Goal: Task Accomplishment & Management: Manage account settings

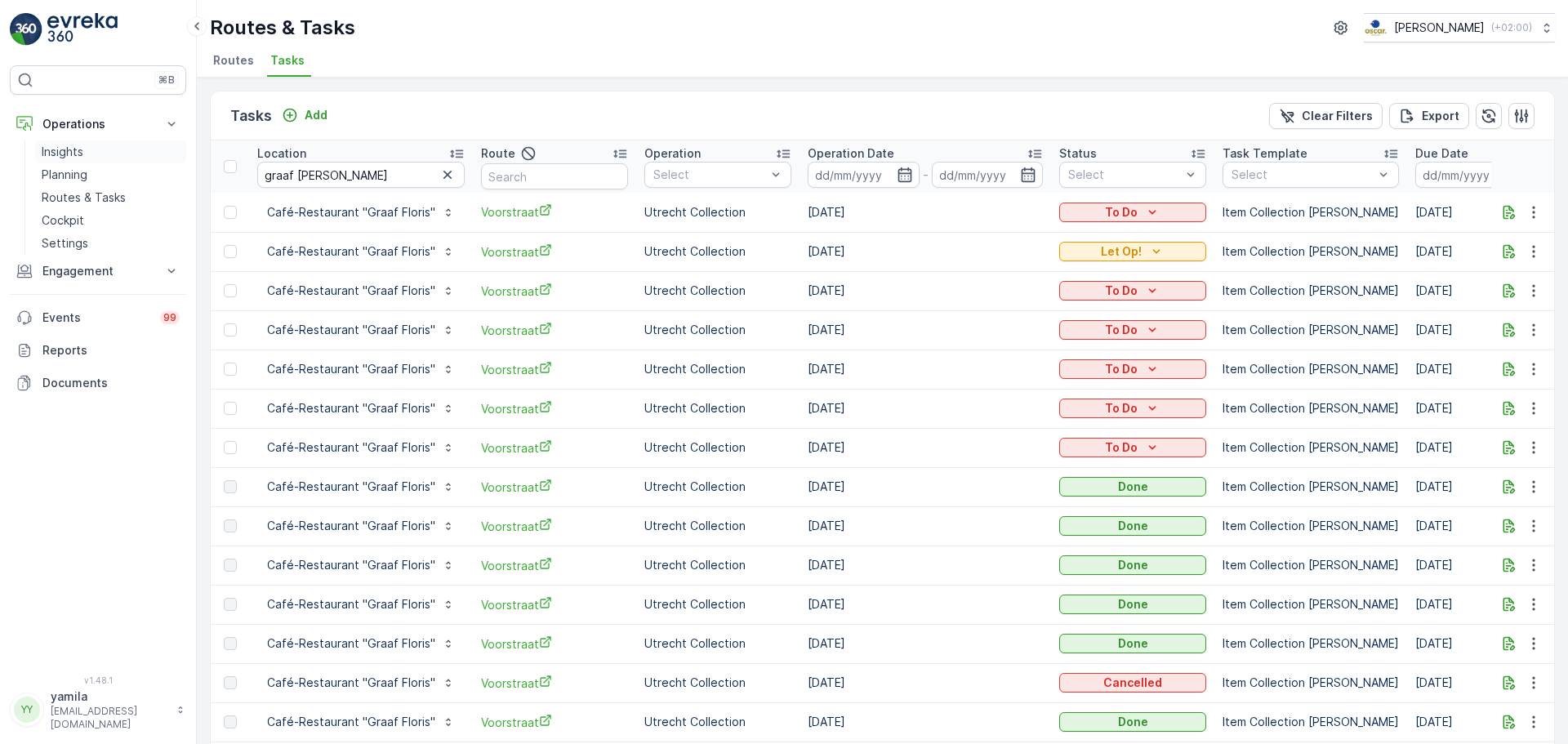
scroll to position [329, 0]
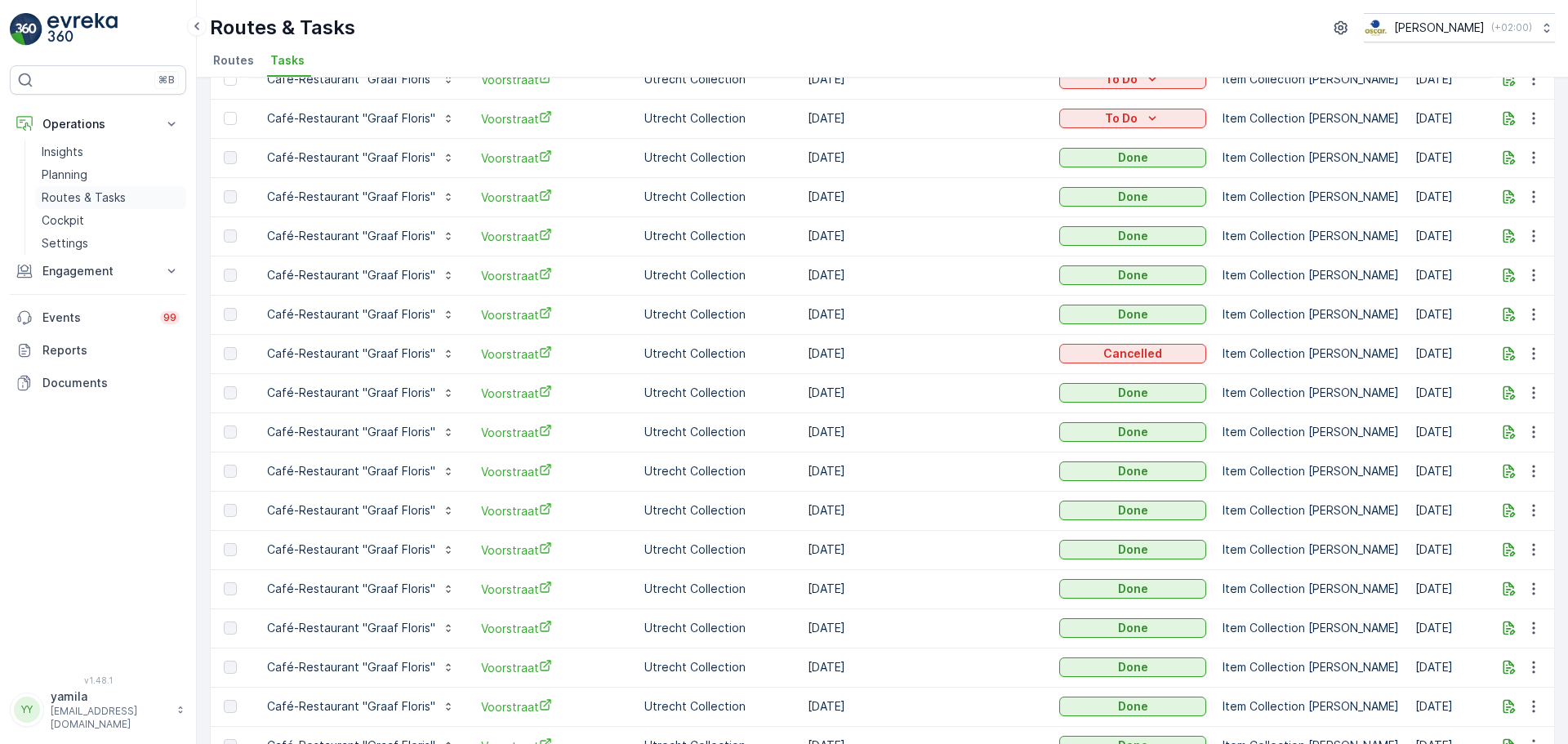
click at [92, 199] on p "Routes & Tasks" at bounding box center [84, 198] width 84 height 17
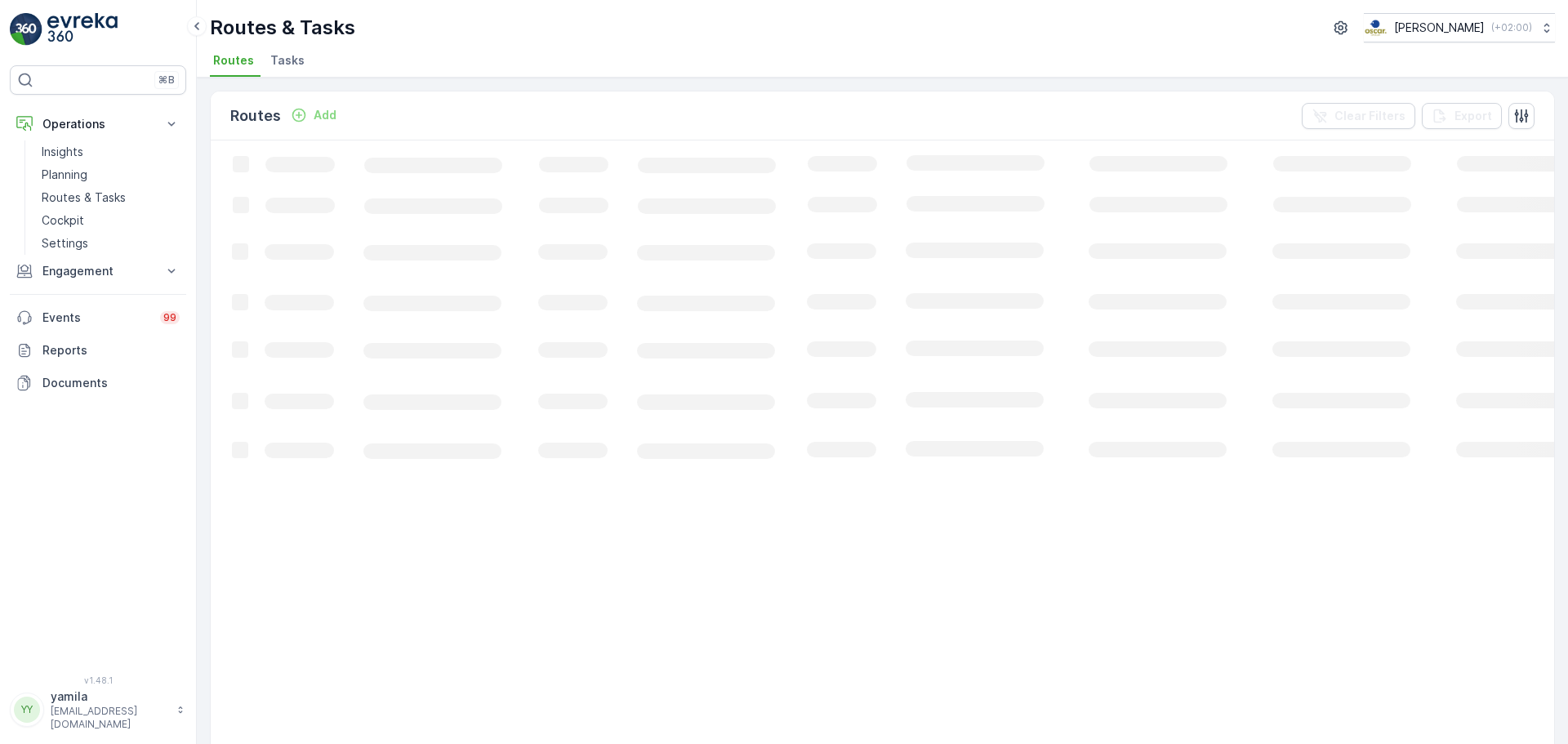
click at [276, 60] on span "Tasks" at bounding box center [287, 60] width 34 height 17
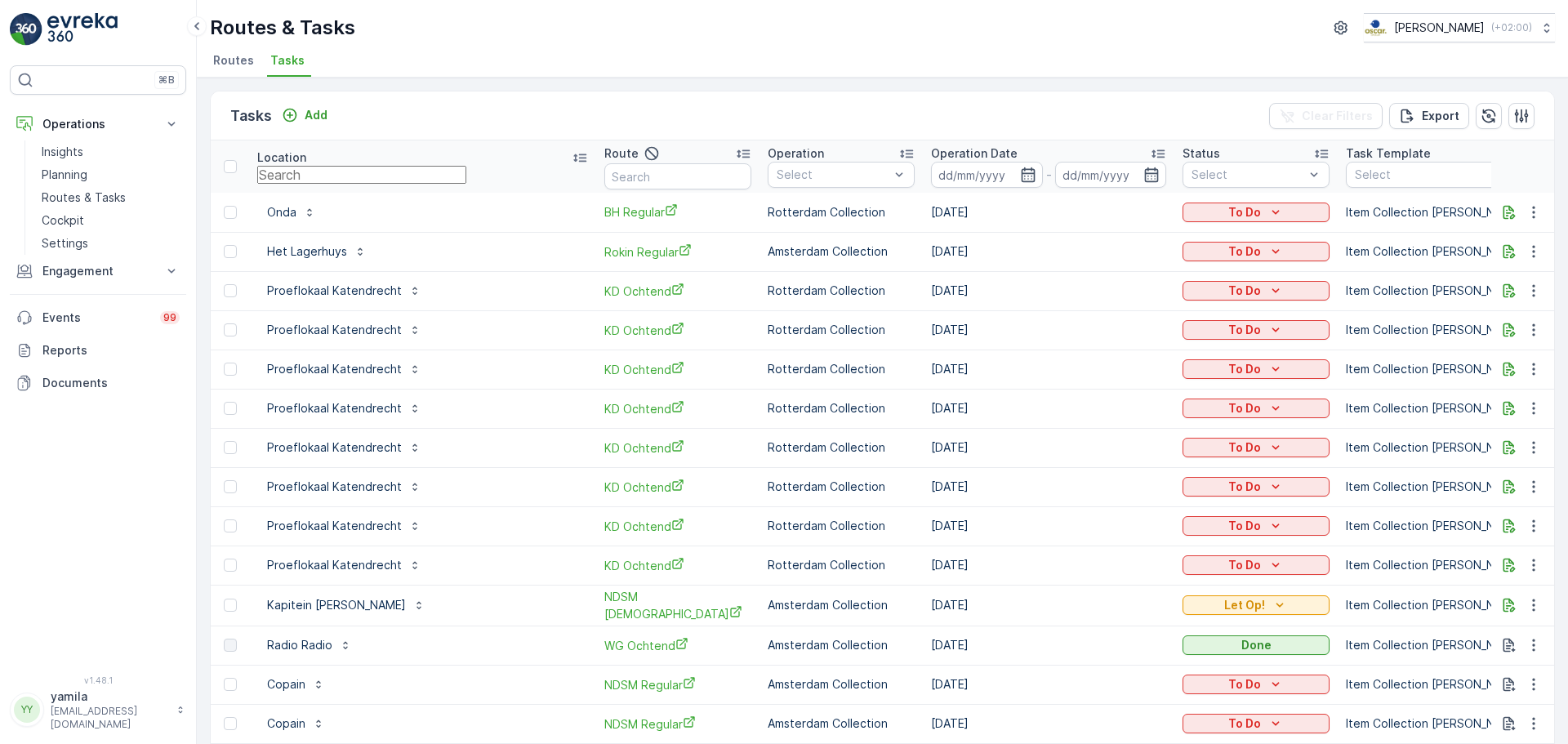
click at [320, 180] on input "text" at bounding box center [362, 174] width 209 height 18
type input "knitted"
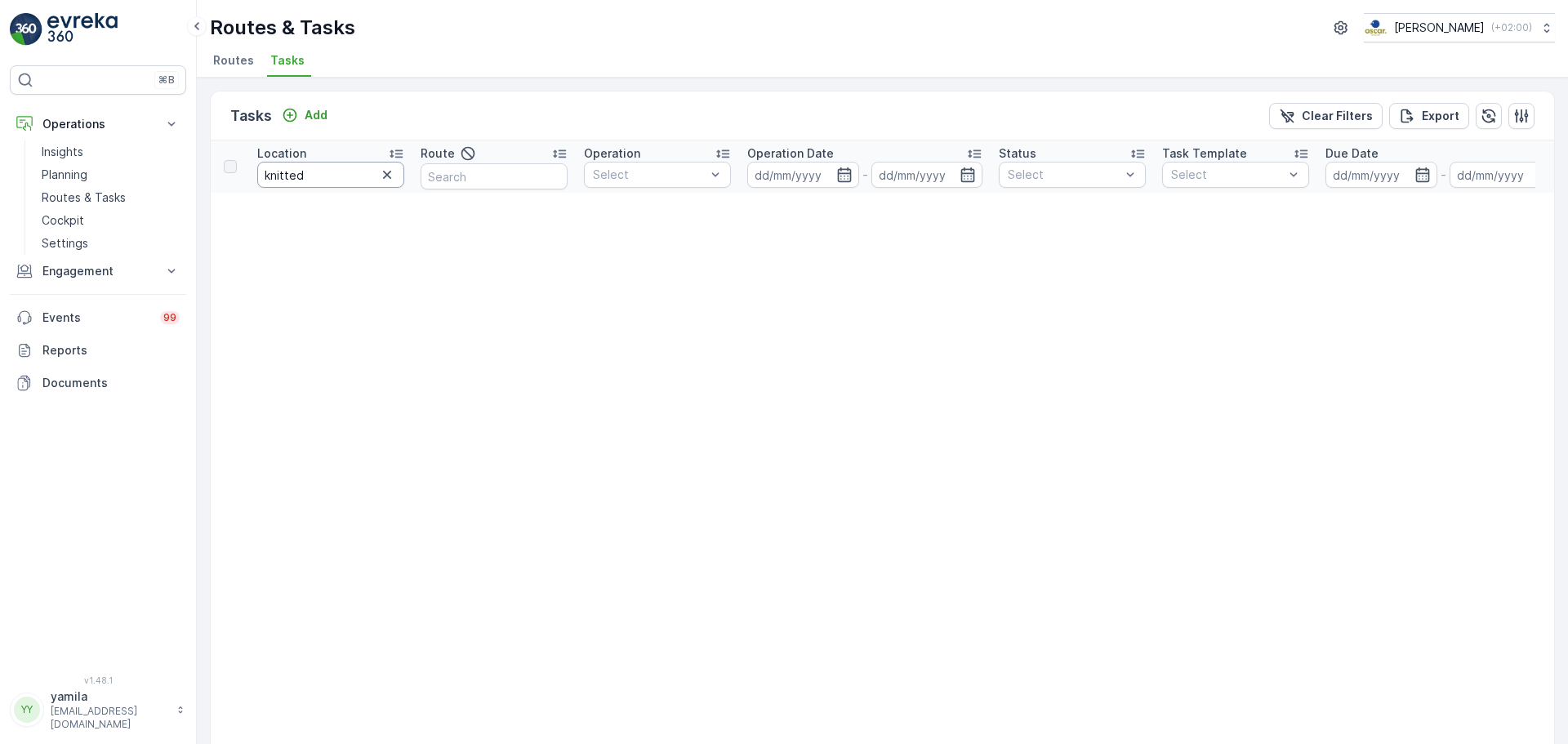
click at [319, 178] on input "knitted" at bounding box center [331, 175] width 147 height 26
type input "kni"
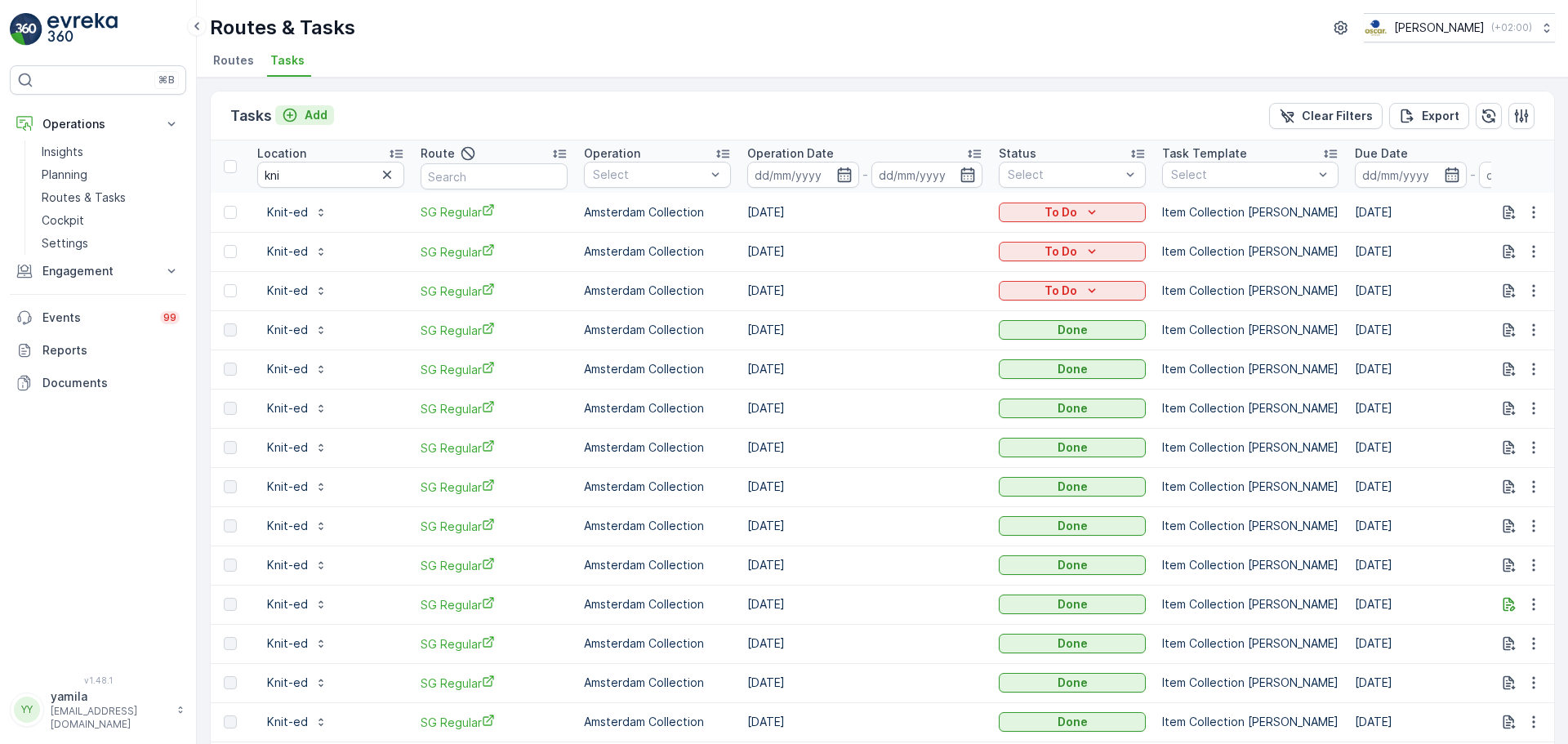
click at [317, 118] on p "Add" at bounding box center [316, 115] width 23 height 17
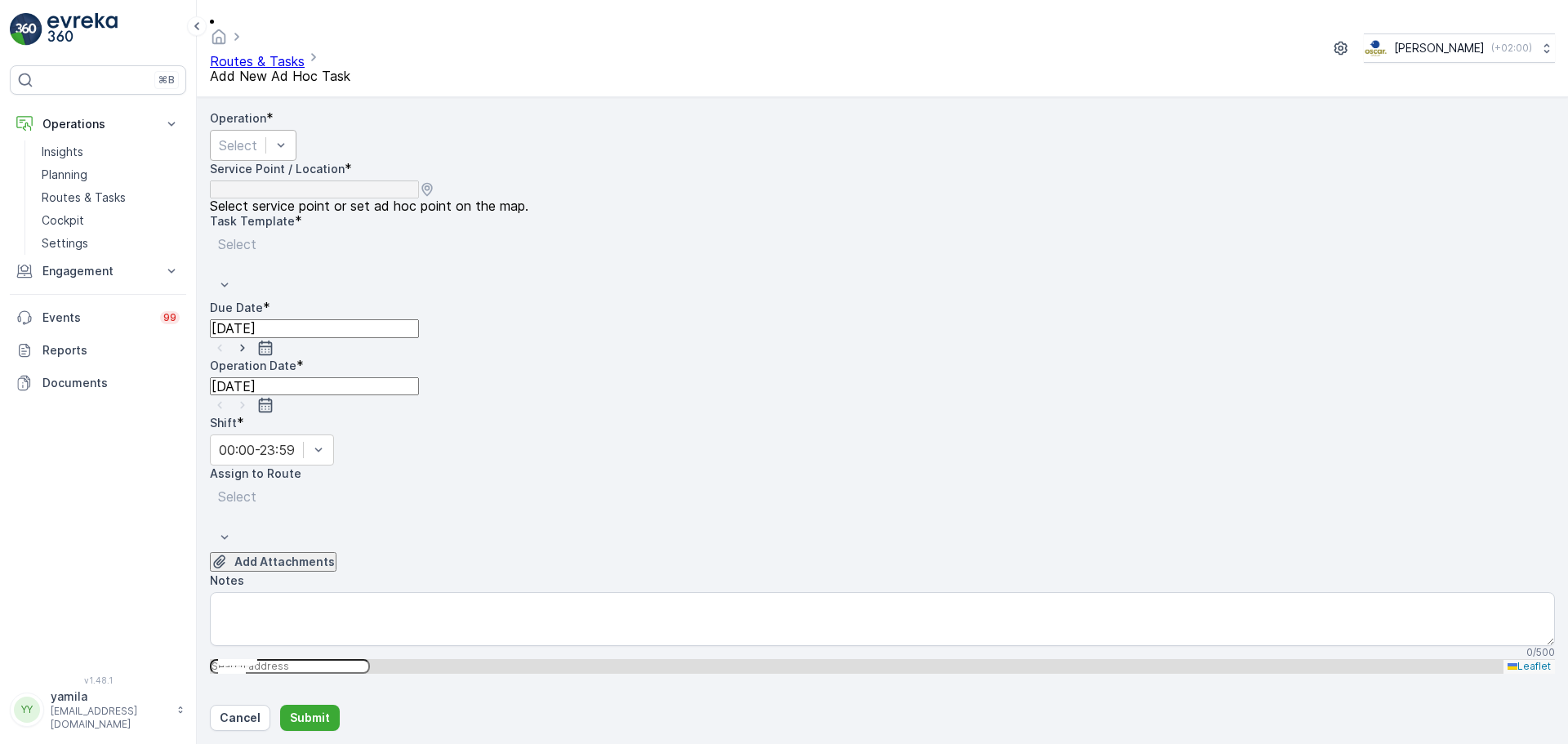
click at [258, 137] on div at bounding box center [237, 145] width 38 height 18
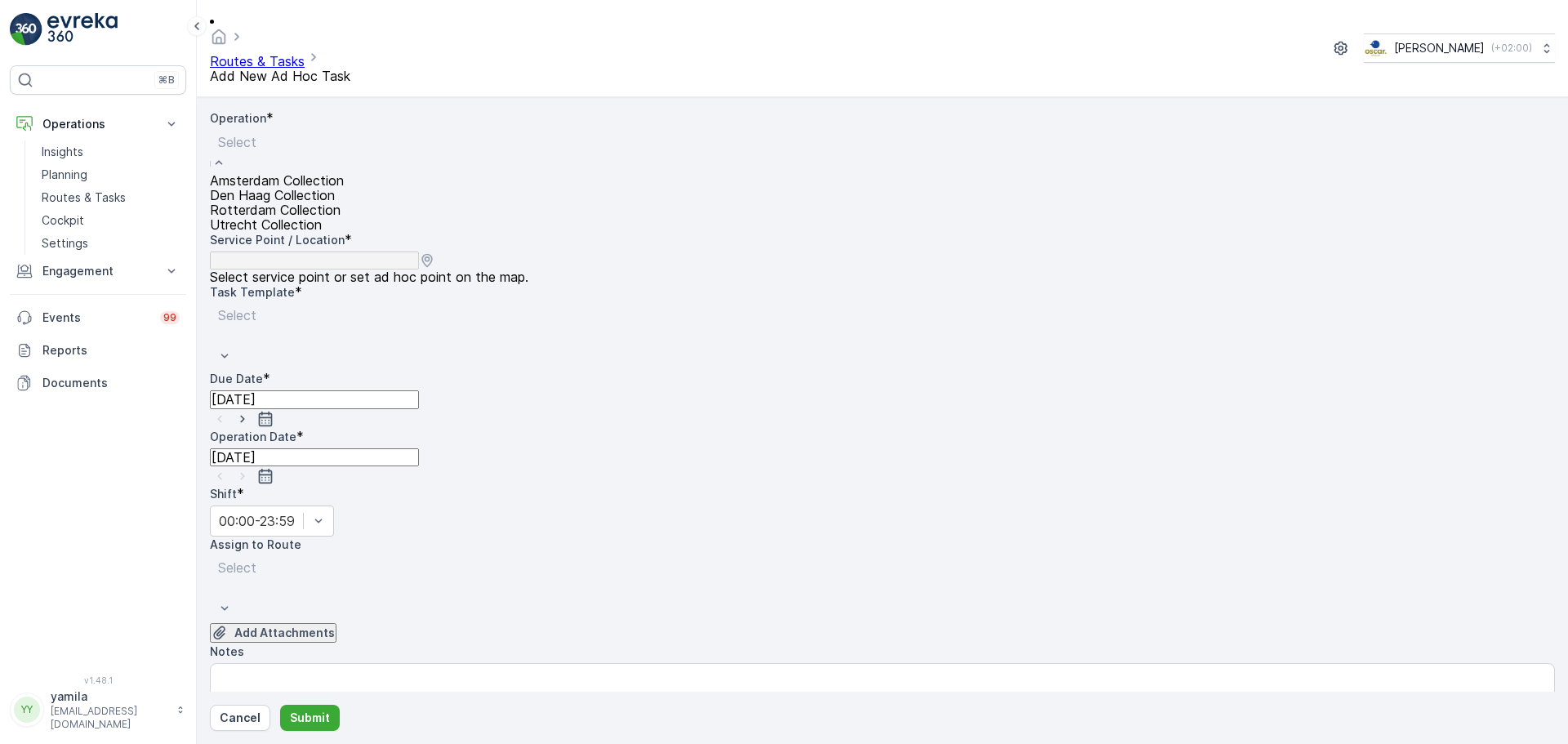
click at [276, 173] on span "Amsterdam Collection" at bounding box center [277, 180] width 134 height 15
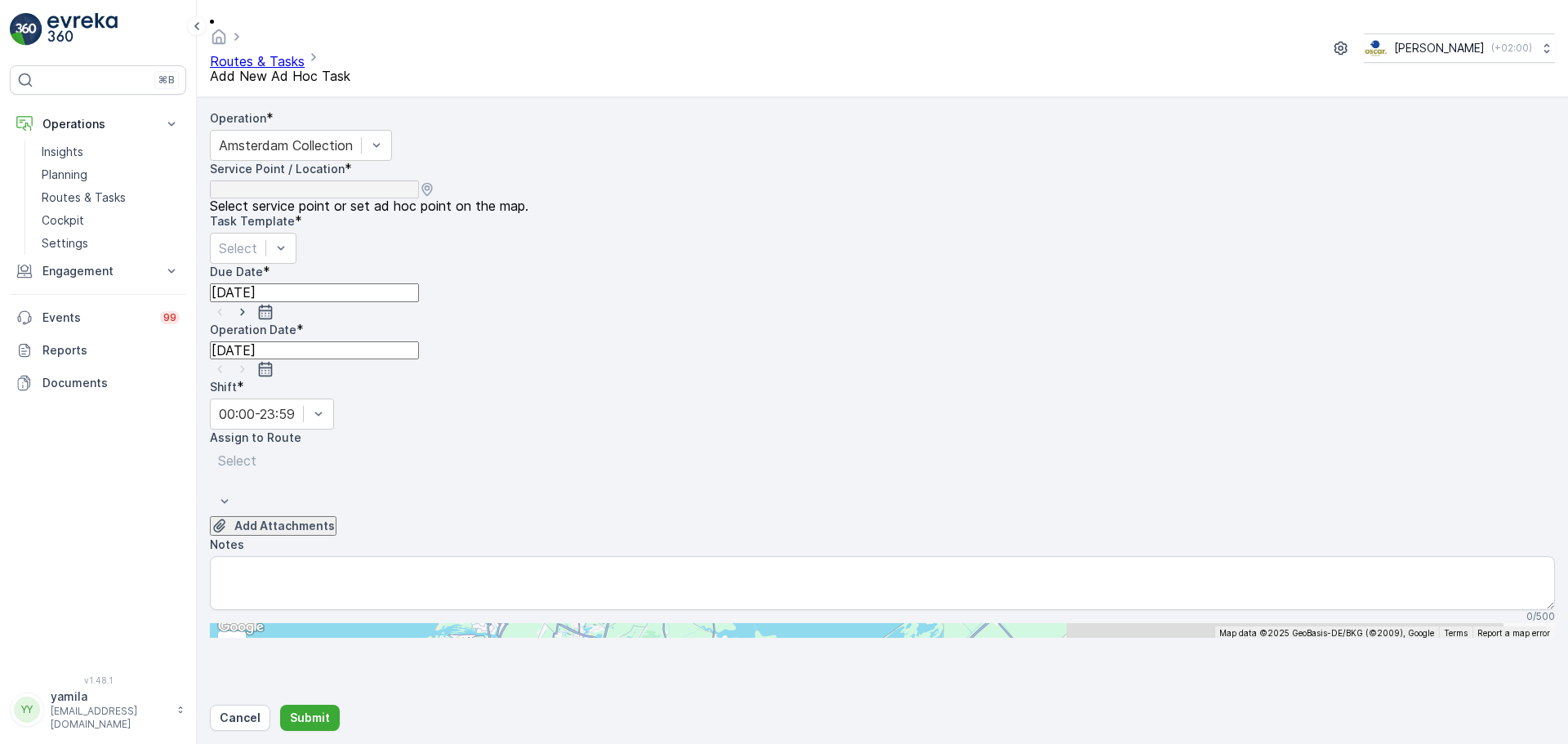
click at [370, 623] on input "text" at bounding box center [290, 631] width 160 height 15
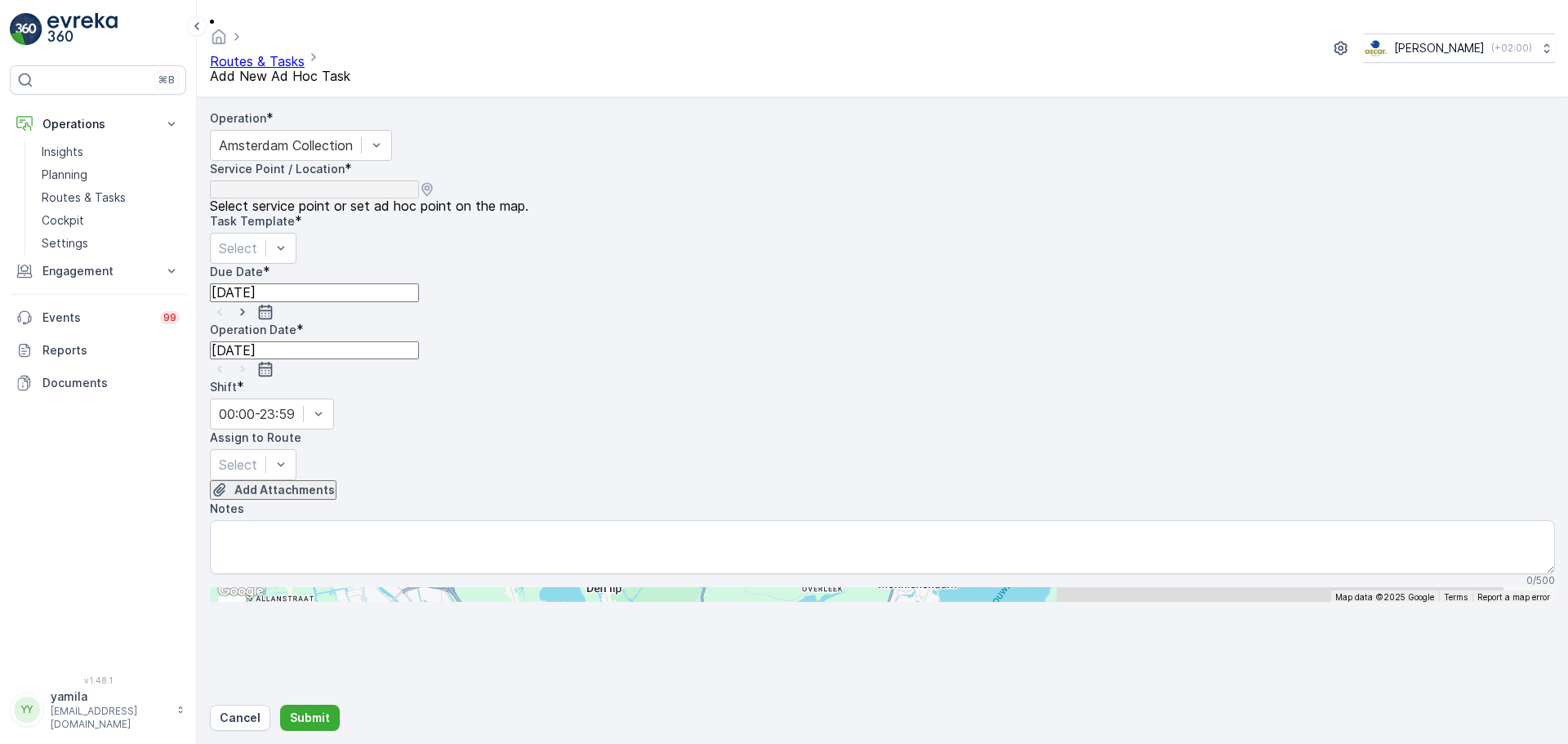
type input "knit-e"
click at [273, 304] on icon "button" at bounding box center [266, 312] width 17 height 17
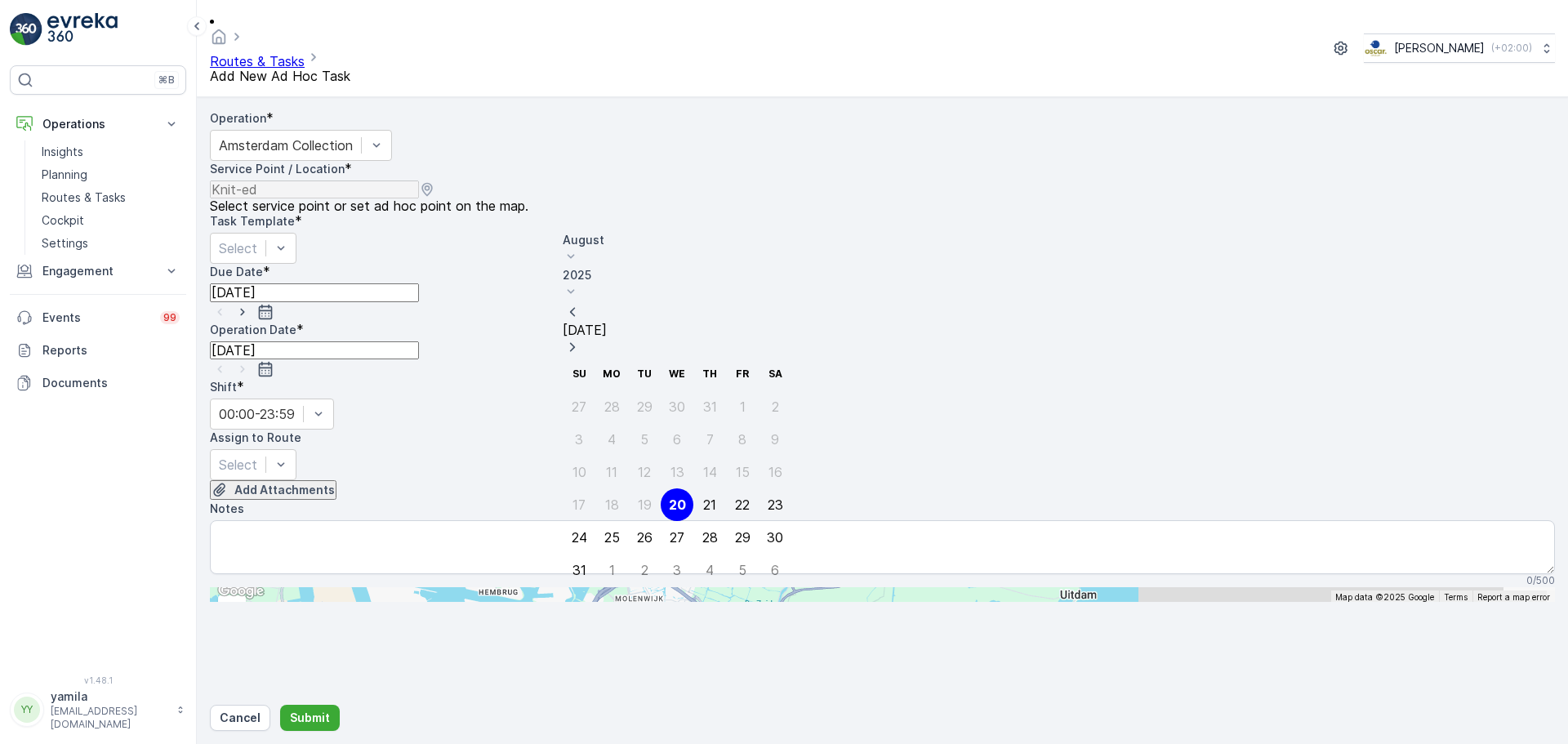
click at [273, 304] on icon "button" at bounding box center [266, 312] width 17 height 17
click at [245, 308] on icon "button" at bounding box center [242, 312] width 4 height 7
type input "[DATE]"
click at [251, 361] on icon "button" at bounding box center [243, 369] width 17 height 17
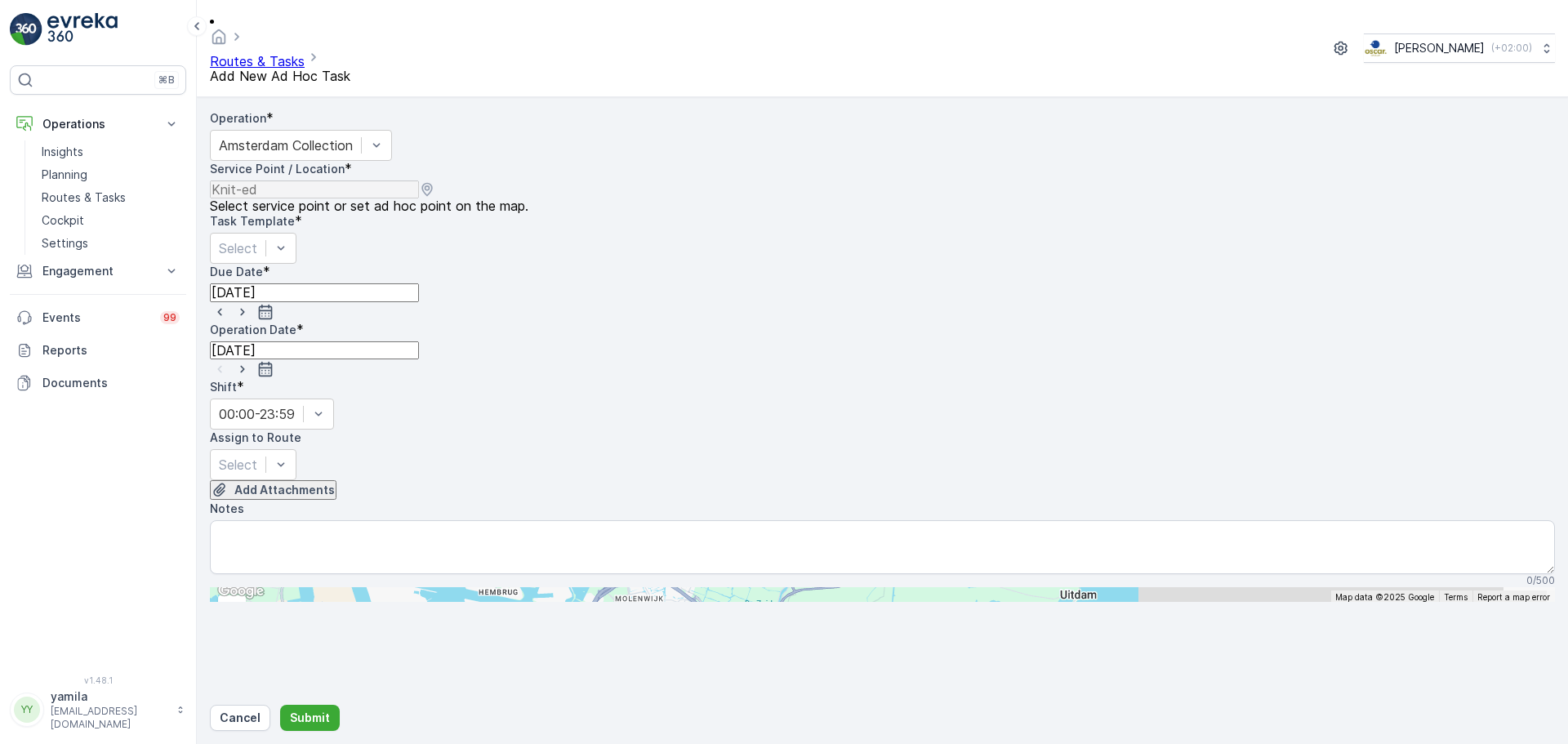
click at [251, 361] on icon "button" at bounding box center [243, 369] width 17 height 17
type input "[DATE]"
click at [258, 456] on div at bounding box center [237, 464] width 38 height 18
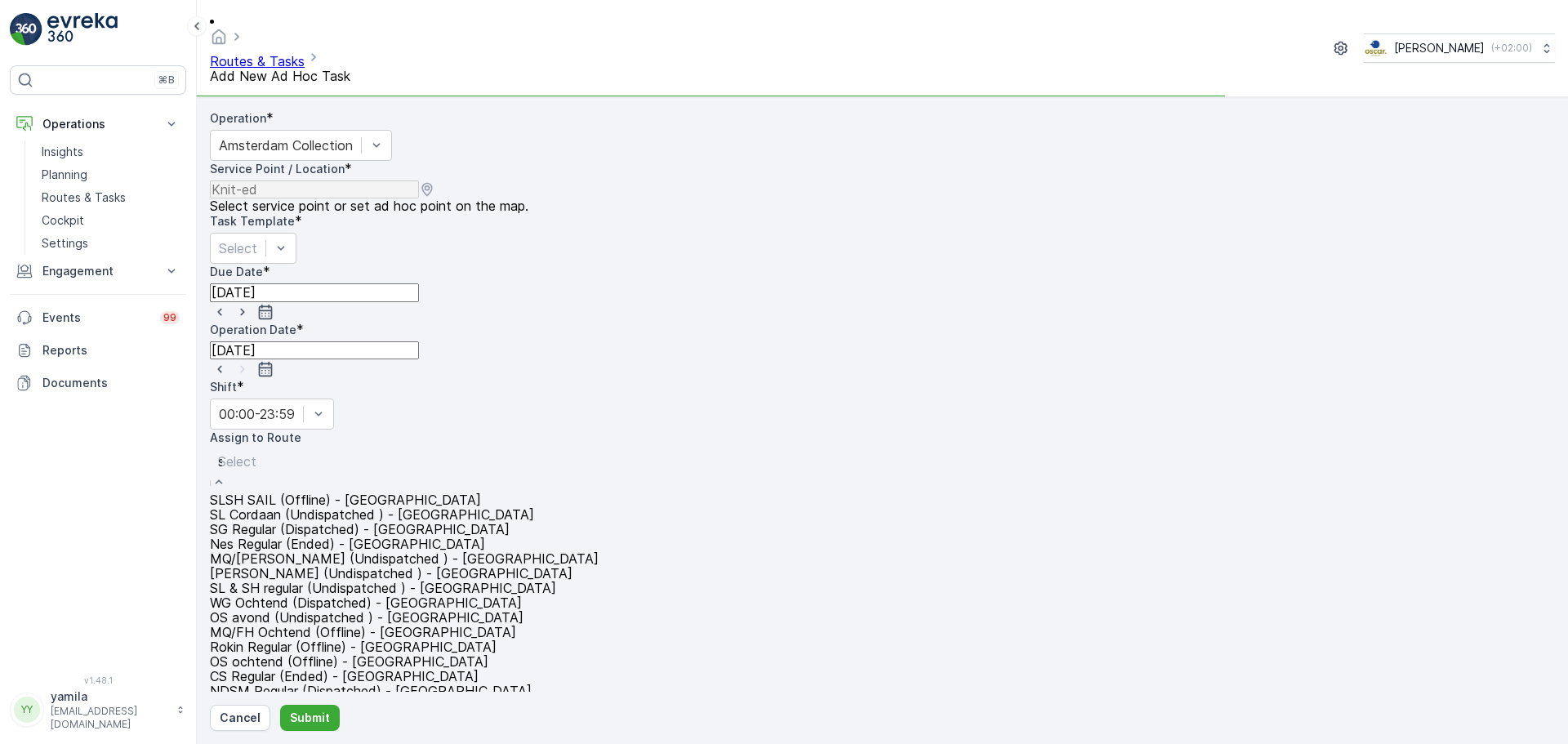
type input "sg"
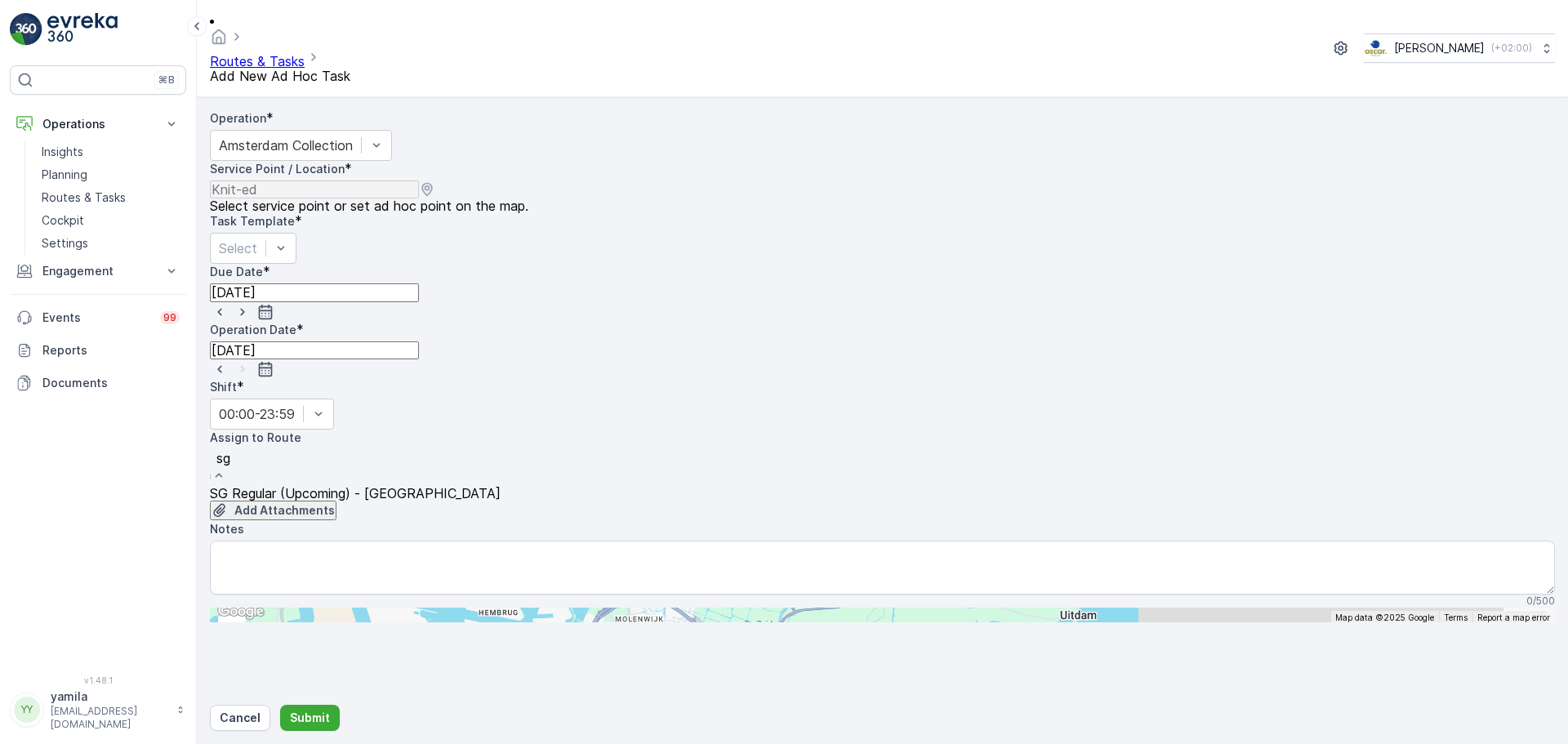
click at [365, 486] on div "SG Regular (Upcoming) - Amsterdam" at bounding box center [355, 494] width 291 height 15
click at [352, 486] on span "SG Regular (Upcoming) - Amsterdam" at bounding box center [355, 494] width 291 height 15
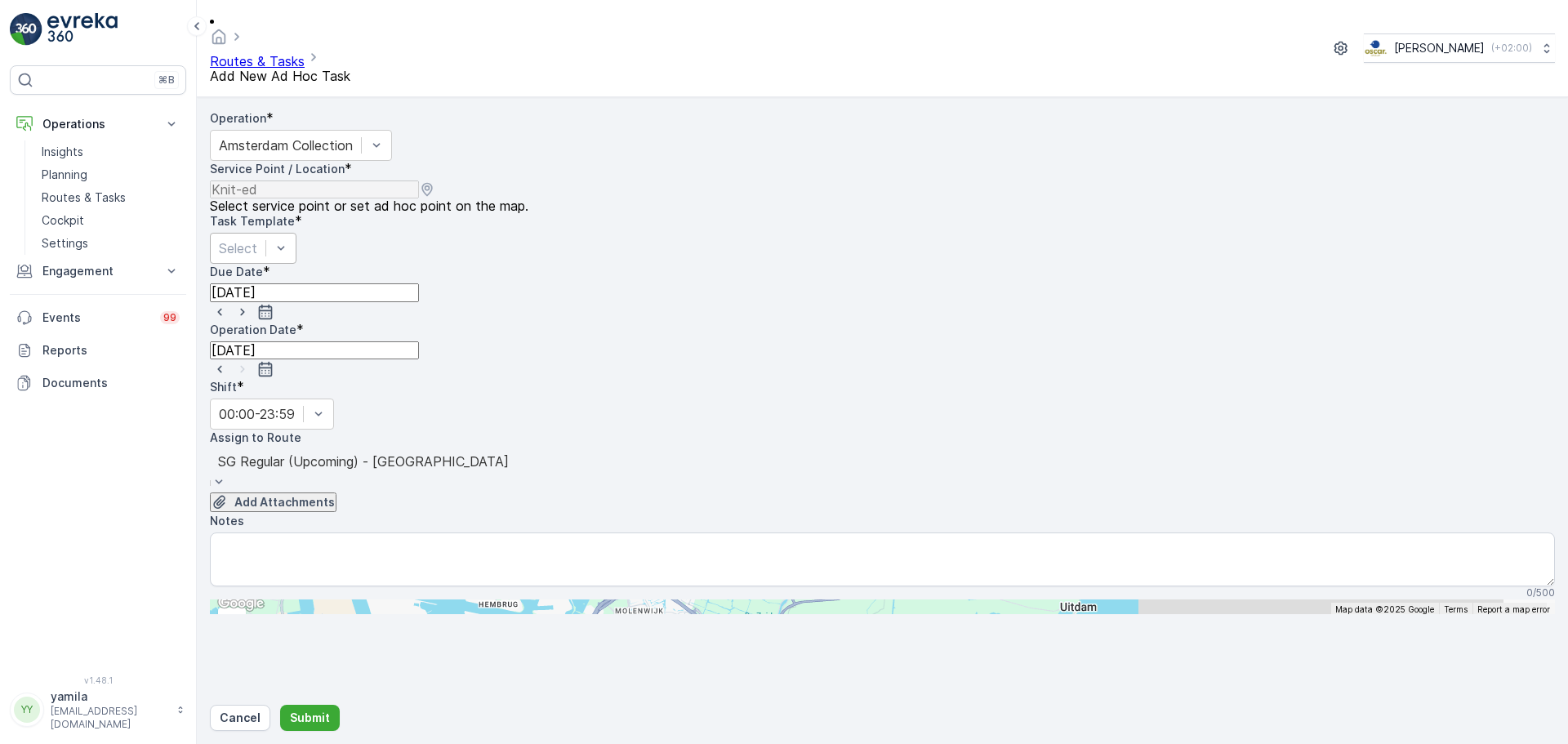
click at [343, 220] on div "Operation * Amsterdam Collection Service Point / Location * Select service poin…" at bounding box center [883, 355] width 1345 height 489
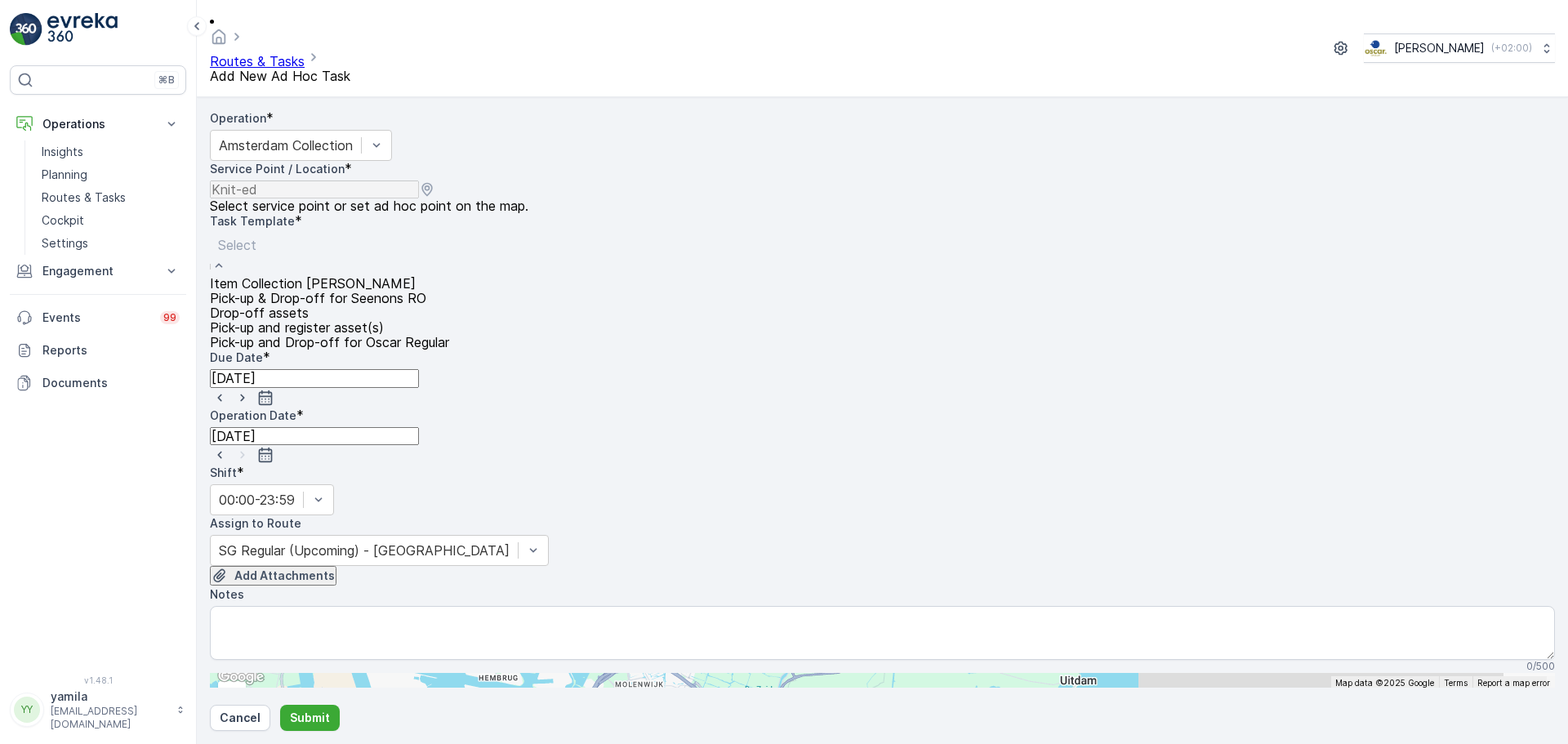
click at [346, 236] on div at bounding box center [329, 245] width 223 height 18
click at [334, 276] on span "Item Collection [PERSON_NAME]" at bounding box center [312, 284] width 206 height 15
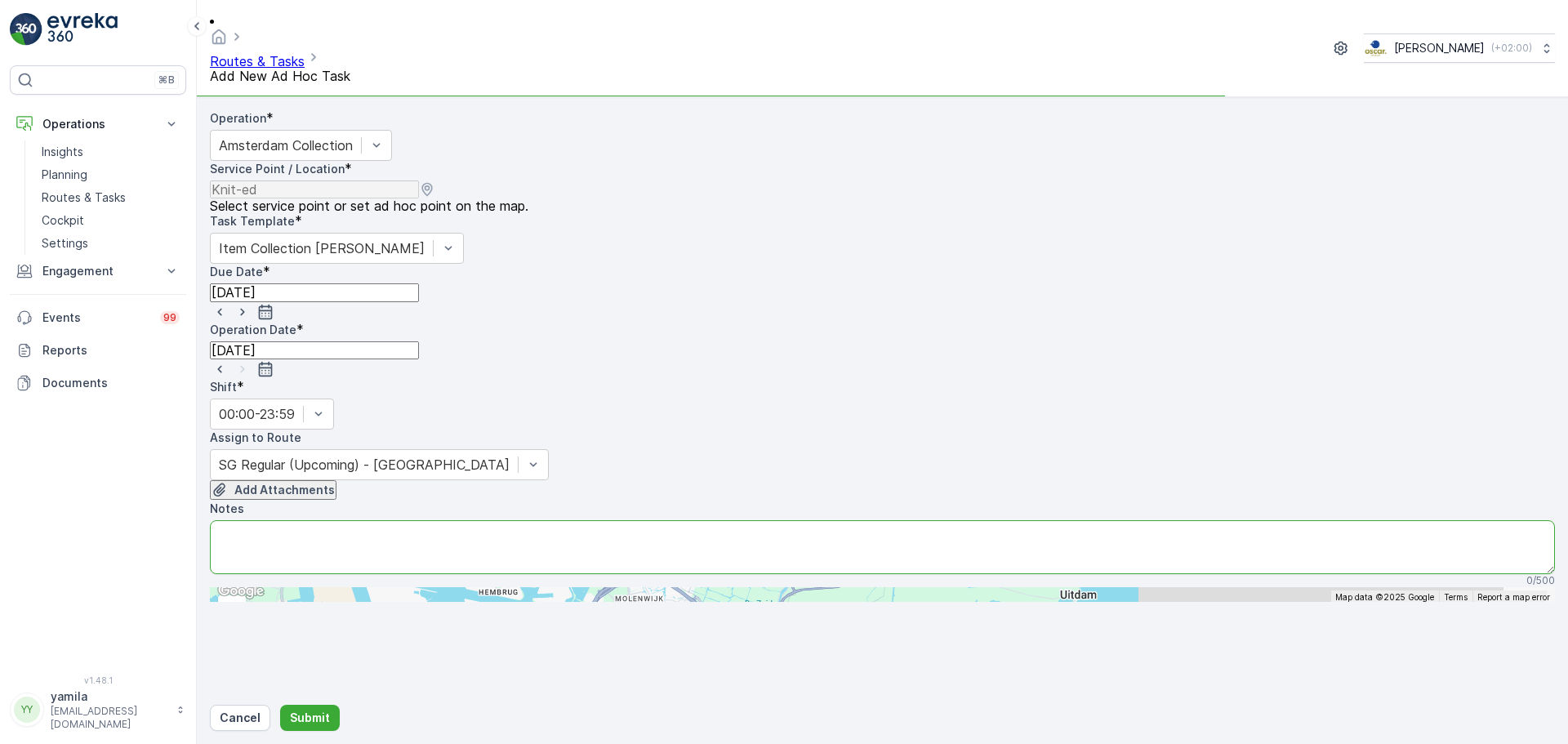
click at [343, 520] on textarea "Notes" at bounding box center [883, 547] width 1345 height 54
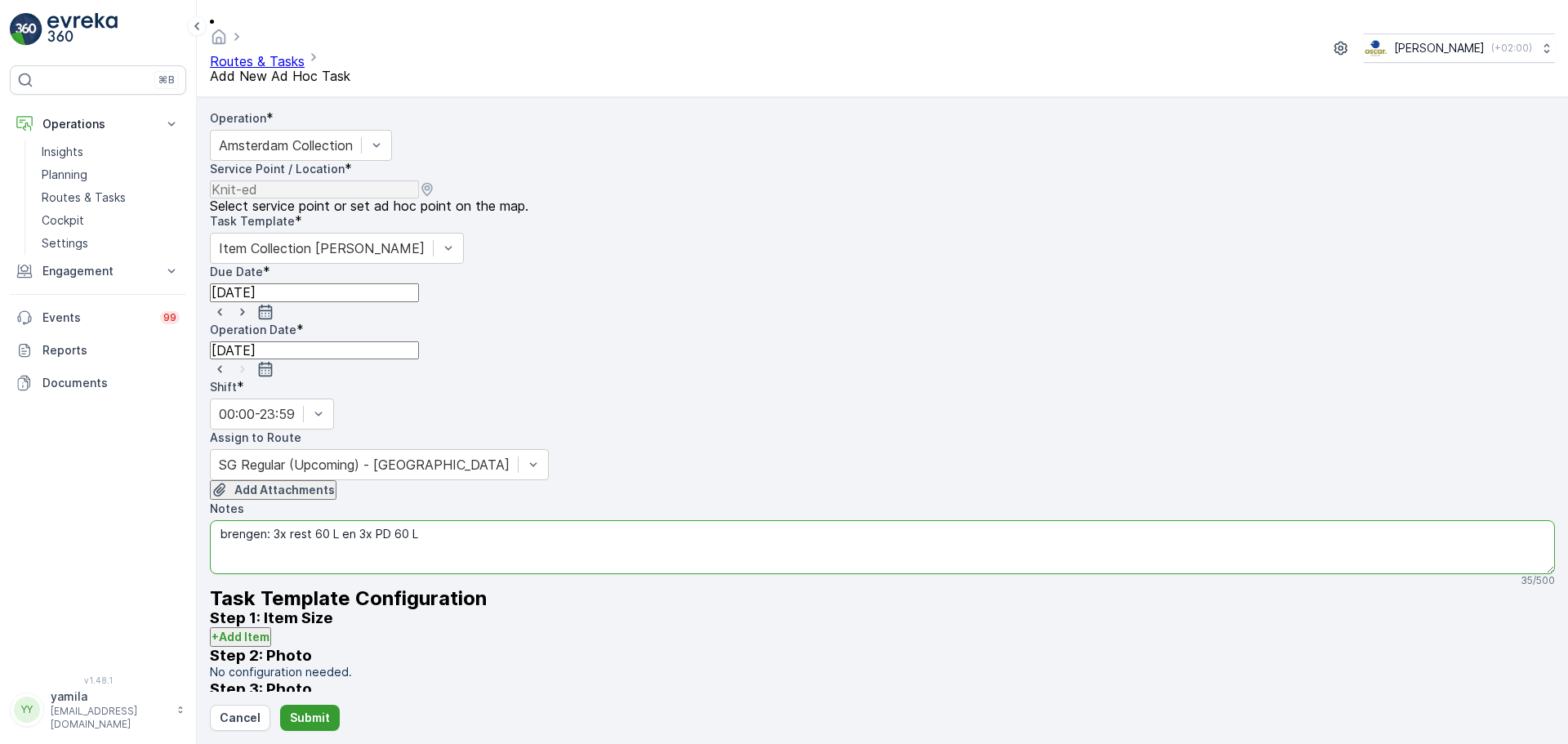
type textarea "brengen: 3x rest 60 L en 3x PD 60 L"
click at [299, 714] on p "Submit" at bounding box center [310, 718] width 40 height 17
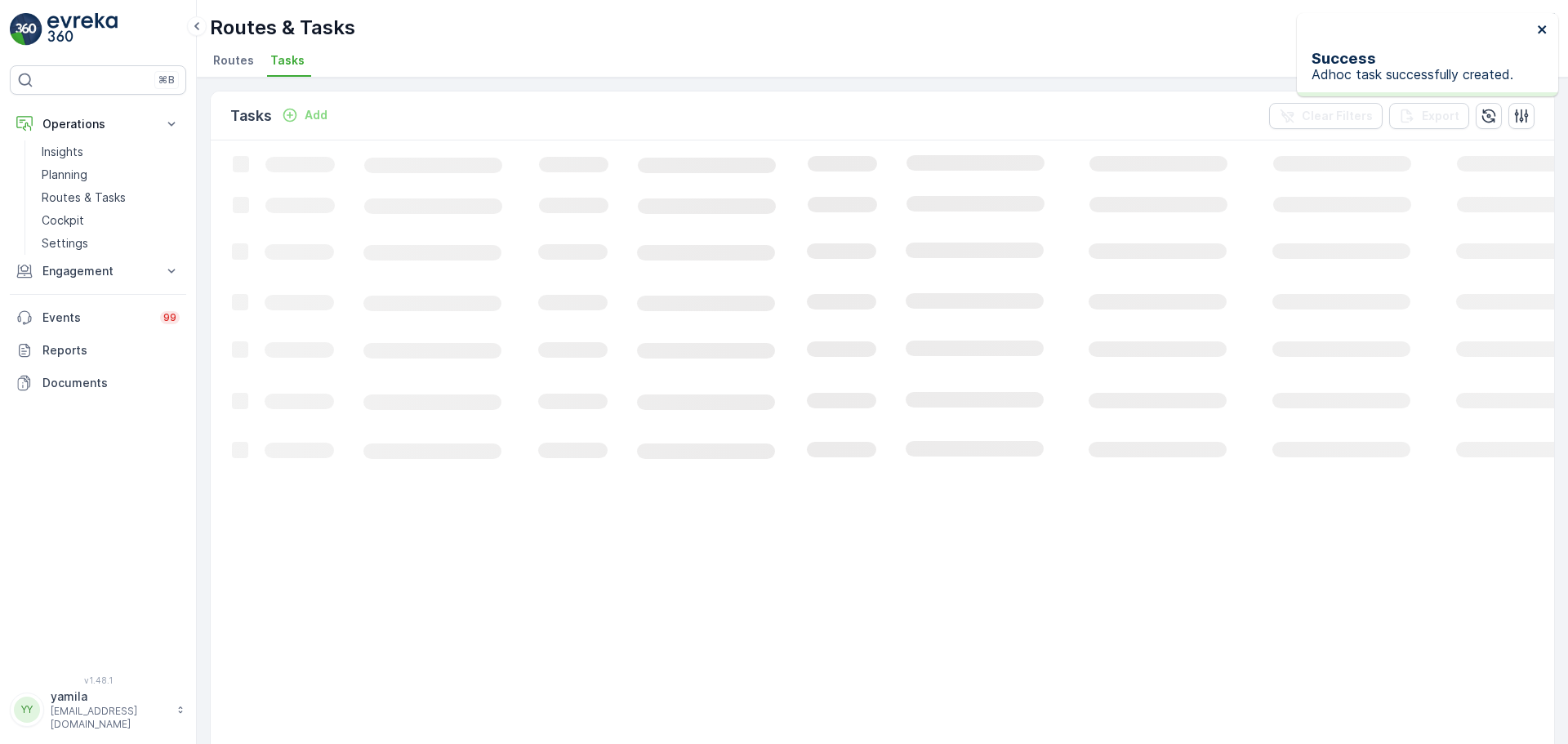
click at [1544, 29] on icon "close" at bounding box center [1542, 29] width 8 height 8
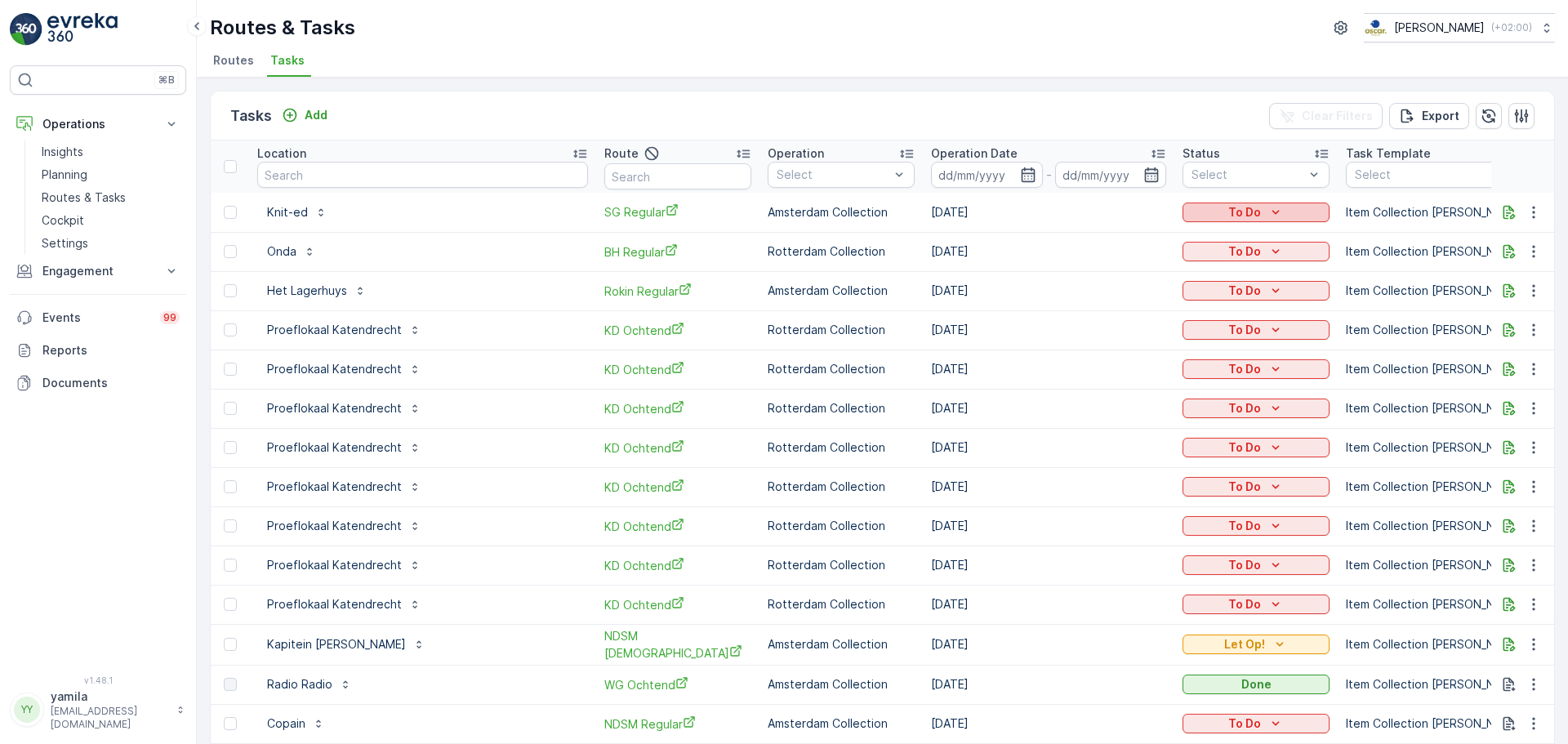
click at [1229, 219] on p "To Do" at bounding box center [1244, 213] width 33 height 17
click at [1127, 231] on span "Let Op!" at bounding box center [1145, 239] width 41 height 17
click at [300, 178] on input "text" at bounding box center [362, 174] width 209 height 18
type input "oranjeboom"
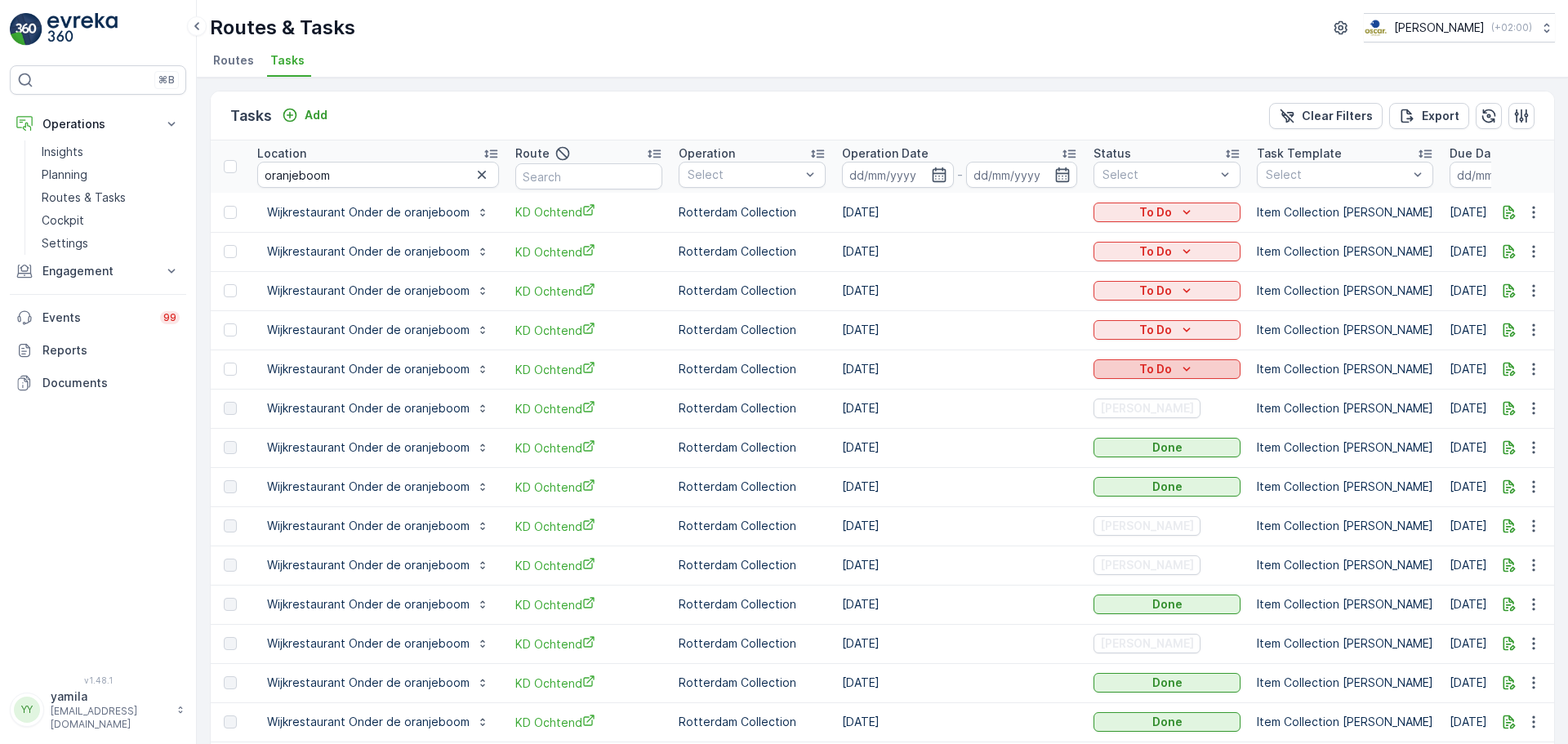
click at [1149, 366] on p "To Do" at bounding box center [1155, 369] width 33 height 17
click at [1138, 466] on span "Cancelled" at bounding box center [1137, 474] width 55 height 17
click at [1171, 339] on button "To Do" at bounding box center [1167, 329] width 147 height 20
click at [1125, 426] on span "Cancelled" at bounding box center [1137, 434] width 55 height 17
click at [1130, 387] on span "Cancelled" at bounding box center [1137, 395] width 55 height 17
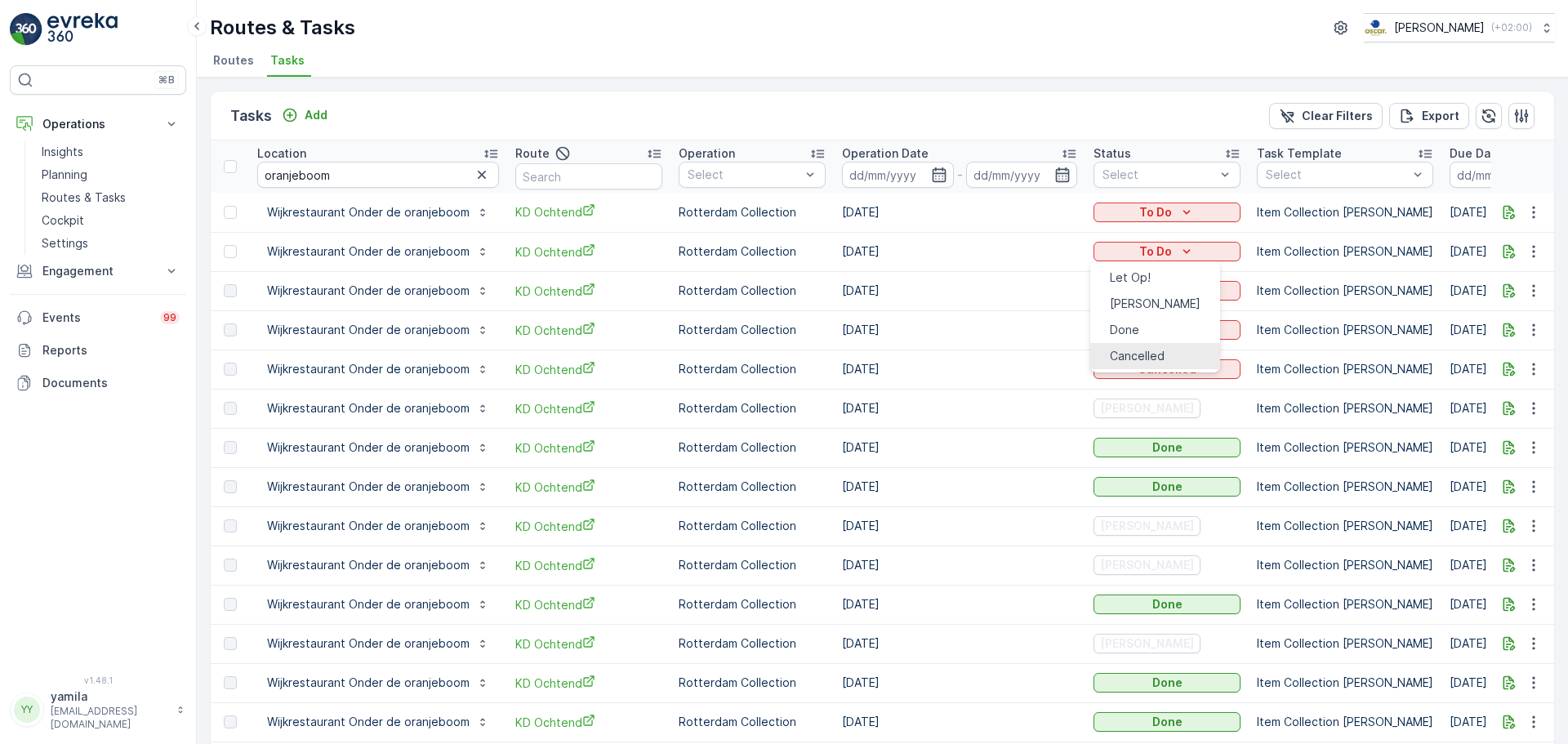
click at [1134, 348] on span "Cancelled" at bounding box center [1137, 356] width 55 height 17
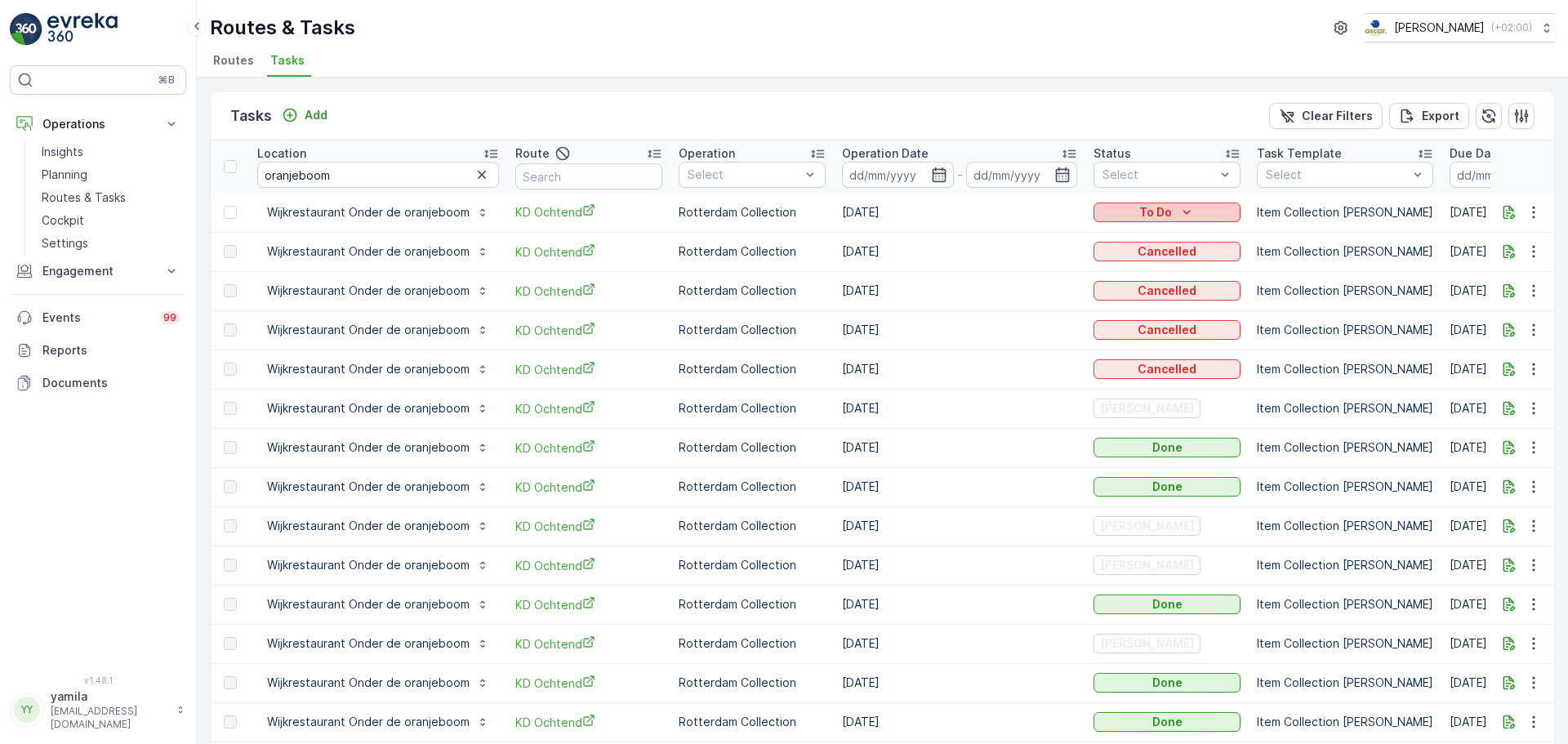
click at [1132, 211] on div "To Do" at bounding box center [1167, 213] width 134 height 17
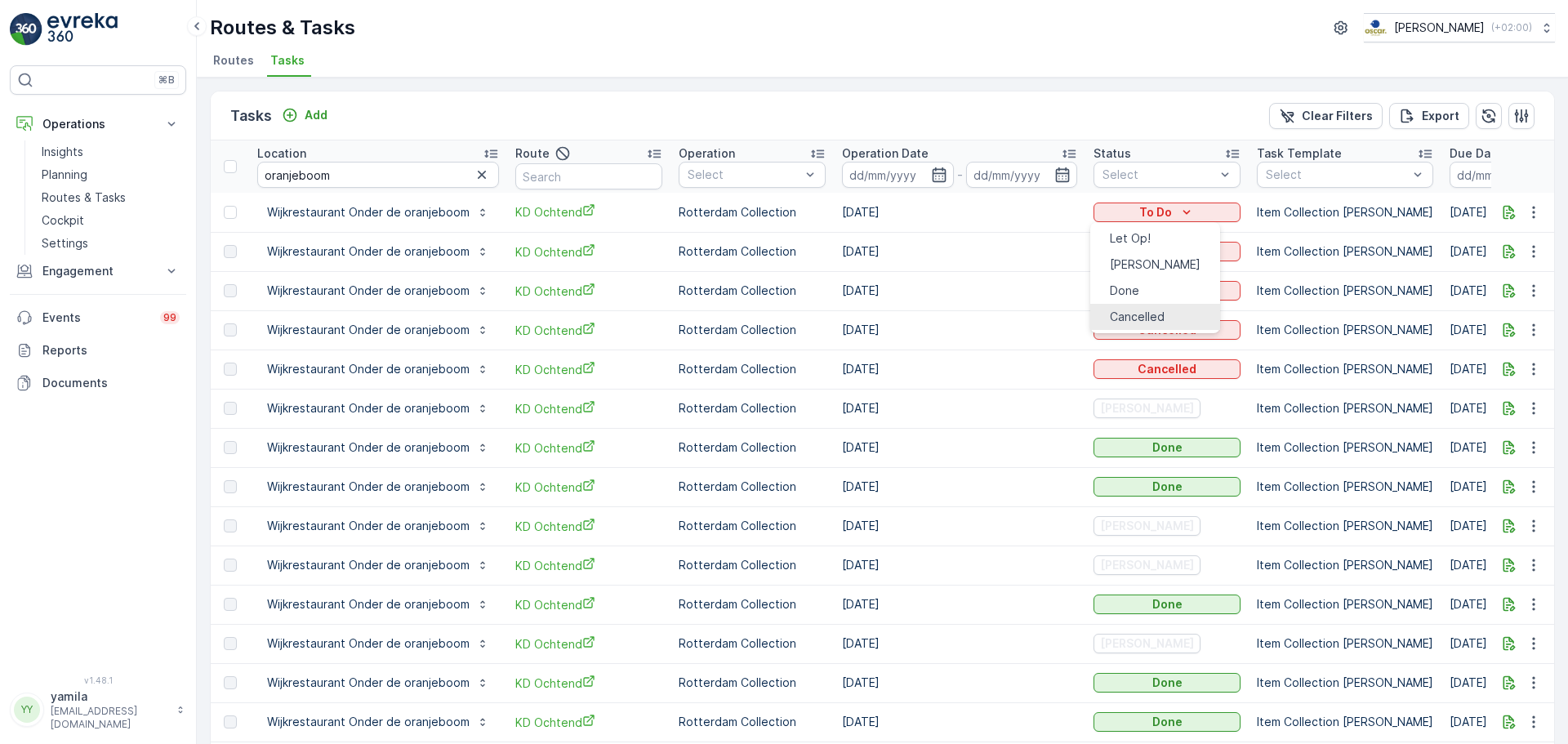
click at [1113, 309] on span "Cancelled" at bounding box center [1137, 317] width 55 height 17
click at [347, 179] on input "oranjeboom" at bounding box center [379, 175] width 242 height 26
type input "graaf l"
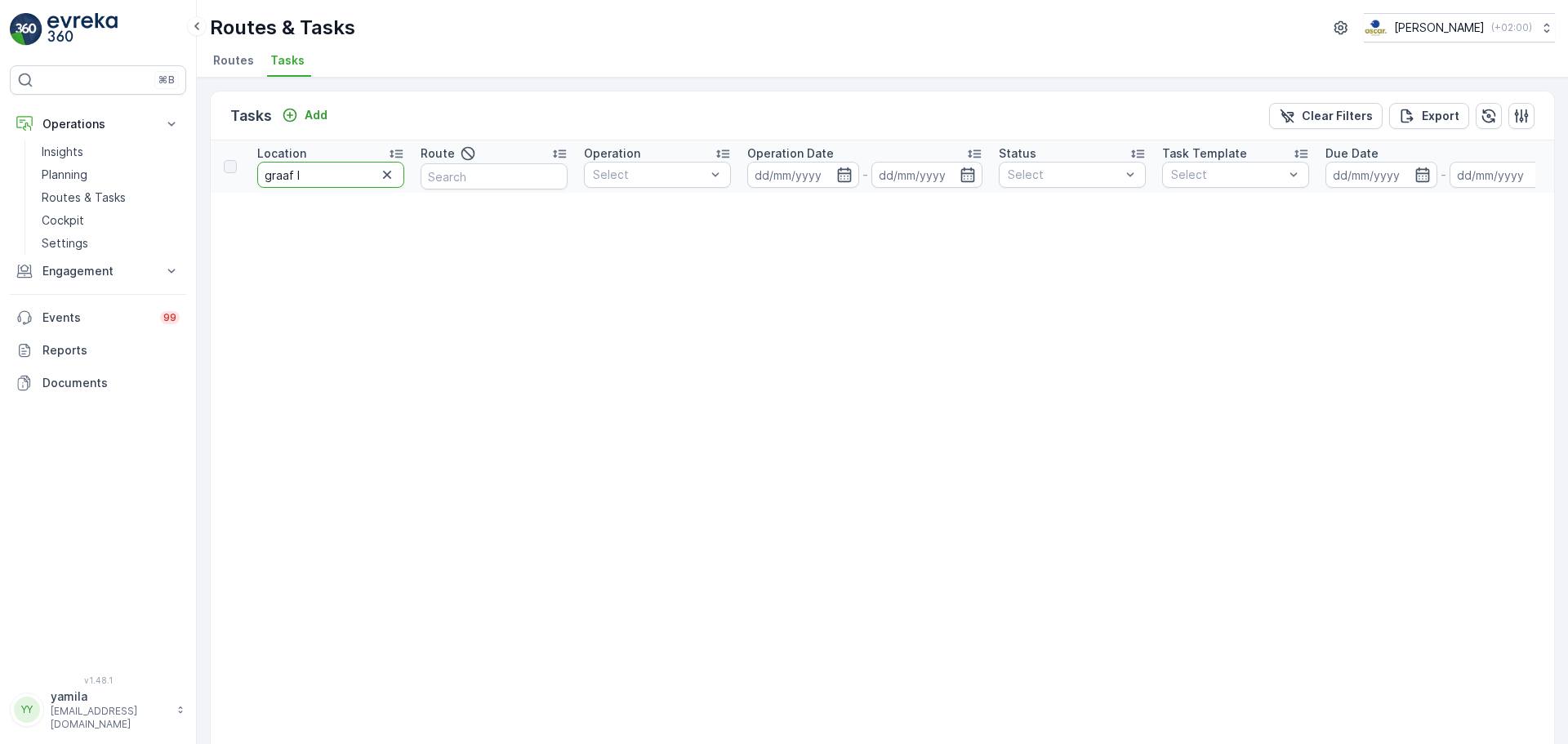
click at [312, 180] on input "graaf l" at bounding box center [331, 175] width 147 height 26
type input "graaf flori"
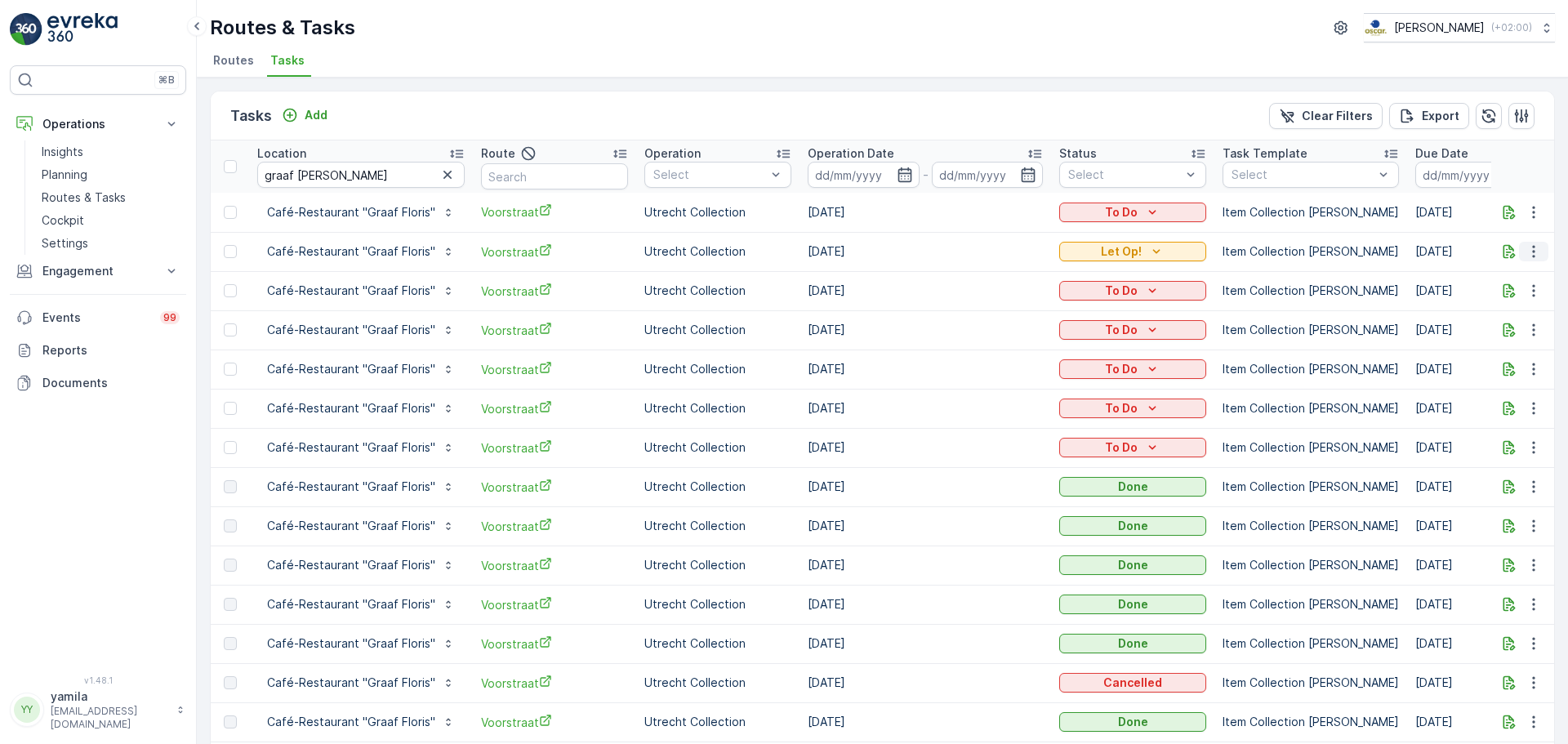
click at [1526, 252] on icon "button" at bounding box center [1535, 252] width 17 height 17
click at [1505, 324] on span "Change Route" at bounding box center [1501, 330] width 79 height 17
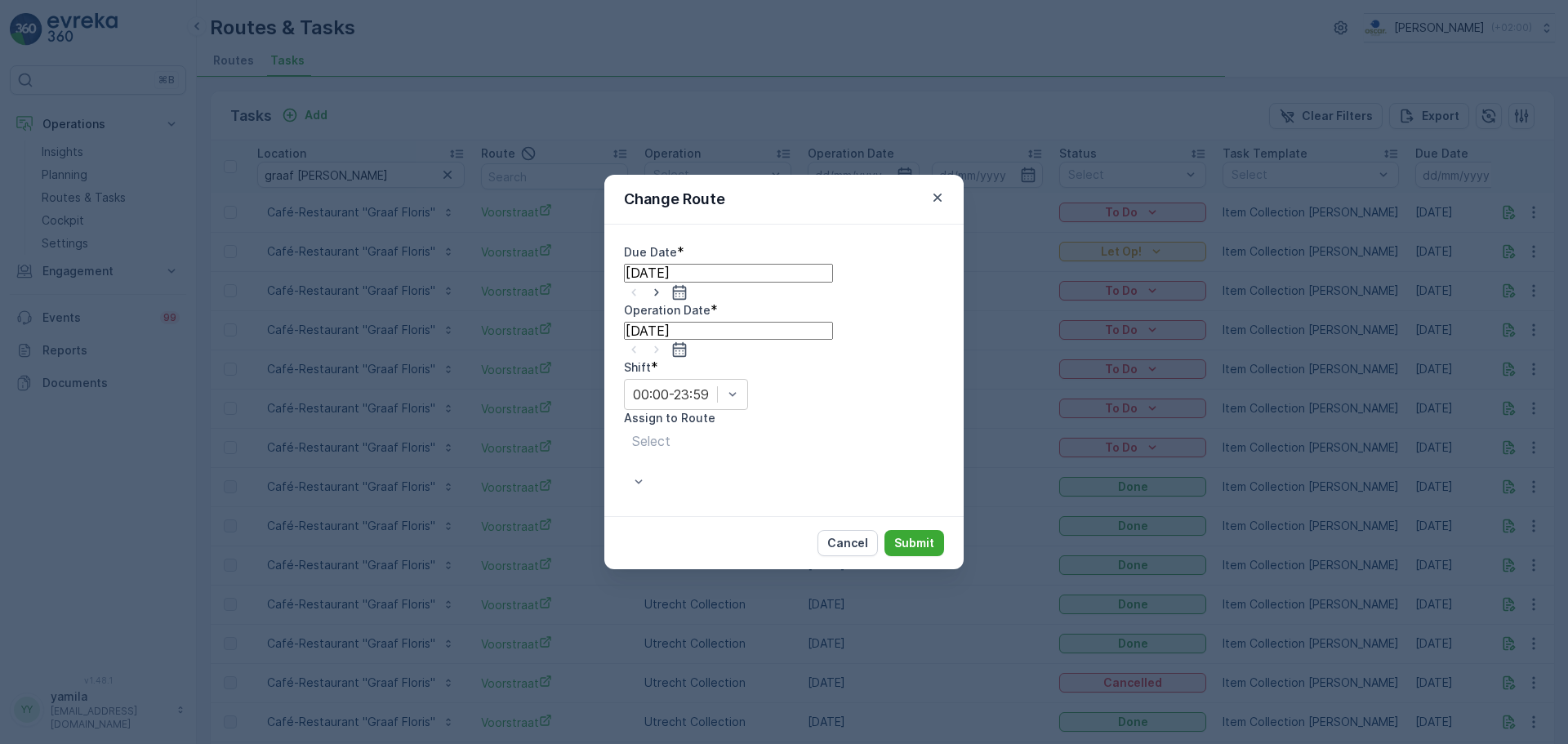
type input "[DATE]"
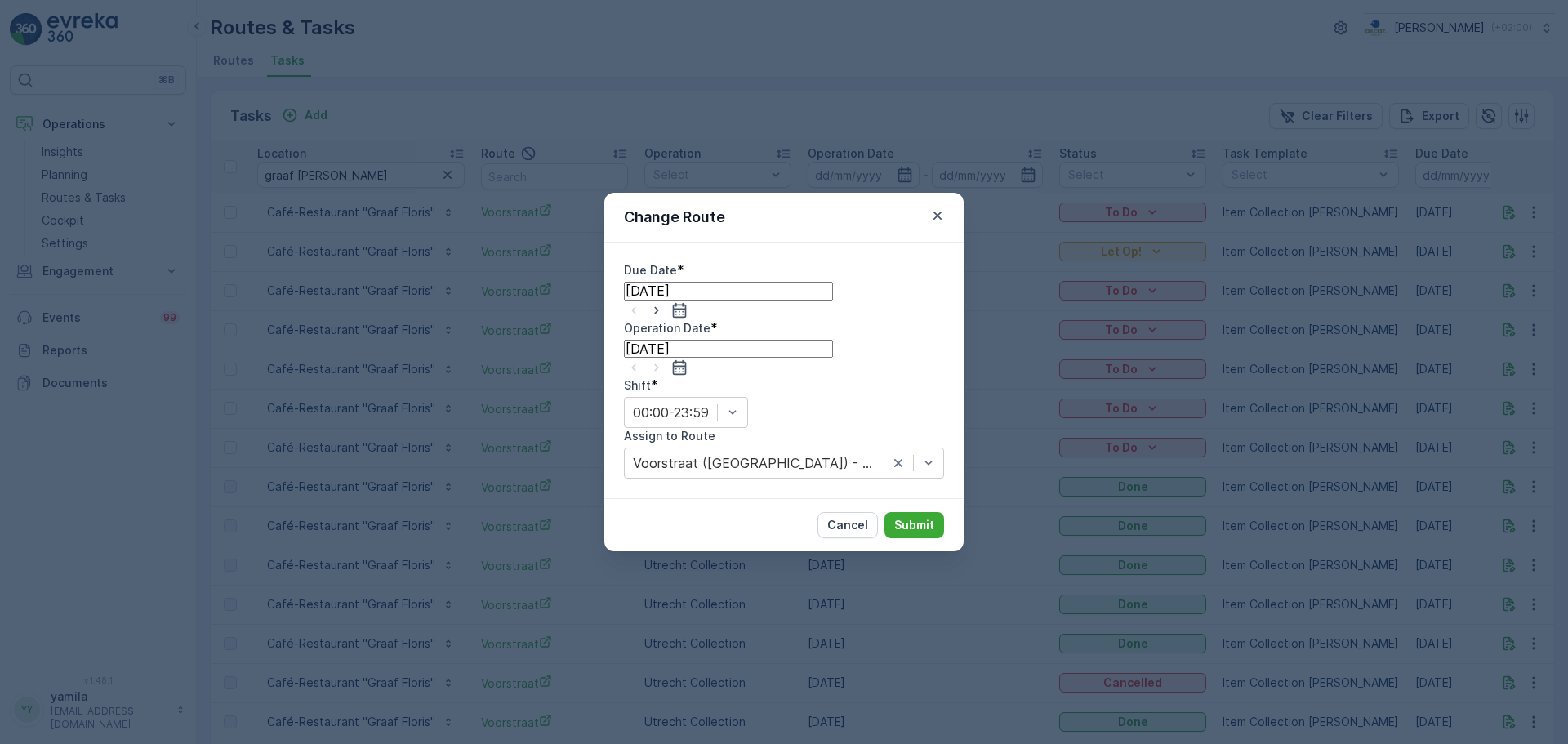
click at [665, 319] on icon "button" at bounding box center [657, 311] width 17 height 17
type input "[DATE]"
click at [658, 365] on icon "button" at bounding box center [656, 368] width 4 height 7
type input "[DATE]"
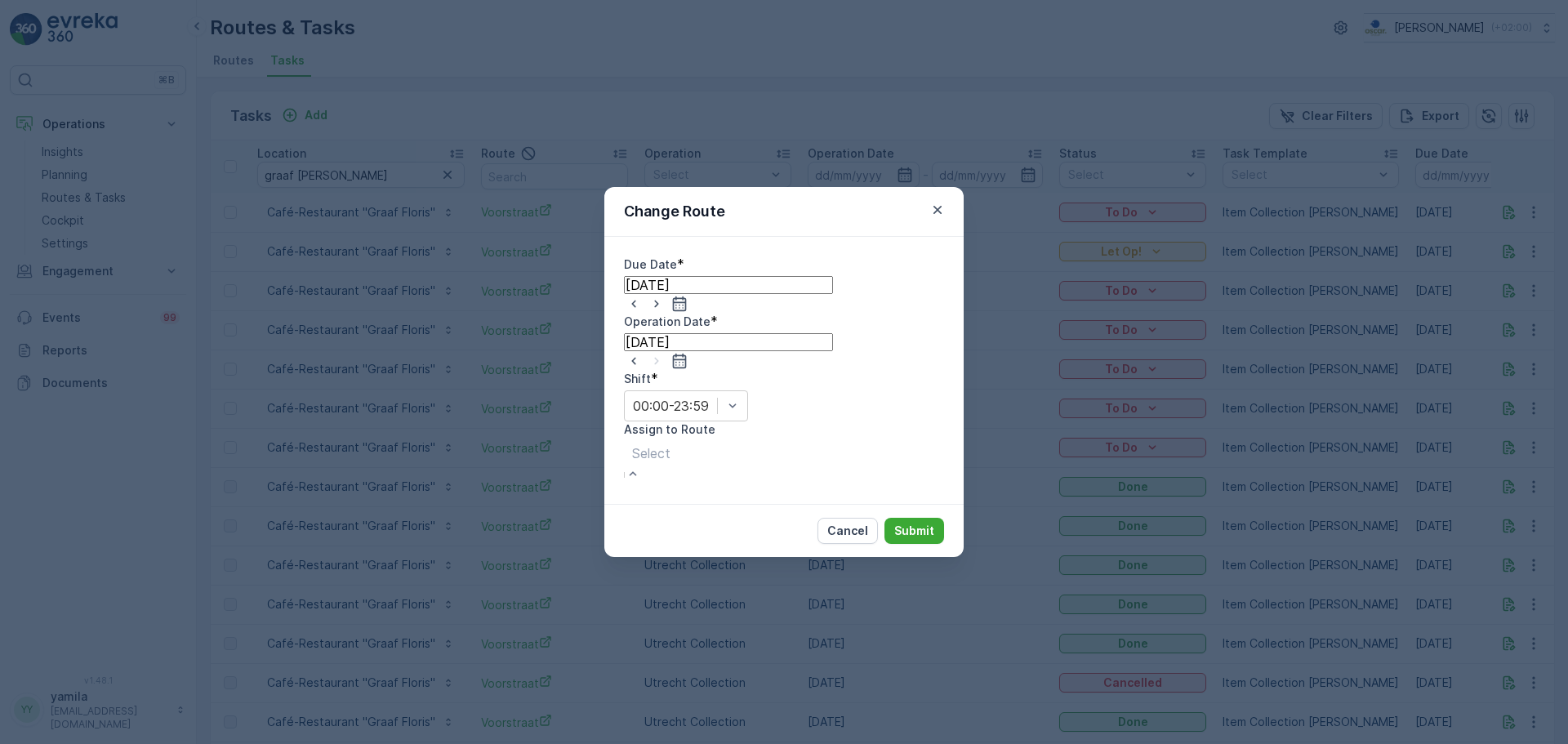
click at [671, 445] on div at bounding box center [651, 453] width 38 height 18
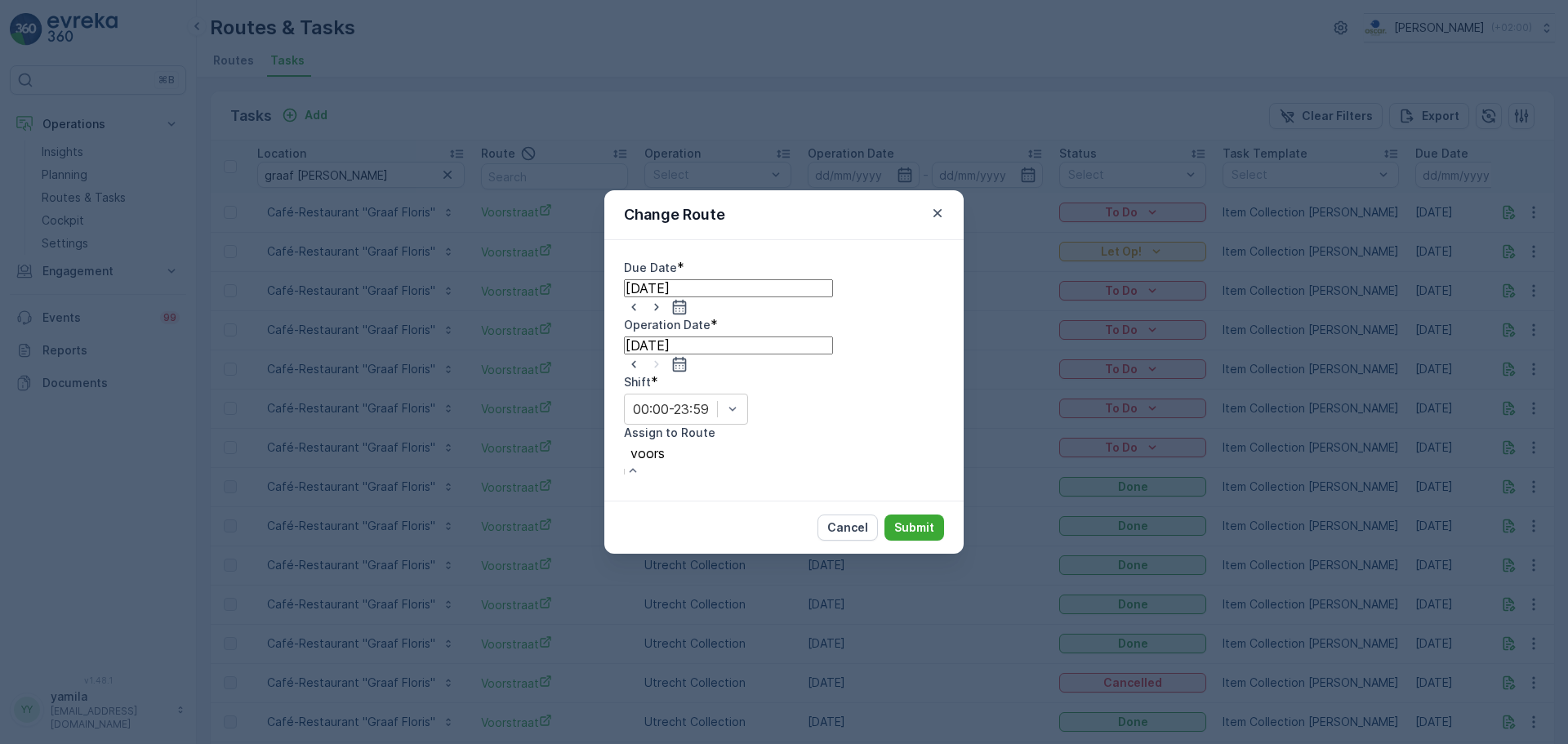
type input "voorst"
click at [290, 743] on span "Voorstraat (Upcoming) - Utrecht" at bounding box center [145, 751] width 290 height 15
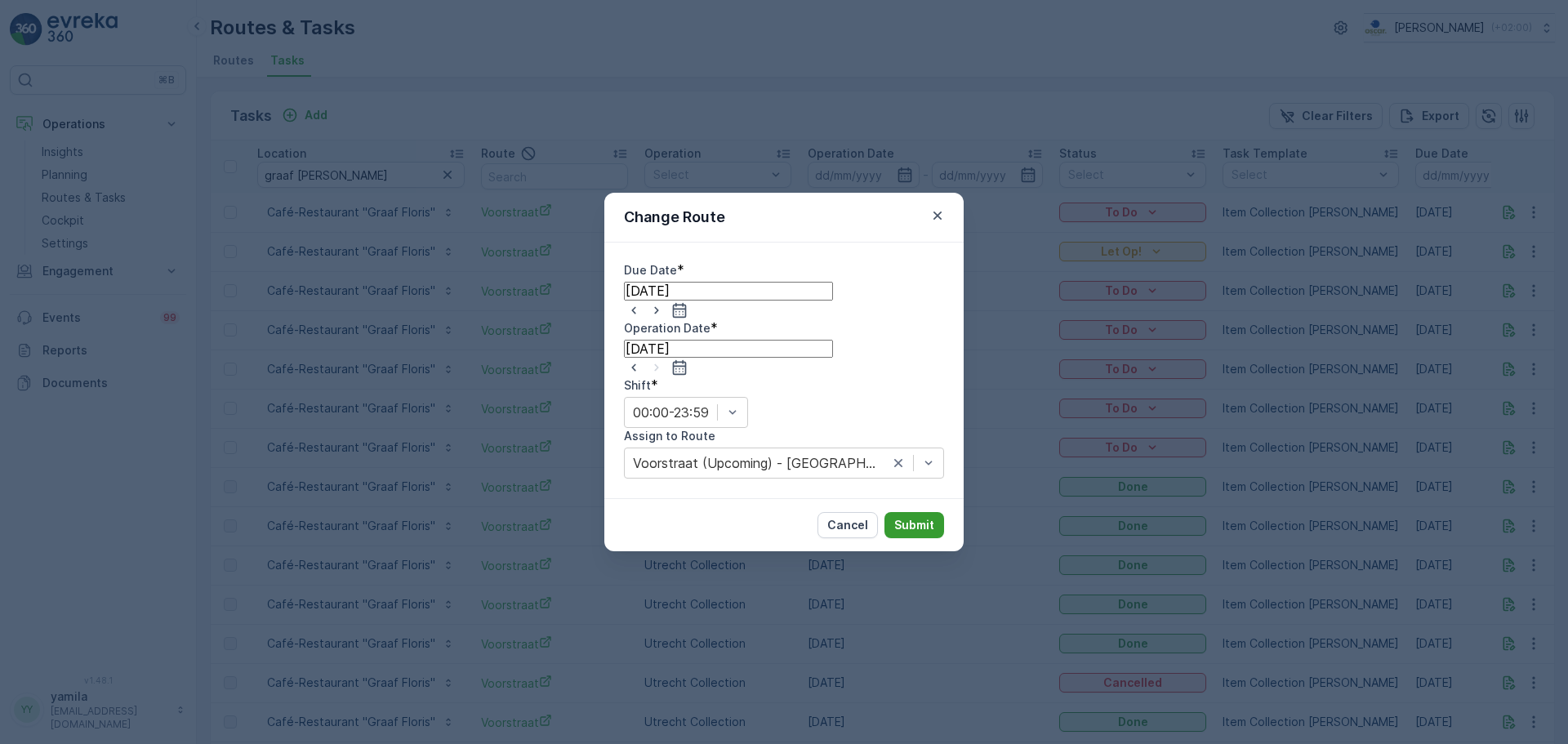
click at [913, 517] on p "Submit" at bounding box center [914, 525] width 40 height 17
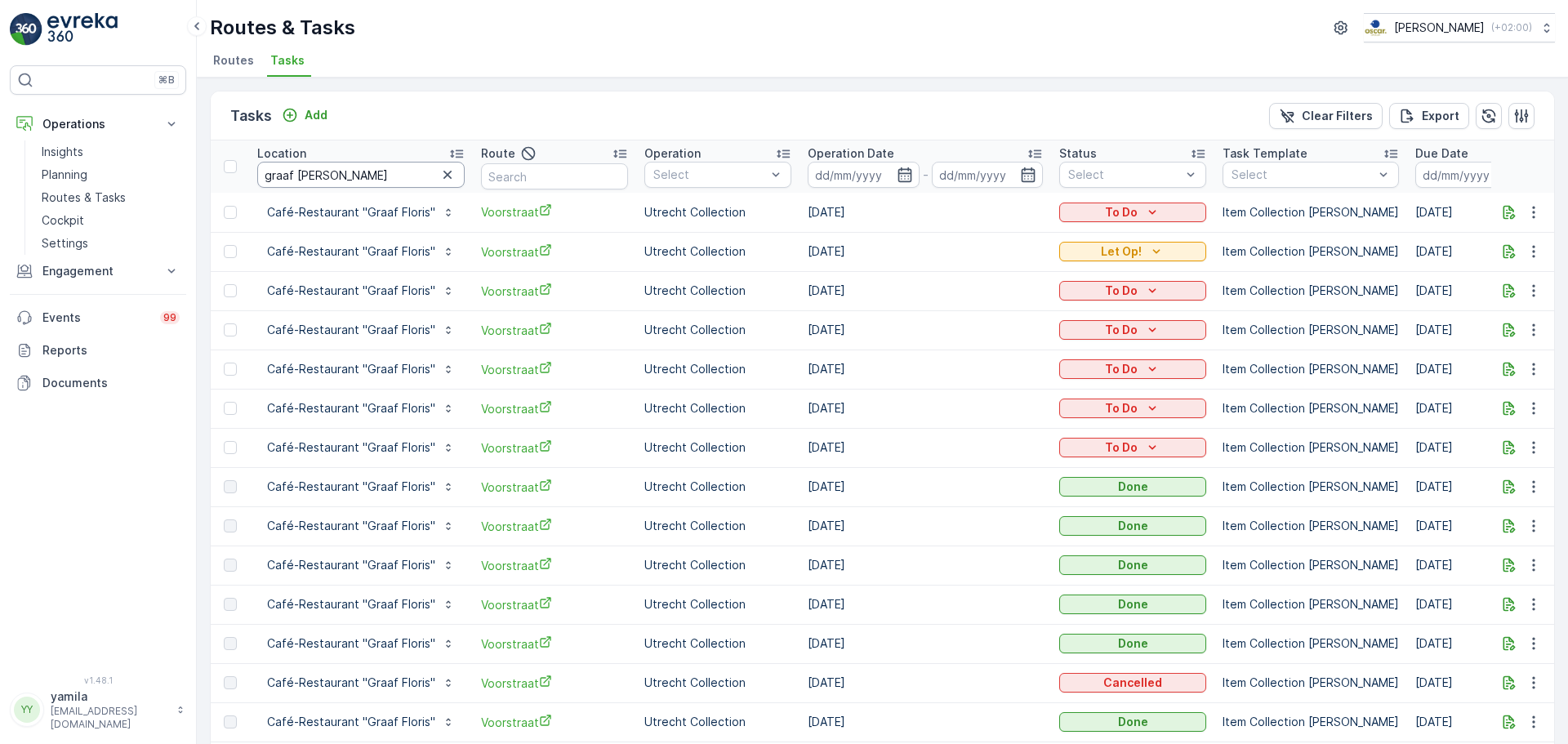
click at [302, 181] on input "graaf flori" at bounding box center [361, 175] width 207 height 26
type input "van bommel"
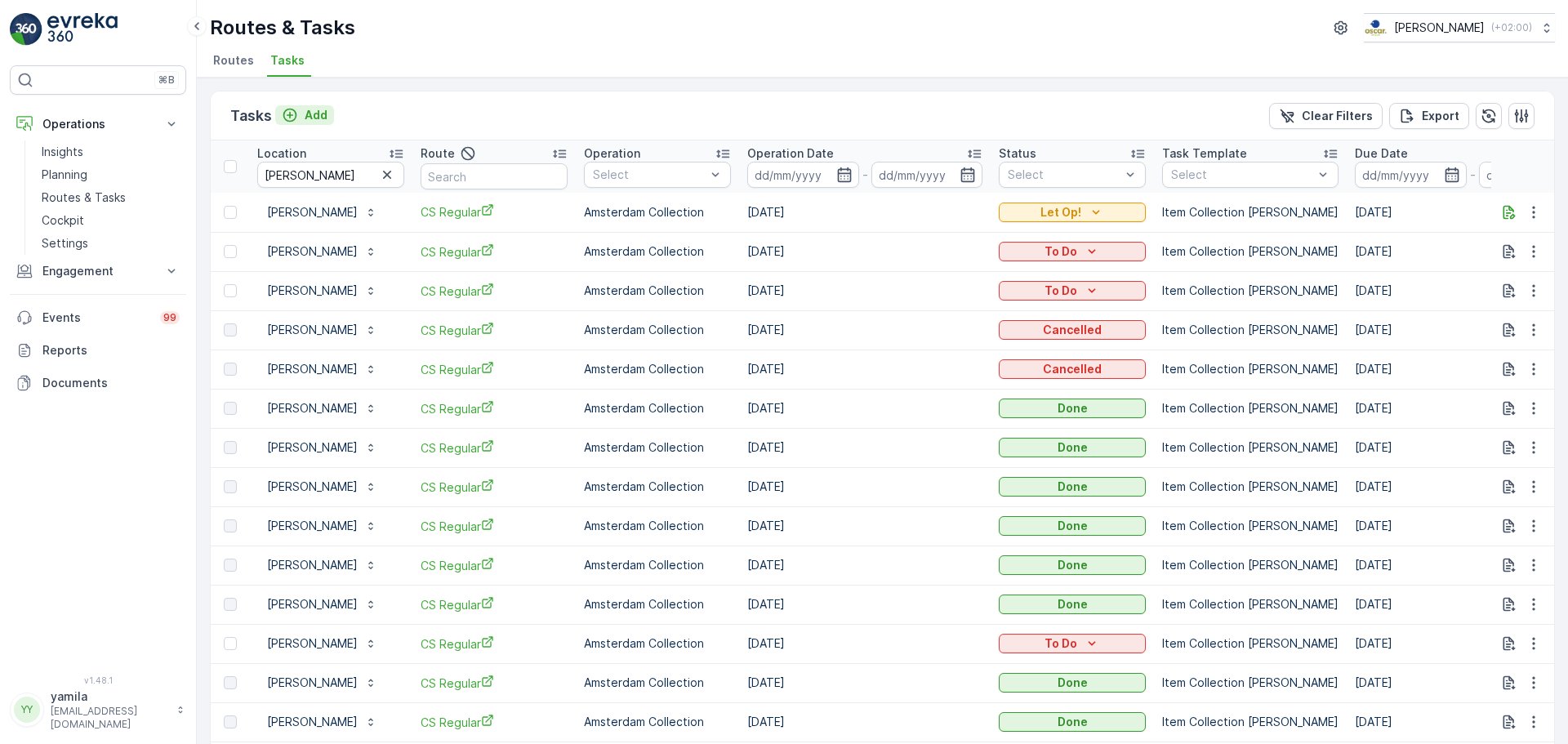
click at [319, 117] on p "Add" at bounding box center [316, 115] width 23 height 17
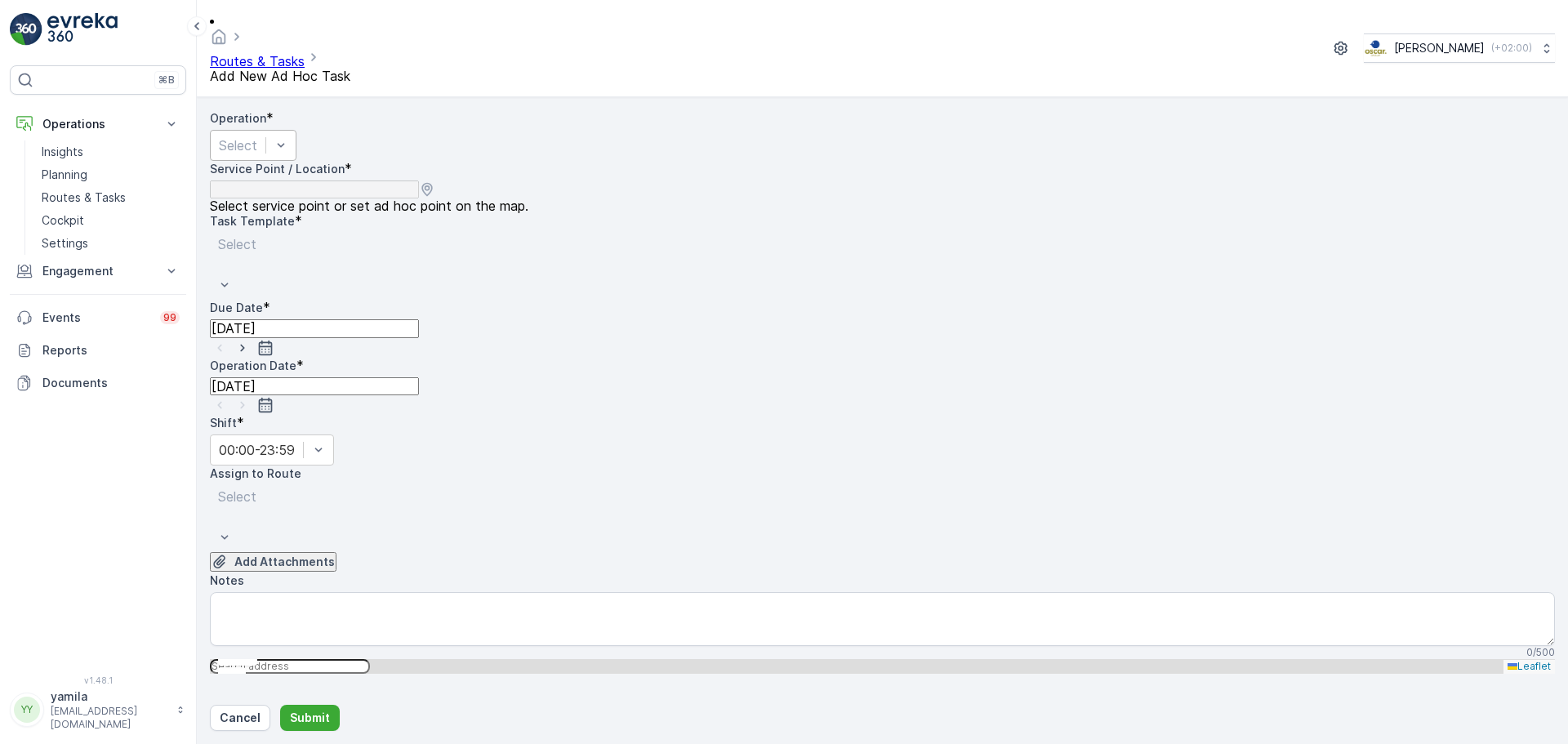
click at [258, 137] on div at bounding box center [237, 145] width 38 height 18
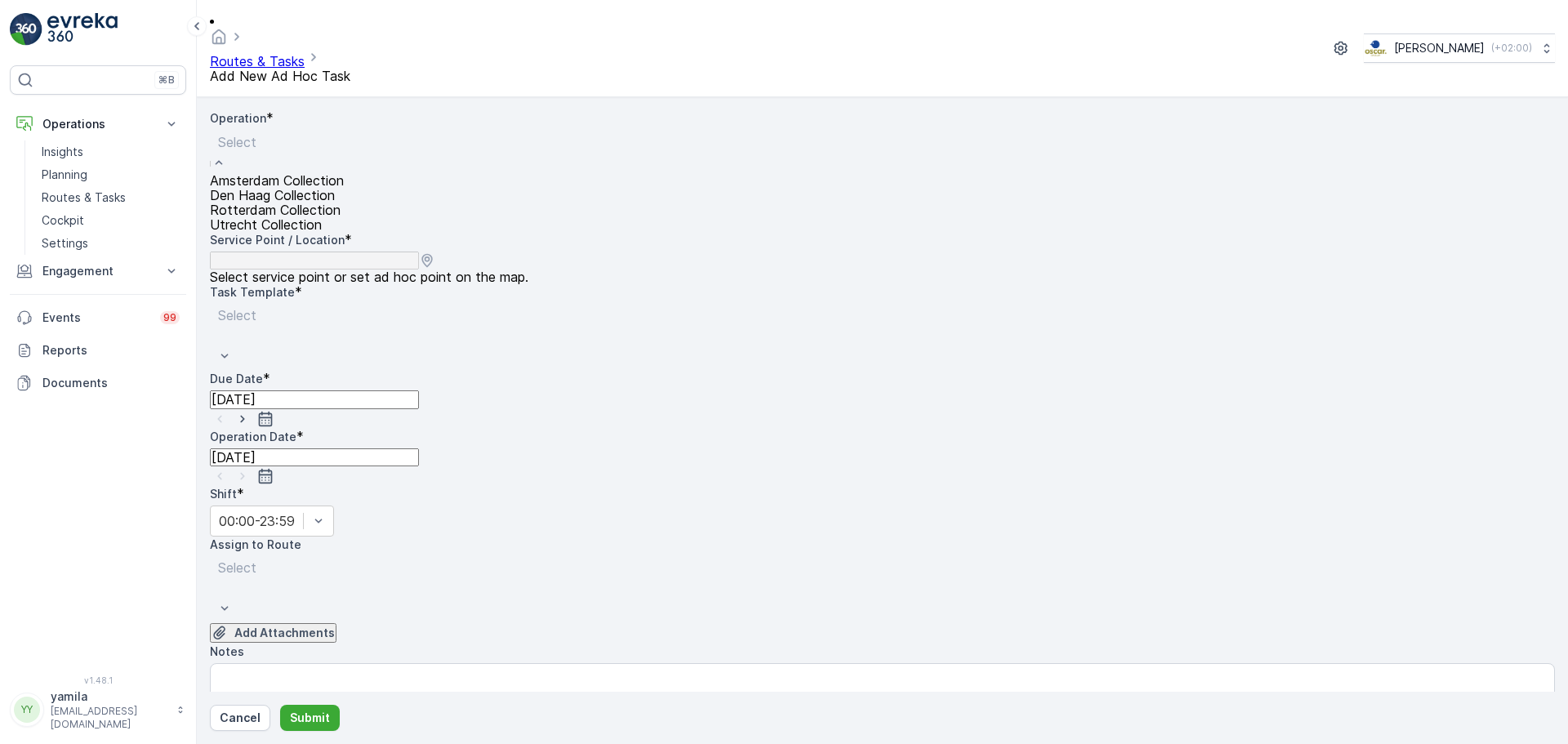
click at [299, 173] on span "Amsterdam Collection" at bounding box center [277, 180] width 134 height 15
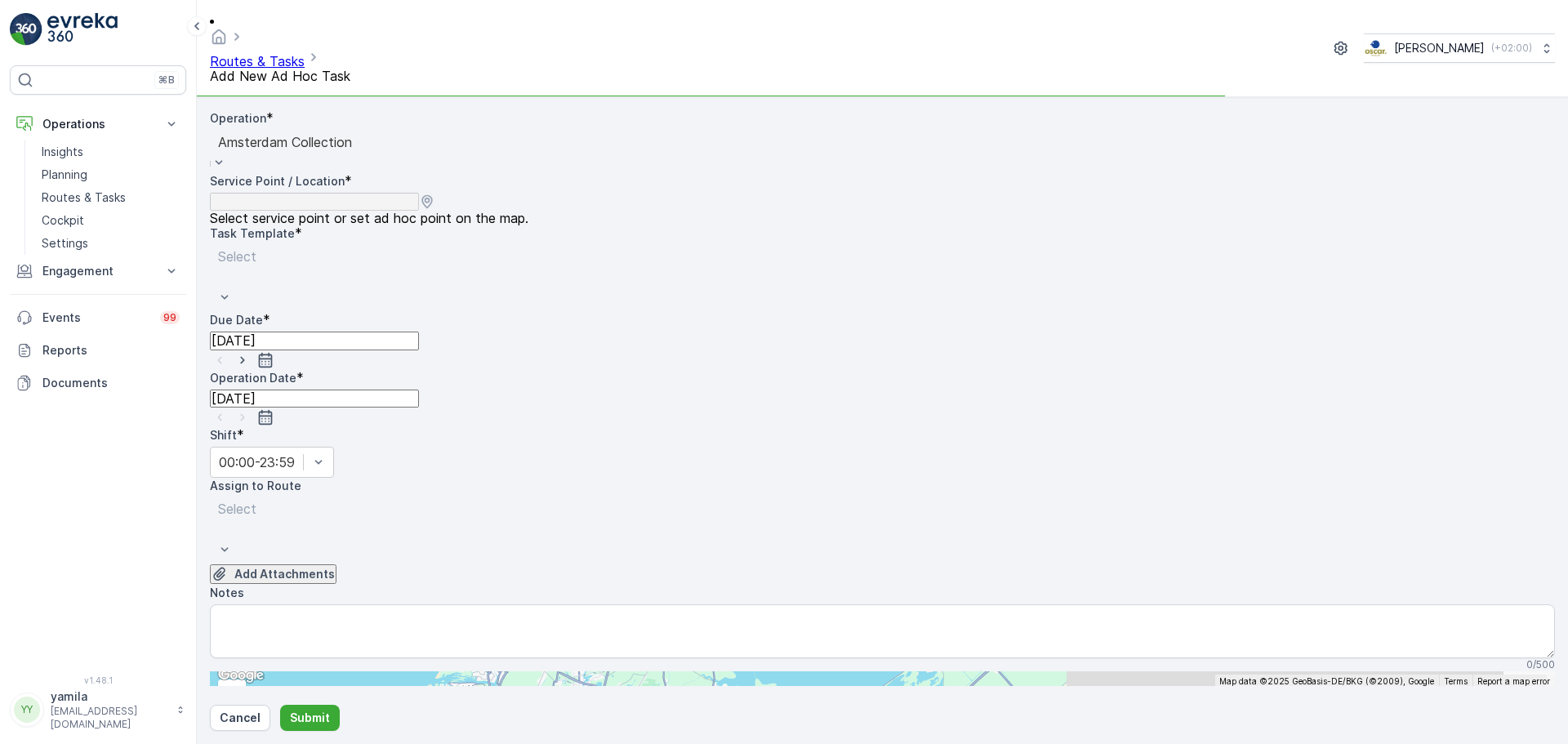
click at [370, 671] on input "text" at bounding box center [290, 679] width 160 height 15
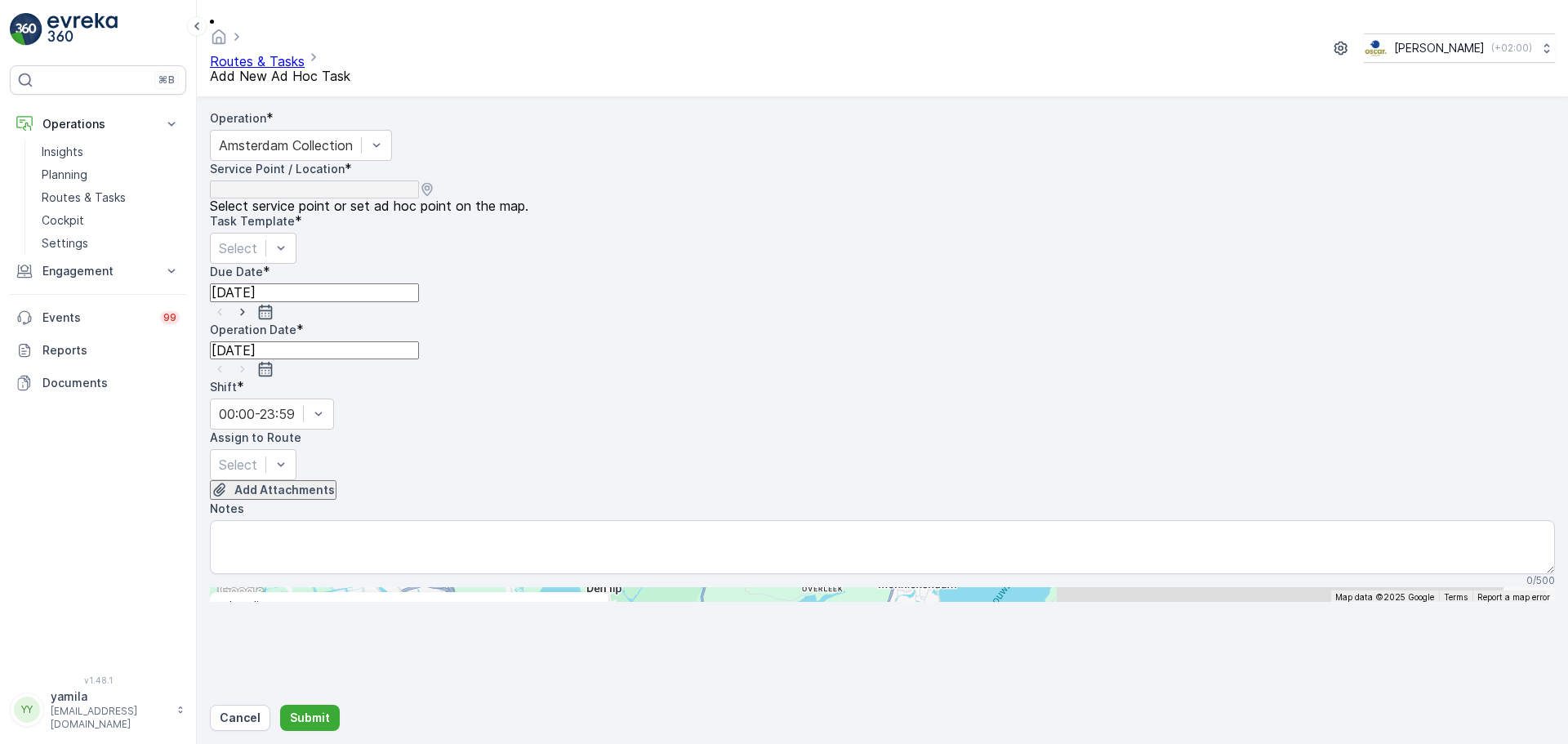
type input "van bommel"
click at [297, 232] on div "Select" at bounding box center [253, 247] width 86 height 31
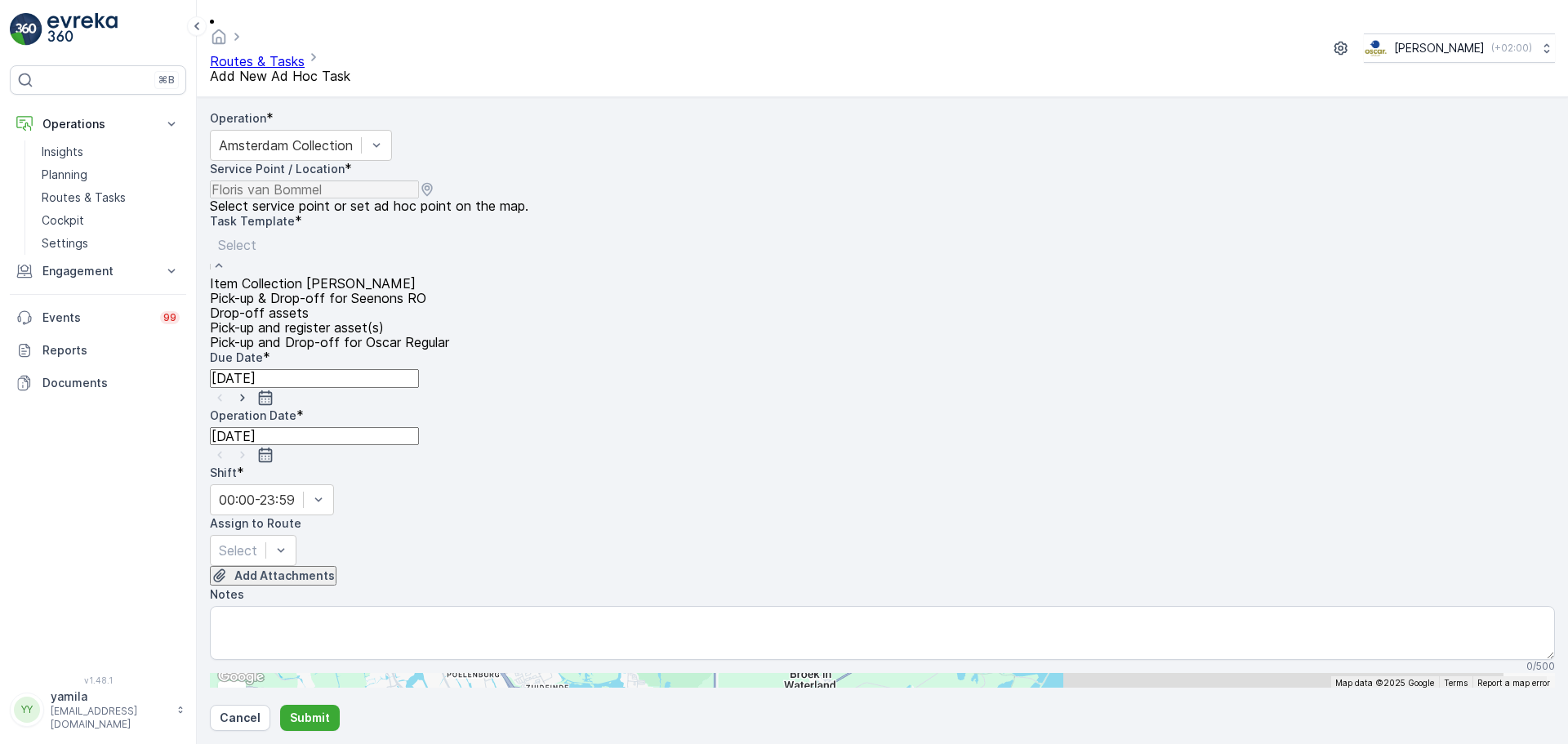
click at [326, 276] on span "Item Collection [PERSON_NAME]" at bounding box center [312, 284] width 206 height 15
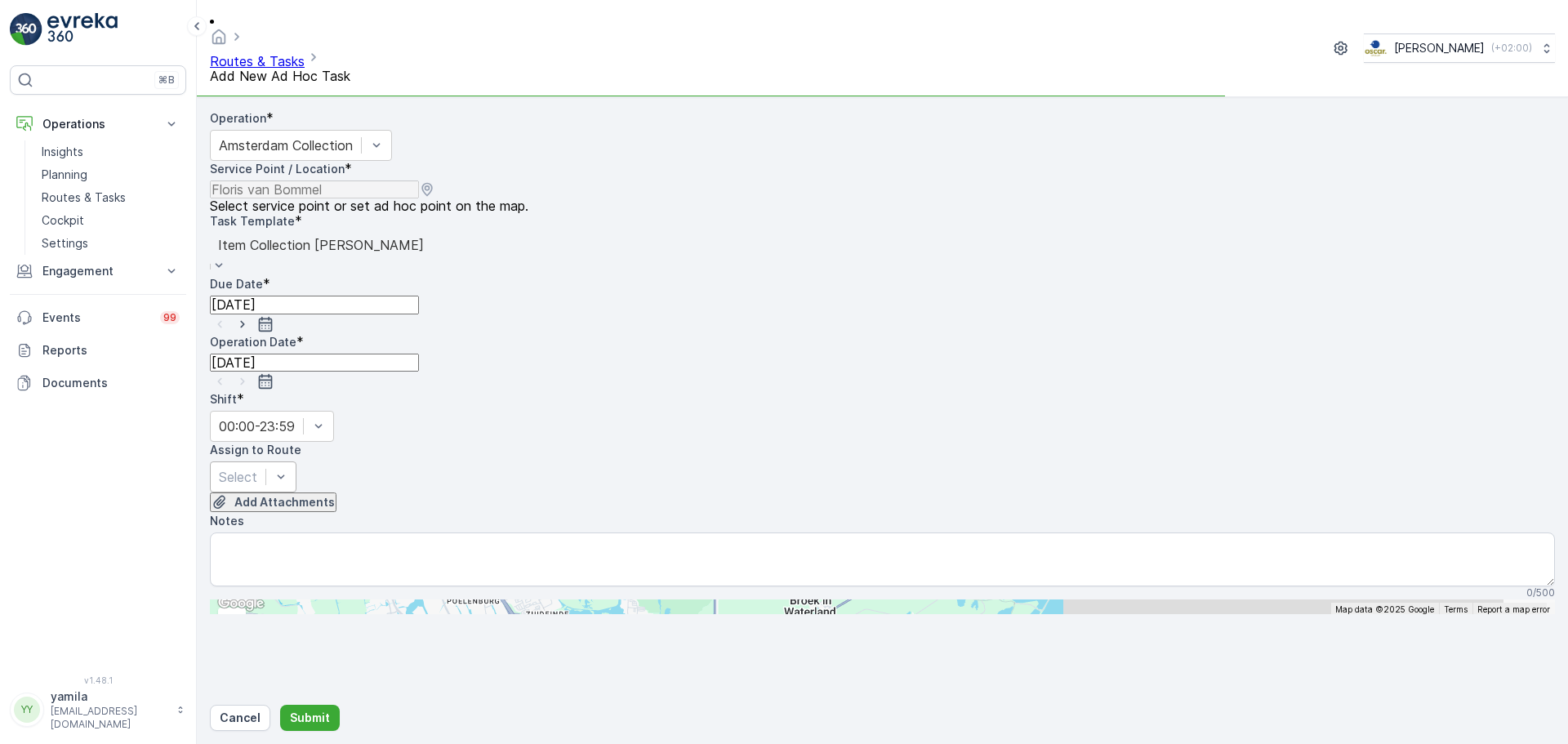
click at [297, 461] on div "Select" at bounding box center [253, 476] width 86 height 31
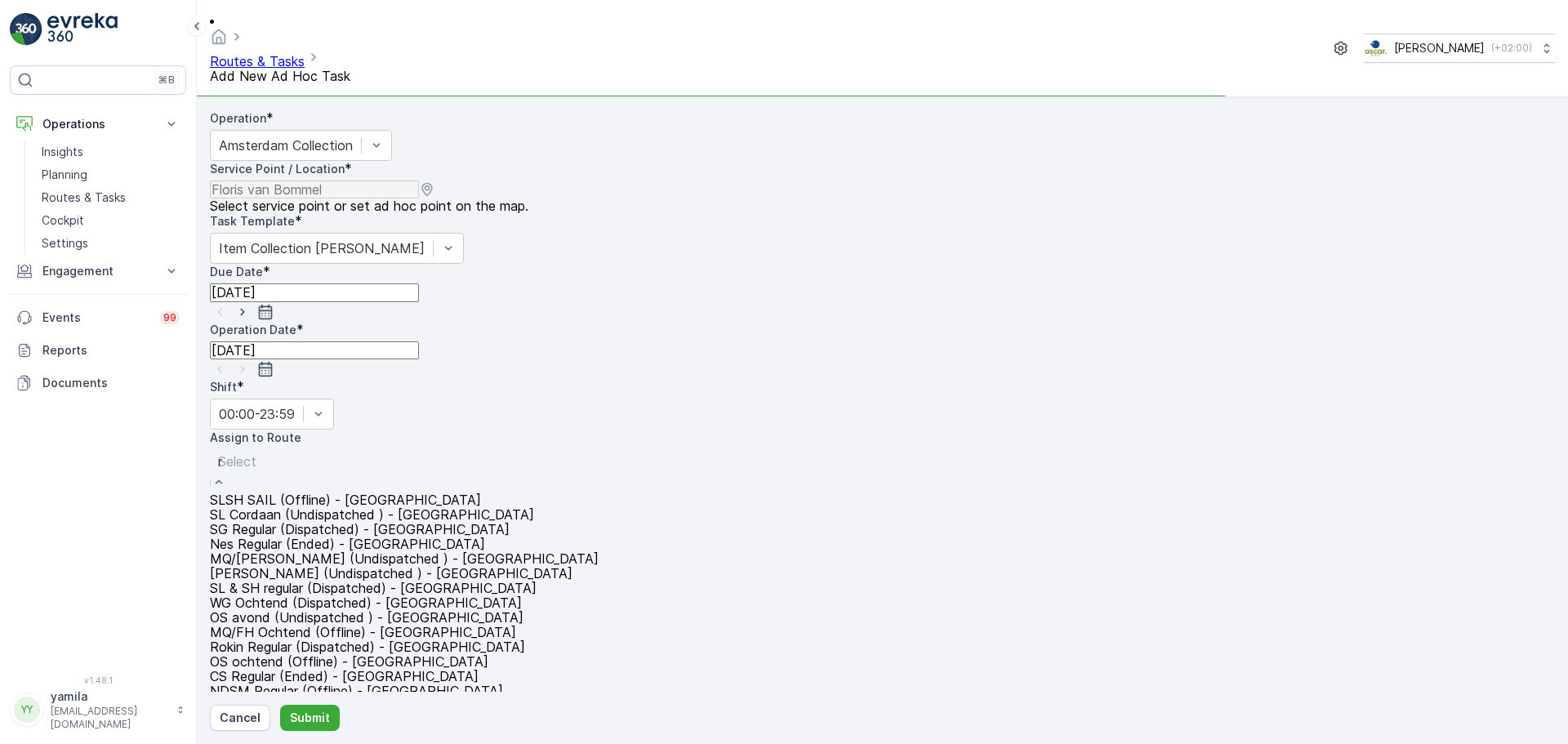
type input "mq"
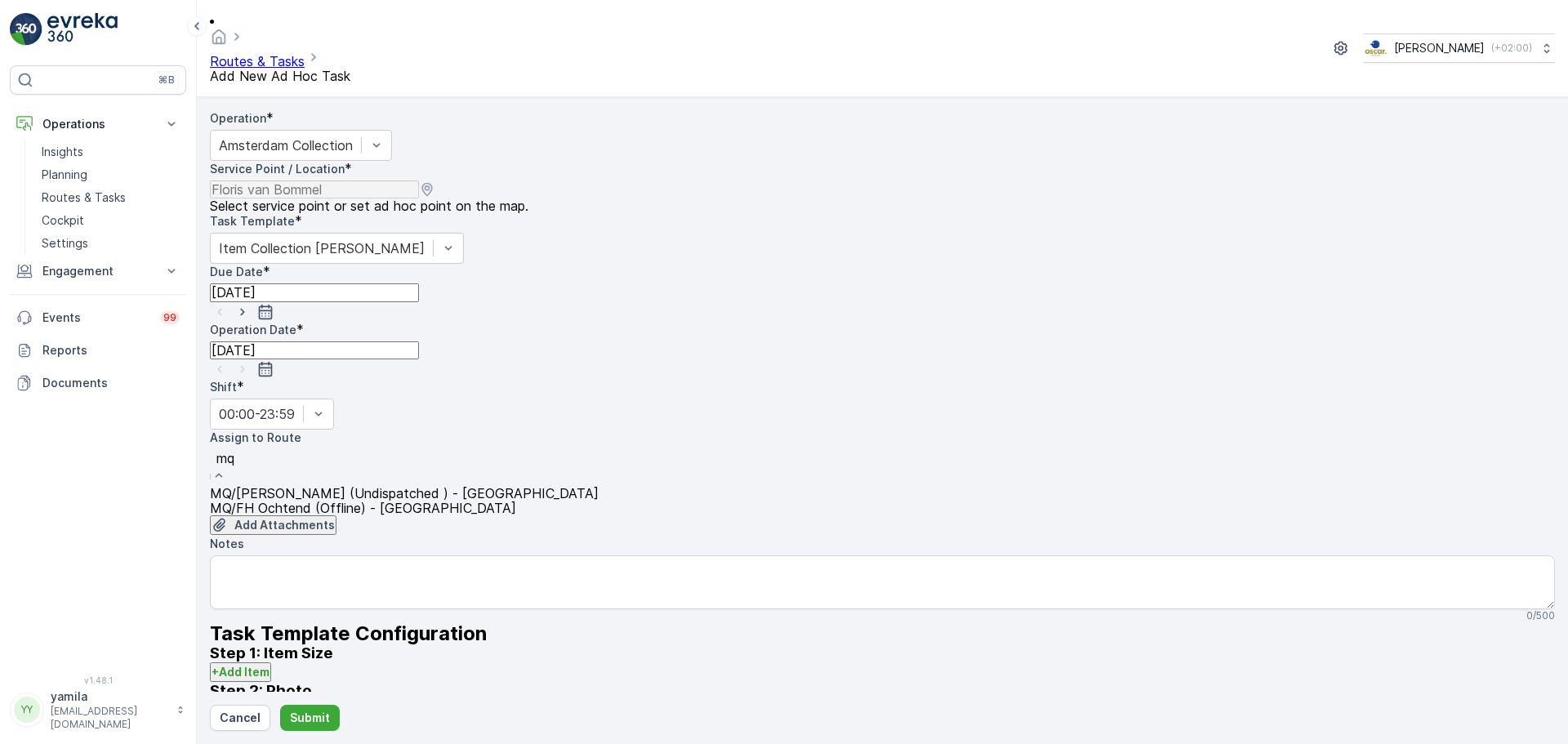
click at [329, 486] on span "MQ/FH Middag (Undispatched ) - Amsterdam" at bounding box center [405, 494] width 389 height 15
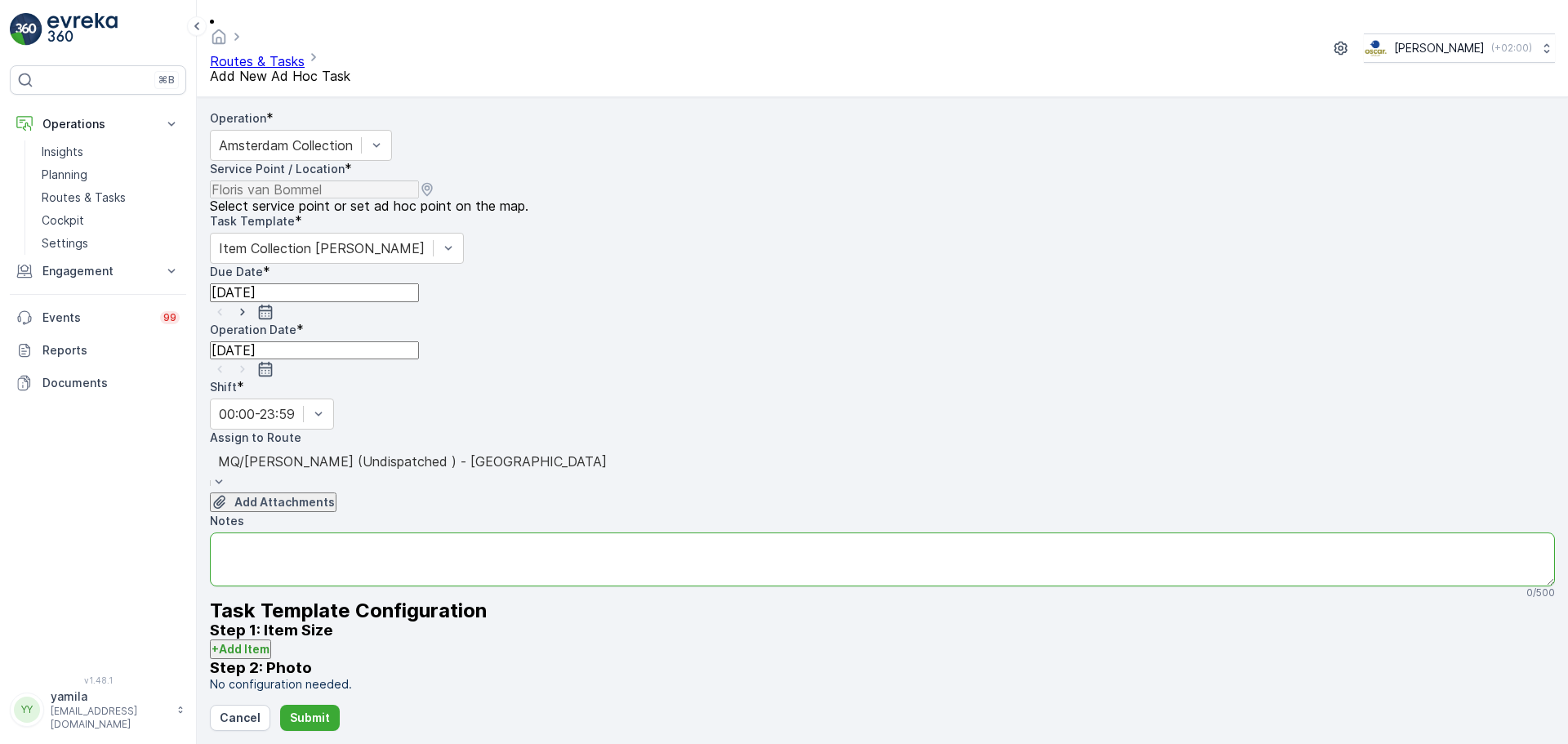
click at [338, 533] on textarea "Notes" at bounding box center [883, 560] width 1345 height 54
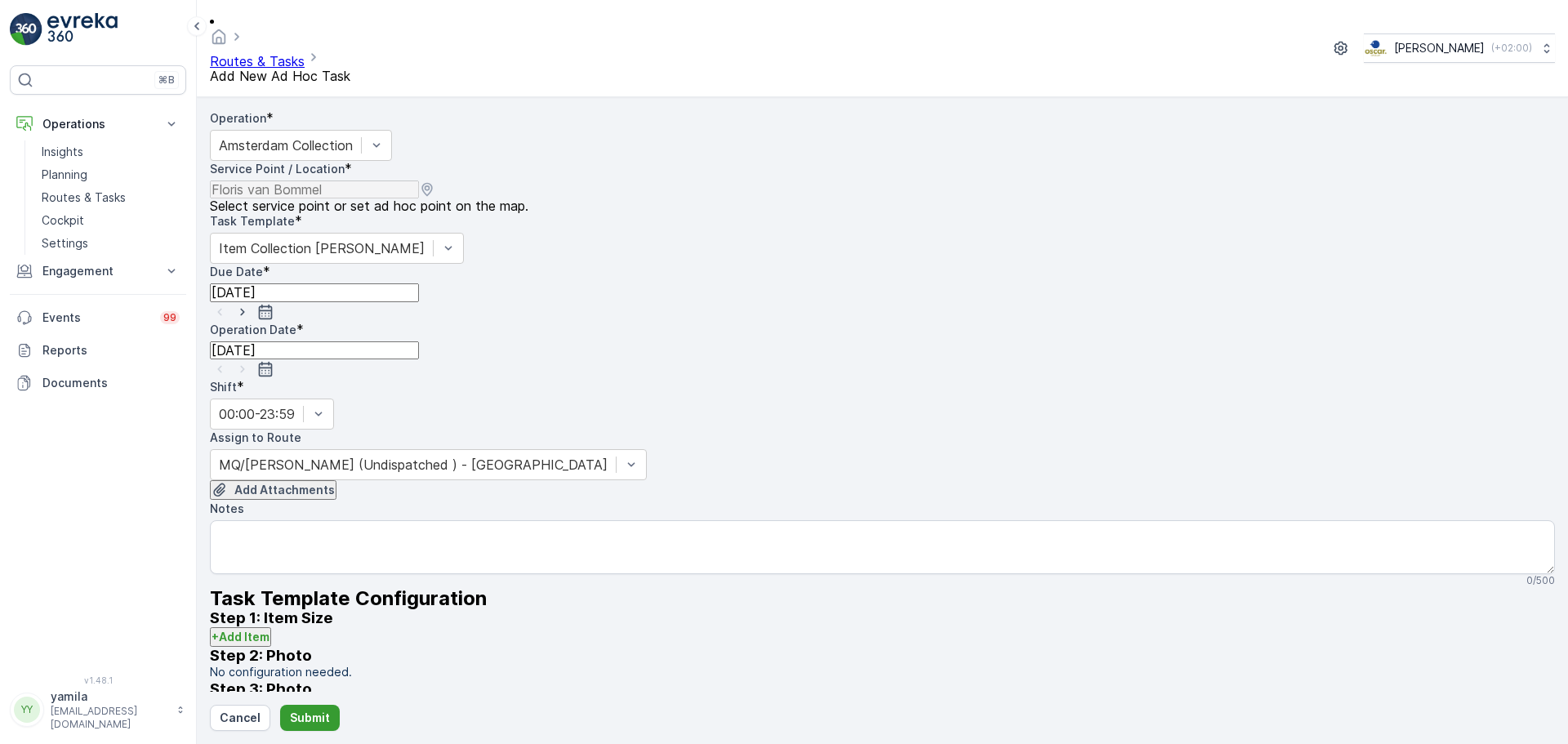
click at [322, 711] on p "Submit" at bounding box center [310, 718] width 40 height 17
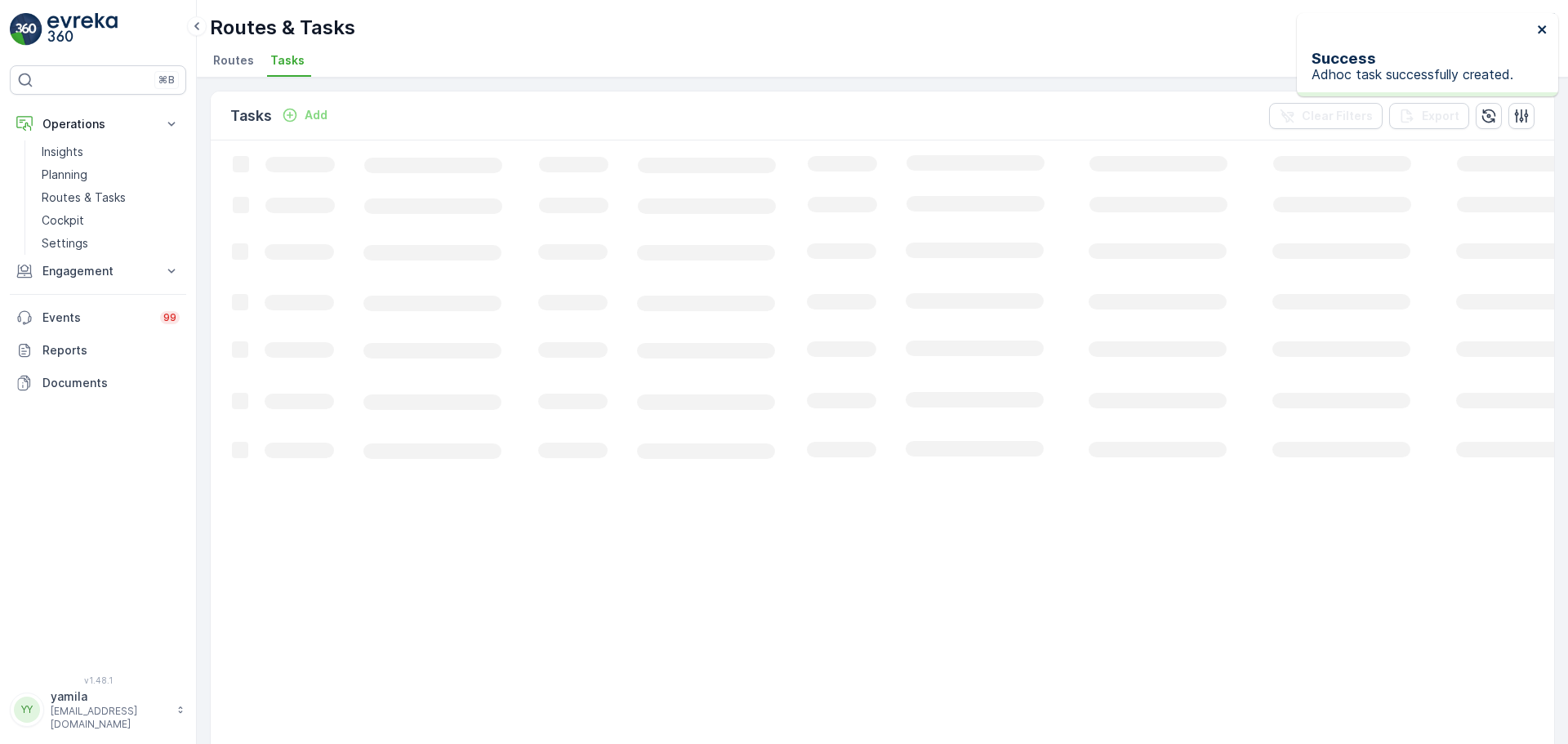
click at [1541, 26] on icon "close" at bounding box center [1543, 30] width 11 height 13
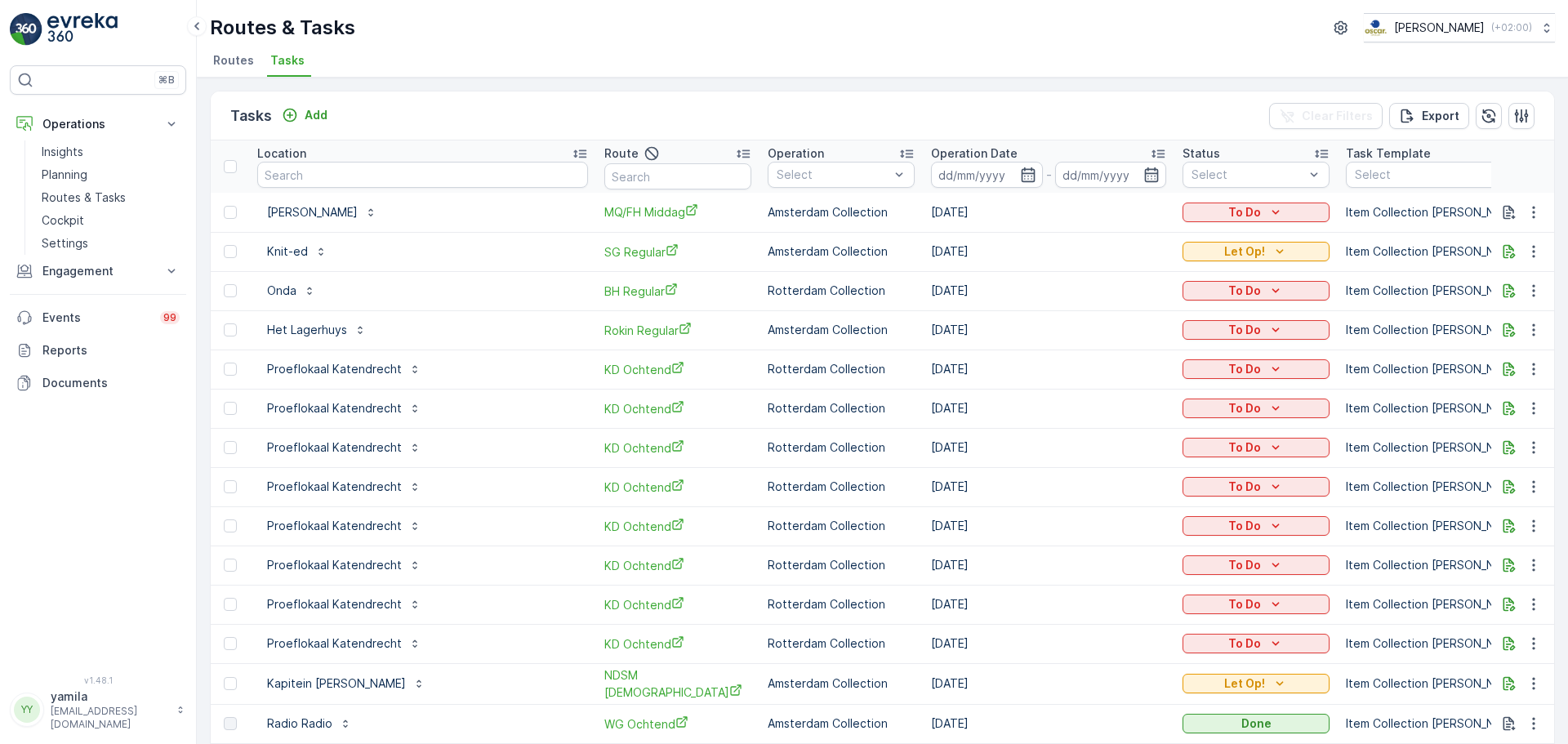
drag, startPoint x: 1545, startPoint y: 27, endPoint x: 1022, endPoint y: 55, distance: 523.7
click at [1022, 55] on div "Routes & Tasks Oscar Circulair ( +02:00 ) Routes Tasks" at bounding box center [883, 38] width 1372 height 77
click at [1022, 55] on ul "Routes Tasks" at bounding box center [876, 63] width 1332 height 28
click at [379, 182] on input "text" at bounding box center [423, 175] width 331 height 26
type input "floris van bo"
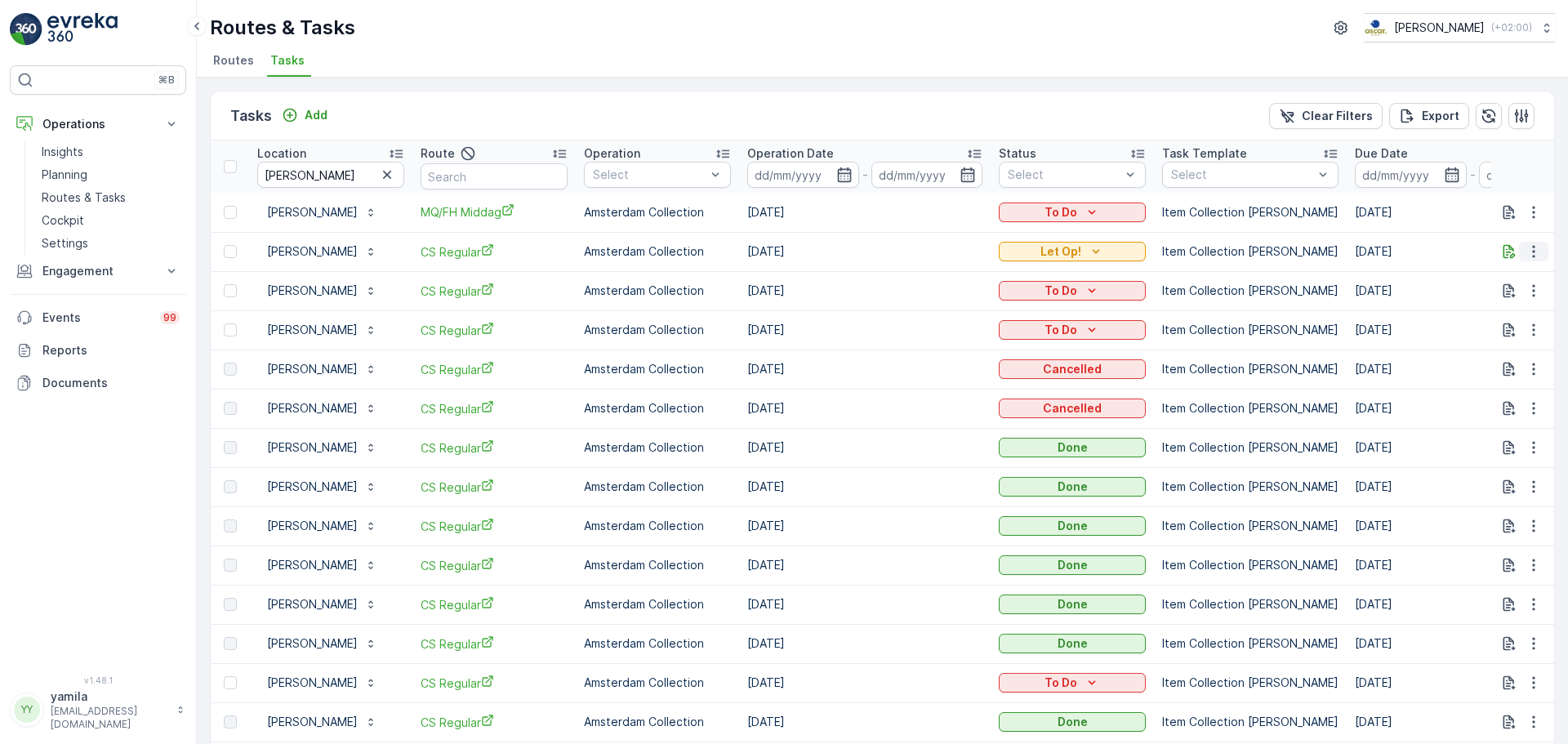
click at [1532, 251] on icon "button" at bounding box center [1535, 252] width 17 height 17
click at [1504, 322] on span "Change Route" at bounding box center [1501, 330] width 79 height 17
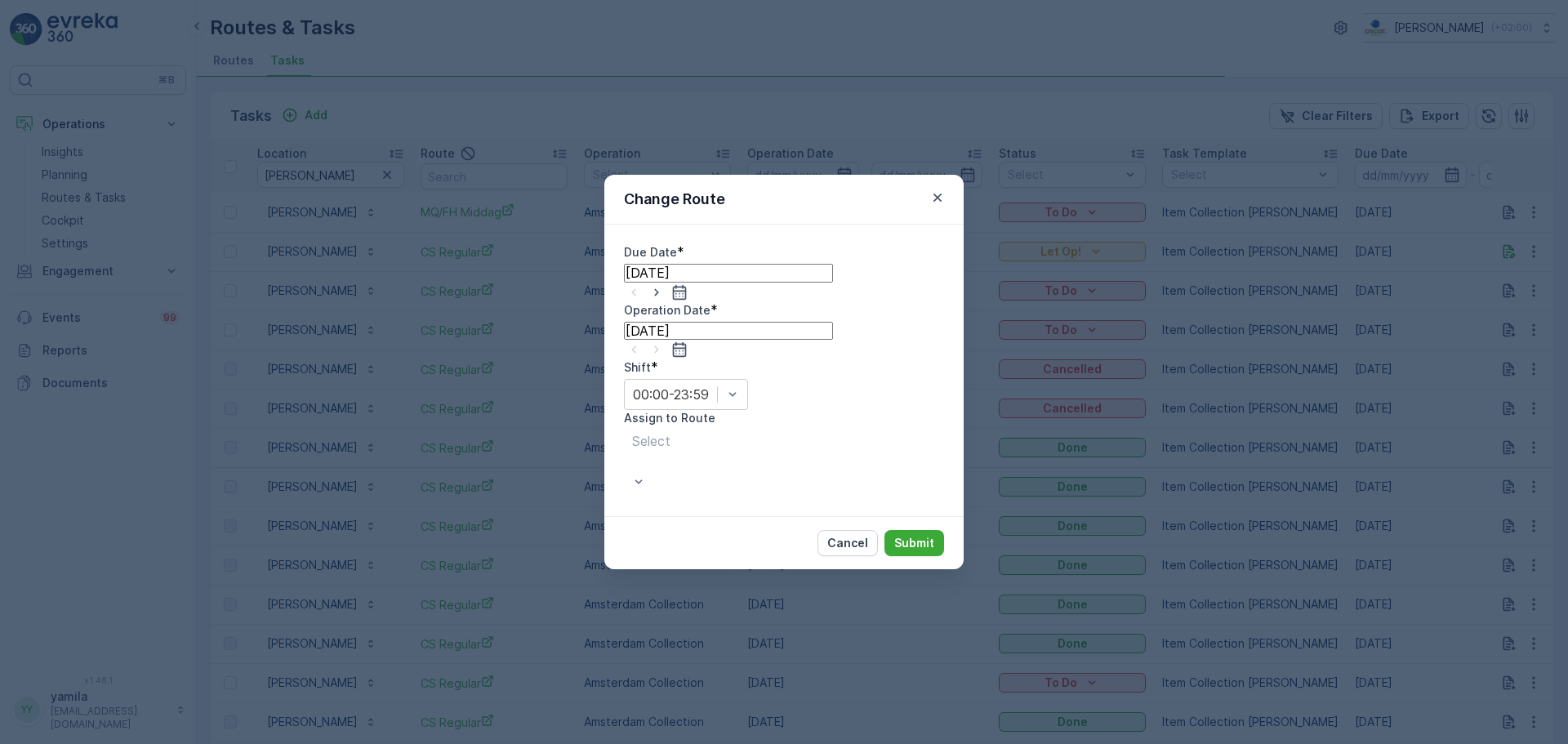
type input "[DATE]"
click at [863, 430] on div "Select" at bounding box center [743, 463] width 239 height 67
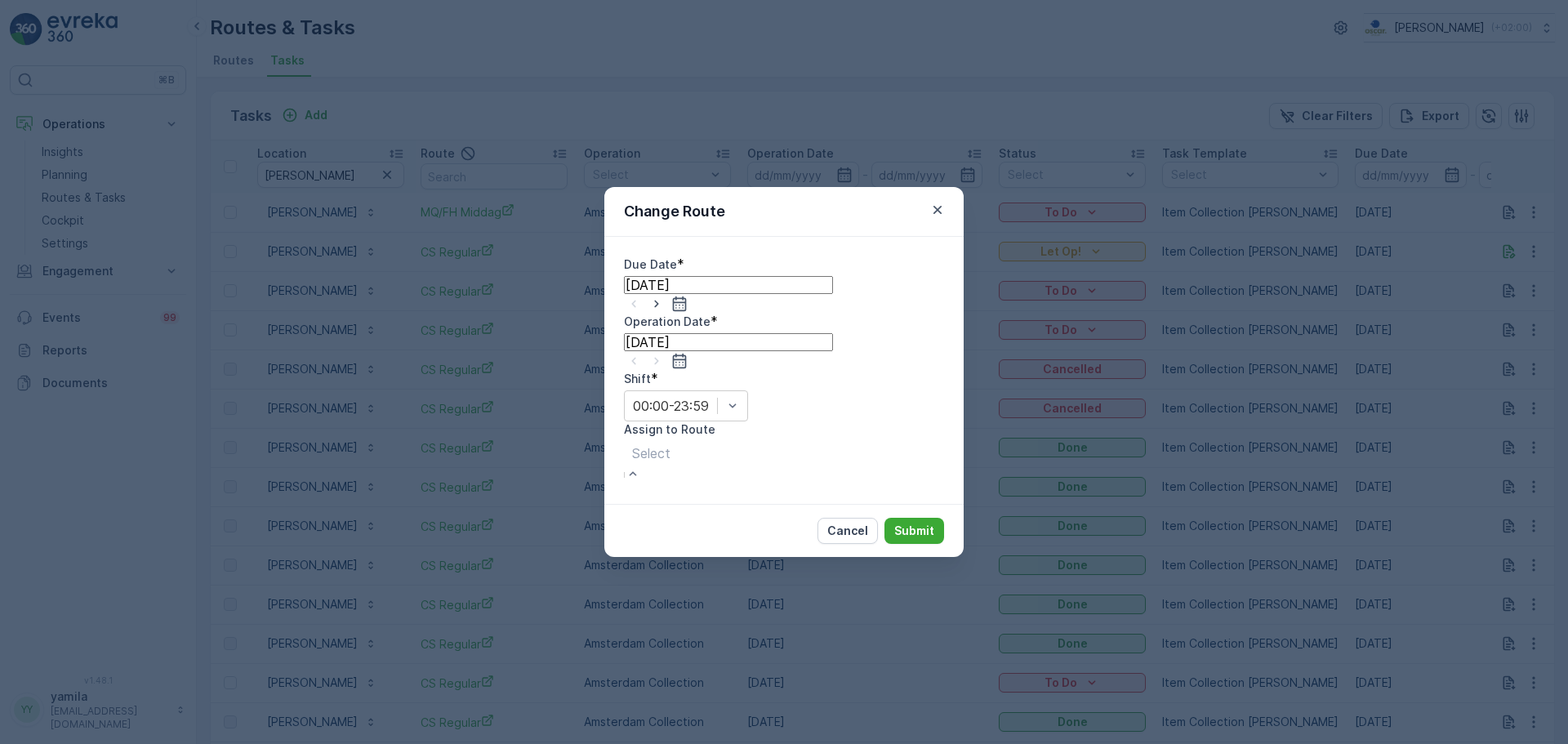
click at [671, 445] on div at bounding box center [651, 453] width 38 height 18
type input "mq"
click at [907, 523] on p "Submit" at bounding box center [914, 531] width 40 height 17
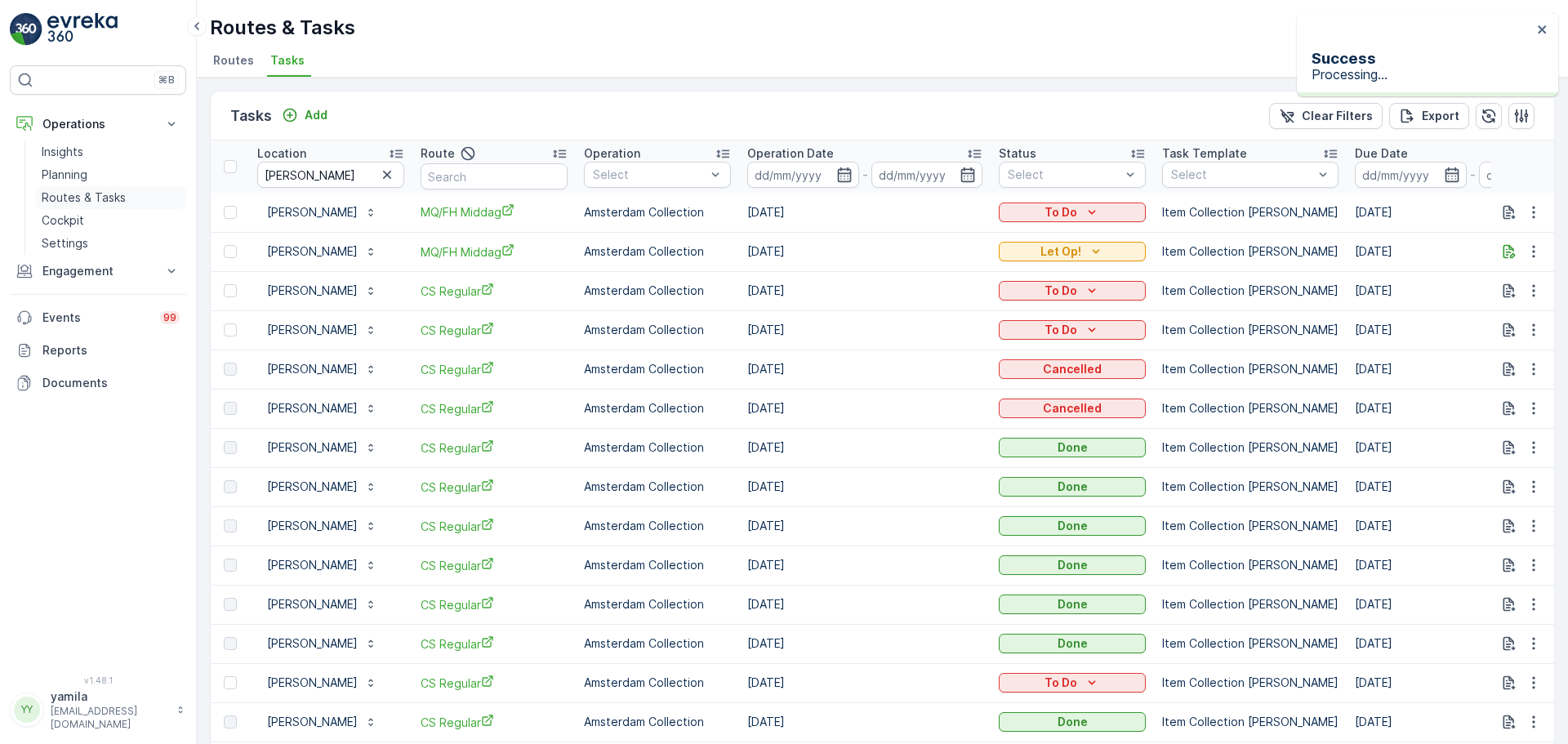
click at [138, 199] on link "Routes & Tasks" at bounding box center [111, 197] width 151 height 23
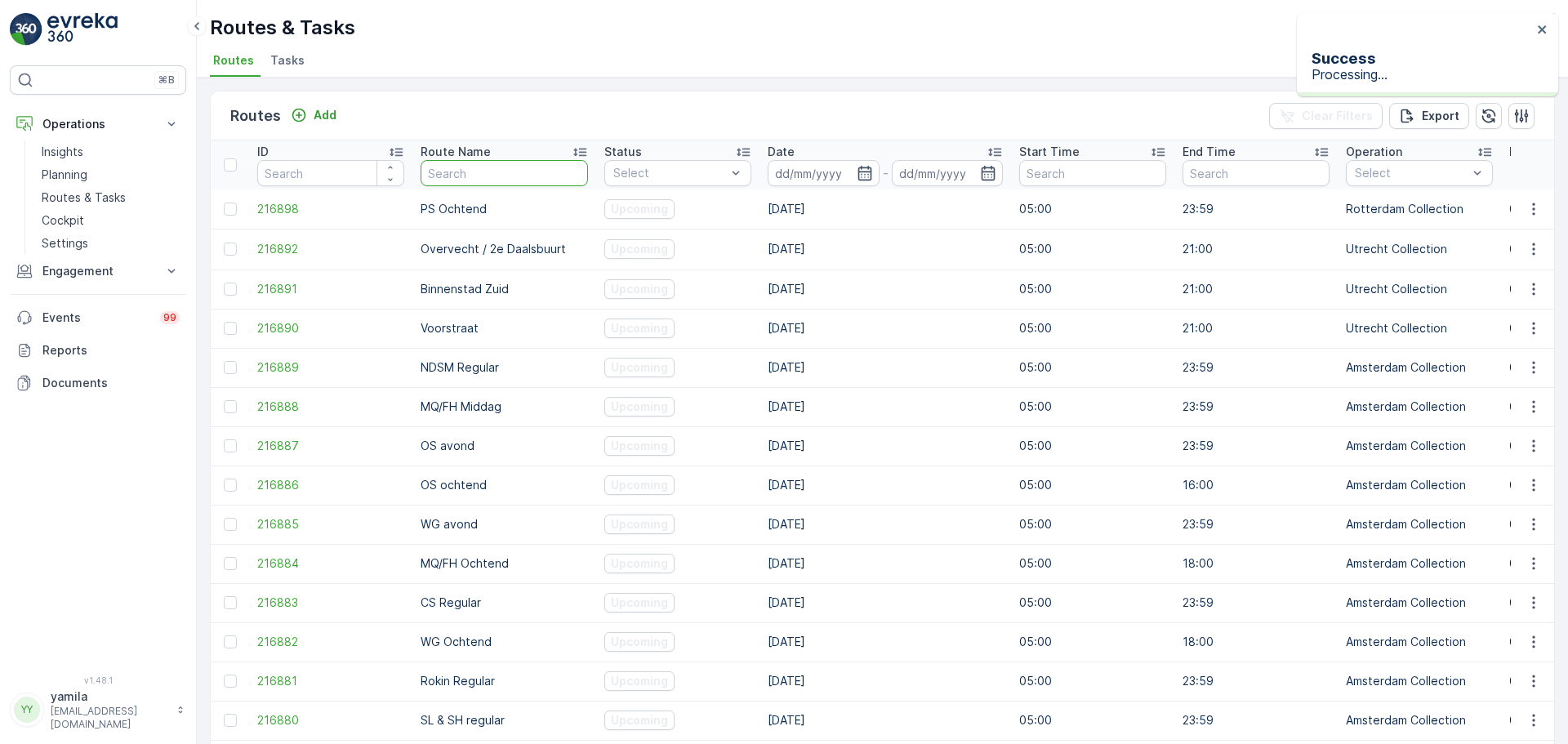
click at [470, 166] on input "text" at bounding box center [504, 173] width 167 height 26
type input "ndsm"
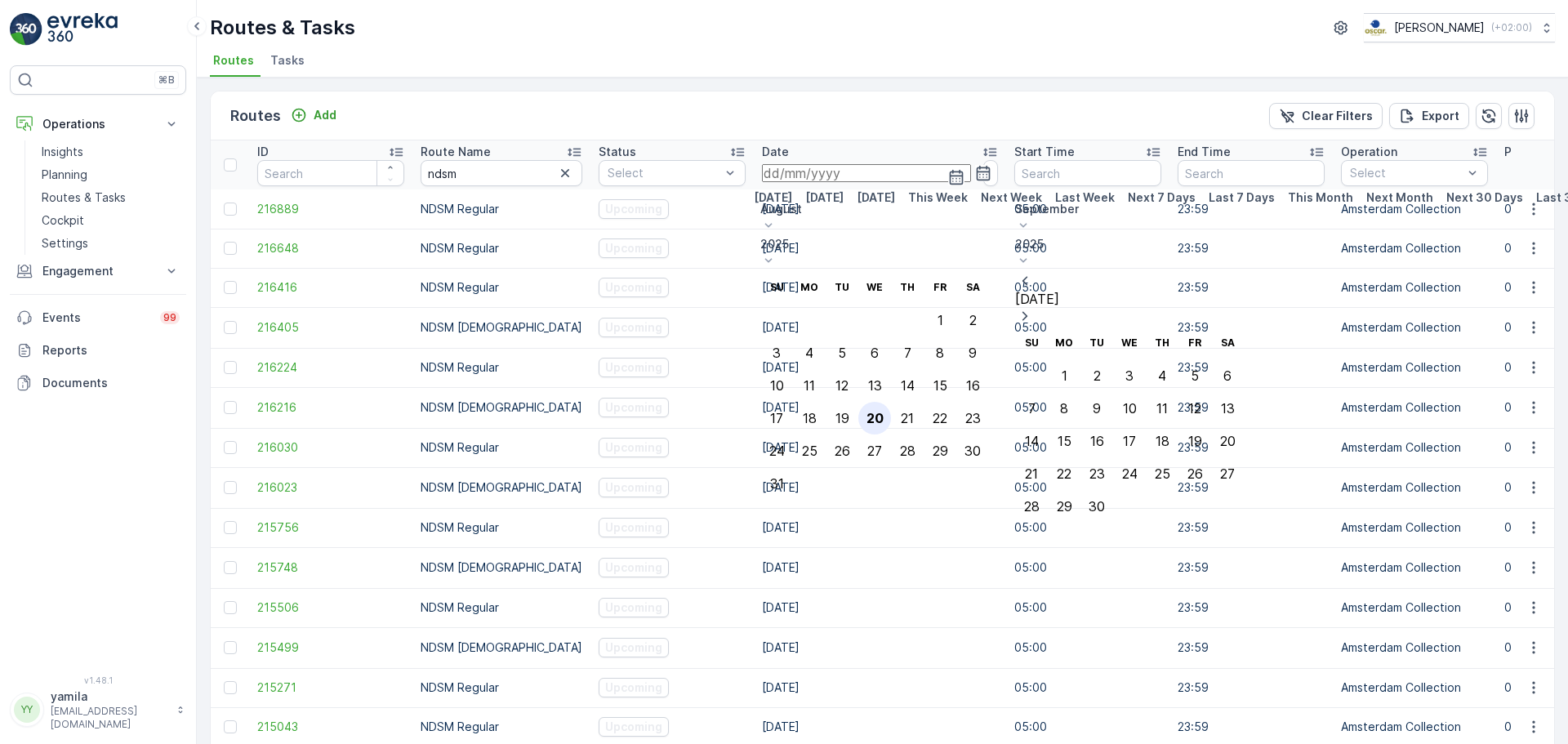
click at [884, 411] on div "20" at bounding box center [875, 418] width 17 height 15
type input "[DATE]"
click at [884, 411] on div "20" at bounding box center [875, 418] width 17 height 15
type input "[DATE]"
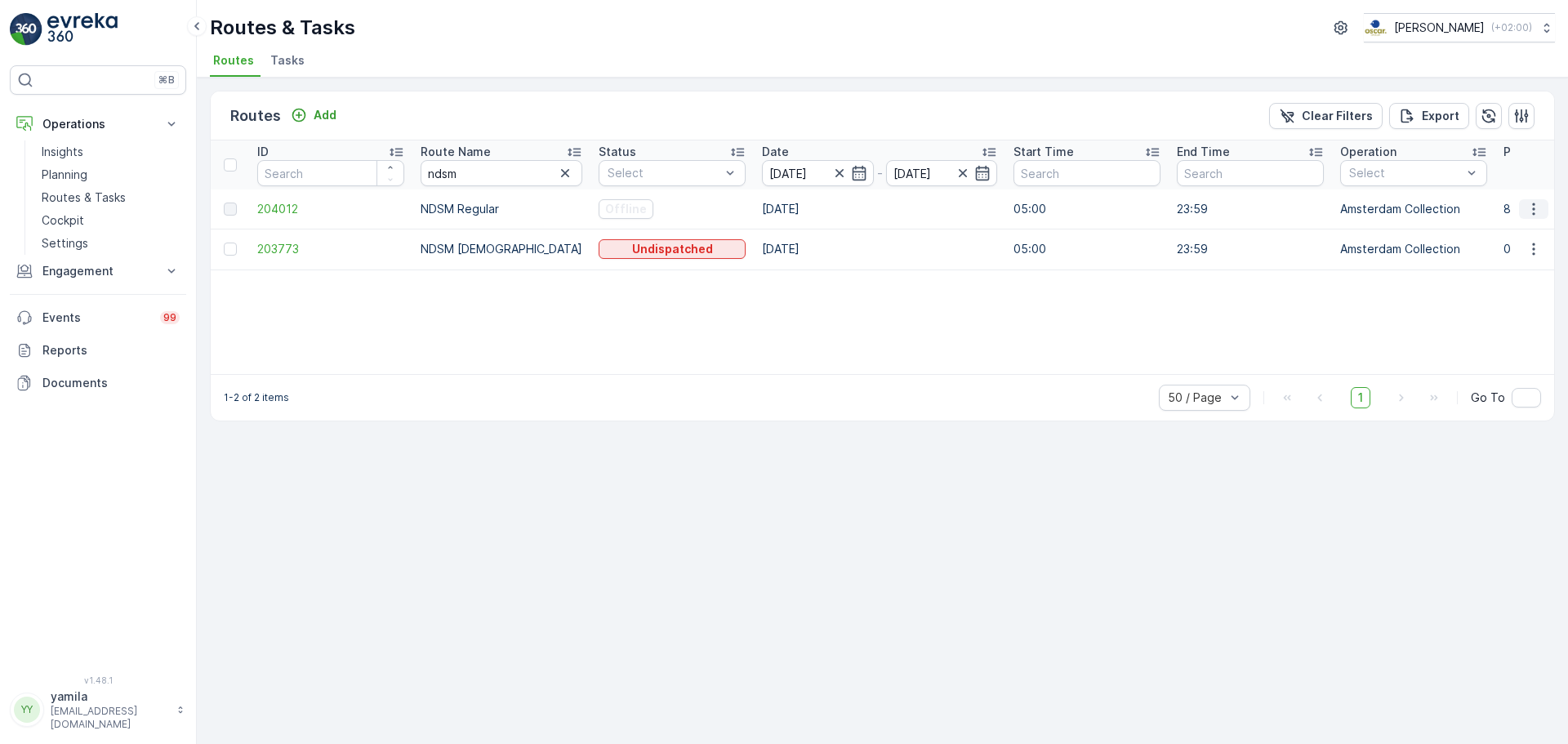
click at [1538, 210] on icon "button" at bounding box center [1535, 209] width 17 height 17
click at [1532, 235] on span "See More Details" at bounding box center [1506, 235] width 95 height 17
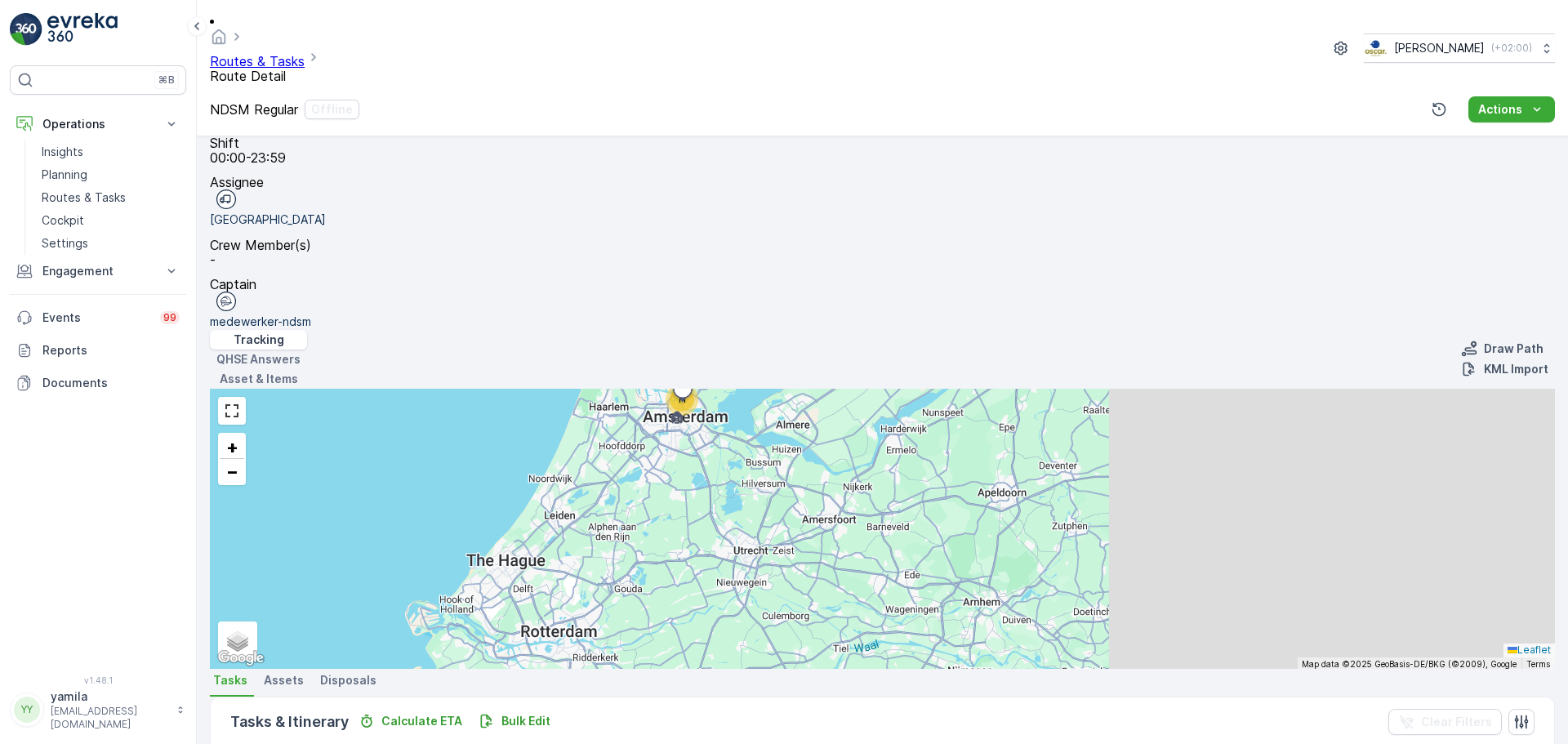
scroll to position [346, 0]
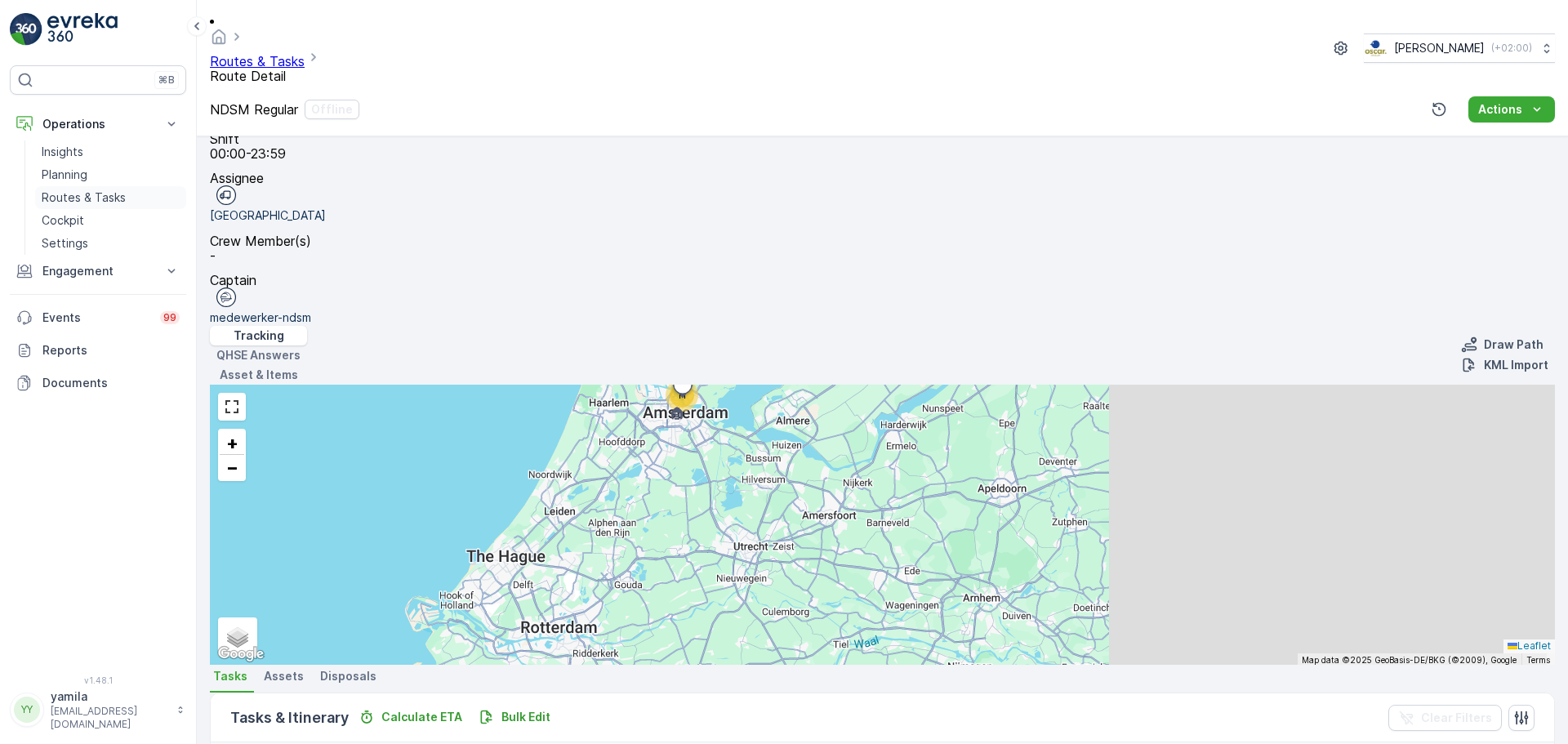
click at [101, 202] on p "Routes & Tasks" at bounding box center [84, 198] width 84 height 17
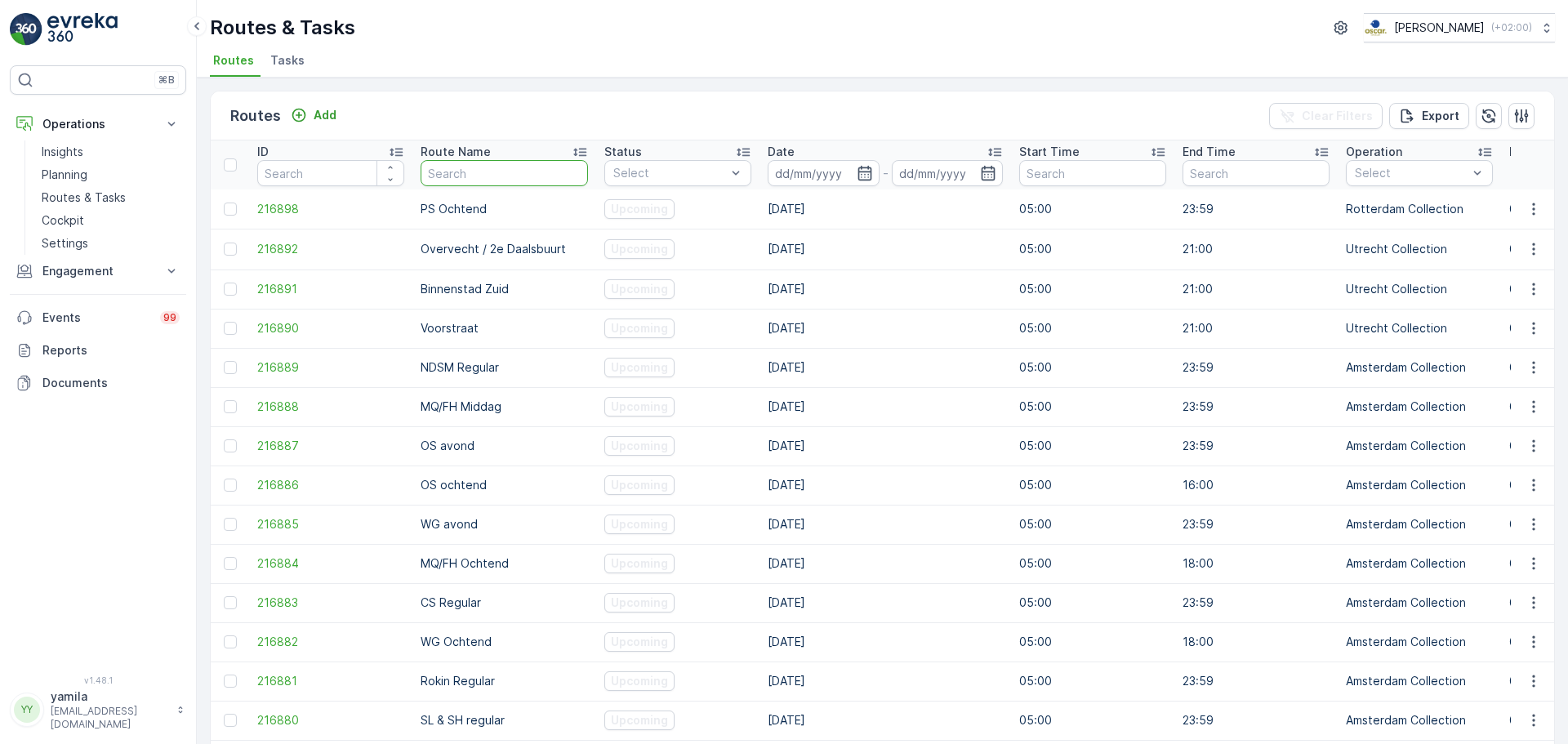
click at [434, 181] on input "text" at bounding box center [504, 173] width 167 height 26
type input "nes"
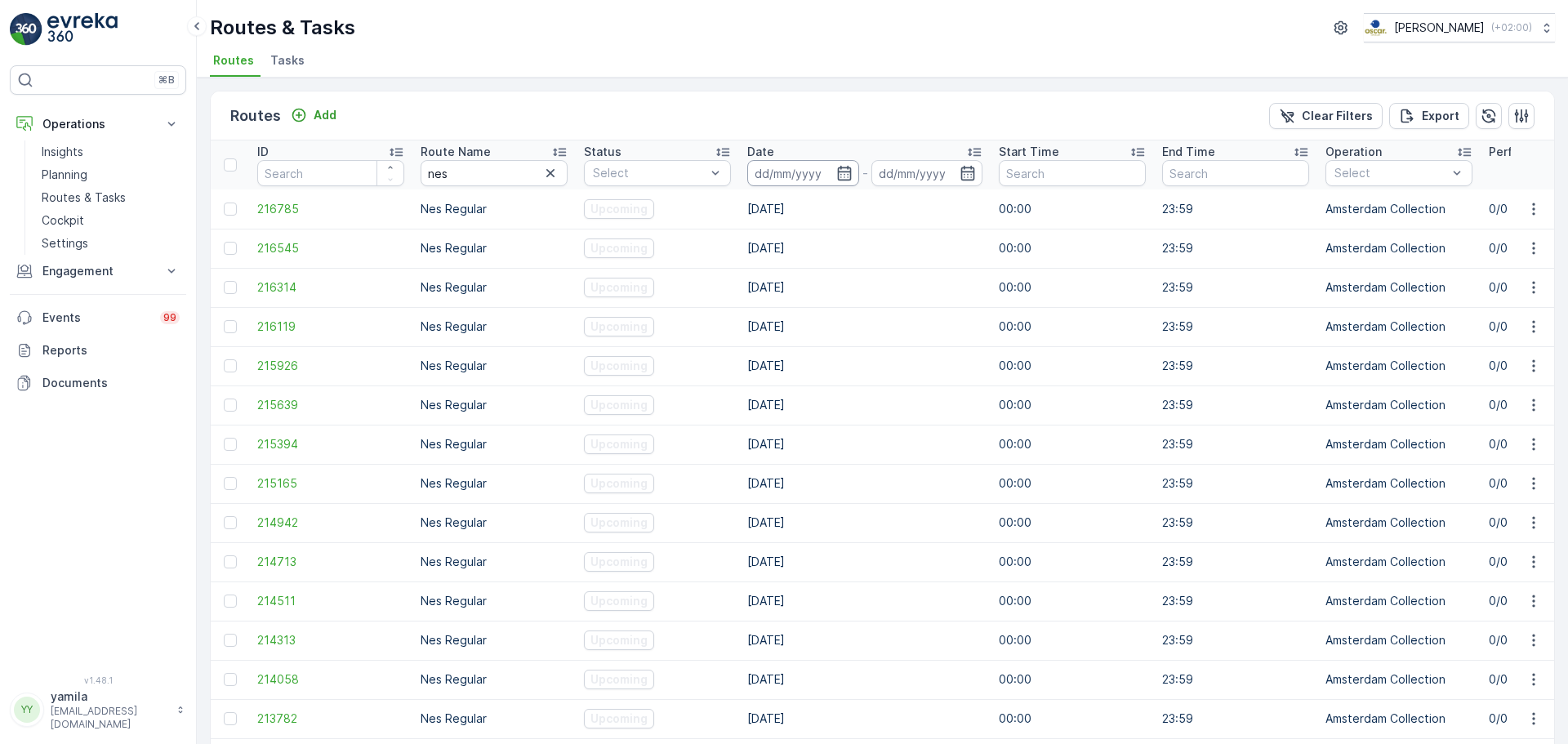
click at [761, 173] on input at bounding box center [804, 173] width 112 height 26
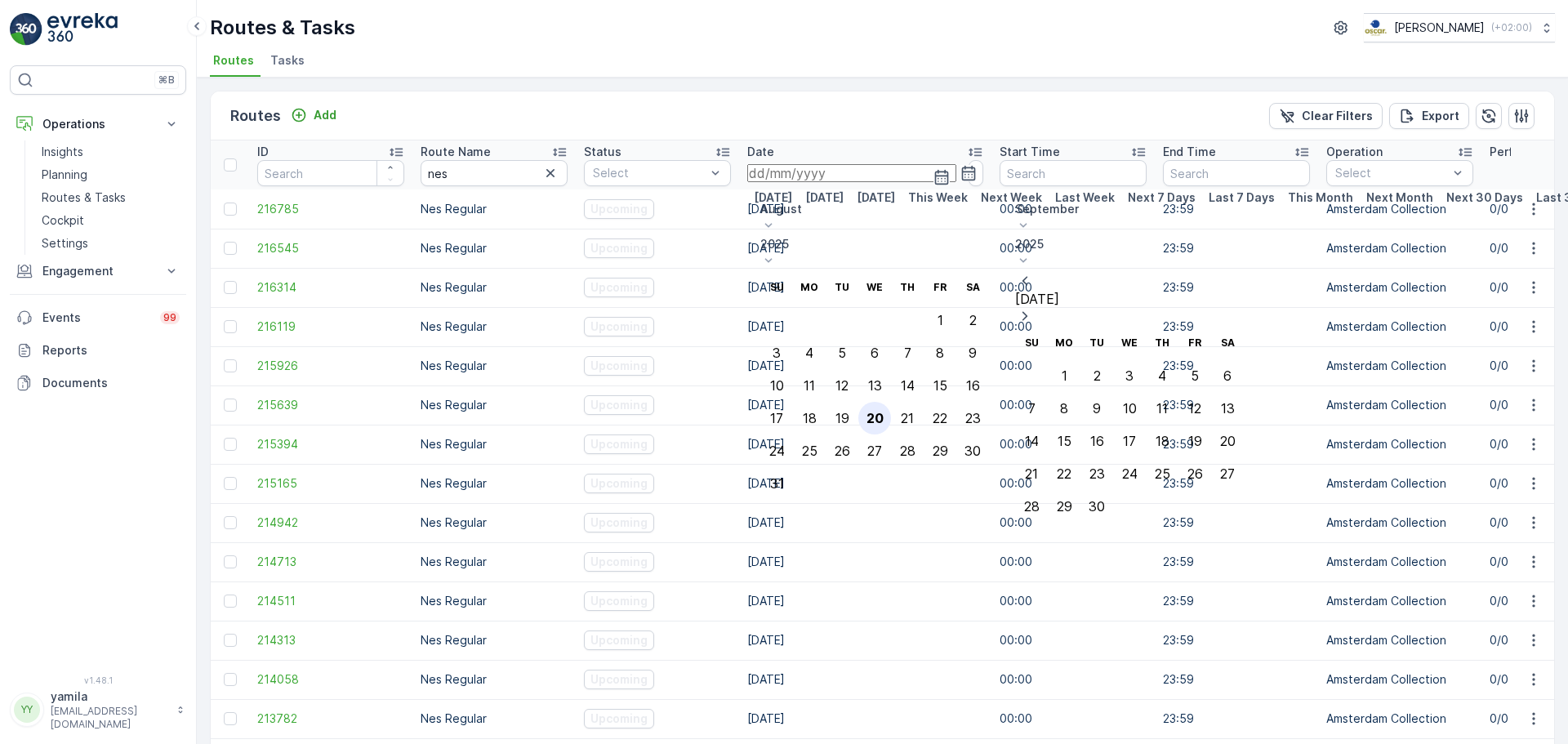
click at [884, 411] on div "20" at bounding box center [875, 418] width 17 height 15
type input "[DATE]"
click at [884, 411] on div "20" at bounding box center [875, 418] width 17 height 15
type input "[DATE]"
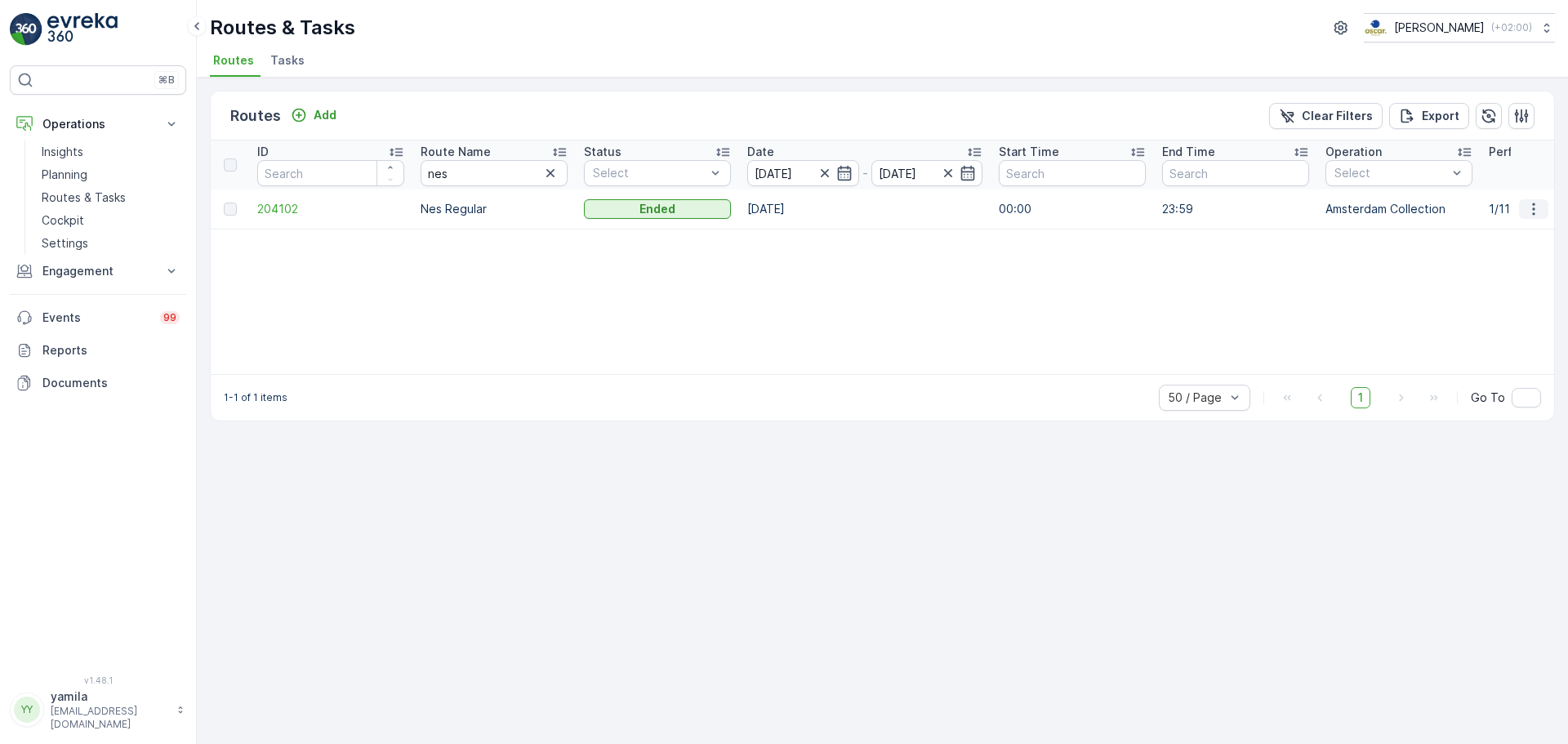
click at [1542, 210] on button "button" at bounding box center [1535, 208] width 30 height 20
click at [1526, 234] on span "See More Details" at bounding box center [1506, 235] width 95 height 17
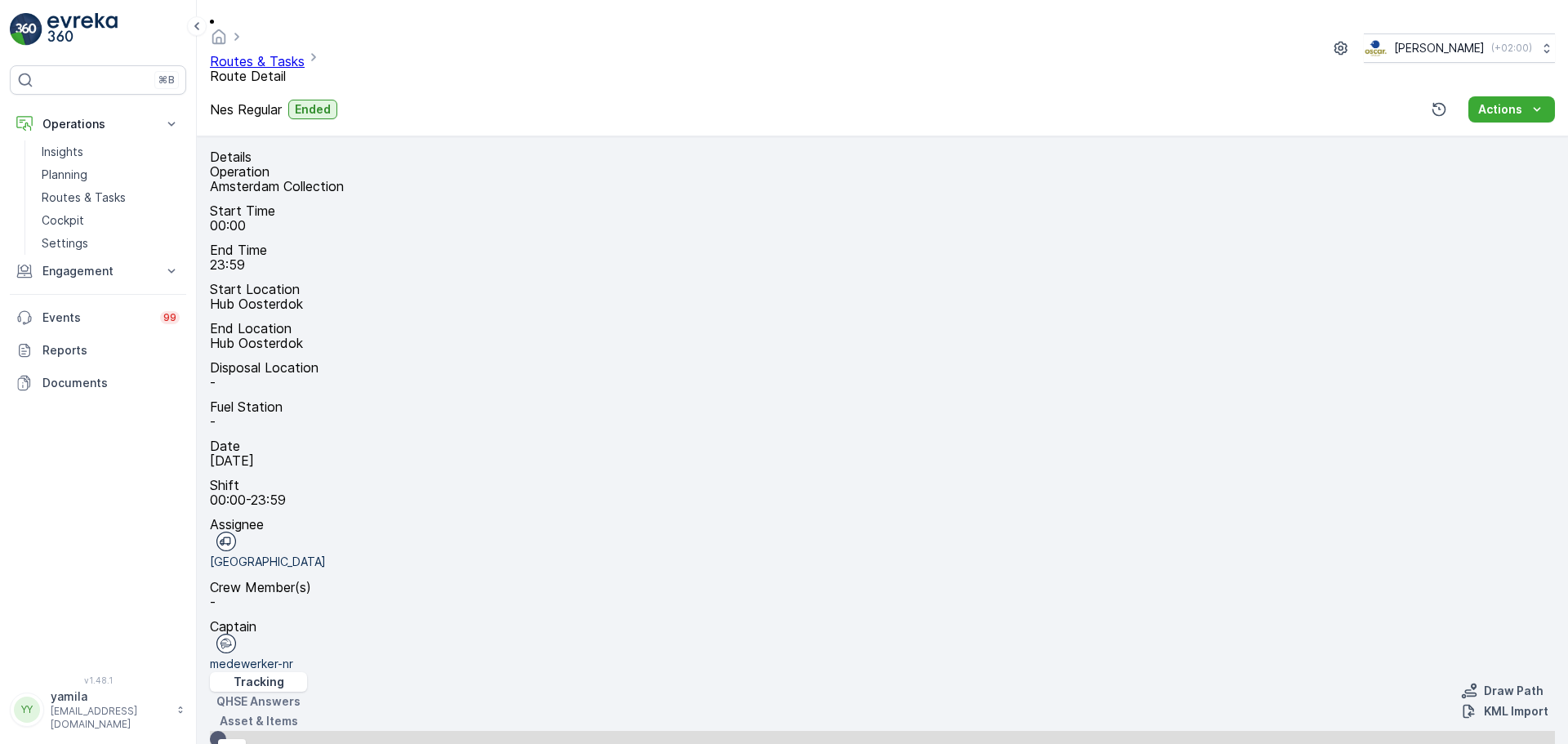
scroll to position [326, 0]
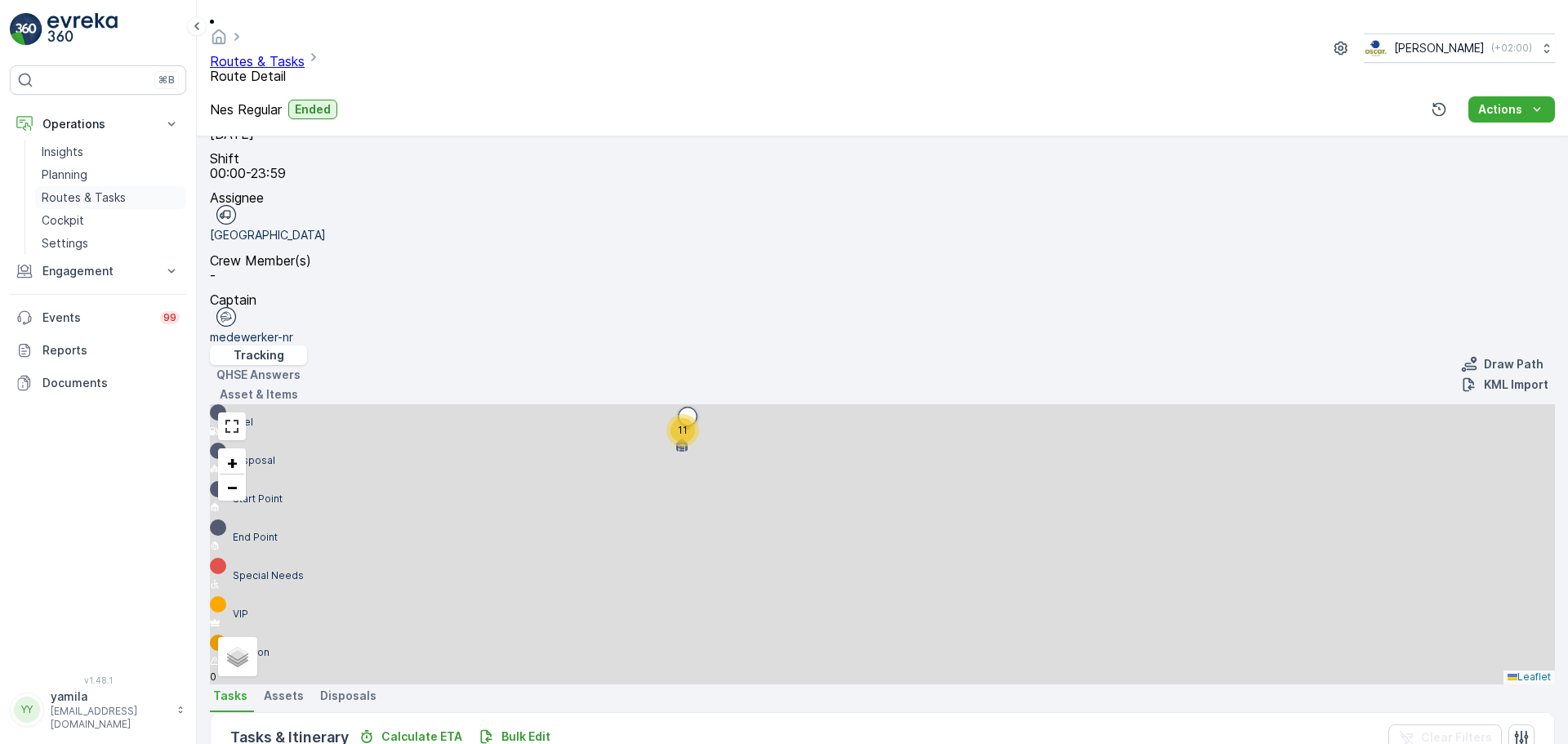
click at [108, 202] on p "Routes & Tasks" at bounding box center [84, 198] width 84 height 17
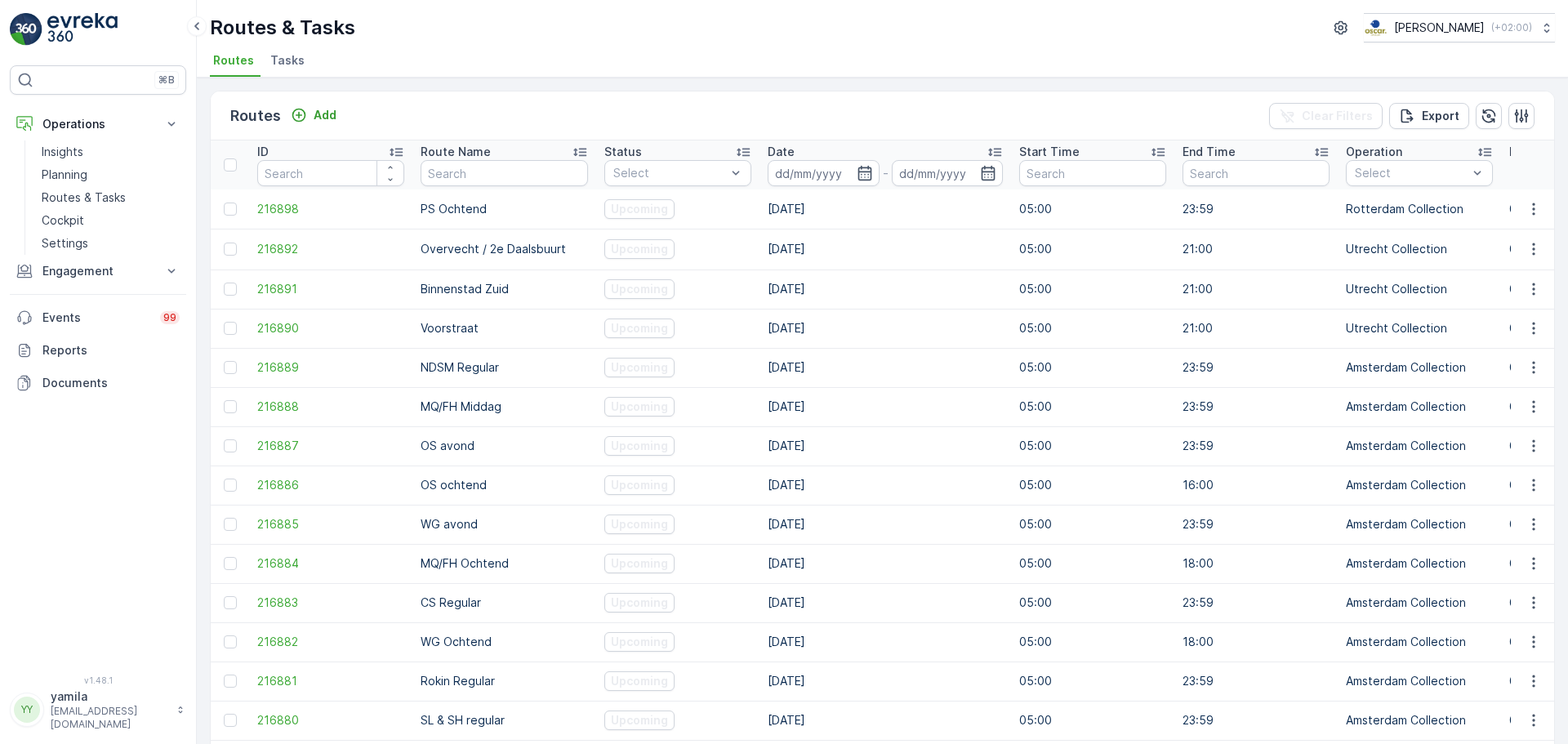
click at [468, 176] on input "text" at bounding box center [504, 173] width 167 height 26
type input "ndsm"
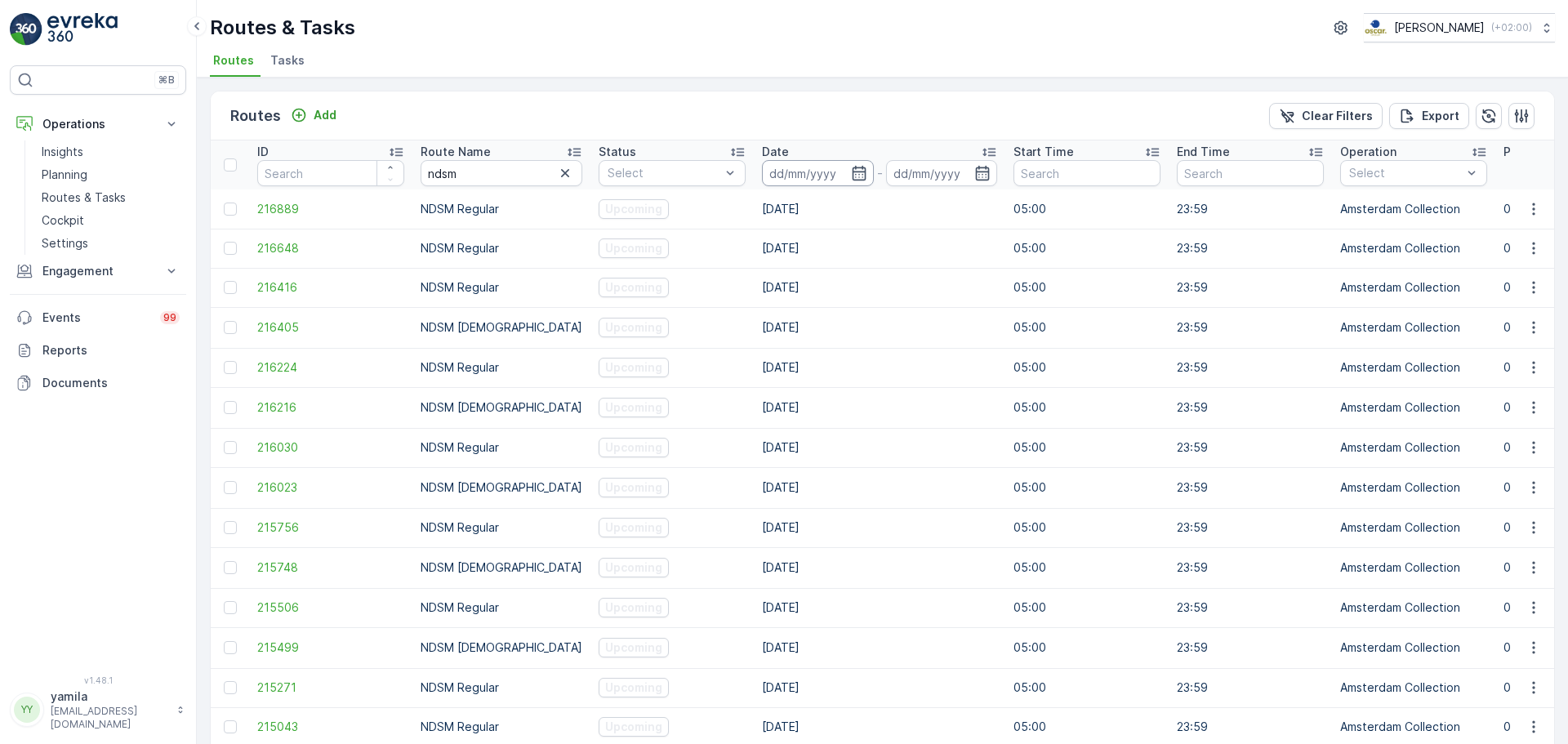
click at [794, 178] on input at bounding box center [817, 173] width 112 height 26
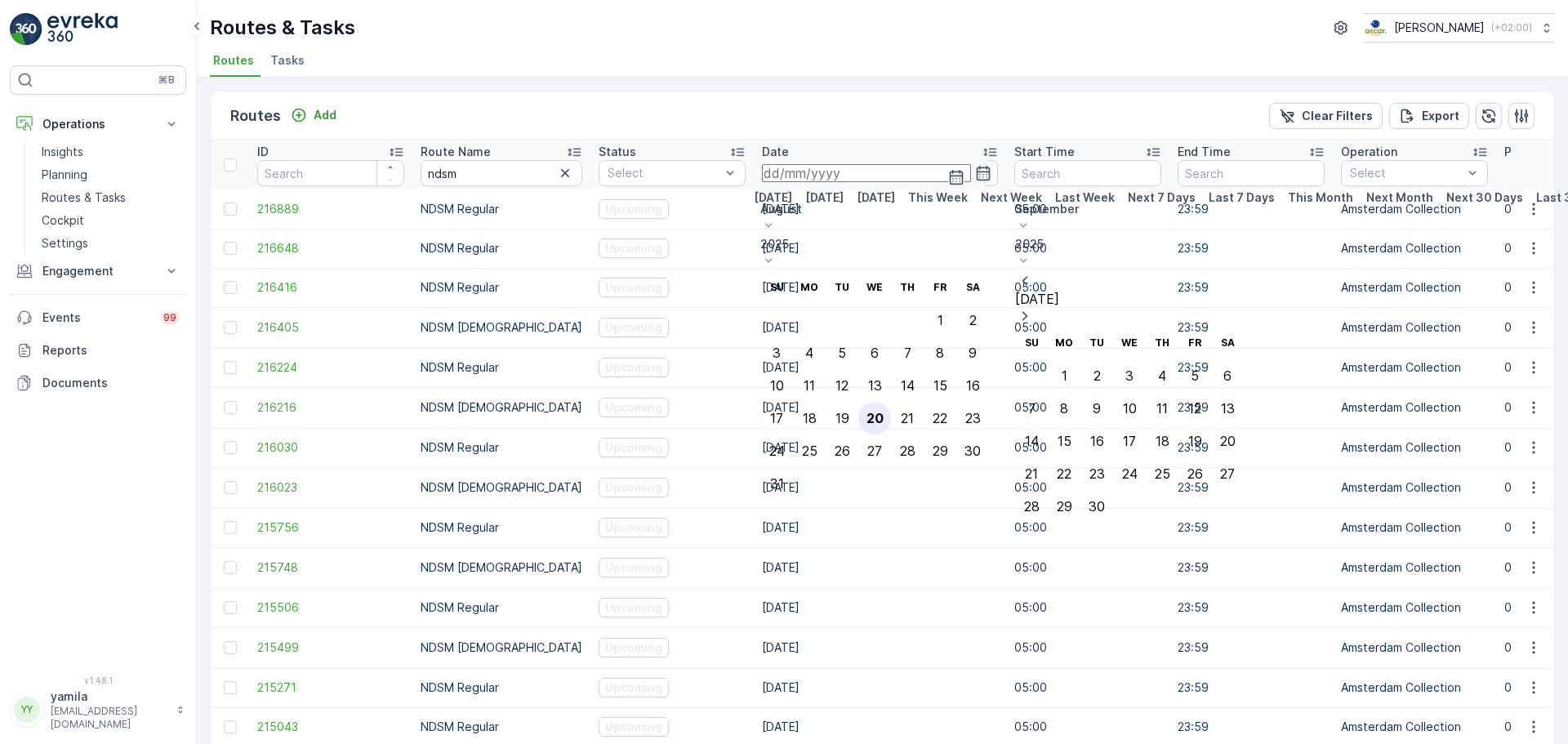
click at [884, 411] on div "20" at bounding box center [875, 418] width 17 height 15
type input "[DATE]"
click at [884, 411] on div "20" at bounding box center [875, 418] width 17 height 15
type input "[DATE]"
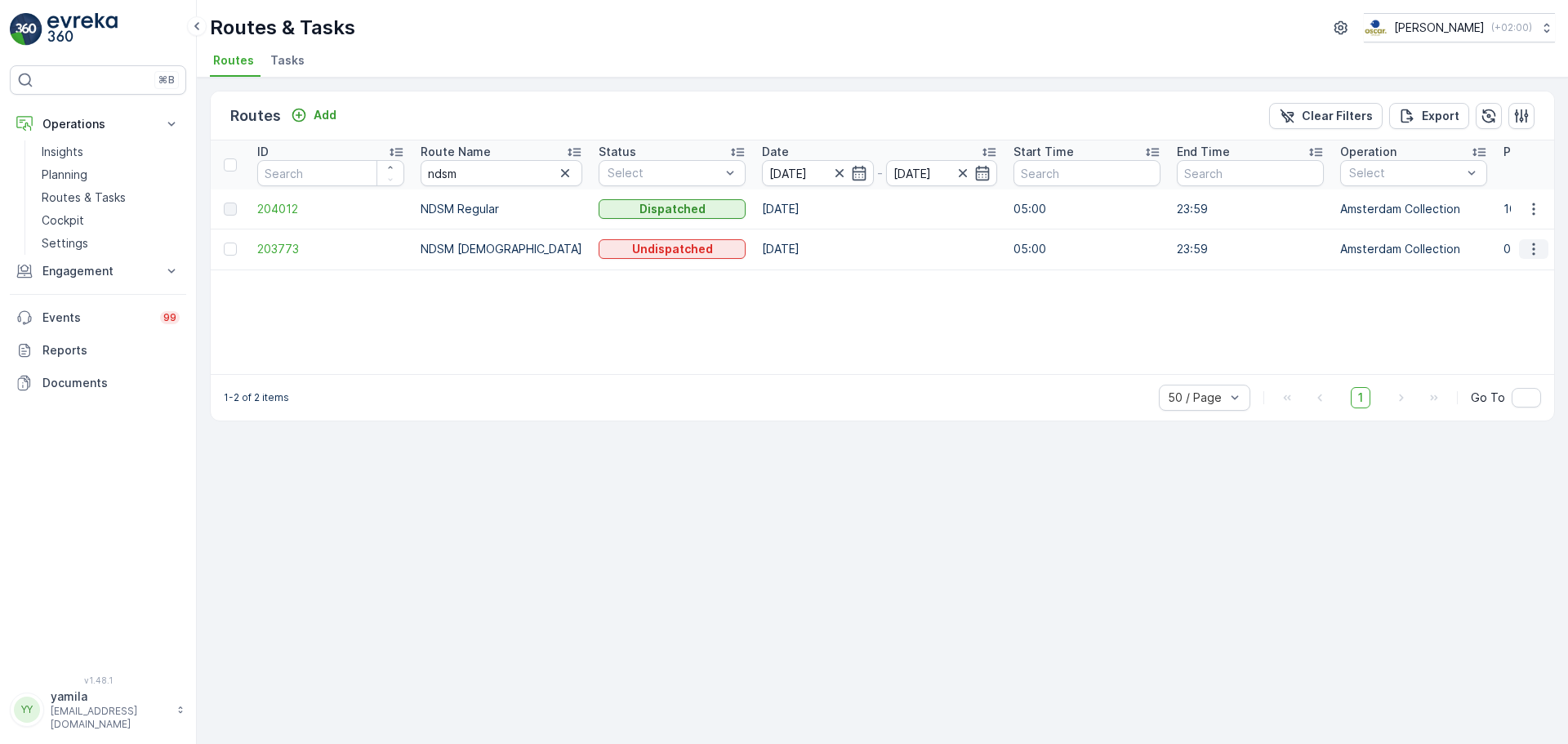
click at [1535, 257] on button "button" at bounding box center [1535, 248] width 30 height 20
click at [1498, 277] on span "See More Details" at bounding box center [1506, 274] width 95 height 17
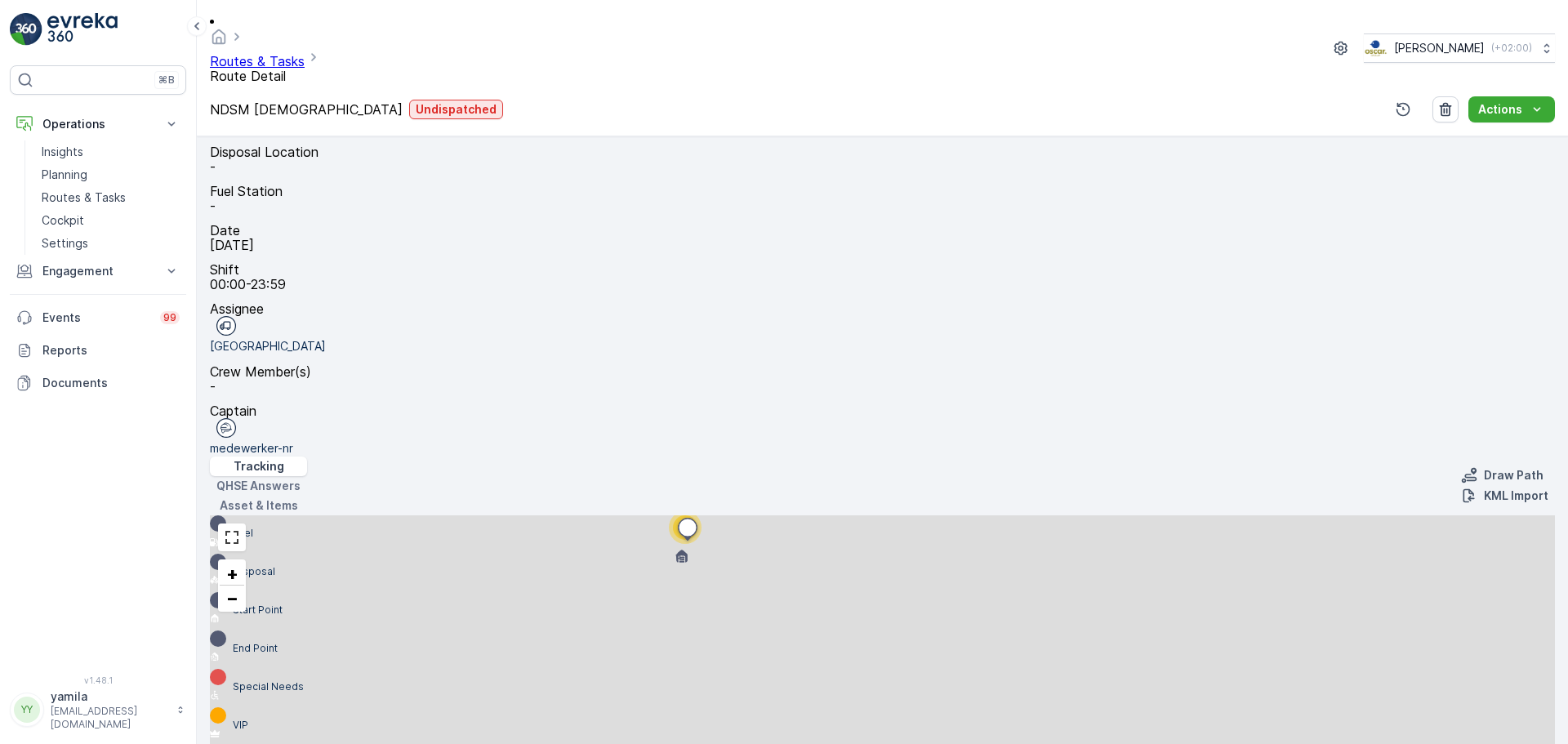
scroll to position [307, 0]
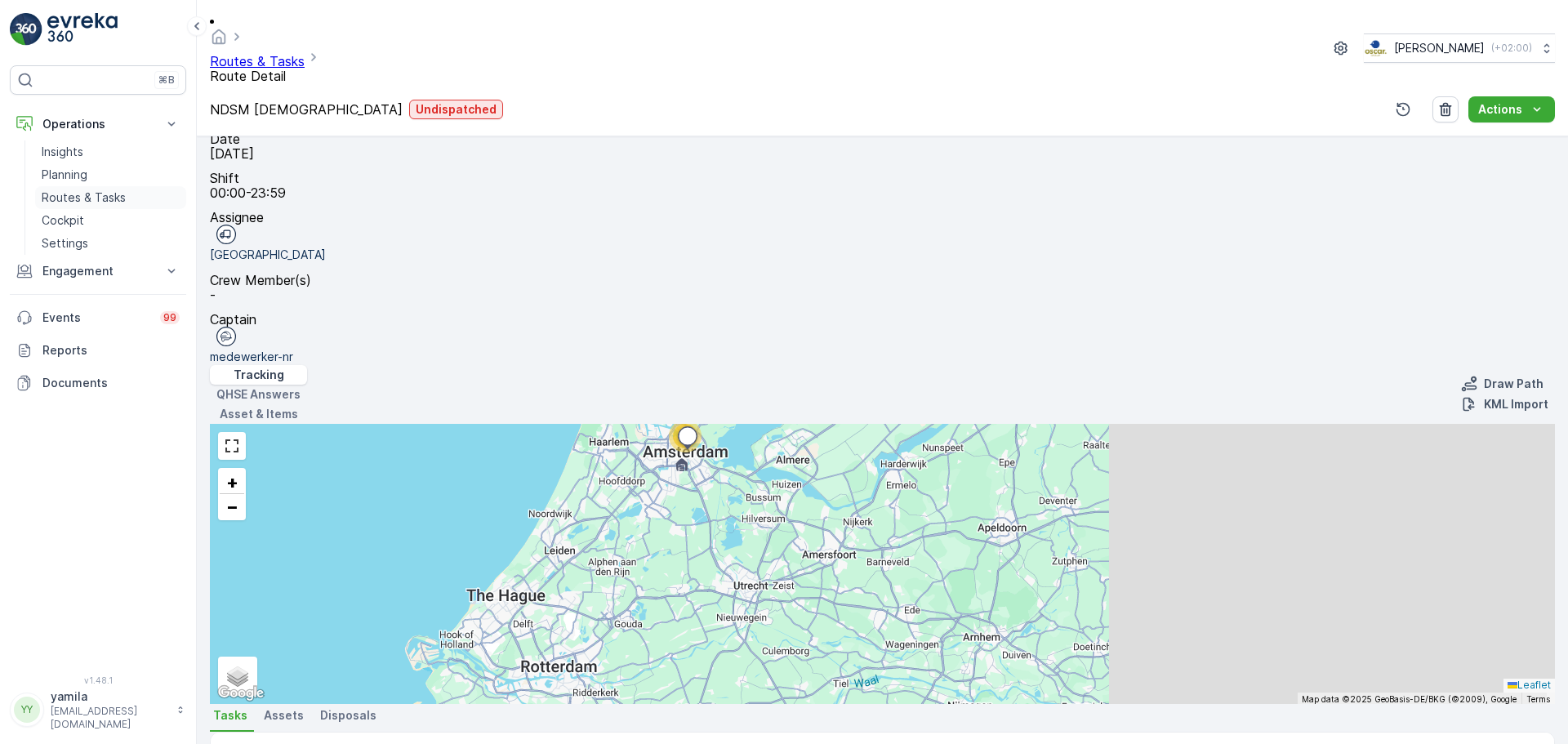
click at [72, 194] on p "Routes & Tasks" at bounding box center [84, 198] width 84 height 17
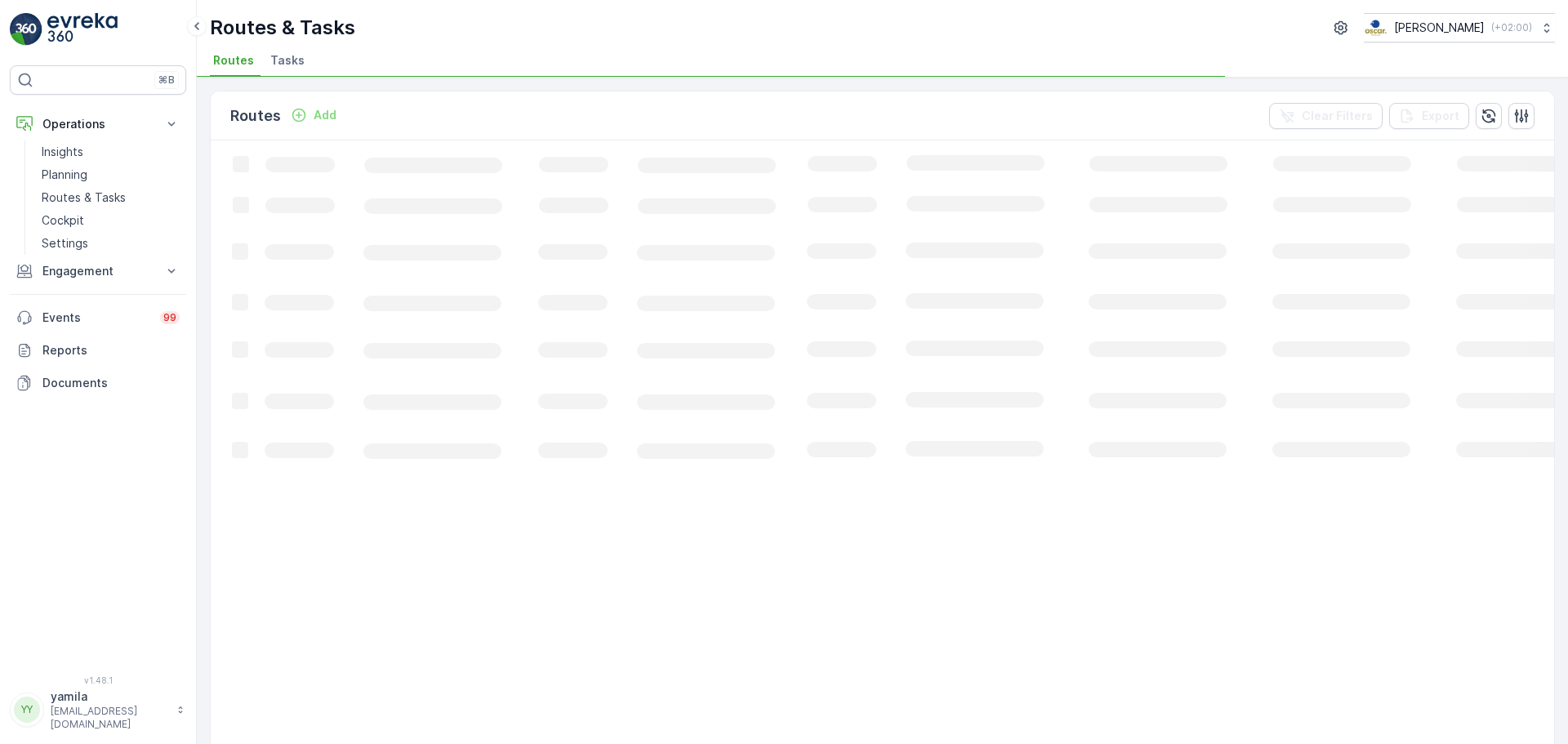
click at [290, 71] on li "Tasks" at bounding box center [288, 63] width 44 height 28
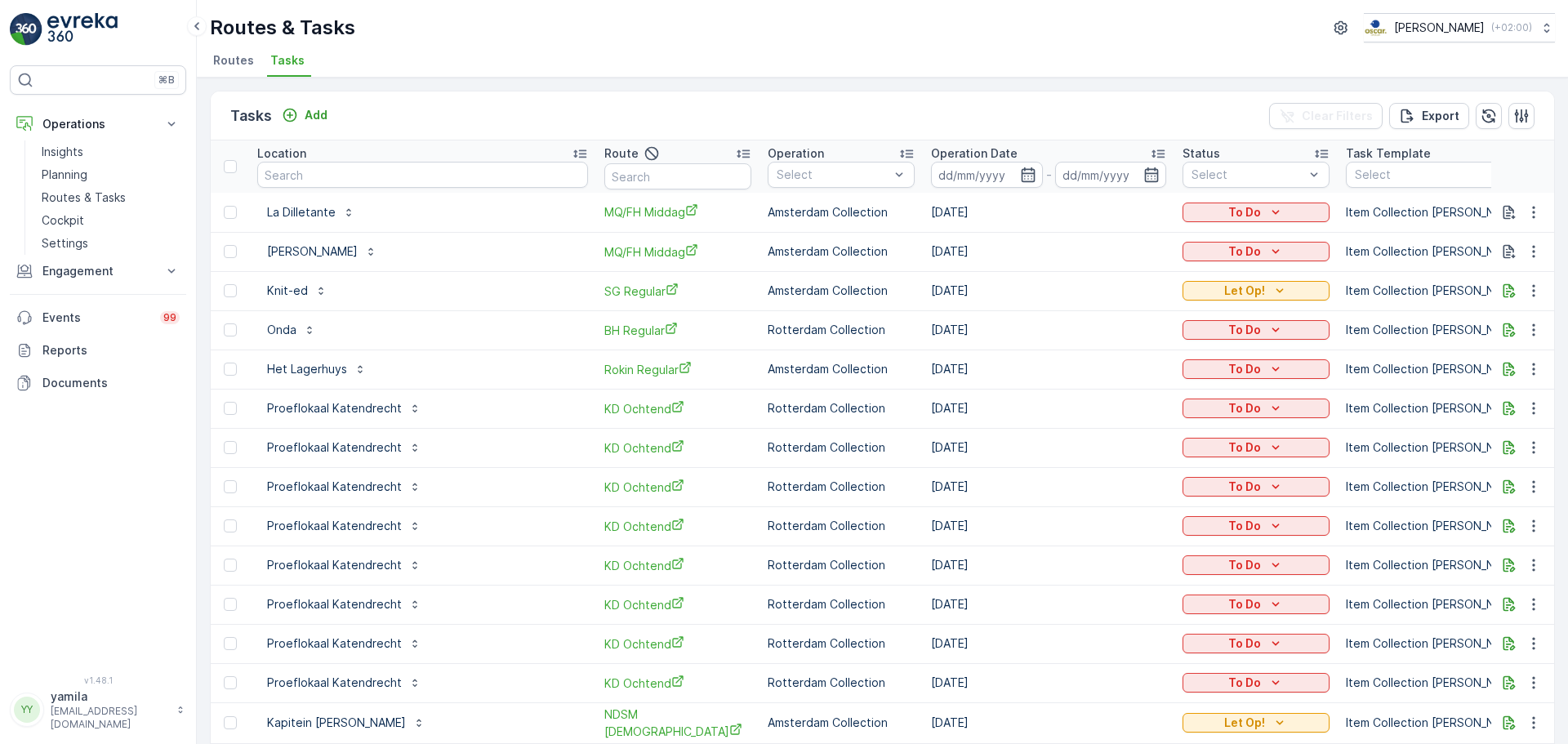
drag, startPoint x: 334, startPoint y: 180, endPoint x: 297, endPoint y: 175, distance: 37.3
click at [297, 175] on input "text" at bounding box center [423, 175] width 331 height 26
type input "kapitein anna"
click at [312, 119] on p "Add" at bounding box center [316, 115] width 23 height 17
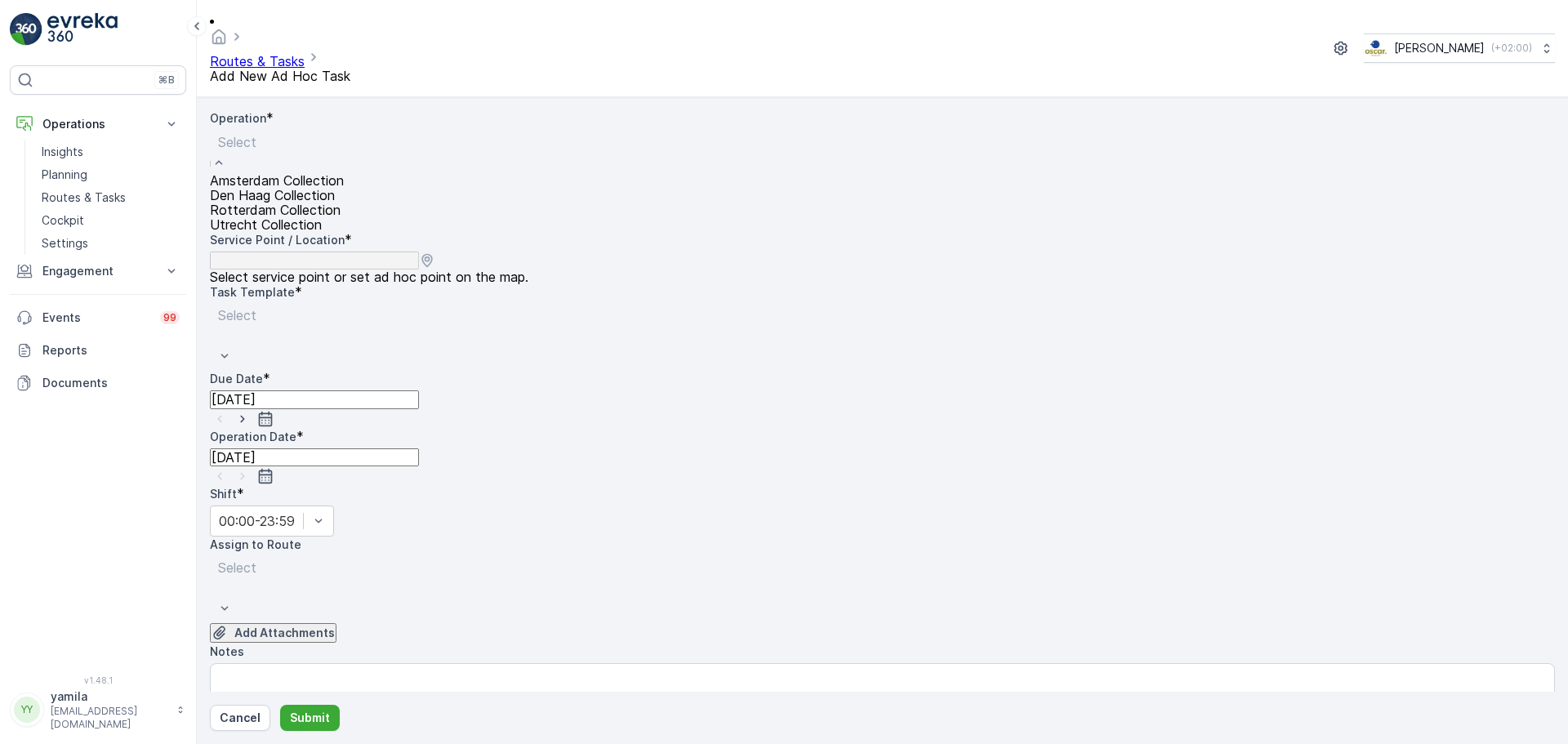
click at [311, 173] on span "Amsterdam Collection" at bounding box center [277, 180] width 134 height 15
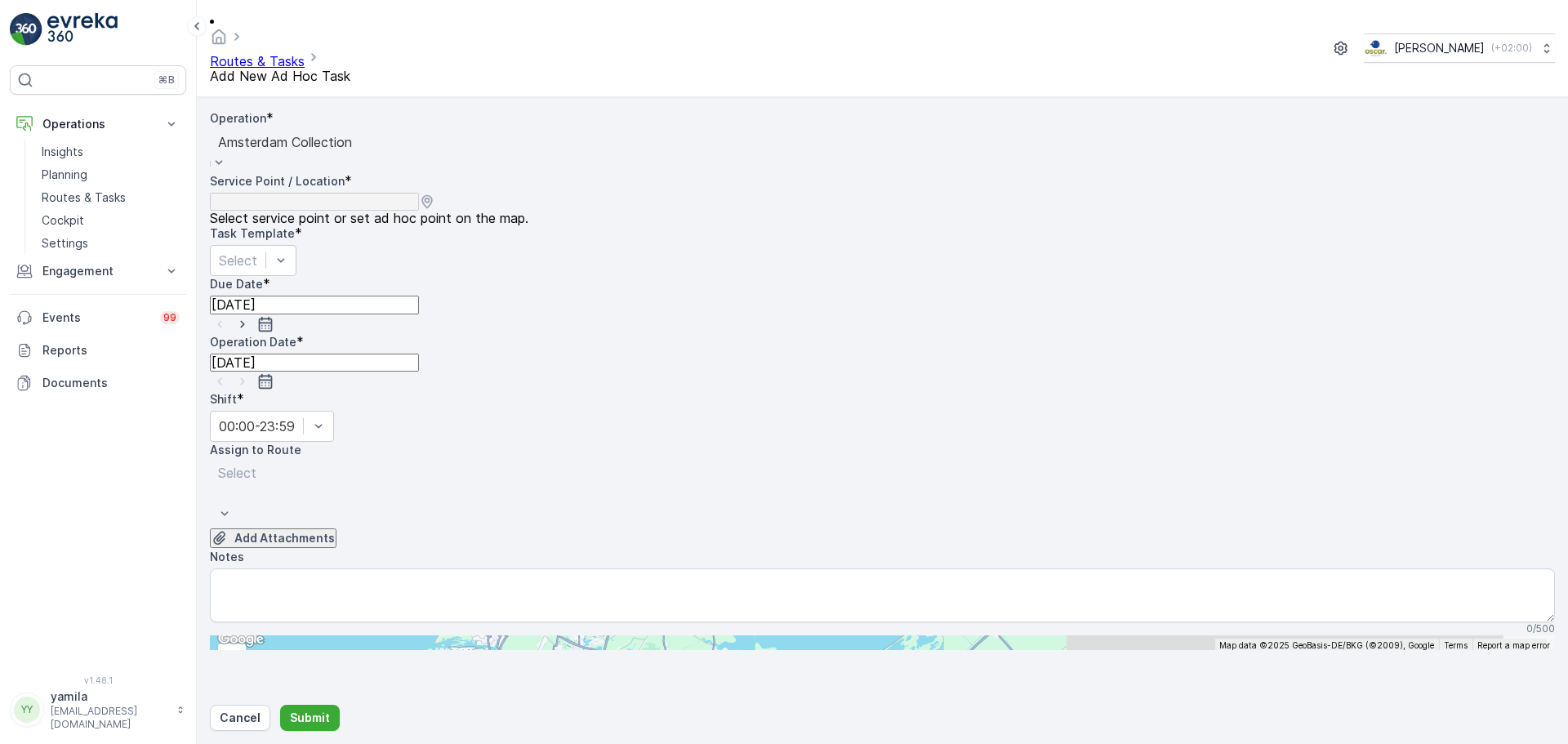
click at [370, 635] on input "text" at bounding box center [290, 643] width 160 height 15
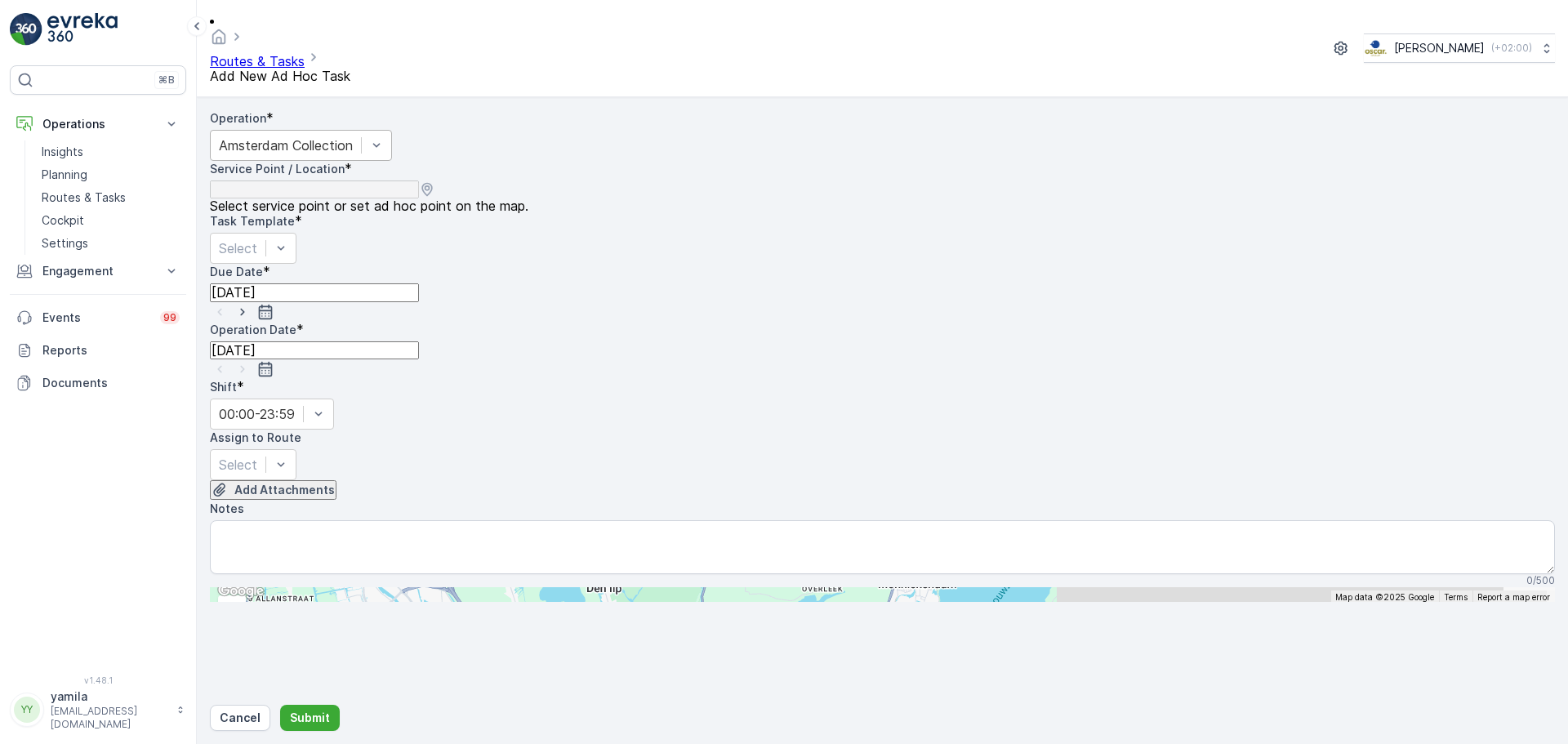
type input "kapitein an"
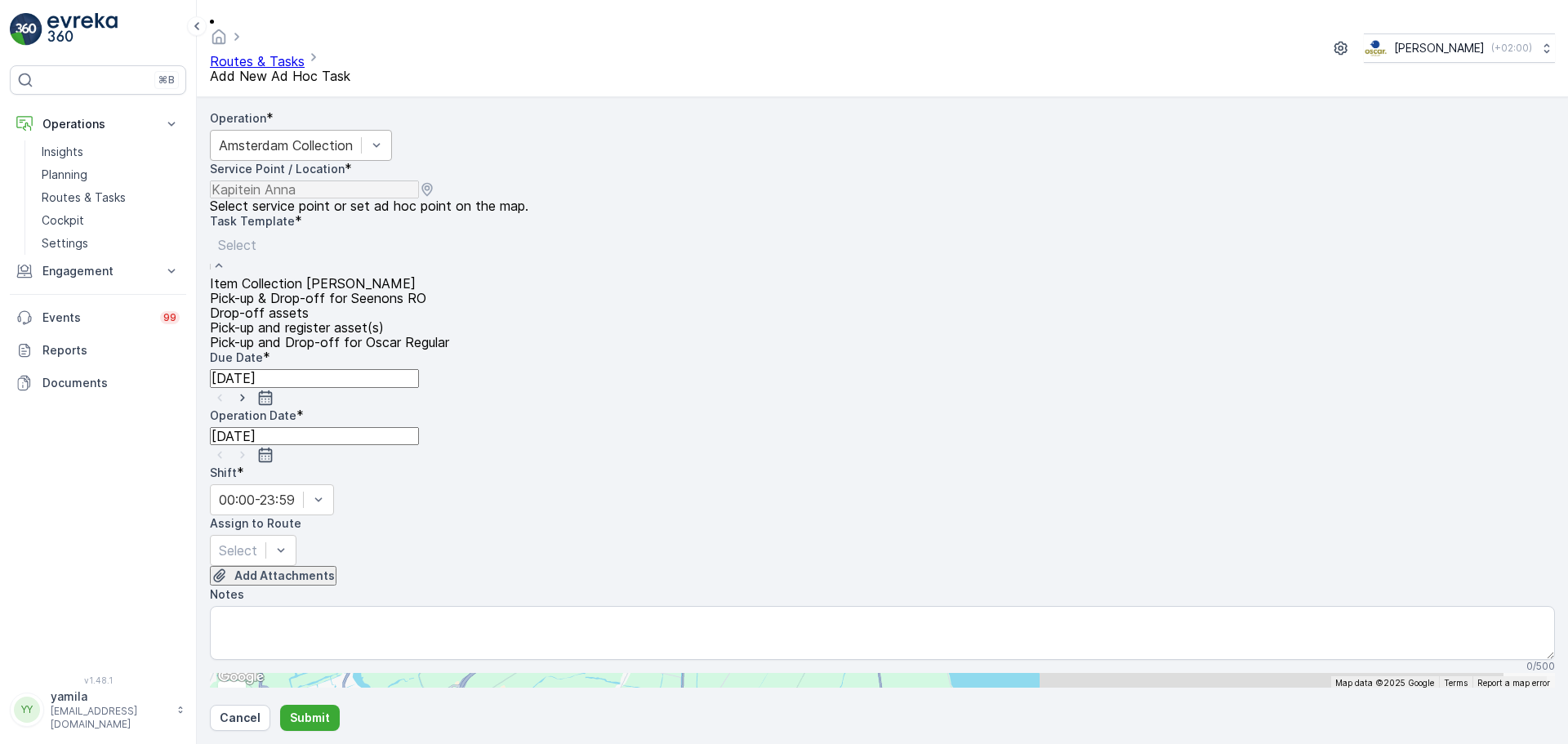
click at [389, 236] on div at bounding box center [329, 245] width 223 height 18
click at [374, 276] on span "Item Collection [PERSON_NAME]" at bounding box center [312, 284] width 206 height 15
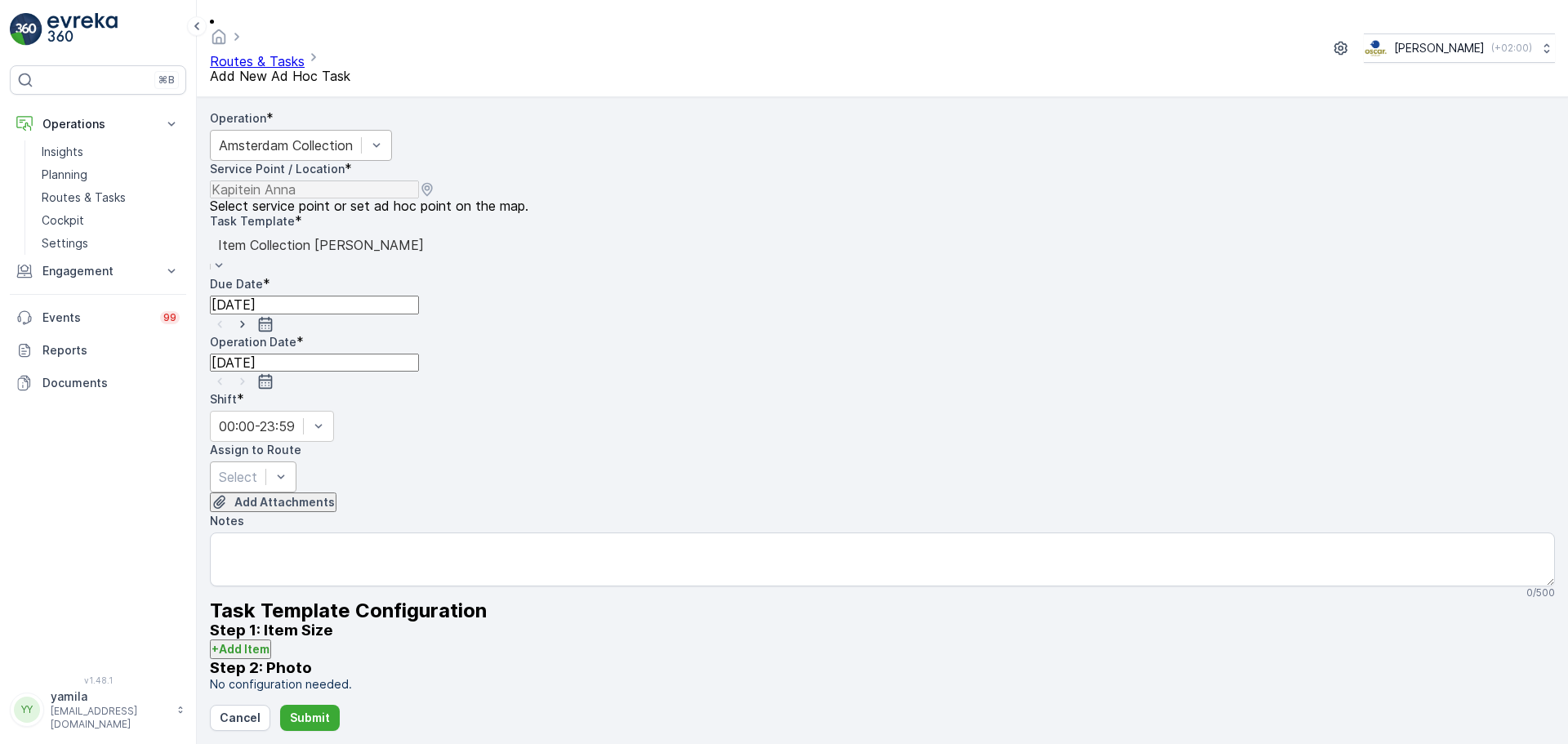
click at [258, 468] on div at bounding box center [237, 476] width 38 height 18
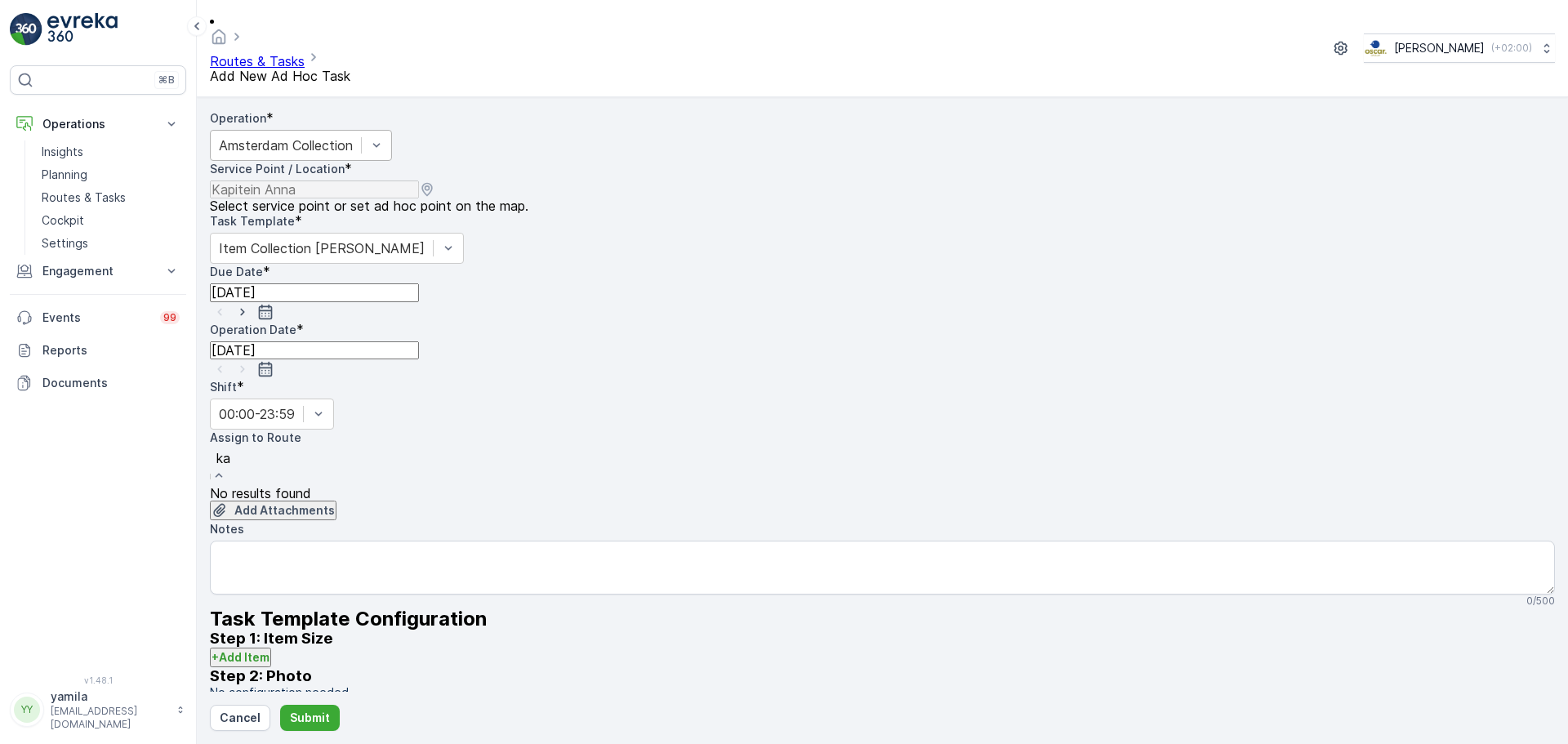
type input "k"
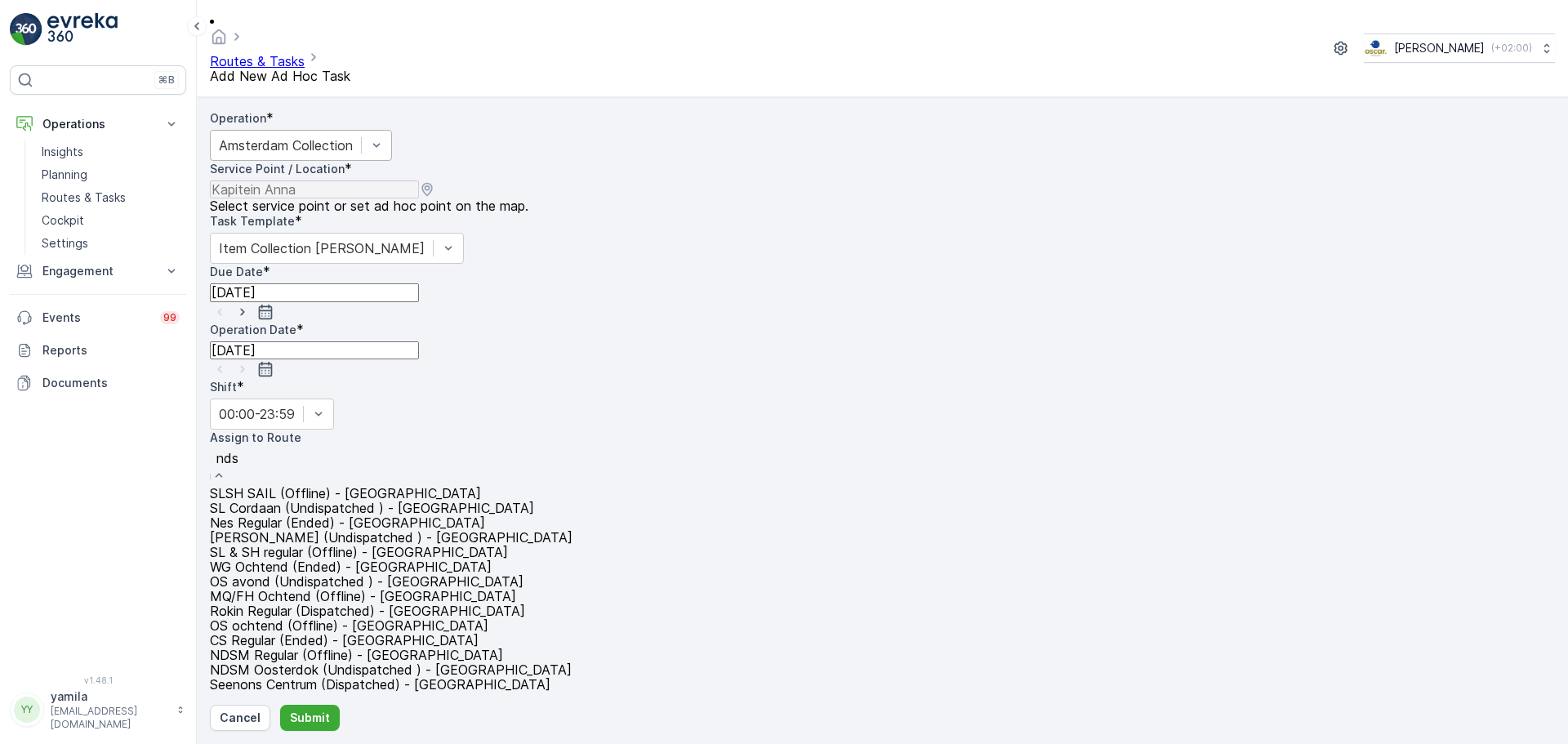
type input "ndsm"
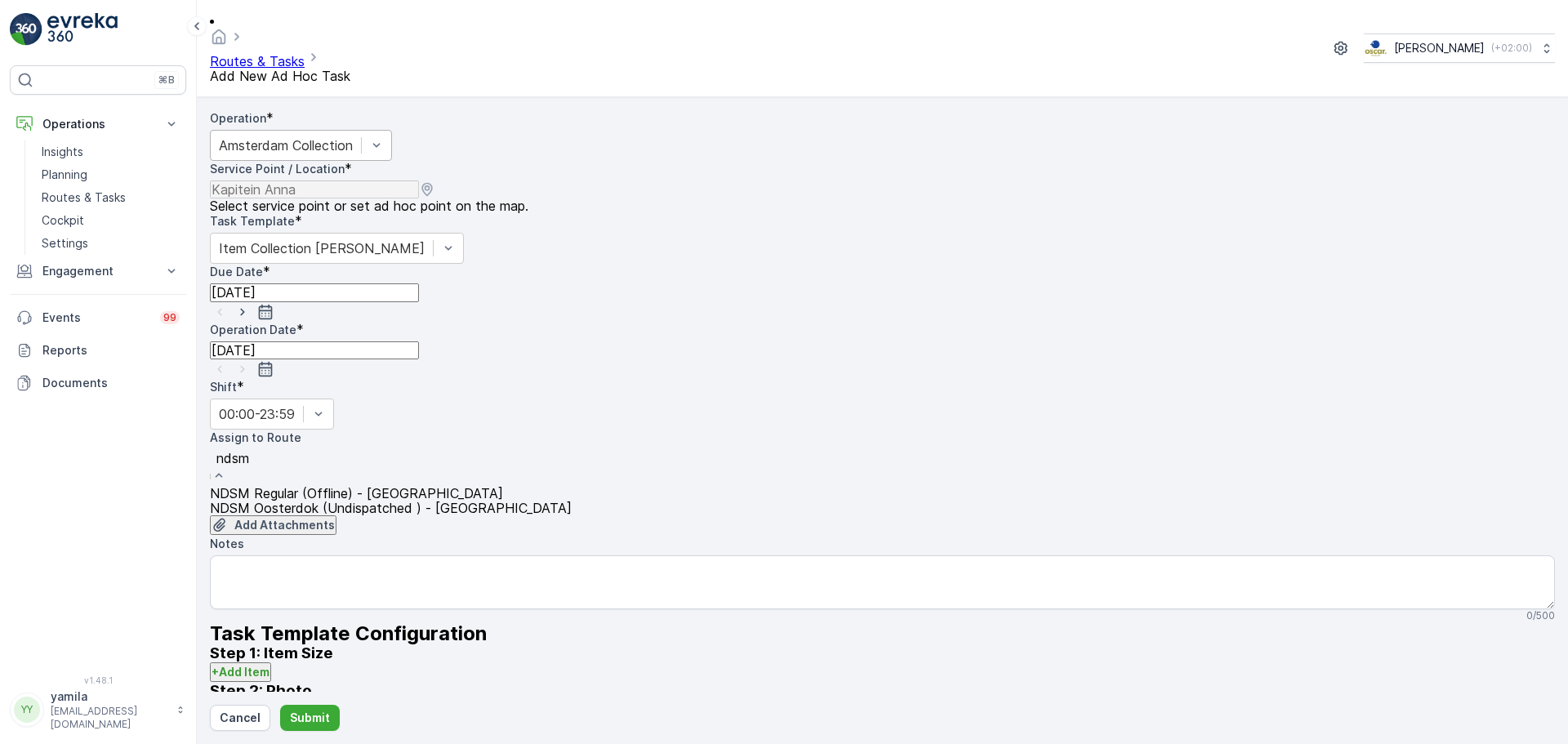
click at [369, 500] on span "NDSM Oosterdok (Undispatched ) - Amsterdam" at bounding box center [391, 508] width 362 height 15
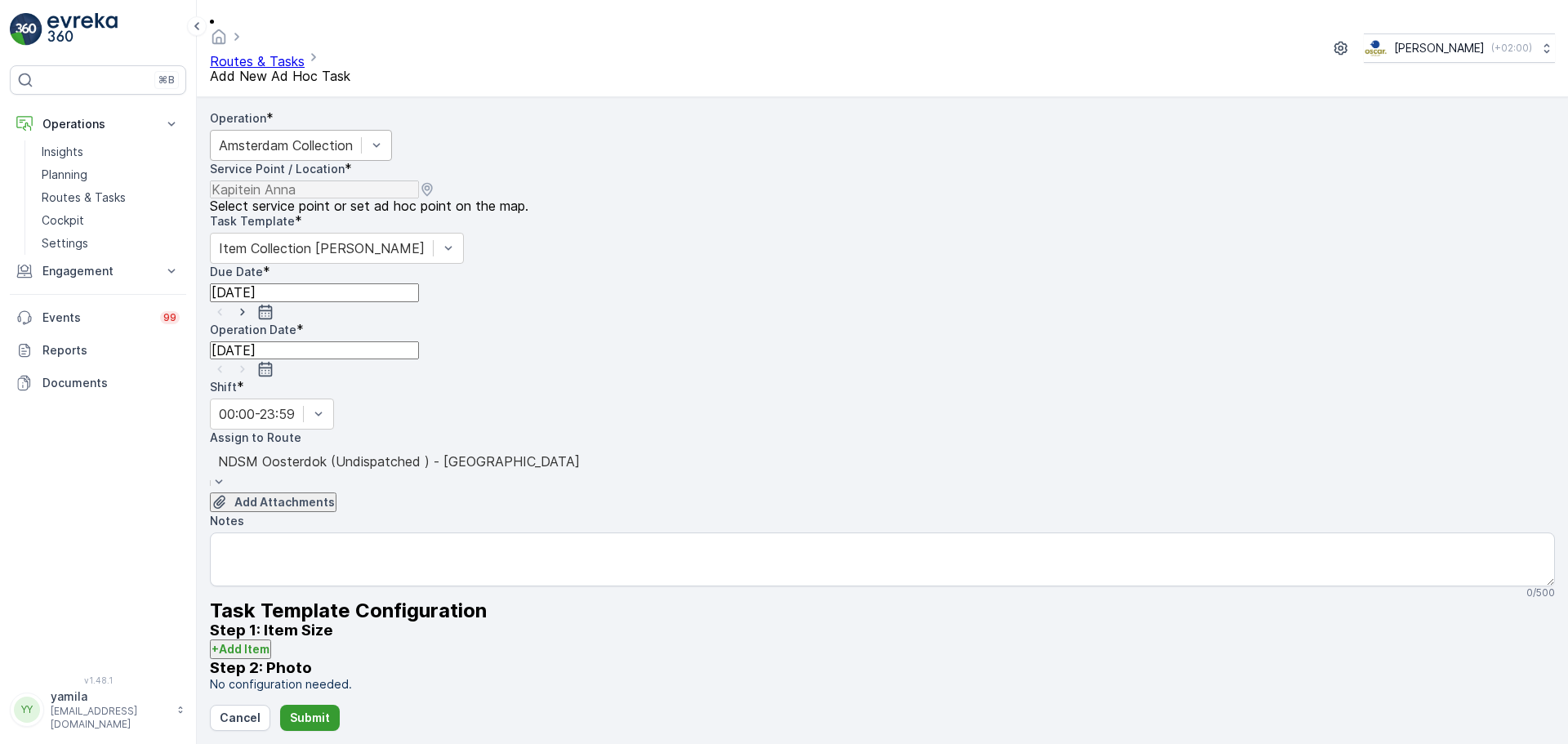
click at [301, 717] on p "Submit" at bounding box center [310, 718] width 40 height 17
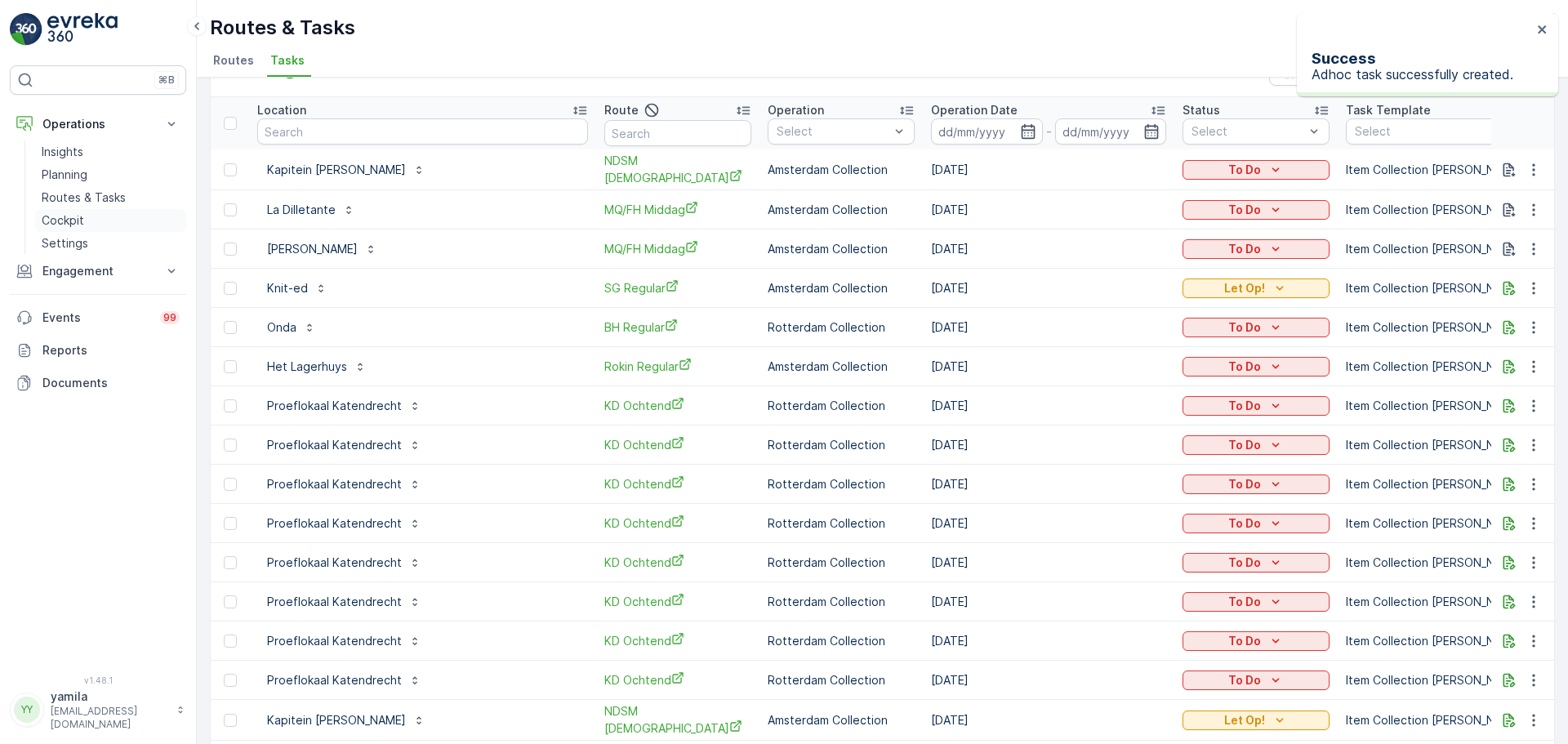
scroll to position [82, 0]
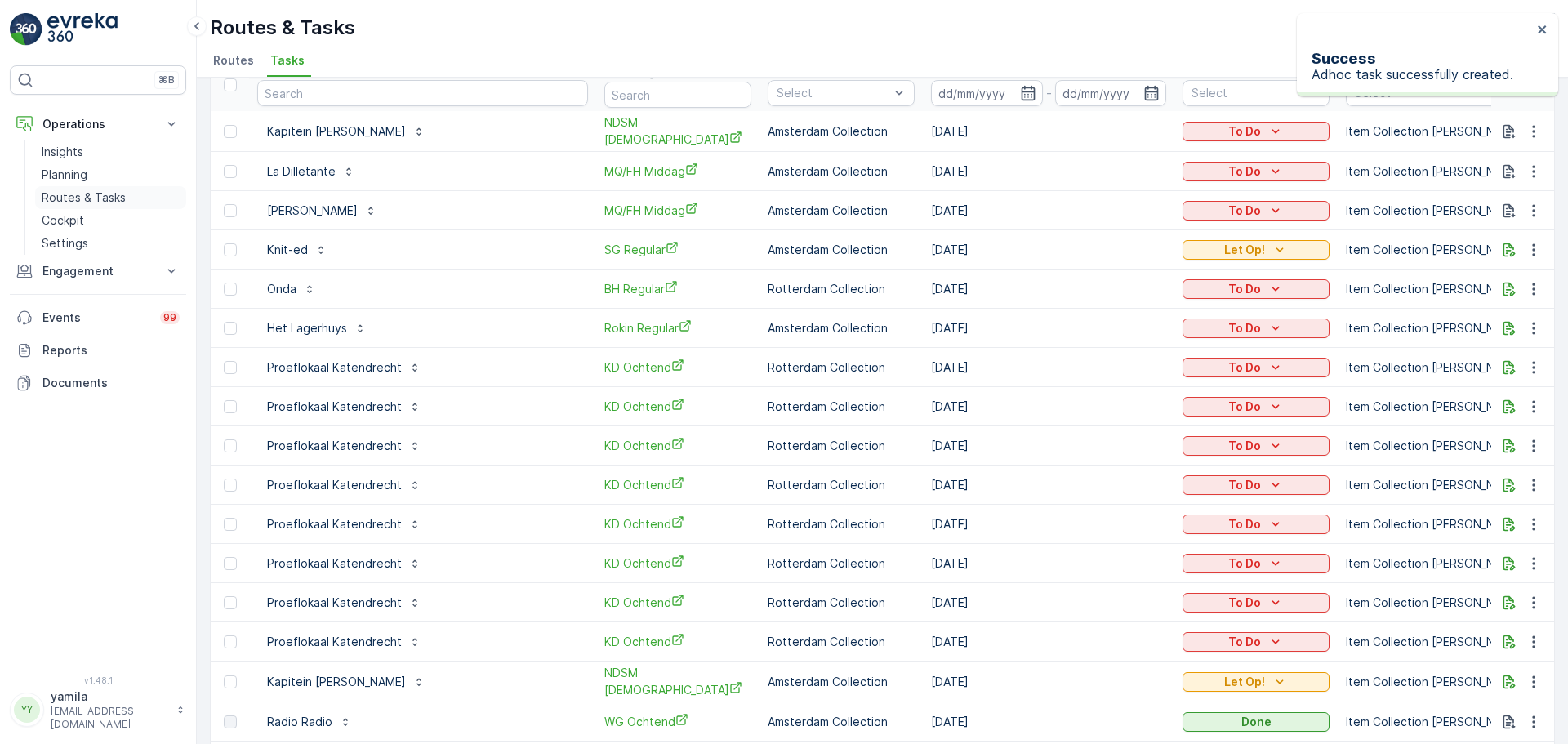
click at [94, 196] on p "Routes & Tasks" at bounding box center [84, 198] width 84 height 17
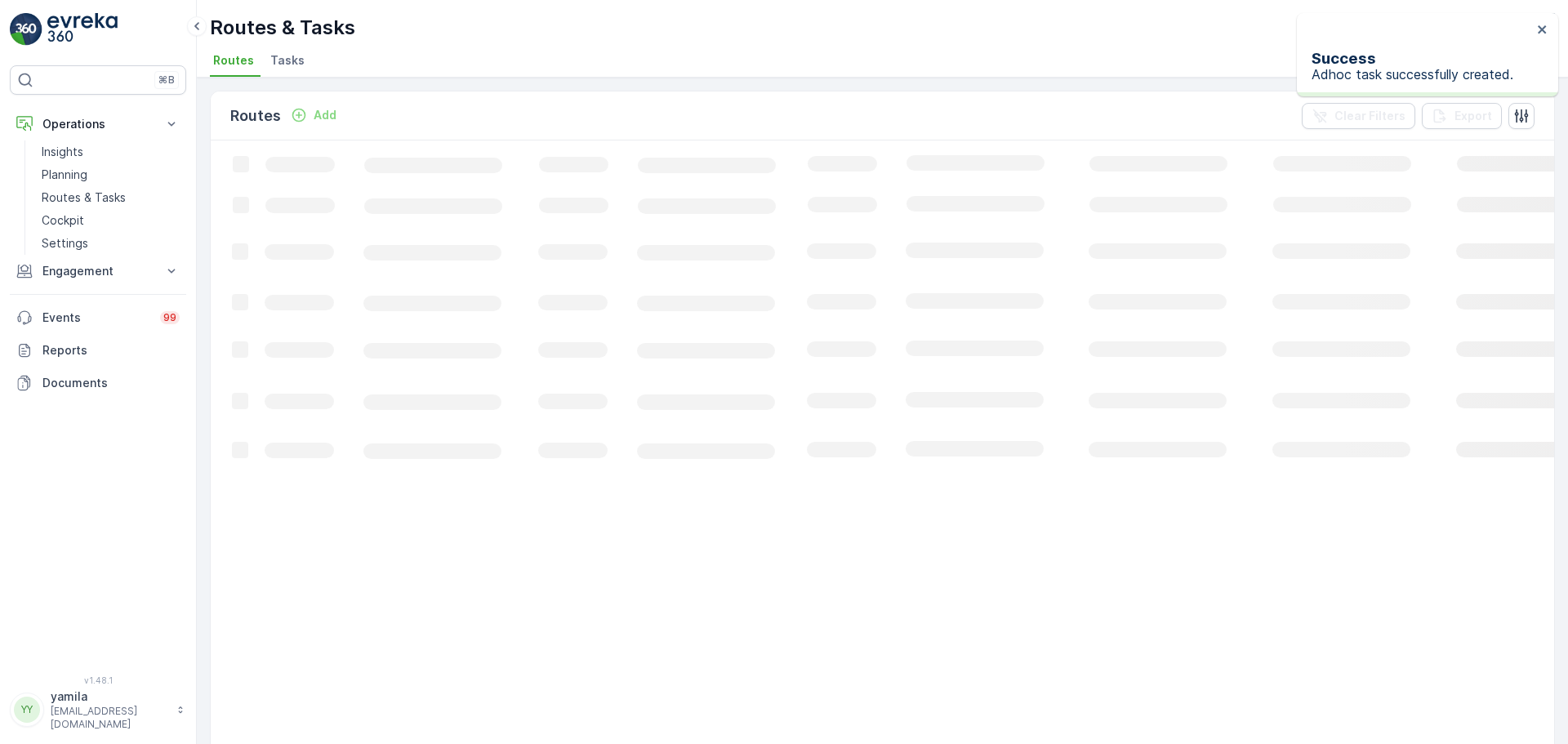
click at [296, 65] on span "Tasks" at bounding box center [287, 60] width 34 height 17
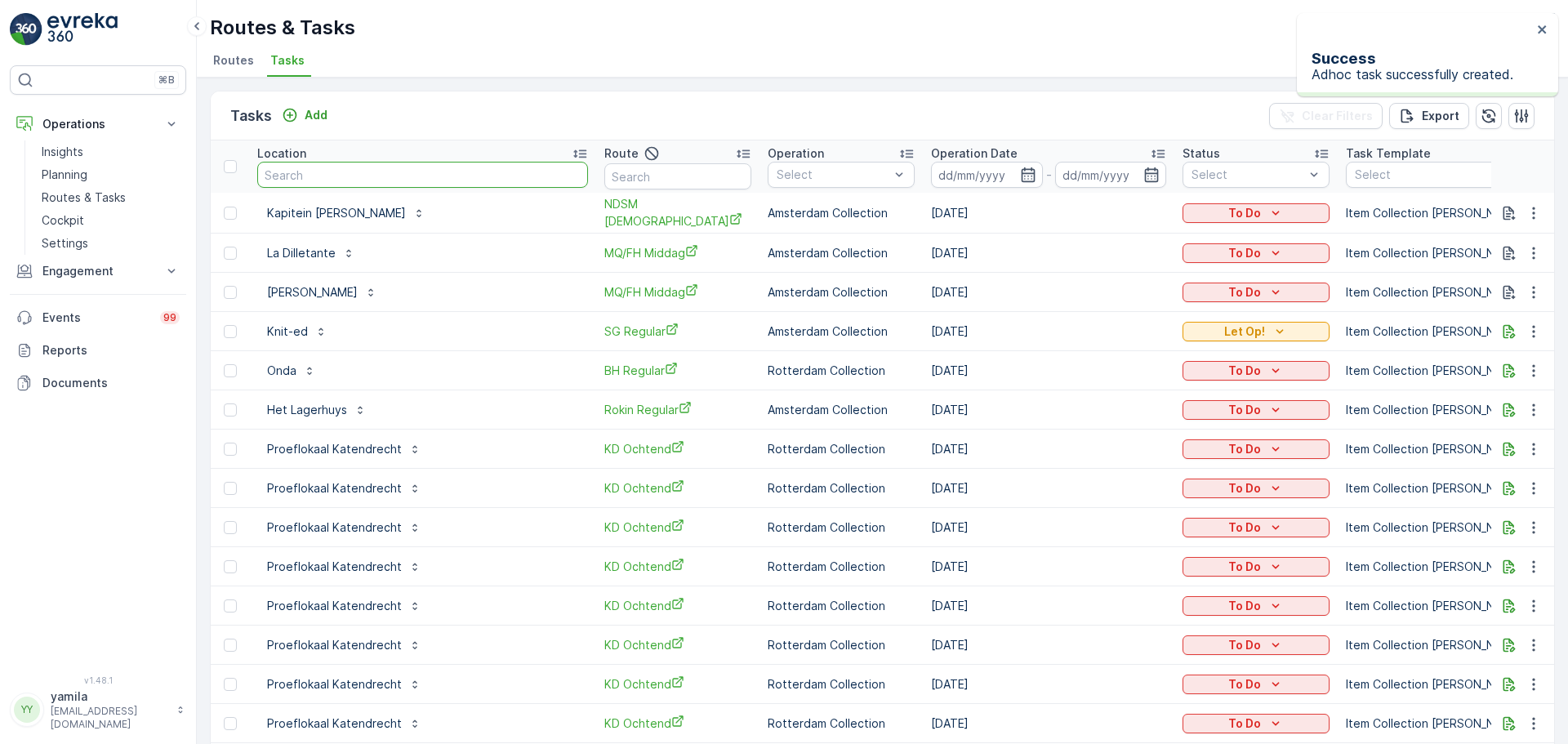
click at [319, 177] on input "text" at bounding box center [423, 175] width 331 height 26
type input "van kerkwijk"
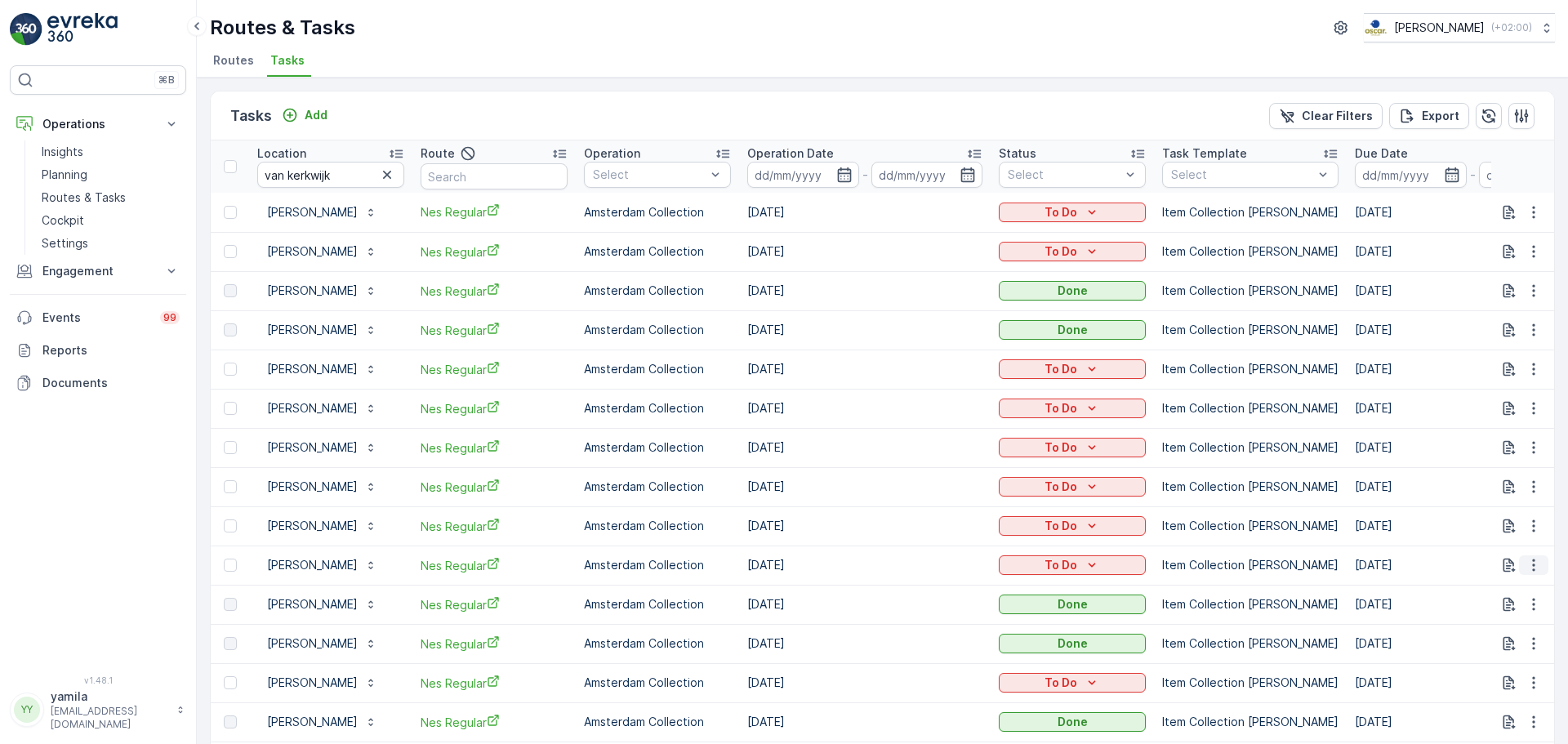
click at [1527, 565] on icon "button" at bounding box center [1535, 565] width 17 height 17
click at [1495, 635] on div "Change Route" at bounding box center [1501, 644] width 79 height 17
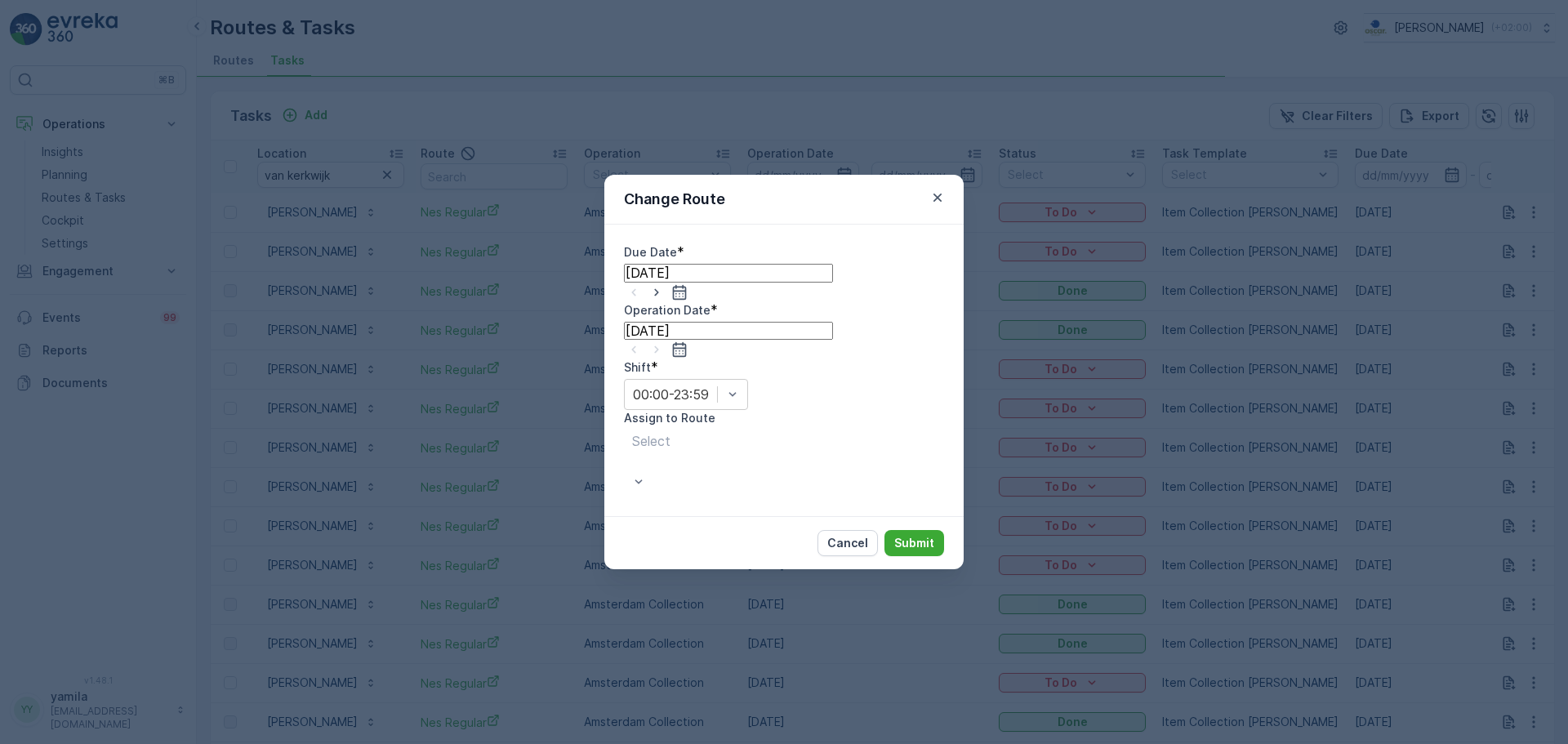
type input "[DATE]"
click at [863, 430] on div "Select" at bounding box center [743, 463] width 239 height 67
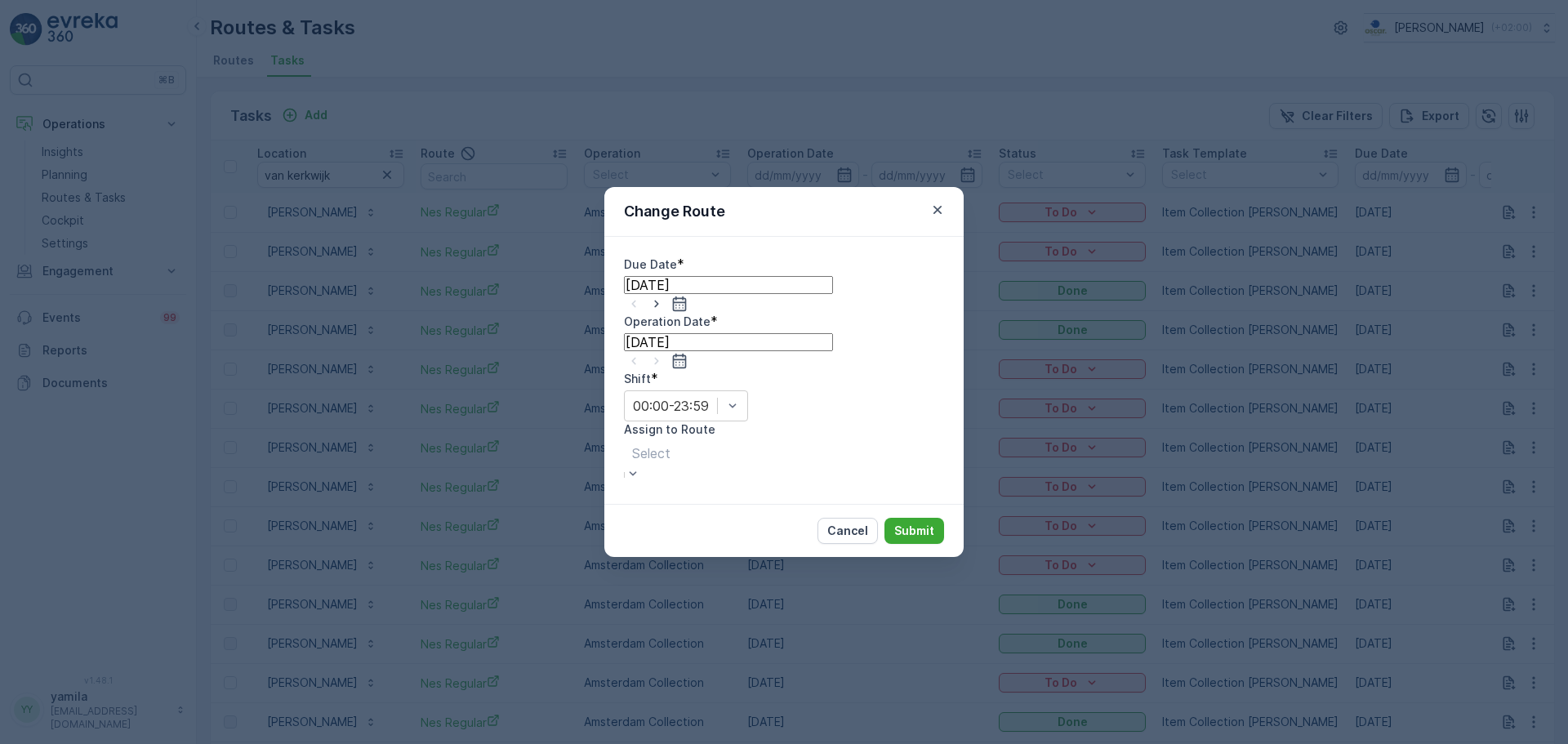
click at [671, 445] on div at bounding box center [651, 453] width 38 height 18
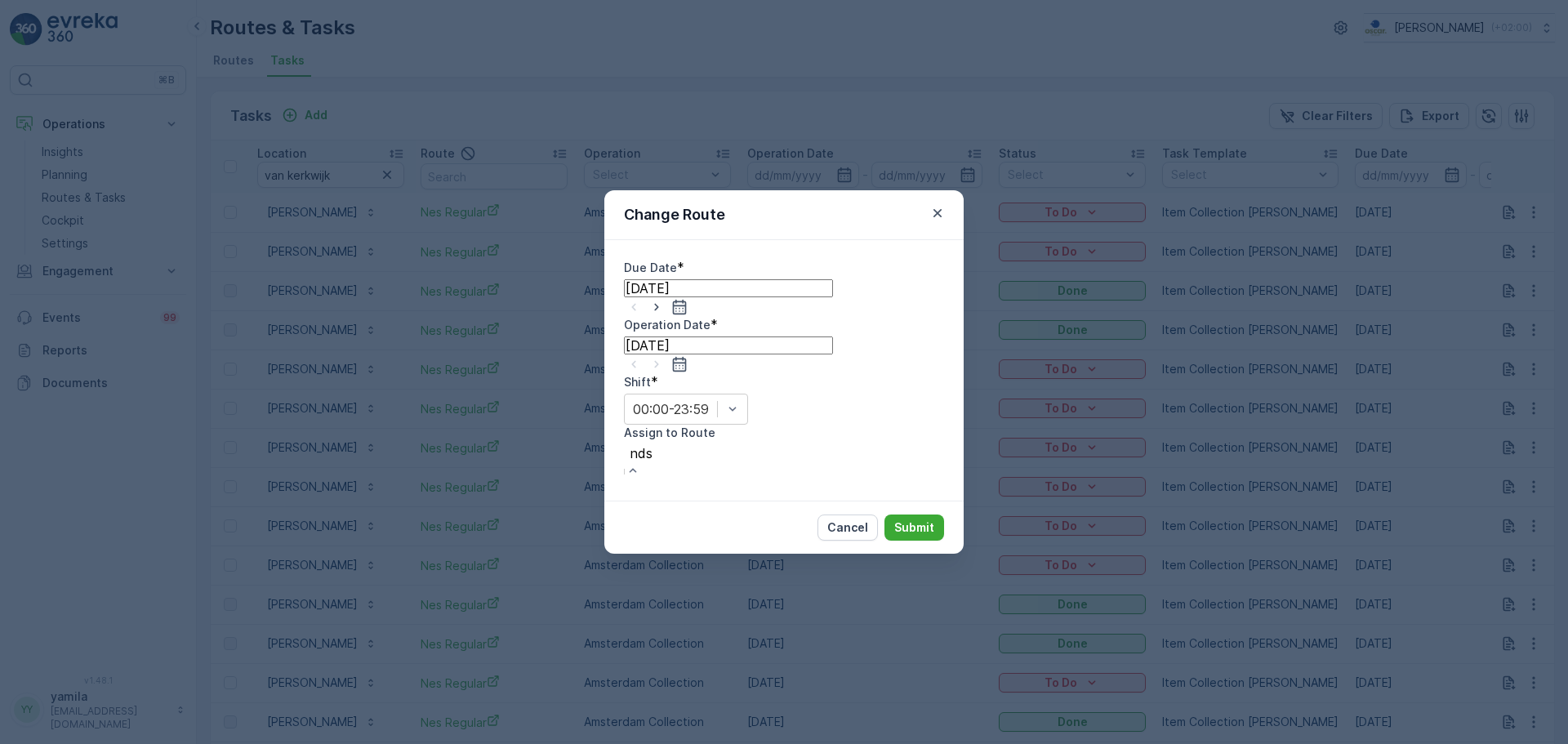
type input "ndsm"
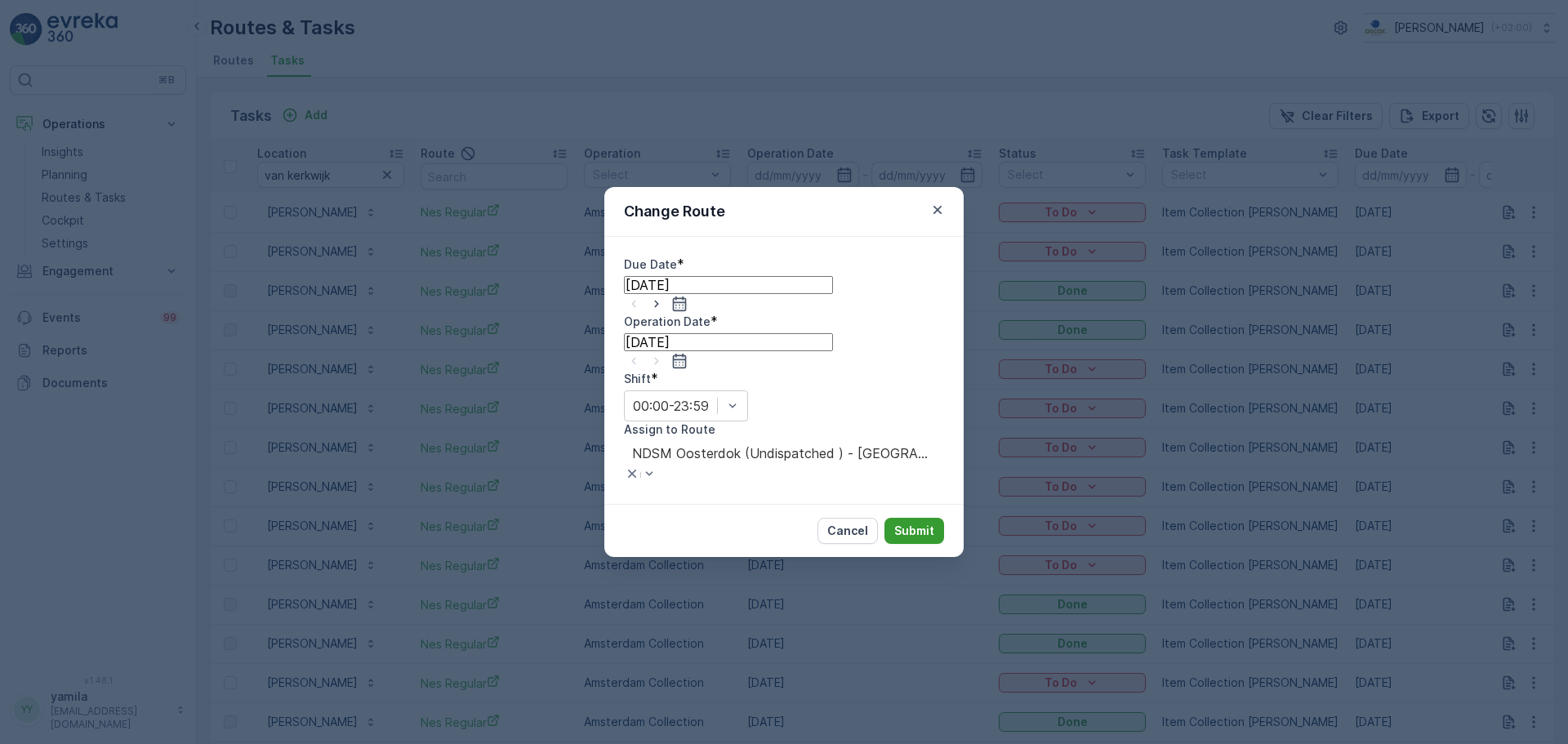
click at [926, 523] on p "Submit" at bounding box center [914, 531] width 40 height 17
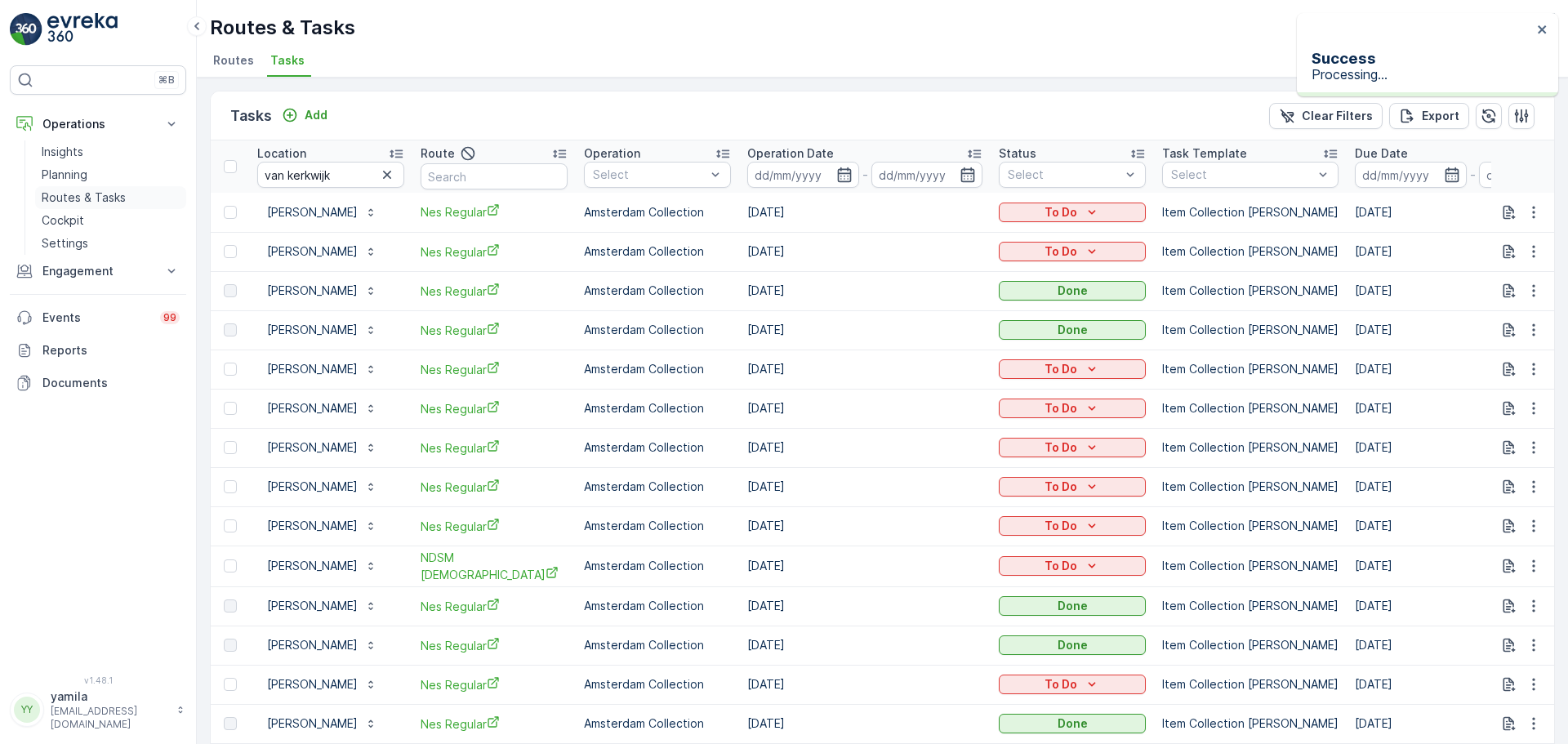
click at [73, 204] on p "Routes & Tasks" at bounding box center [84, 198] width 84 height 17
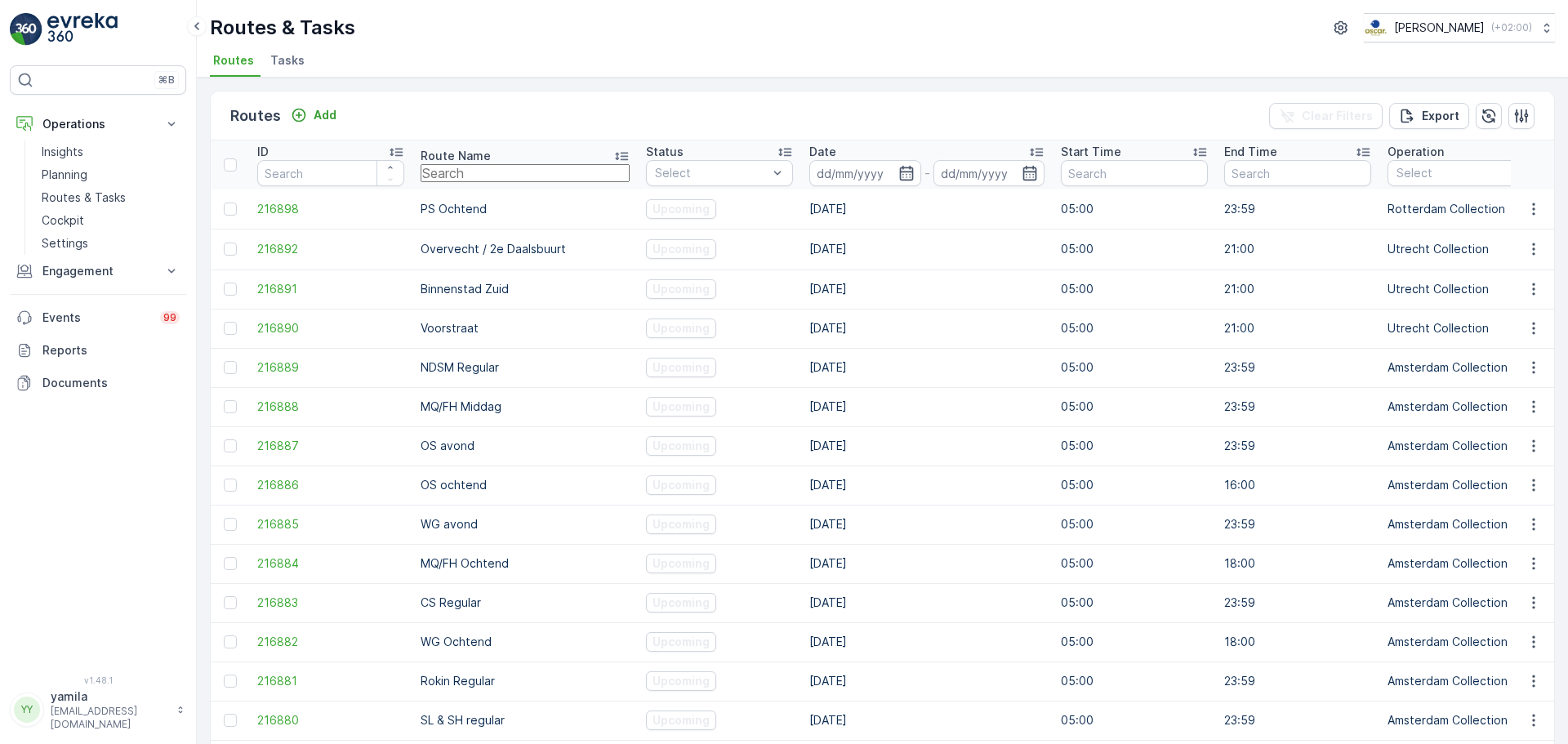
click at [446, 170] on input "text" at bounding box center [525, 173] width 209 height 18
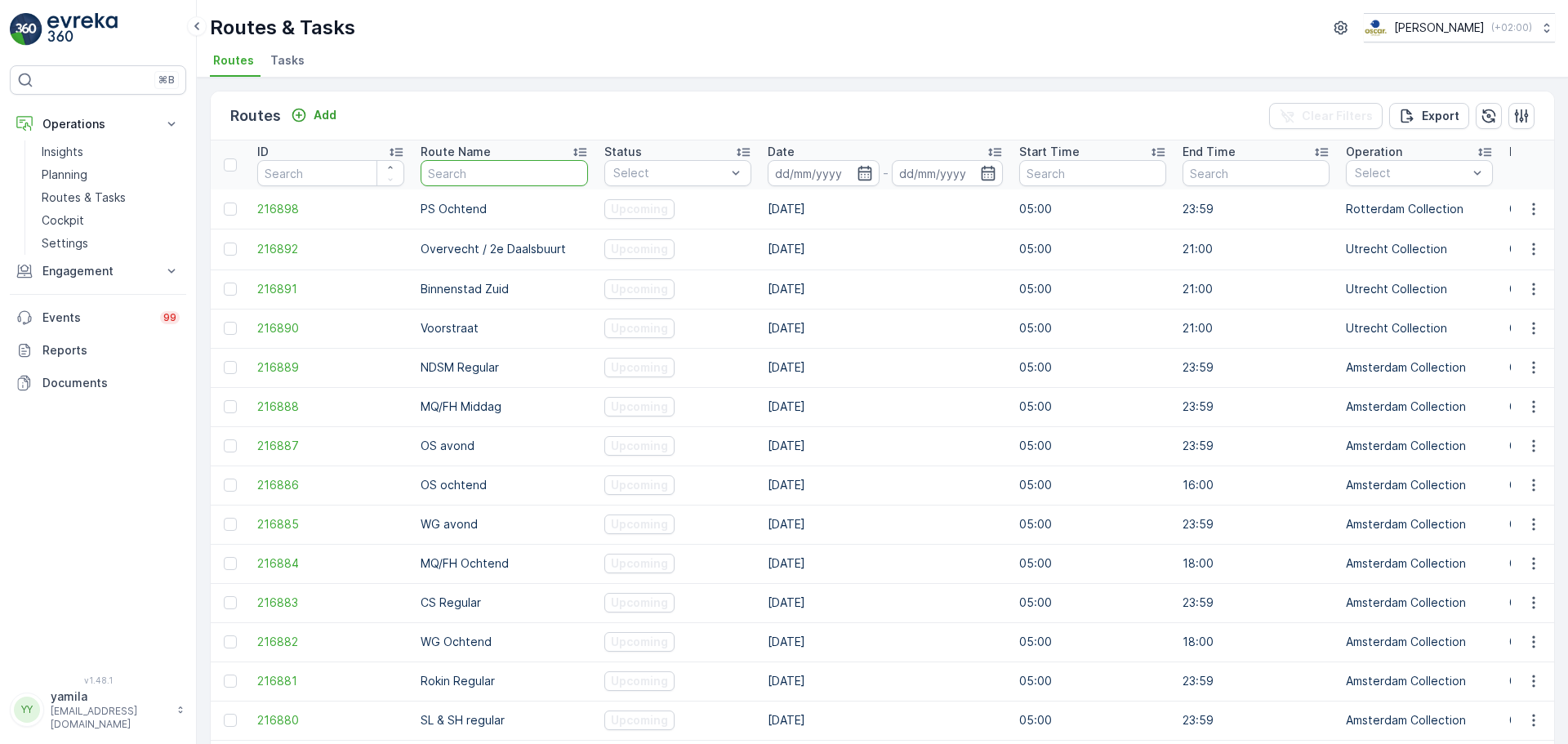
click at [446, 170] on input "text" at bounding box center [504, 173] width 167 height 26
type input "nes"
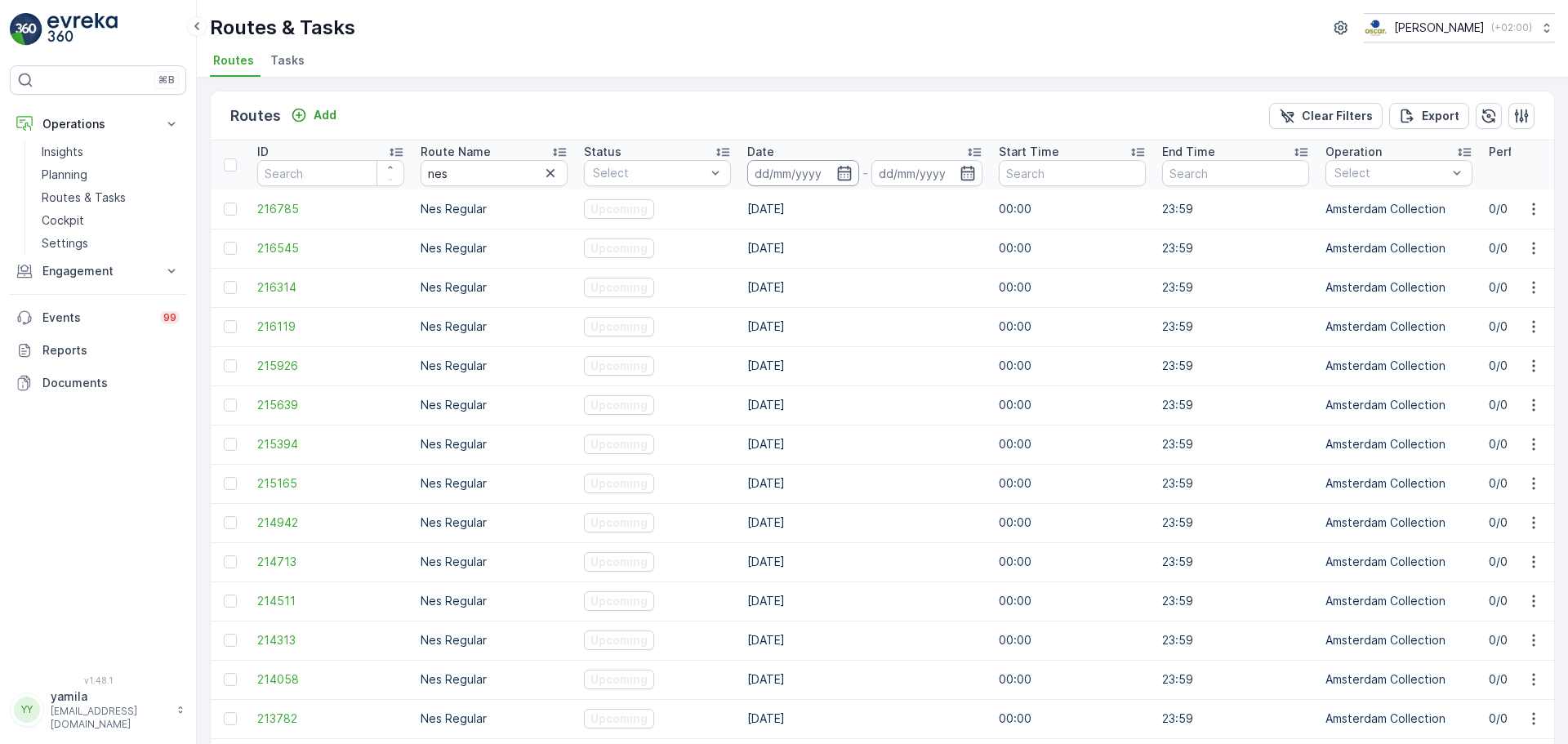
click at [798, 182] on input at bounding box center [804, 173] width 112 height 26
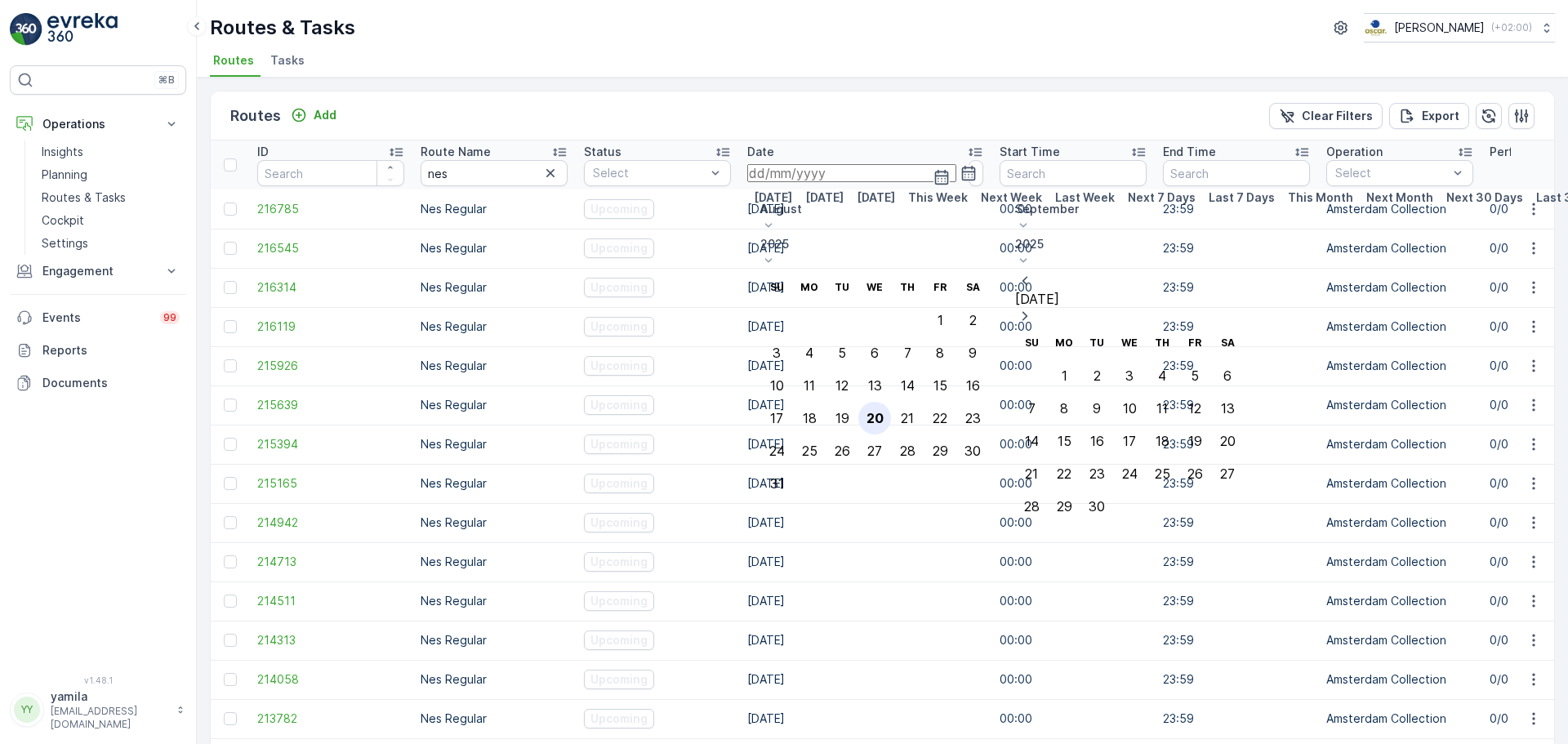
click at [884, 411] on div "20" at bounding box center [875, 418] width 17 height 15
type input "[DATE]"
click at [884, 411] on div "20" at bounding box center [875, 418] width 17 height 15
type input "[DATE]"
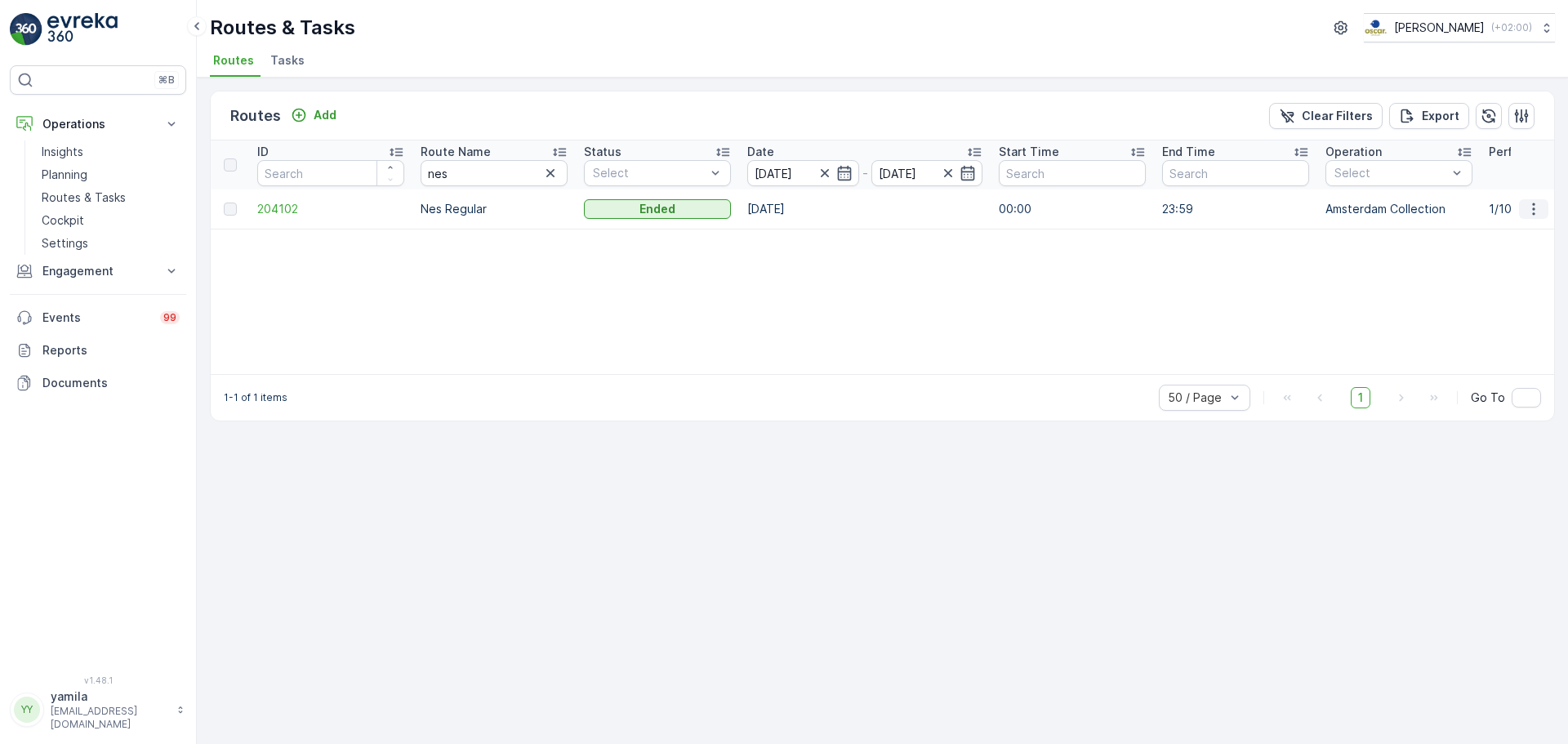
click at [1531, 205] on icon "button" at bounding box center [1535, 209] width 17 height 17
click at [1499, 230] on span "See More Details" at bounding box center [1506, 235] width 95 height 17
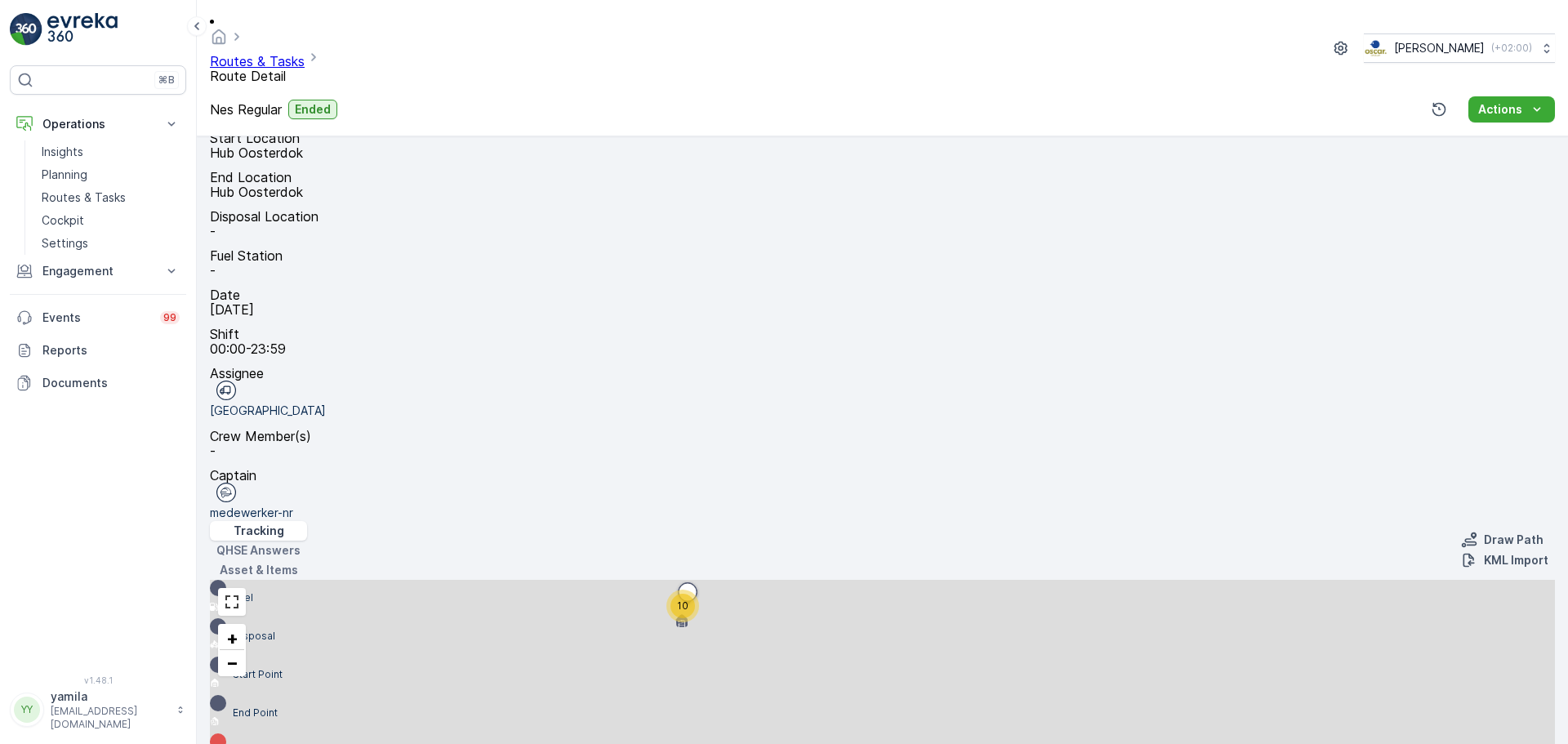
scroll to position [307, 0]
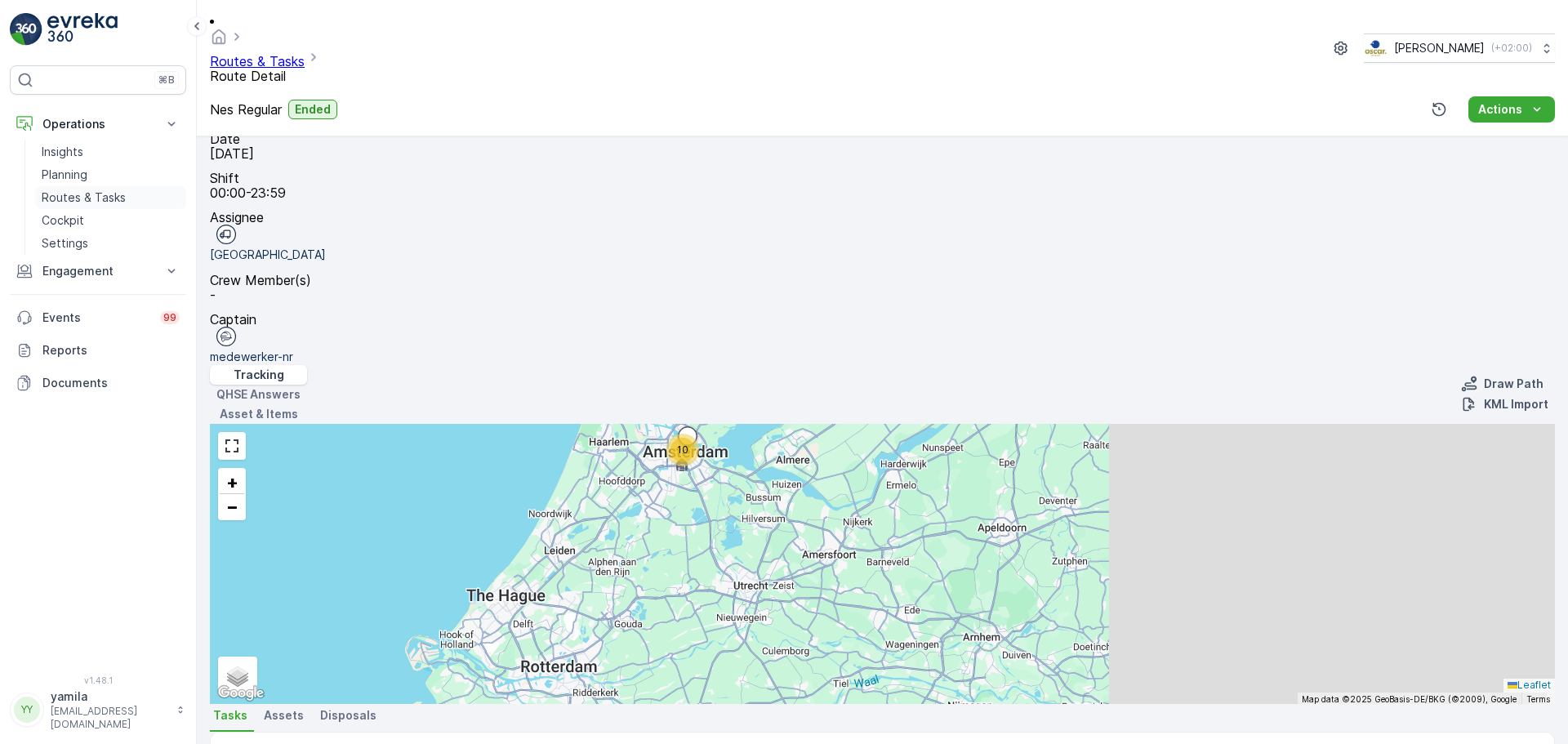
click at [125, 190] on link "Routes & Tasks" at bounding box center [111, 197] width 151 height 23
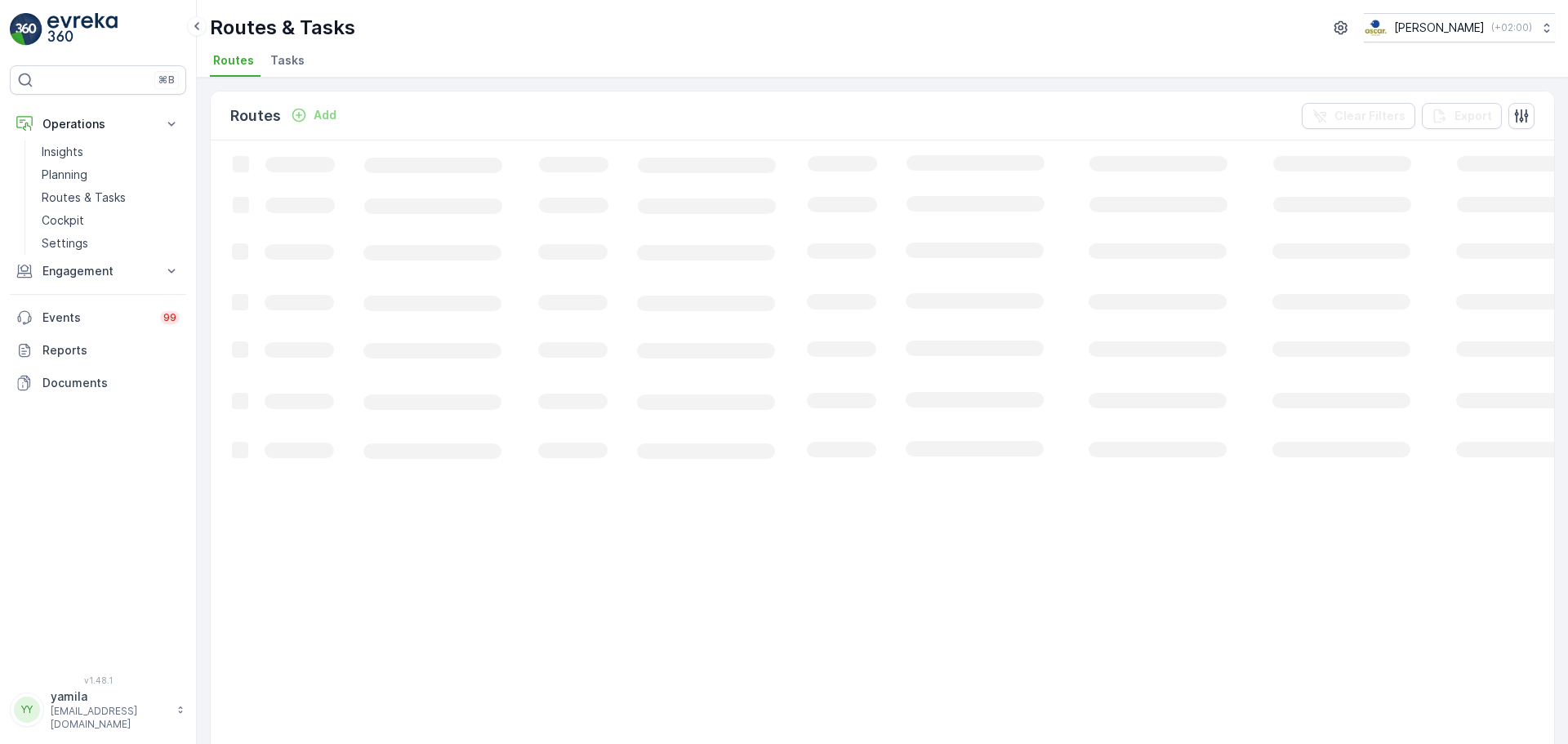
click at [288, 62] on span "Tasks" at bounding box center [287, 60] width 34 height 17
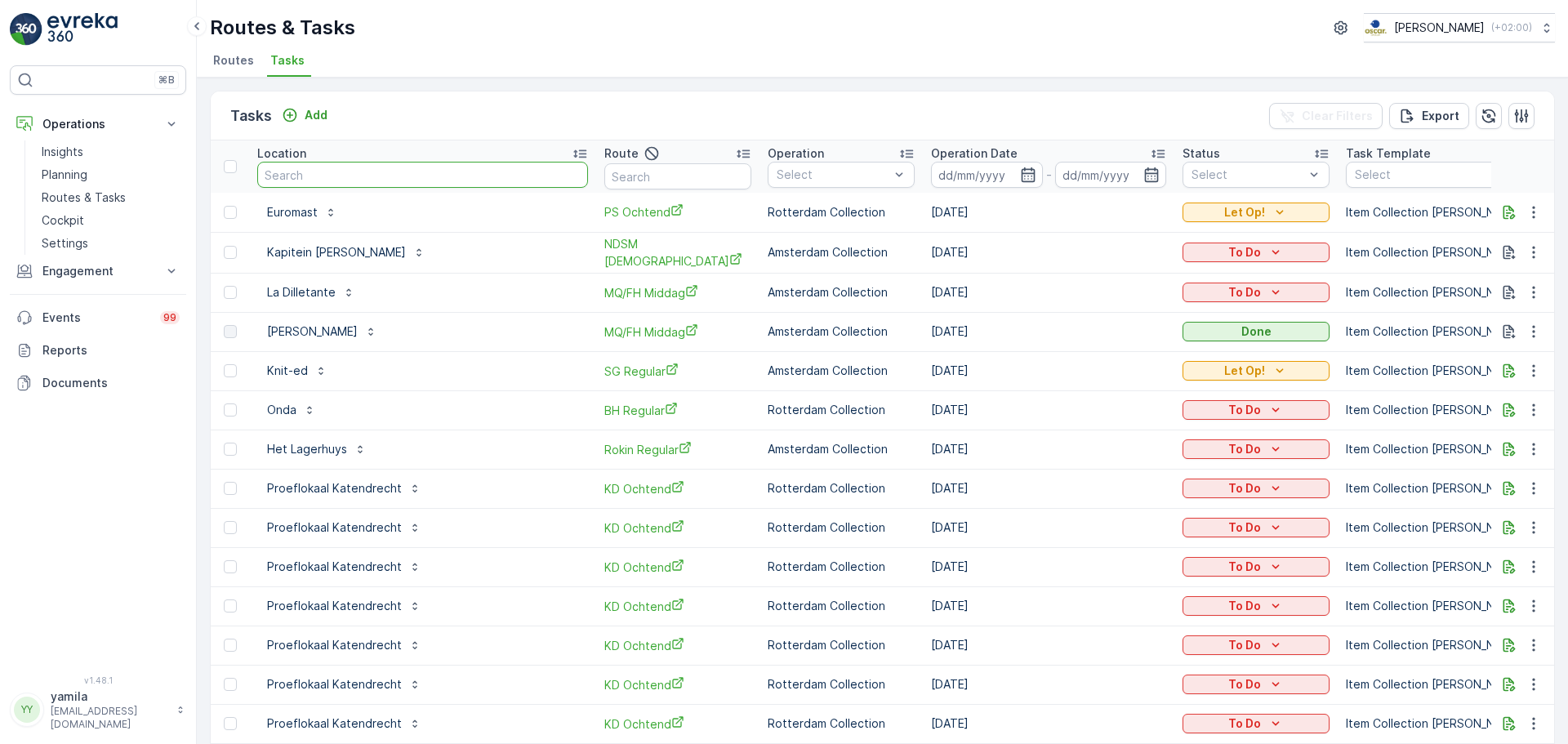
click at [312, 178] on input "text" at bounding box center [423, 175] width 331 height 26
type input "restuara"
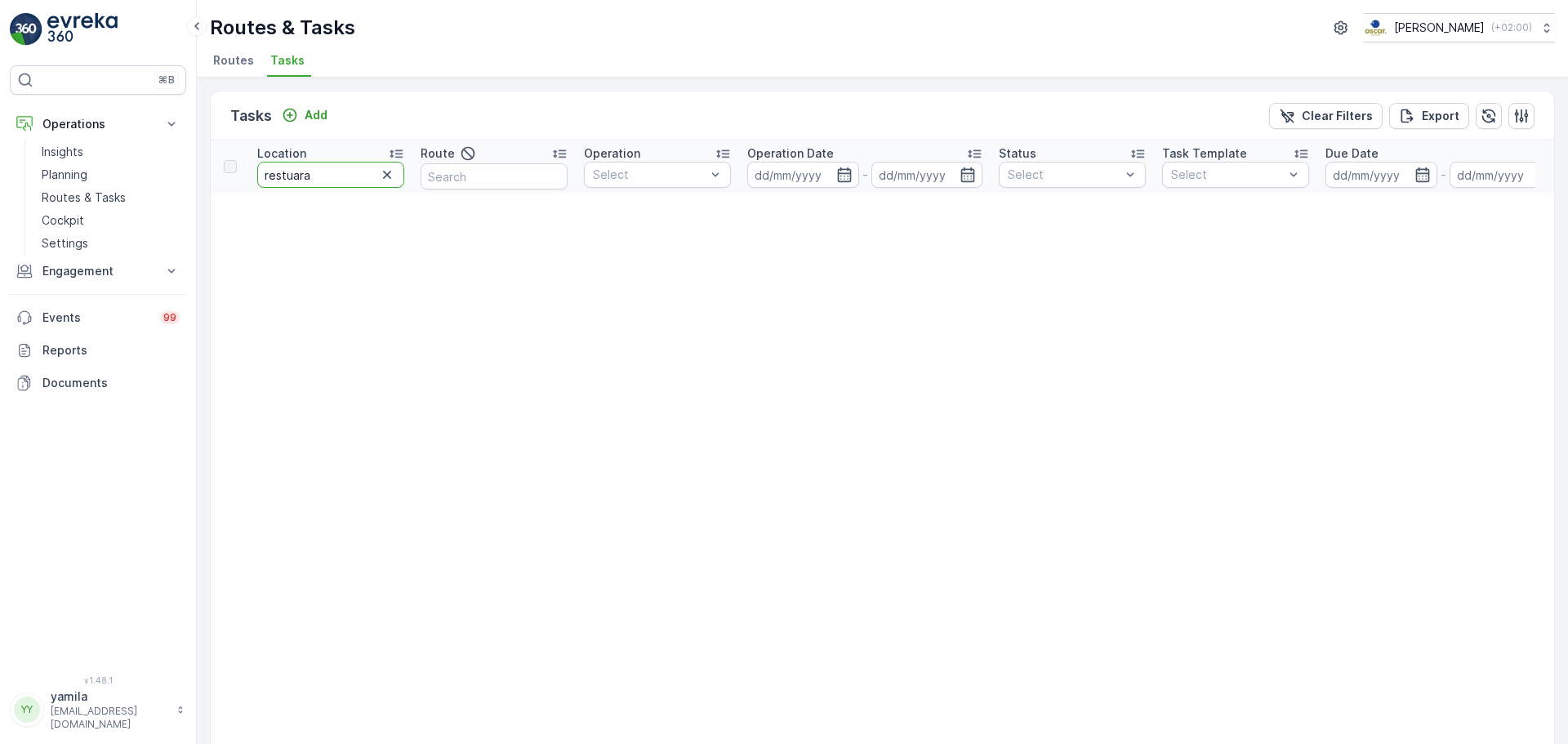
drag, startPoint x: 337, startPoint y: 176, endPoint x: 288, endPoint y: 182, distance: 49.4
click at [288, 182] on input "restuara" at bounding box center [331, 175] width 147 height 26
type input "rest"
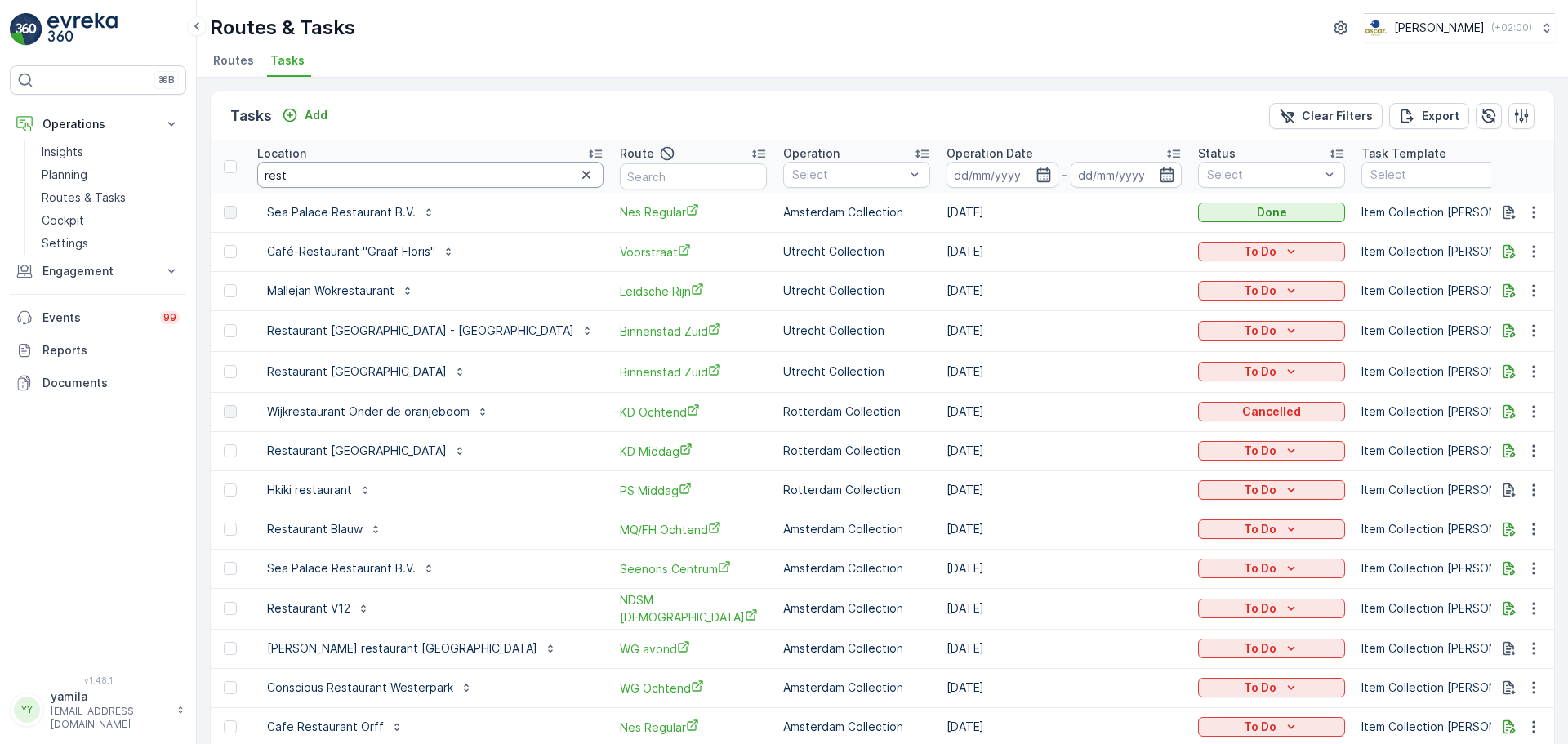
click at [288, 182] on input "rest" at bounding box center [431, 175] width 346 height 26
type input "restaurant blauw"
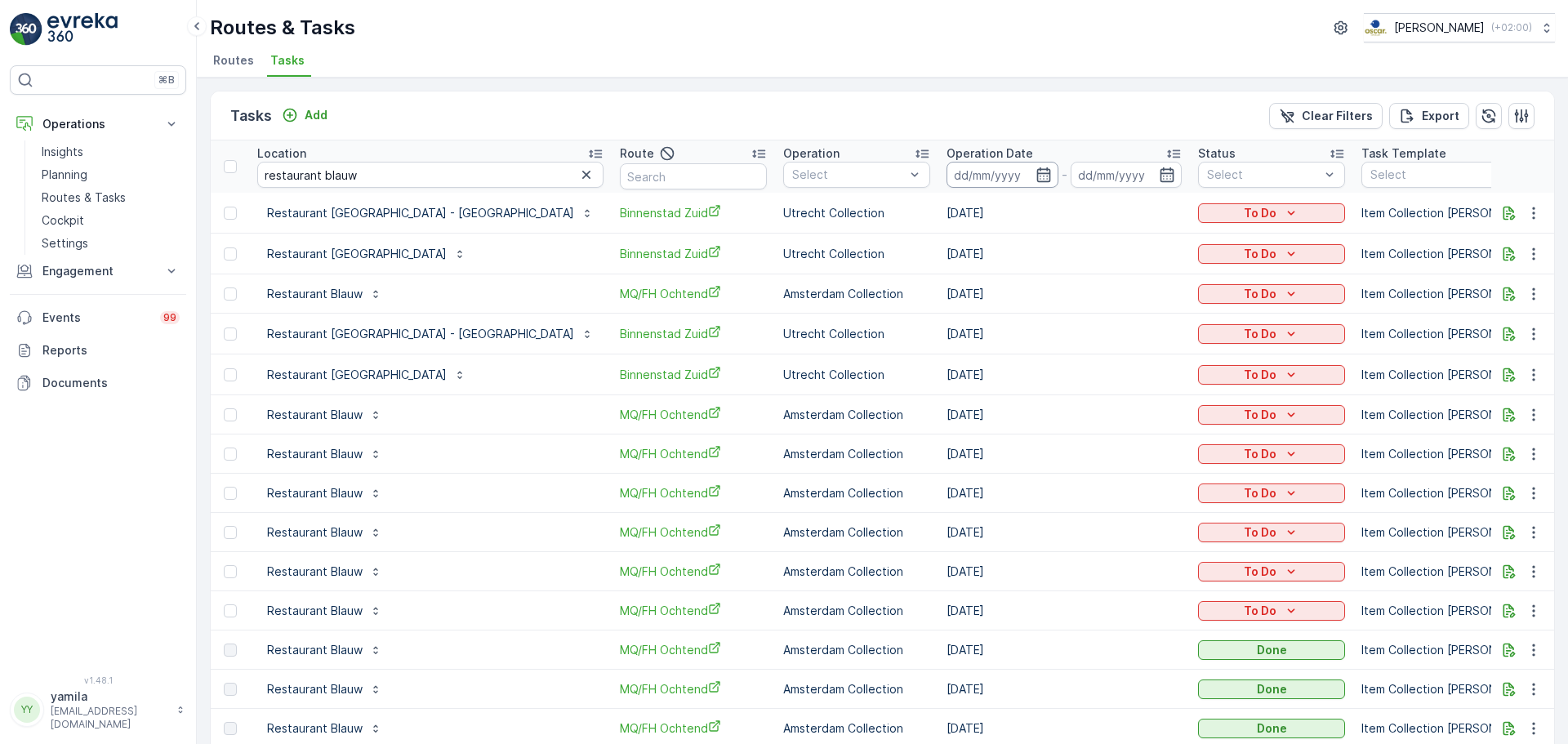
click at [947, 166] on input at bounding box center [1003, 175] width 112 height 26
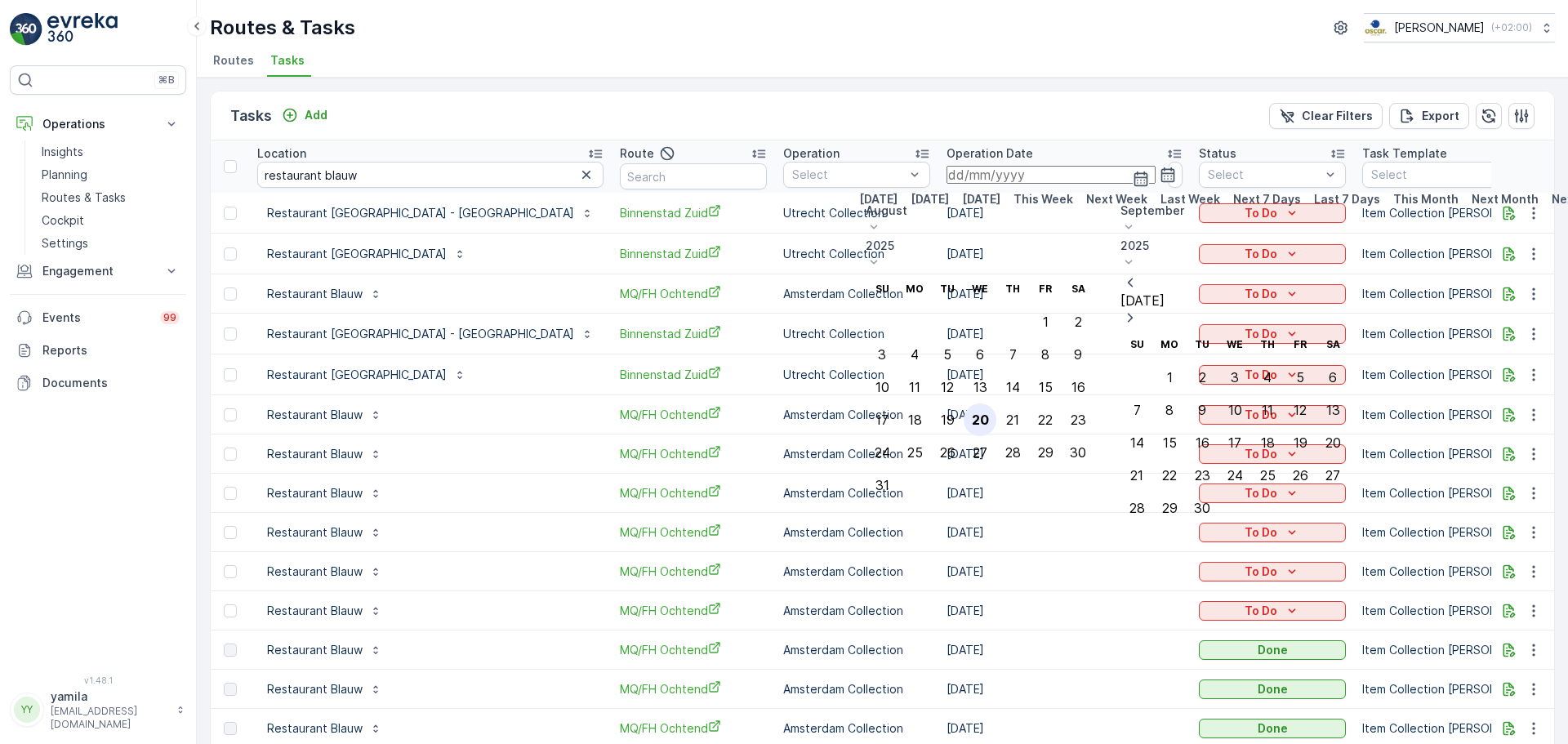
click at [990, 413] on div "20" at bounding box center [980, 420] width 17 height 15
type input "[DATE]"
click at [990, 413] on div "20" at bounding box center [980, 420] width 17 height 15
type input "[DATE]"
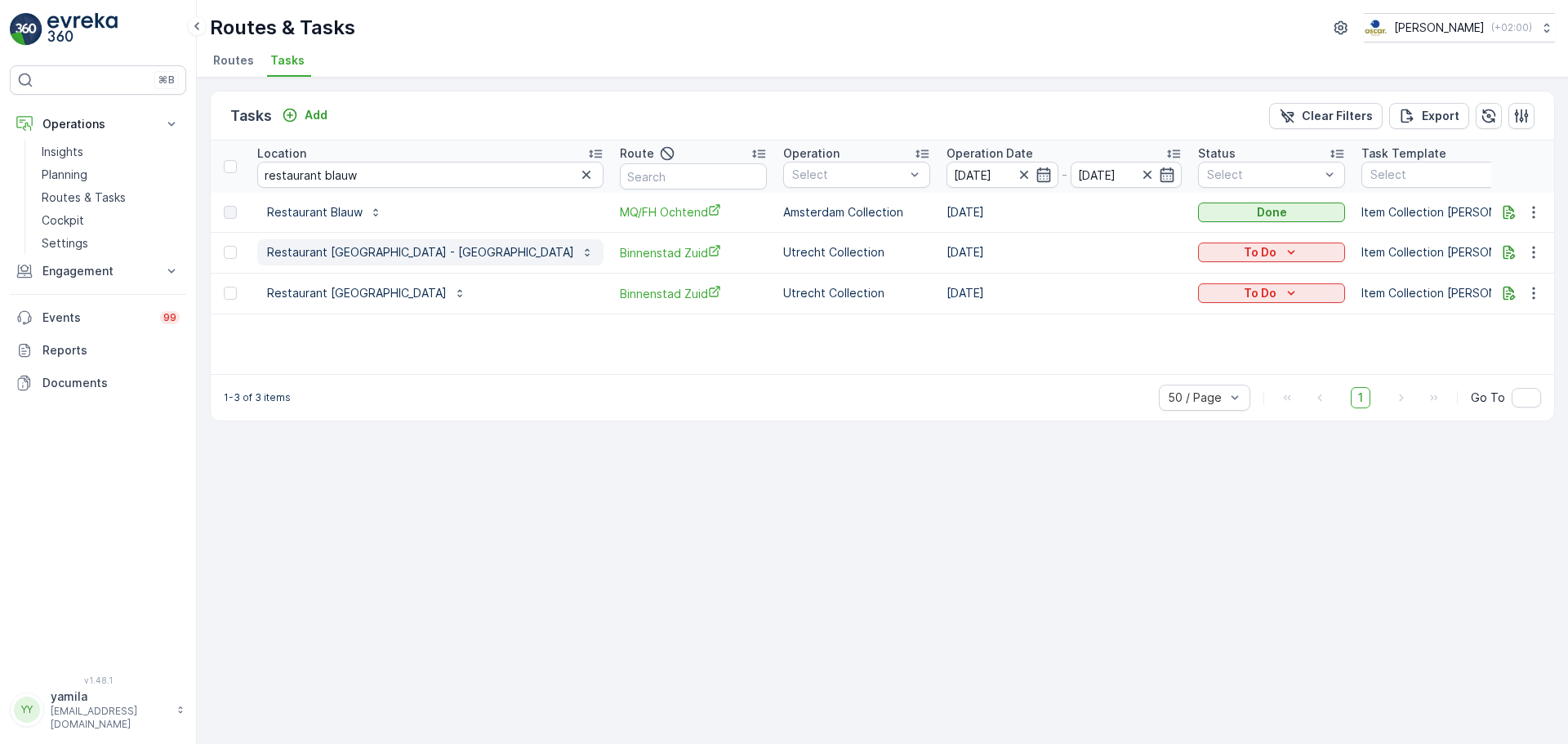
click at [407, 254] on p "Restaurant Blauw Utrecht - Haverstraat" at bounding box center [420, 253] width 307 height 17
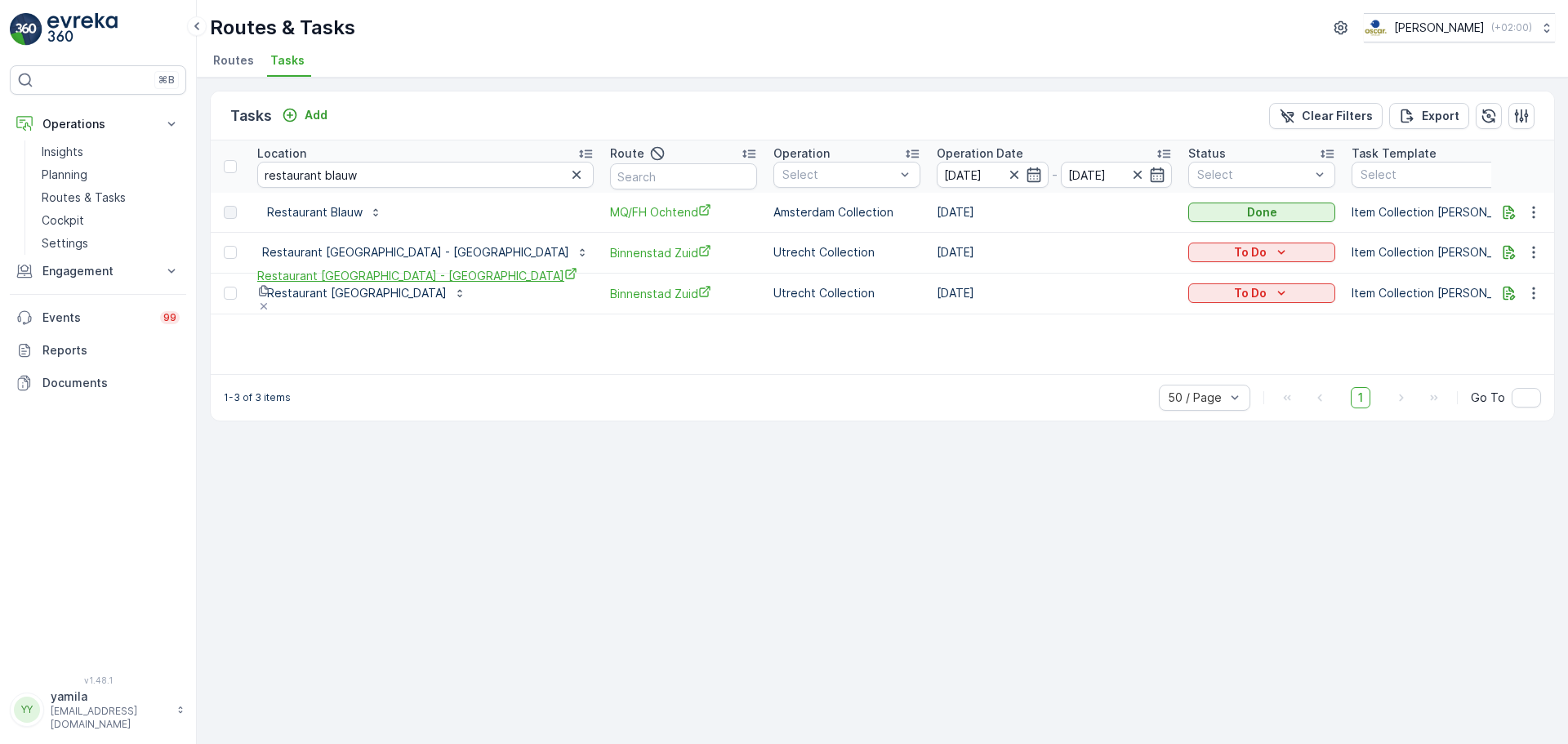
click at [392, 280] on span "Restaurant Blauw Utrecht - Haverstraat" at bounding box center [418, 275] width 320 height 17
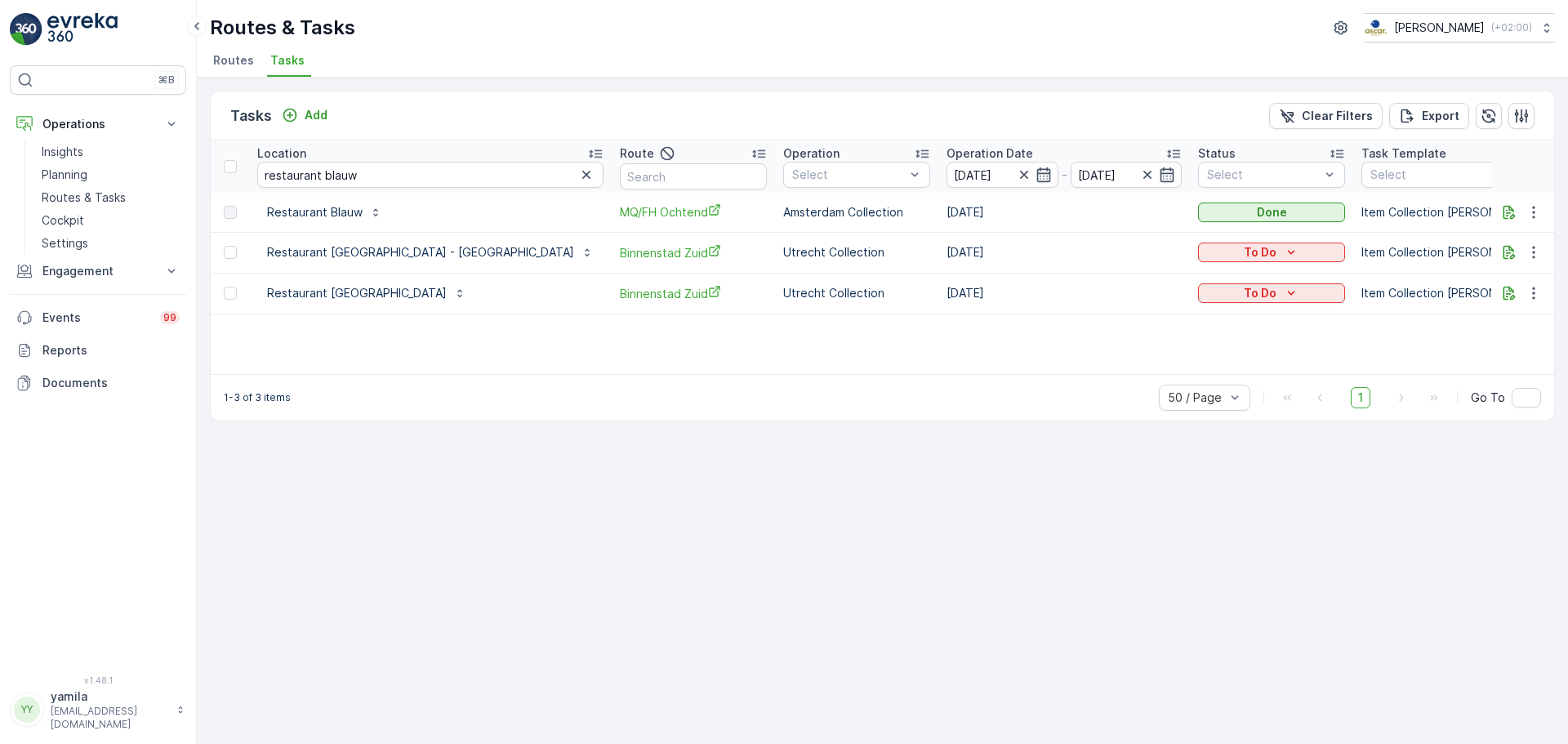
drag, startPoint x: 716, startPoint y: 432, endPoint x: 553, endPoint y: 314, distance: 201.2
click at [717, 432] on div "Tasks Add Clear Filters Export Location restaurant blauw Route Operation Select…" at bounding box center [883, 410] width 1372 height 667
click at [390, 293] on p "Restaurant Blauw Utrecht" at bounding box center [356, 294] width 179 height 17
click at [383, 333] on div "Restaurant Blauw Utrecht" at bounding box center [353, 332] width 193 height 48
click at [386, 326] on span "Restaurant Blauw Utrecht" at bounding box center [353, 316] width 193 height 17
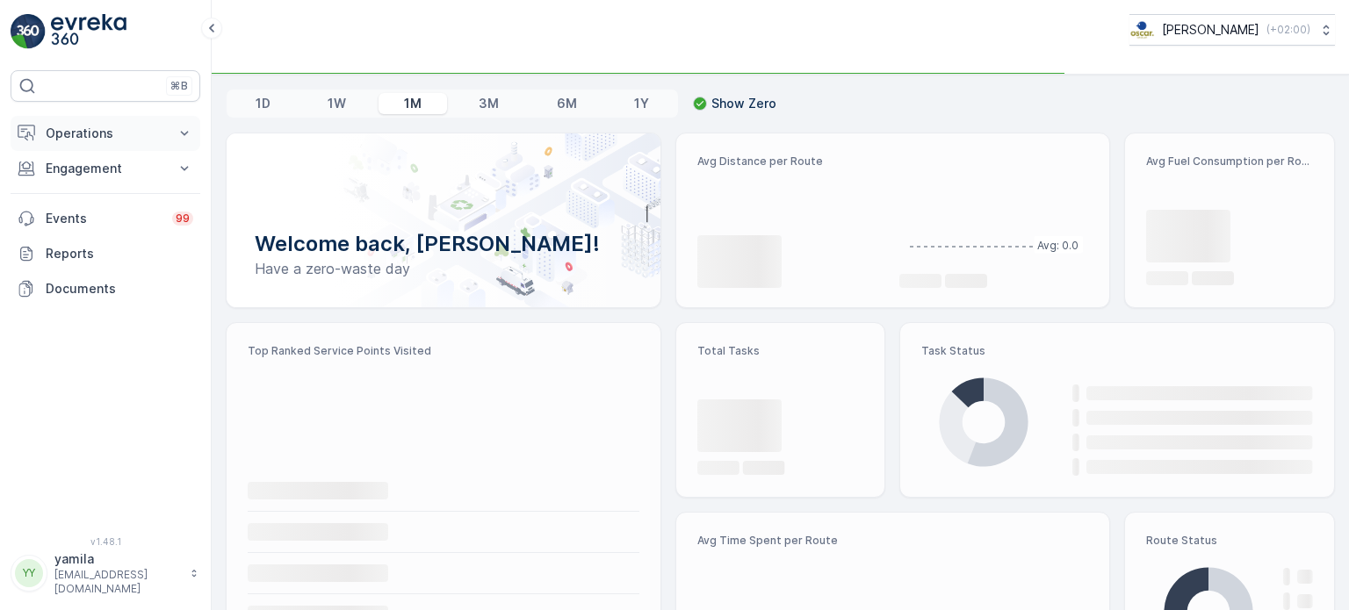
click at [110, 144] on button "Operations" at bounding box center [106, 133] width 190 height 35
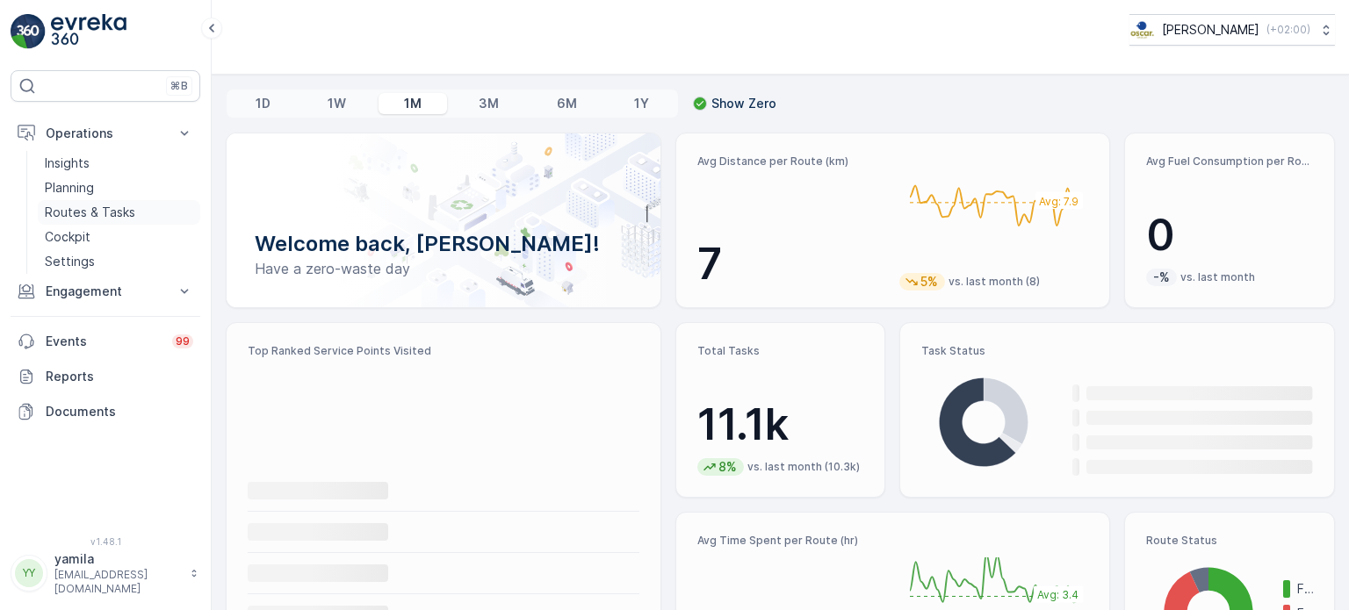
click at [95, 219] on p "Routes & Tasks" at bounding box center [90, 213] width 90 height 18
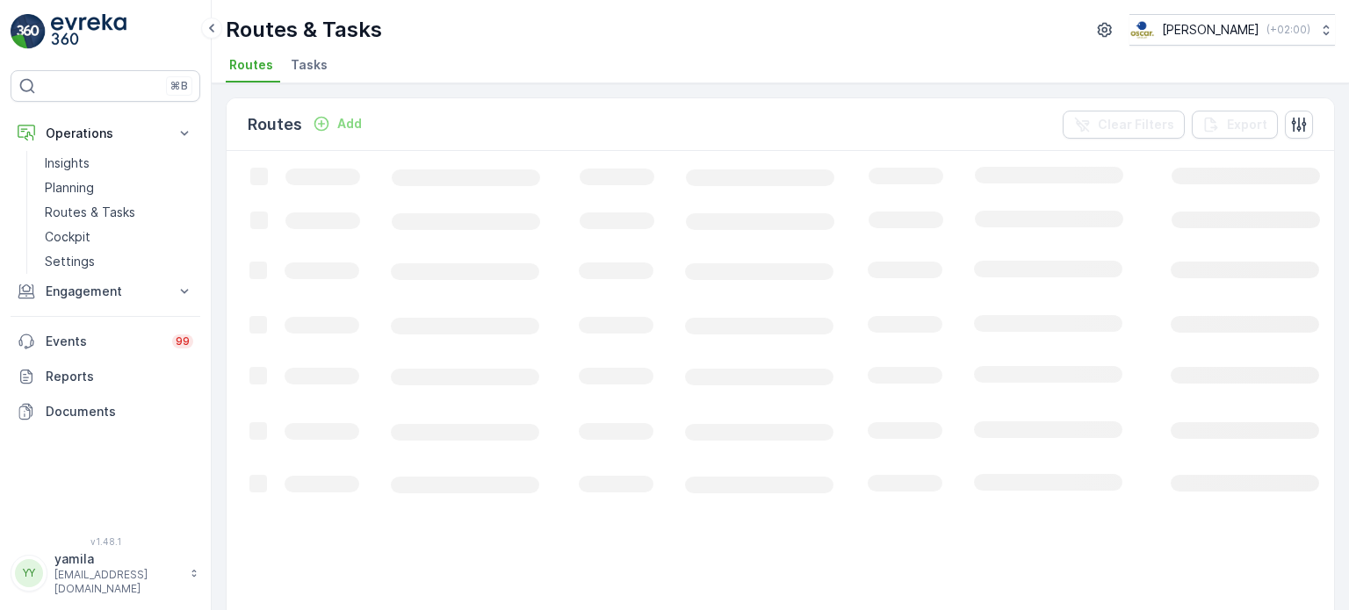
click at [296, 61] on span "Tasks" at bounding box center [309, 65] width 37 height 18
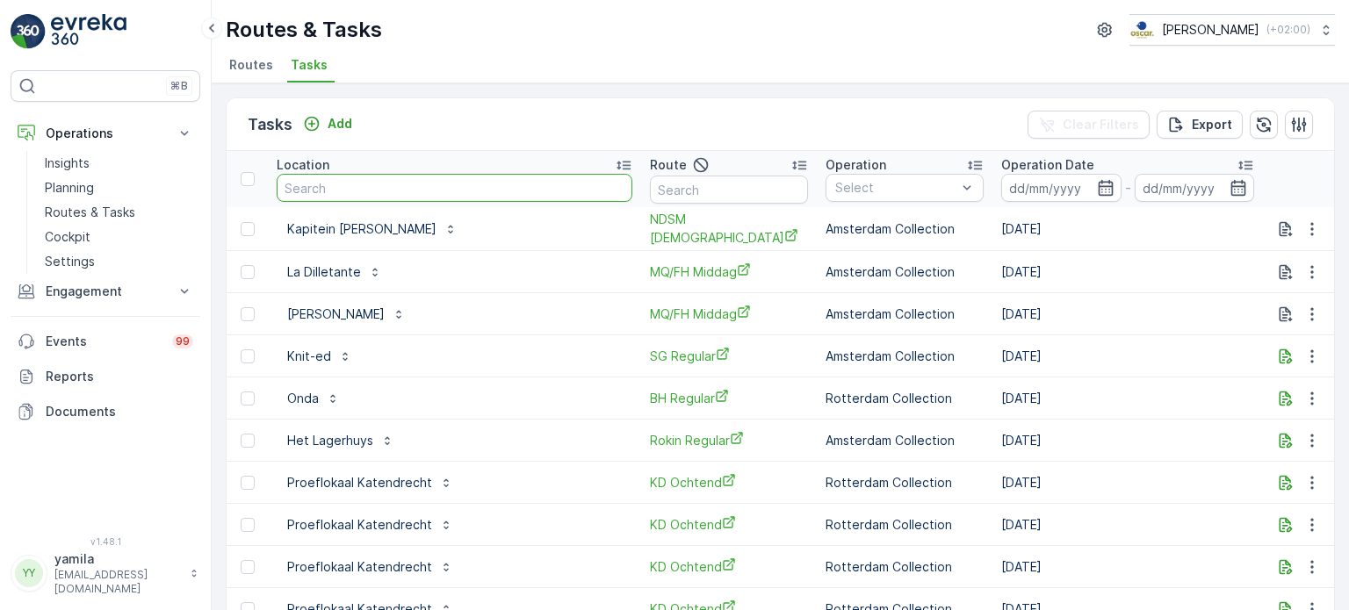
click at [367, 185] on input "text" at bounding box center [455, 188] width 356 height 28
type input "frascati 63"
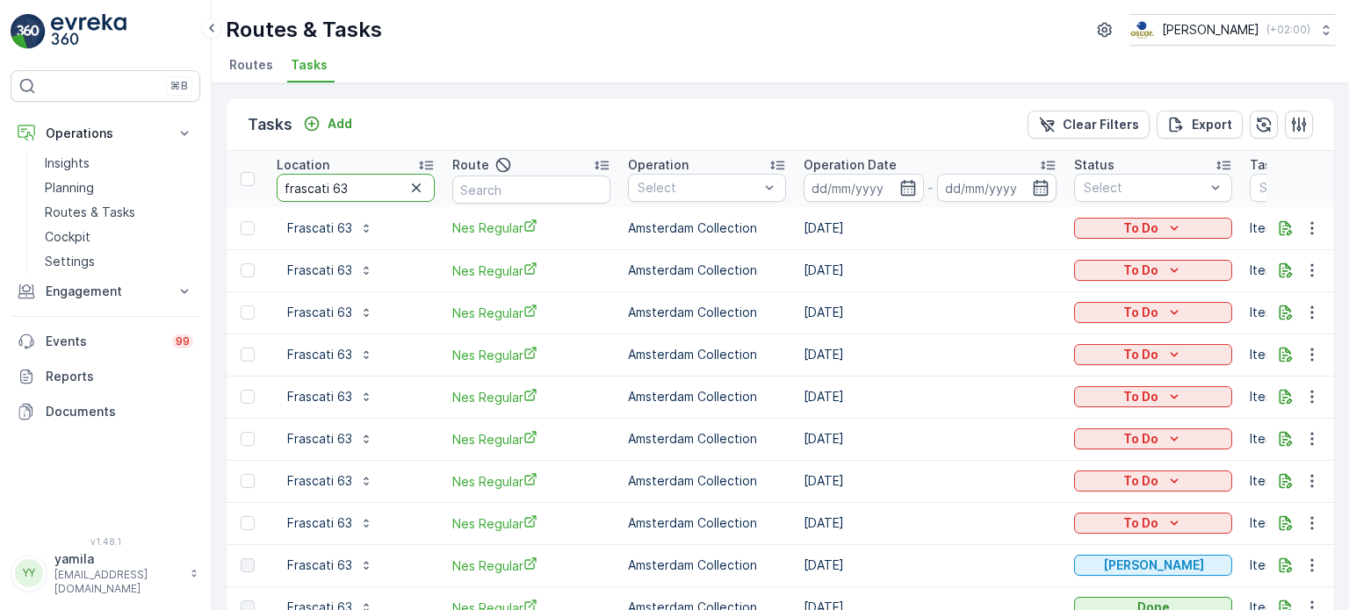
click at [358, 182] on input "frascati 63" at bounding box center [356, 188] width 158 height 28
type input "brakke grond"
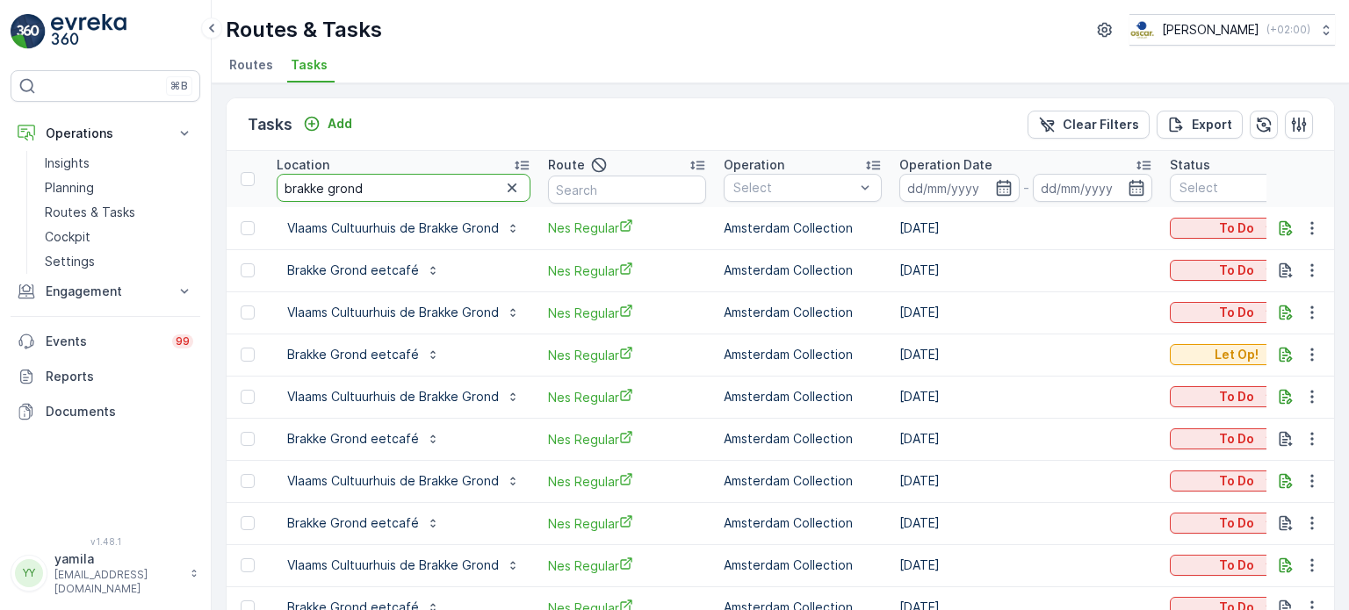
click at [364, 186] on input "brakke grond" at bounding box center [404, 188] width 254 height 28
type input "kapitein zeppos"
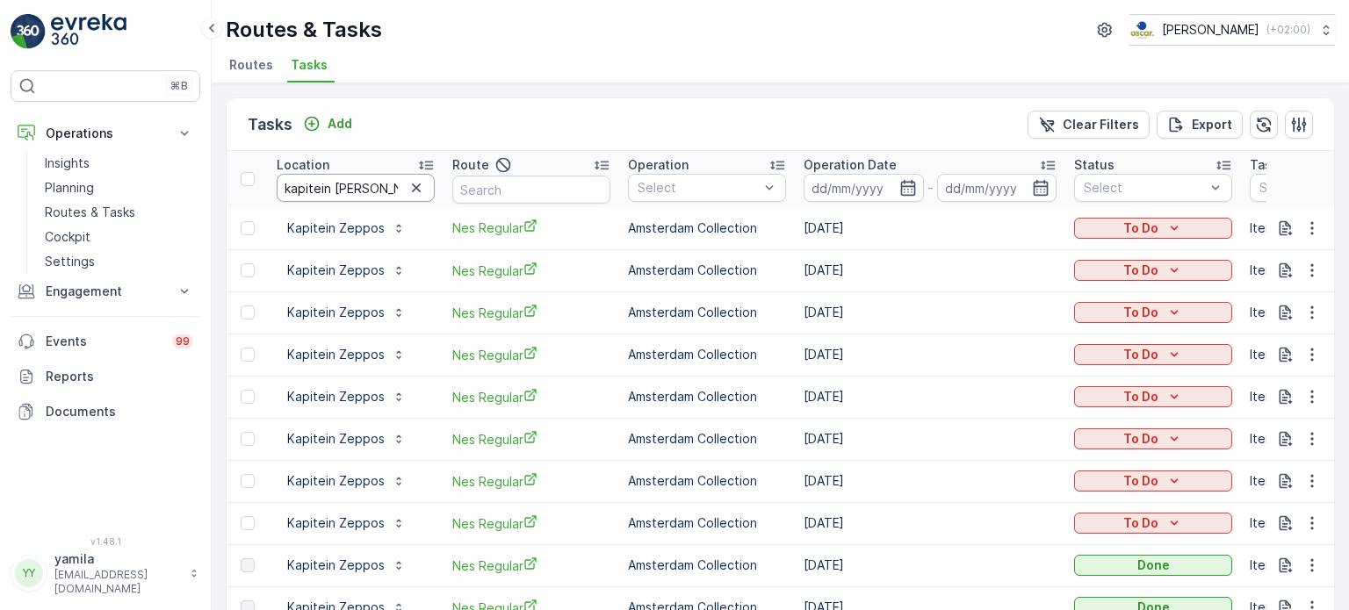
click at [356, 174] on input "kapitein zeppos" at bounding box center [356, 188] width 158 height 28
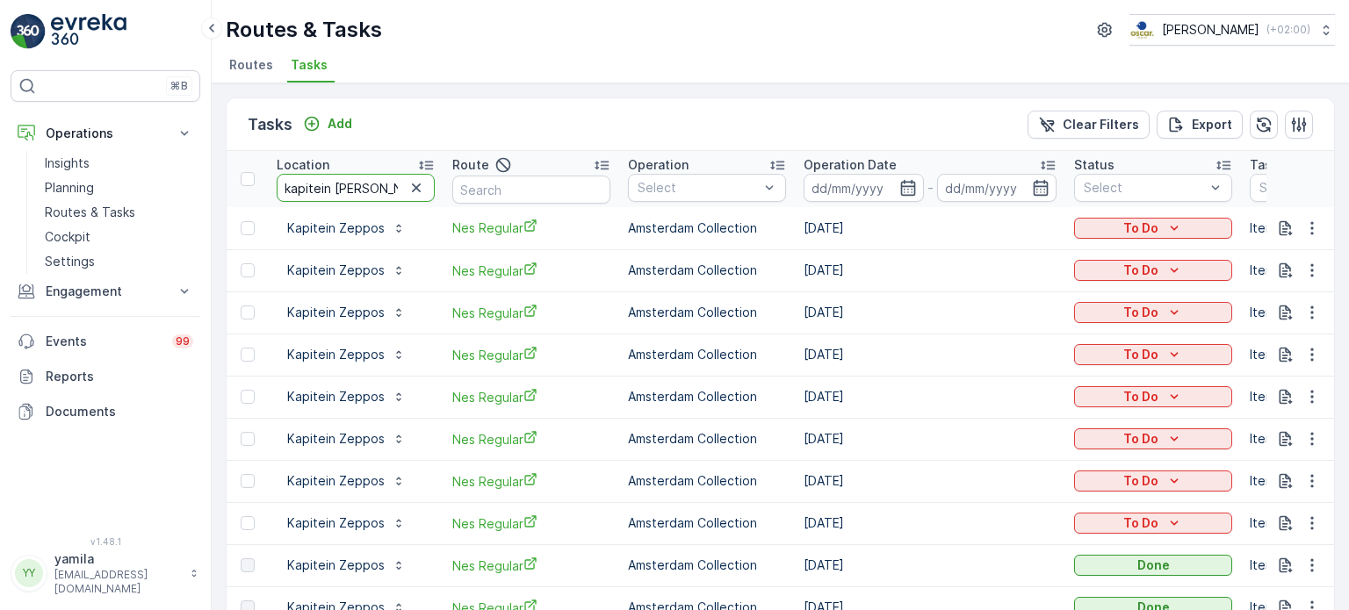
click at [356, 174] on input "kapitein zeppos" at bounding box center [356, 188] width 158 height 28
type input "tobacco"
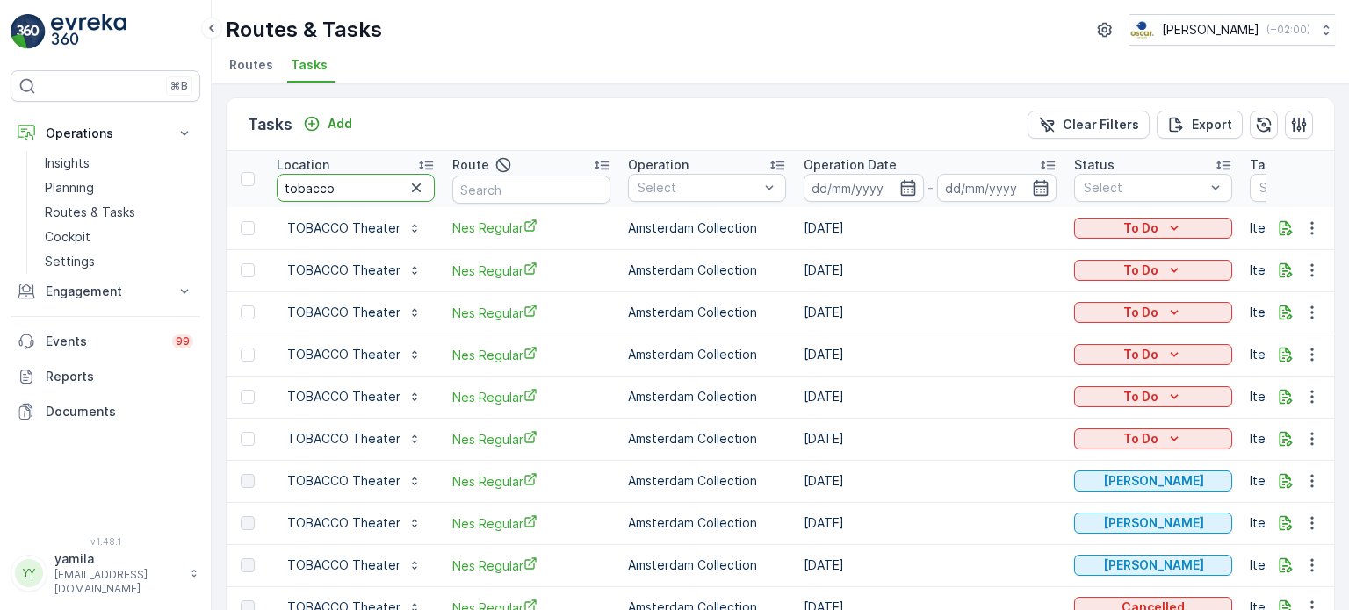
click at [337, 184] on input "tobacco" at bounding box center [356, 188] width 158 height 28
type input "gastropub"
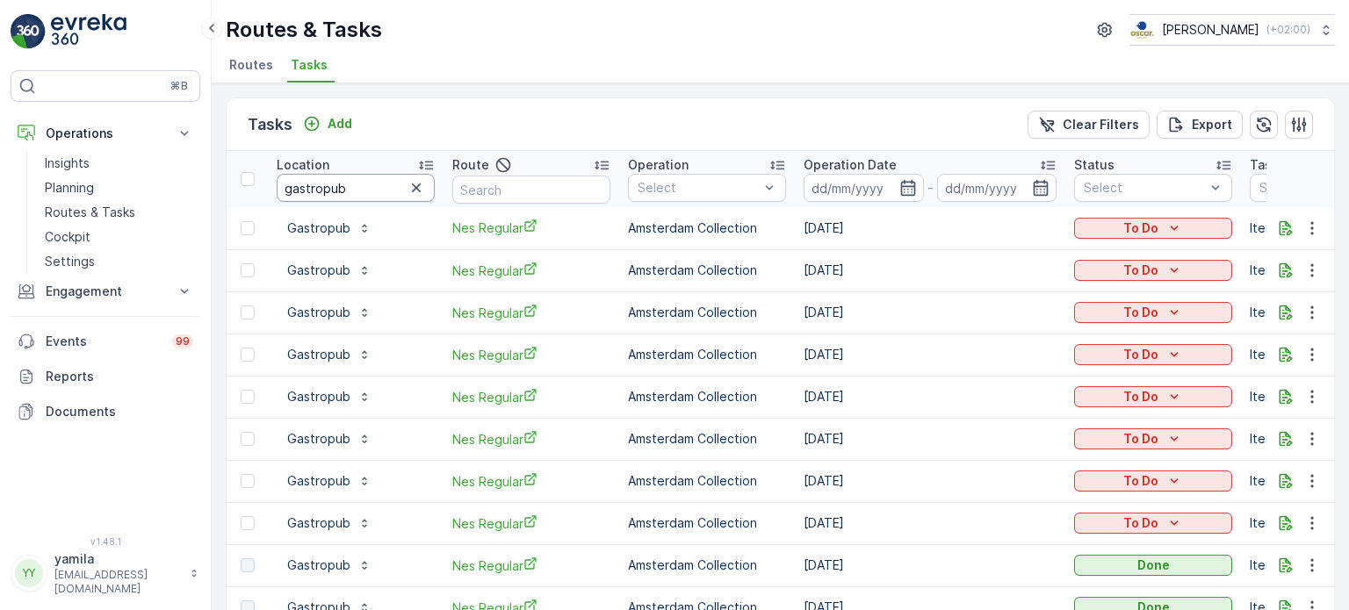
click at [351, 191] on input "gastropub" at bounding box center [356, 188] width 158 height 28
type input "cafe restaurant"
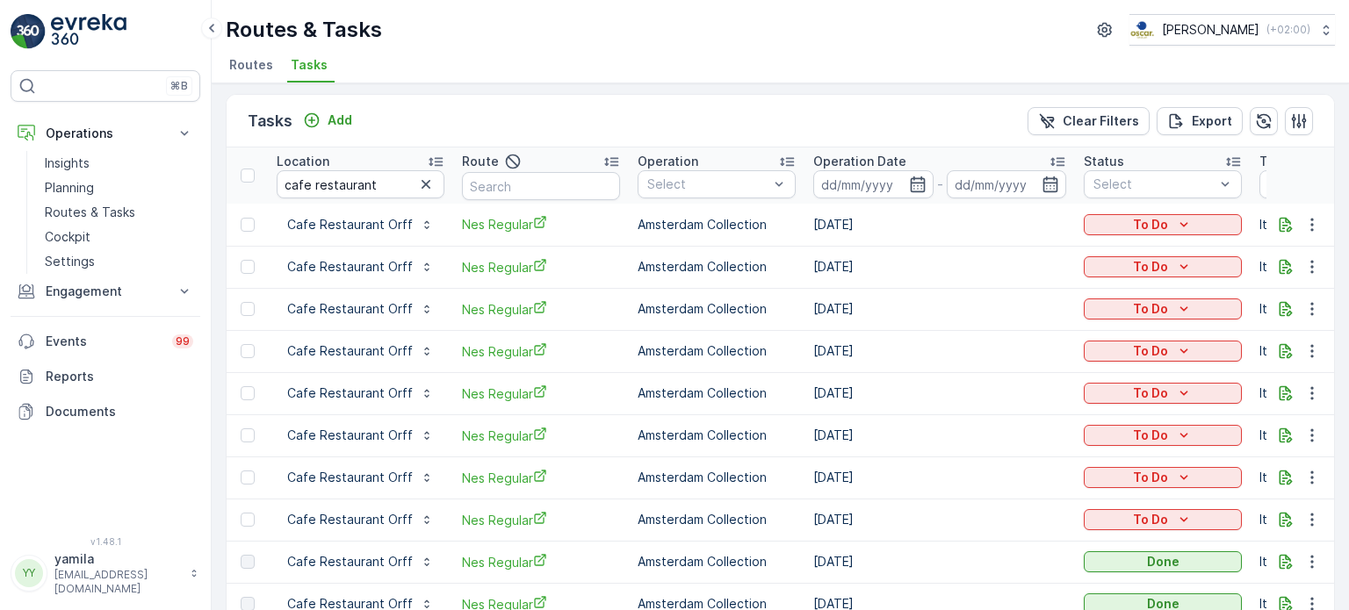
scroll to position [5, 0]
click at [334, 191] on input "cafe restaurant" at bounding box center [361, 183] width 168 height 28
type input "tenclub"
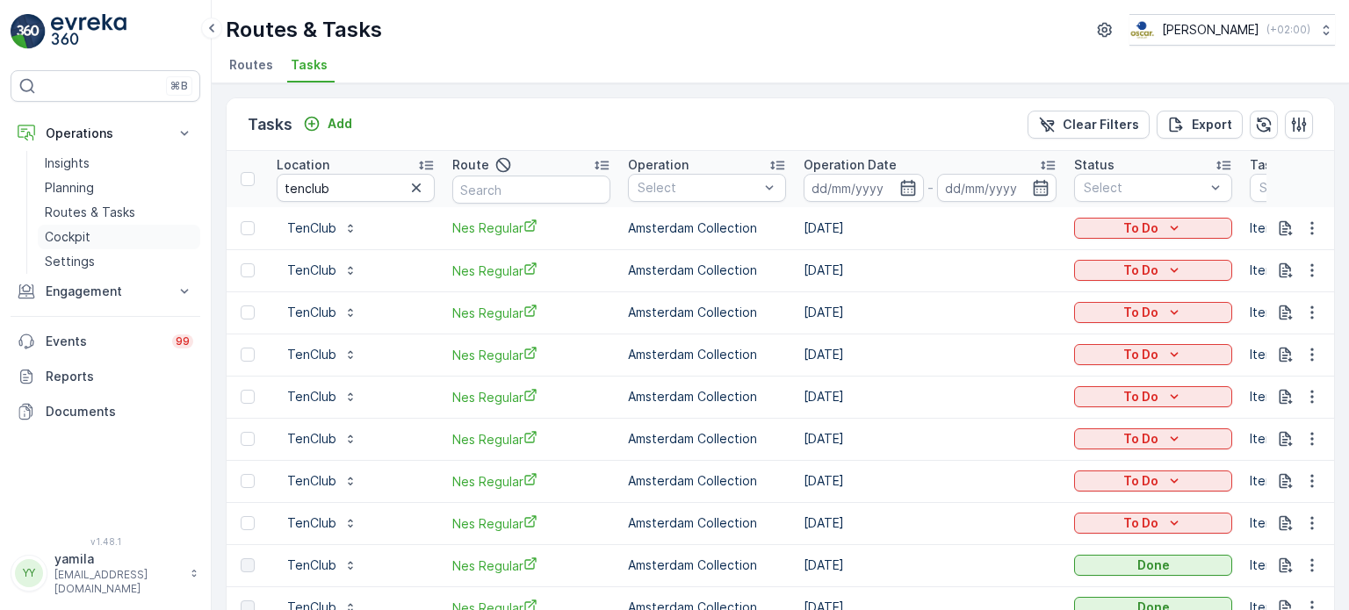
click at [88, 241] on p "Cockpit" at bounding box center [68, 237] width 46 height 18
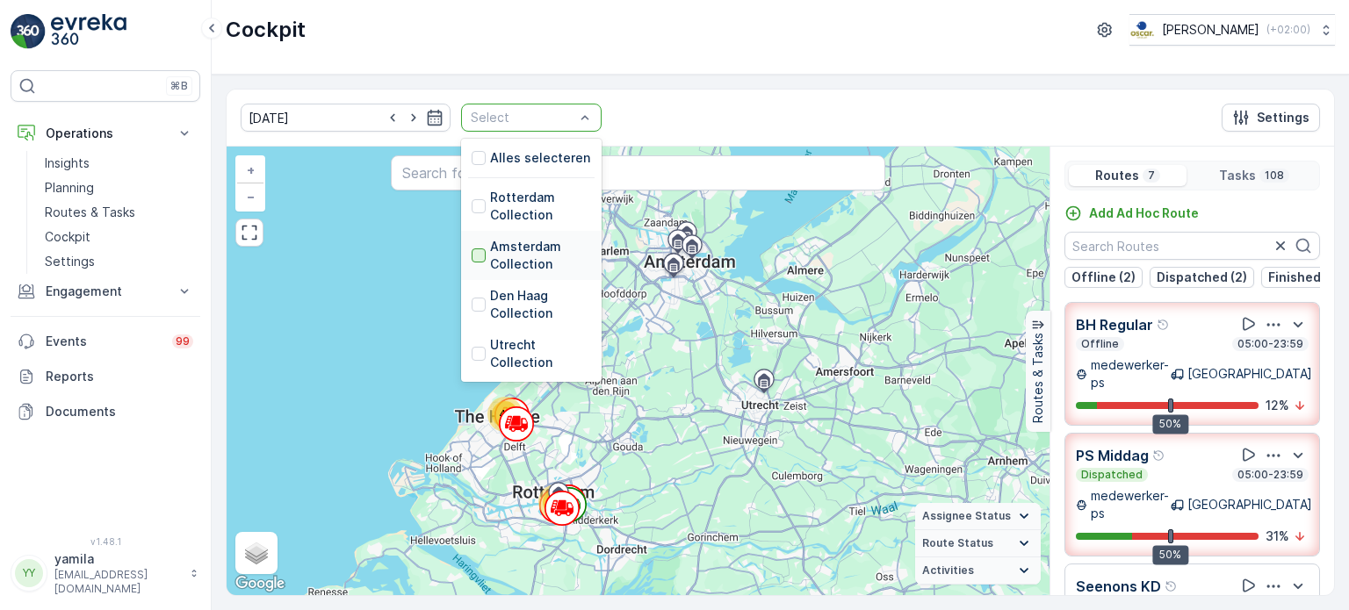
click at [472, 253] on div at bounding box center [479, 256] width 14 height 14
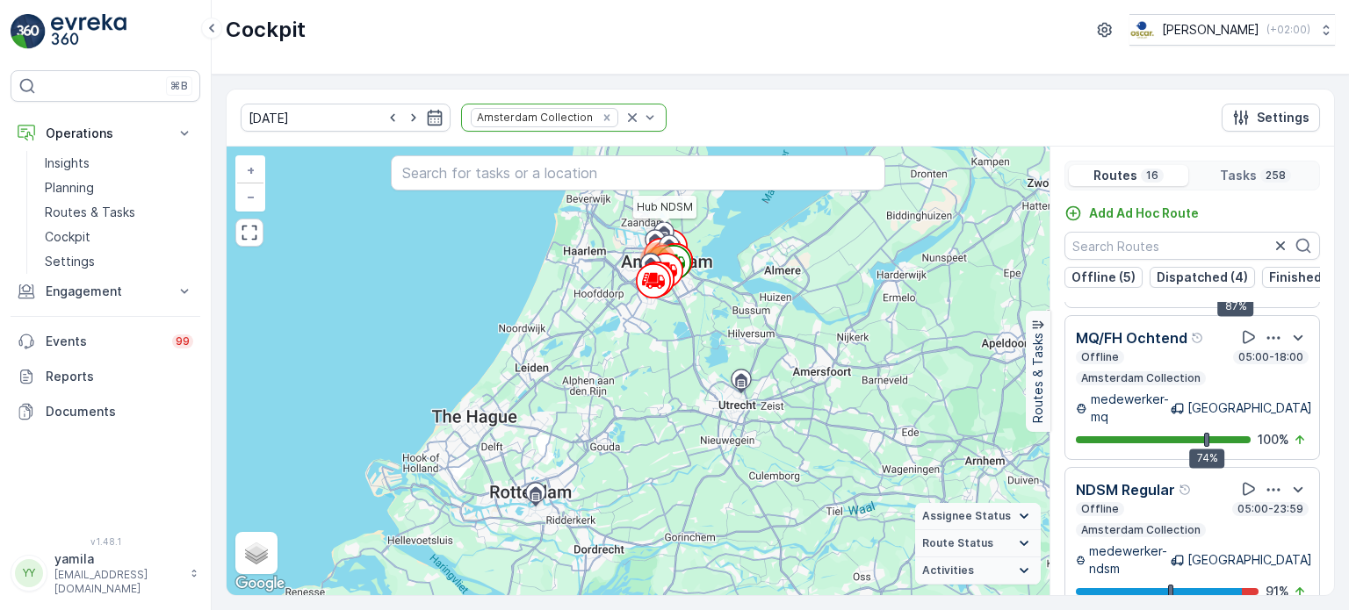
scroll to position [43, 0]
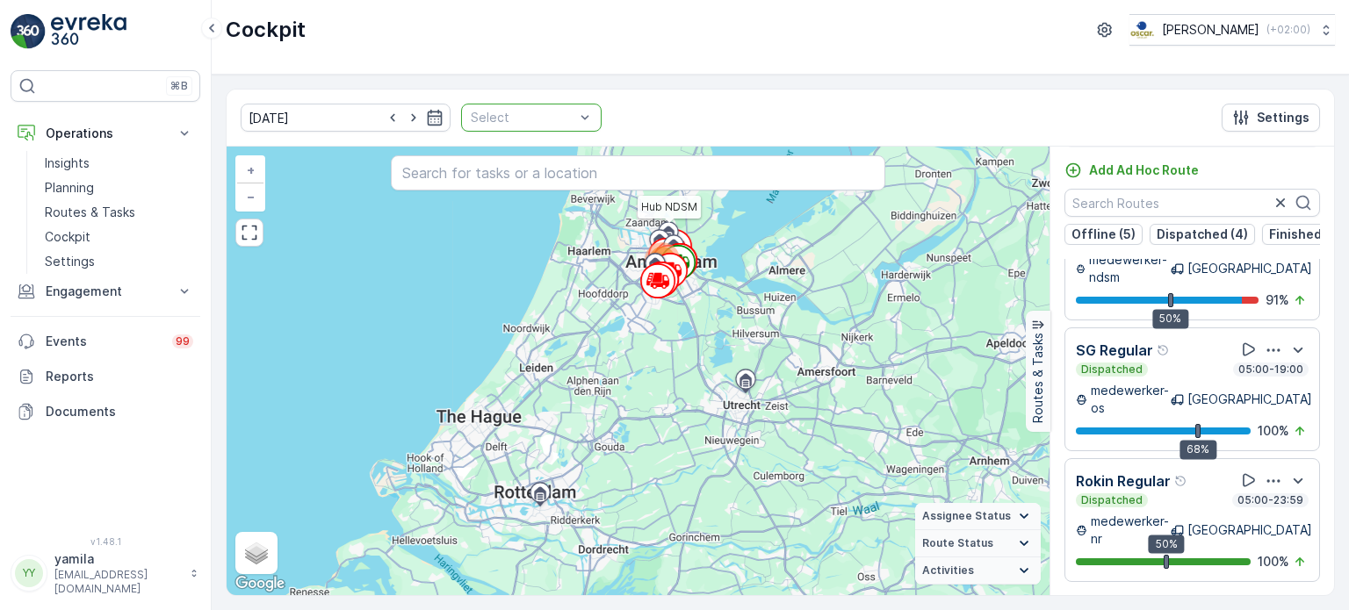
scroll to position [1493, 0]
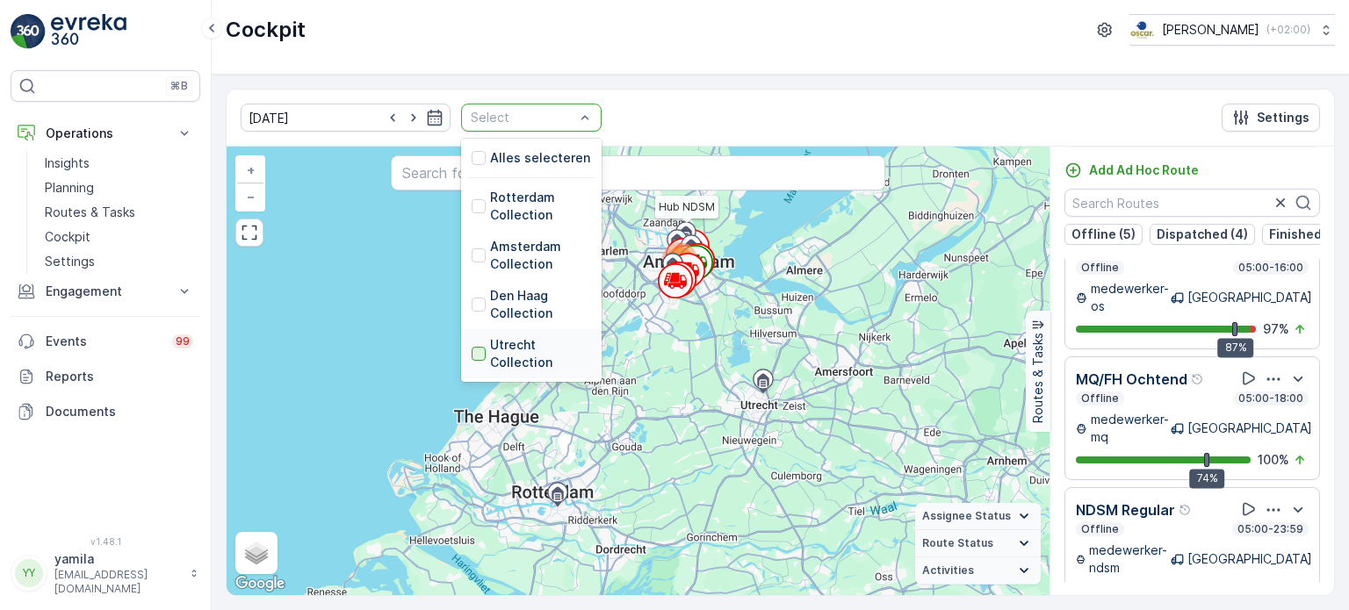
click at [472, 351] on div at bounding box center [479, 354] width 14 height 14
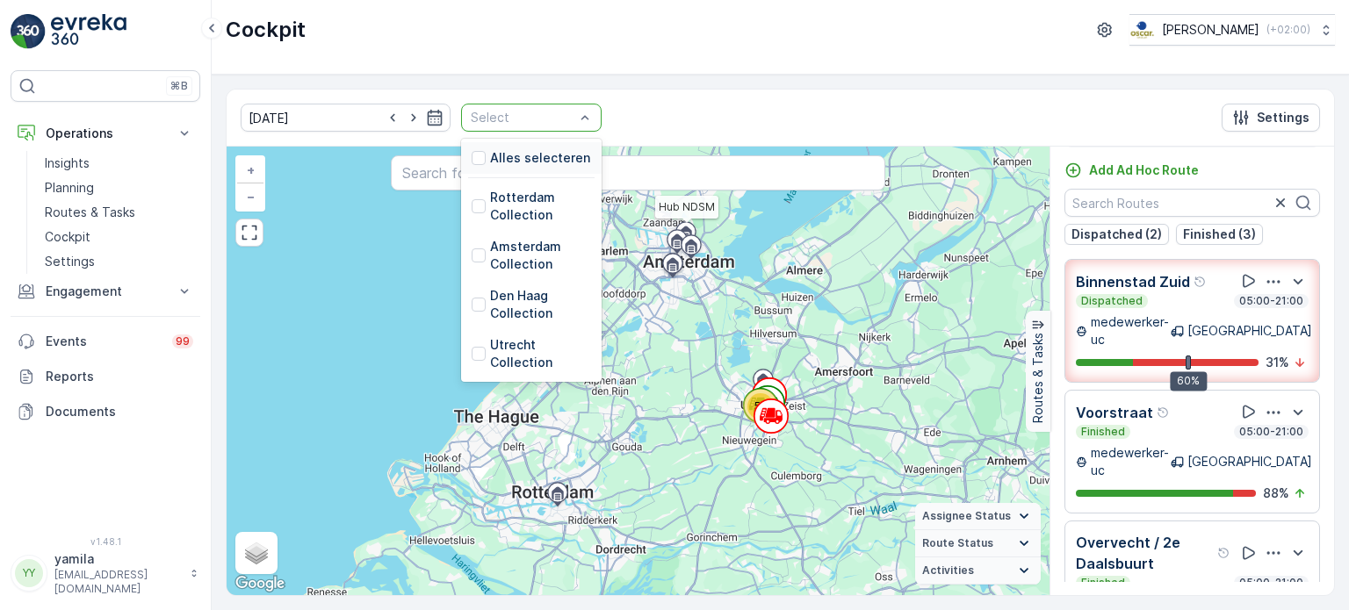
click at [537, 120] on div at bounding box center [522, 118] width 107 height 14
click at [472, 205] on div at bounding box center [479, 206] width 14 height 14
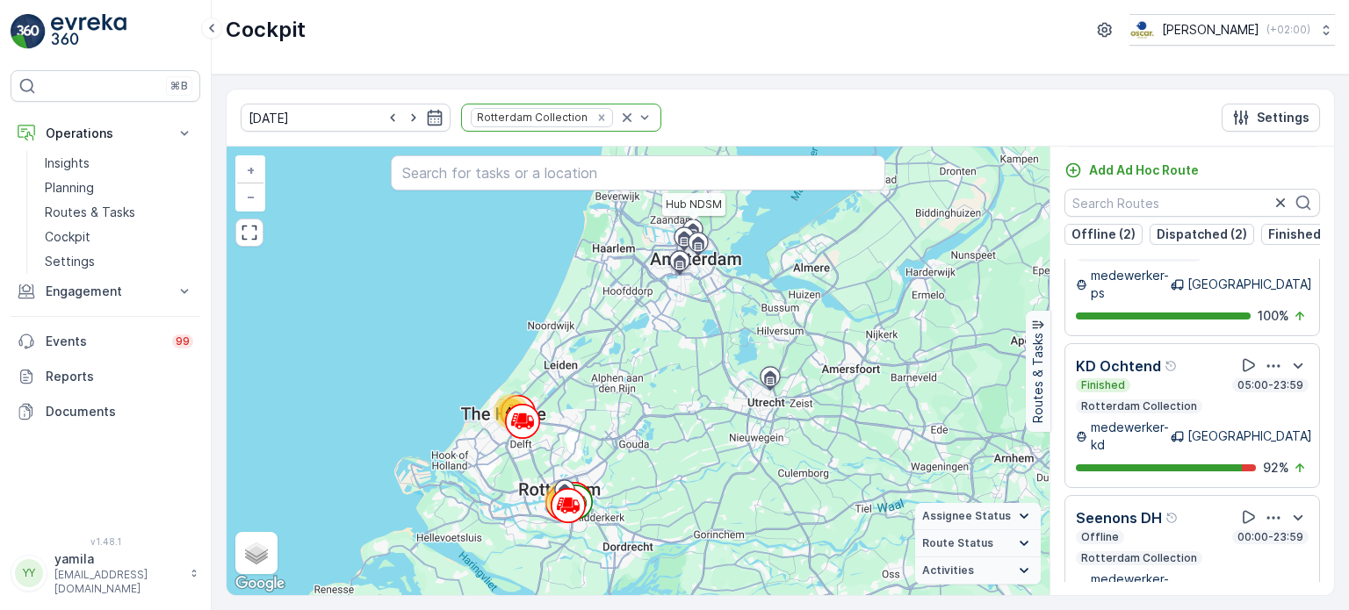
scroll to position [620, 0]
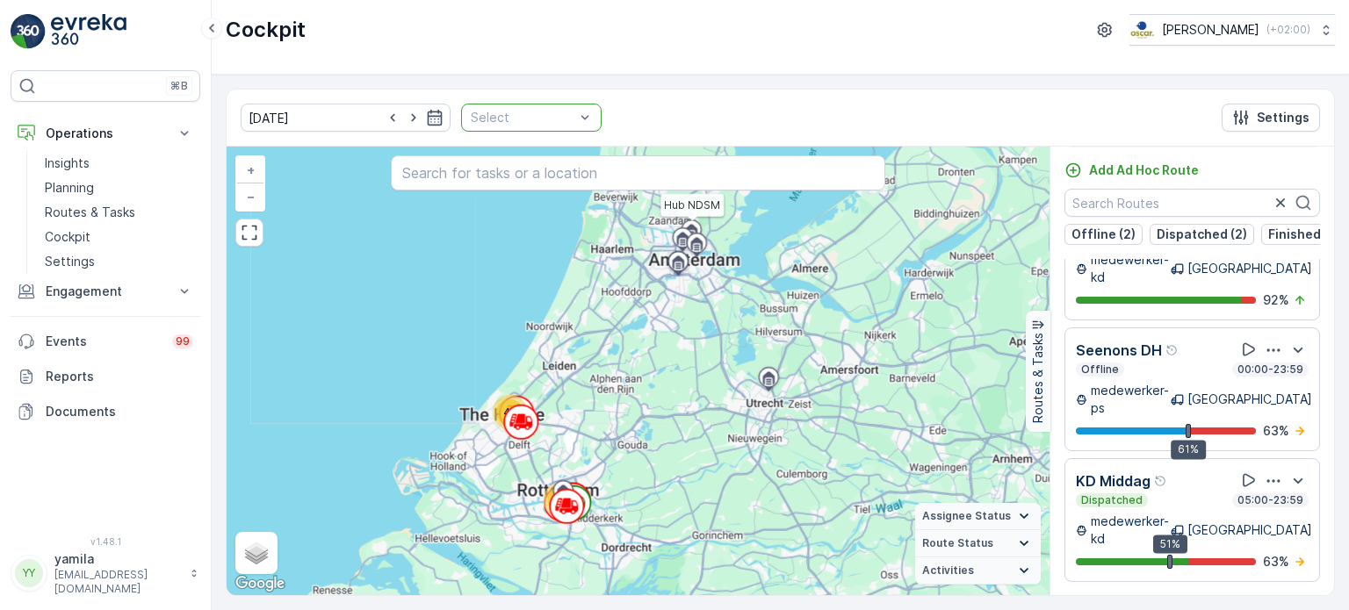
scroll to position [472, 0]
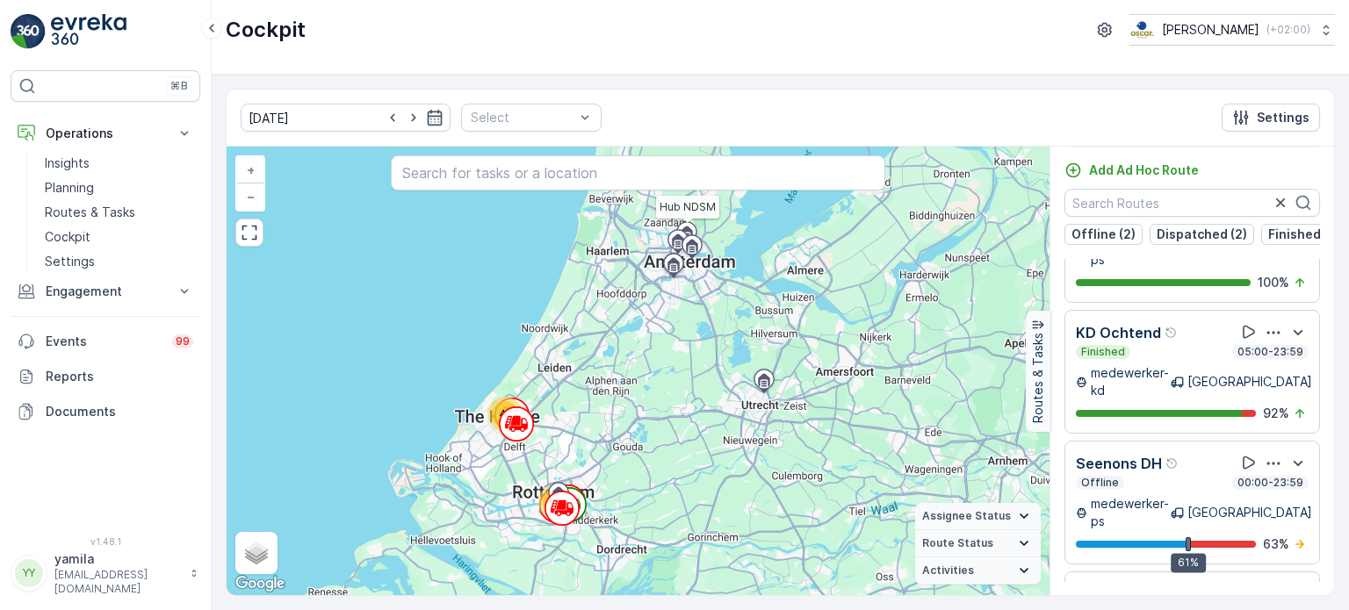
click at [679, 60] on div "Cockpit Oscar Circulair ( +02:00 )" at bounding box center [780, 37] width 1137 height 75
click at [80, 215] on p "Routes & Tasks" at bounding box center [90, 213] width 90 height 18
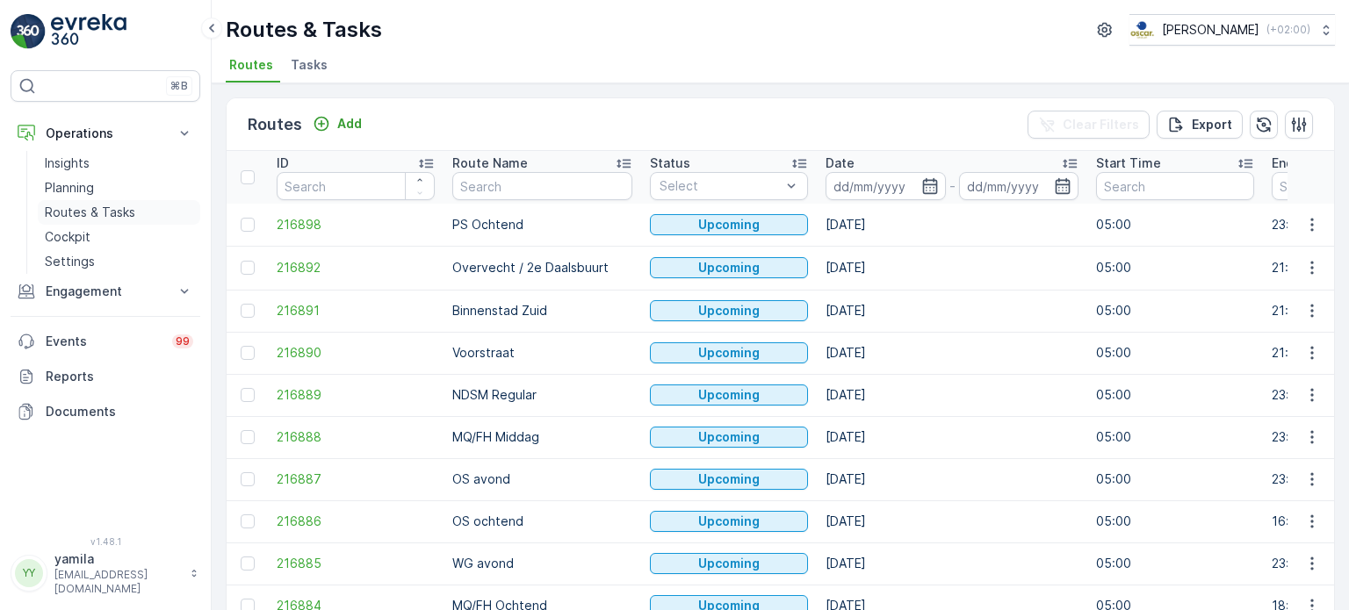
click at [116, 210] on p "Routes & Tasks" at bounding box center [90, 213] width 90 height 18
click at [301, 65] on span "Tasks" at bounding box center [309, 65] width 37 height 18
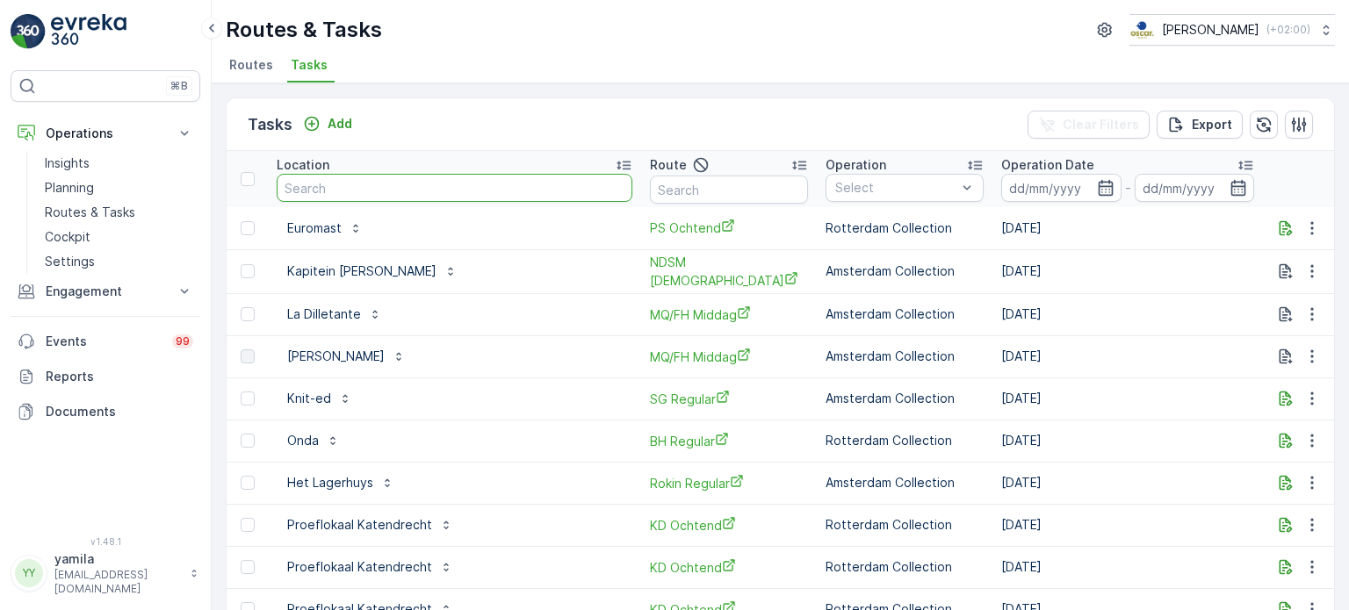
click at [344, 185] on input "text" at bounding box center [455, 188] width 356 height 28
type input "weesperplein 11"
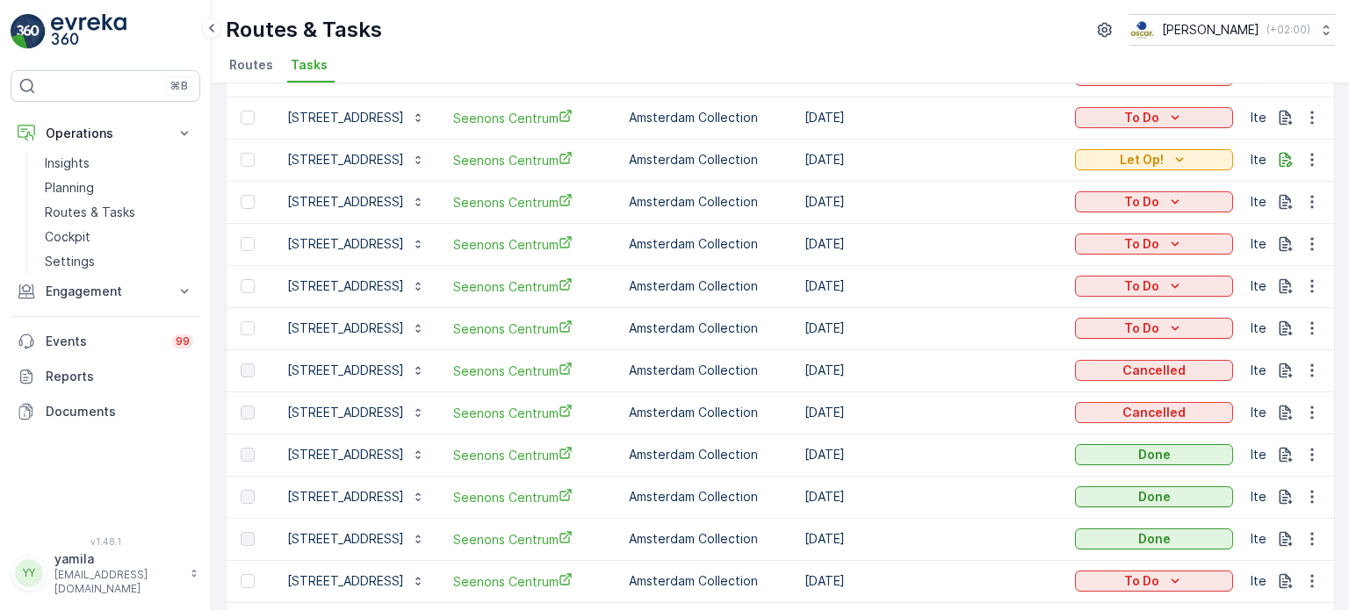
scroll to position [154, 0]
click at [115, 205] on p "Routes & Tasks" at bounding box center [90, 213] width 90 height 18
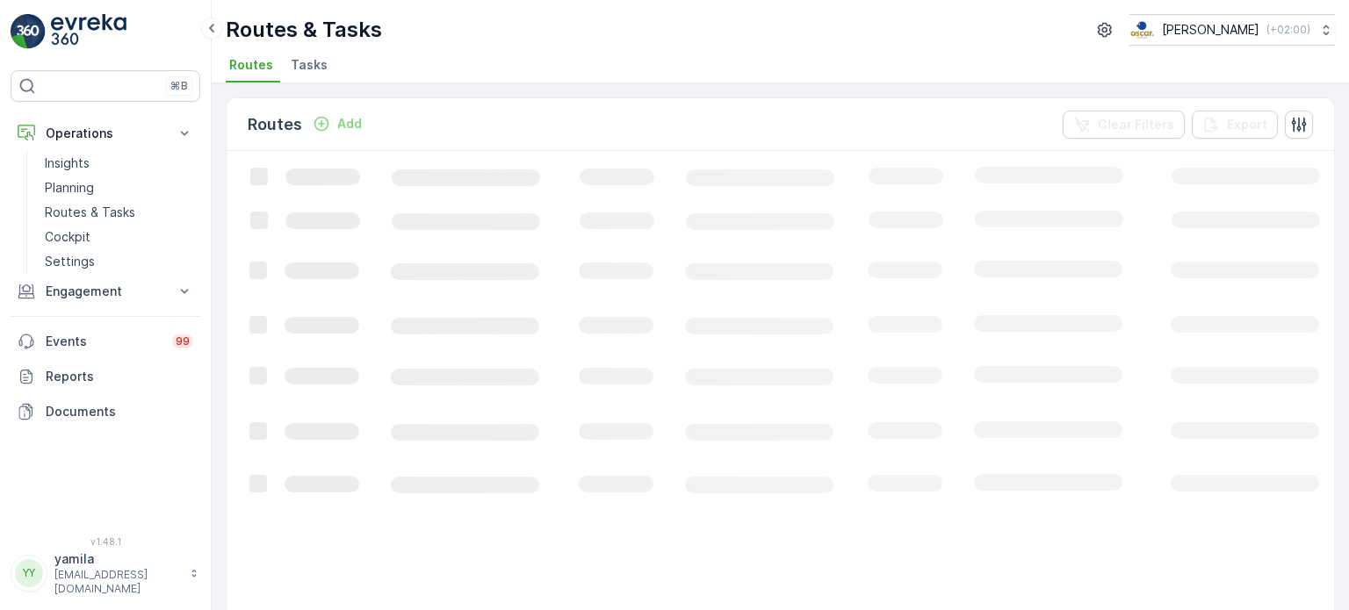
click at [320, 69] on span "Tasks" at bounding box center [309, 65] width 37 height 18
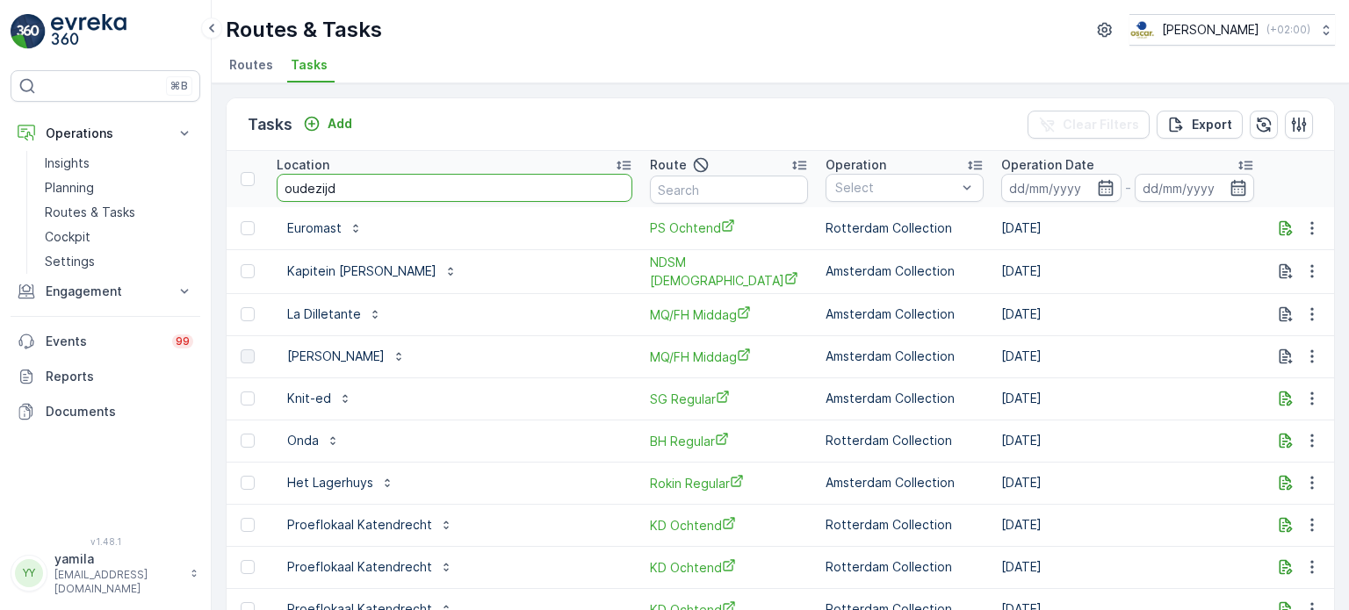
type input "oudezijds"
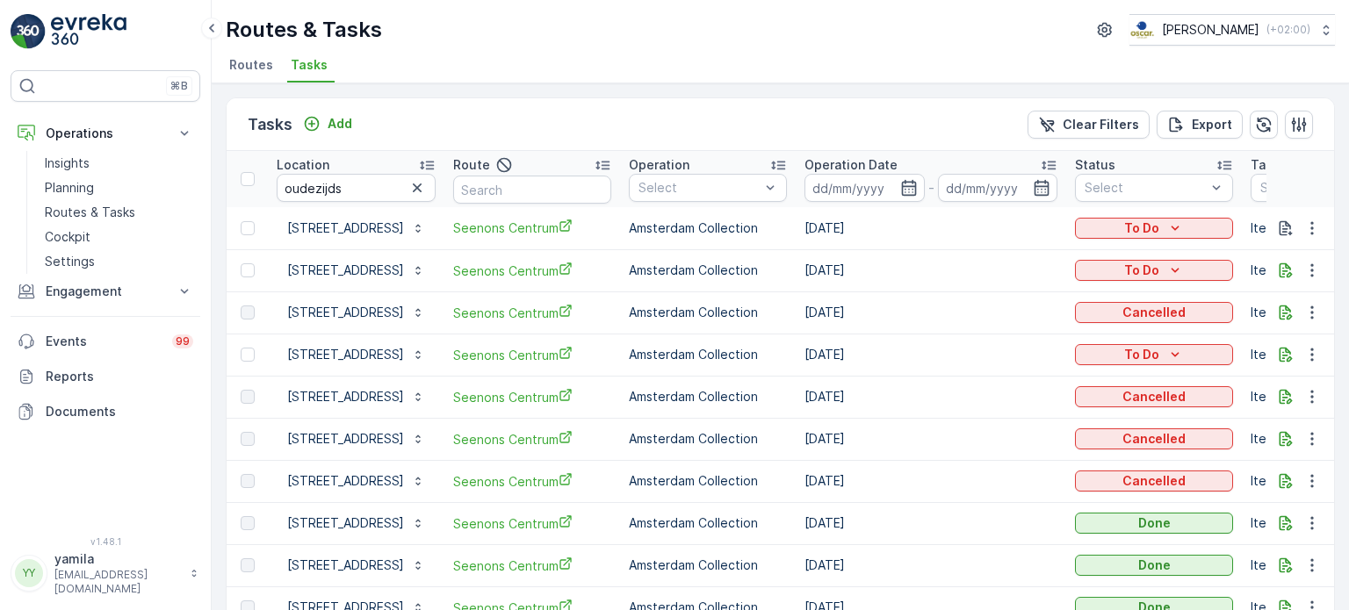
click at [328, 171] on div "Location" at bounding box center [356, 165] width 159 height 18
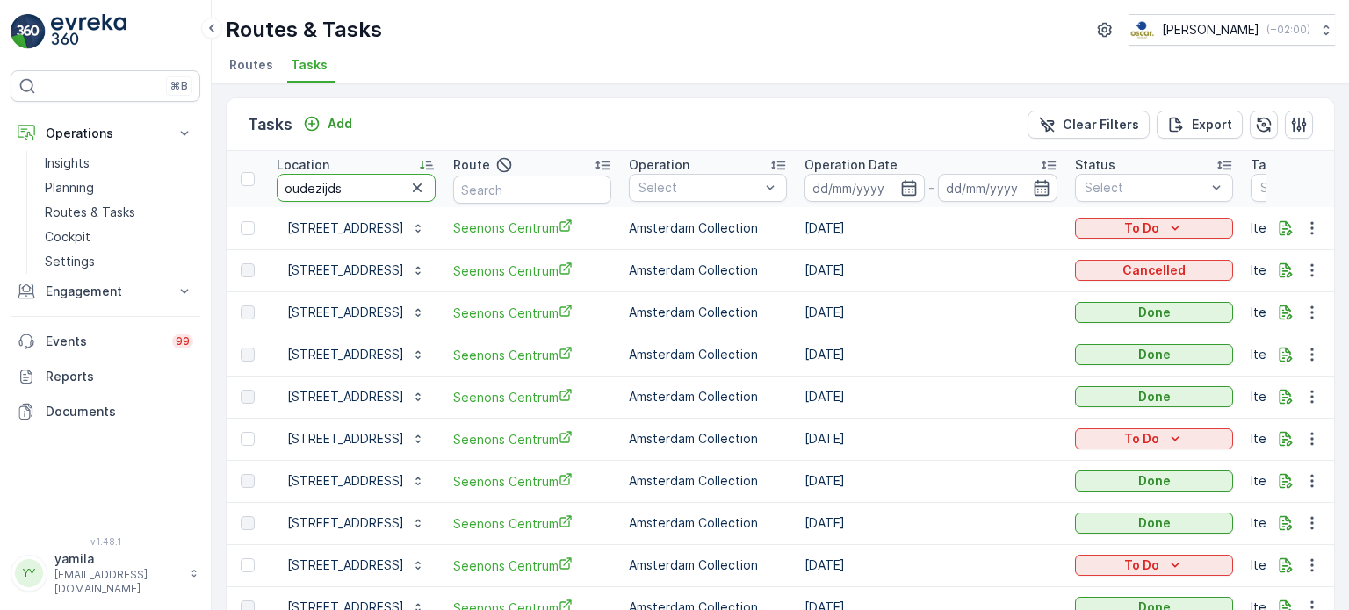
drag, startPoint x: 328, startPoint y: 171, endPoint x: 362, endPoint y: 219, distance: 58.5
click at [344, 192] on input "oudezijds" at bounding box center [356, 188] width 159 height 28
type input "nieuwe doelen"
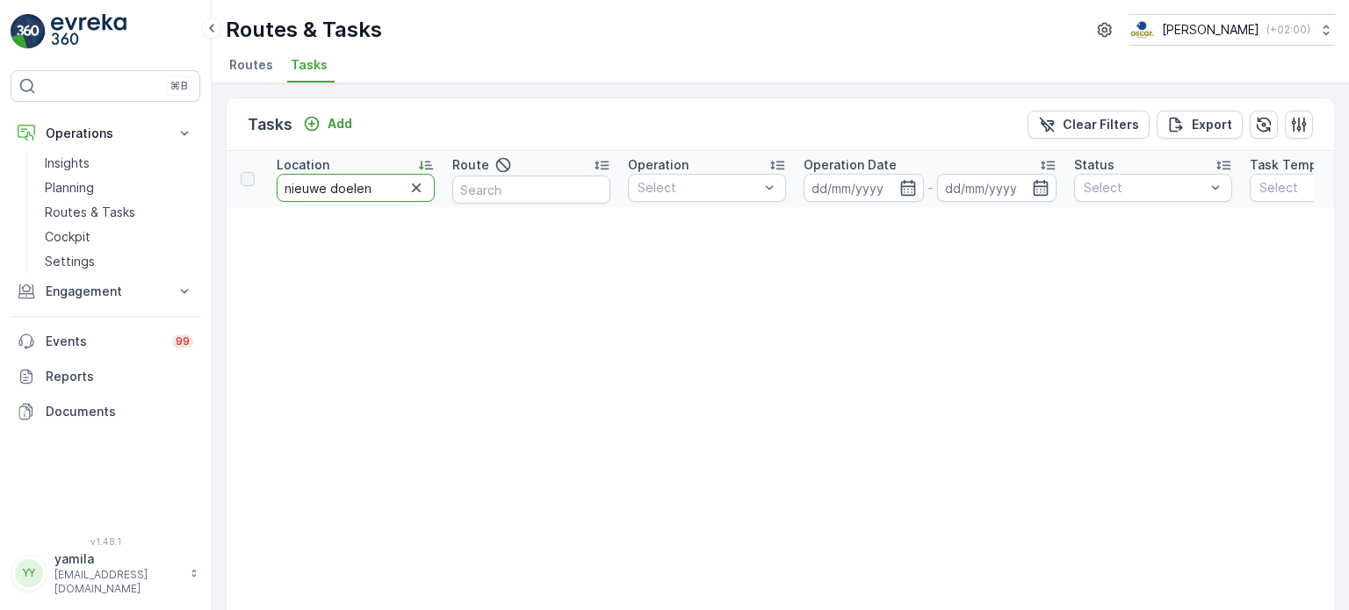
drag, startPoint x: 329, startPoint y: 188, endPoint x: 291, endPoint y: 186, distance: 38.7
click at [291, 186] on input "nieuwe doelen" at bounding box center [356, 188] width 158 height 28
type input "doelen"
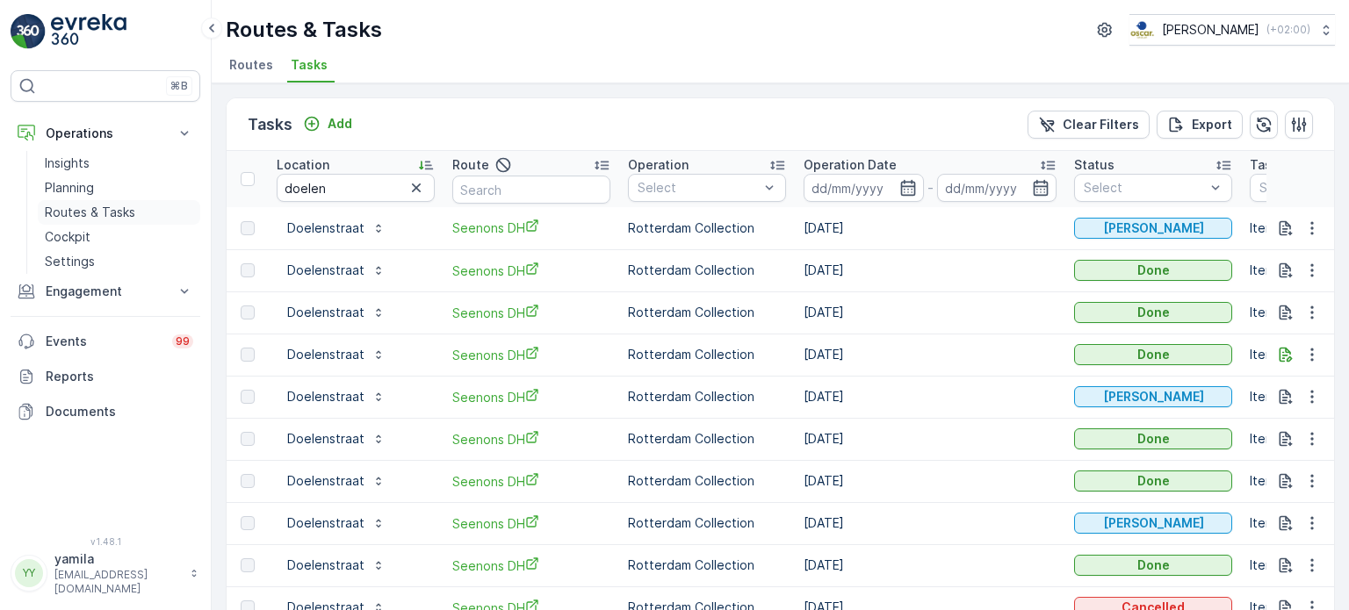
click at [69, 211] on p "Routes & Tasks" at bounding box center [90, 213] width 90 height 18
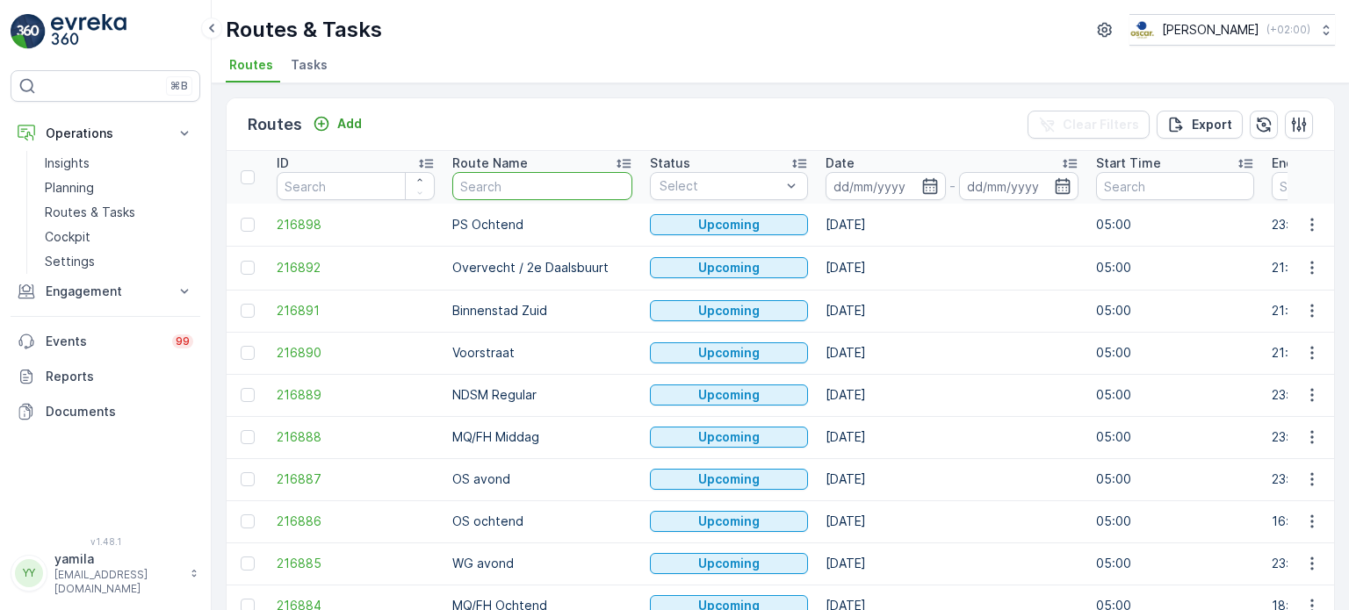
click at [499, 179] on input "text" at bounding box center [542, 186] width 180 height 28
type input "binnenstad zuid"
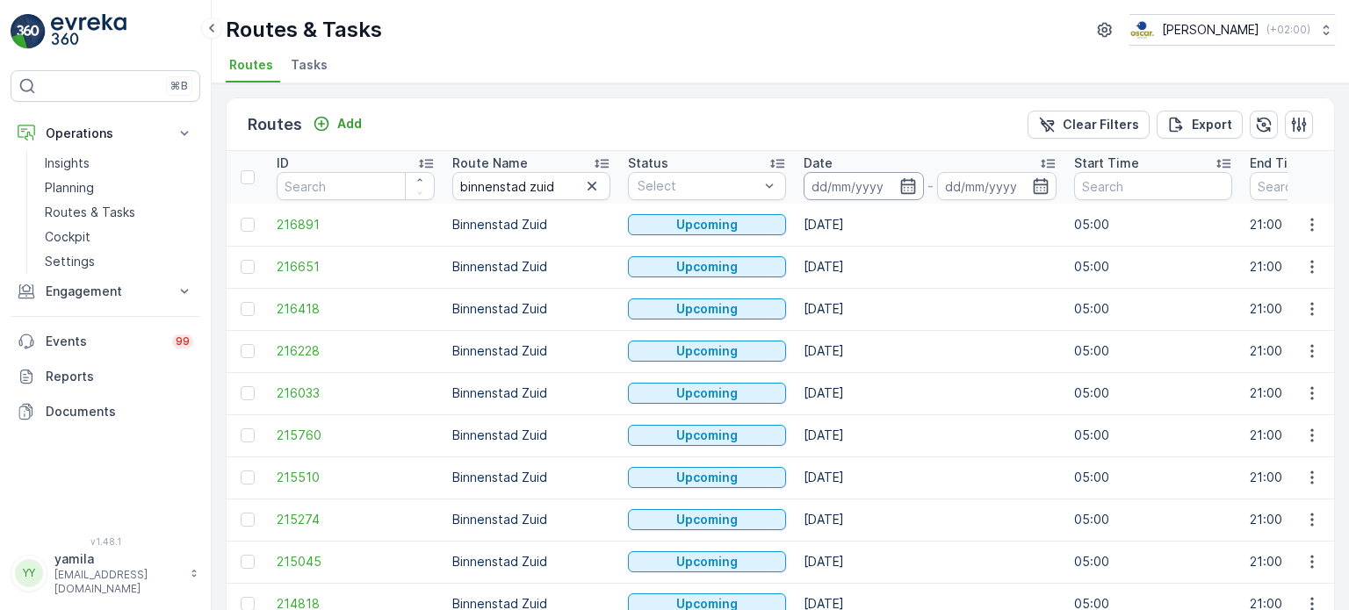
click at [864, 178] on input at bounding box center [864, 186] width 120 height 28
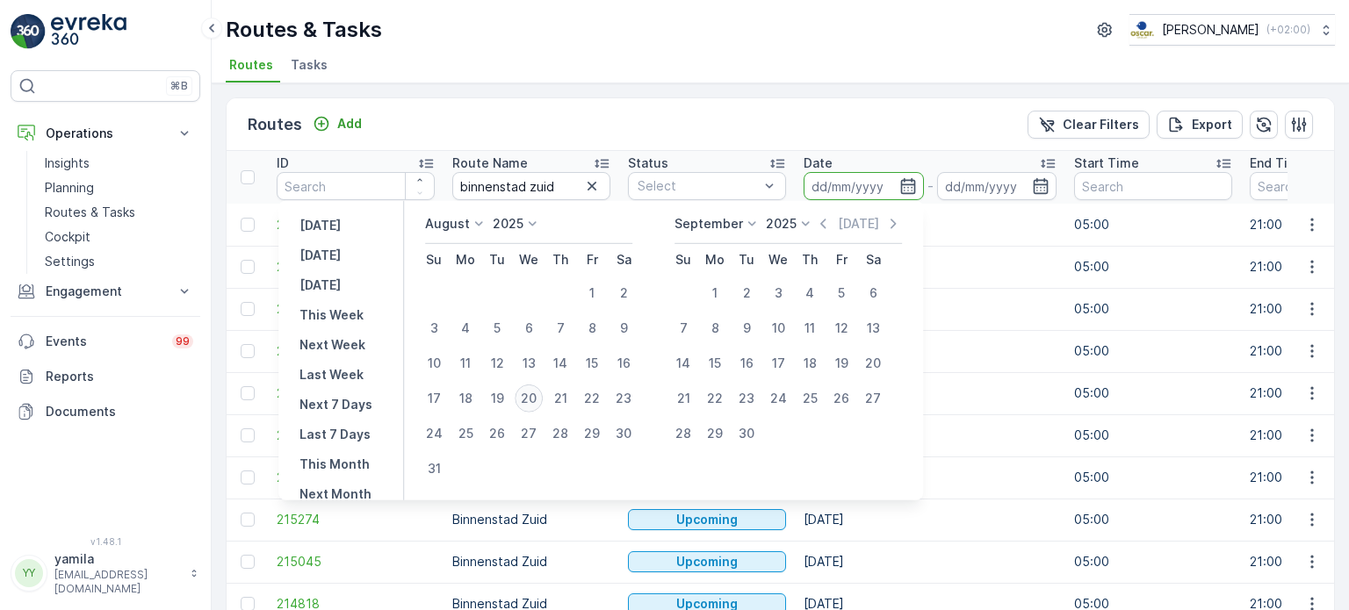
click at [537, 400] on div "20" at bounding box center [529, 399] width 28 height 28
type input "[DATE]"
click at [537, 400] on div "20" at bounding box center [529, 399] width 28 height 28
type input "[DATE]"
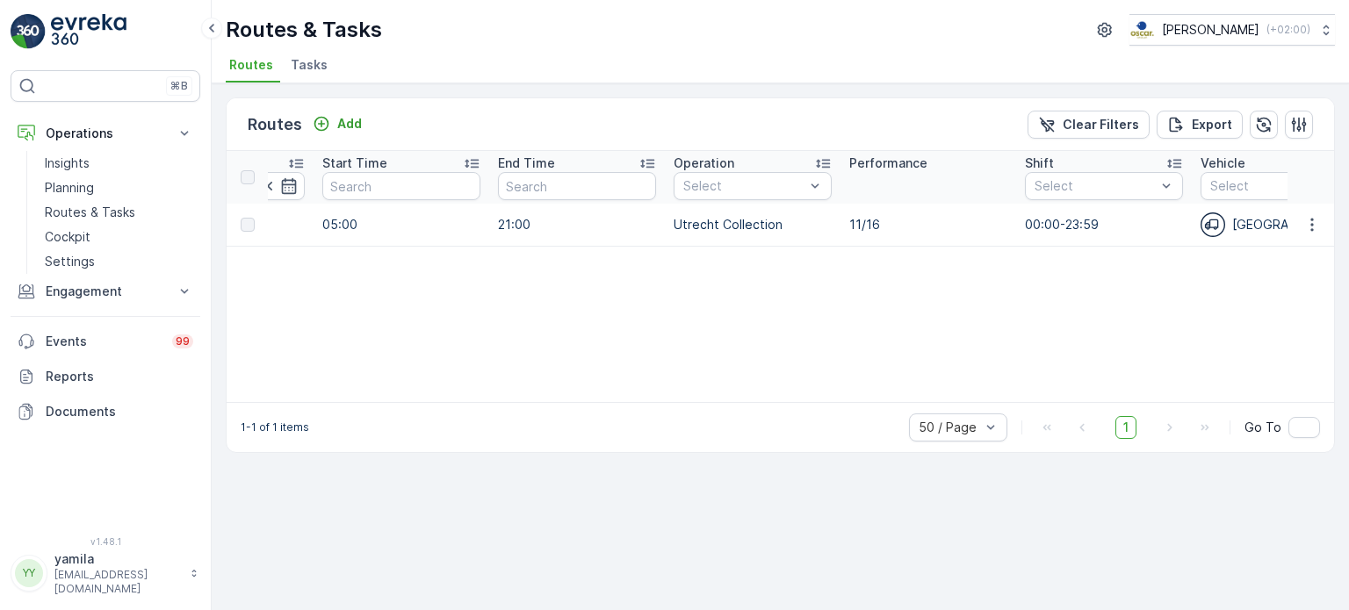
scroll to position [0, 787]
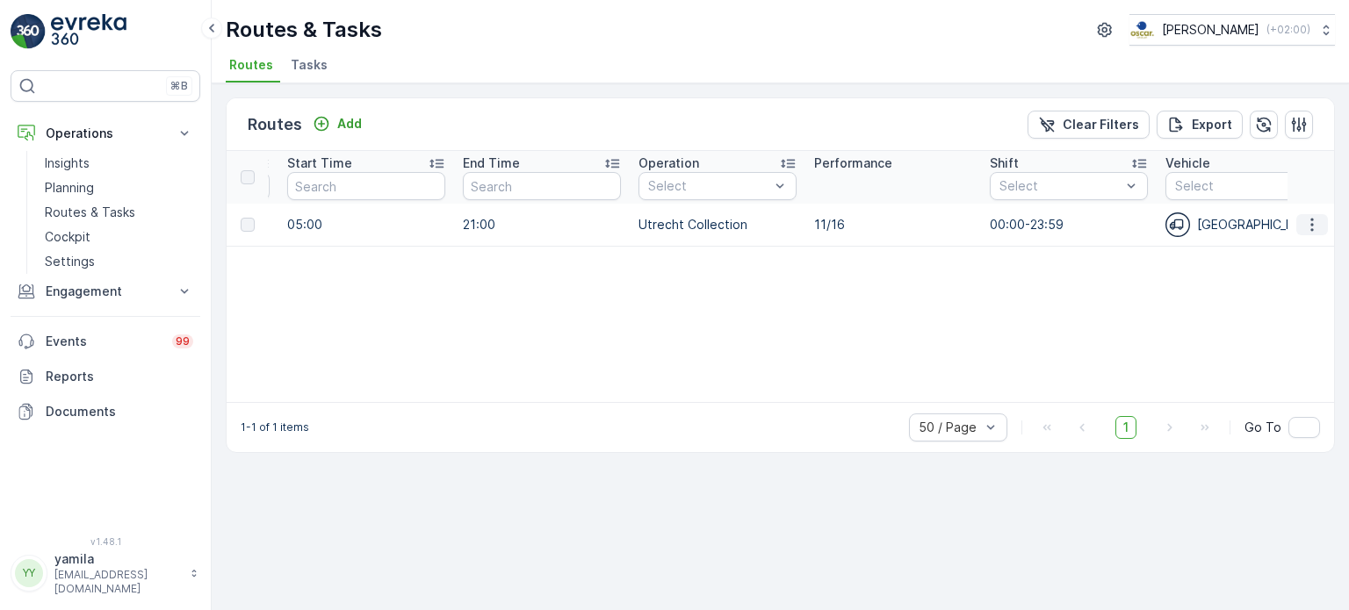
click at [1314, 227] on icon "button" at bounding box center [1312, 225] width 18 height 18
click at [1290, 249] on span "See More Details" at bounding box center [1271, 250] width 102 height 18
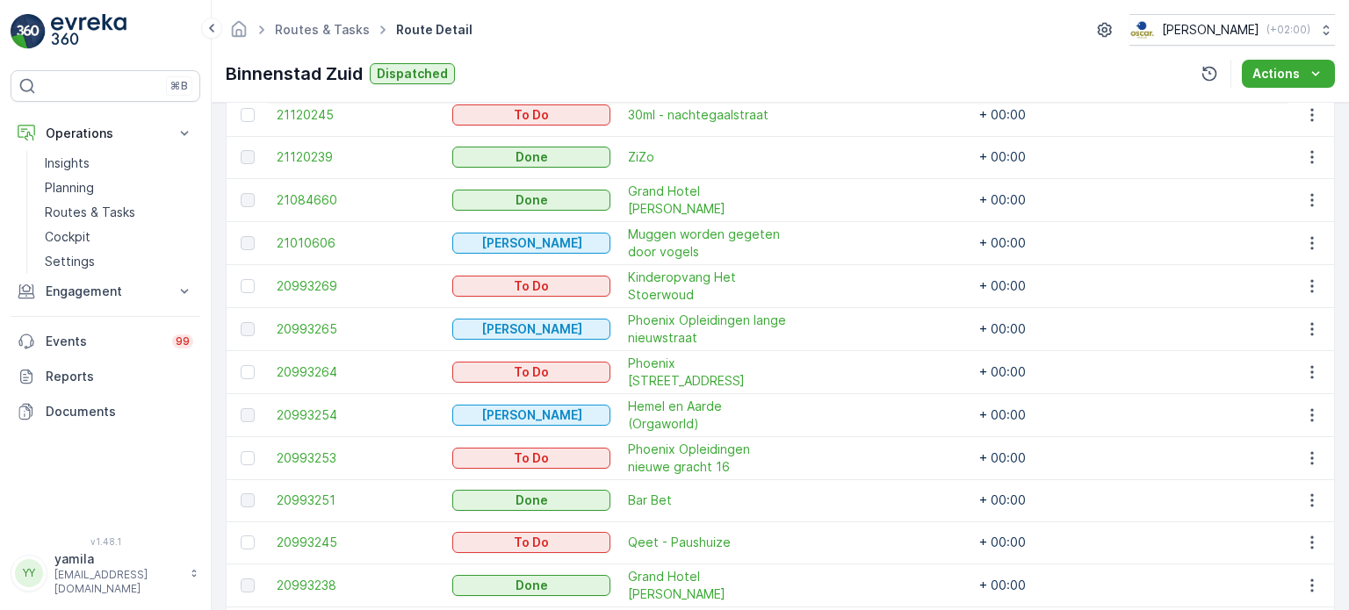
scroll to position [541, 0]
drag, startPoint x: 108, startPoint y: 212, endPoint x: 120, endPoint y: 218, distance: 13.7
click at [108, 212] on p "Routes & Tasks" at bounding box center [90, 213] width 90 height 18
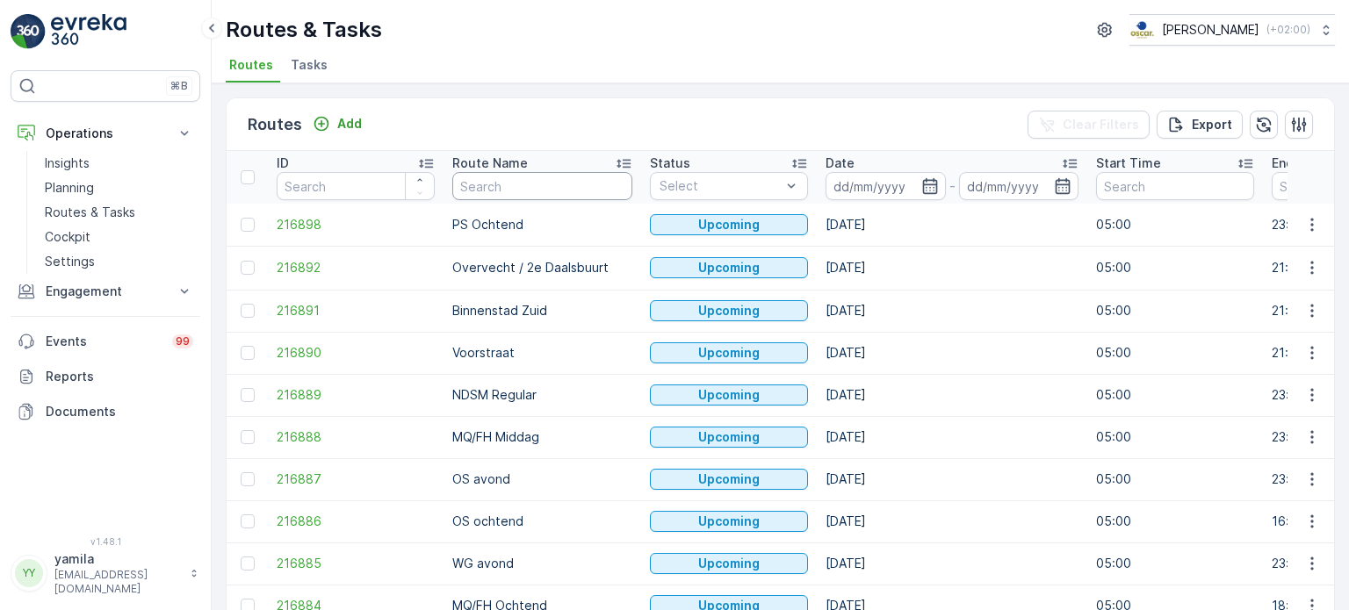
click at [507, 178] on input "text" at bounding box center [542, 186] width 180 height 28
type input "sl"
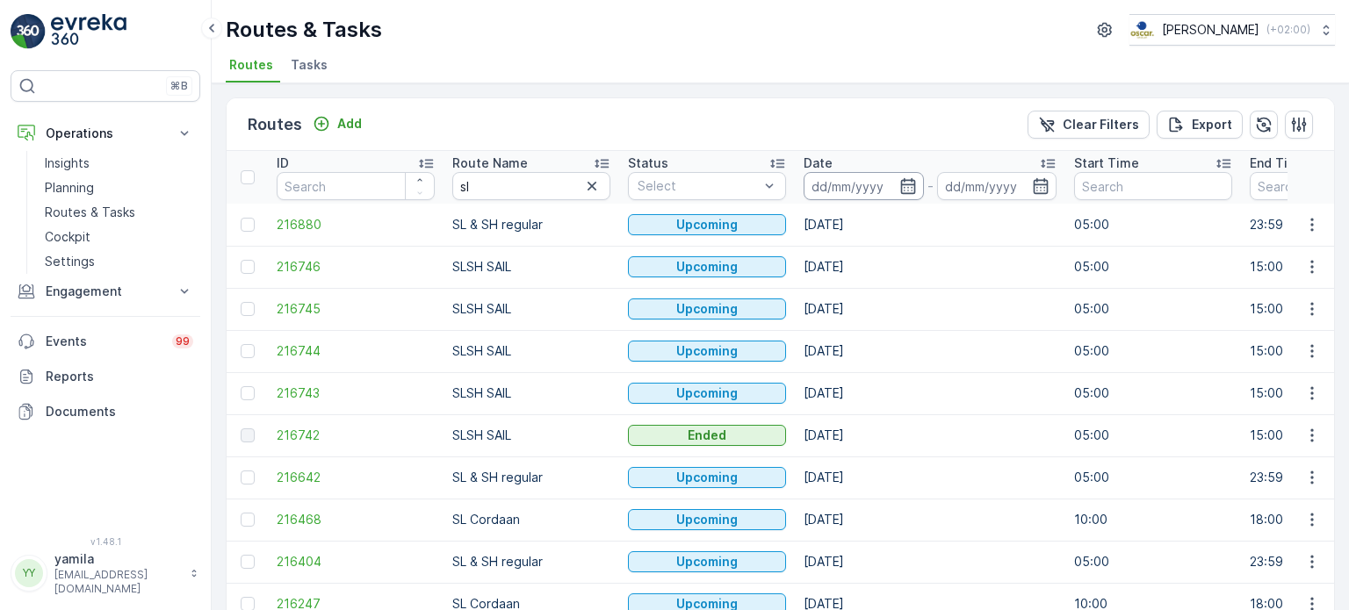
click at [845, 198] on input at bounding box center [864, 186] width 120 height 28
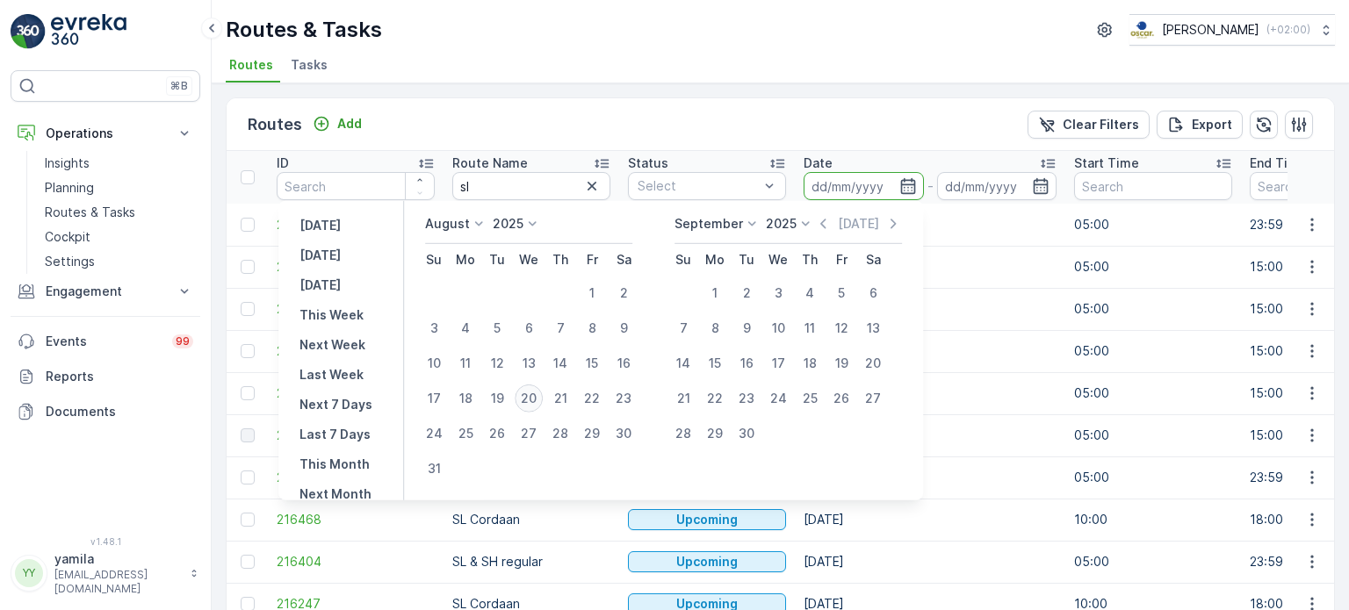
click at [541, 399] on div "20" at bounding box center [529, 399] width 28 height 28
type input "[DATE]"
click at [541, 399] on div "20" at bounding box center [529, 399] width 28 height 28
type input "[DATE]"
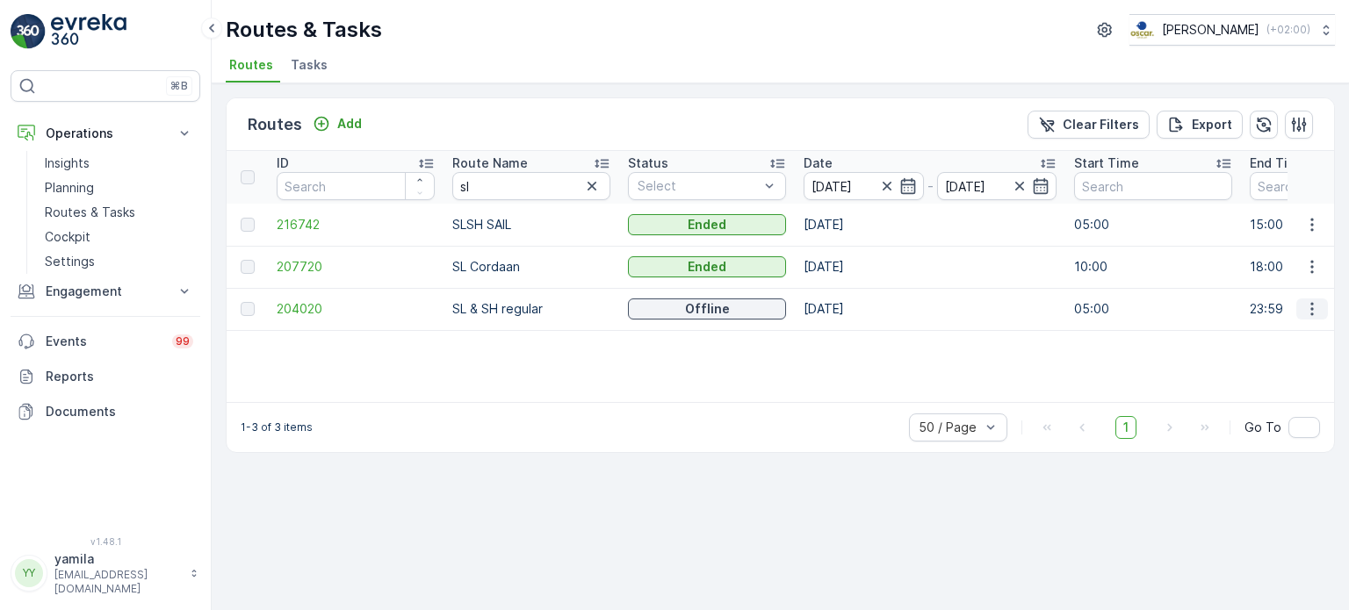
click at [1313, 305] on icon "button" at bounding box center [1312, 309] width 18 height 18
click at [1295, 327] on span "See More Details" at bounding box center [1271, 335] width 102 height 18
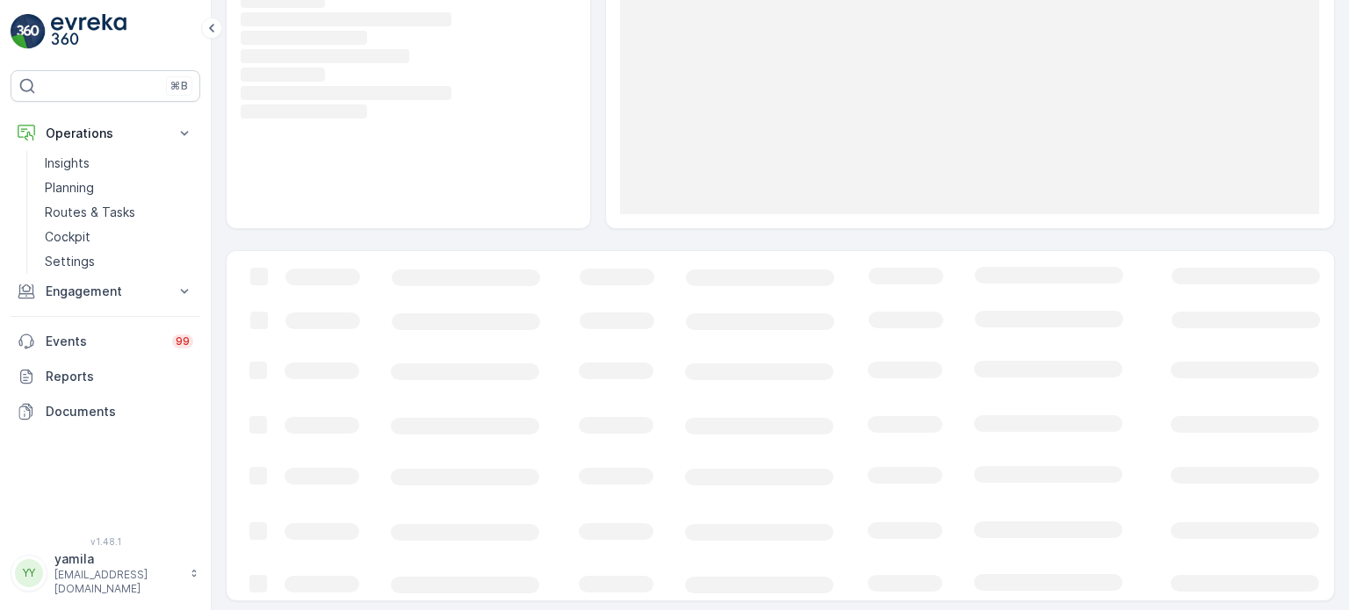
scroll to position [201, 0]
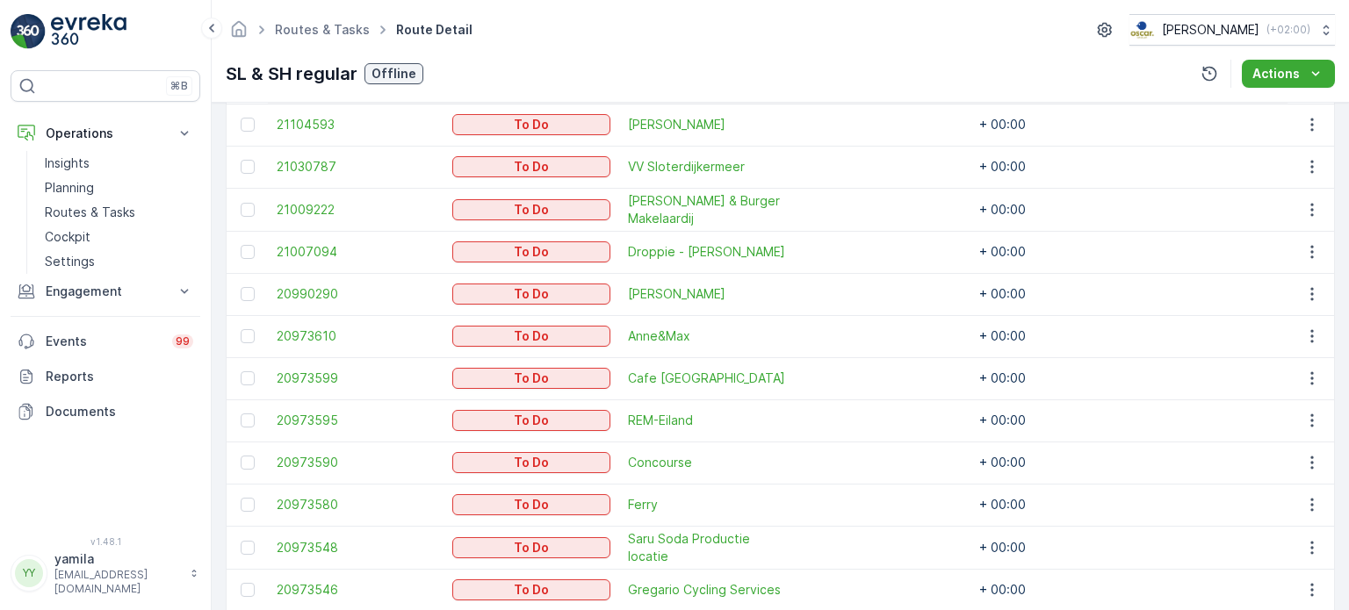
scroll to position [703, 0]
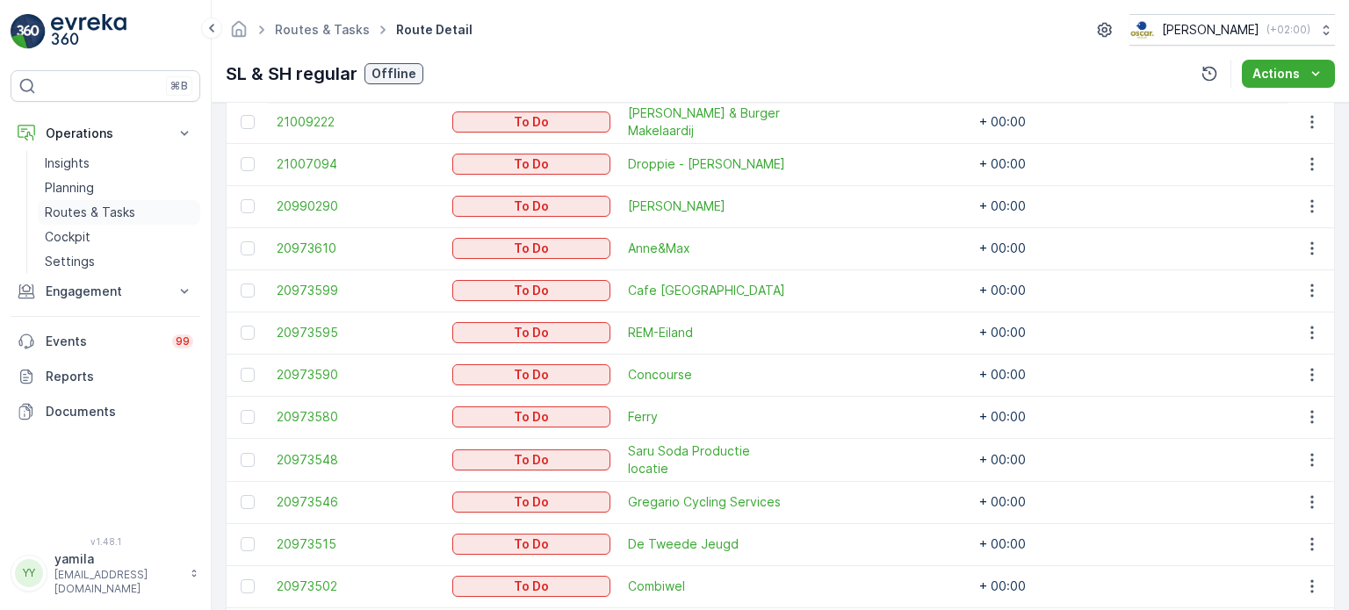
drag, startPoint x: 116, startPoint y: 207, endPoint x: 126, endPoint y: 204, distance: 11.1
click at [116, 206] on p "Routes & Tasks" at bounding box center [90, 213] width 90 height 18
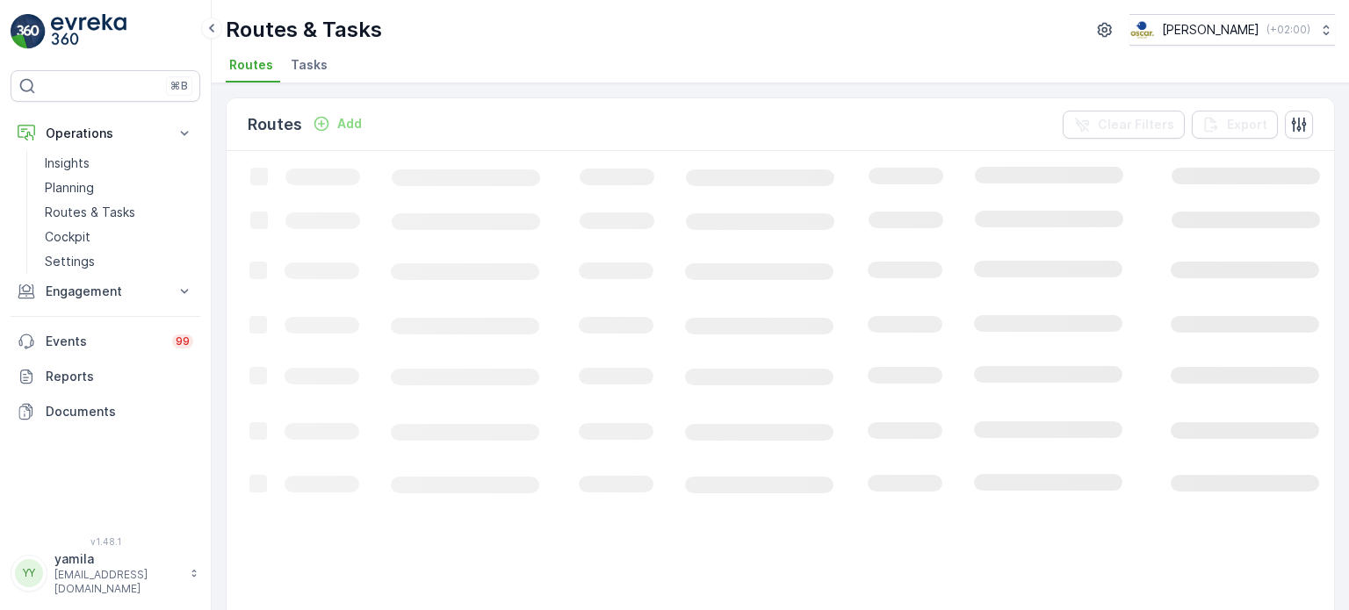
click at [306, 66] on span "Tasks" at bounding box center [309, 65] width 37 height 18
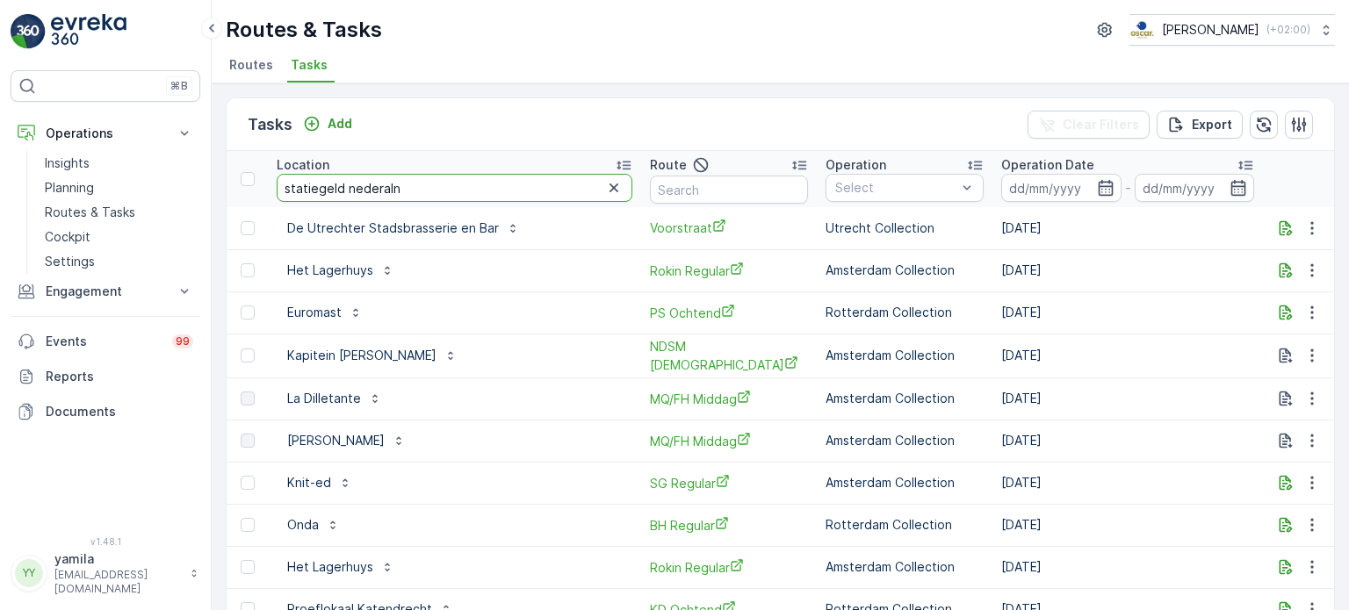
type input "statiegeld nederalnd"
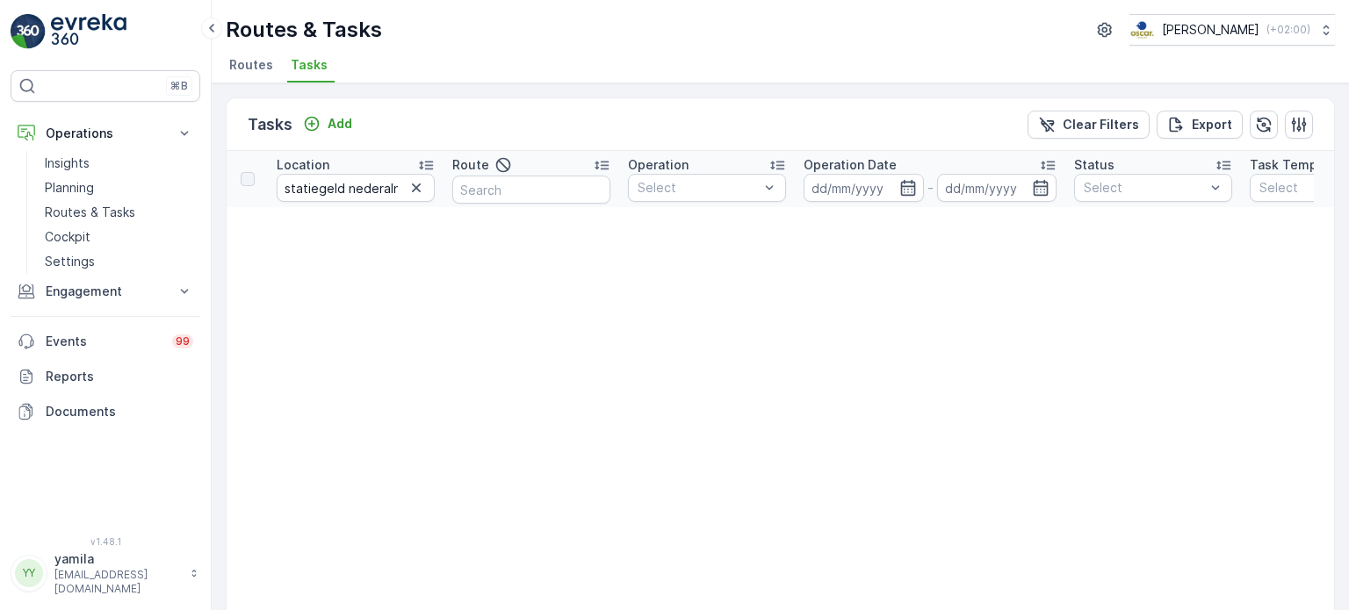
drag, startPoint x: 419, startPoint y: 191, endPoint x: 407, endPoint y: 279, distance: 89.5
click at [372, 175] on input "statiegeld nederalnd" at bounding box center [356, 188] width 158 height 28
click at [383, 180] on input "statiegeld nederalnd" at bounding box center [356, 188] width 158 height 28
type input "statiegeld nederlnd"
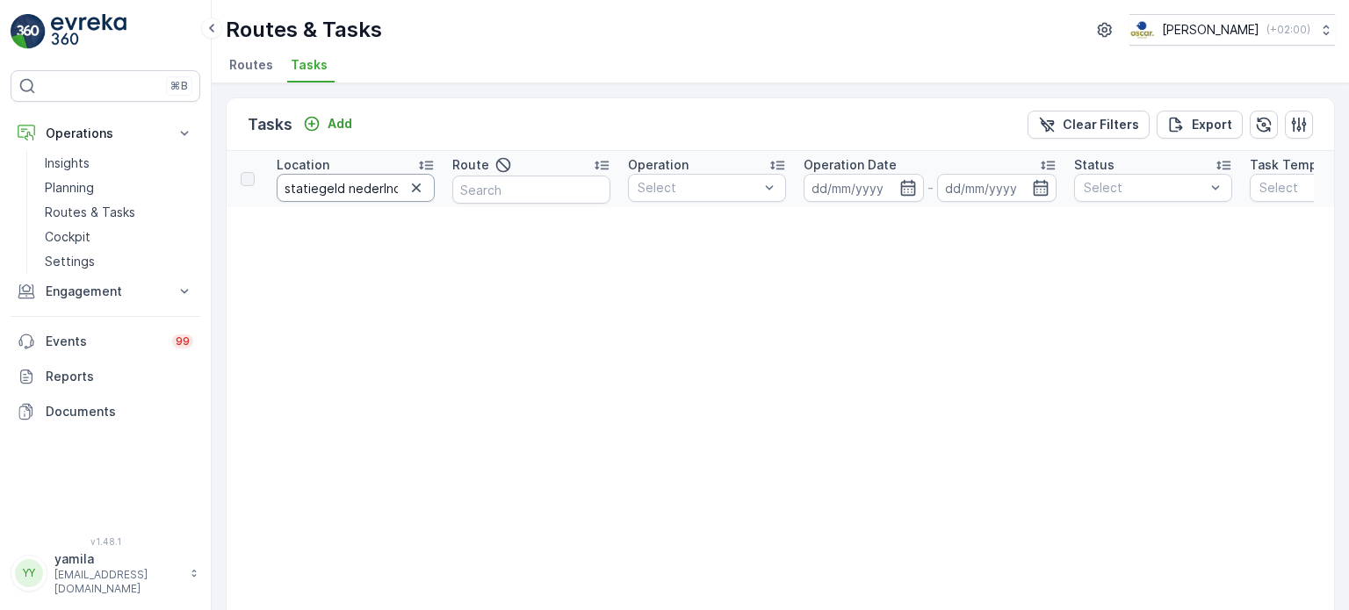
drag, startPoint x: 383, startPoint y: 186, endPoint x: 393, endPoint y: 189, distance: 10.9
click at [383, 186] on input "statiegeld nederlnd" at bounding box center [356, 188] width 158 height 28
type input "statiegeld nederland"
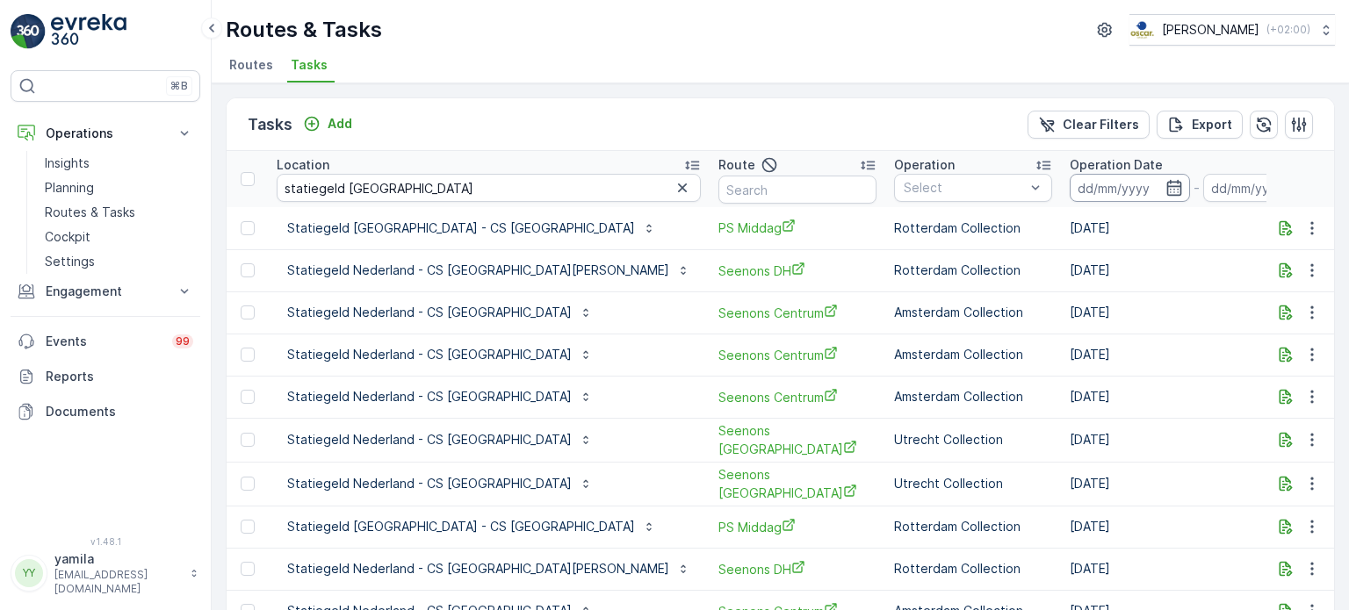
click at [1070, 191] on input at bounding box center [1130, 188] width 120 height 28
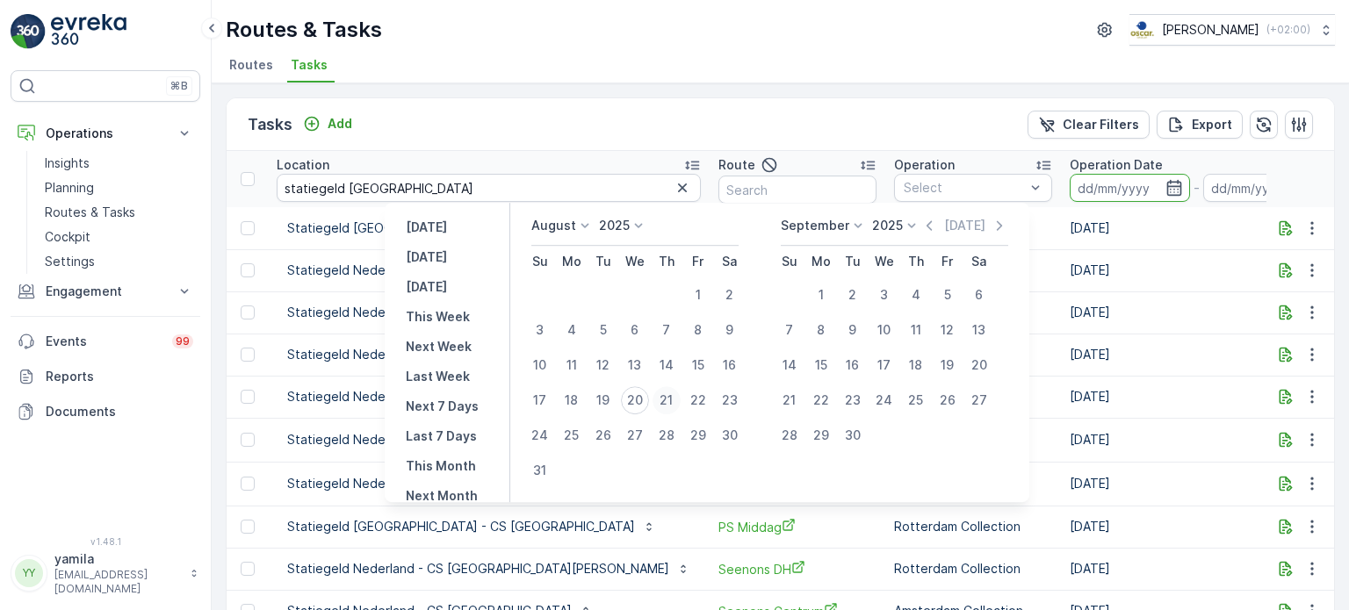
click at [674, 400] on div "21" at bounding box center [667, 400] width 28 height 28
type input "21.08.2025"
click at [674, 400] on div "21" at bounding box center [667, 400] width 28 height 28
type input "21.08.2025"
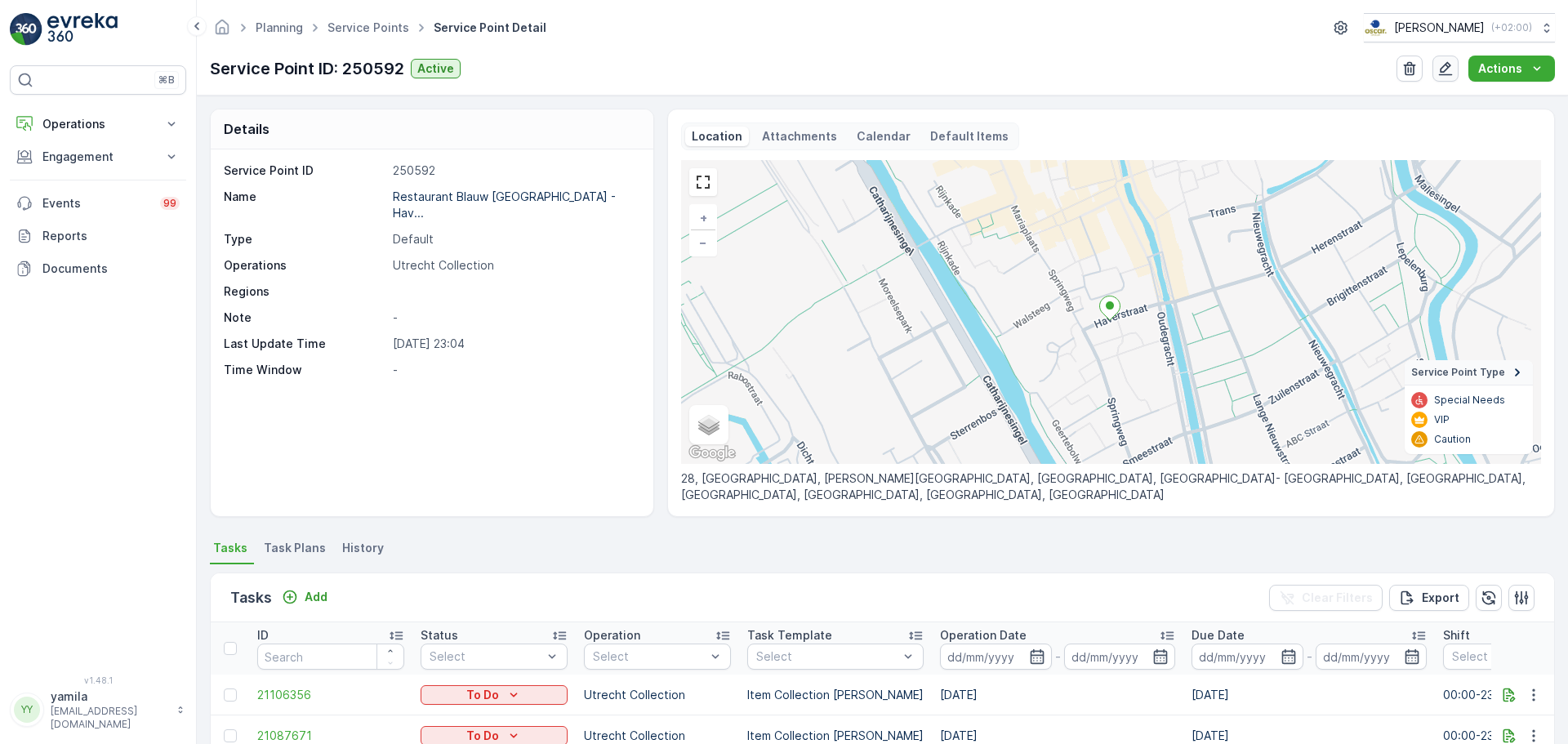
click at [1452, 77] on button "button" at bounding box center [1445, 69] width 26 height 26
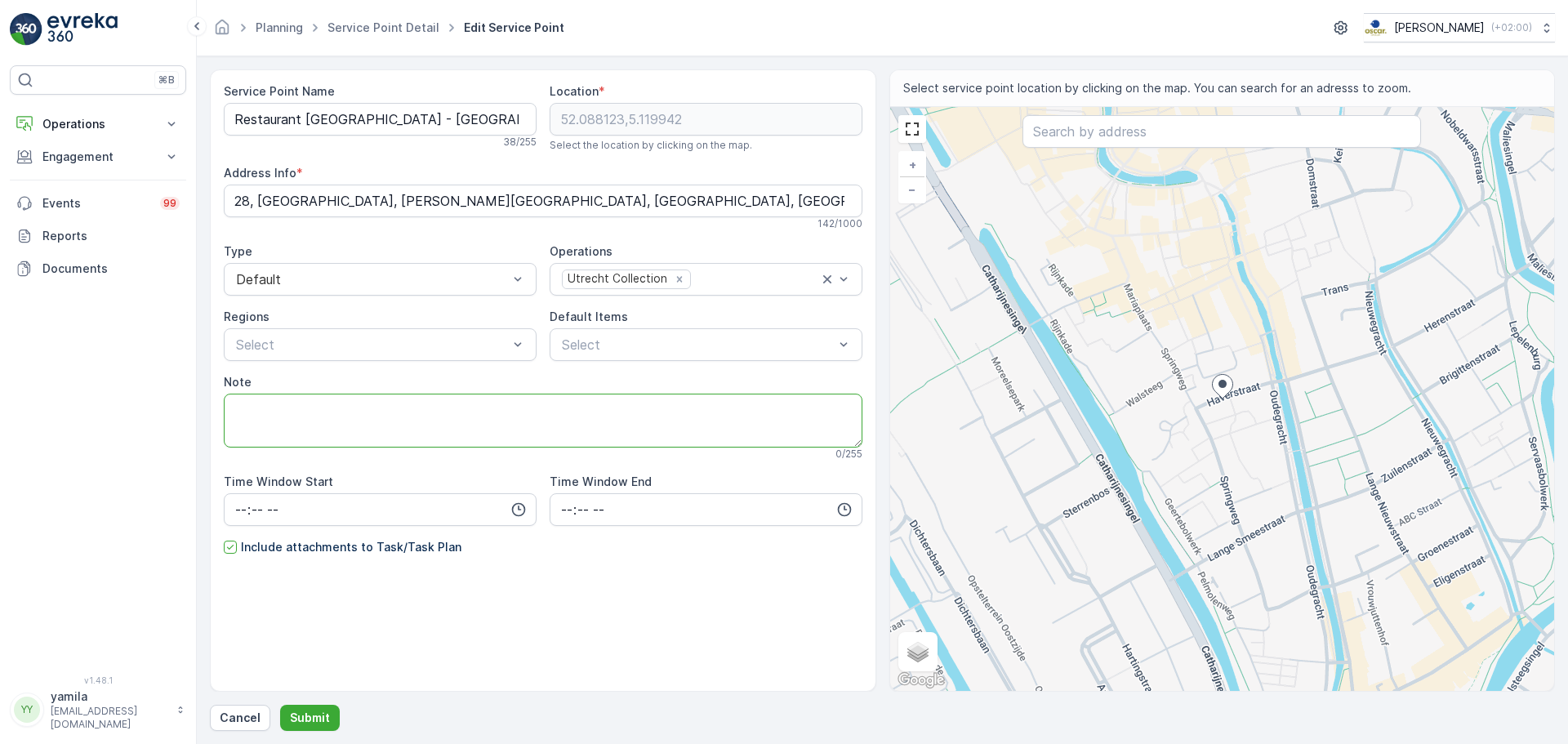
click at [352, 415] on textarea "Note" at bounding box center [543, 420] width 639 height 54
click at [257, 432] on textarea "Note" at bounding box center [543, 420] width 639 height 54
click at [270, 419] on textarea "Note" at bounding box center [543, 420] width 639 height 54
type textarea "Voor 16:30 service"
click at [324, 724] on p "Submit" at bounding box center [310, 718] width 40 height 17
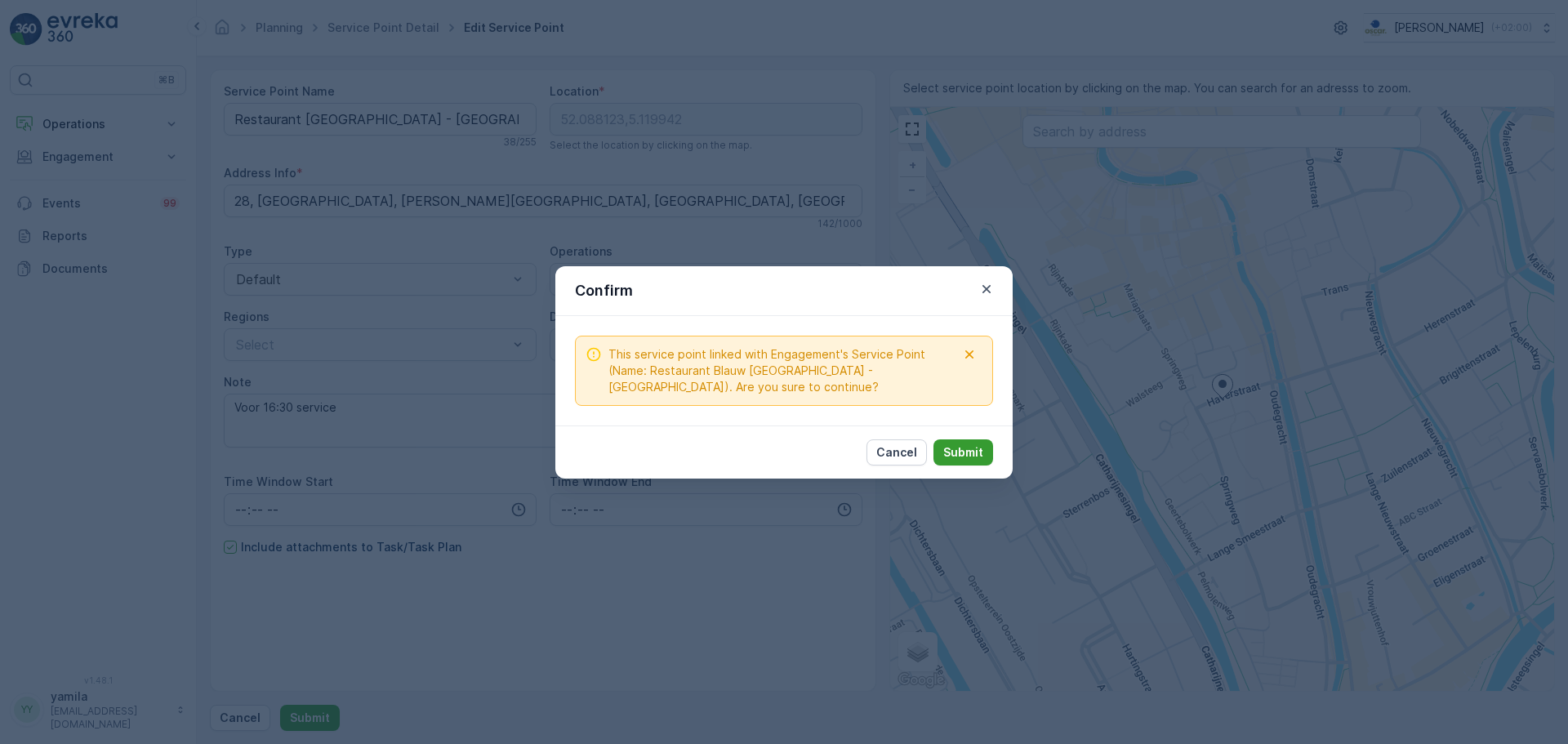
click at [968, 463] on button "Submit" at bounding box center [963, 452] width 60 height 26
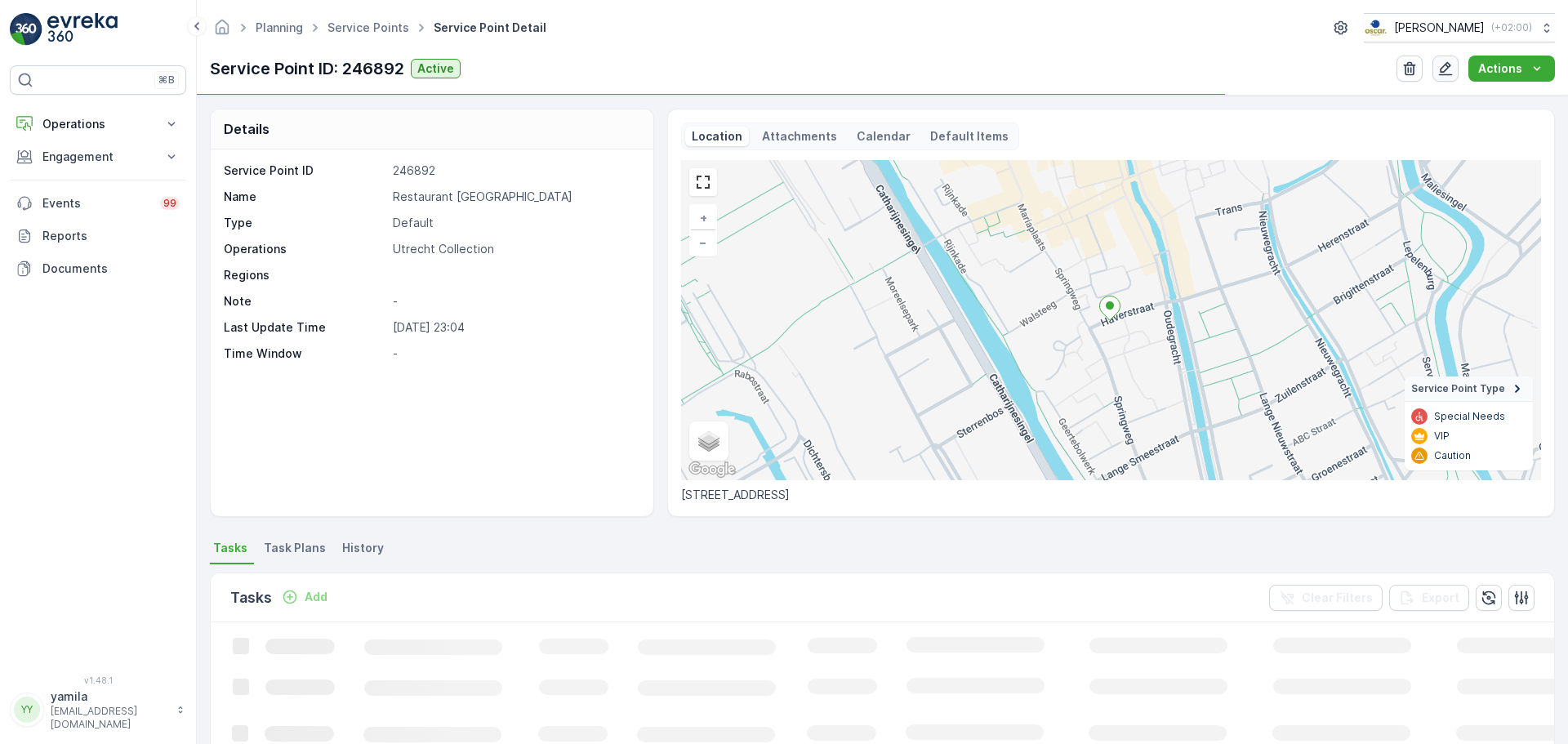
click at [1446, 73] on icon "button" at bounding box center [1446, 69] width 17 height 17
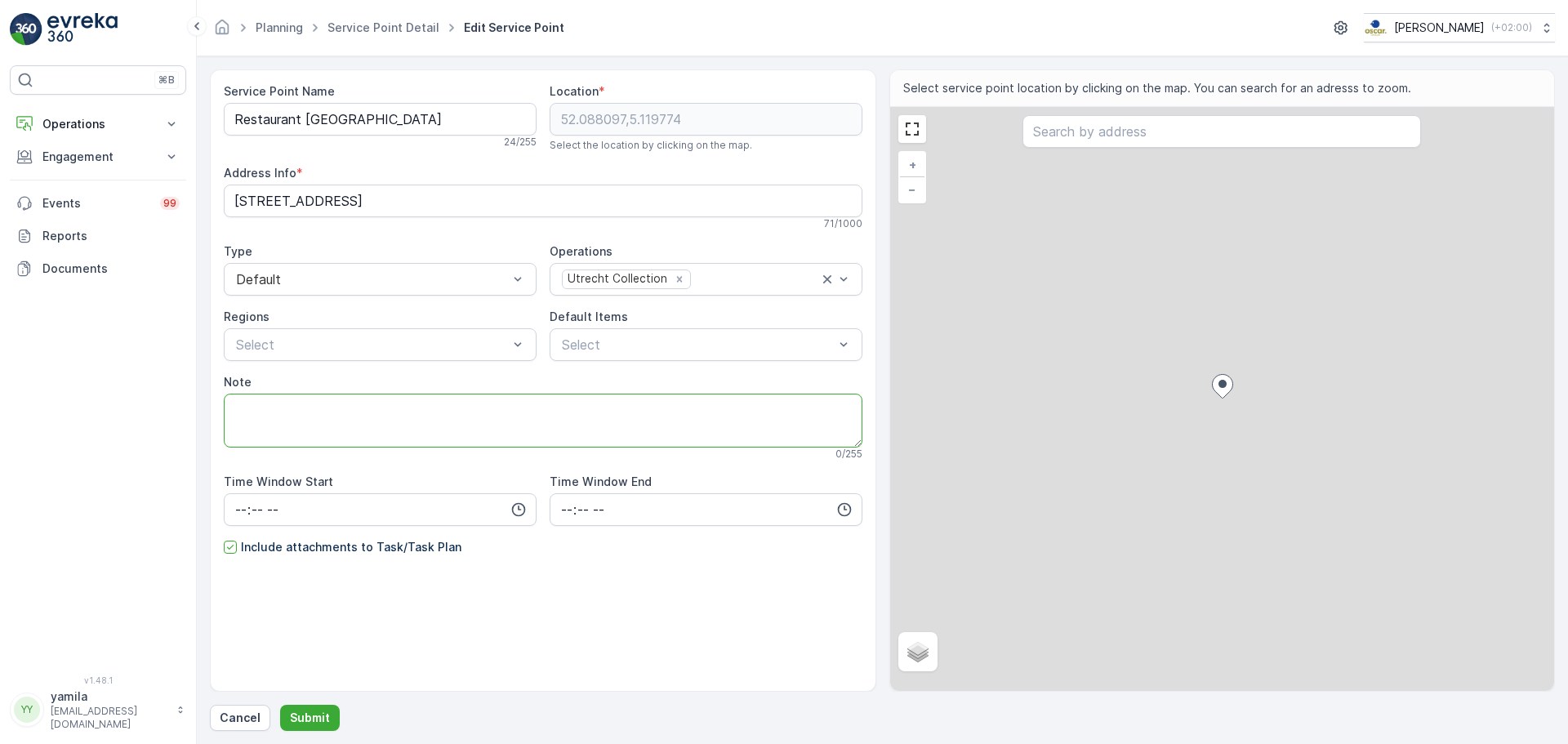
click at [286, 428] on textarea "Note" at bounding box center [543, 420] width 639 height 54
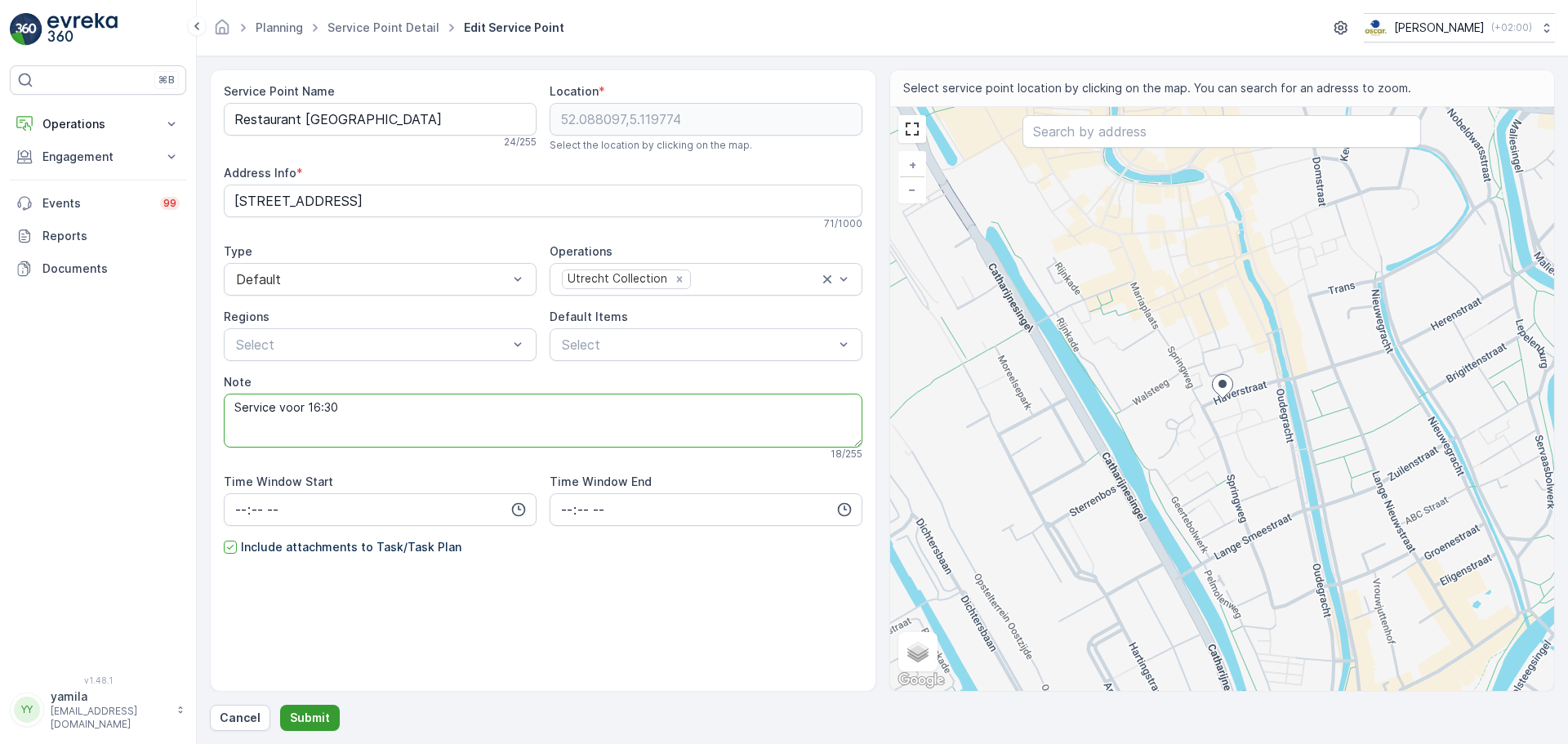
type textarea "Service voor 16:30"
click at [312, 718] on p "Submit" at bounding box center [310, 718] width 40 height 17
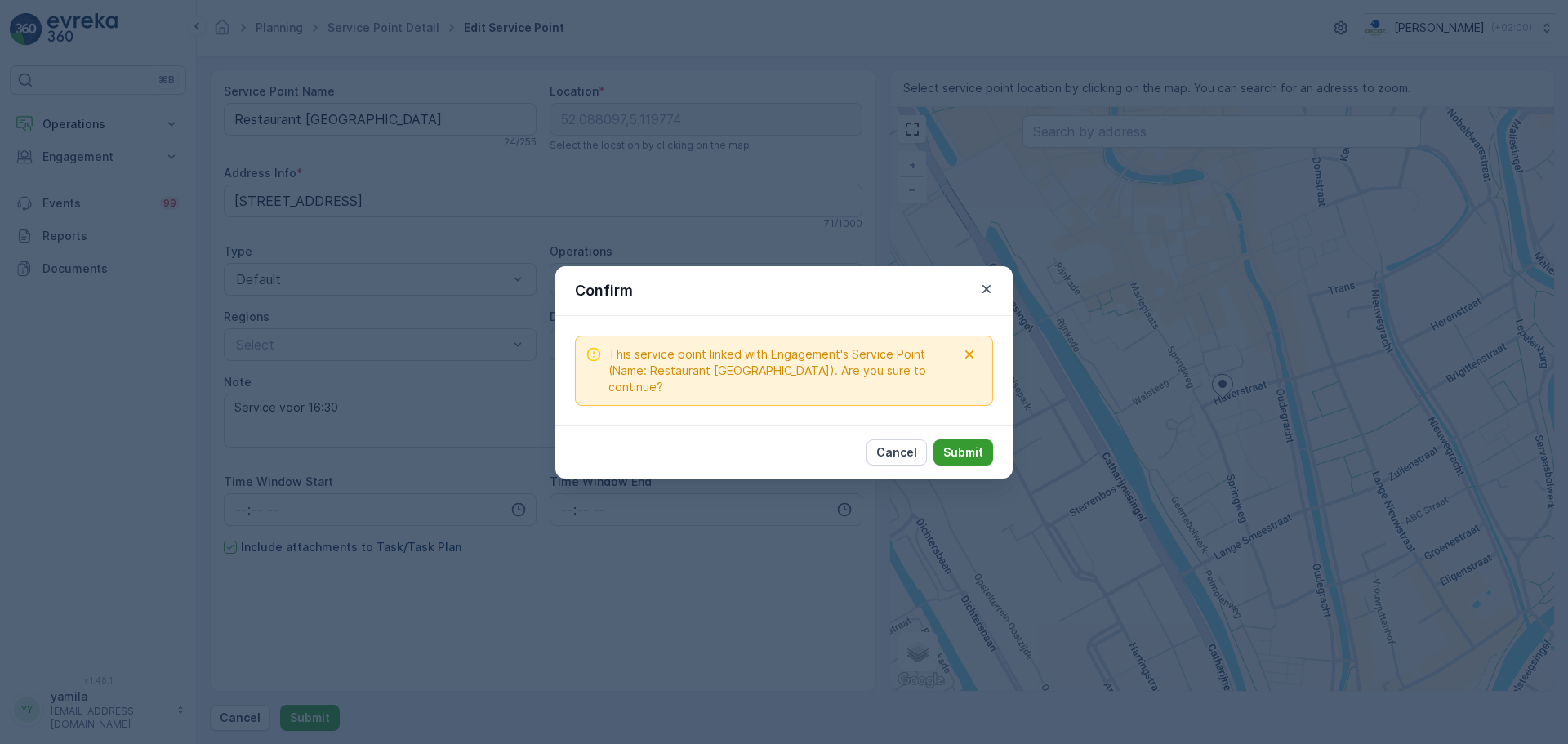
click at [969, 446] on p "Submit" at bounding box center [963, 453] width 40 height 17
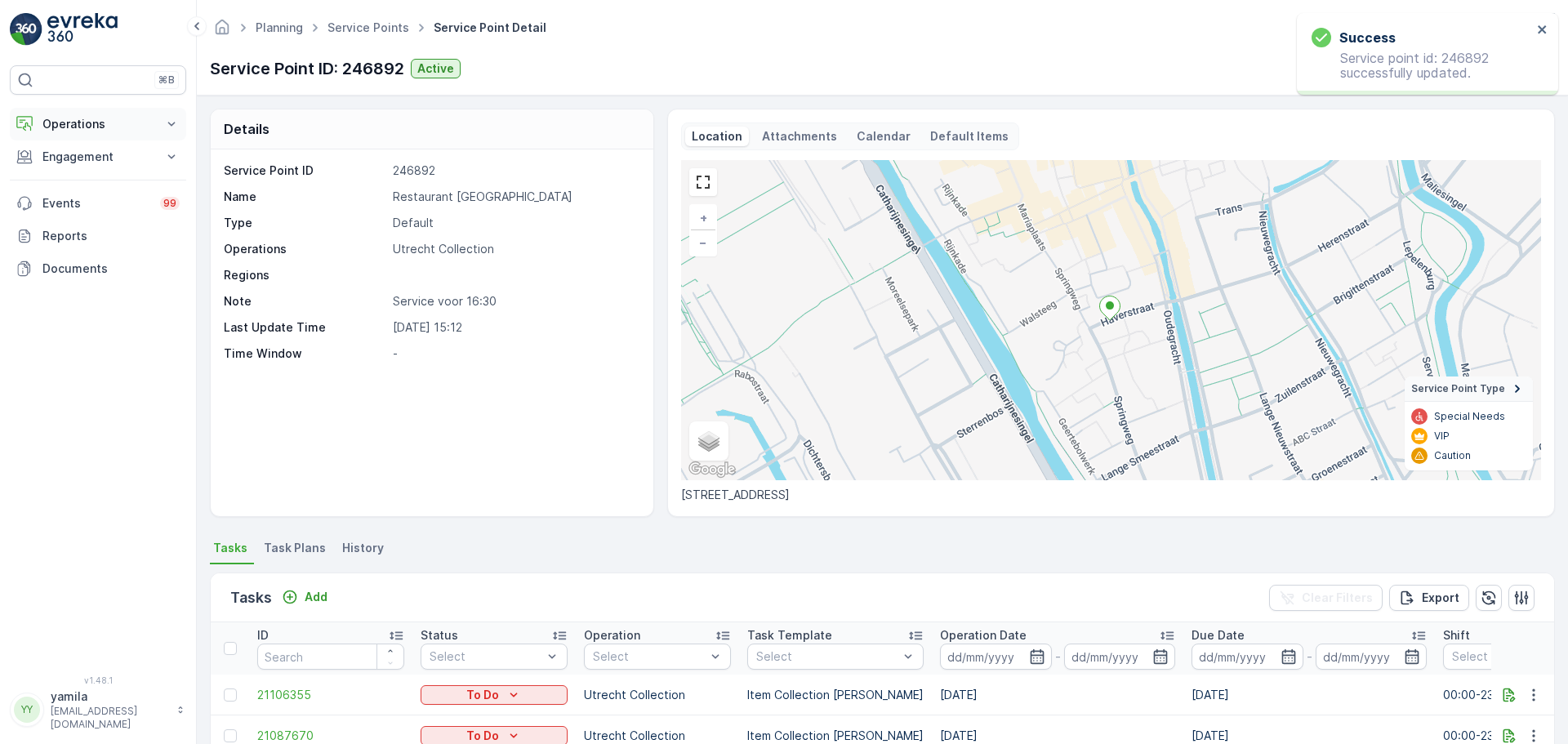
click at [84, 123] on p "Operations" at bounding box center [98, 125] width 111 height 17
click at [88, 193] on p "Routes & Tasks" at bounding box center [84, 198] width 84 height 17
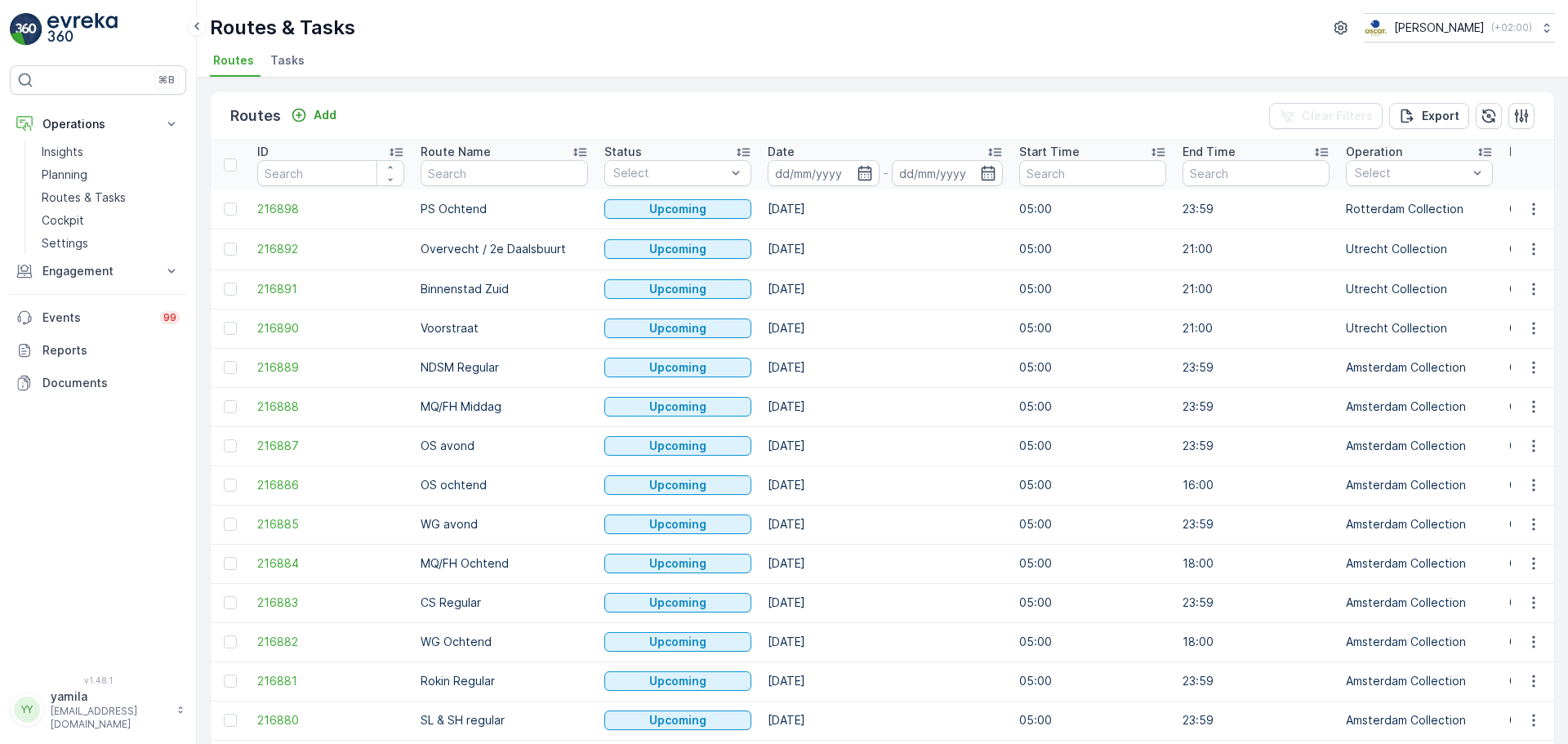
click at [286, 61] on span "Tasks" at bounding box center [287, 60] width 34 height 17
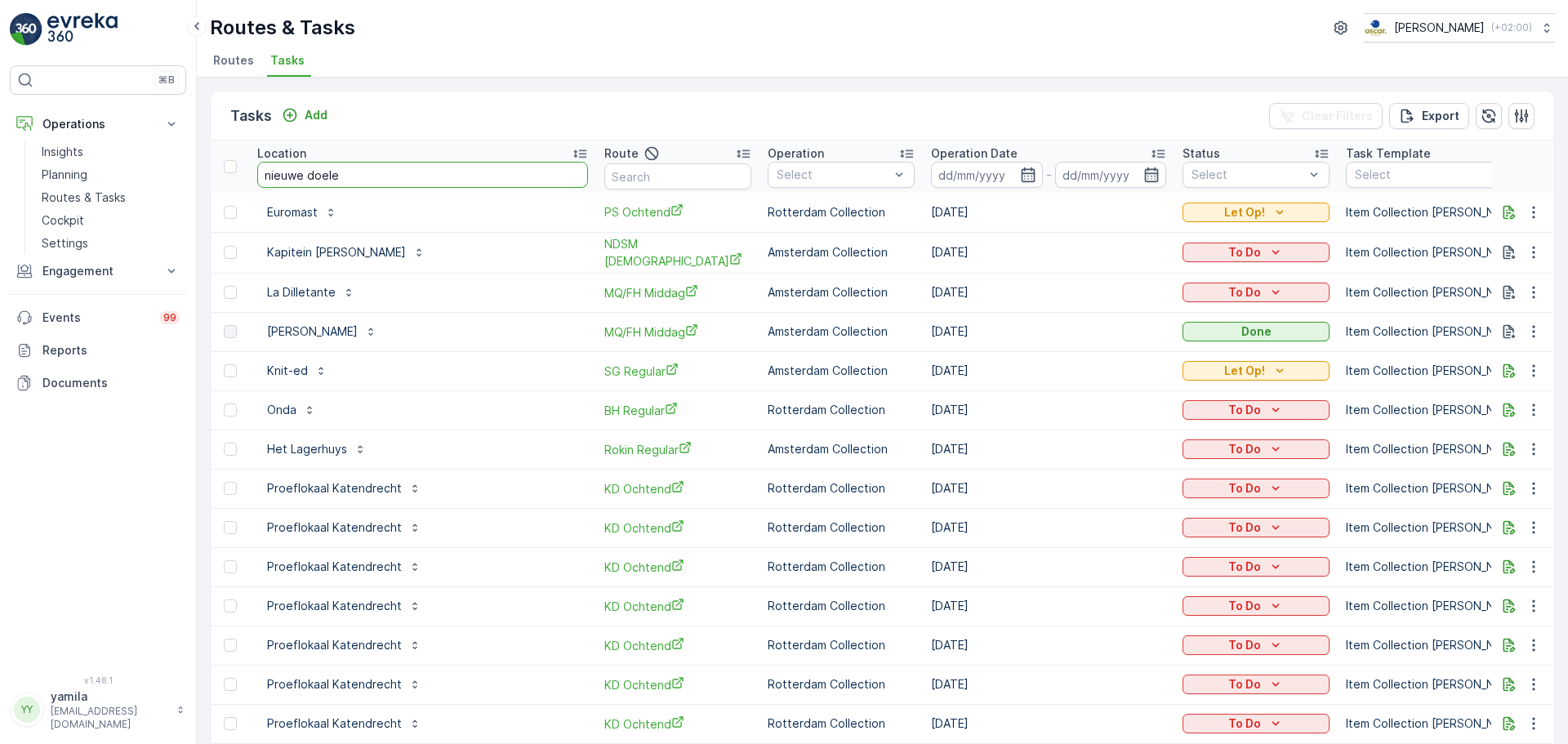
type input "nieuwe doelen"
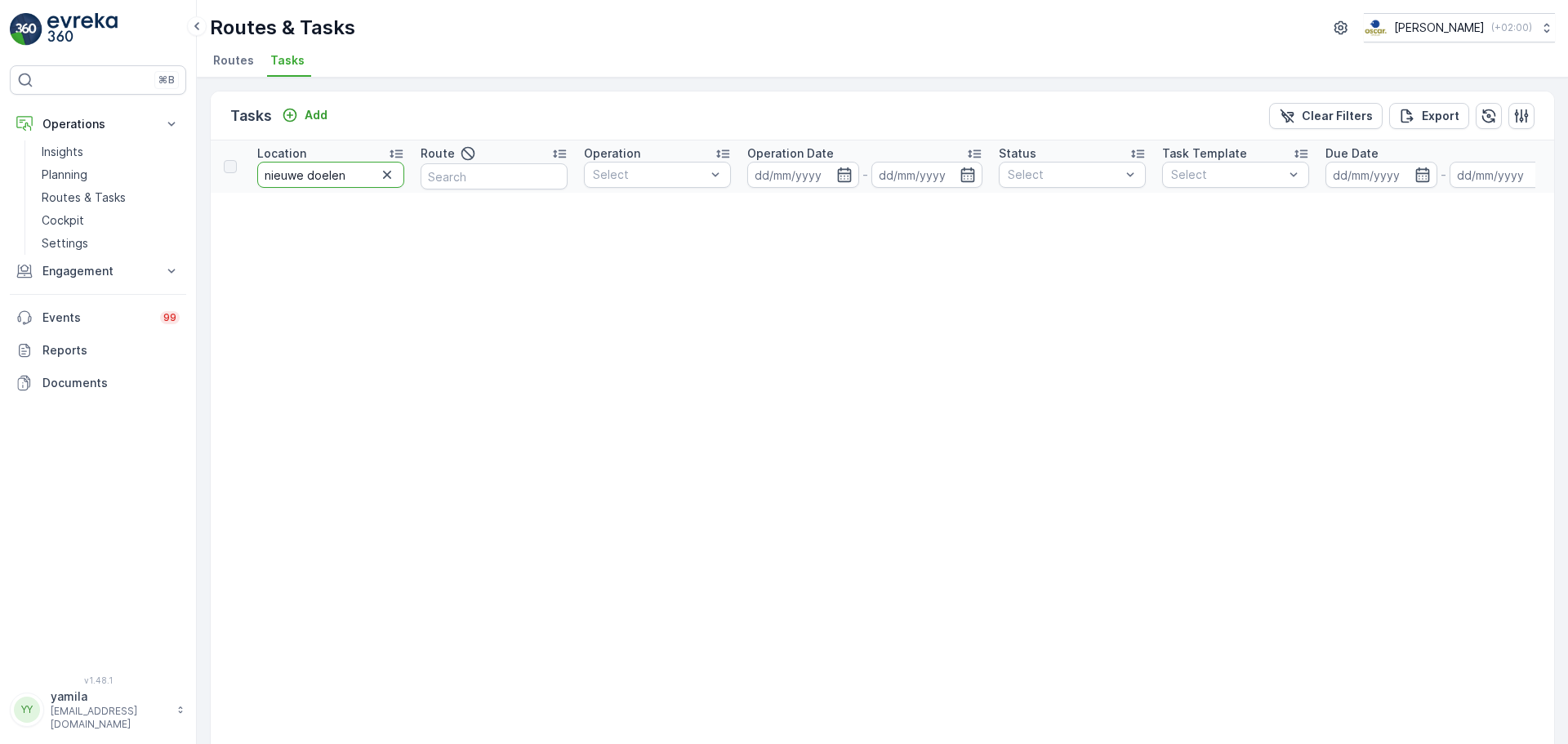
drag, startPoint x: 363, startPoint y: 179, endPoint x: 299, endPoint y: 178, distance: 64.0
click at [299, 178] on input "nieuwe doelen" at bounding box center [331, 175] width 147 height 26
type input "nieuwe"
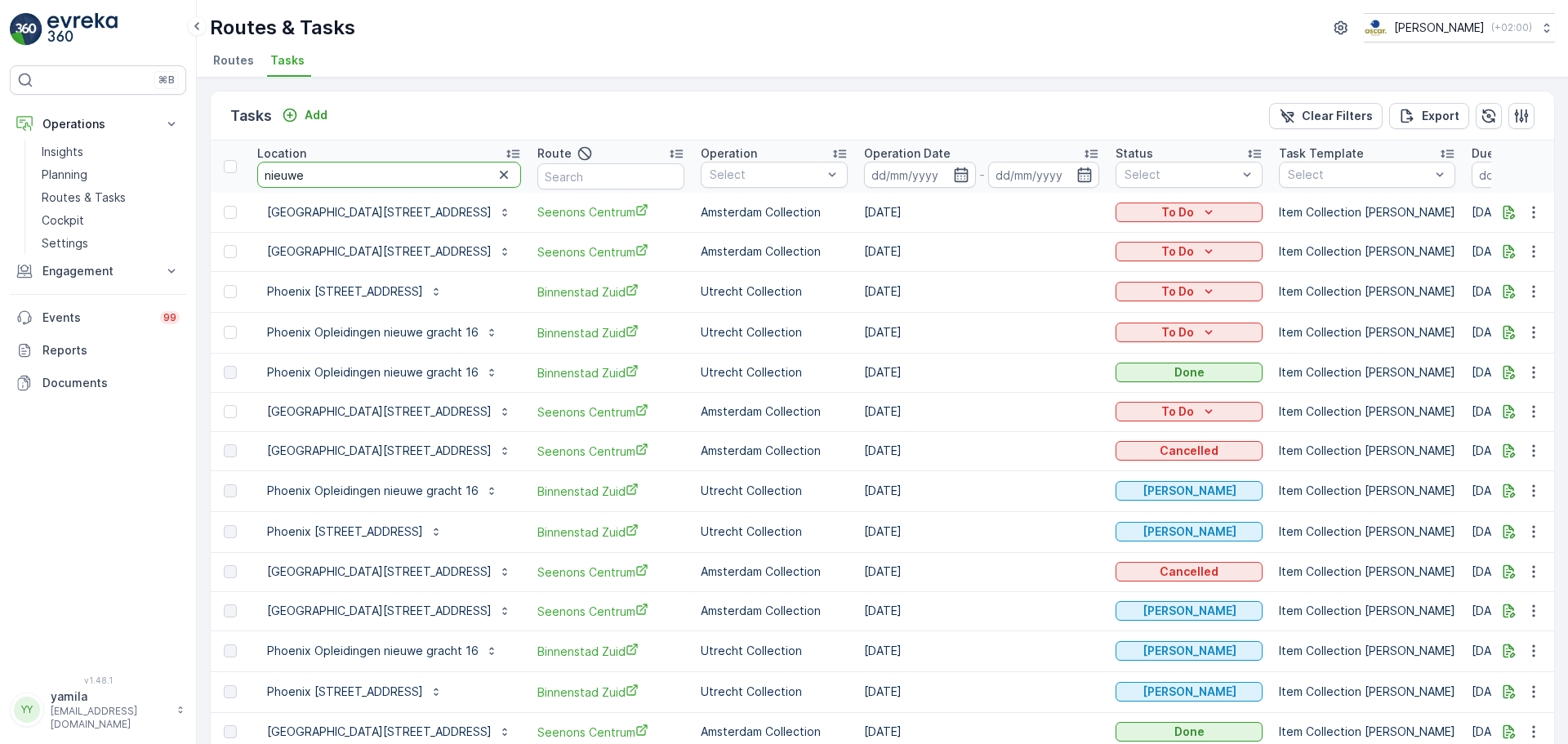
click at [309, 183] on input "nieuwe" at bounding box center [390, 175] width 264 height 26
type input "keuk"
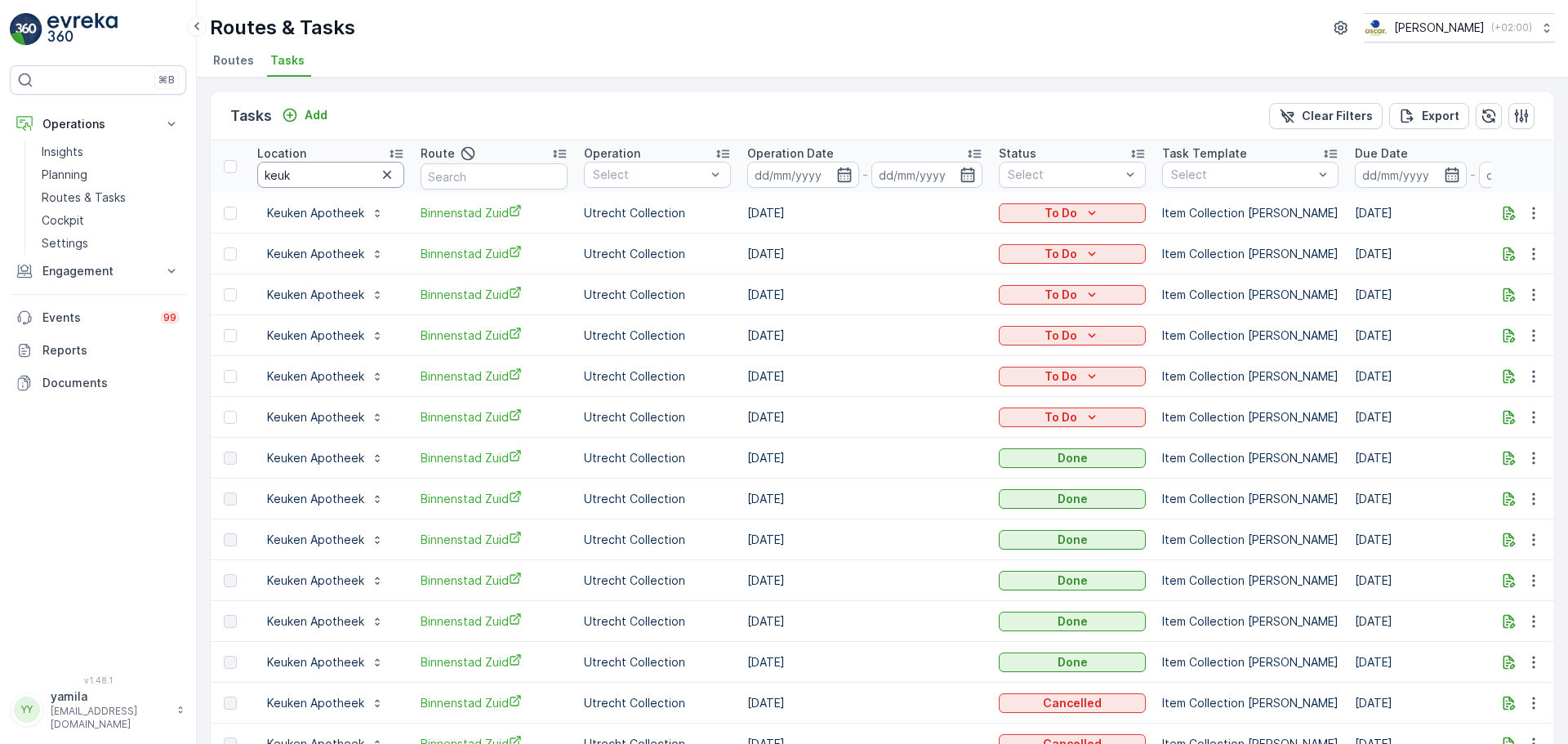
click at [305, 178] on input "keuk" at bounding box center [331, 175] width 147 height 26
click at [300, 178] on input "keuk" at bounding box center [331, 175] width 147 height 26
type input "30ml"
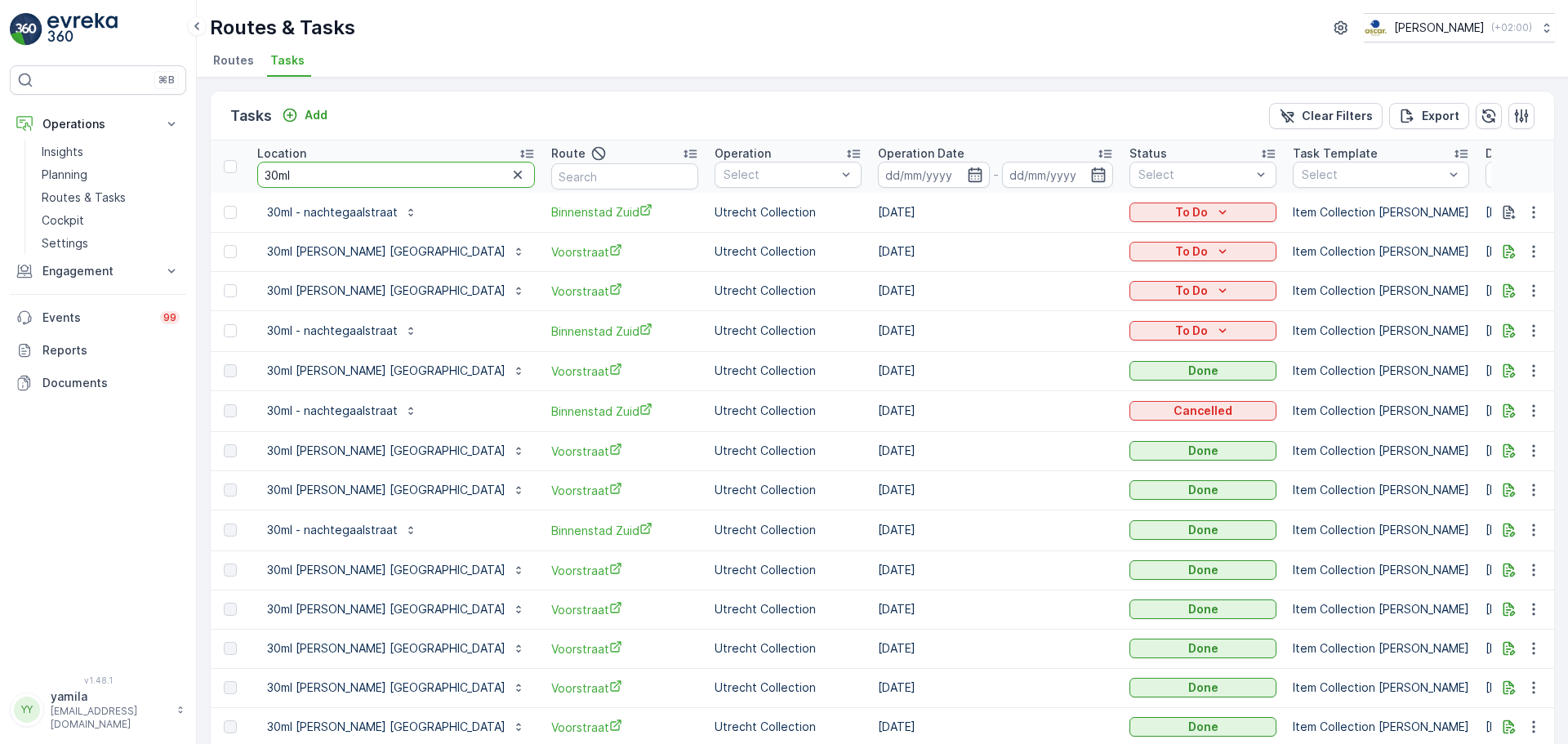
click at [321, 179] on input "30ml" at bounding box center [396, 175] width 278 height 26
type input "qeet"
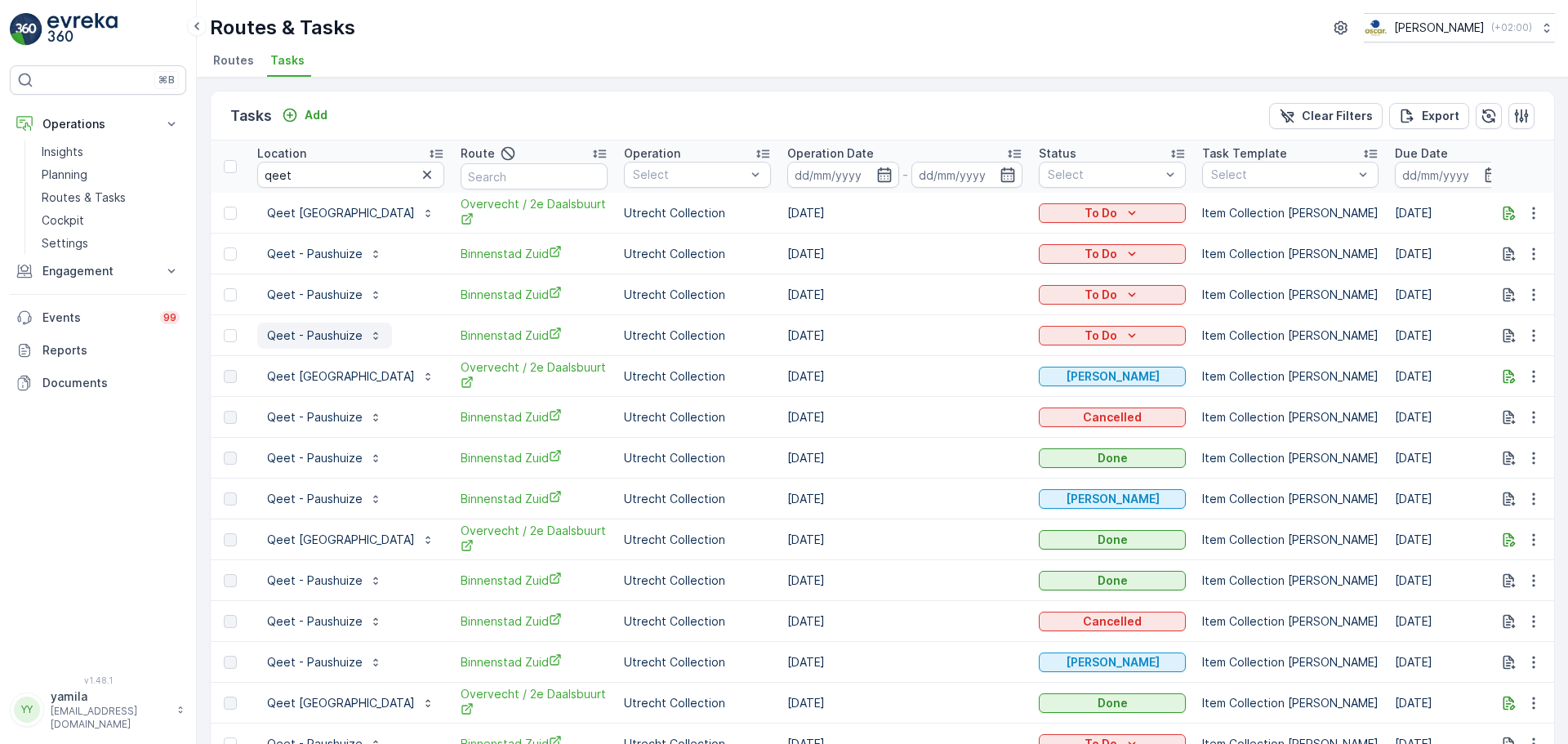
click at [305, 327] on p "Qeet - Paushuize" at bounding box center [314, 336] width 96 height 17
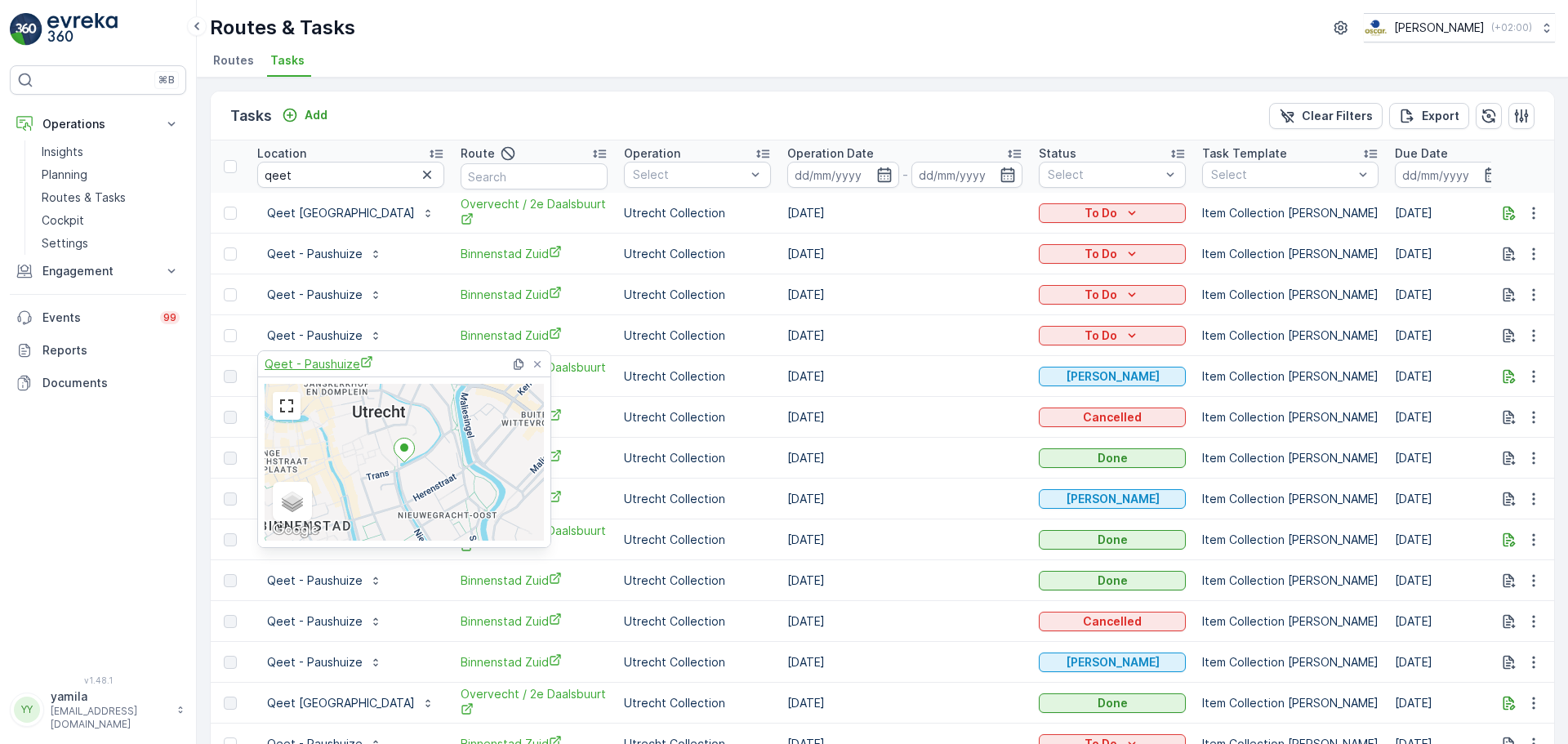
click at [324, 359] on span "Qeet - Paushuize" at bounding box center [319, 364] width 109 height 17
click at [586, 98] on div "Tasks Add Clear Filters Export" at bounding box center [883, 115] width 1344 height 49
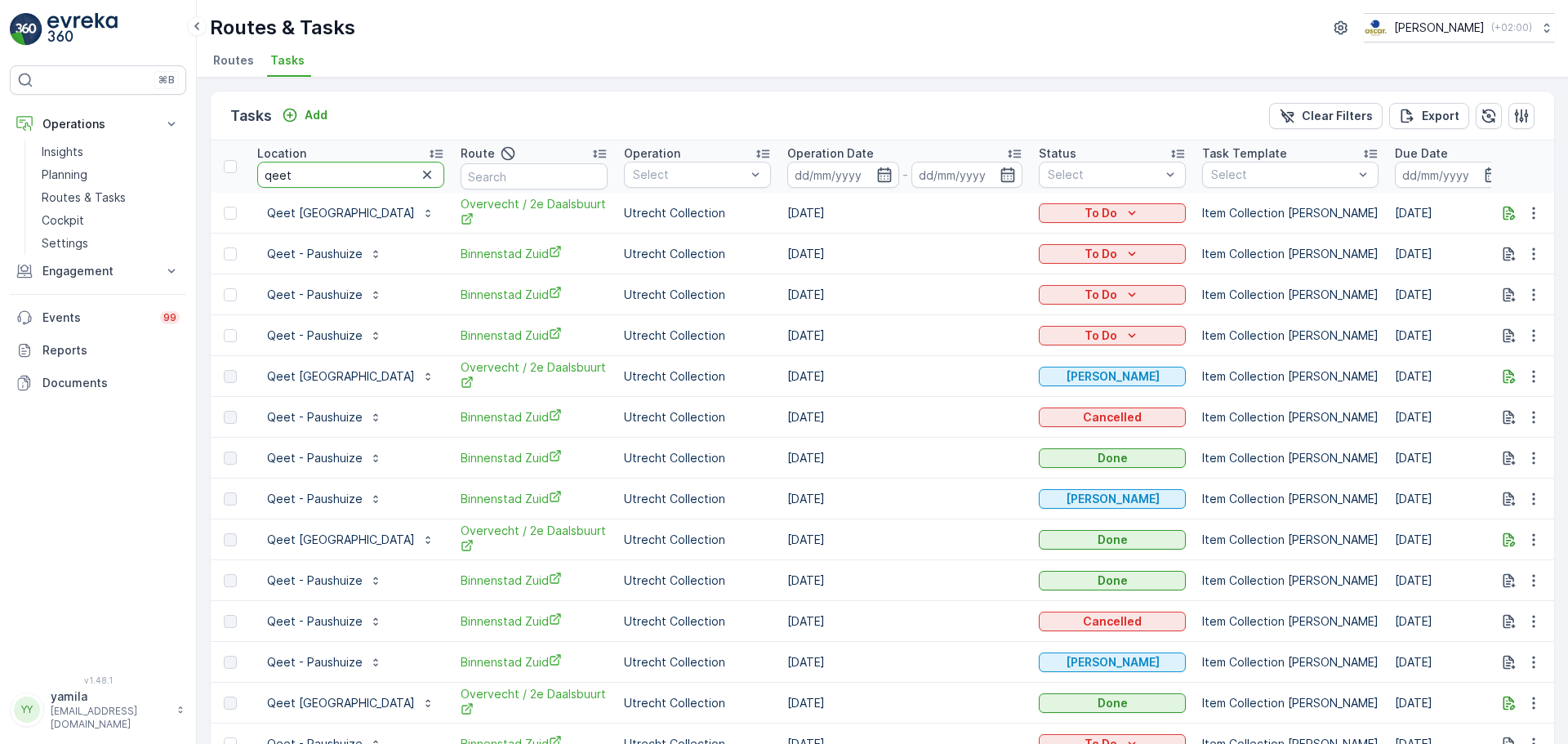
click at [299, 171] on input "qeet" at bounding box center [351, 175] width 187 height 26
type input "sl"
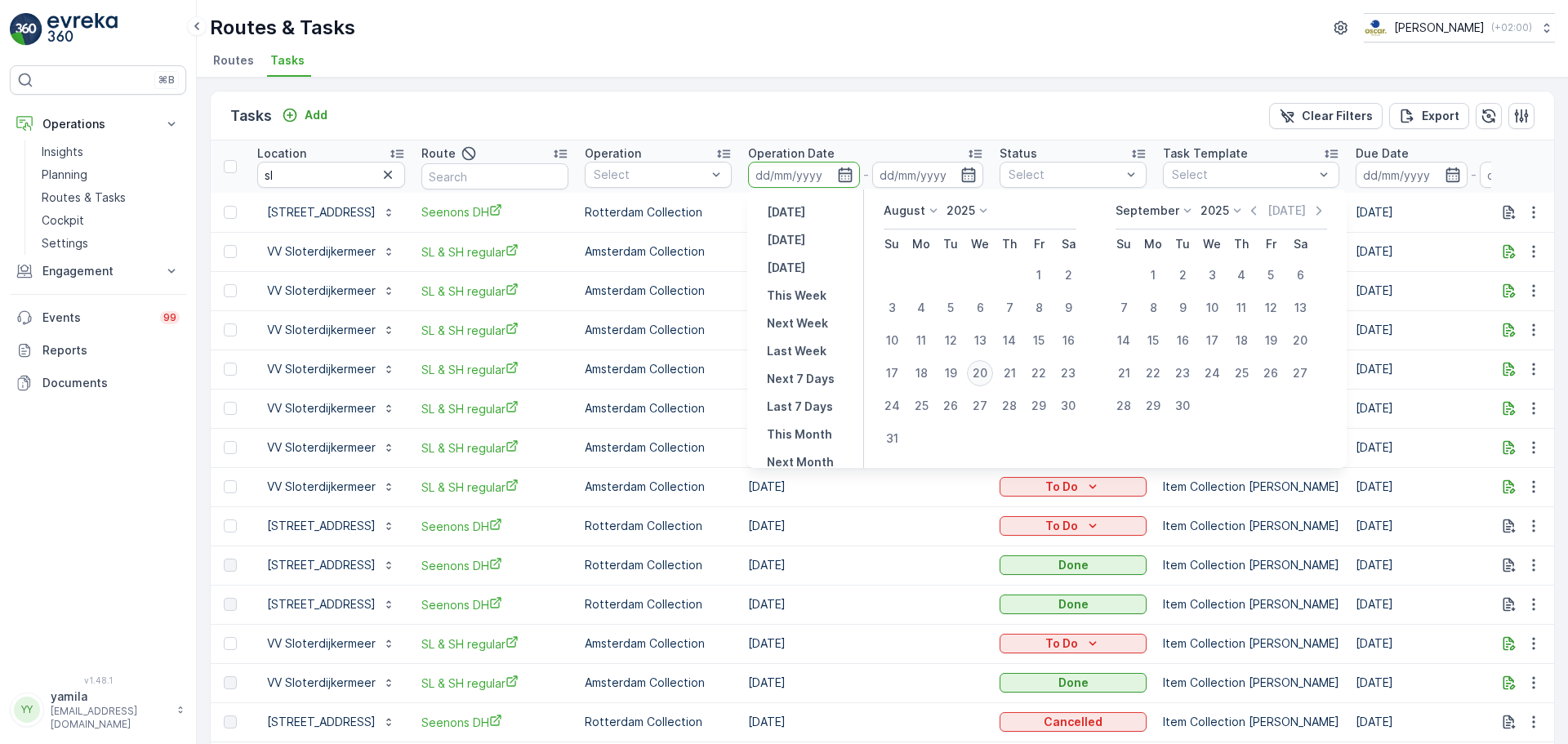
click at [982, 376] on div "20" at bounding box center [980, 373] width 26 height 26
type input "[DATE]"
click at [982, 376] on div "20" at bounding box center [980, 373] width 26 height 26
type input "[DATE]"
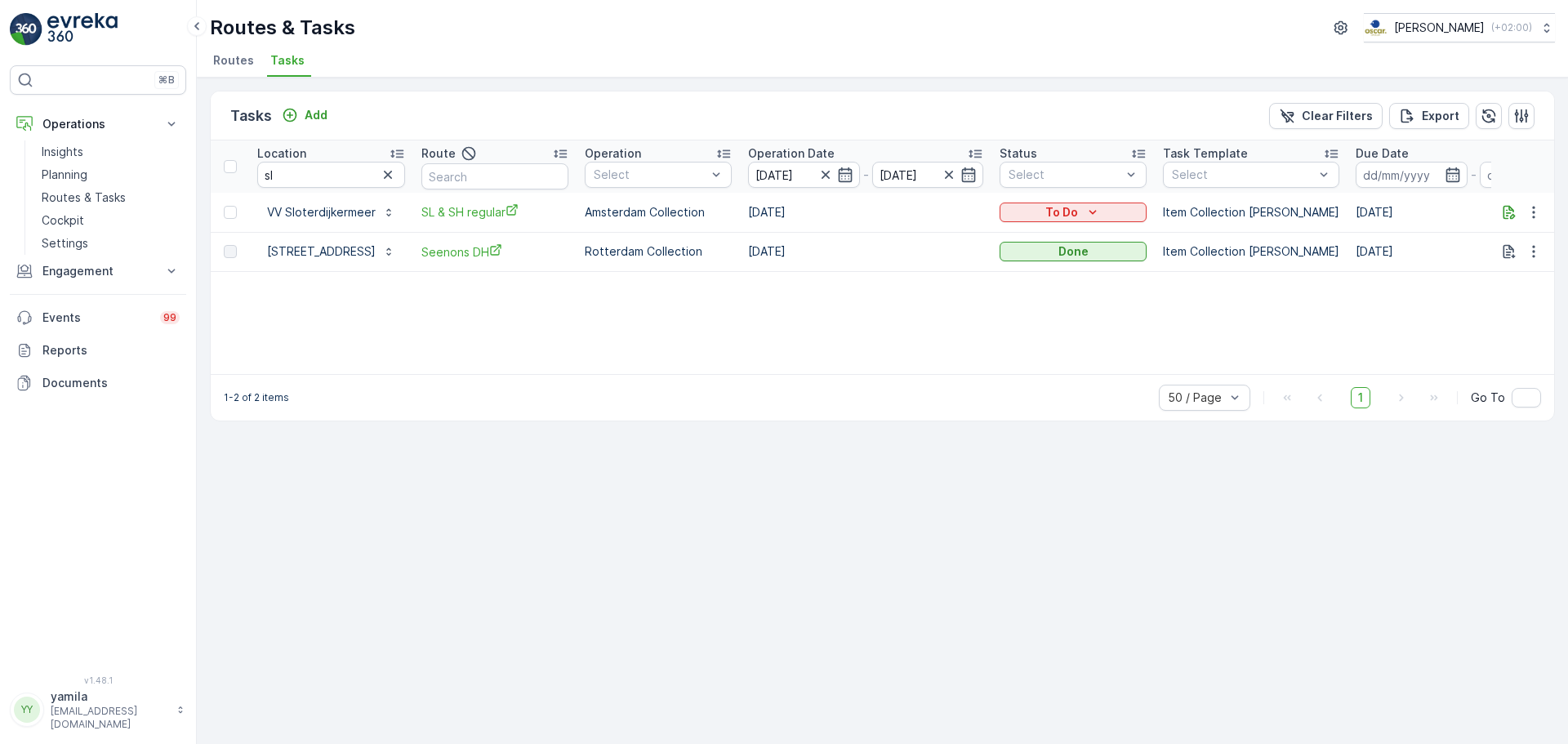
click at [246, 77] on div "Tasks Add Clear Filters Export Location sl Route Operation Select Operation Dat…" at bounding box center [883, 410] width 1372 height 667
click at [245, 65] on span "Routes" at bounding box center [233, 60] width 41 height 17
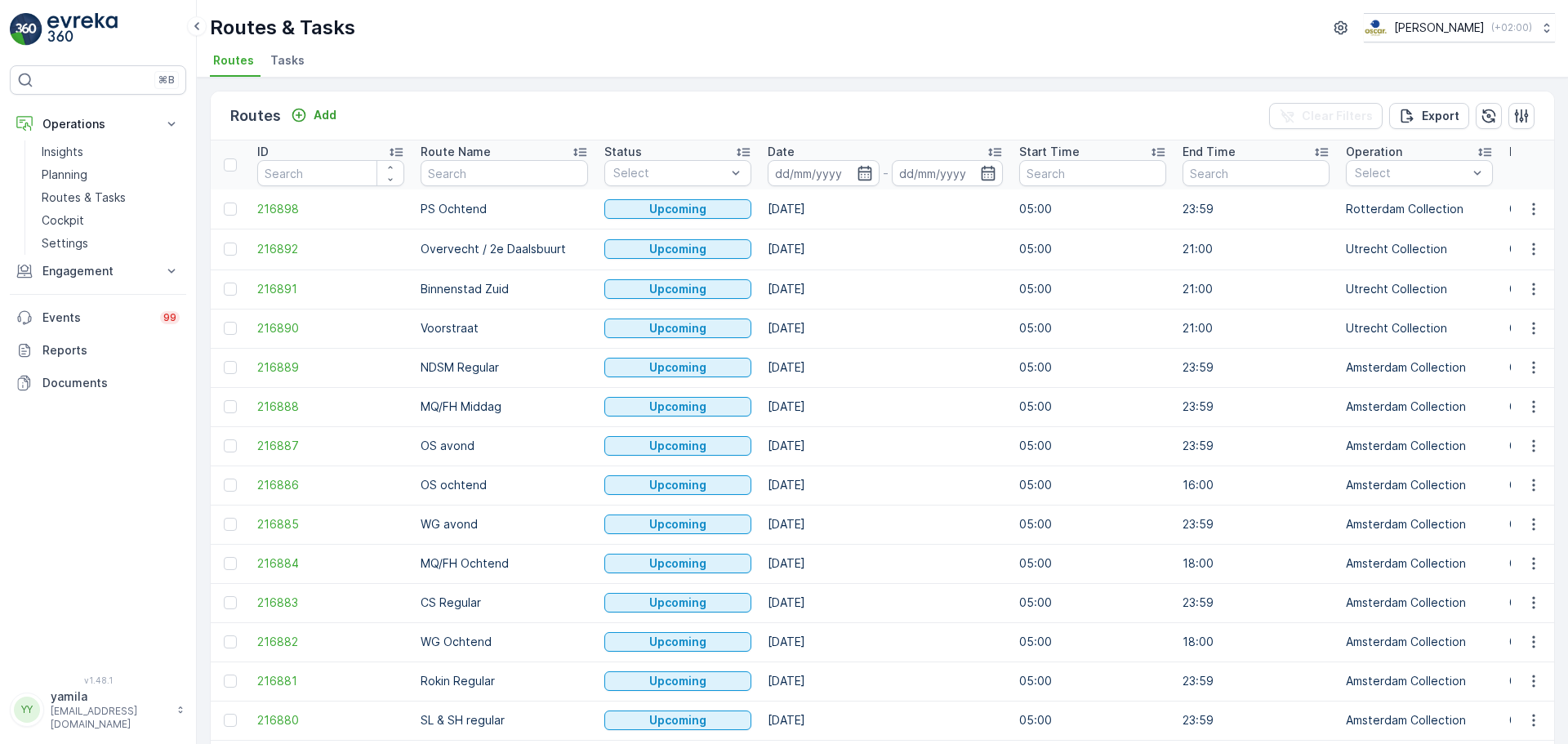
click at [329, 178] on input "number" at bounding box center [331, 173] width 147 height 26
click at [454, 173] on input "text" at bounding box center [504, 173] width 167 height 26
type input "sl"
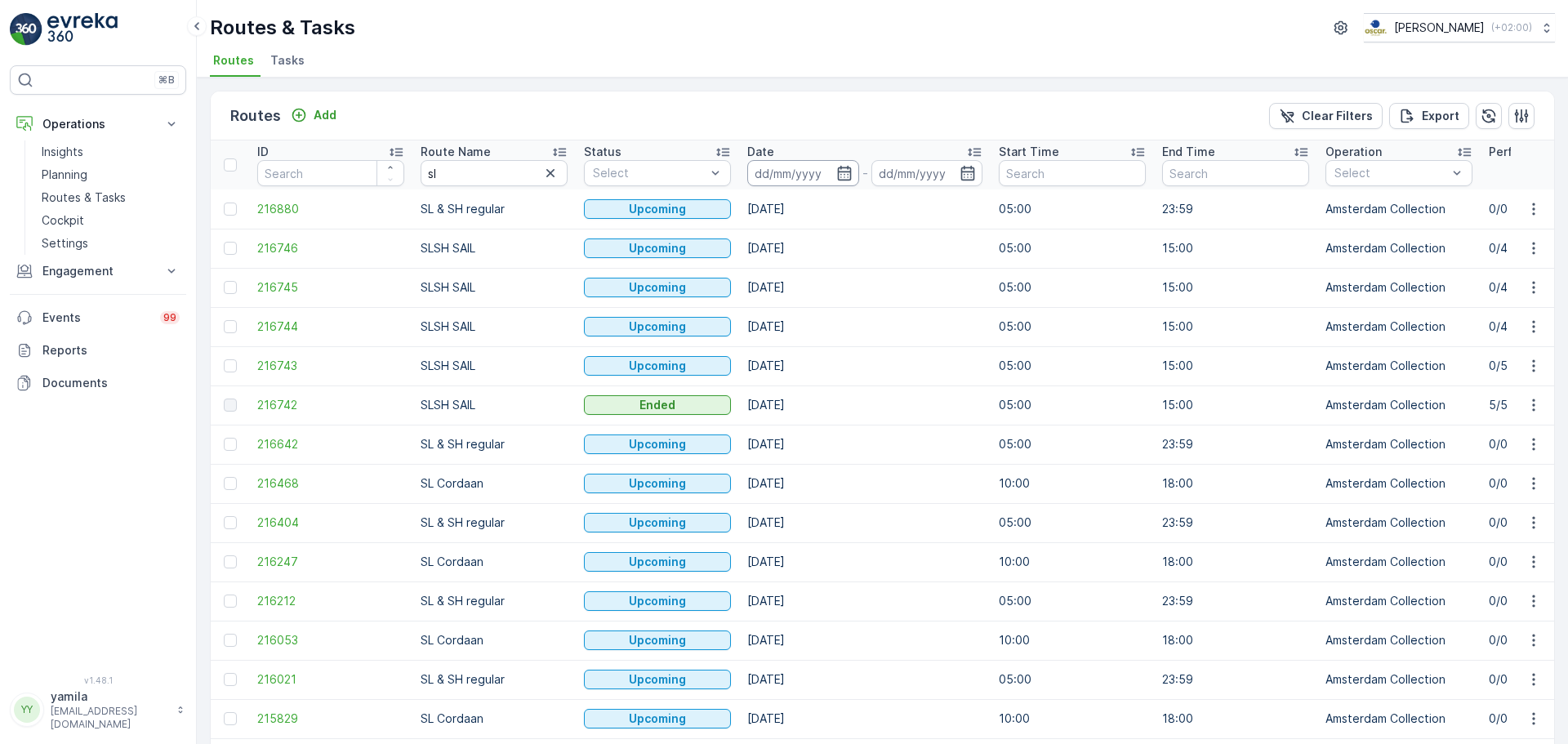
click at [791, 175] on input at bounding box center [804, 173] width 112 height 26
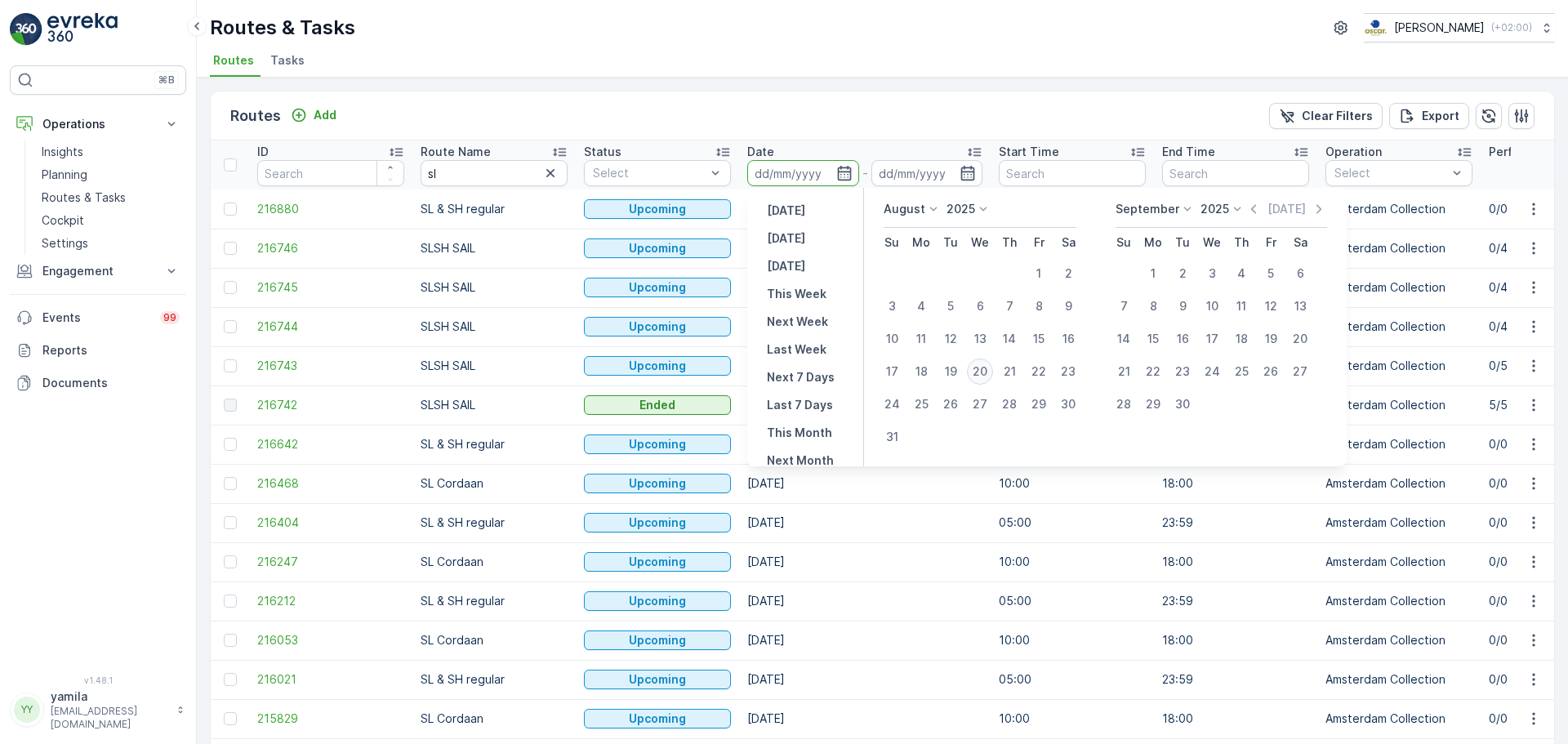
click at [976, 372] on div "20" at bounding box center [980, 372] width 26 height 26
type input "[DATE]"
click at [976, 372] on div "20" at bounding box center [980, 372] width 26 height 26
type input "[DATE]"
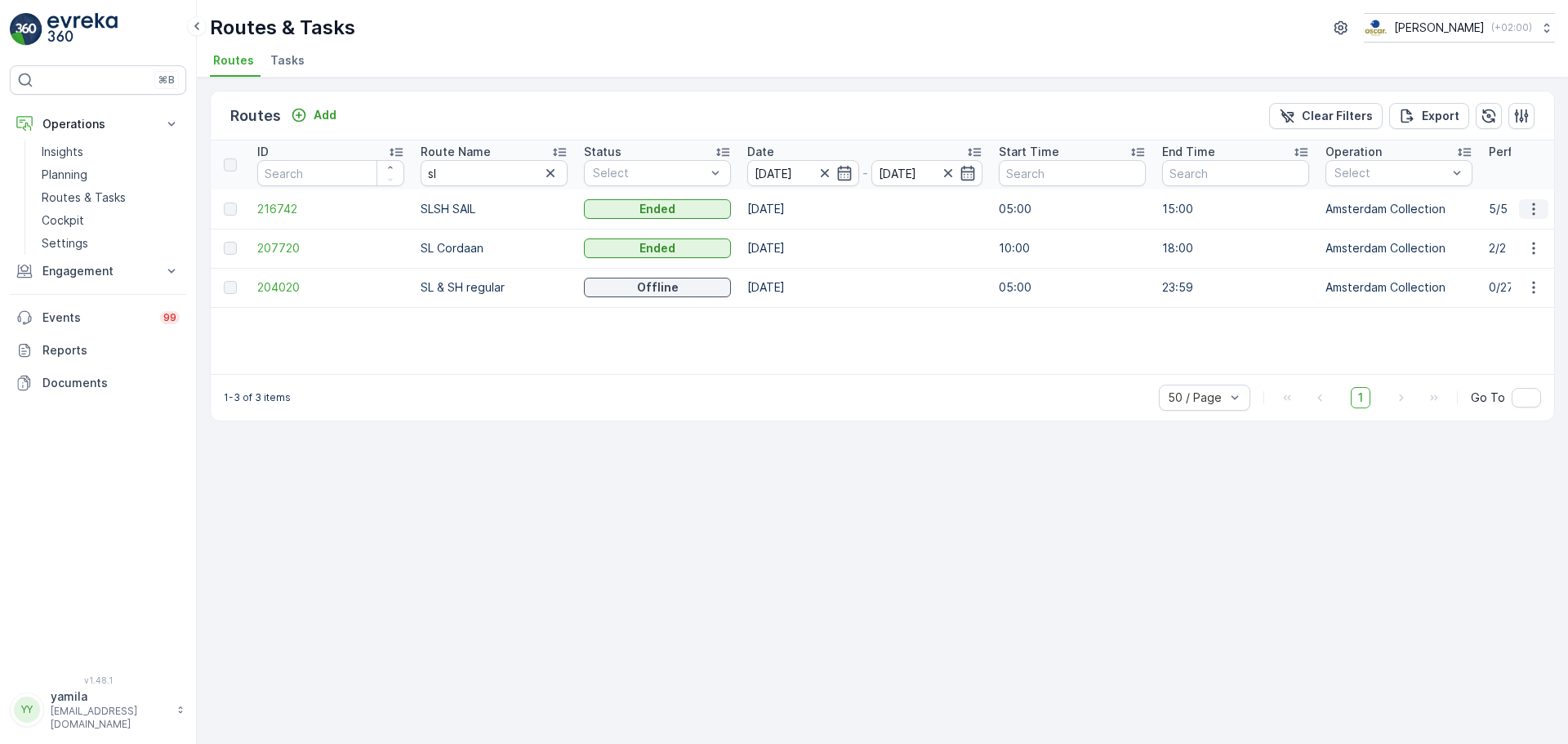
click at [1526, 217] on icon "button" at bounding box center [1535, 209] width 17 height 17
click at [1512, 233] on span "See More Details" at bounding box center [1495, 233] width 95 height 17
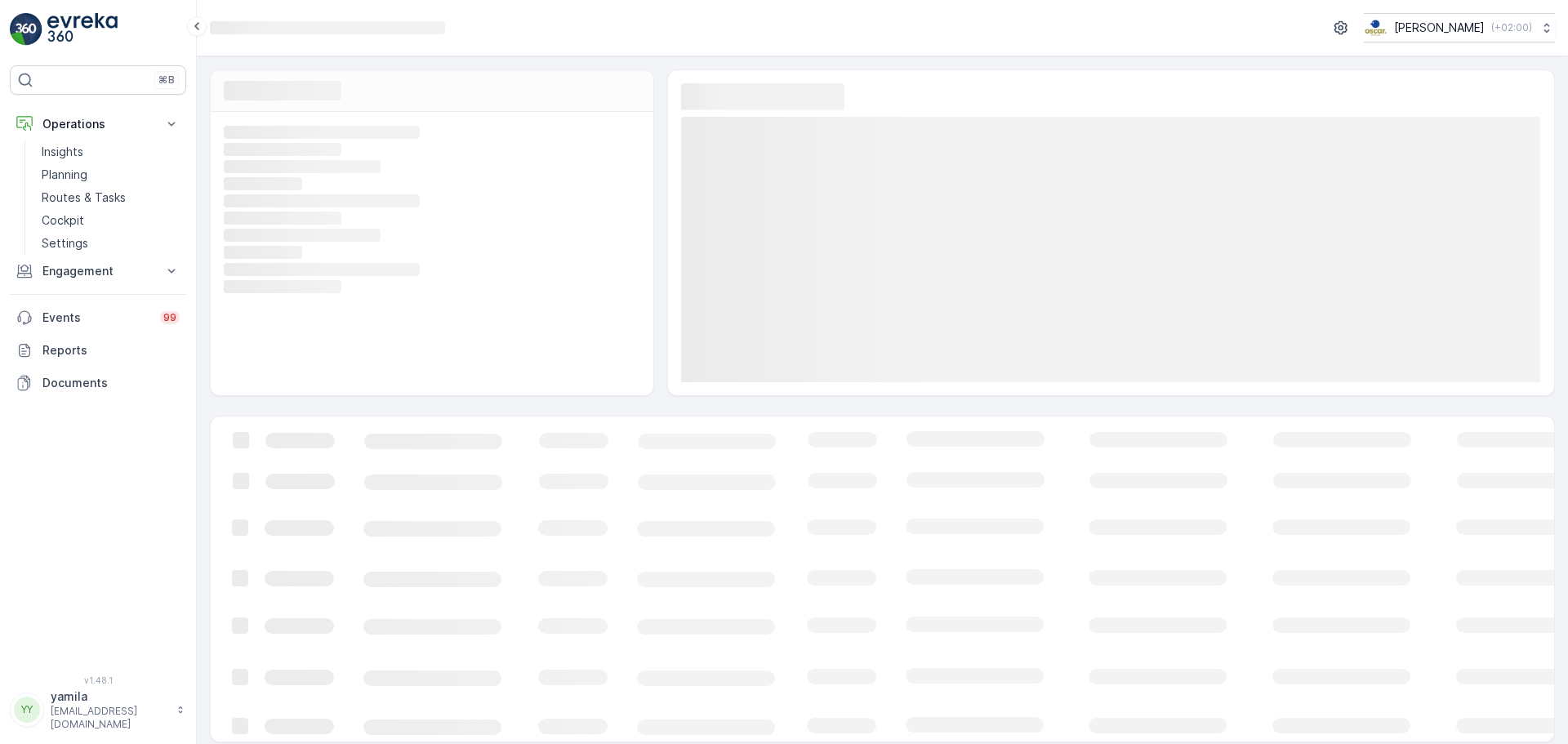
scroll to position [7, 0]
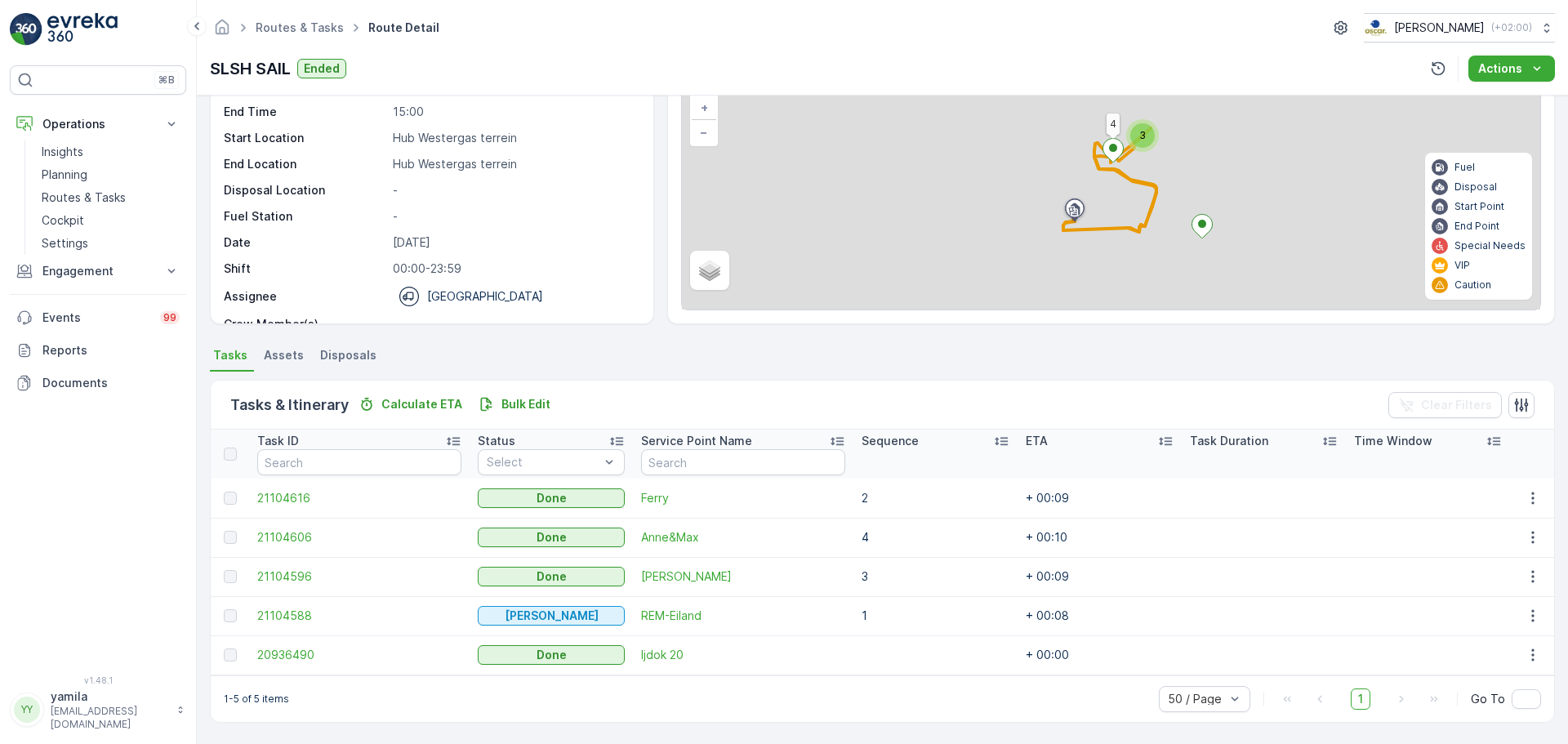
scroll to position [111, 0]
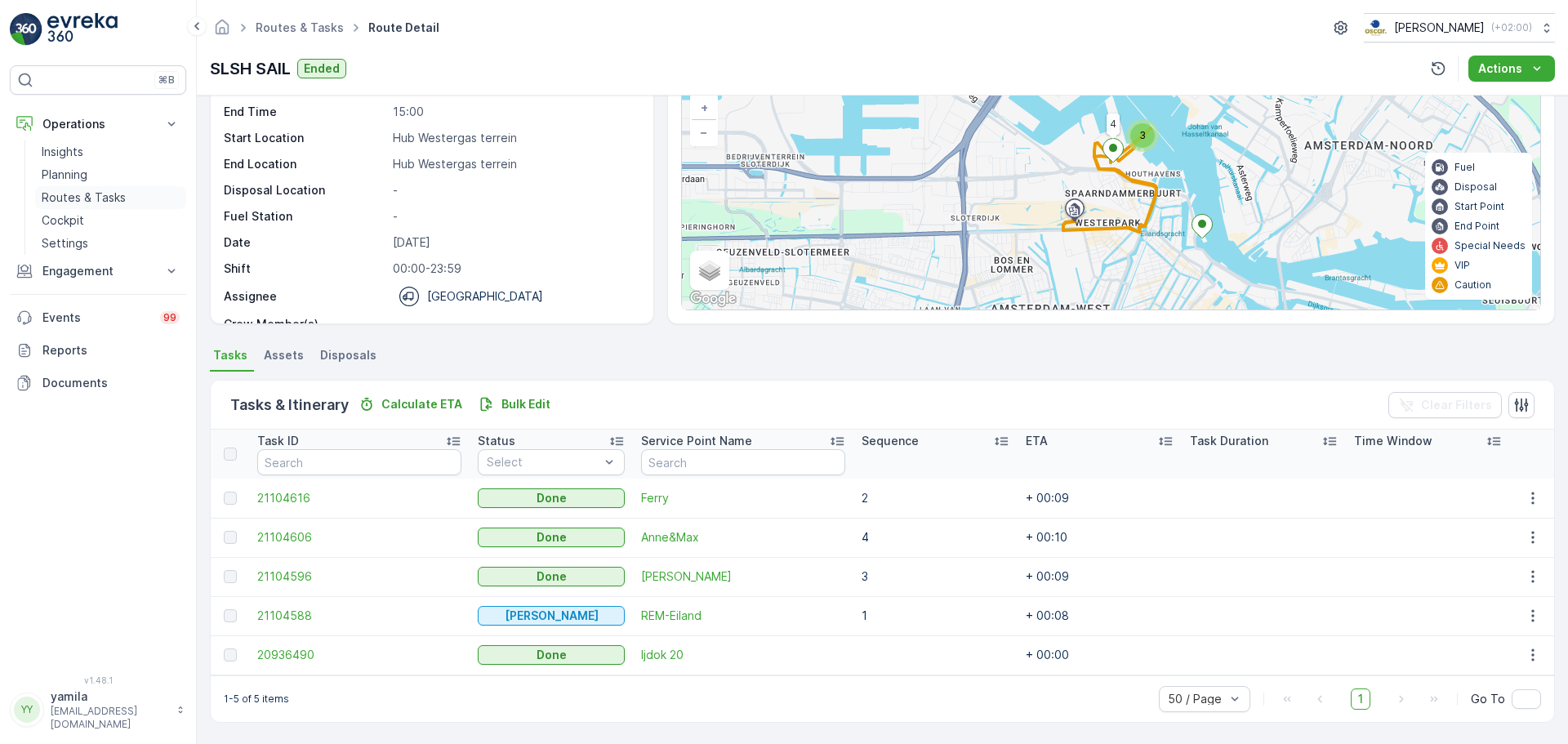
click at [98, 198] on p "Routes & Tasks" at bounding box center [84, 198] width 84 height 17
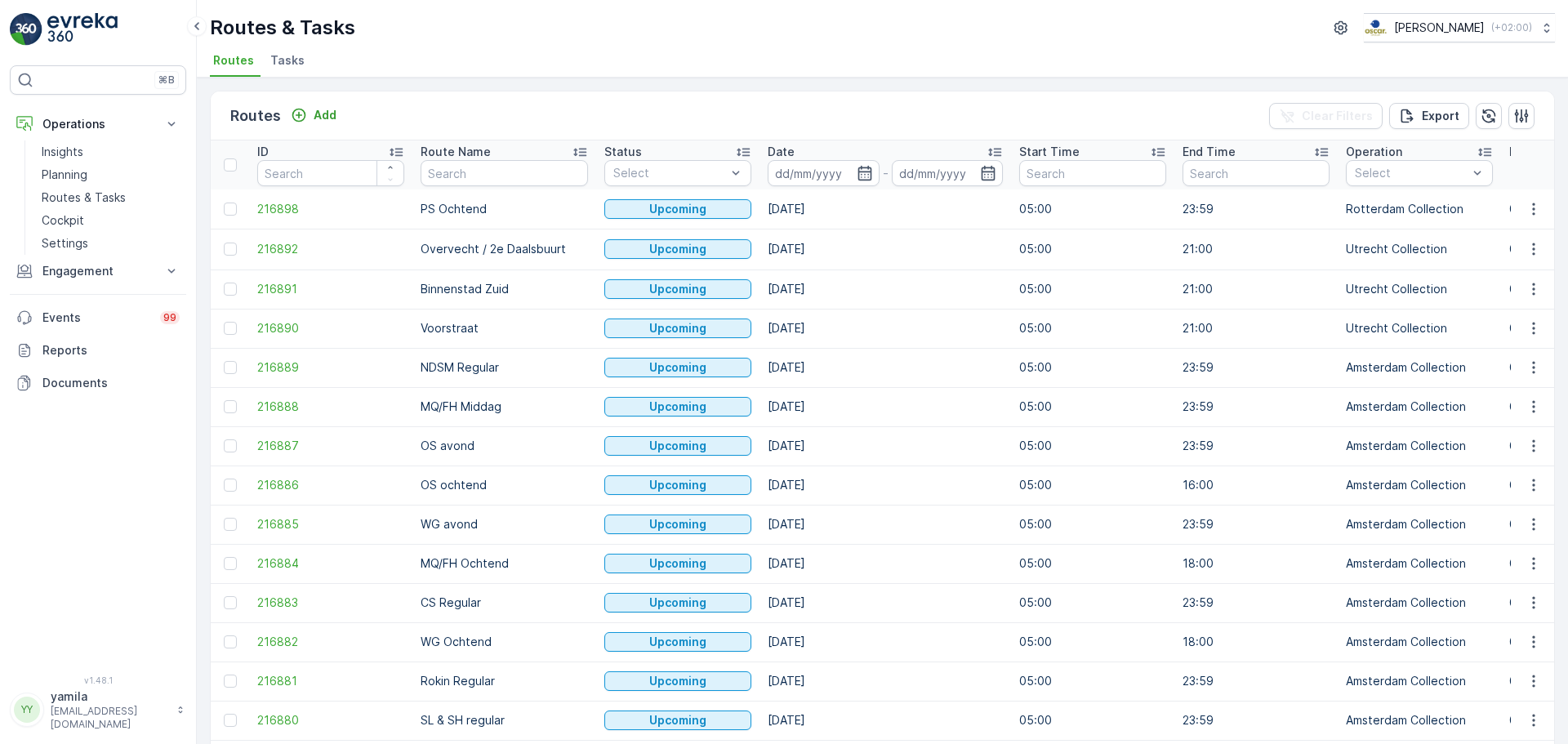
click at [303, 64] on li "Tasks" at bounding box center [288, 63] width 44 height 28
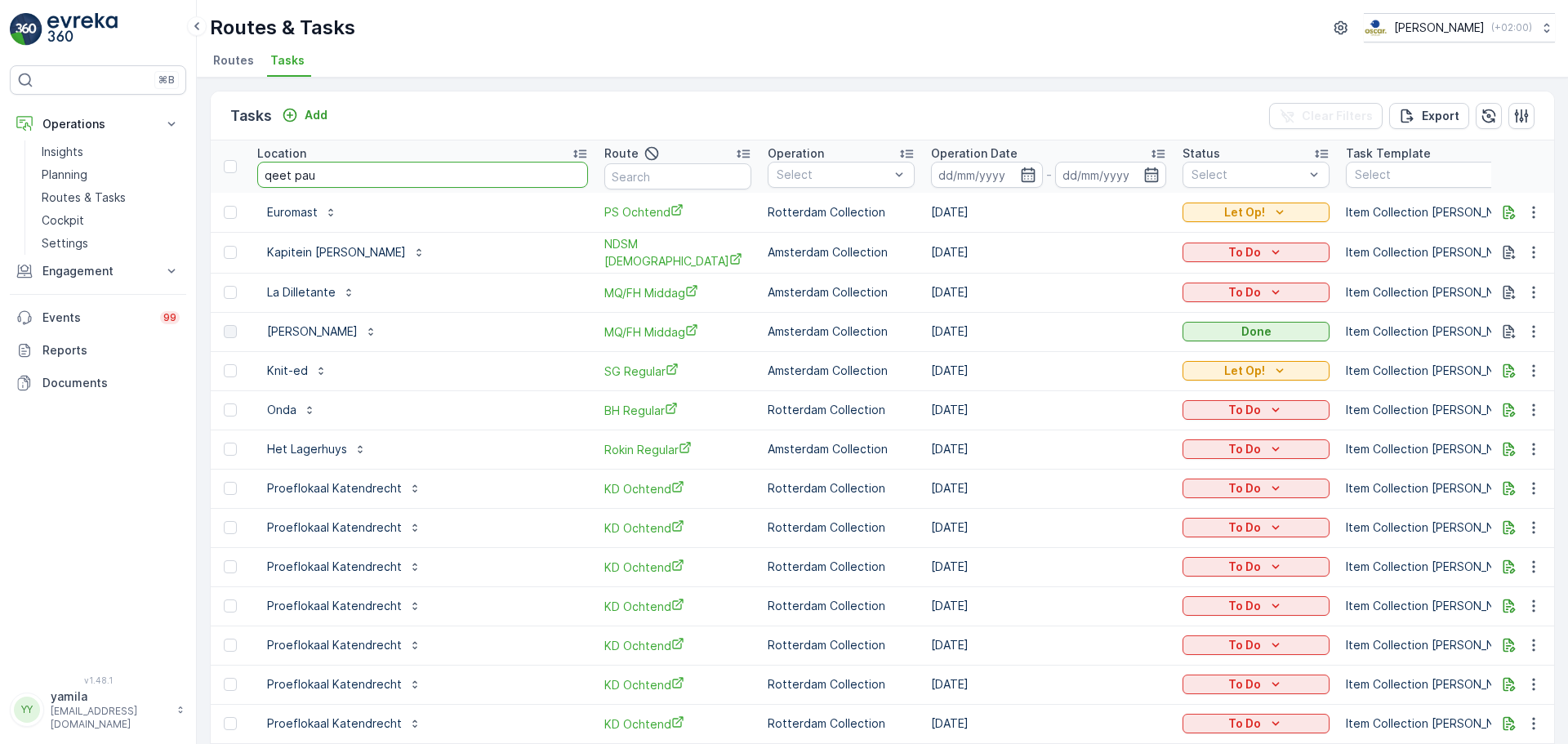
type input "qeet paus"
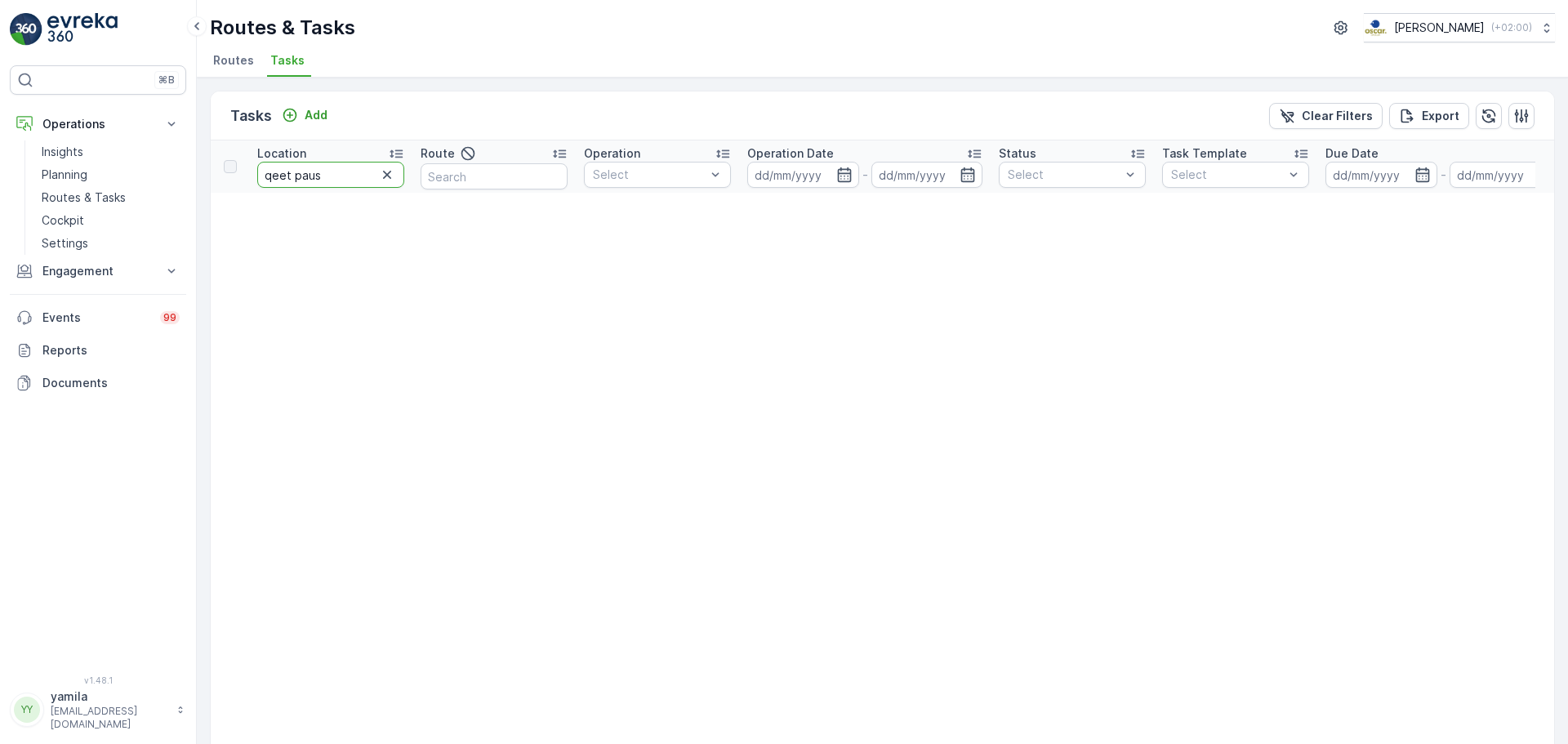
drag, startPoint x: 318, startPoint y: 173, endPoint x: 292, endPoint y: 170, distance: 26.2
click at [292, 170] on input "qeet paus" at bounding box center [331, 175] width 147 height 26
type input "qeet"
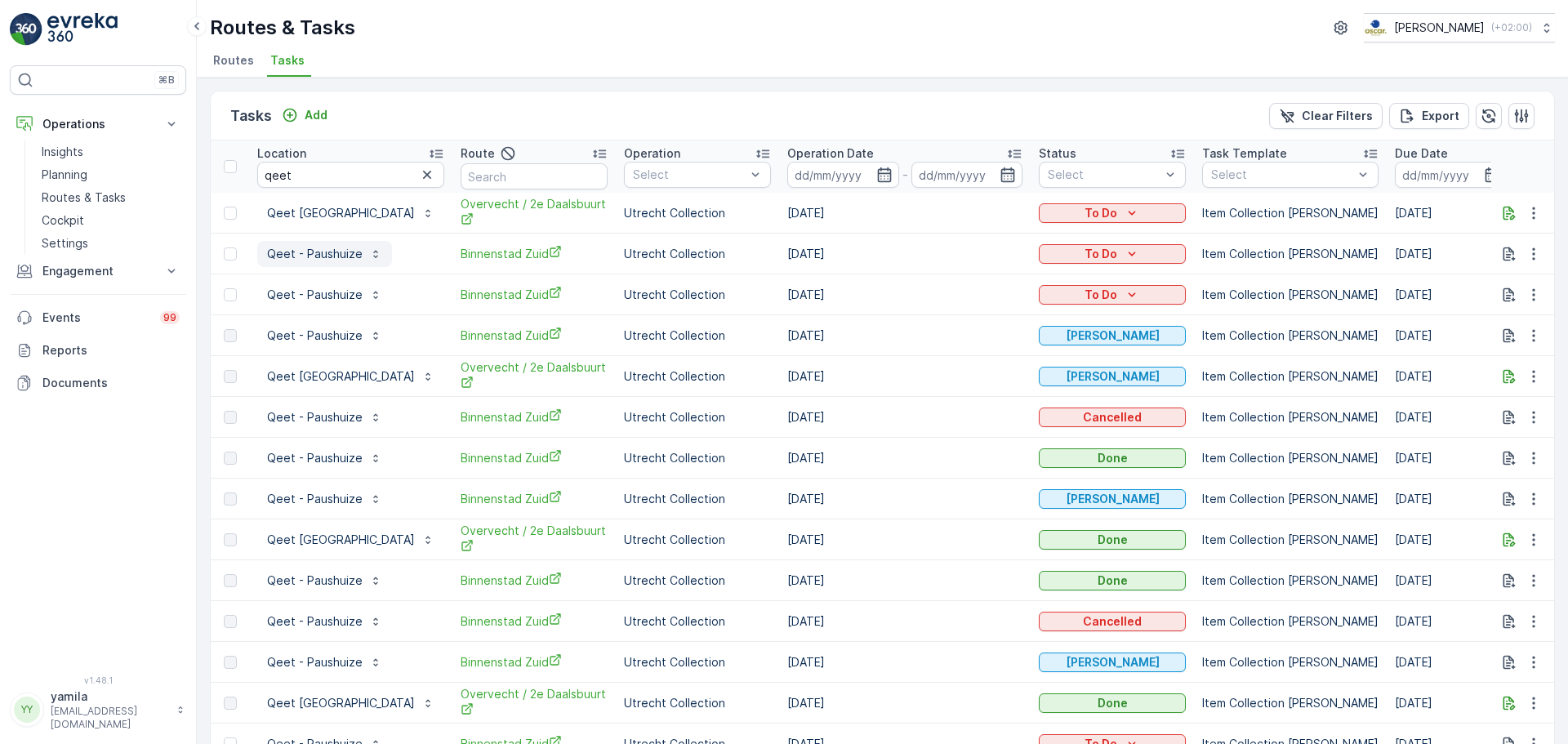
click at [320, 249] on p "Qeet - Paushuize" at bounding box center [314, 254] width 96 height 17
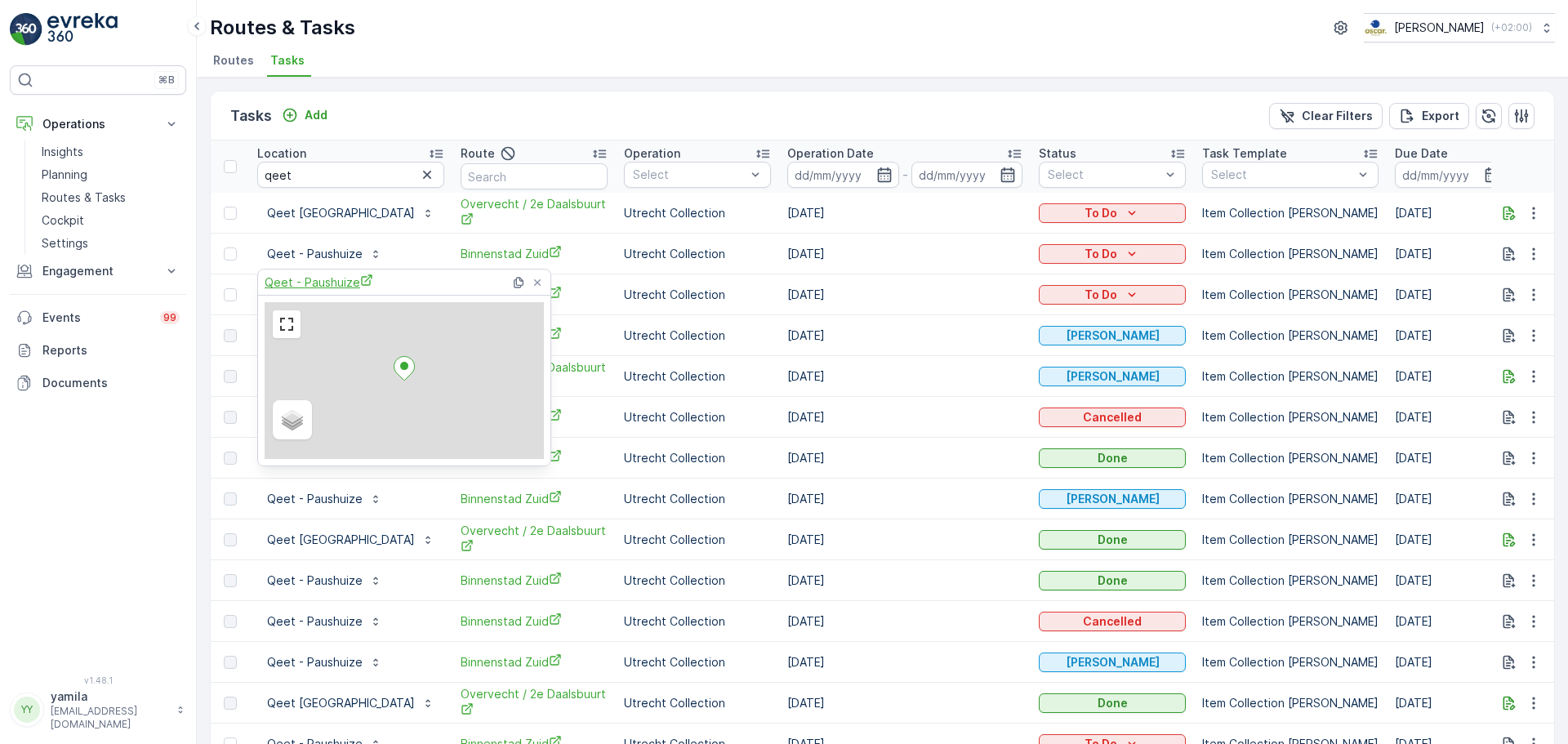
click at [320, 278] on span "Qeet - Paushuize" at bounding box center [319, 282] width 109 height 17
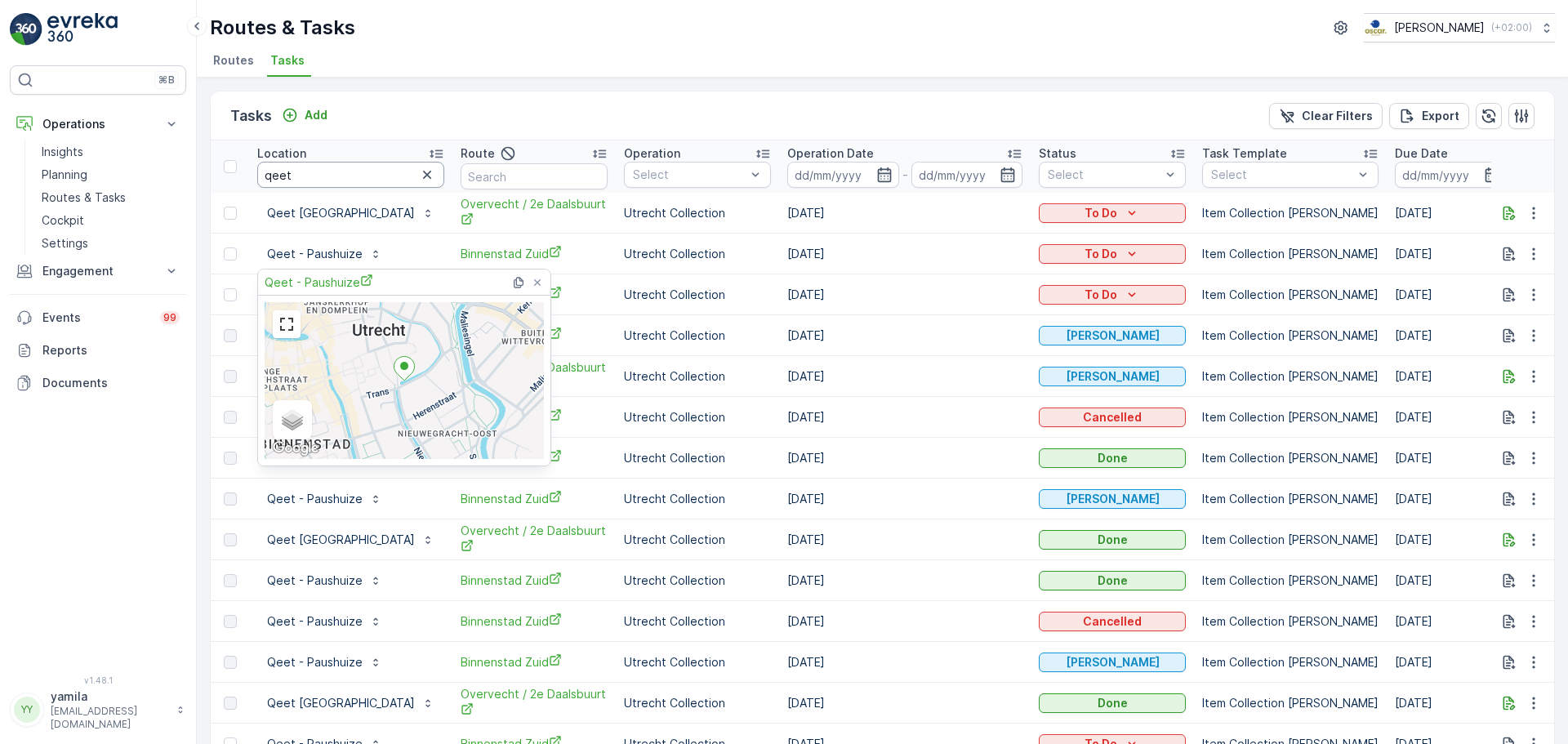
click at [266, 171] on input "qeet" at bounding box center [351, 175] width 187 height 26
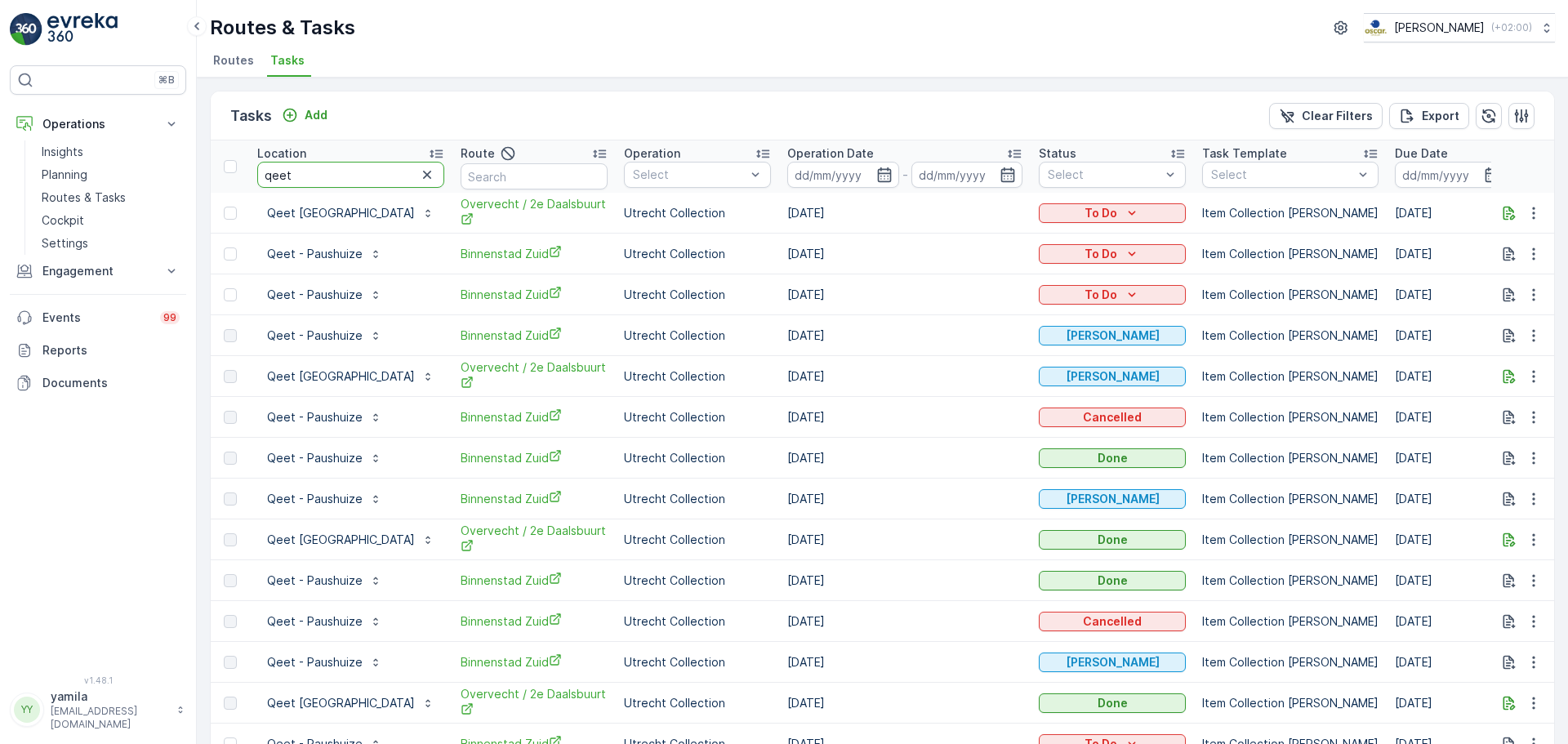
click at [266, 171] on input "qeet" at bounding box center [351, 175] width 187 height 26
type input "utrechter"
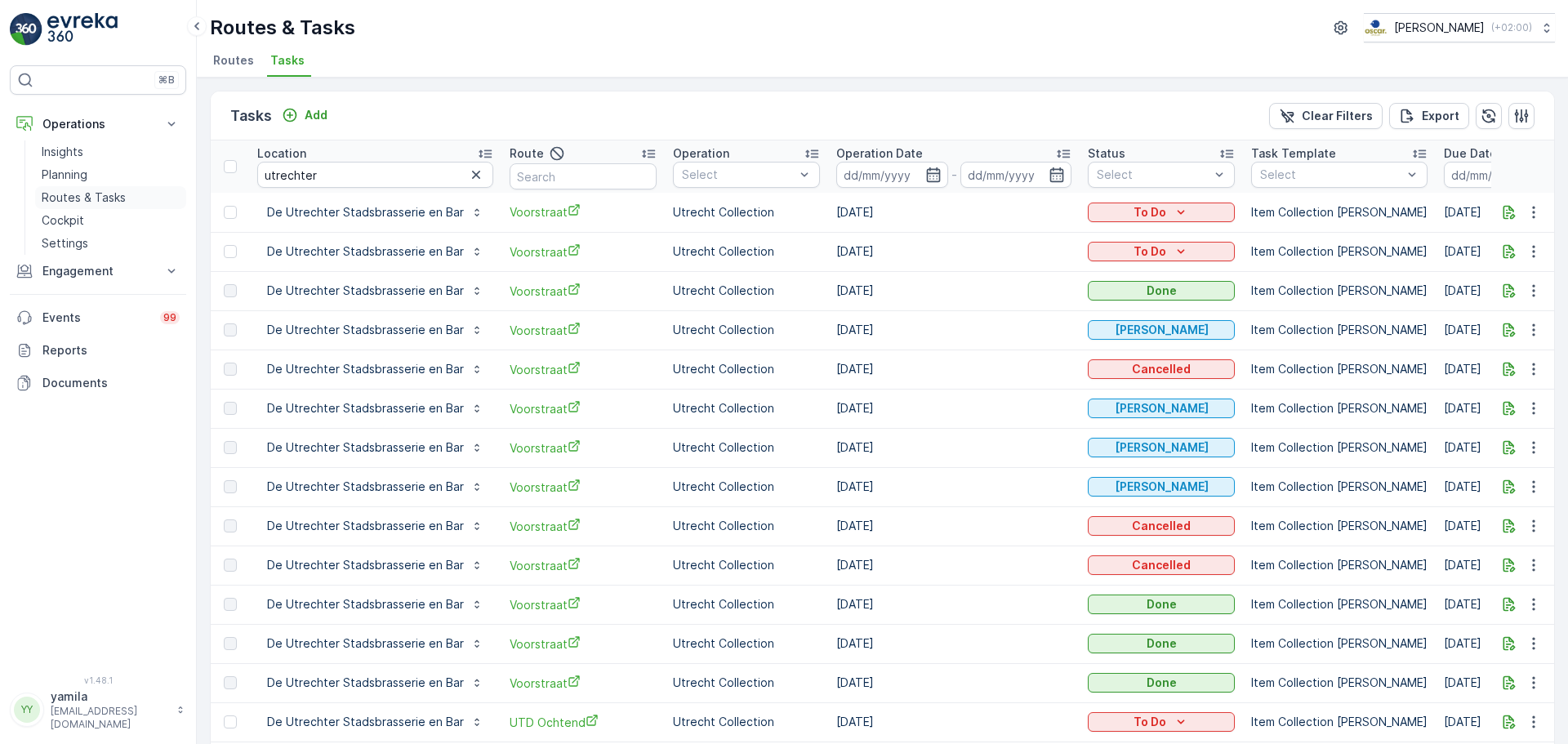
click at [89, 197] on p "Routes & Tasks" at bounding box center [84, 198] width 84 height 17
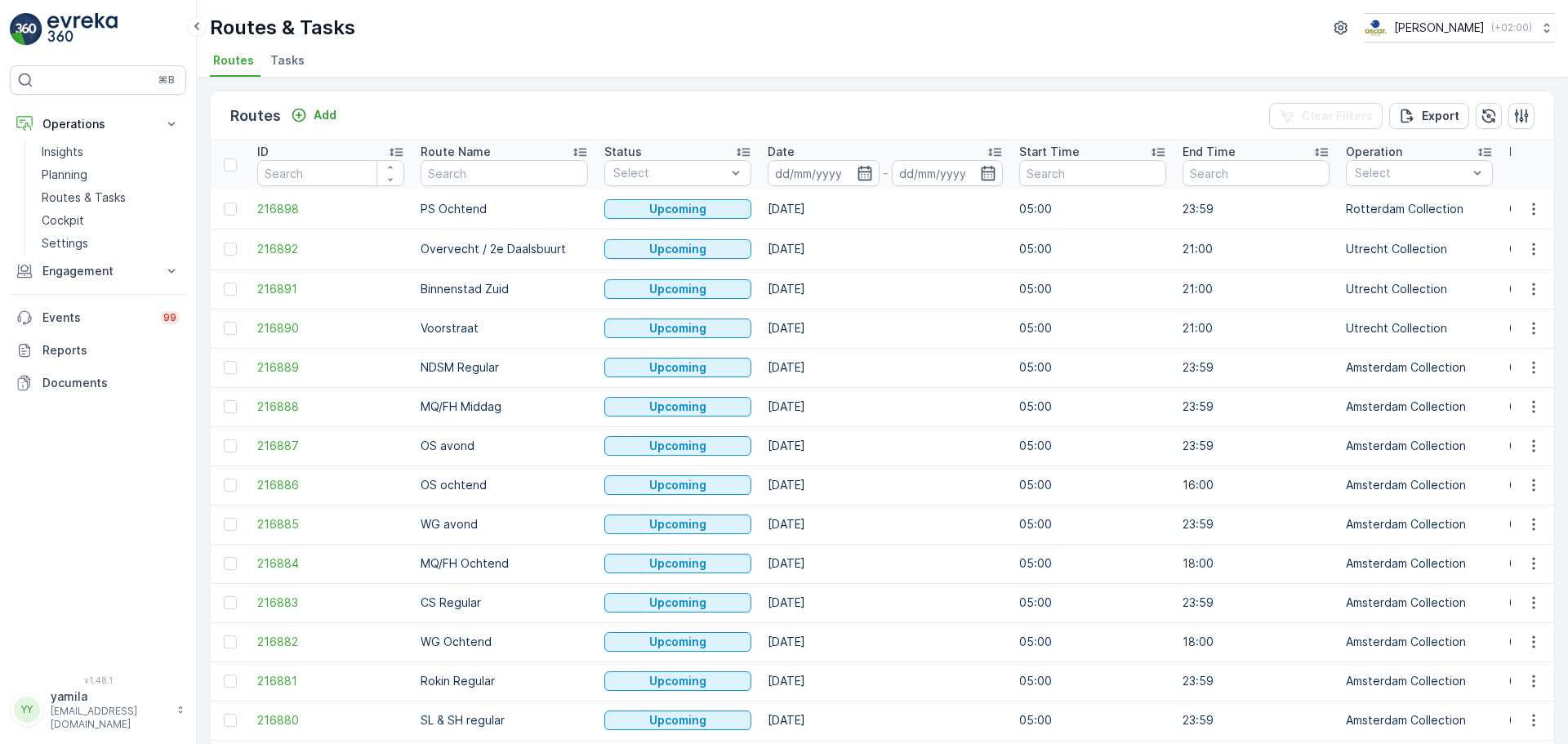
click at [456, 176] on input "text" at bounding box center [504, 173] width 167 height 26
type input "sl"
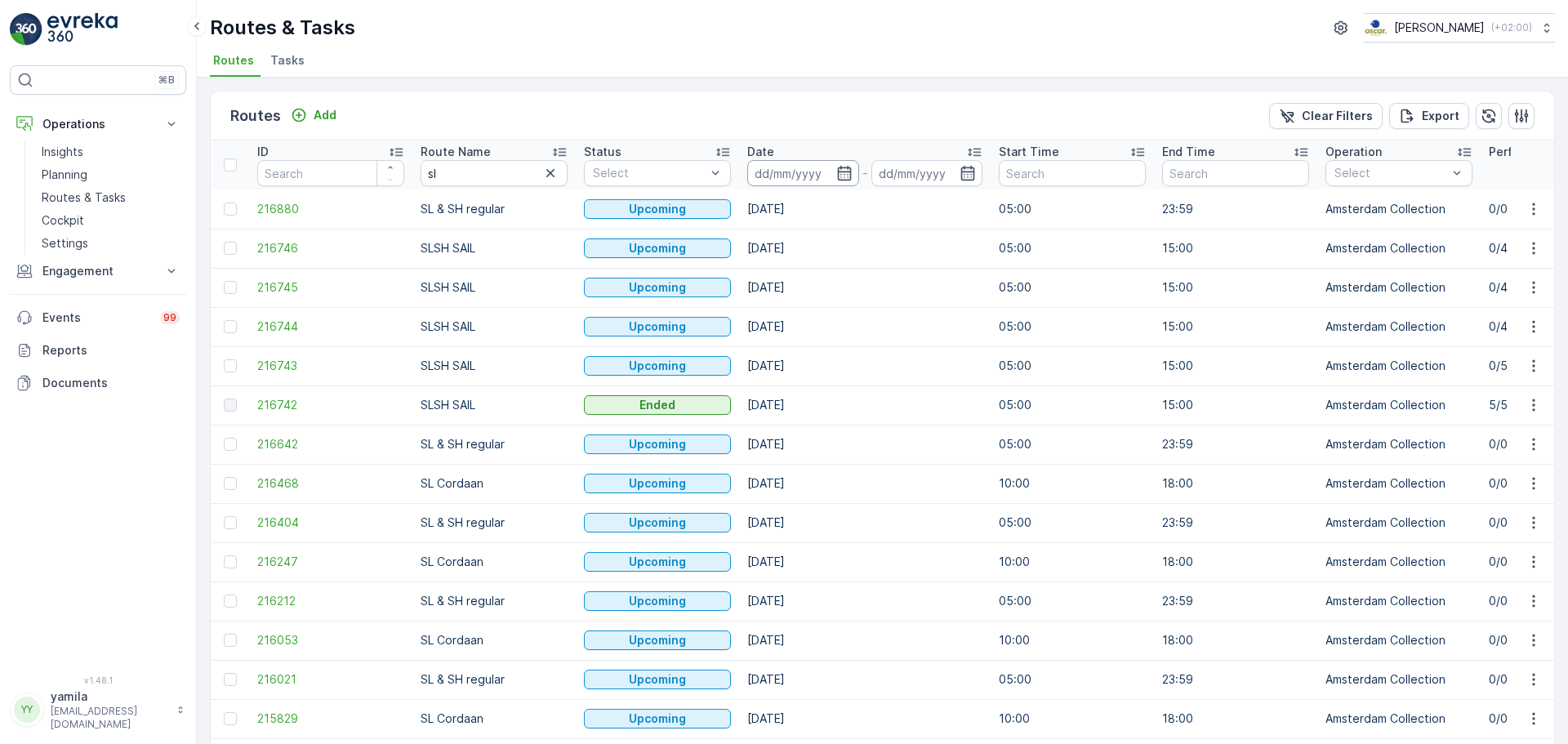
click at [774, 175] on input at bounding box center [804, 173] width 112 height 26
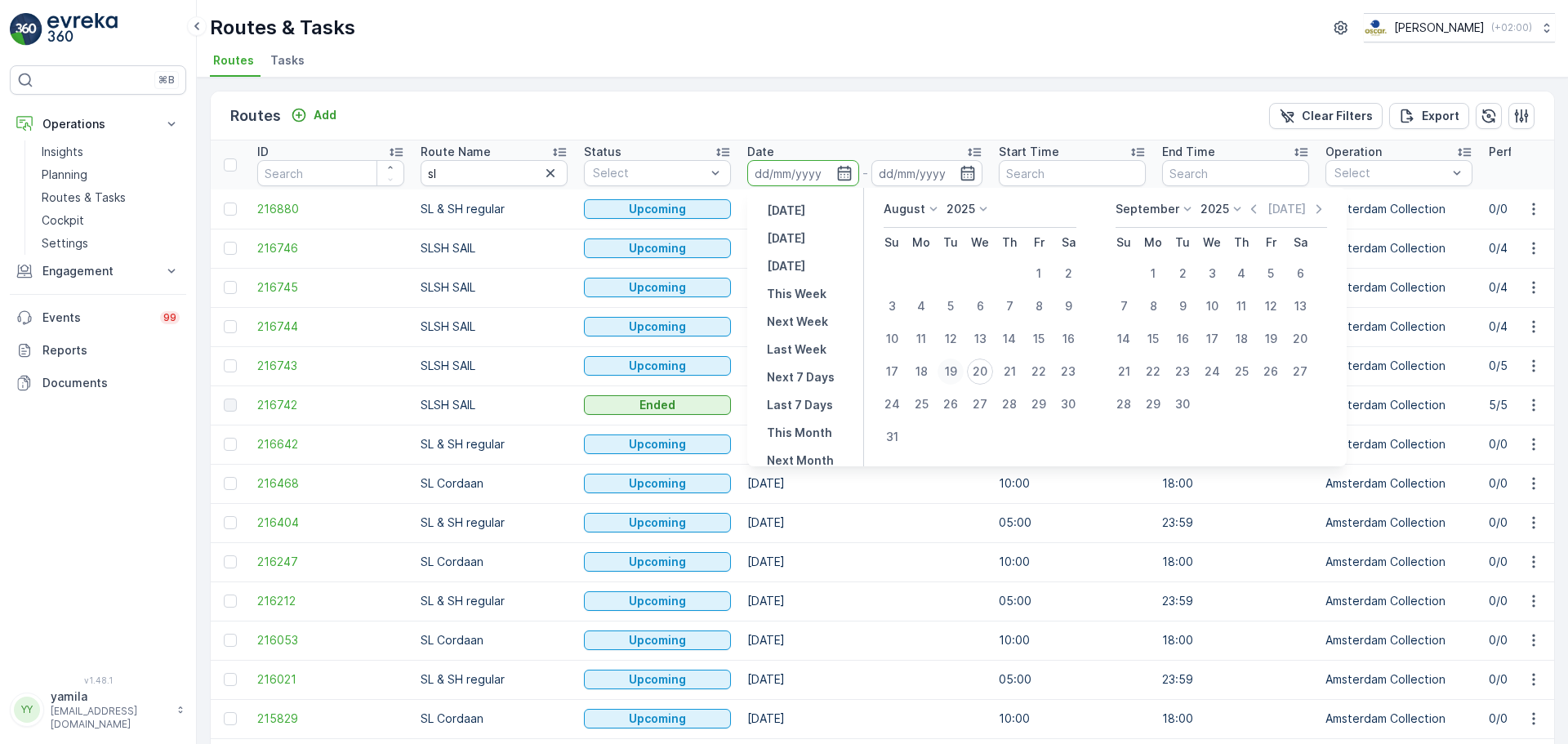
click at [955, 372] on div "19" at bounding box center [950, 372] width 26 height 26
type input "[DATE]"
click at [955, 372] on div "19" at bounding box center [950, 372] width 26 height 26
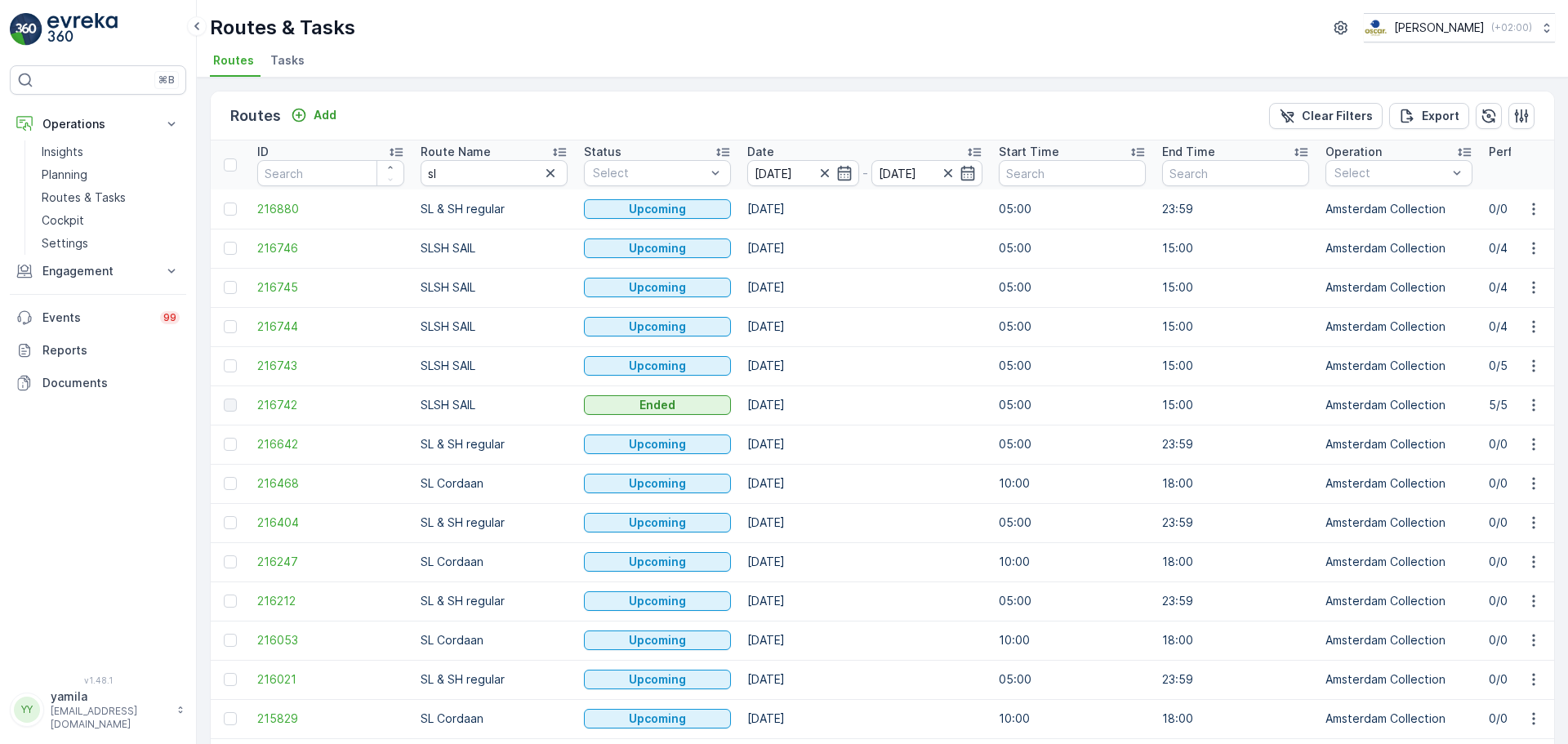
type input "[DATE]"
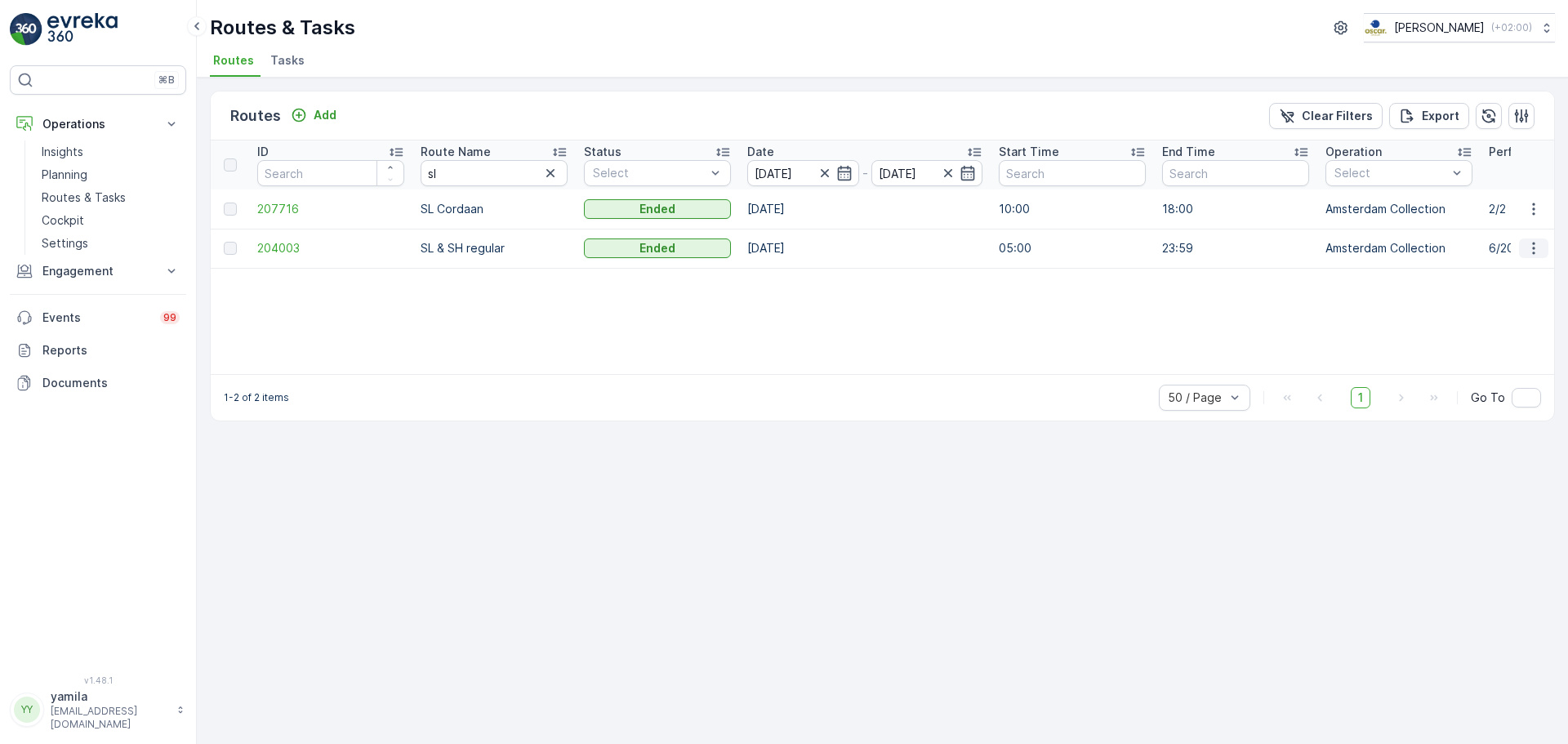
click at [1541, 251] on icon "button" at bounding box center [1535, 248] width 17 height 17
click at [1519, 265] on span "See More Details" at bounding box center [1495, 273] width 95 height 17
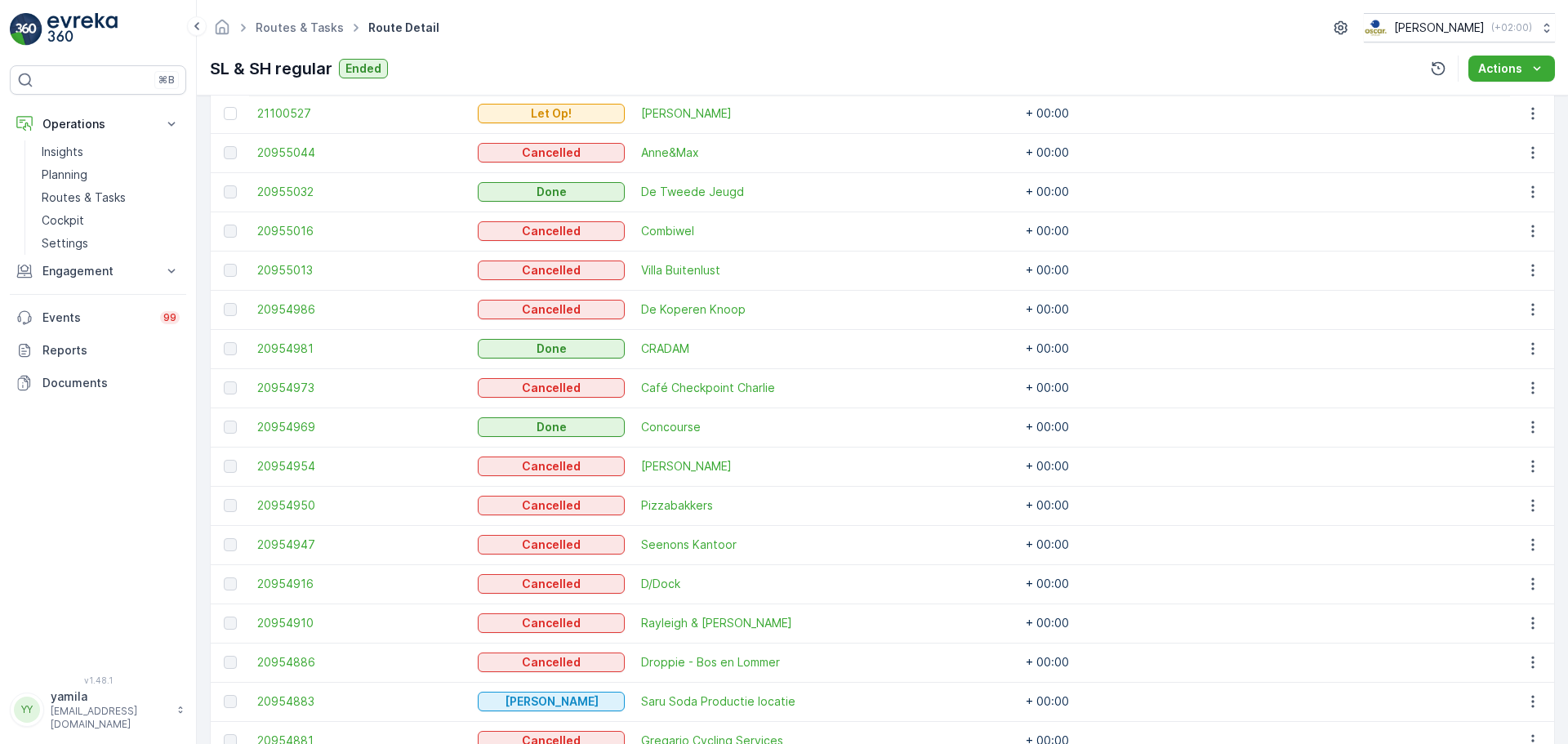
scroll to position [536, 0]
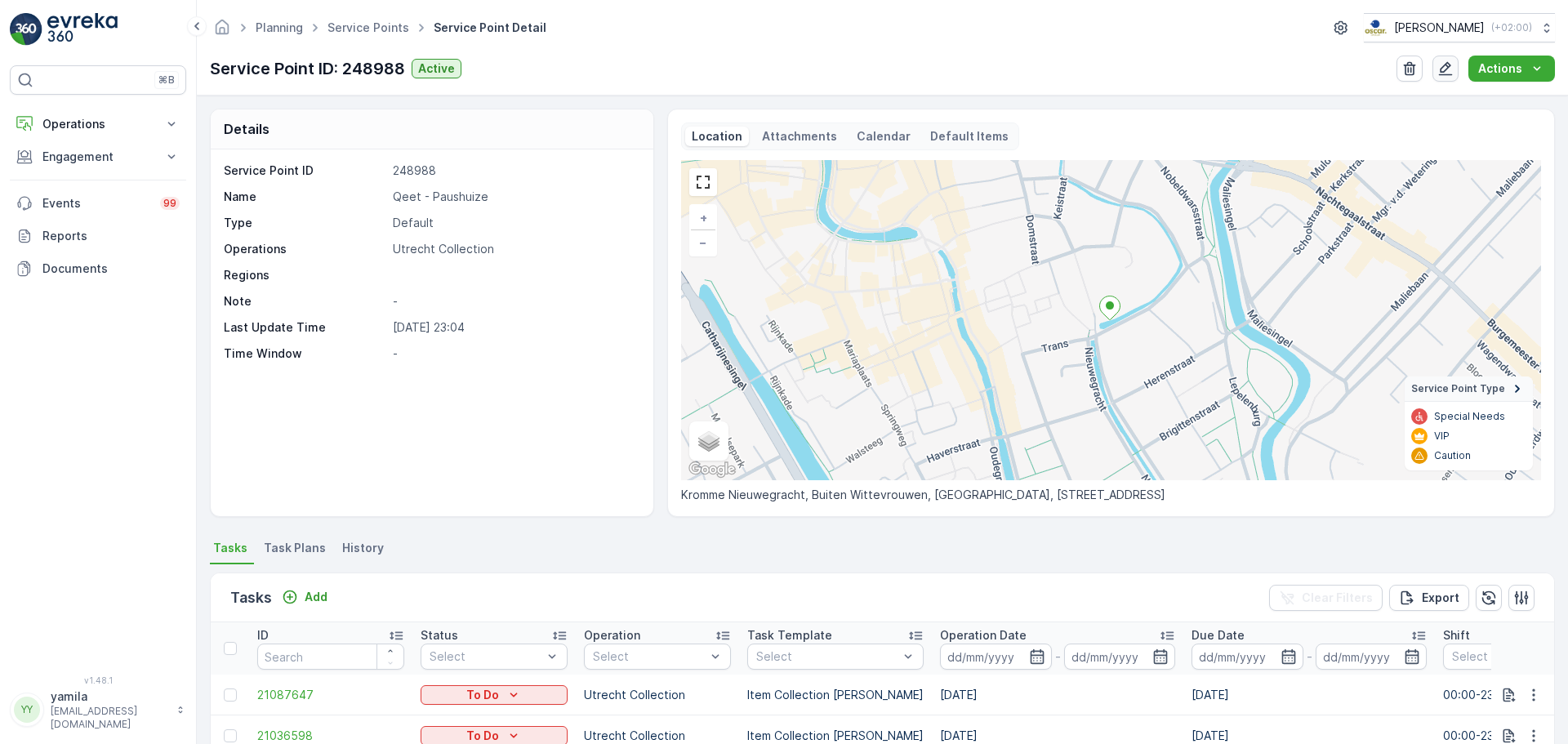
click at [1441, 72] on icon "button" at bounding box center [1446, 69] width 17 height 17
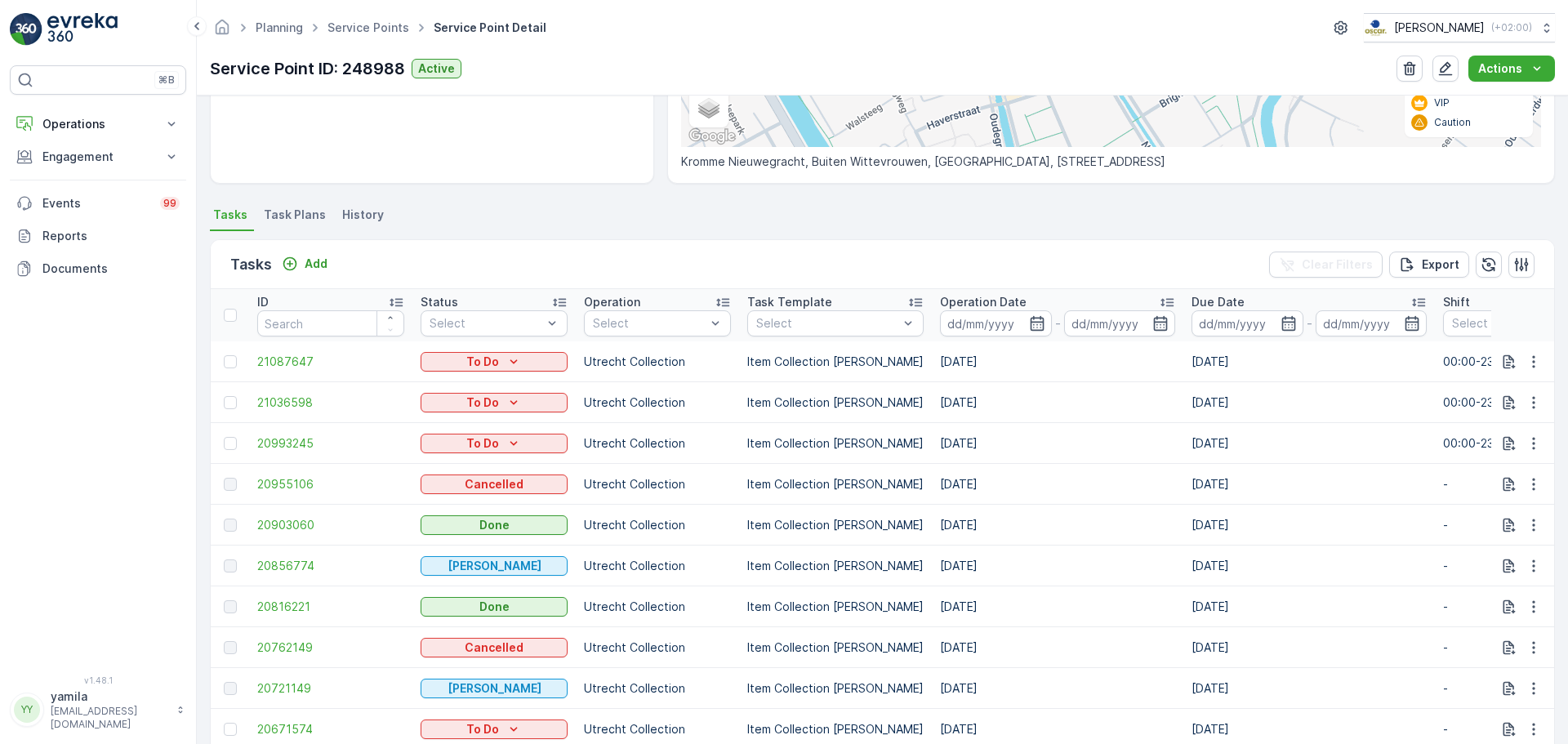
scroll to position [408, 0]
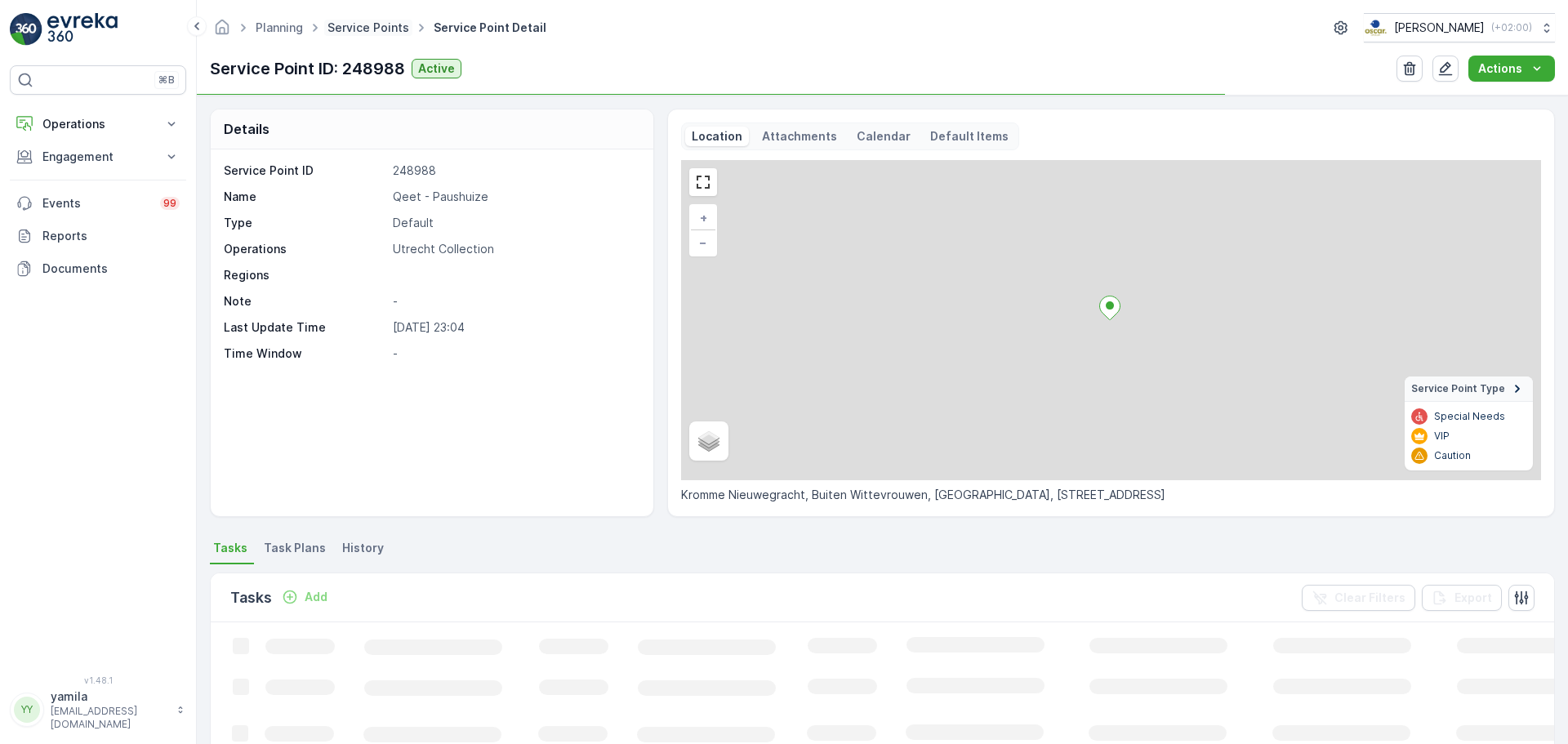
click at [371, 20] on link "Service Points" at bounding box center [368, 27] width 82 height 14
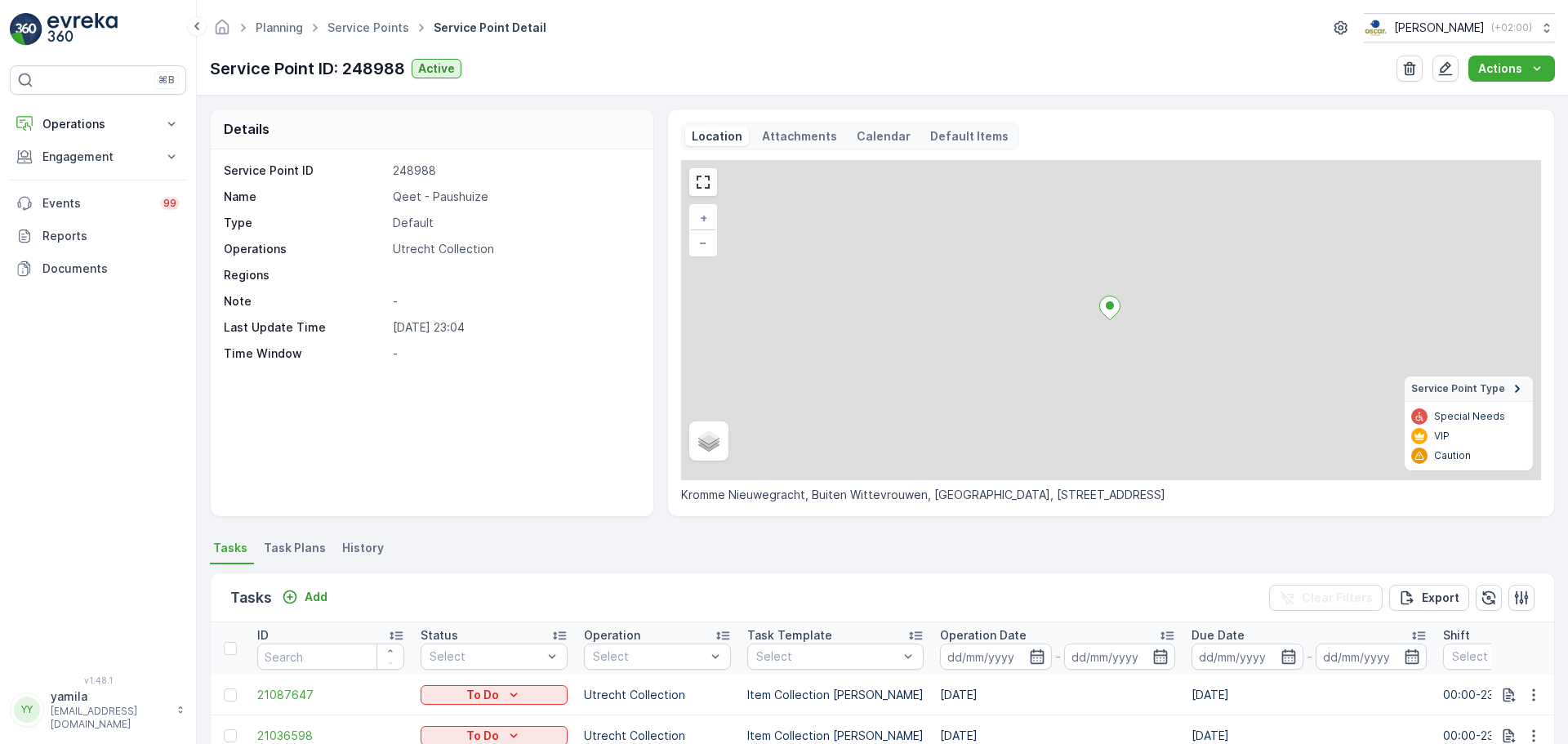
scroll to position [82, 0]
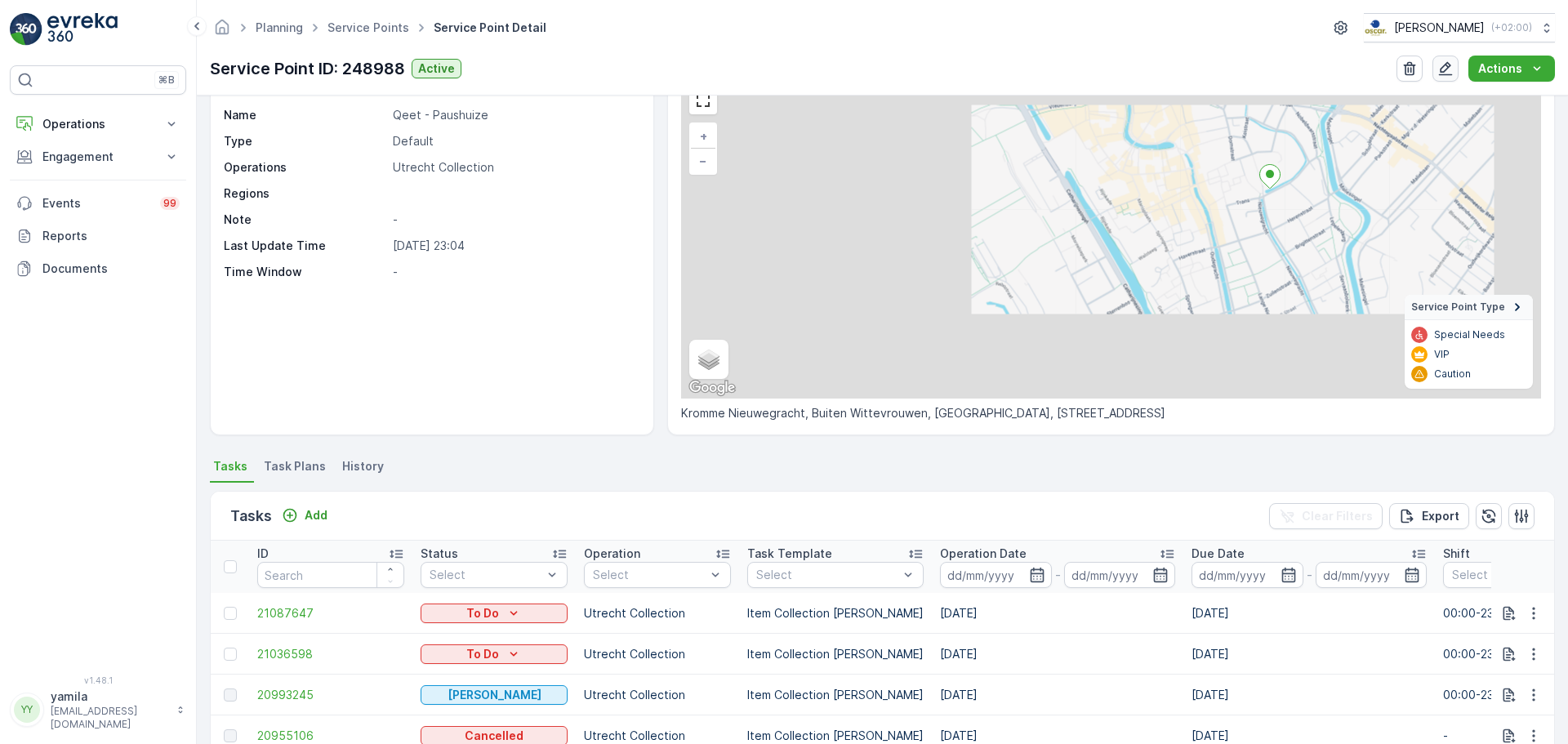
click at [1451, 77] on button "button" at bounding box center [1445, 69] width 26 height 26
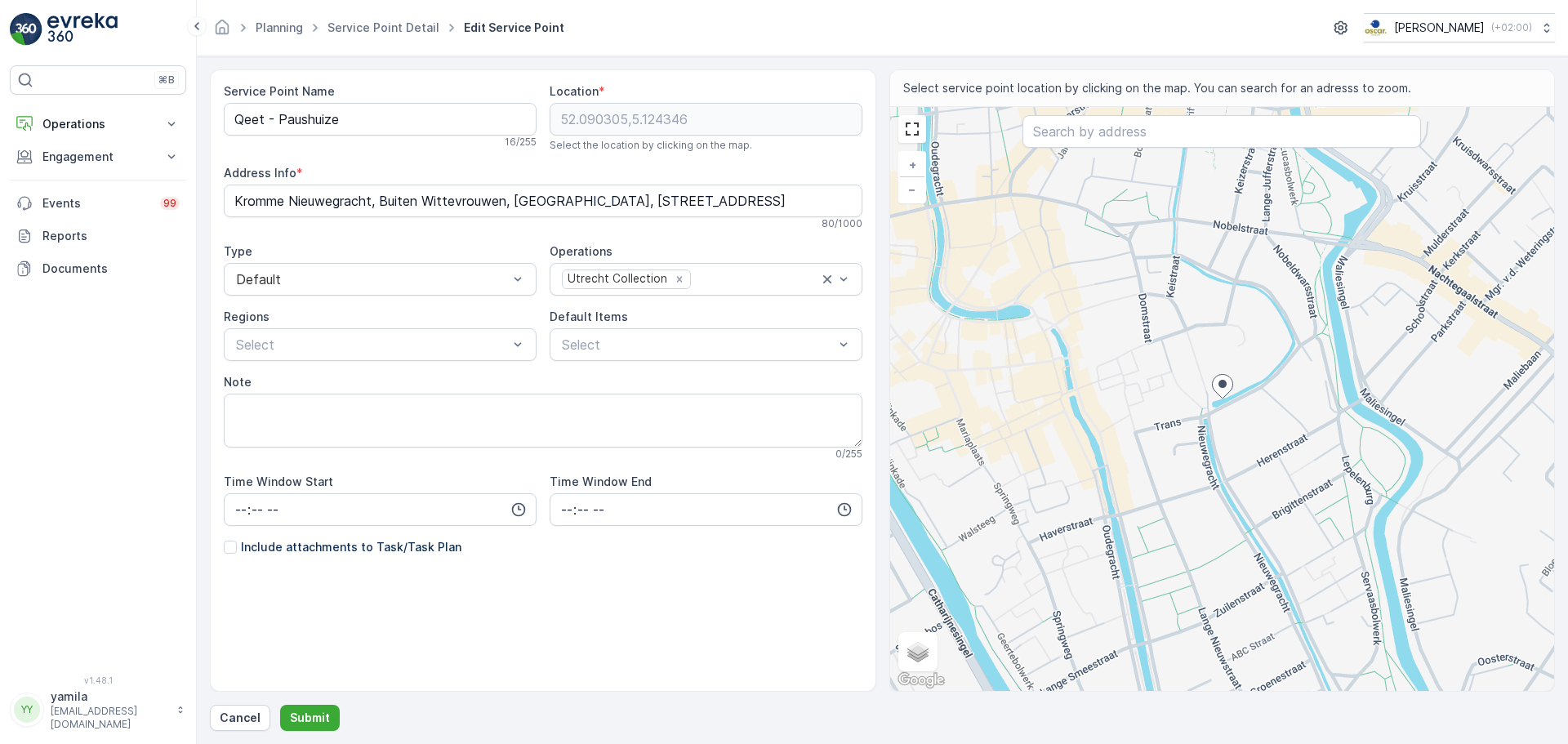
click at [238, 551] on div "Include attachments to Task/Task Plan" at bounding box center [343, 548] width 238 height 17
click at [224, 539] on input "Include attachments to Task/Task Plan" at bounding box center [224, 539] width 0 height 0
drag, startPoint x: 305, startPoint y: 719, endPoint x: 529, endPoint y: 673, distance: 228.7
click at [529, 673] on div "Service Point Name Qeet - Paushuize 16 / 255 Location * 52.090305,5.124346 Sele…" at bounding box center [883, 400] width 1345 height 661
click at [288, 426] on textarea "Note" at bounding box center [543, 420] width 639 height 54
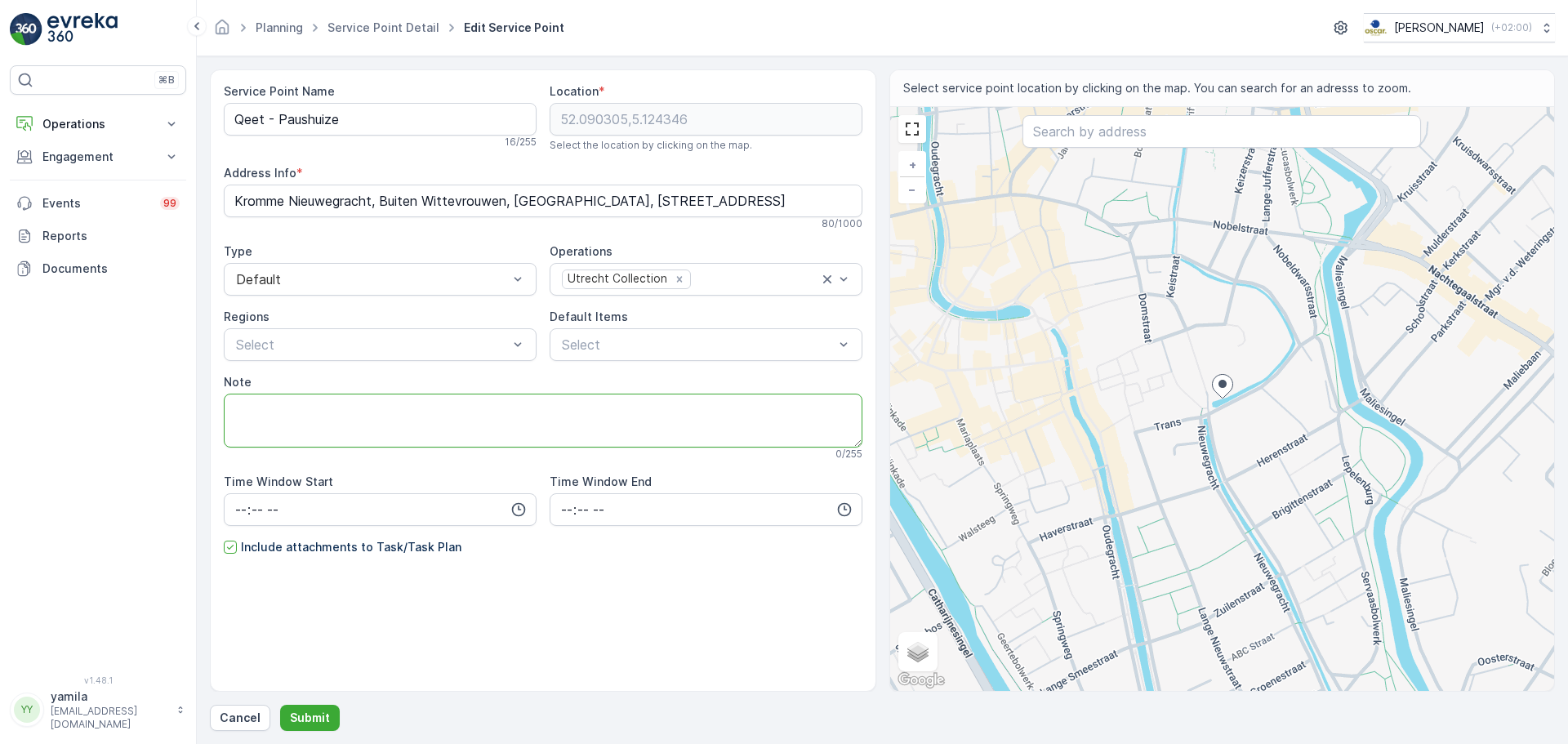
paste textarea "Het sleutel kluisje hangt aan de muur. Met je gezicht richting de deur van het …"
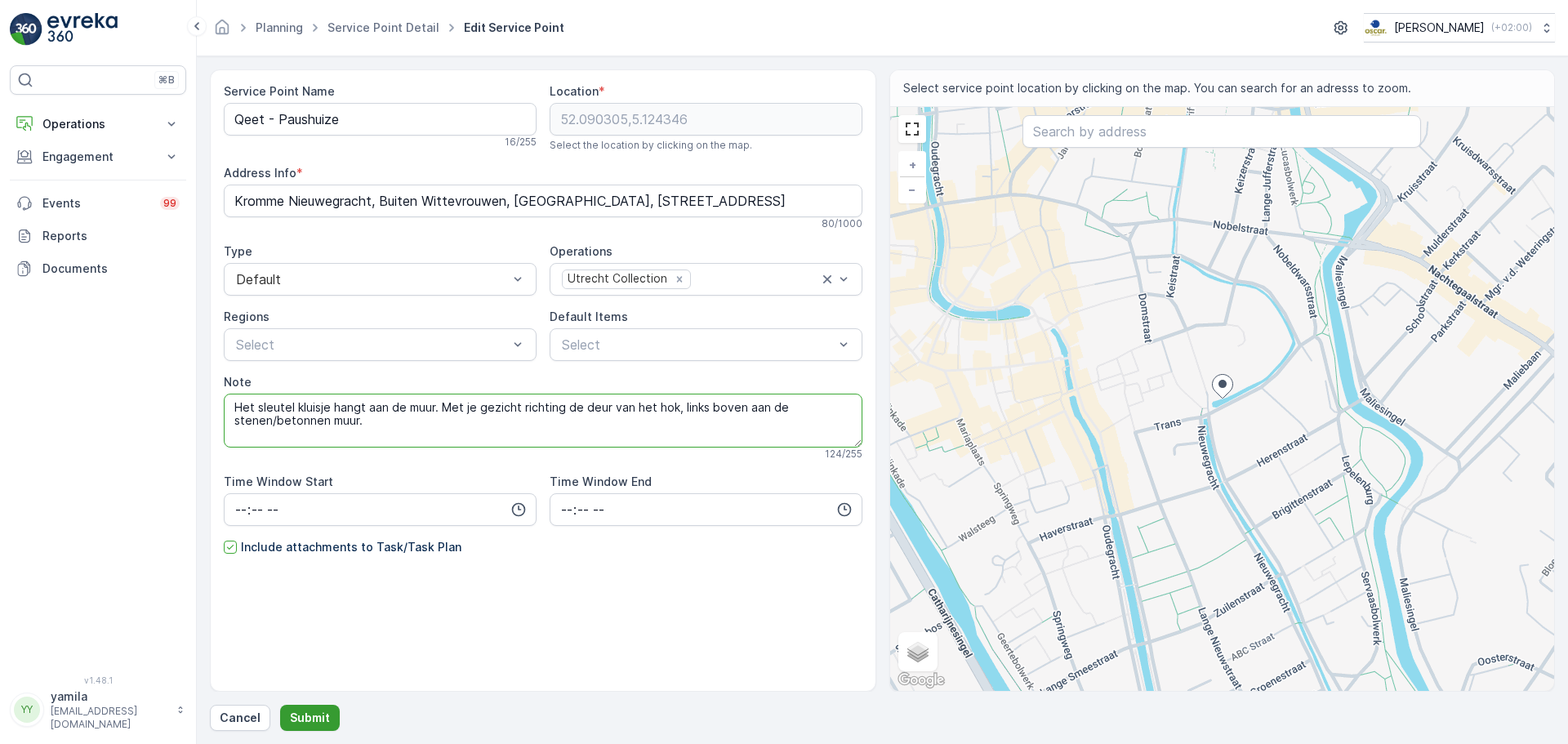
type textarea "Het sleutel kluisje hangt aan de muur. Met je gezicht richting de deur van het …"
click at [300, 712] on p "Submit" at bounding box center [310, 718] width 40 height 17
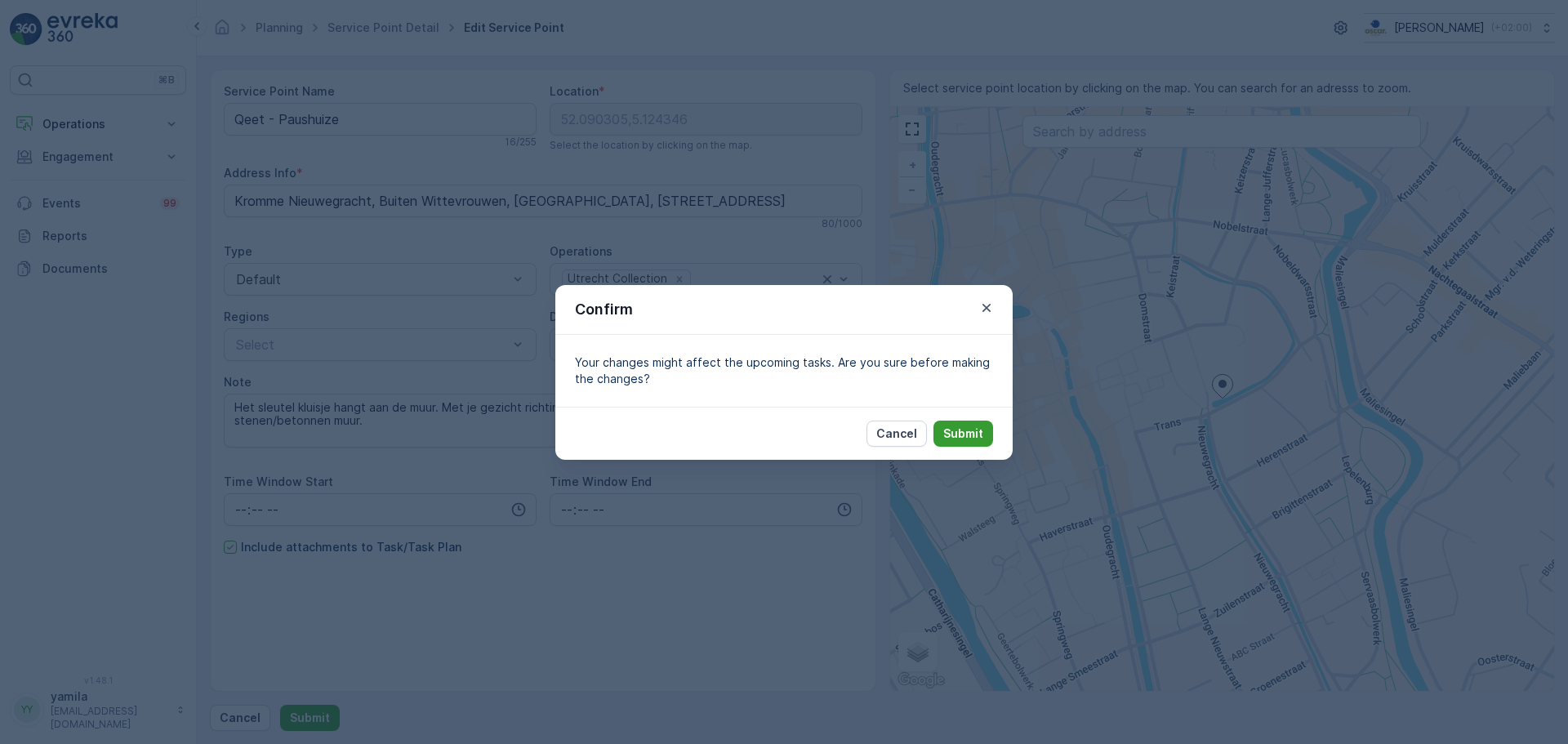
click at [962, 433] on p "Submit" at bounding box center [963, 434] width 40 height 17
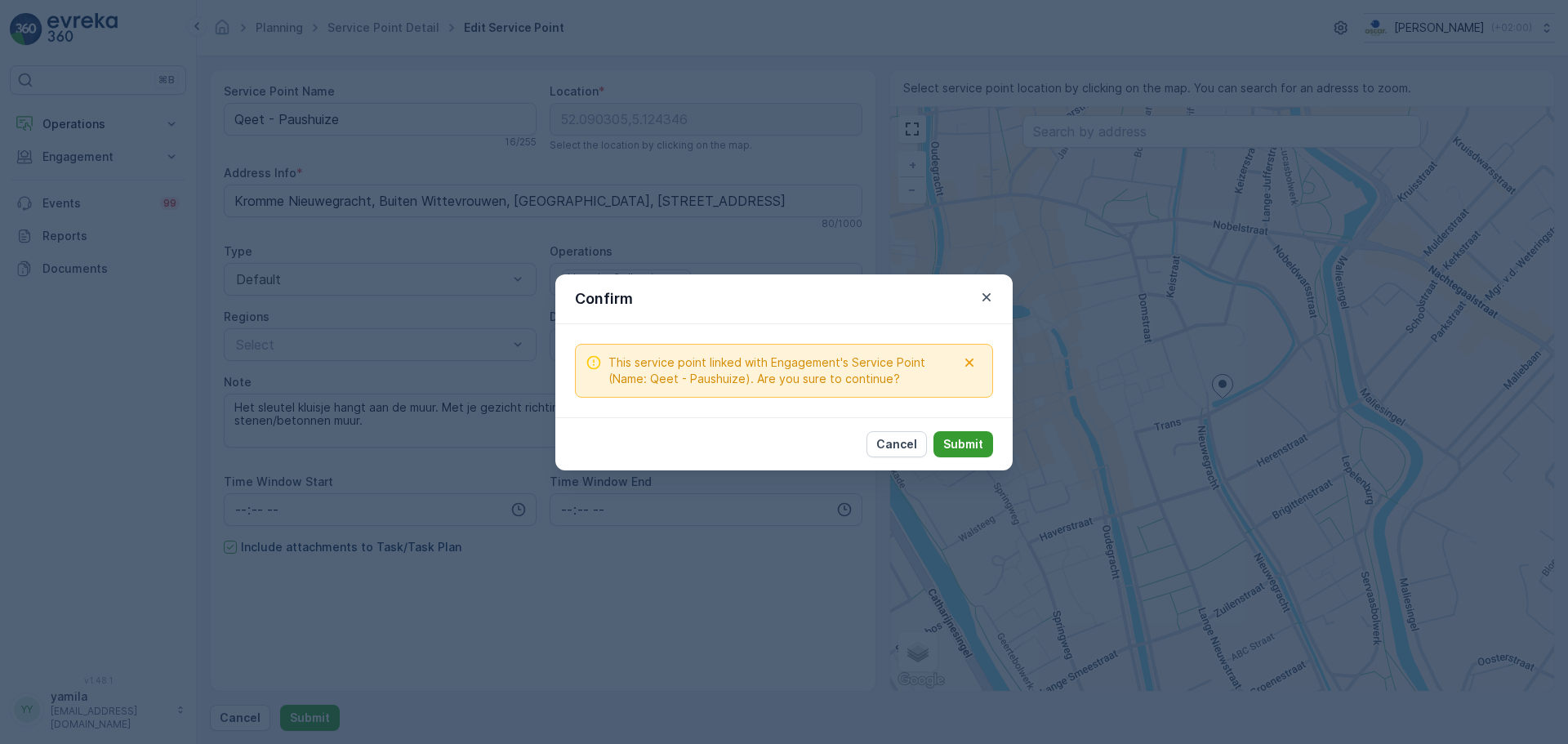
click at [957, 444] on p "Submit" at bounding box center [963, 445] width 40 height 17
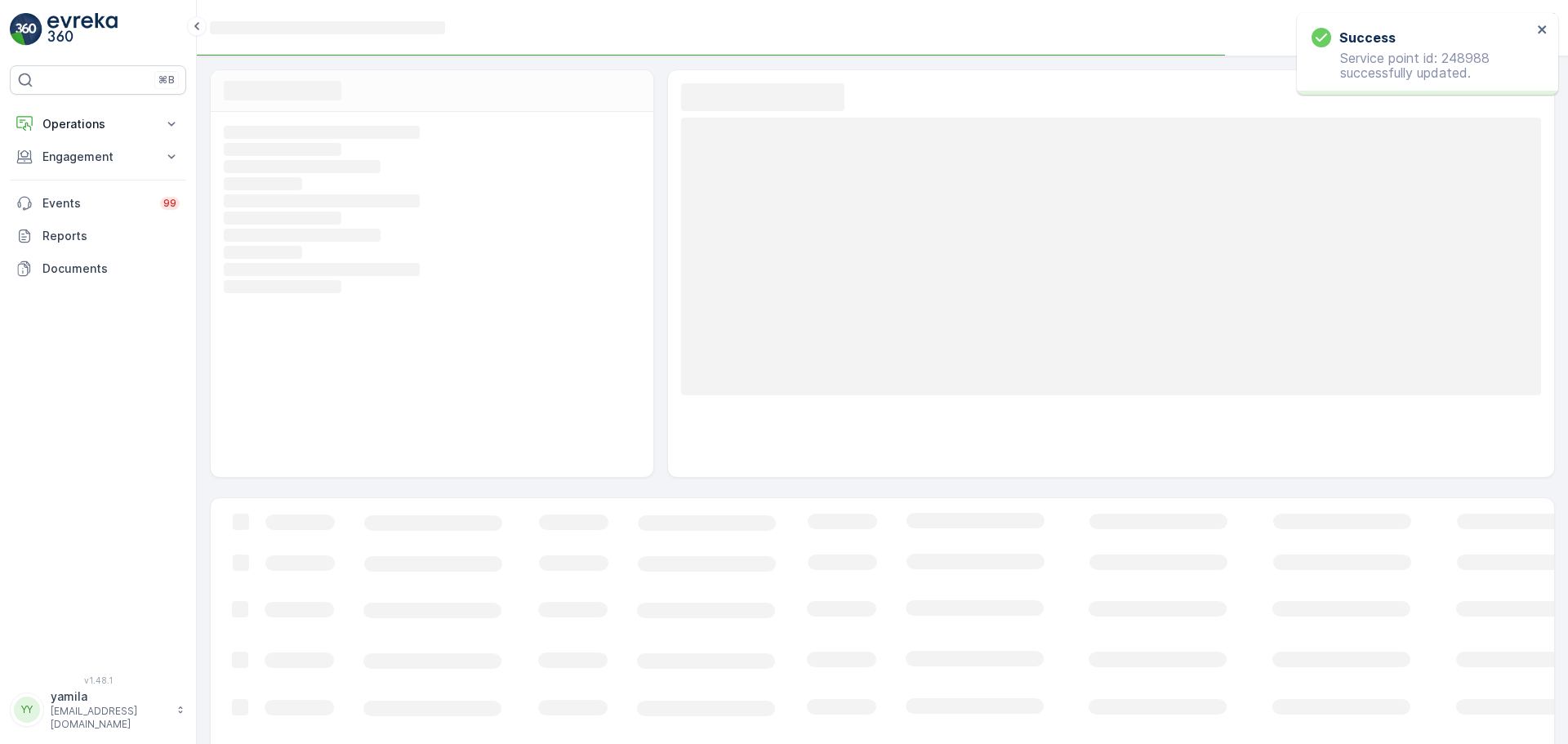
click at [1537, 42] on div "Success Service point id: 248988 successfully updated." at bounding box center [1428, 54] width 261 height 82
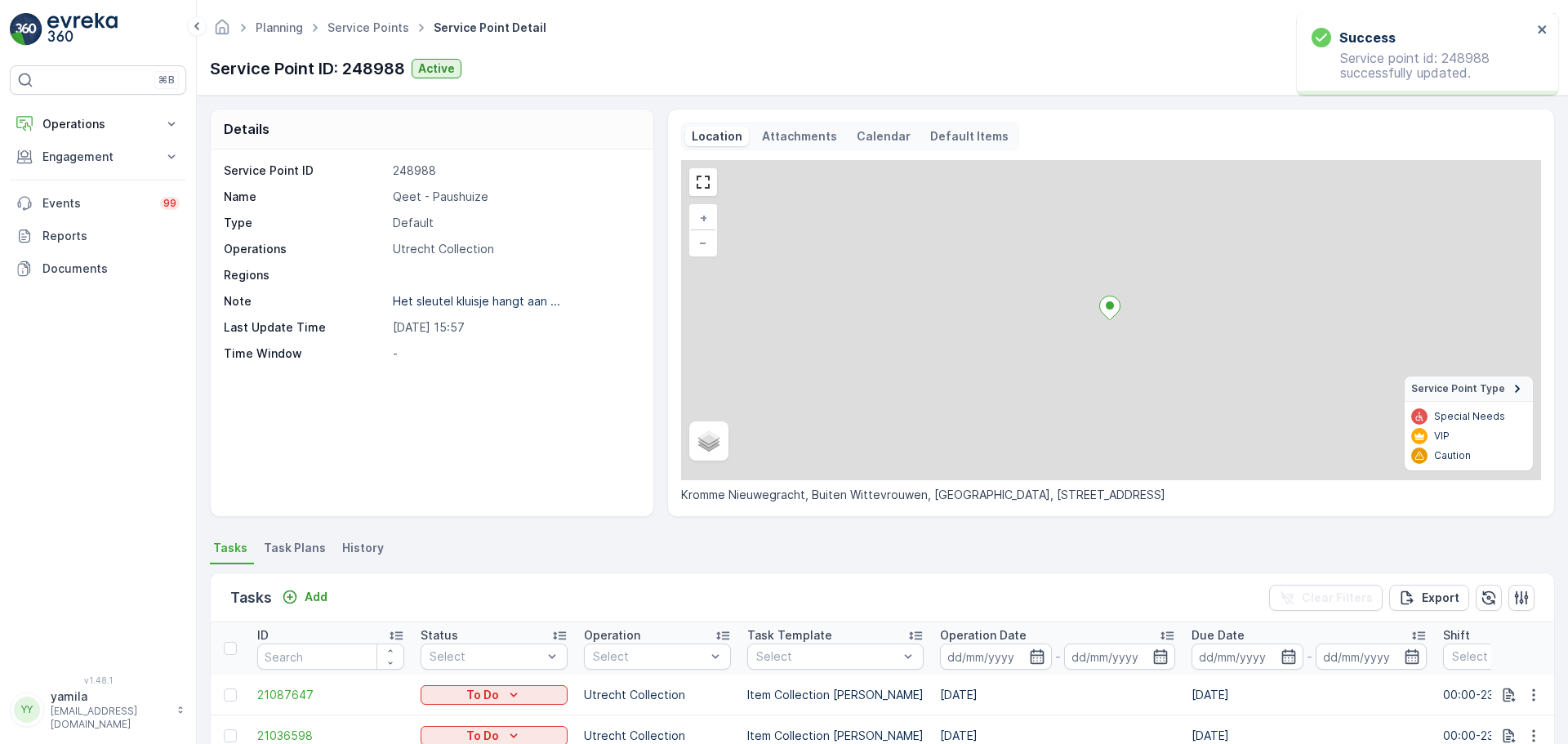
click at [1544, 40] on div "Success Service point id: 248988 successfully updated." at bounding box center [1428, 54] width 261 height 82
click at [779, 138] on p "Attachments" at bounding box center [799, 137] width 75 height 17
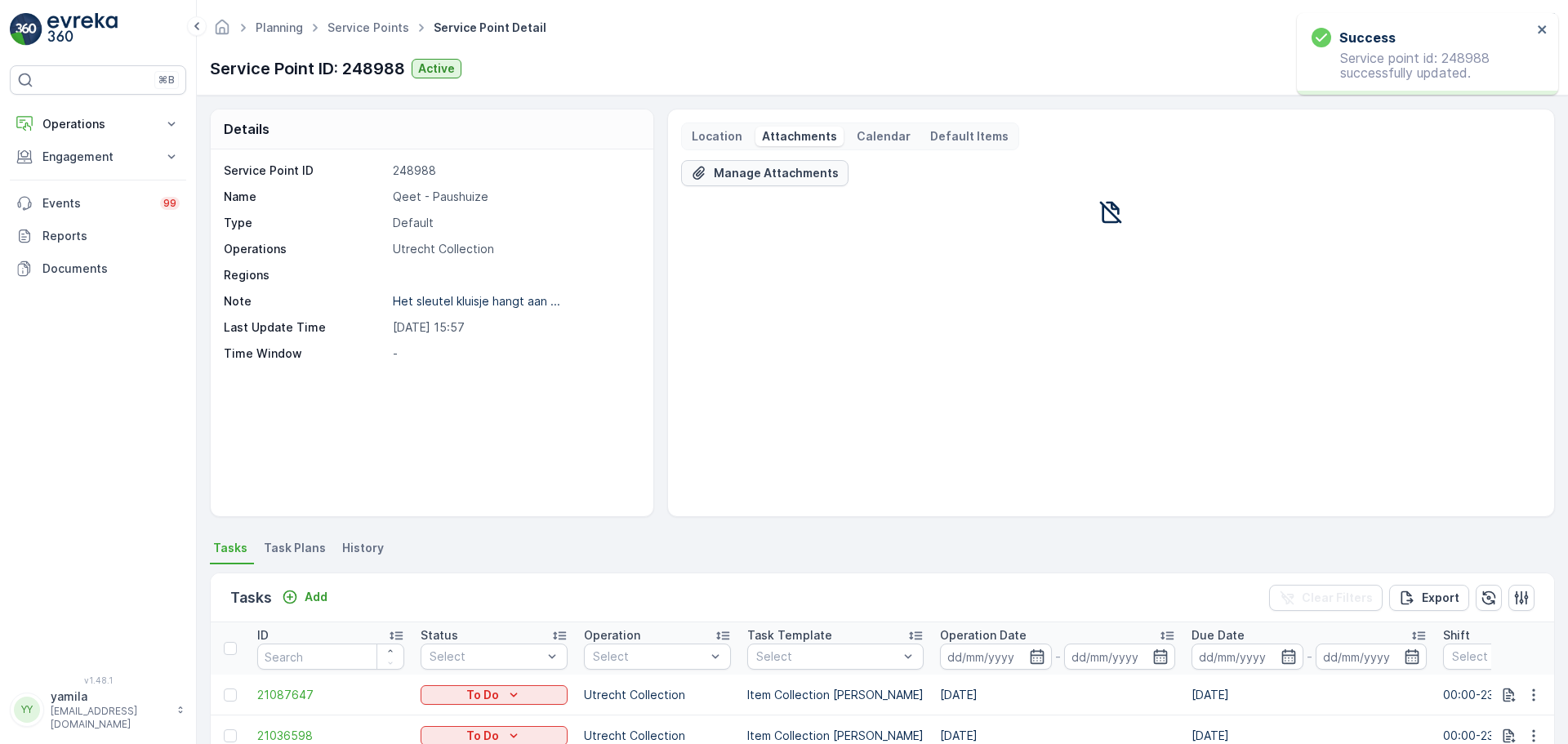
click at [791, 171] on p "Manage Attachments" at bounding box center [777, 173] width 125 height 17
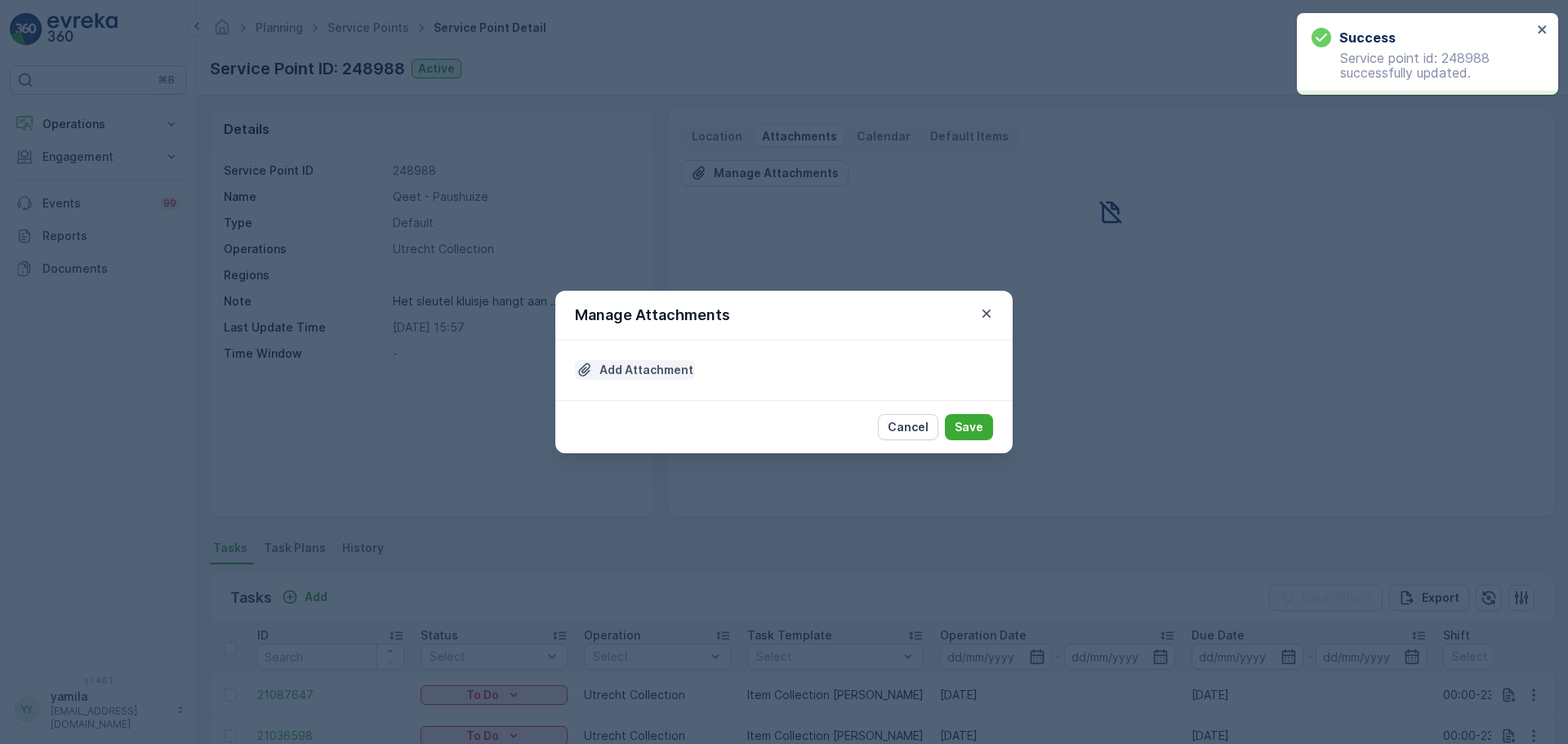
click at [605, 365] on p "Add Attachment" at bounding box center [646, 370] width 94 height 17
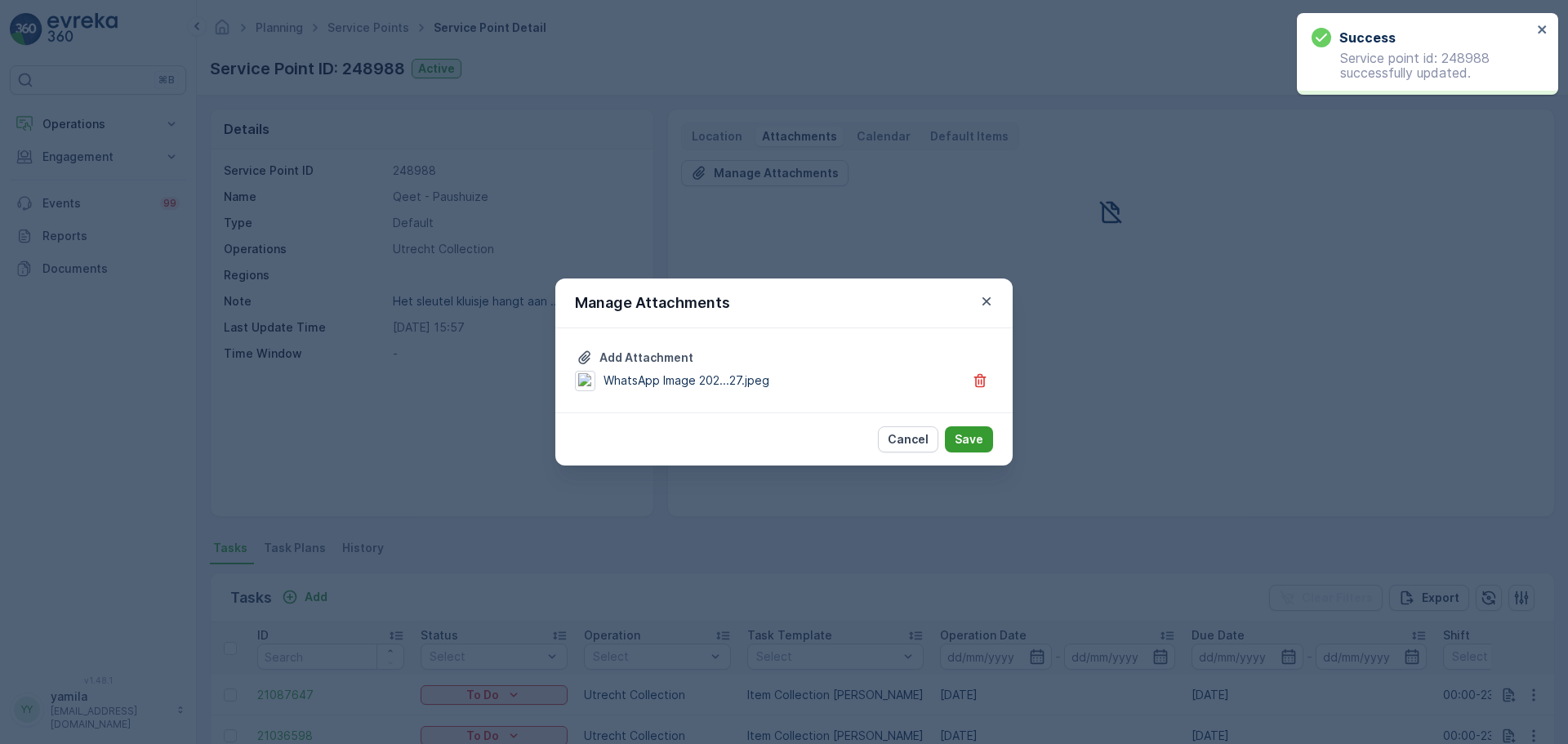
drag, startPoint x: 1003, startPoint y: 439, endPoint x: 990, endPoint y: 435, distance: 13.6
click at [993, 436] on div "Cancel Save" at bounding box center [784, 439] width 458 height 53
click at [979, 434] on p "Save" at bounding box center [969, 440] width 29 height 17
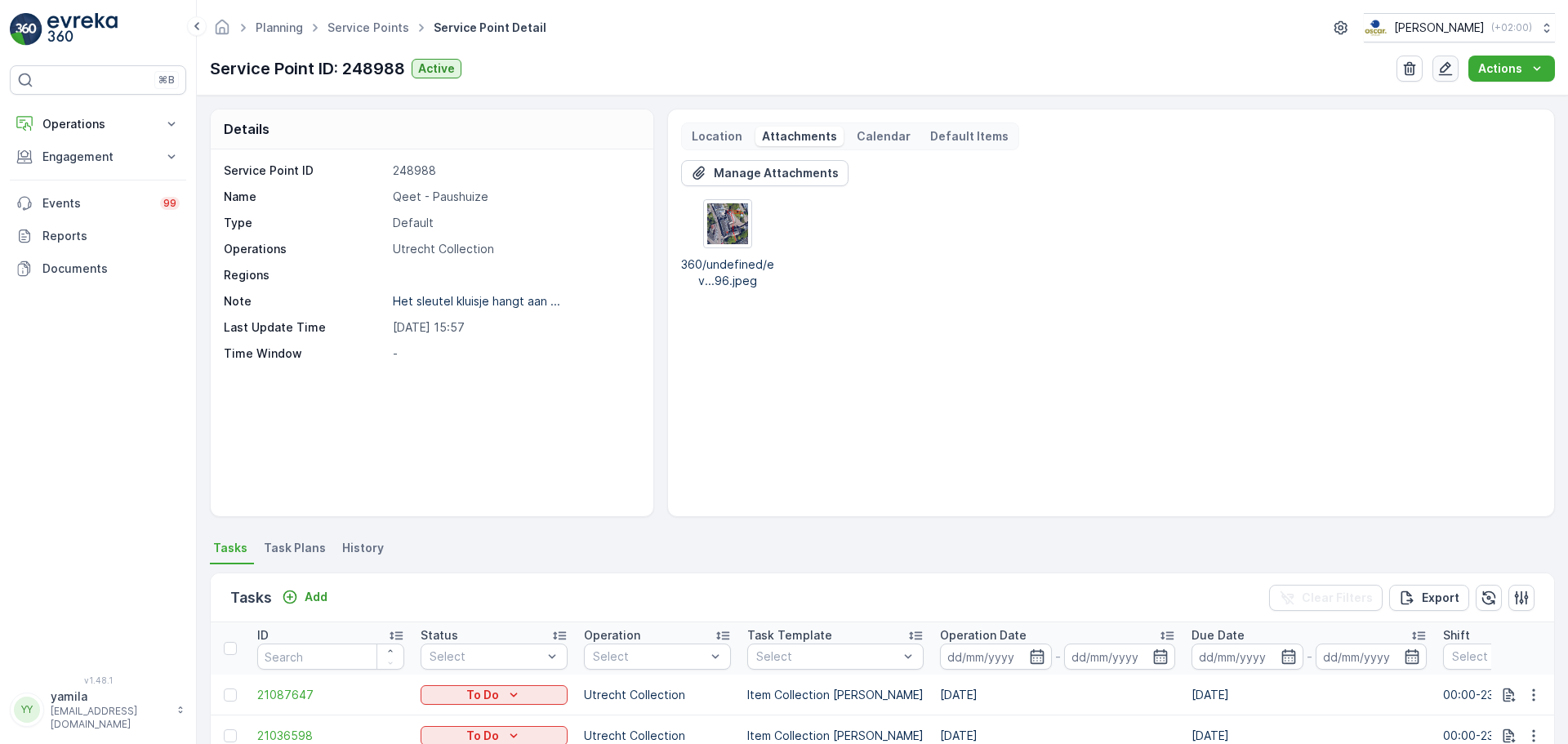
click at [1451, 72] on icon "button" at bounding box center [1446, 69] width 17 height 17
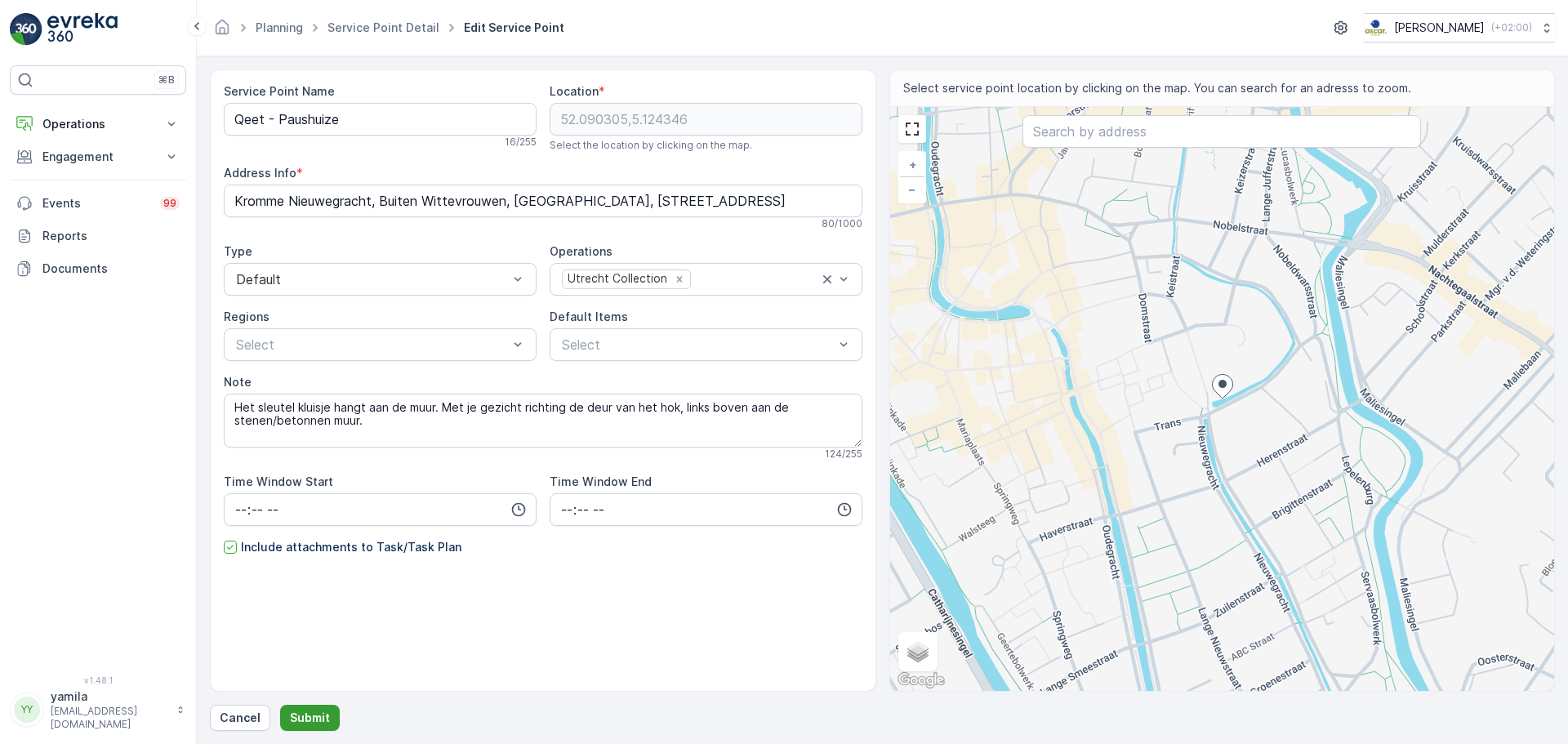
click at [311, 716] on p "Submit" at bounding box center [310, 718] width 40 height 17
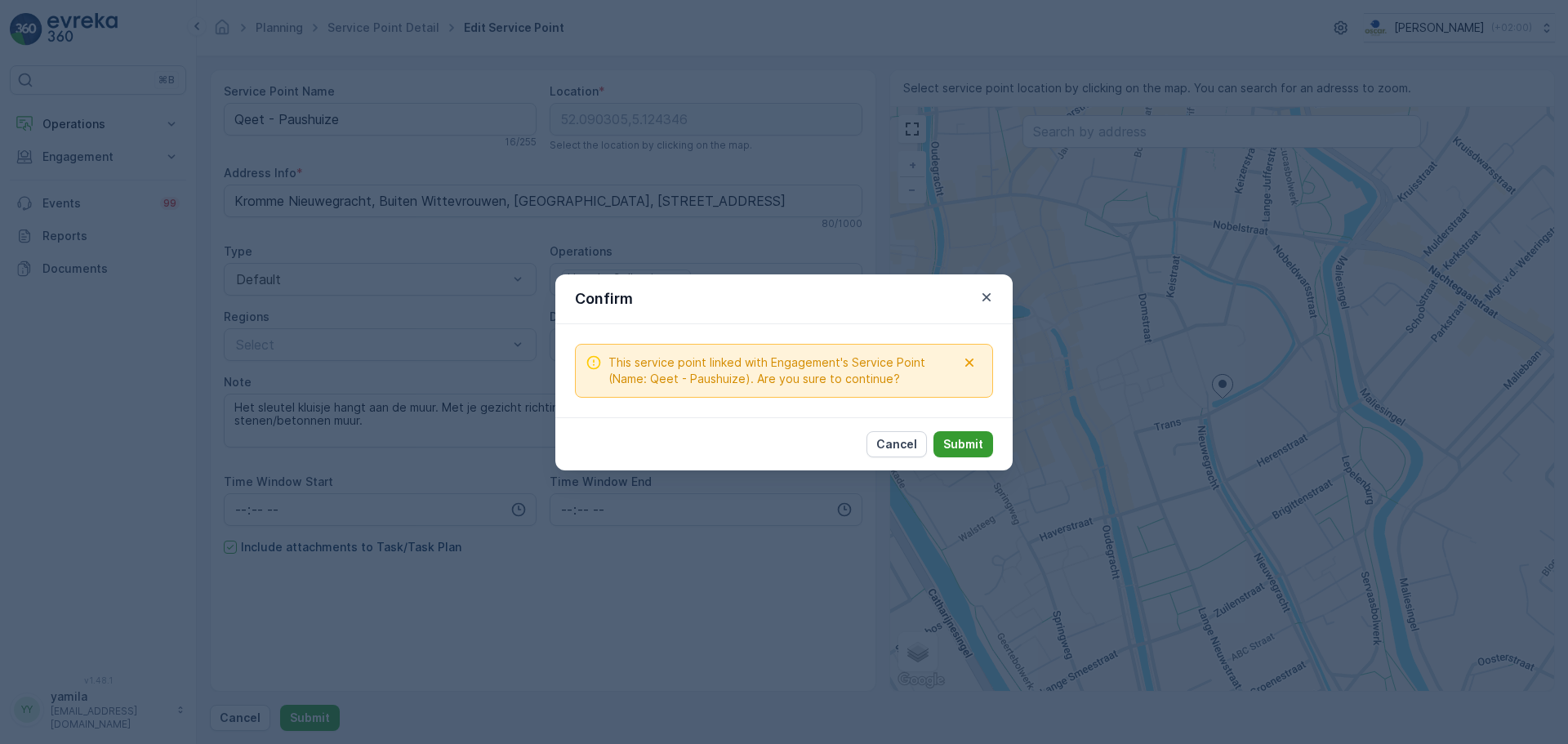
click at [982, 444] on button "Submit" at bounding box center [963, 445] width 60 height 26
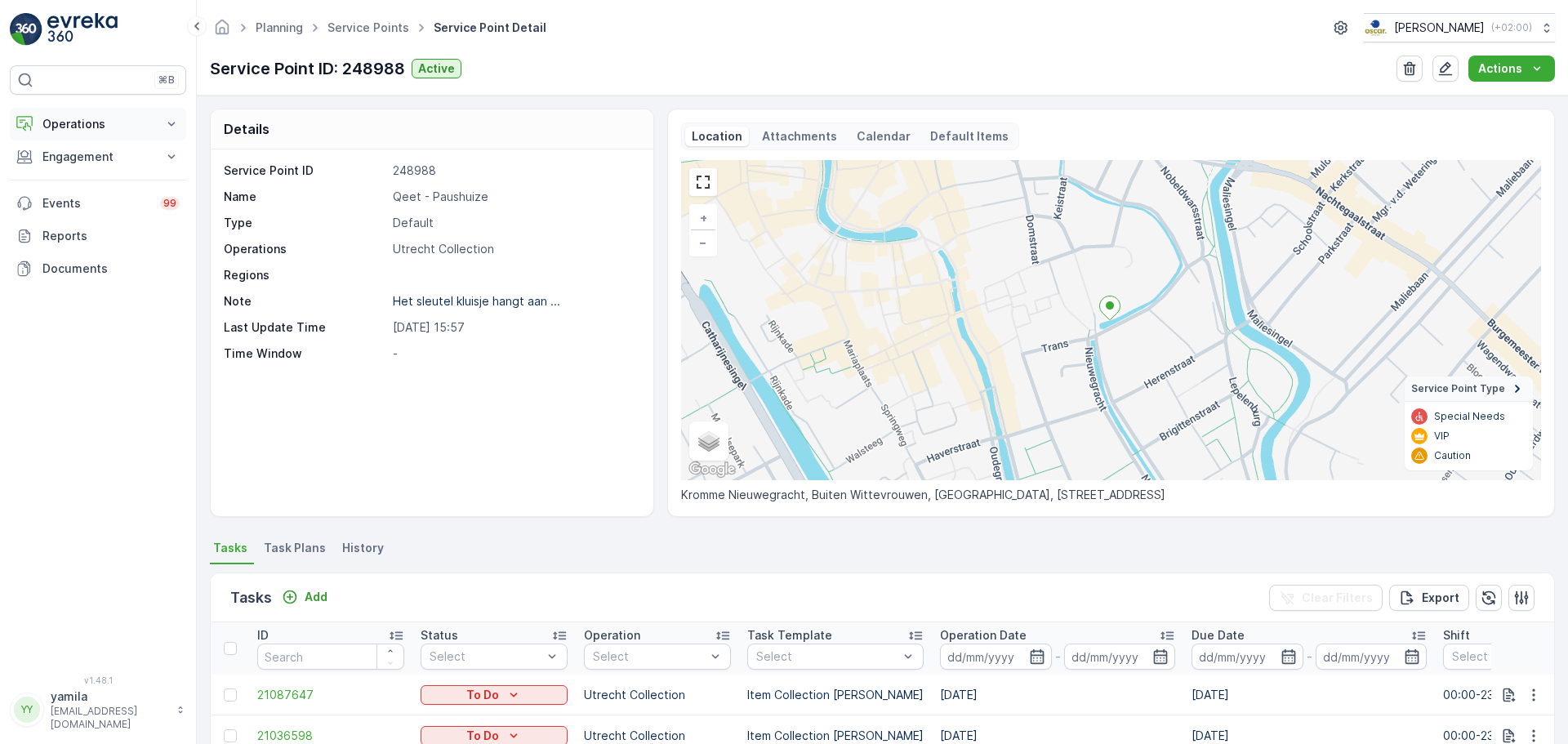
click at [113, 131] on p "Operations" at bounding box center [98, 125] width 111 height 17
click at [100, 194] on p "Routes & Tasks" at bounding box center [84, 198] width 84 height 17
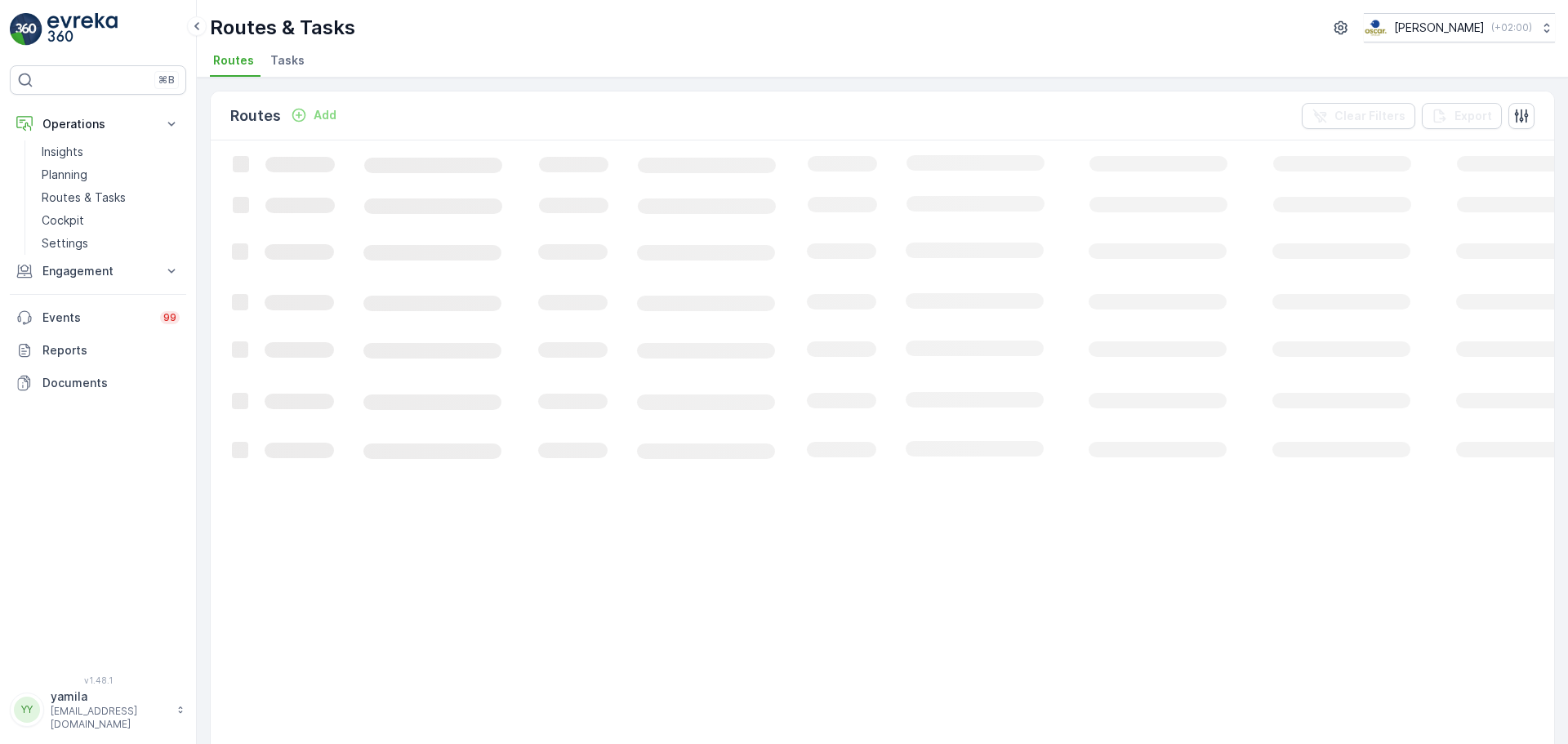
click at [288, 57] on span "Tasks" at bounding box center [287, 60] width 34 height 17
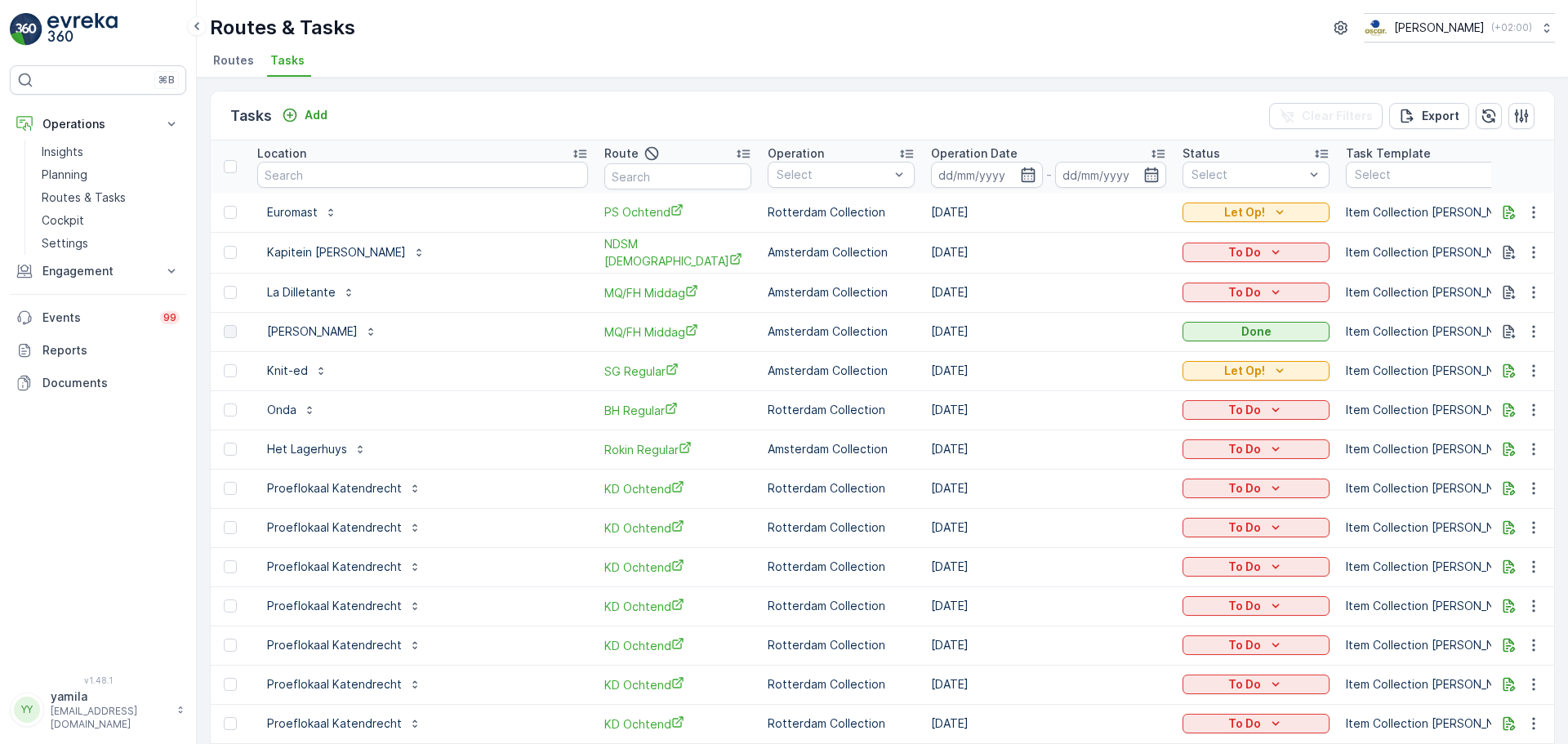
drag, startPoint x: 357, startPoint y: 179, endPoint x: 337, endPoint y: 183, distance: 20.4
click at [337, 184] on input "text" at bounding box center [423, 175] width 331 height 26
type input "lagerhuys"
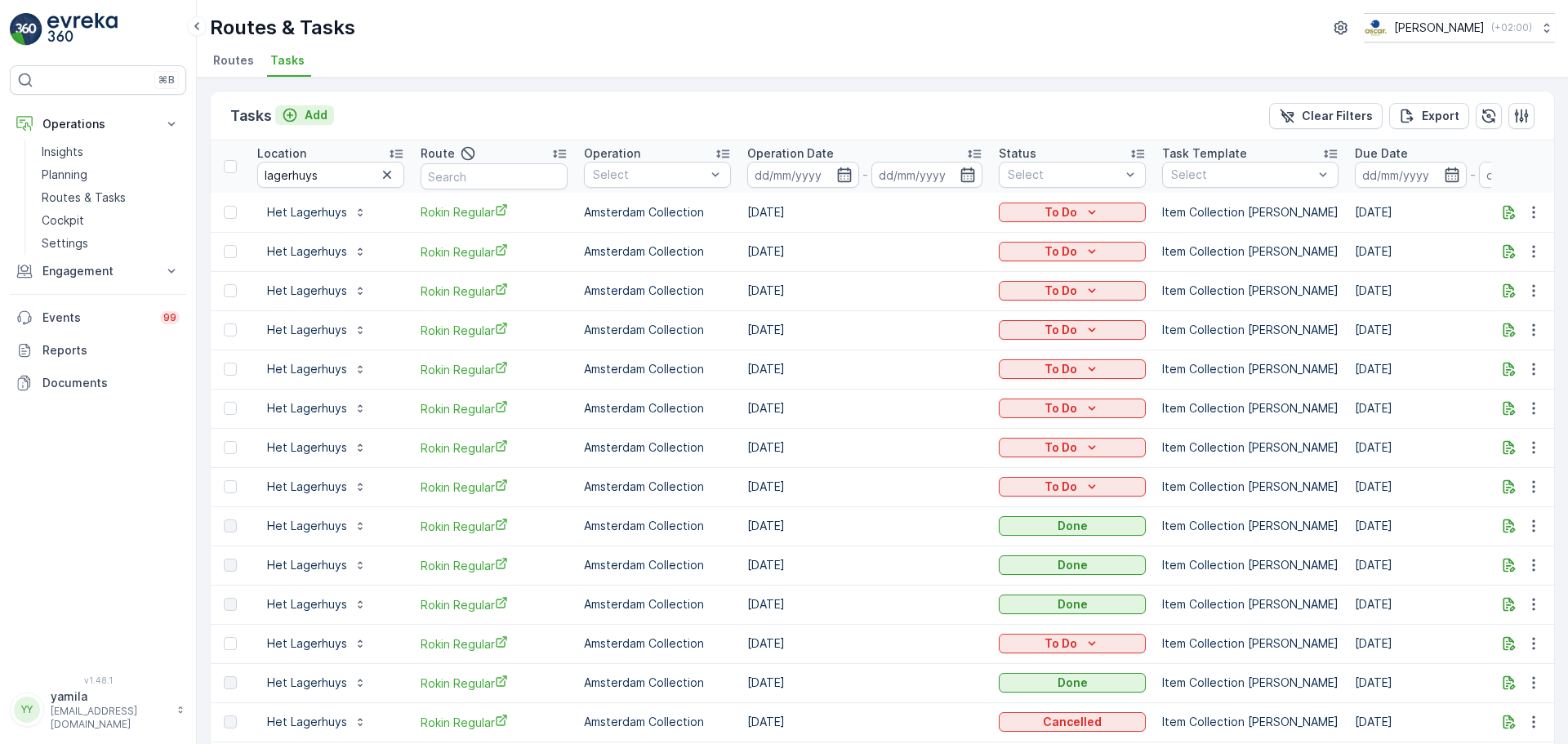
click at [311, 123] on button "Add" at bounding box center [304, 114] width 59 height 20
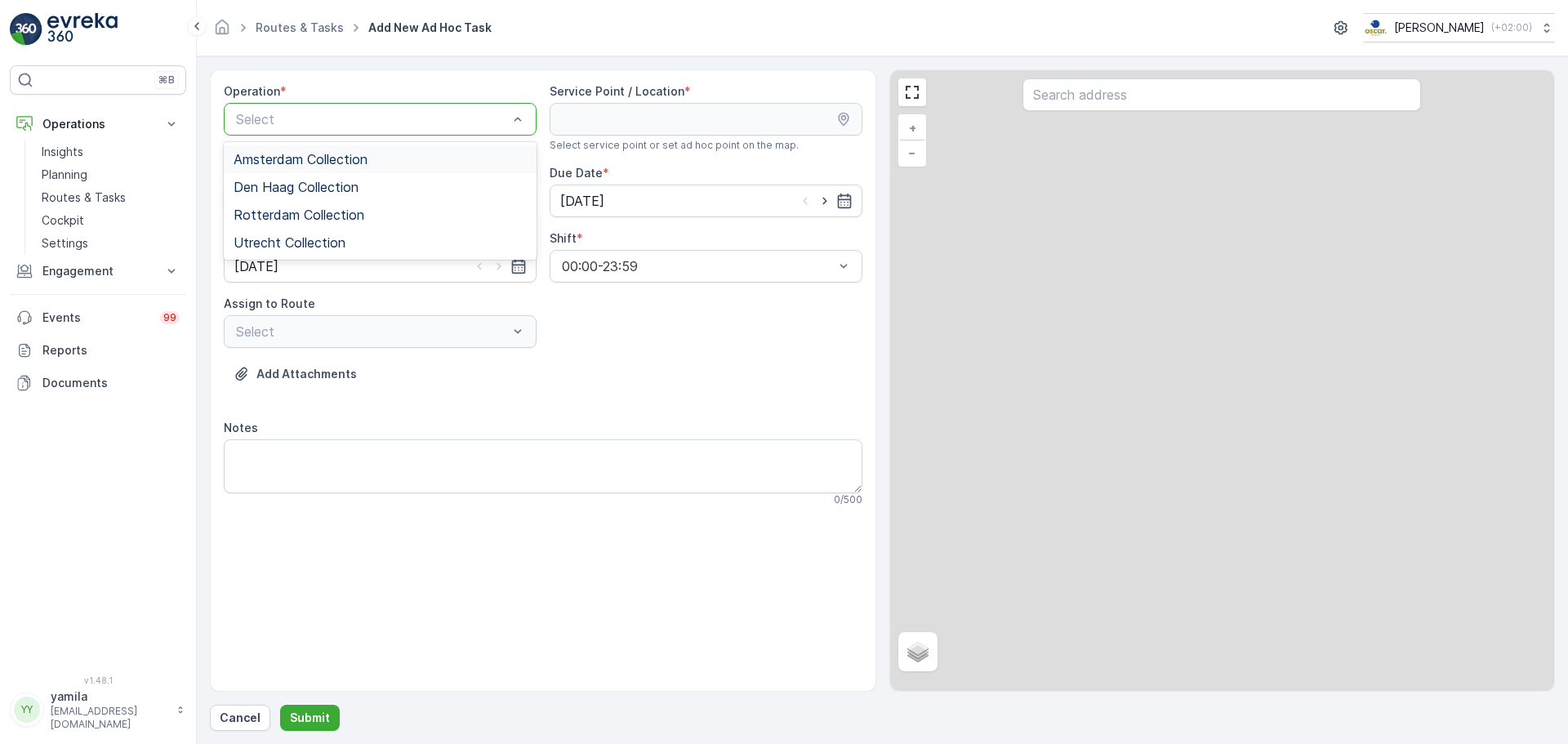
click at [279, 161] on span "Amsterdam Collection" at bounding box center [300, 159] width 134 height 15
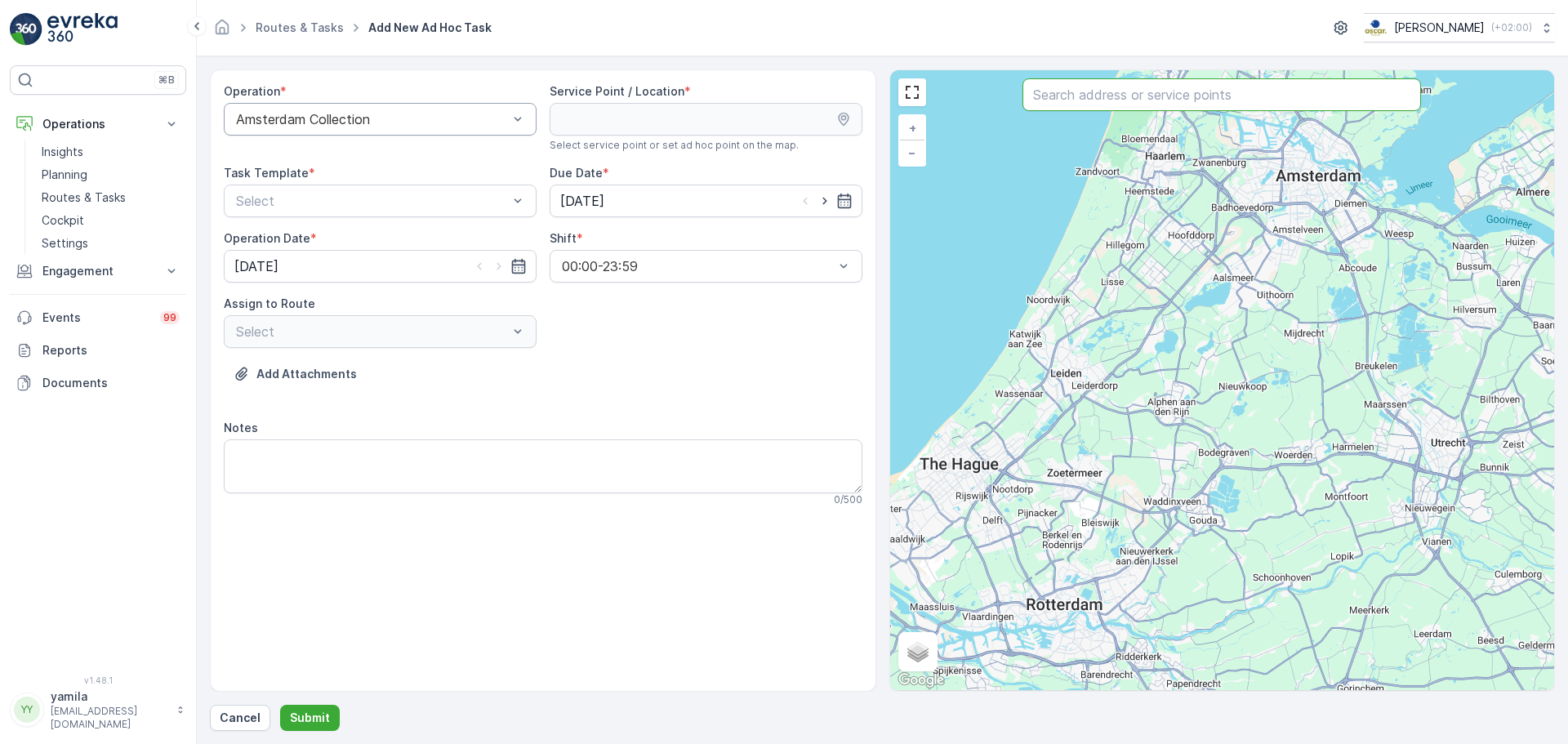
click at [1122, 92] on input "text" at bounding box center [1222, 94] width 399 height 33
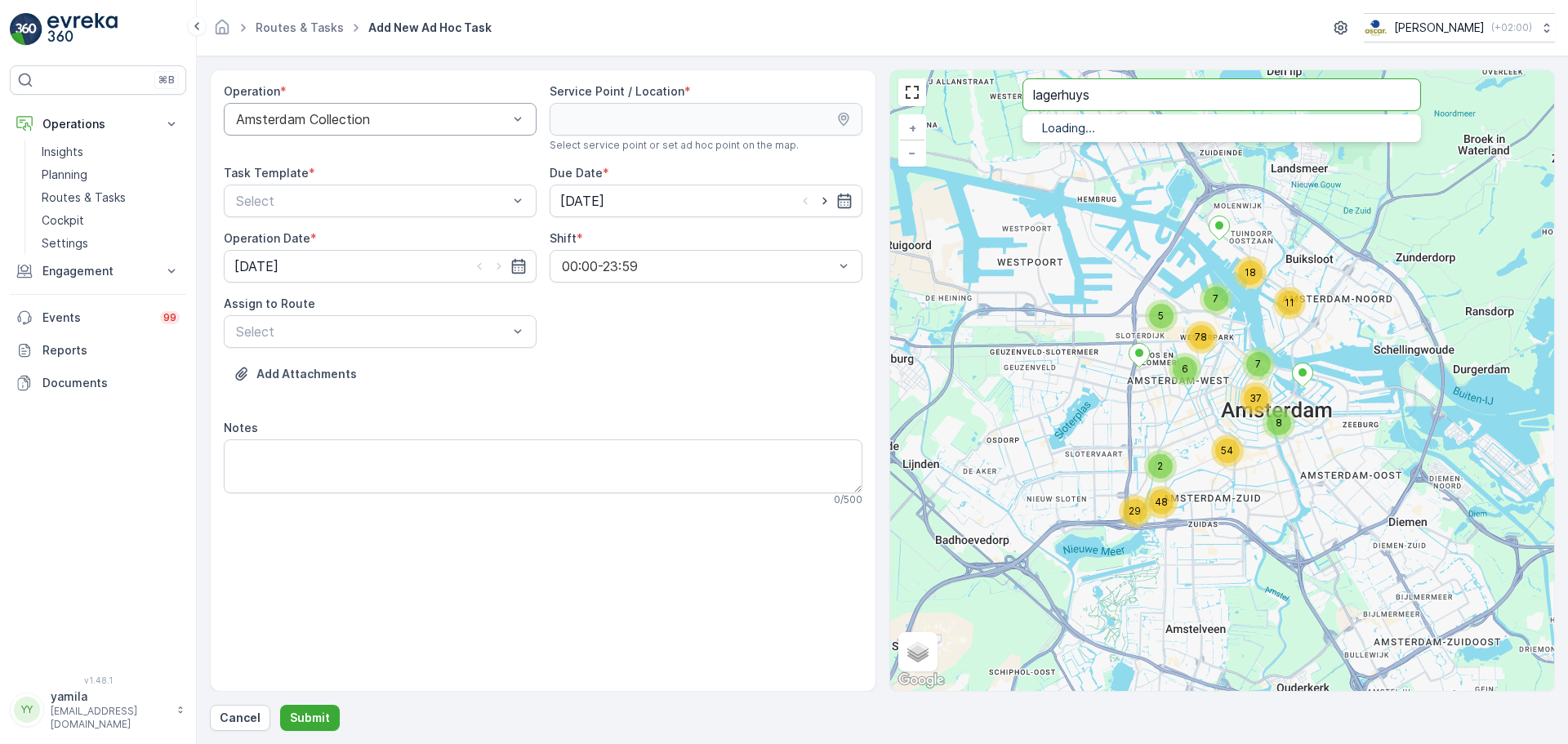
type input "lagerhuys"
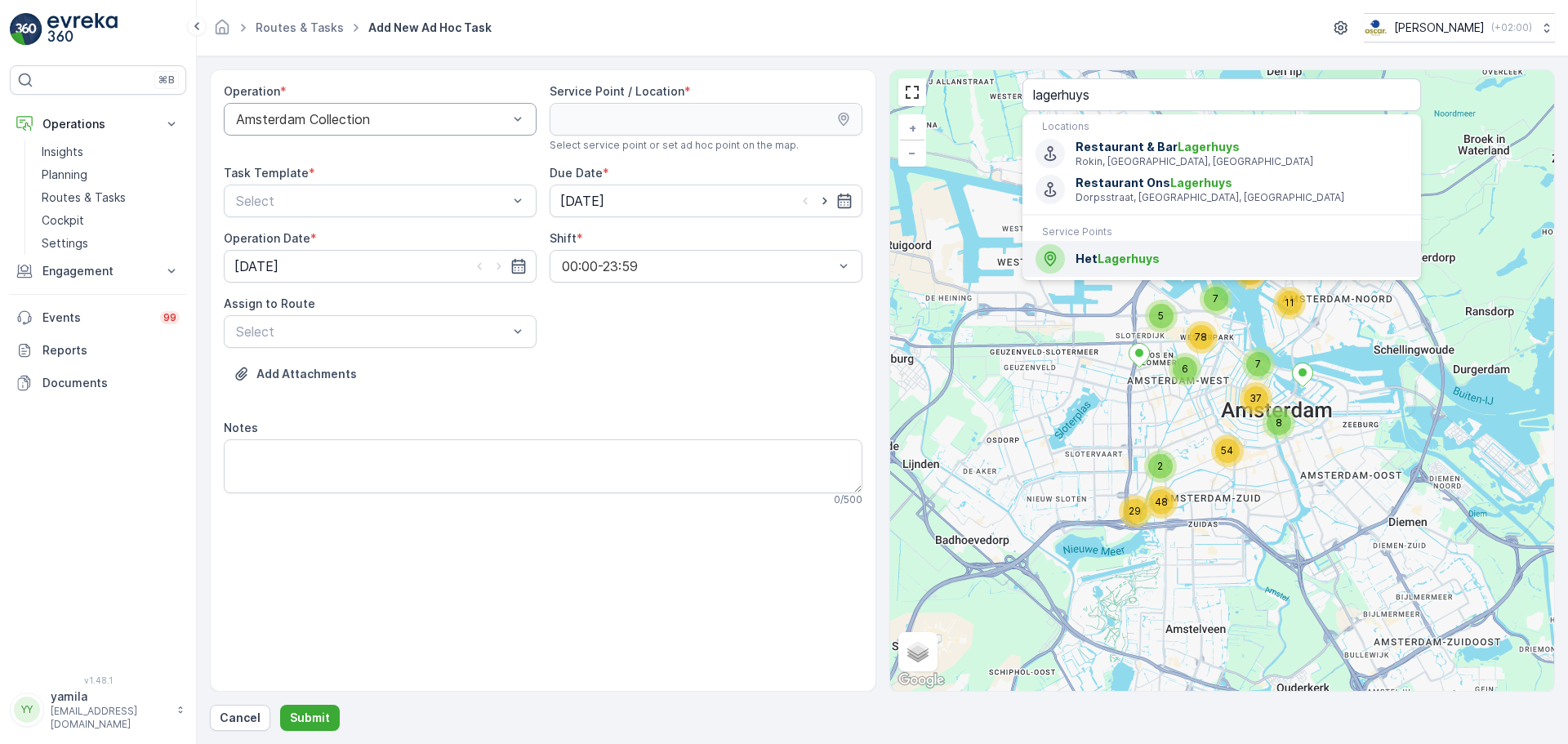
click at [1110, 271] on div "Het Lagerhuys" at bounding box center [1222, 259] width 372 height 30
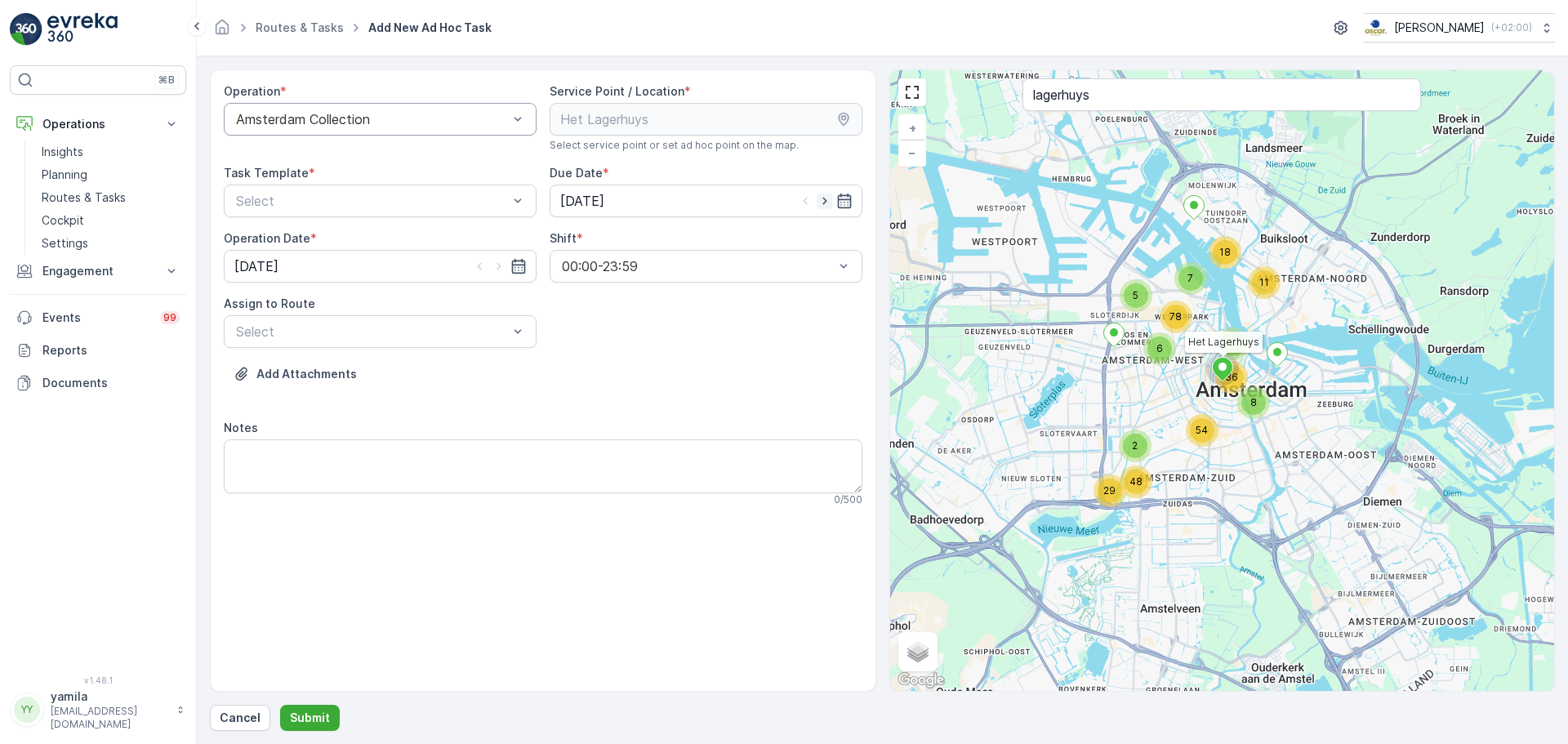
click at [823, 206] on icon "button" at bounding box center [825, 201] width 17 height 17
type input "[DATE]"
click at [495, 267] on icon "button" at bounding box center [499, 267] width 17 height 17
type input "[DATE]"
drag, startPoint x: 454, startPoint y: 315, endPoint x: 441, endPoint y: 341, distance: 29.1
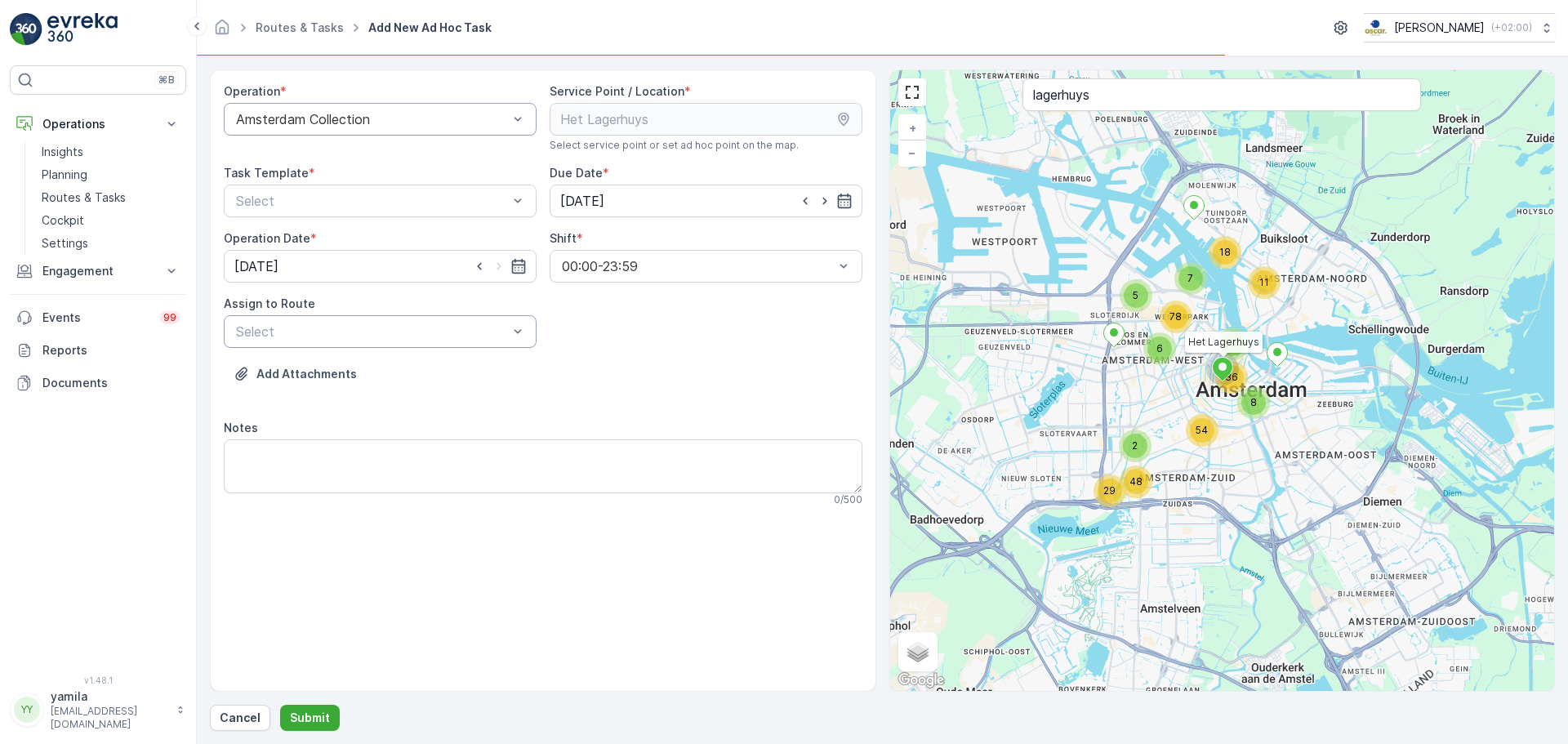
click at [454, 316] on div "Select" at bounding box center [380, 331] width 312 height 33
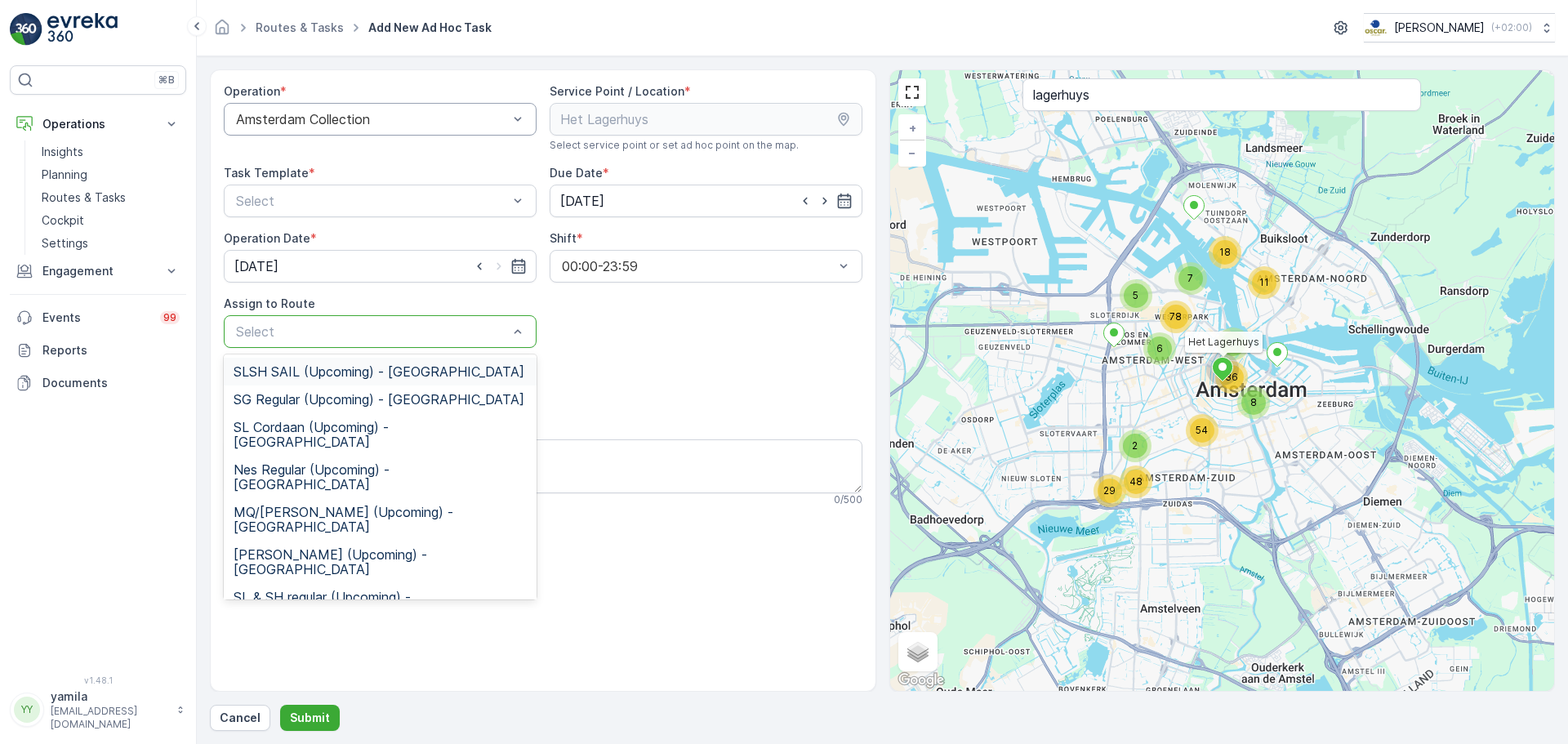
type input "t"
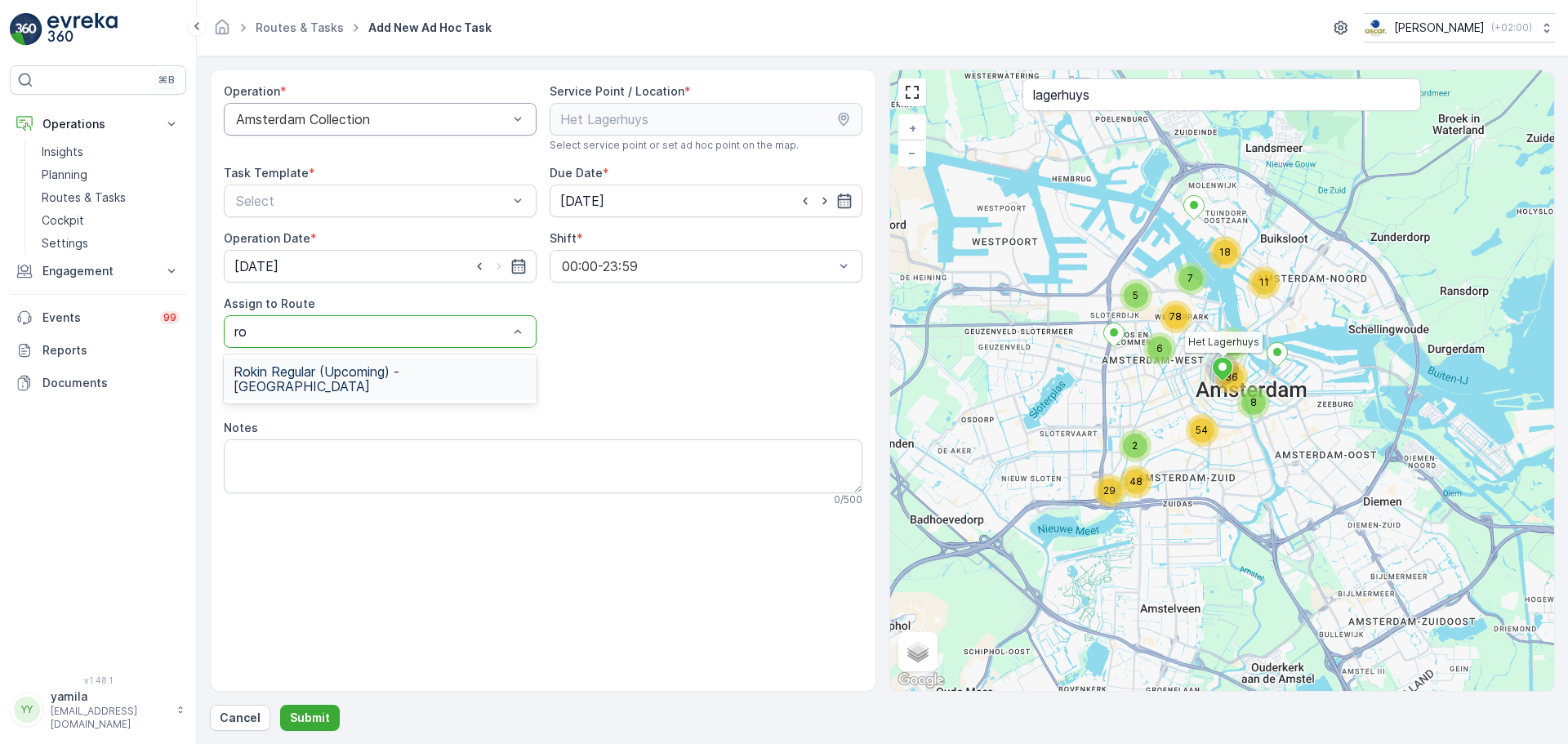
type input "rok"
click at [372, 366] on span "Rokin Regular (Upcoming) - [GEOGRAPHIC_DATA]" at bounding box center [379, 379] width 293 height 30
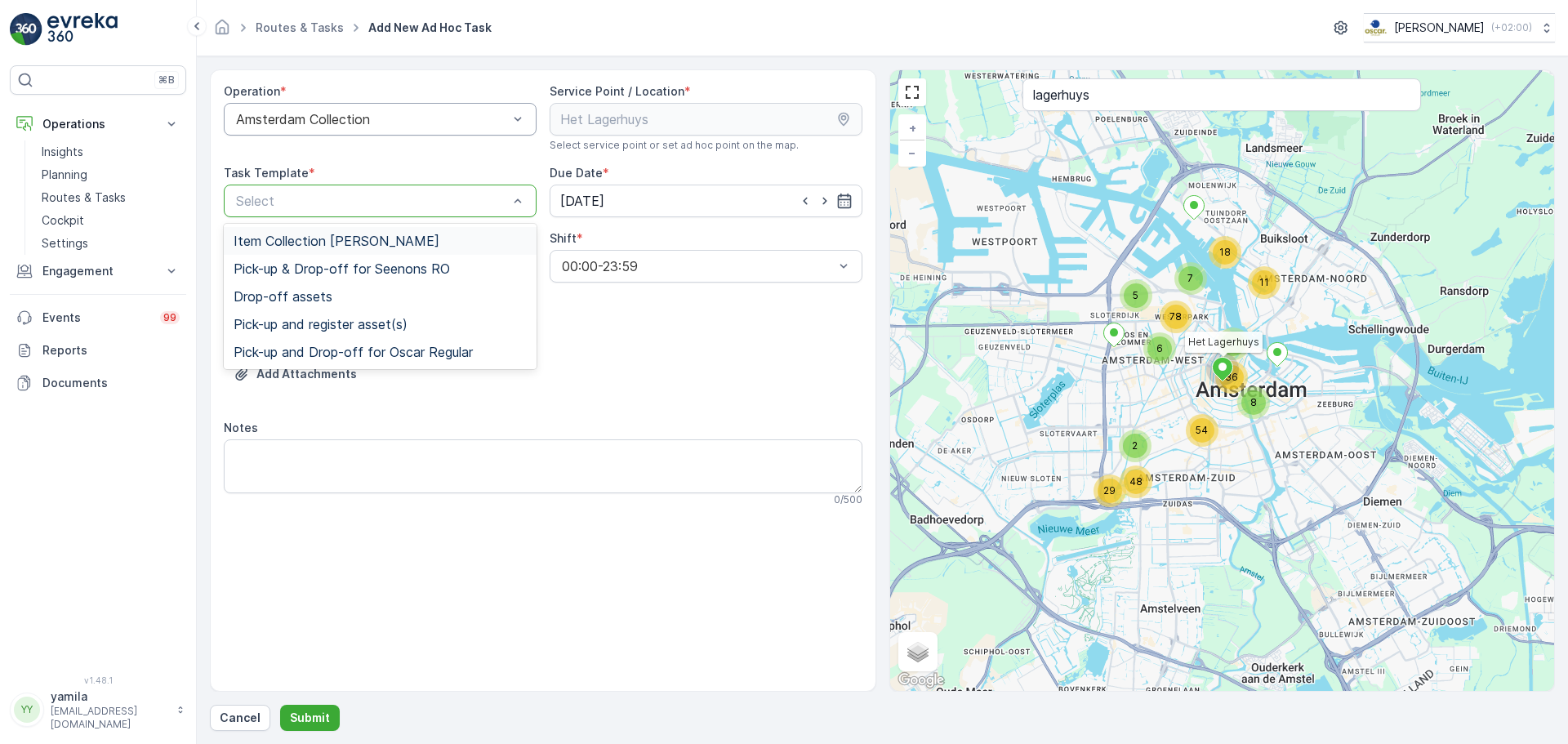
click at [315, 245] on span "Item Collection [PERSON_NAME]" at bounding box center [336, 241] width 206 height 15
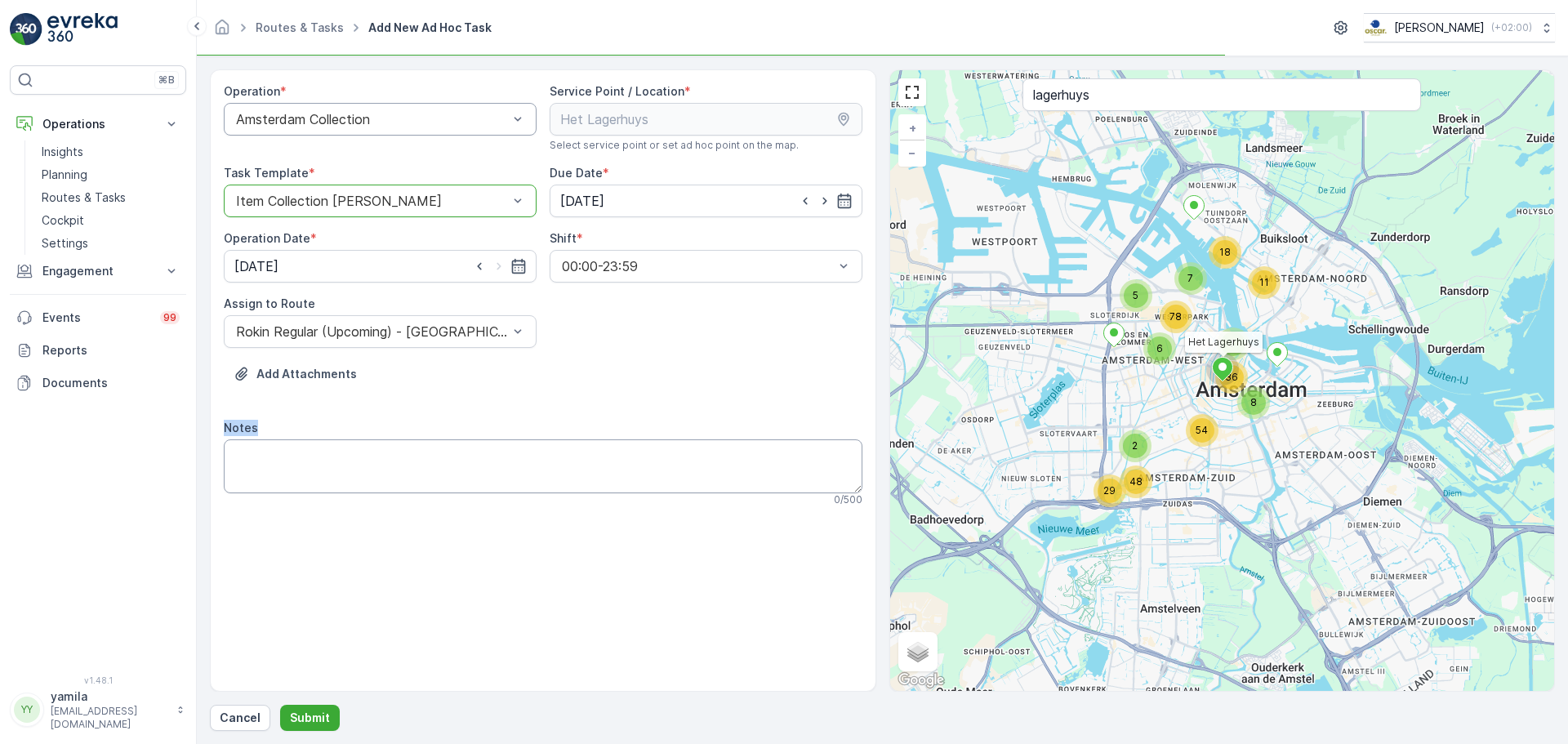
click at [291, 446] on div "Notes 0 / 500" at bounding box center [543, 462] width 639 height 86
click at [292, 459] on textarea "Notes" at bounding box center [543, 466] width 639 height 54
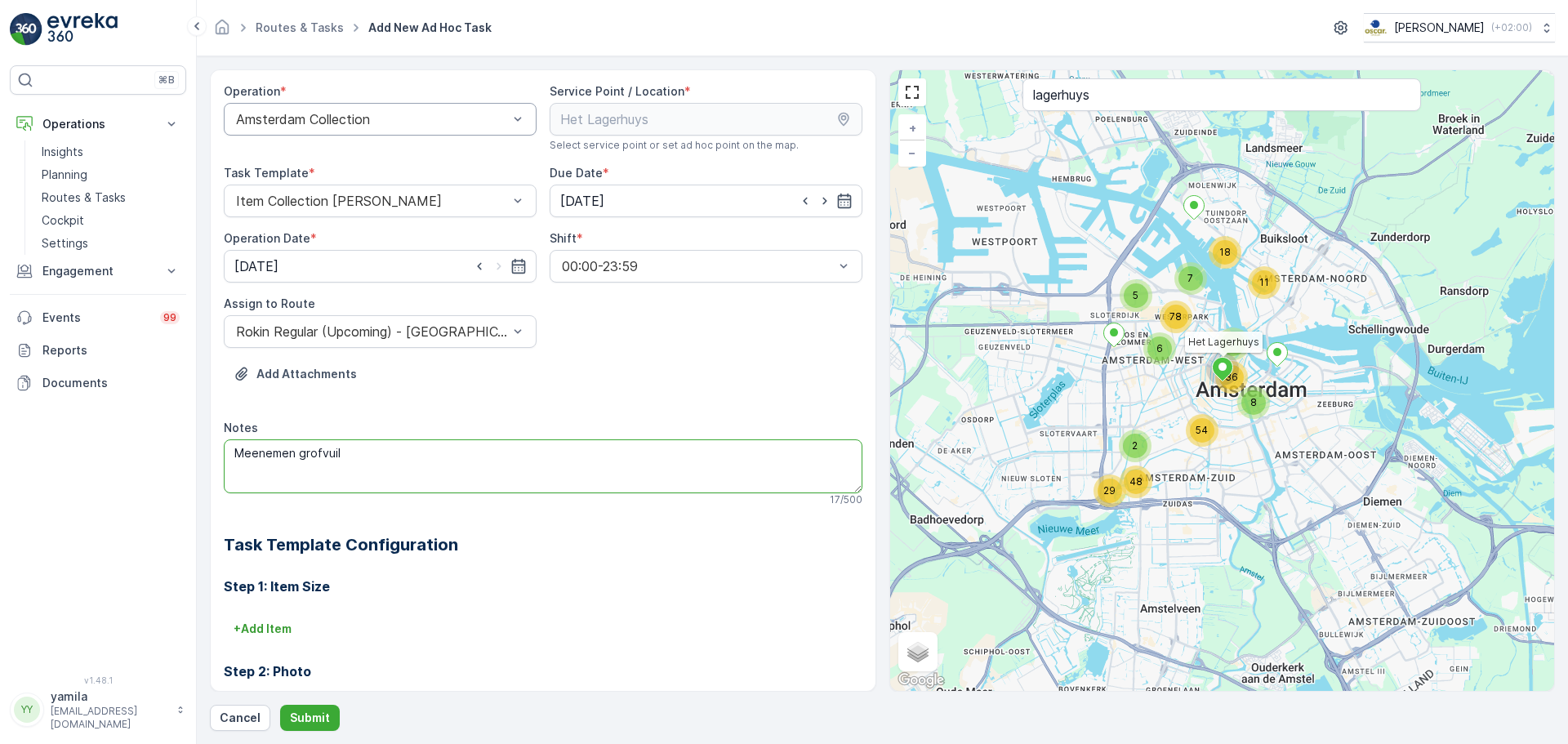
type textarea "Meenemen grofvuil"
click at [267, 614] on div "Step 1: Item Size + Add Item Step 2: Photo No configuration needed. Step 3: Pho…" at bounding box center [543, 725] width 639 height 337
click at [265, 626] on p "+ Add Item" at bounding box center [262, 629] width 58 height 17
click at [286, 647] on div at bounding box center [484, 652] width 499 height 15
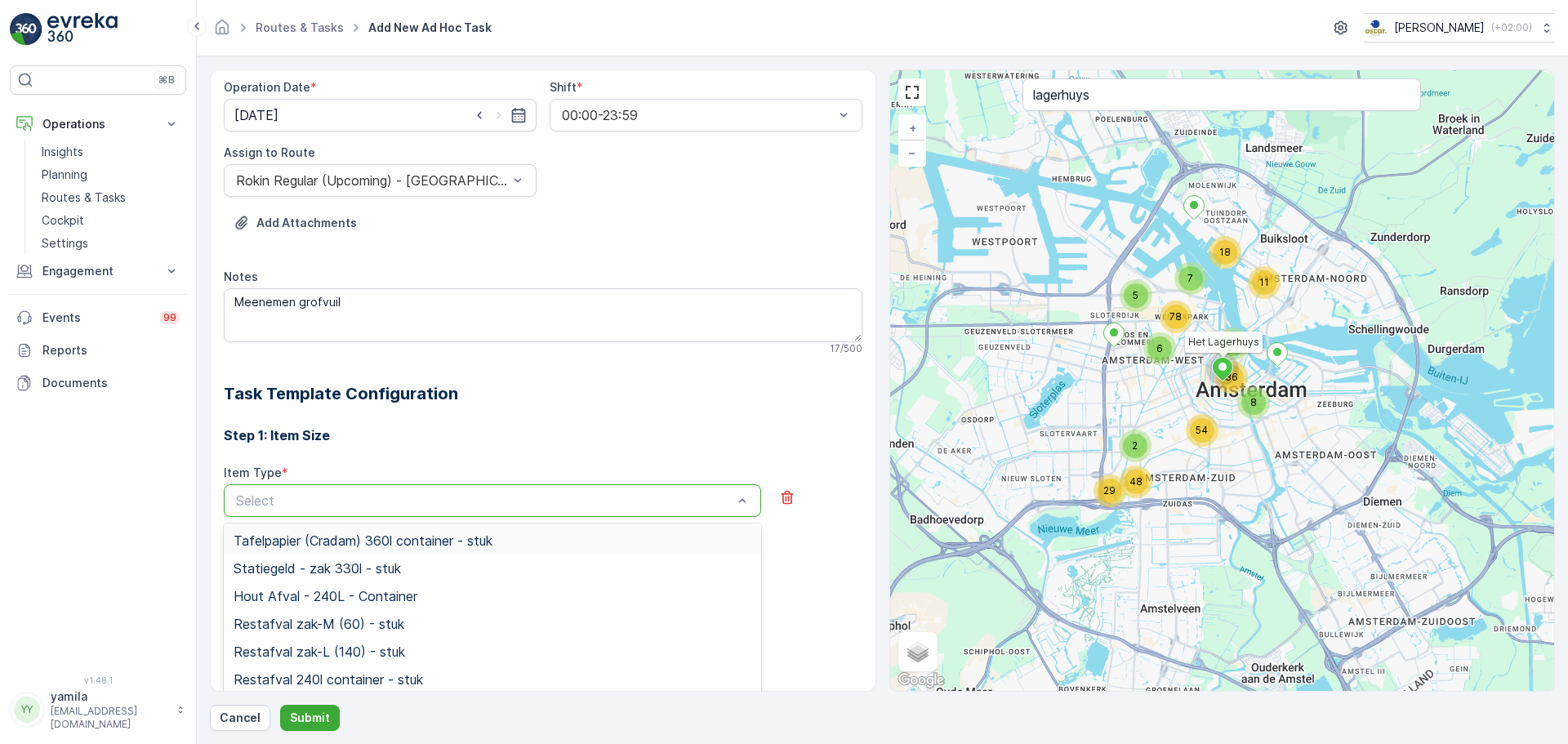
scroll to position [164, 0]
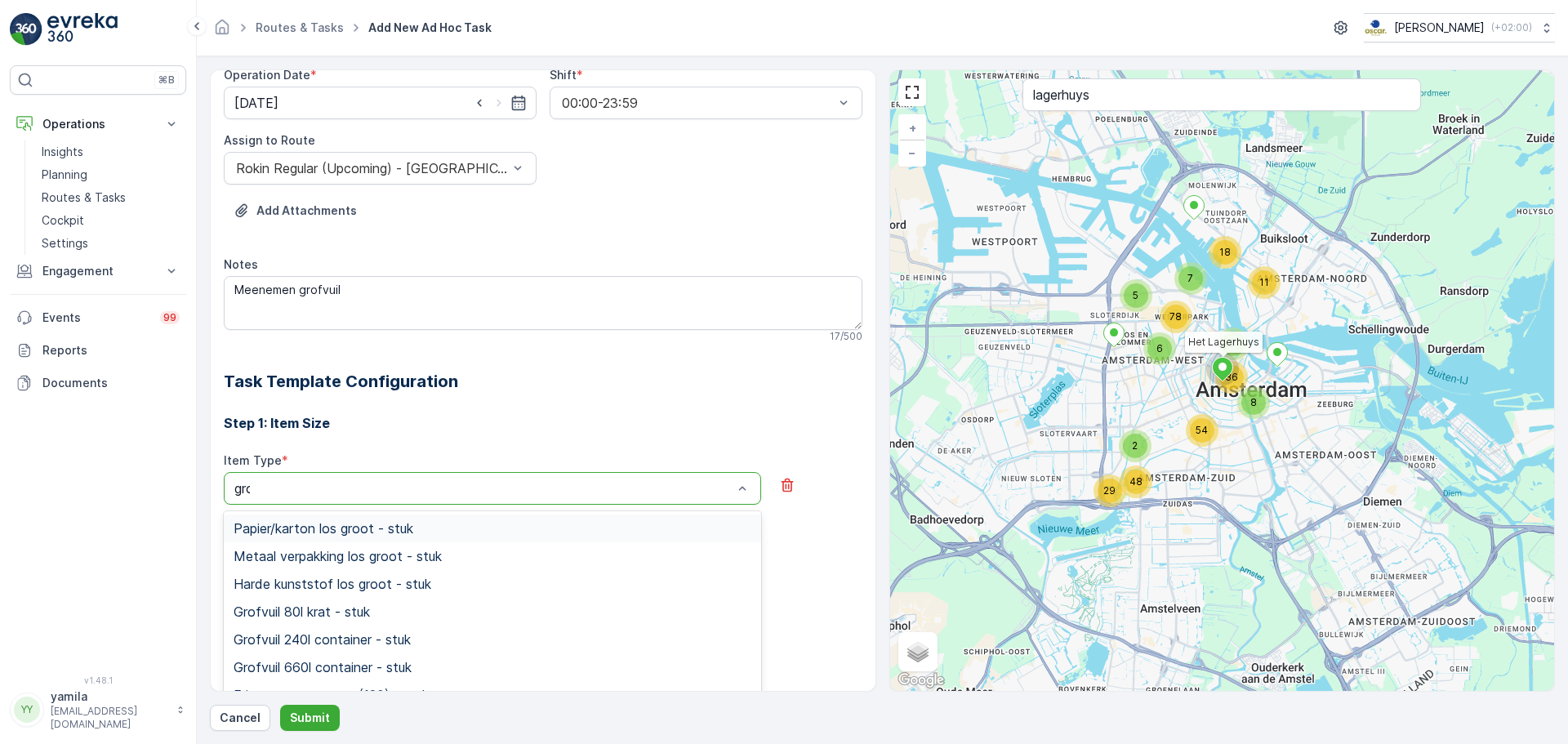
type input "grof"
click at [337, 531] on span "Grofvuil 80l krat - stuk" at bounding box center [301, 528] width 137 height 15
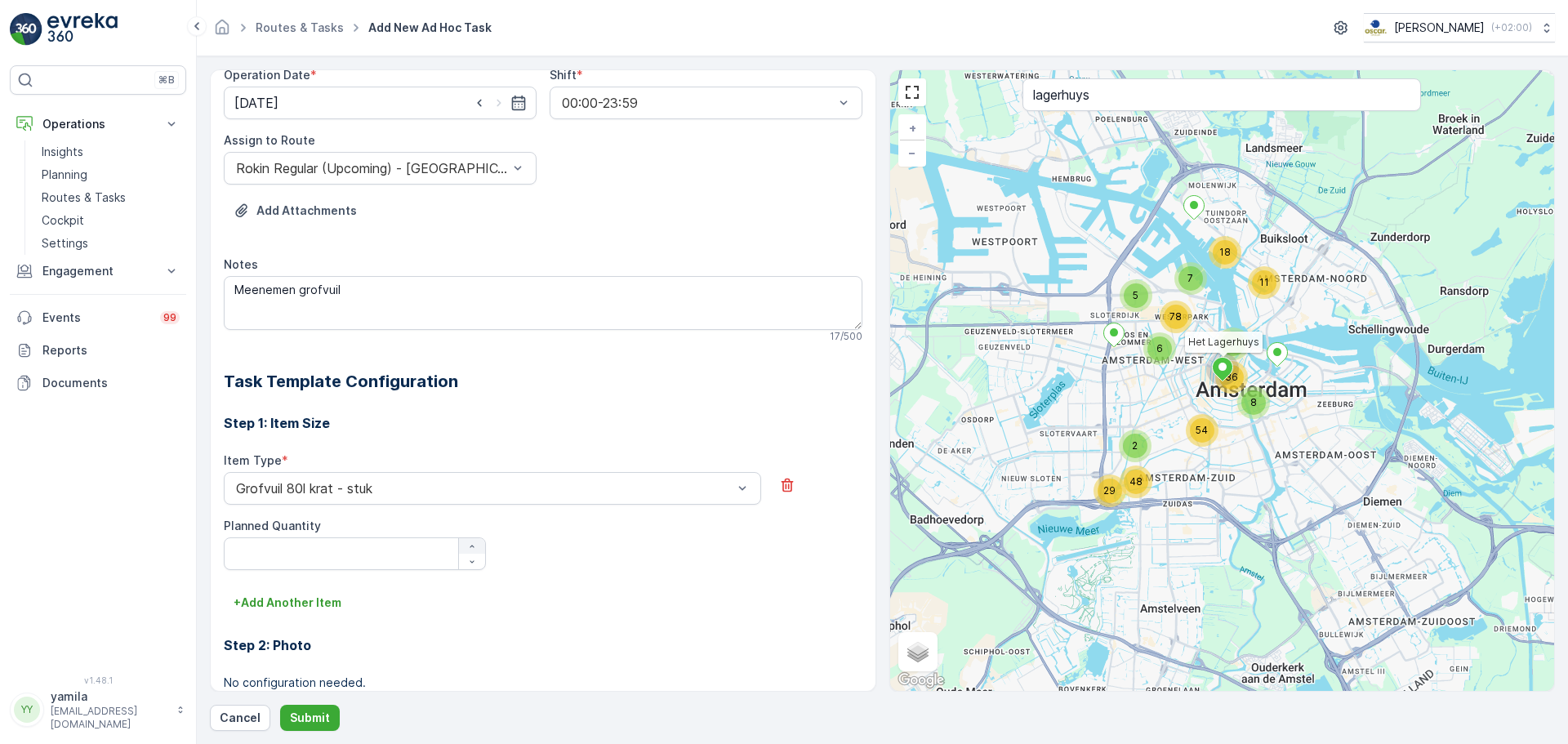
click at [464, 549] on div "button" at bounding box center [472, 546] width 26 height 10
type Quantity "2"
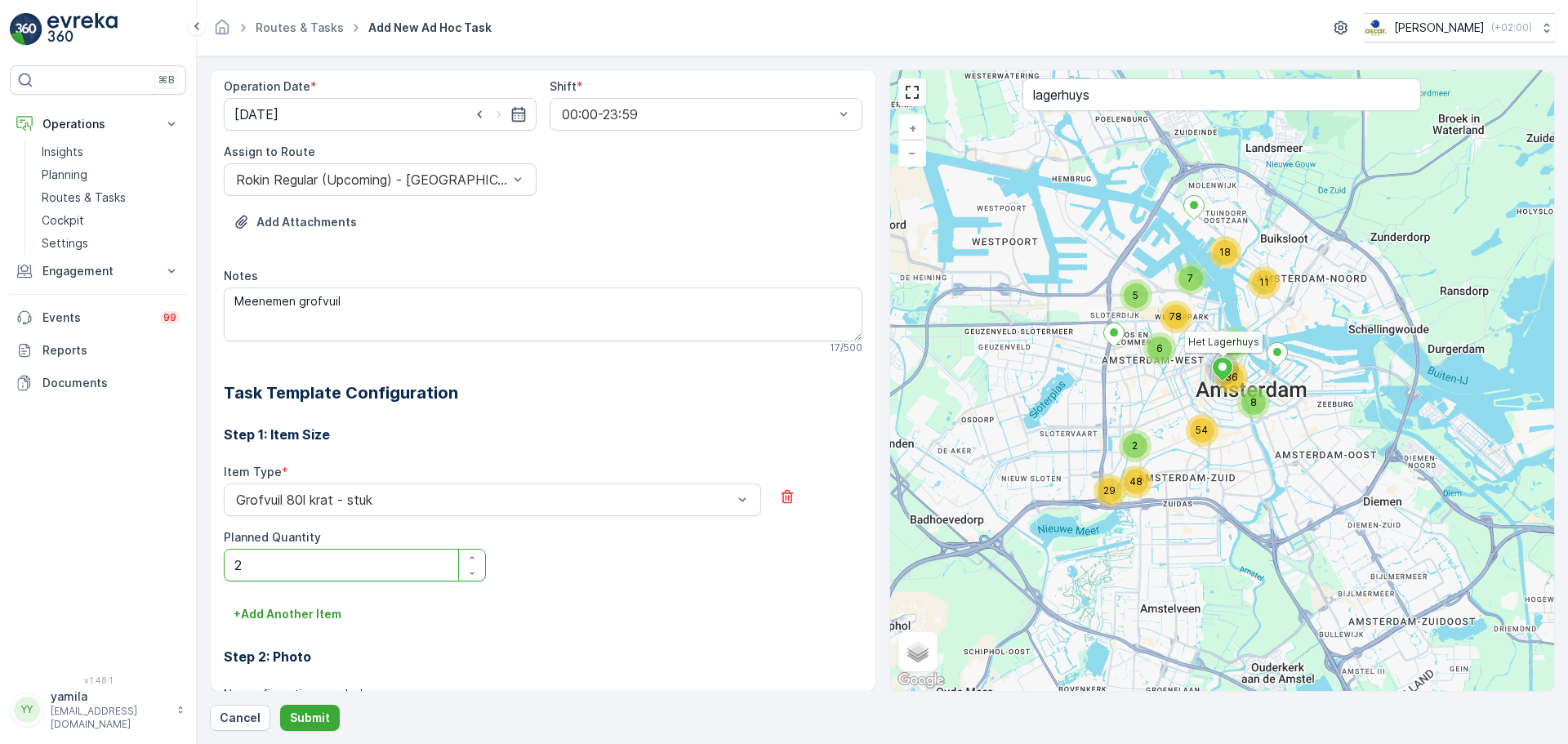
scroll to position [82, 0]
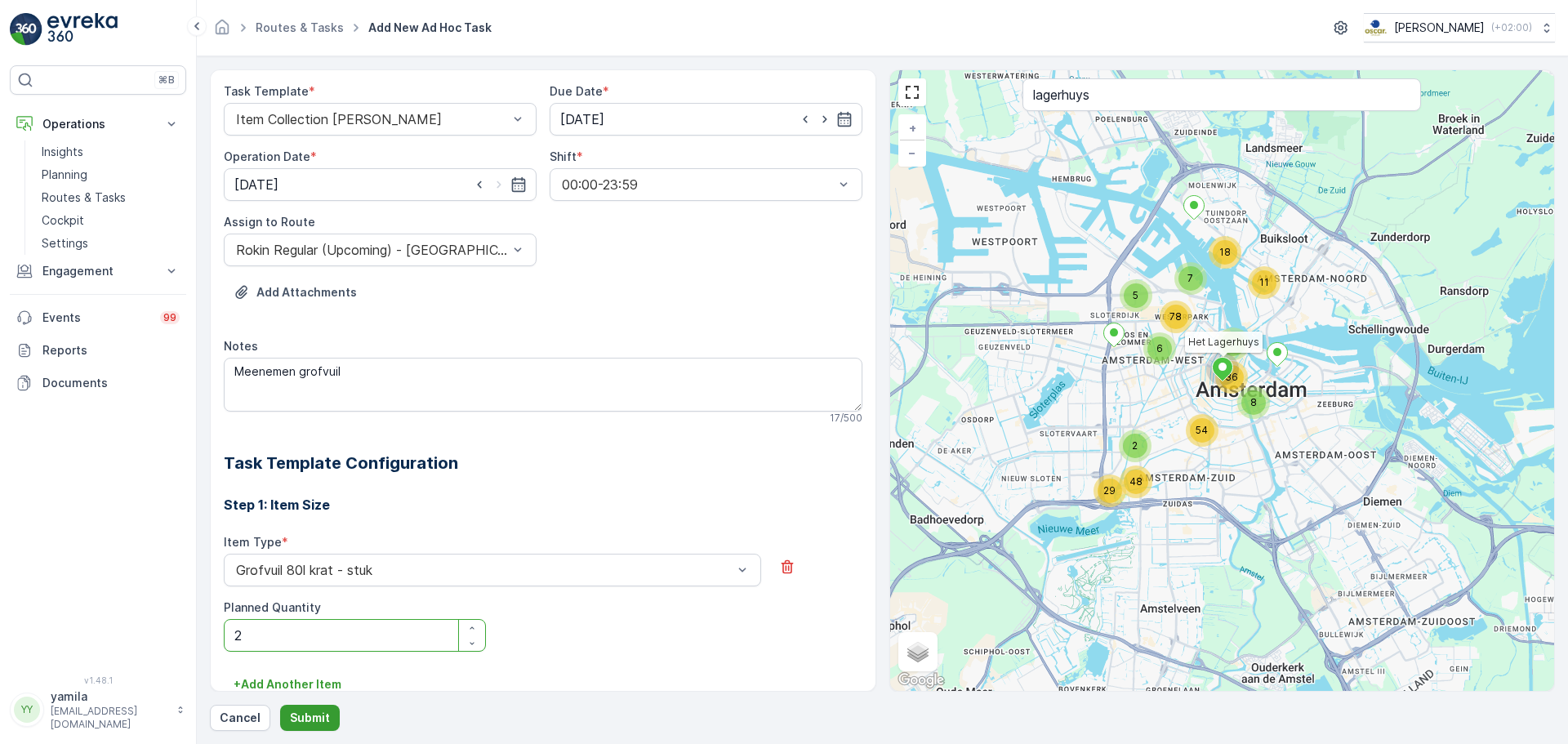
click at [324, 724] on p "Submit" at bounding box center [310, 718] width 40 height 17
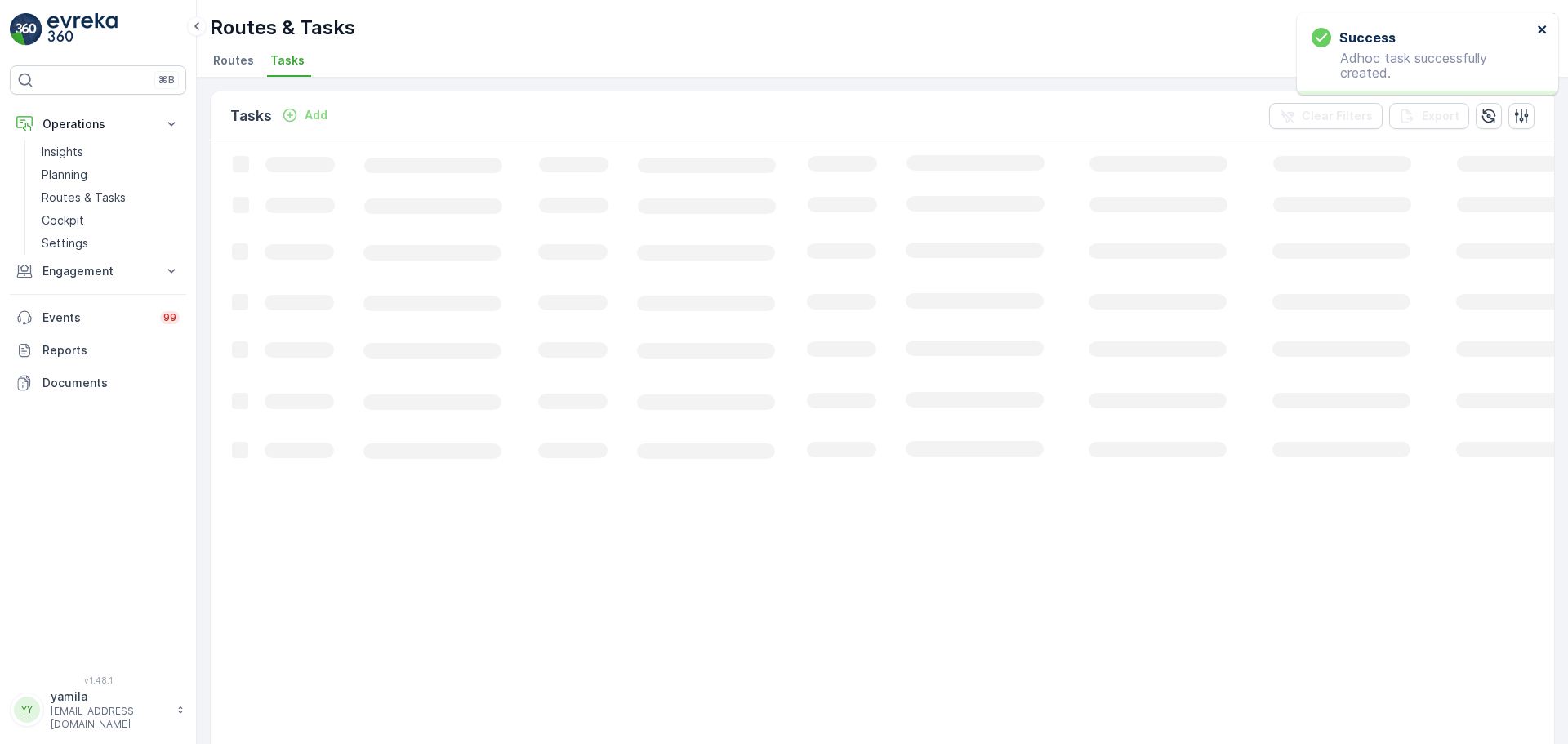
click at [1537, 26] on icon "close" at bounding box center [1543, 30] width 11 height 13
click at [1537, 26] on div "Success Adhoc task successfully created." at bounding box center [1422, 54] width 231 height 62
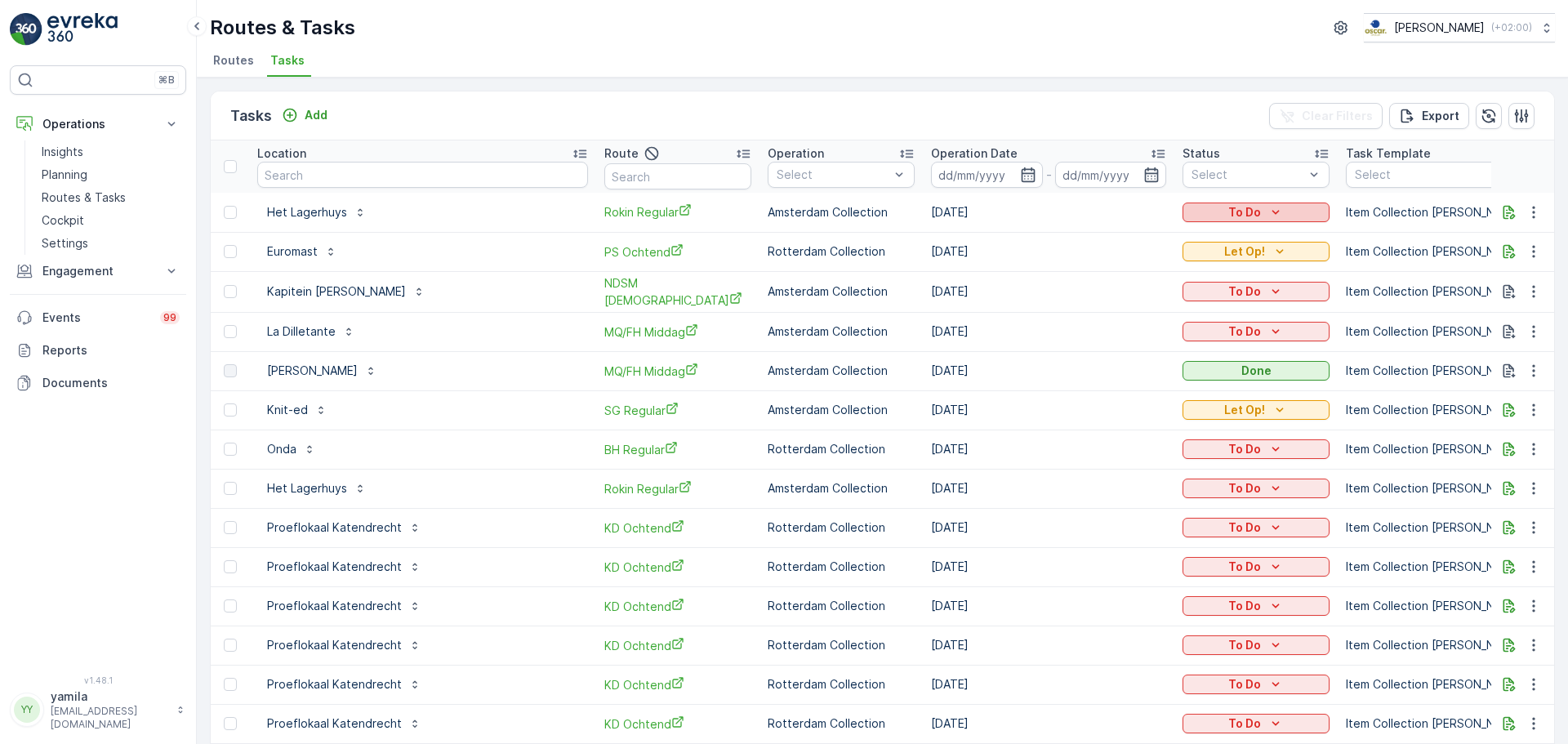
click at [1229, 211] on p "To Do" at bounding box center [1244, 213] width 33 height 17
click at [1151, 235] on span "Let Op!" at bounding box center [1136, 237] width 41 height 17
click at [105, 205] on p "Routes & Tasks" at bounding box center [84, 198] width 84 height 17
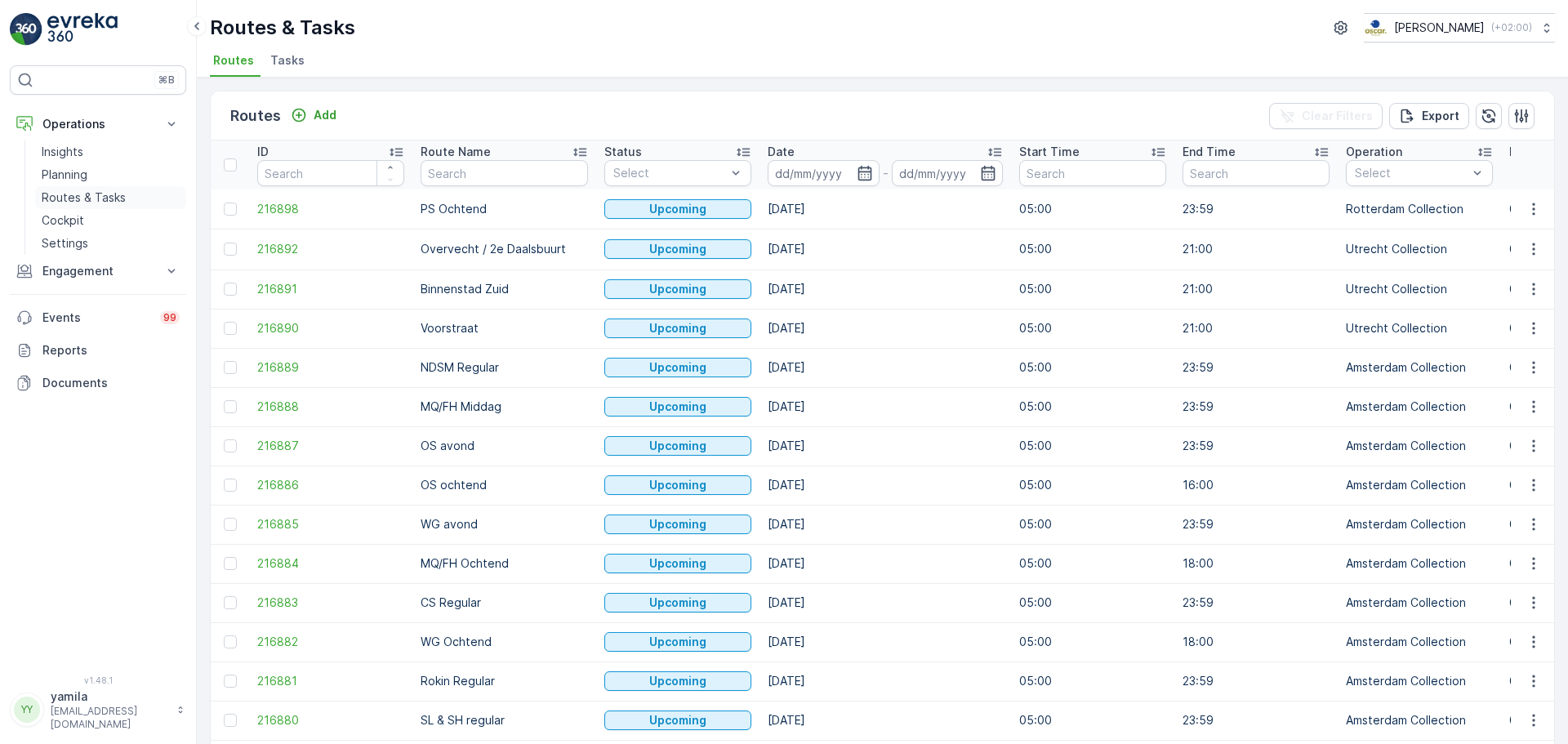
click at [78, 199] on p "Routes & Tasks" at bounding box center [84, 198] width 84 height 17
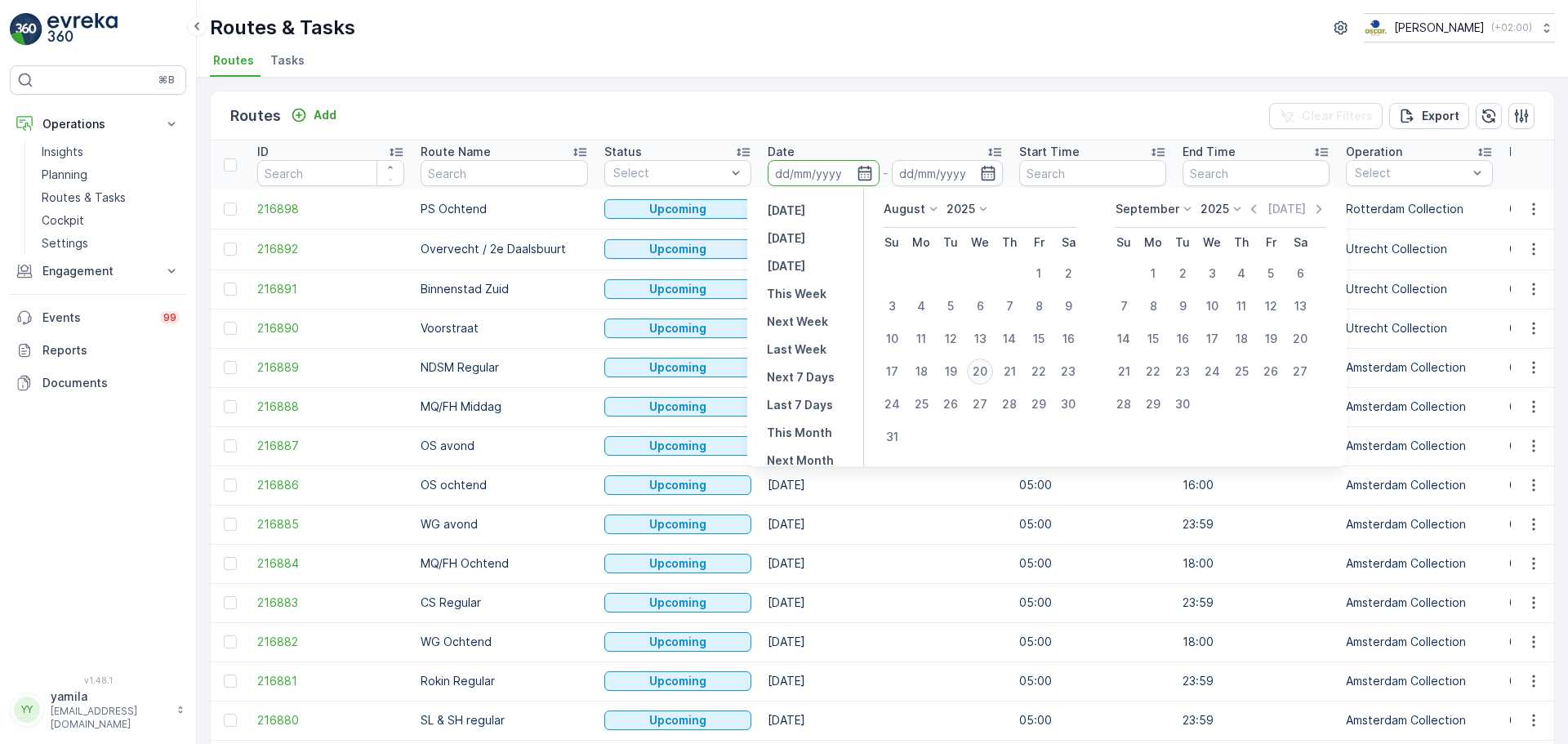
click at [983, 373] on div "20" at bounding box center [980, 372] width 26 height 26
type input "[DATE]"
click at [983, 373] on div "20" at bounding box center [980, 372] width 26 height 26
type input "[DATE]"
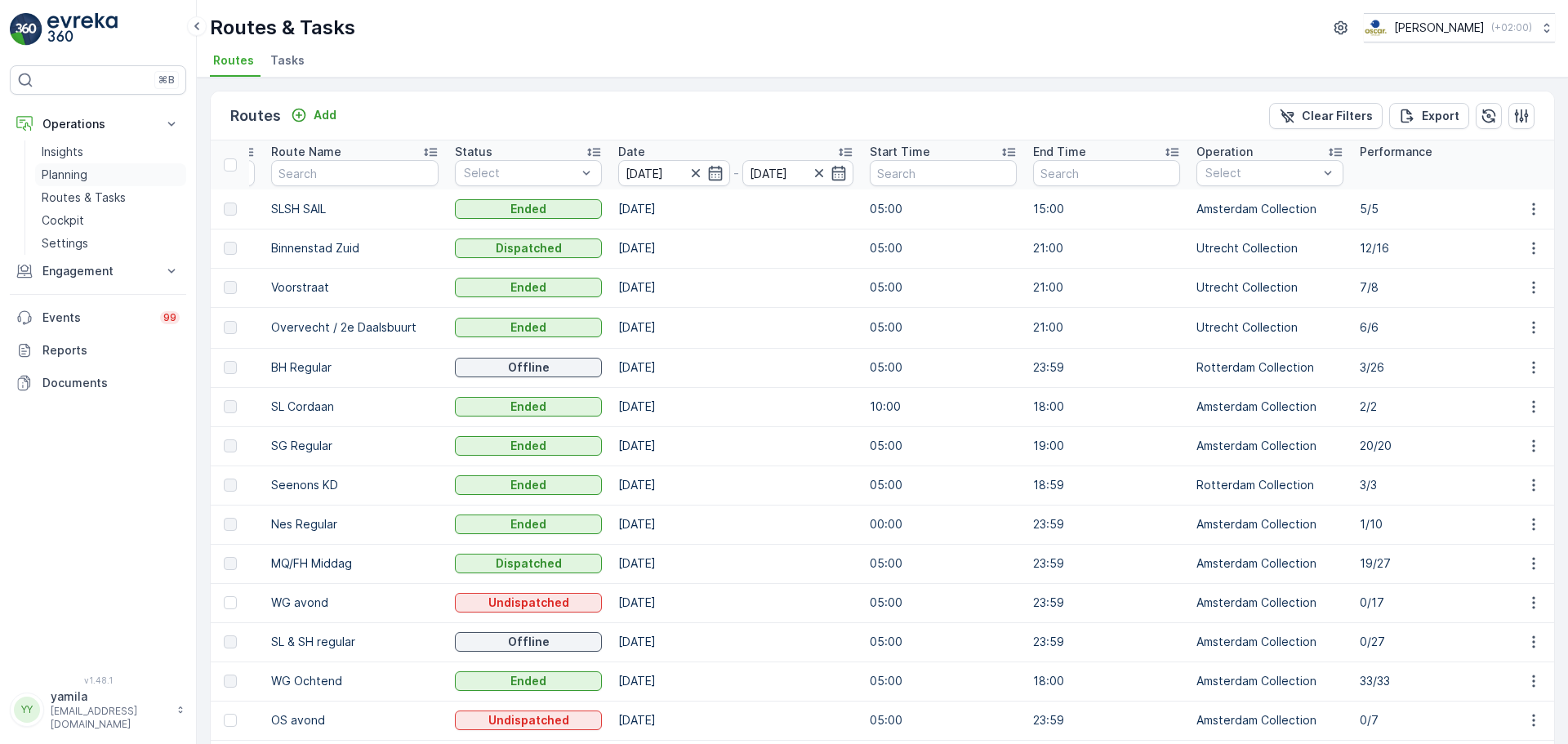
click at [93, 197] on p "Routes & Tasks" at bounding box center [84, 198] width 84 height 17
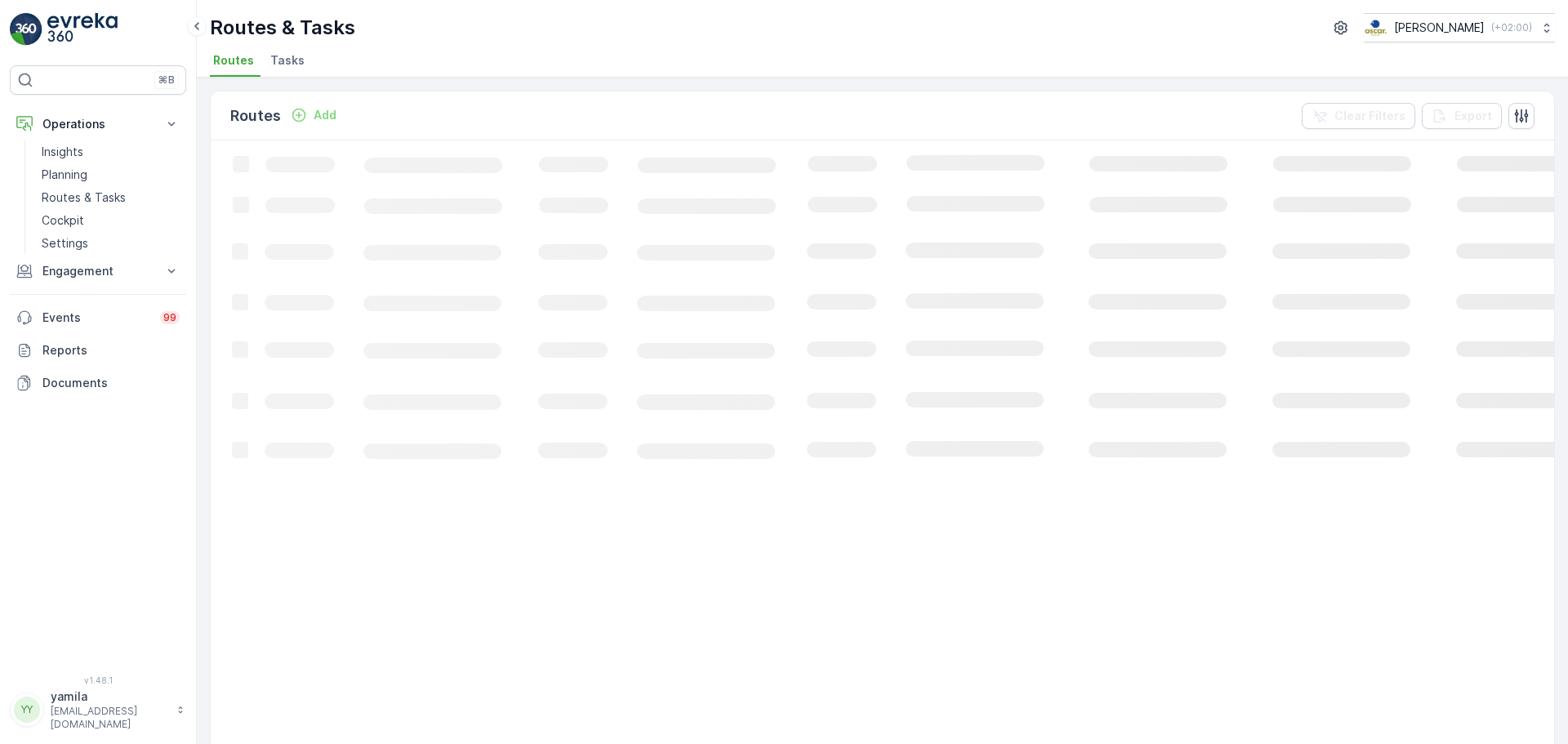
click at [270, 70] on li "Tasks" at bounding box center [288, 63] width 44 height 28
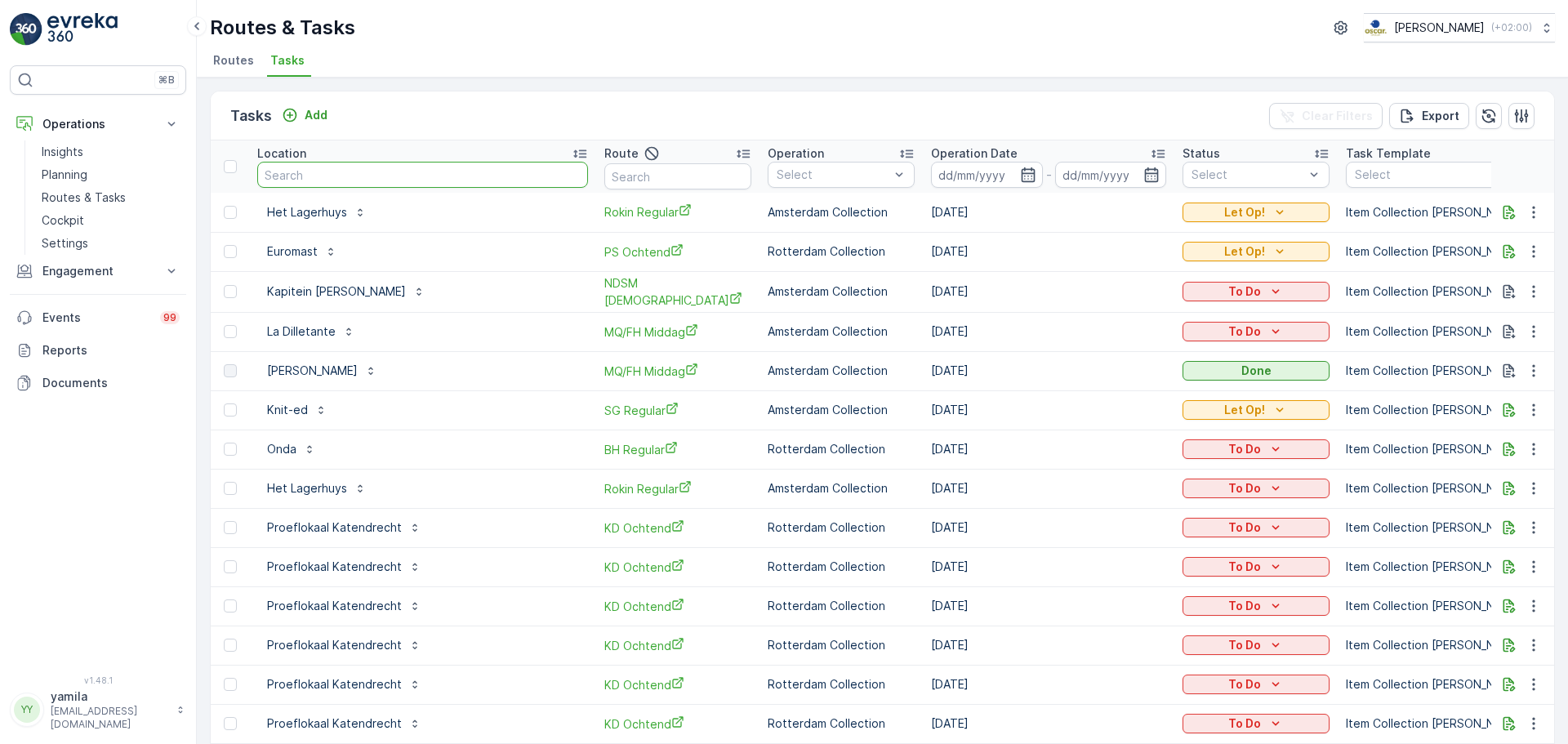
click at [332, 177] on input "text" at bounding box center [423, 175] width 331 height 26
type input "utrechter"
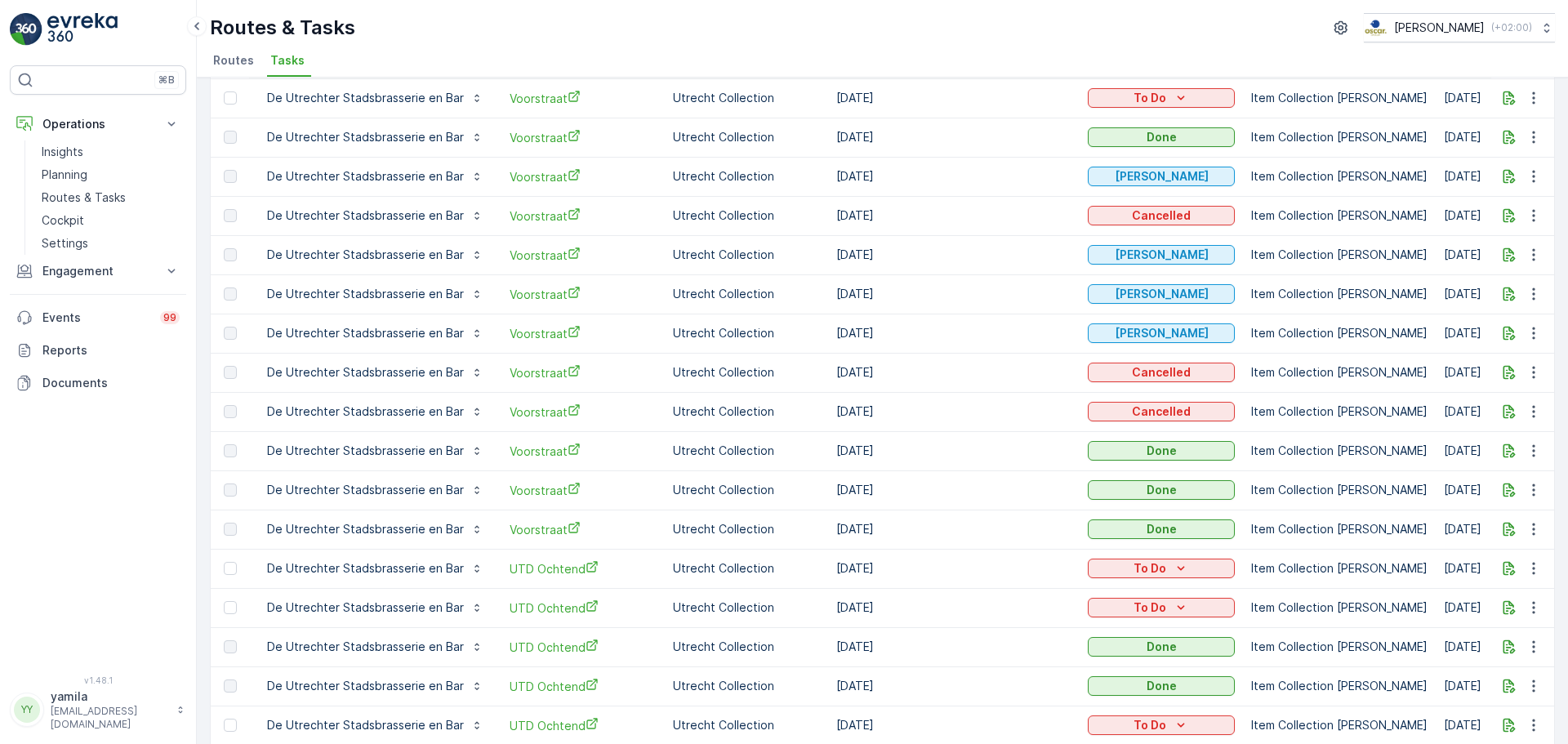
scroll to position [64, 0]
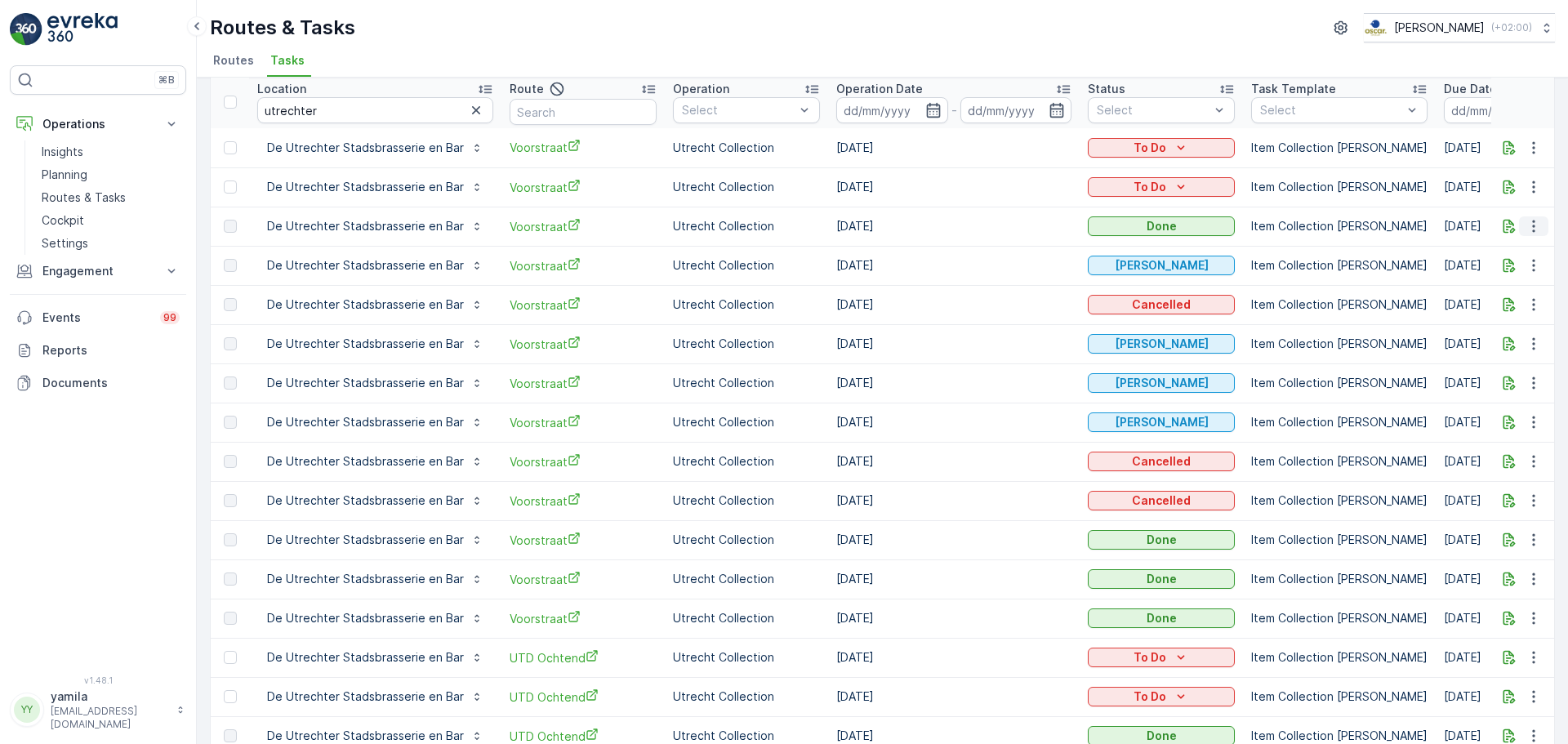
click at [1532, 234] on button "button" at bounding box center [1535, 226] width 30 height 20
click at [1486, 250] on span "See More Details" at bounding box center [1514, 251] width 95 height 17
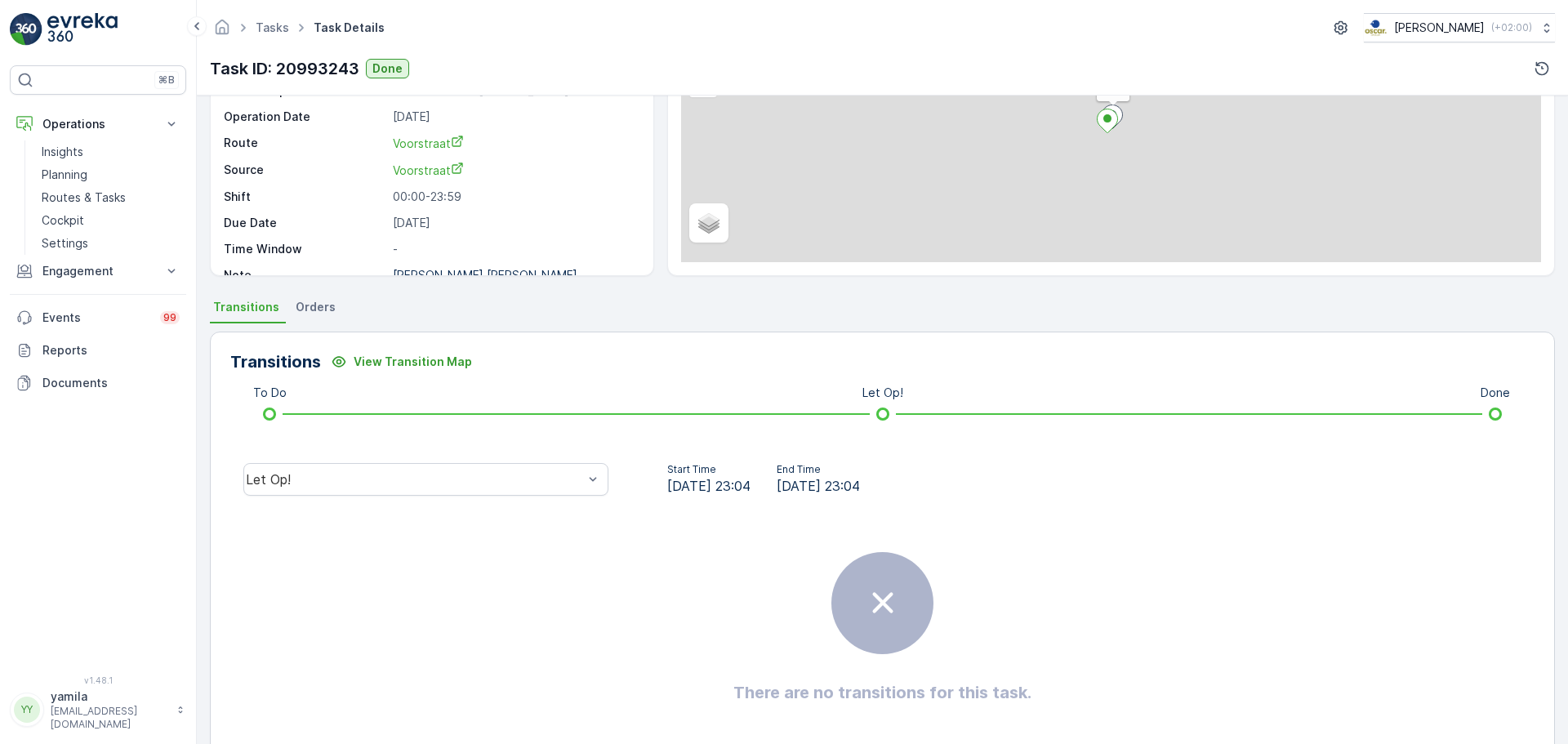
scroll to position [160, 0]
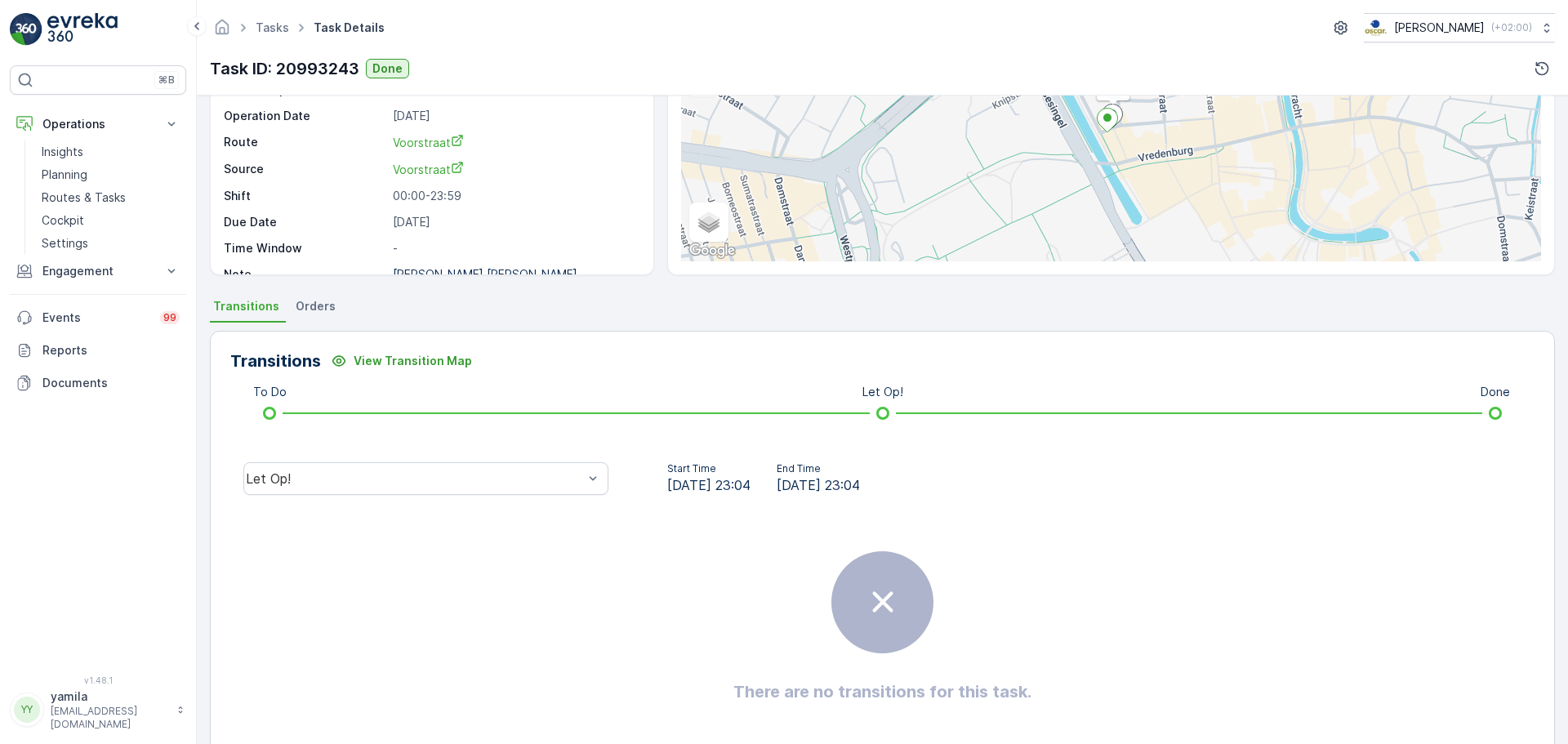
click at [400, 498] on div "Let Op!" at bounding box center [426, 479] width 392 height 52
click at [400, 491] on div "Let Op!" at bounding box center [426, 478] width 365 height 33
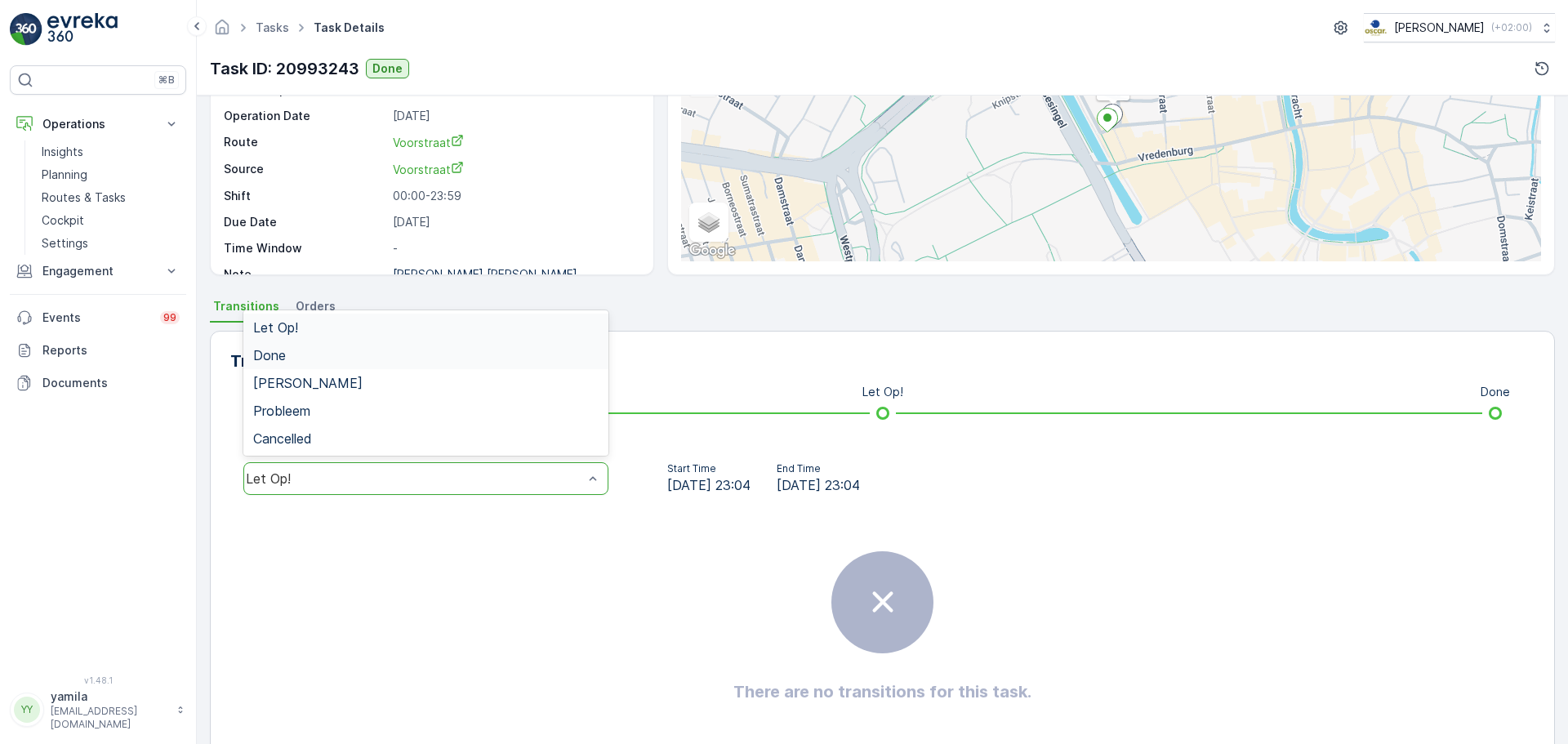
click at [359, 353] on div "Done" at bounding box center [425, 355] width 345 height 15
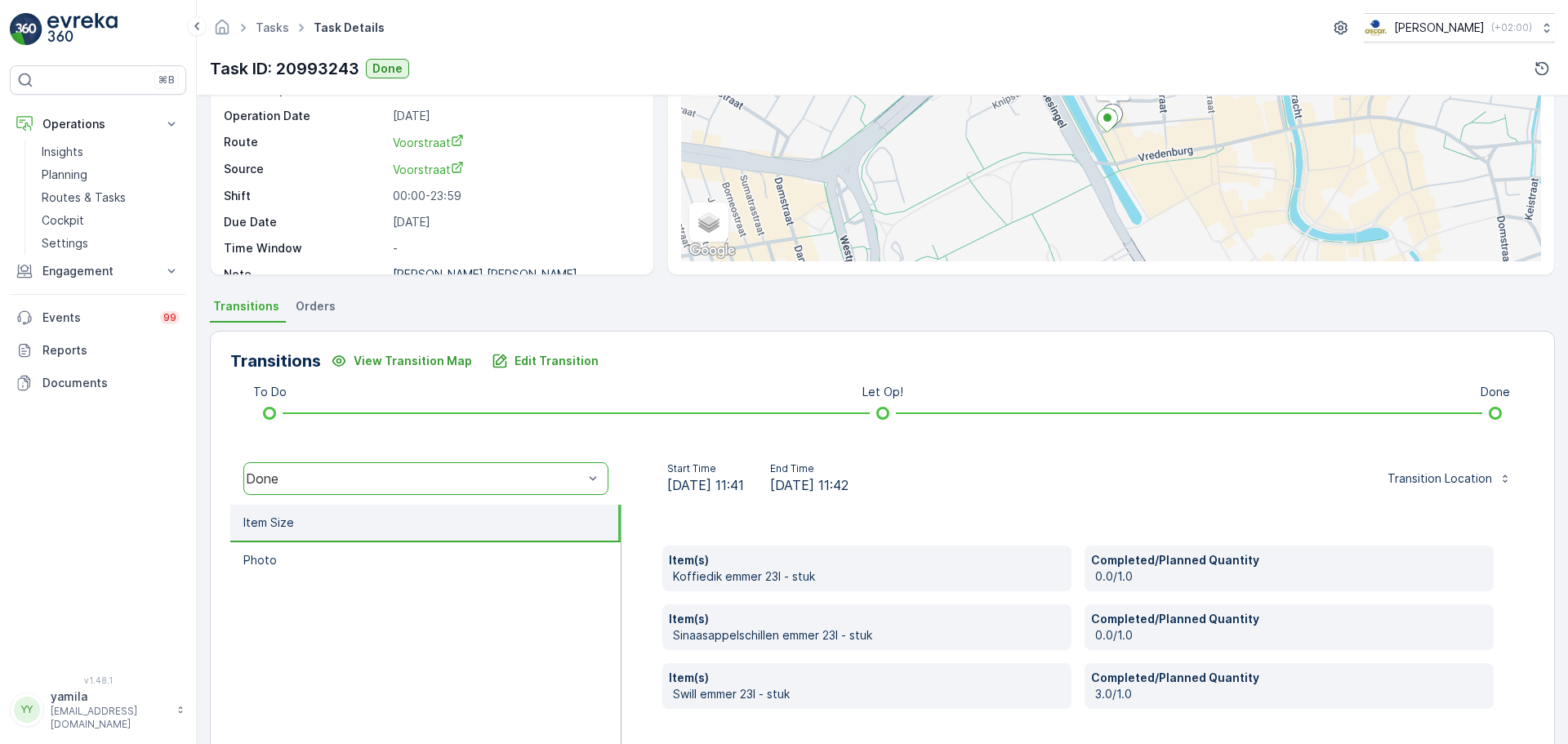
scroll to position [286, 0]
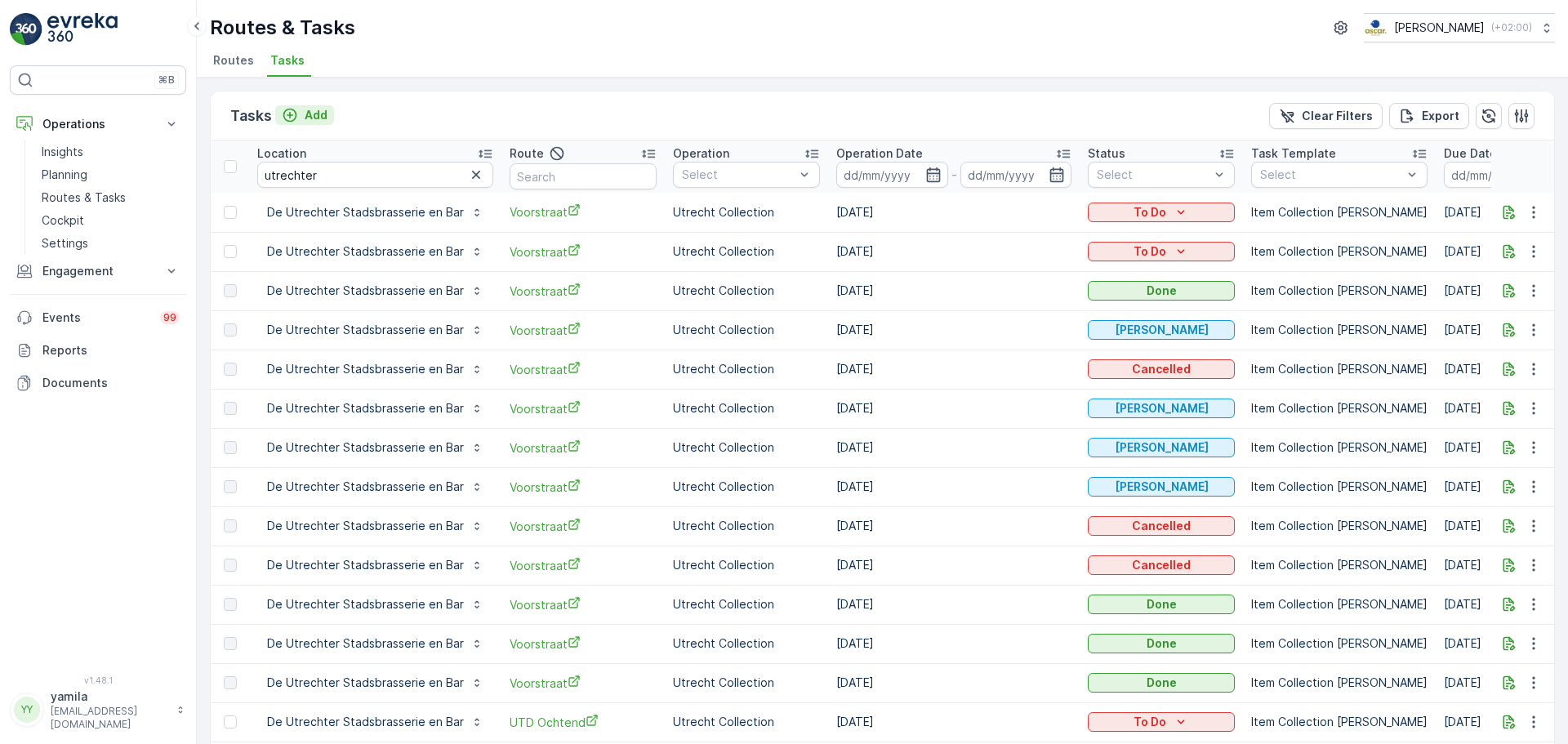
click at [319, 120] on p "Add" at bounding box center [316, 115] width 23 height 17
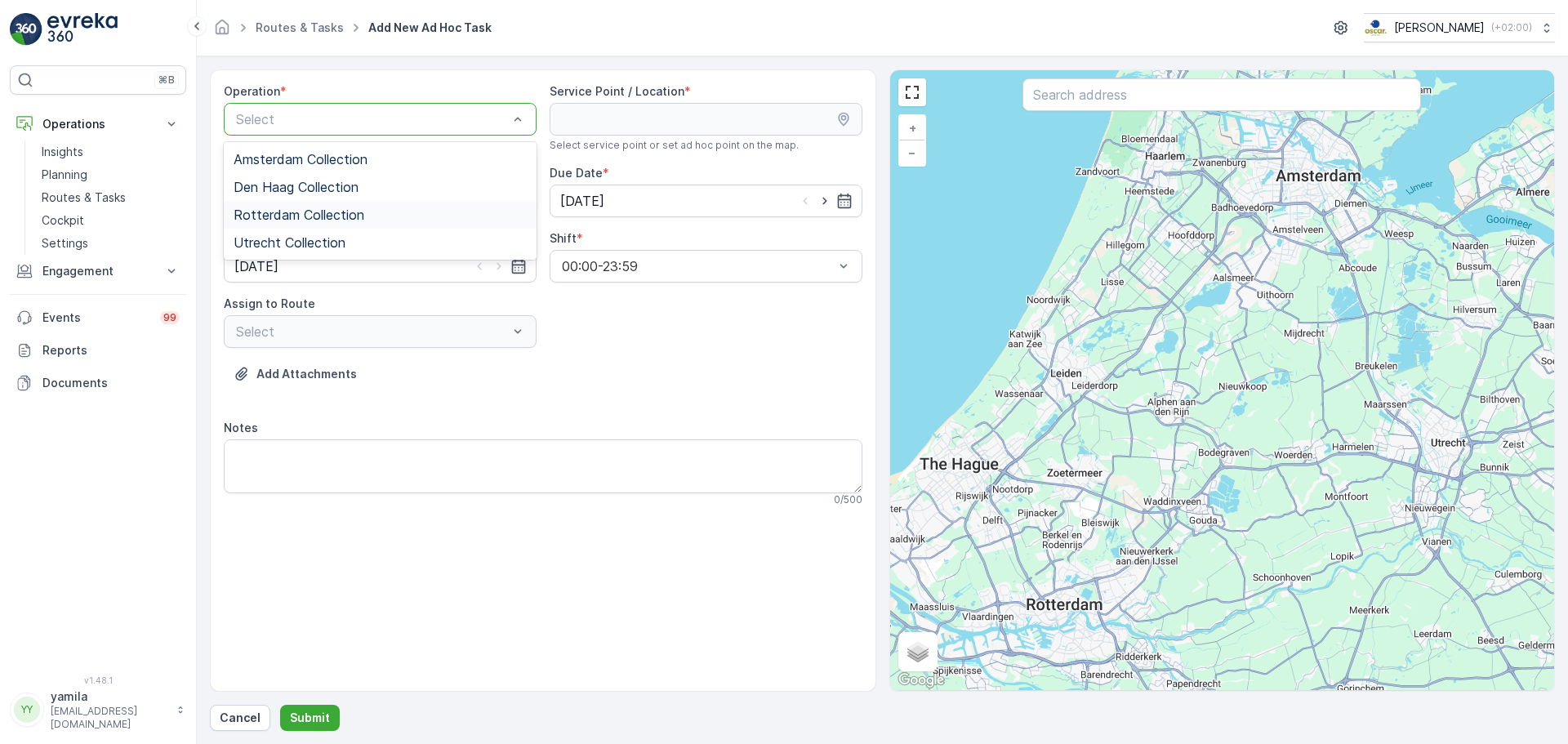
click at [295, 242] on span "Utrecht Collection" at bounding box center [289, 243] width 112 height 15
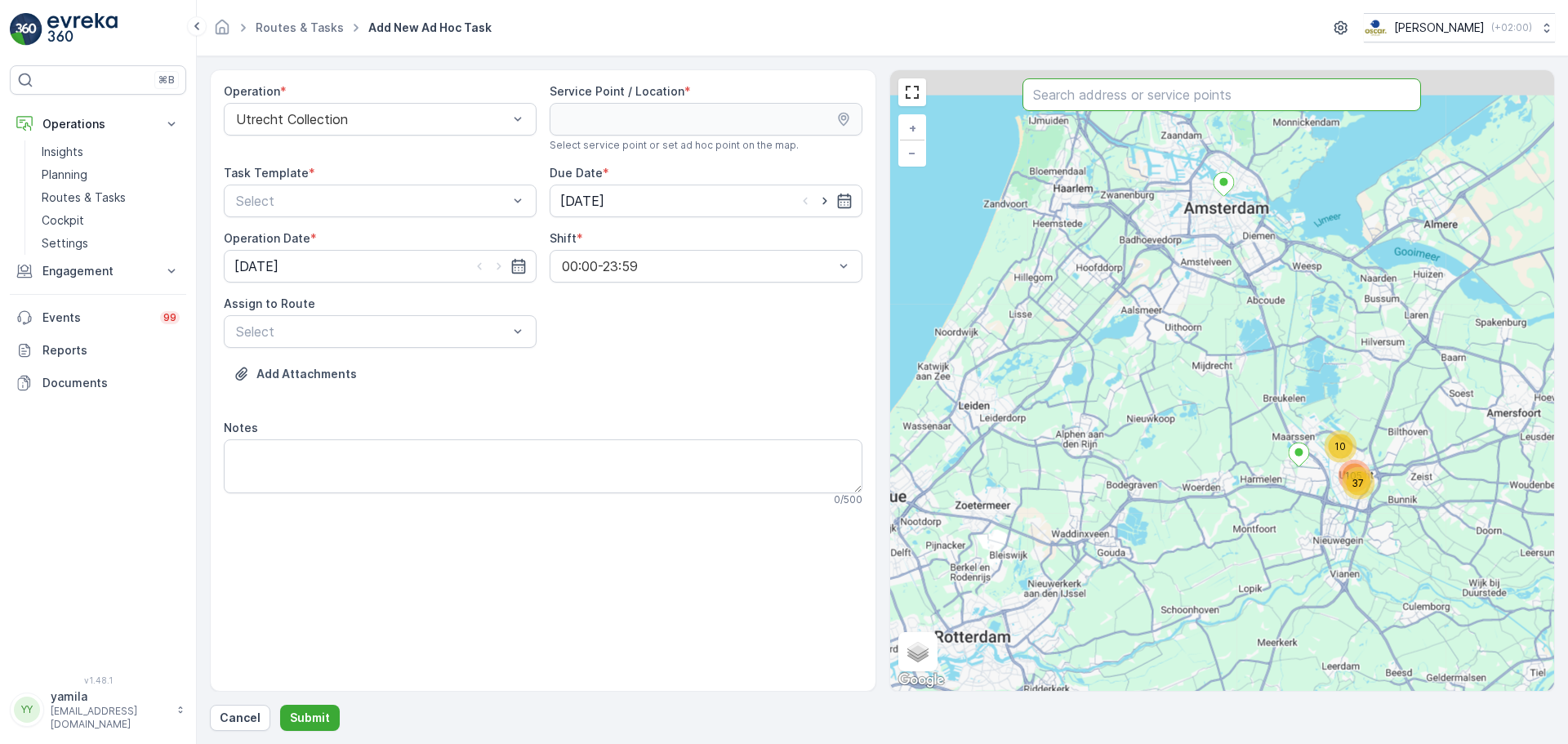
click at [1054, 98] on input "text" at bounding box center [1222, 94] width 399 height 33
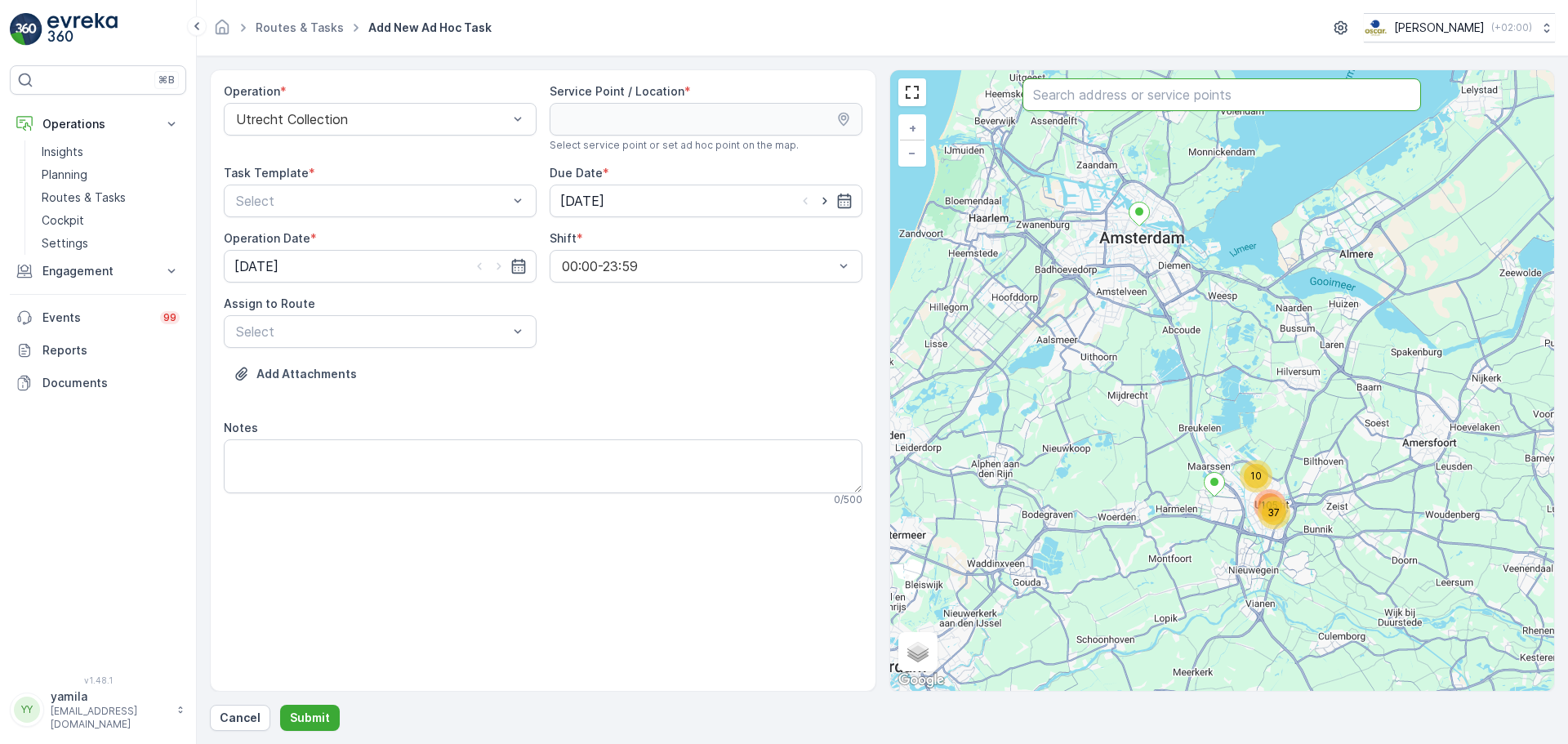
type input "v"
type input "utrechter"
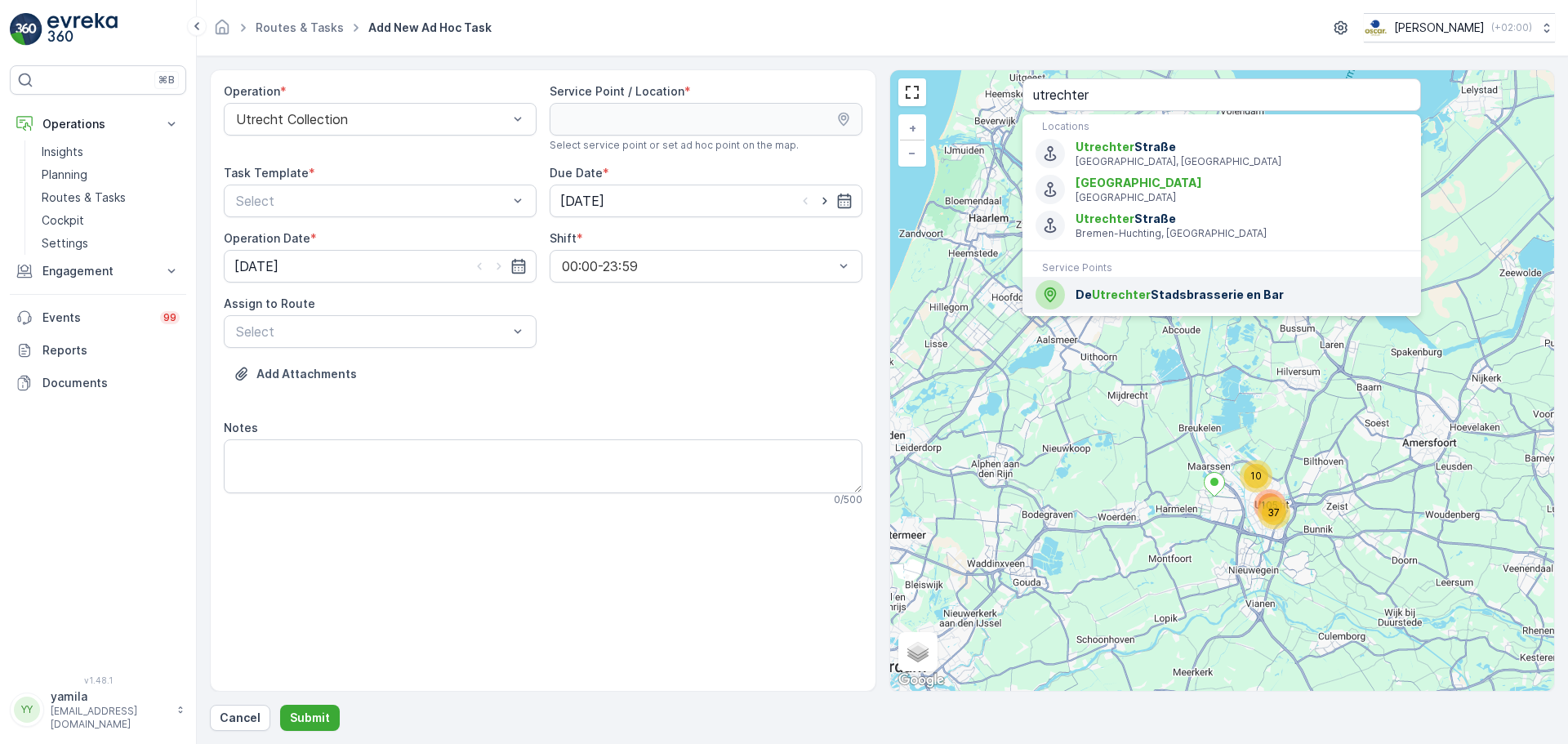
click at [1105, 299] on span "Utrechter" at bounding box center [1121, 294] width 59 height 14
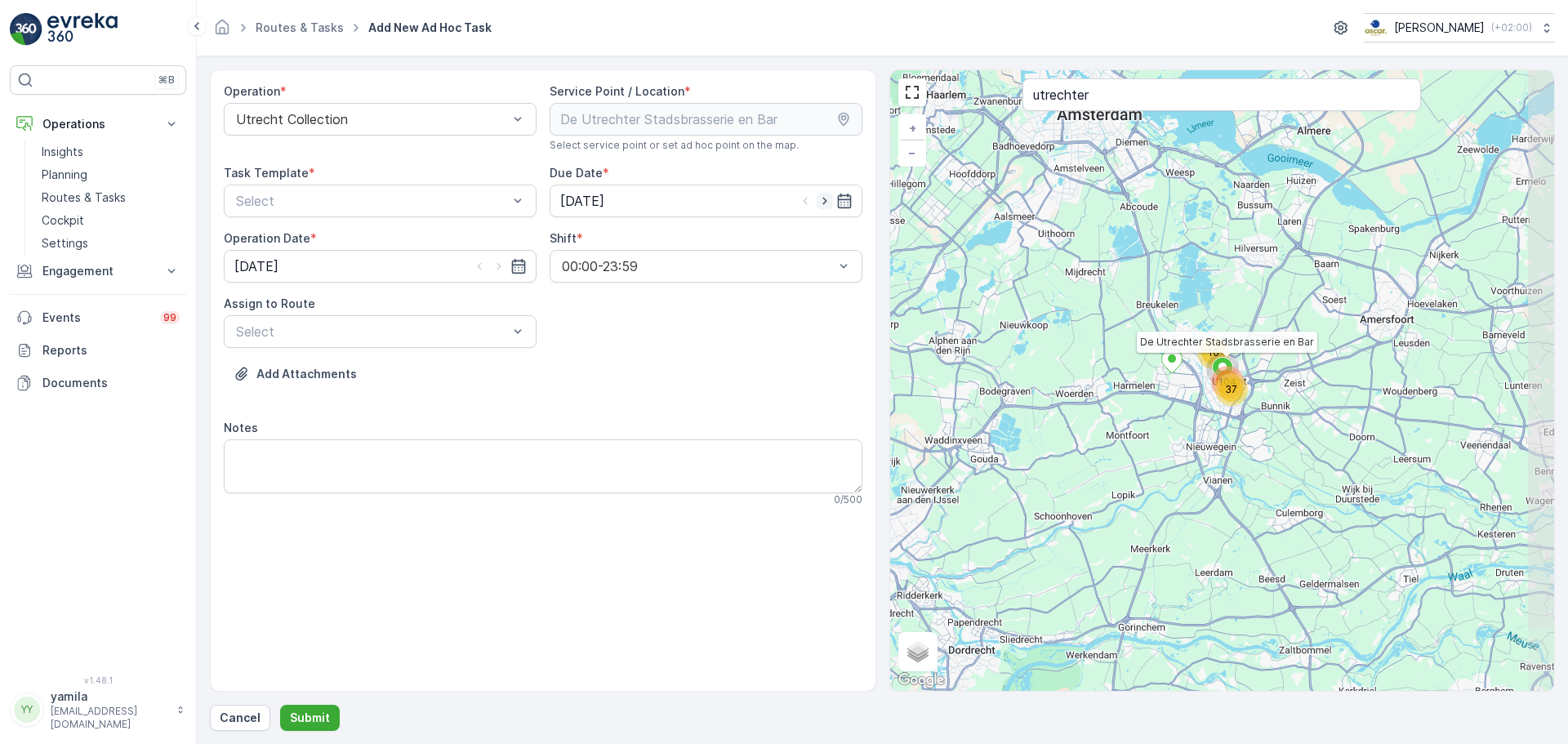
click at [823, 205] on icon "button" at bounding box center [825, 201] width 17 height 17
type input "[DATE]"
click at [500, 265] on icon "button" at bounding box center [499, 267] width 17 height 17
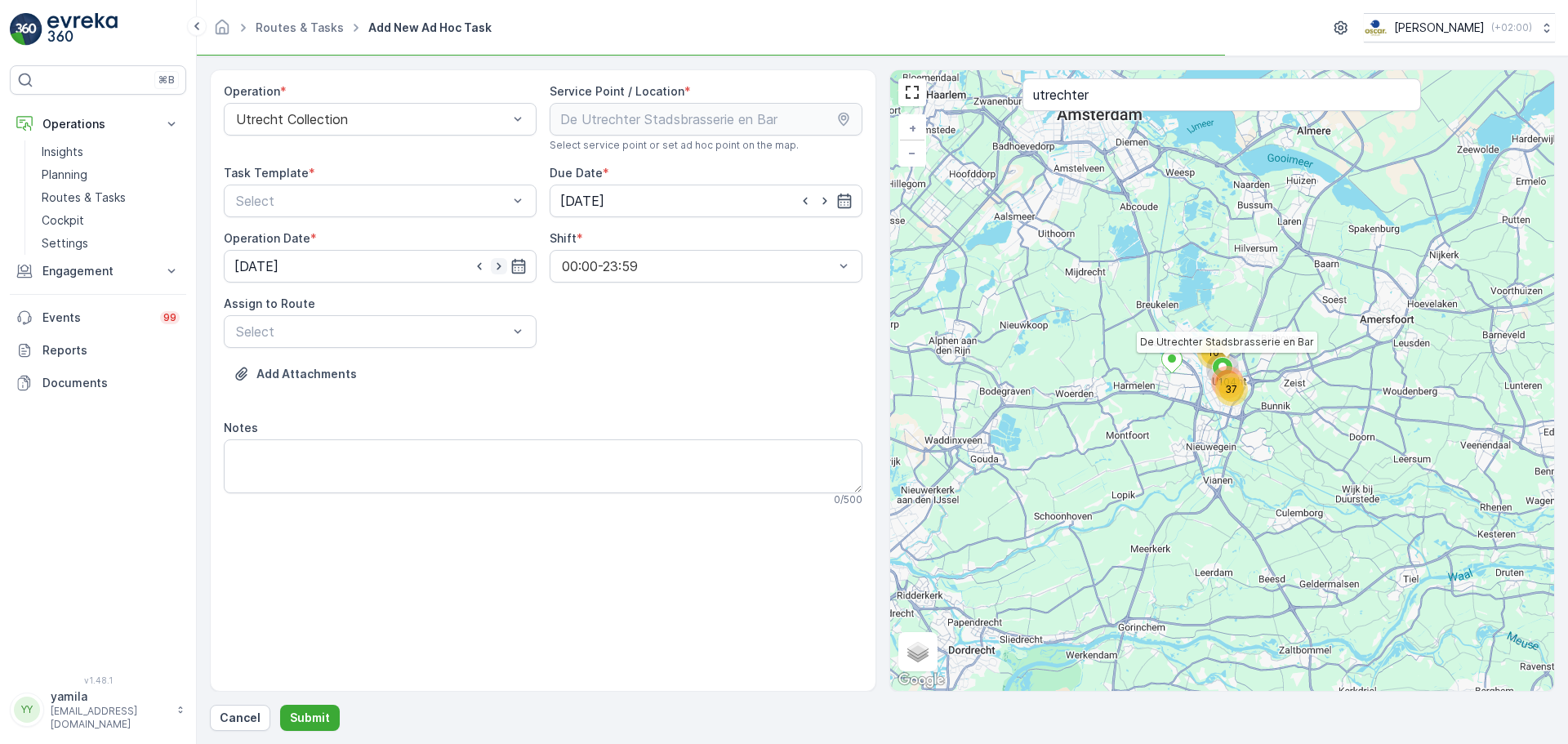
click at [500, 265] on icon "button" at bounding box center [499, 267] width 17 height 17
type input "[DATE]"
click at [386, 486] on textarea "Notes" at bounding box center [543, 466] width 639 height 54
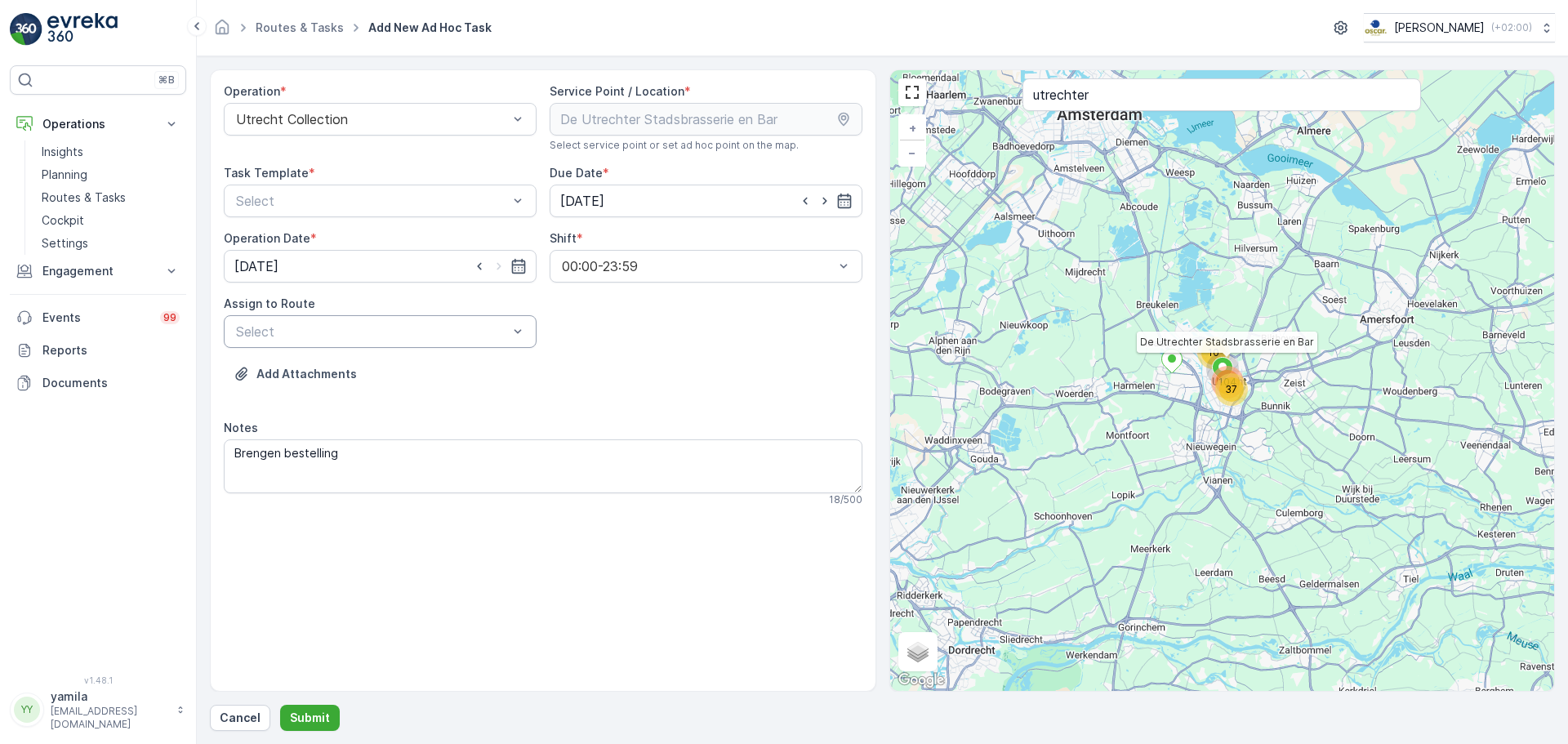
click at [317, 326] on div at bounding box center [372, 332] width 275 height 15
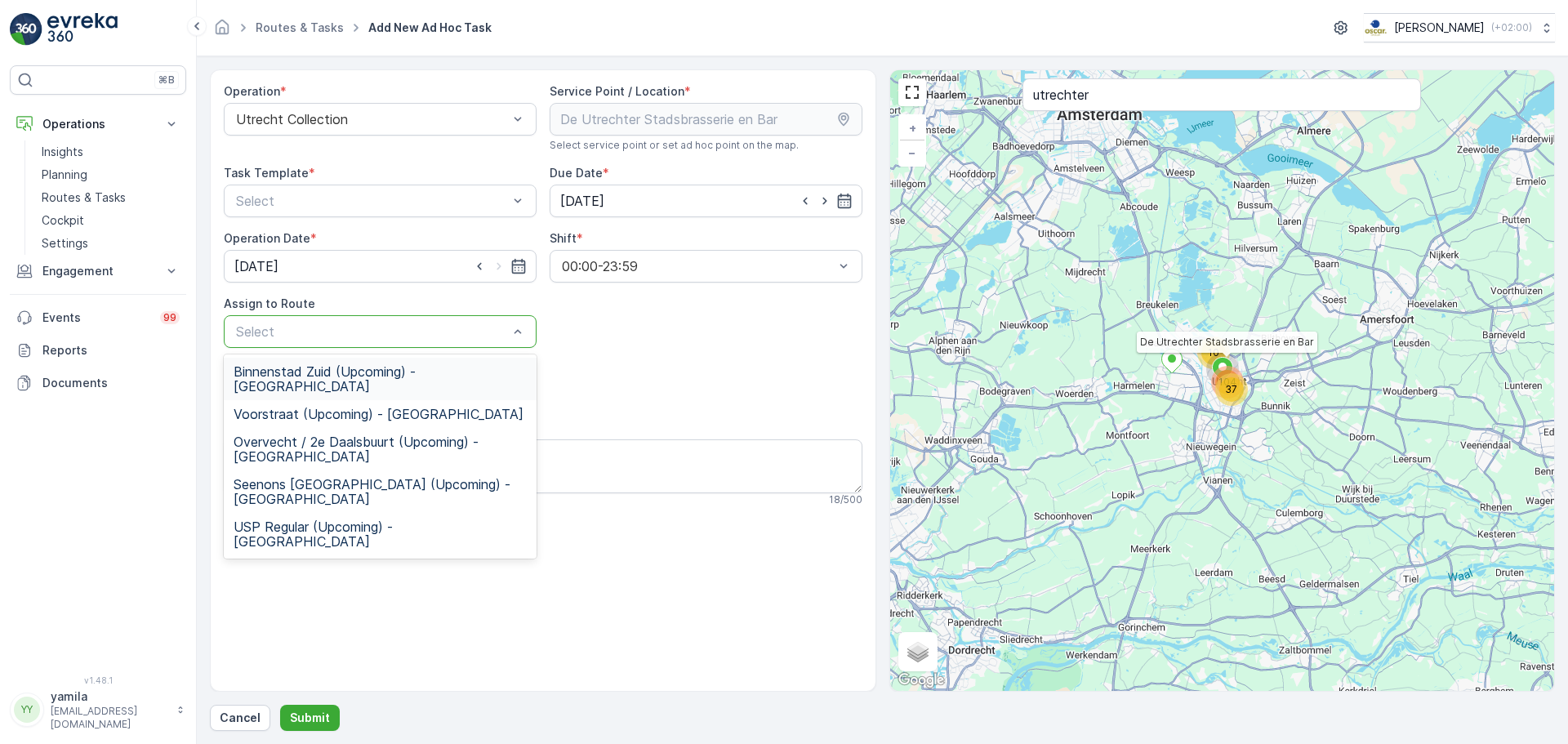
click at [326, 406] on span "Voorstraat (Upcoming) - Utrecht" at bounding box center [379, 414] width 290 height 15
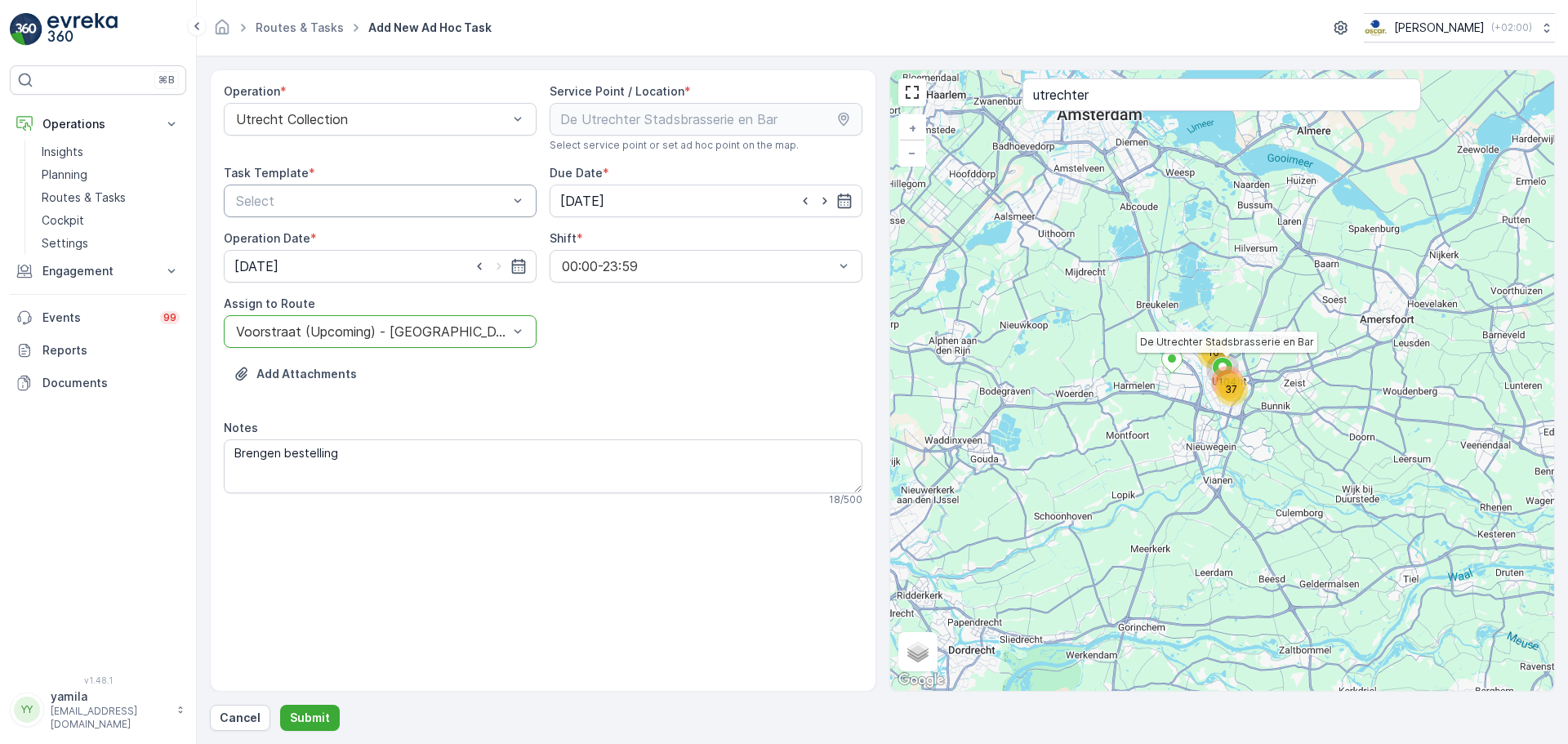
click at [312, 212] on div "Select" at bounding box center [380, 200] width 312 height 33
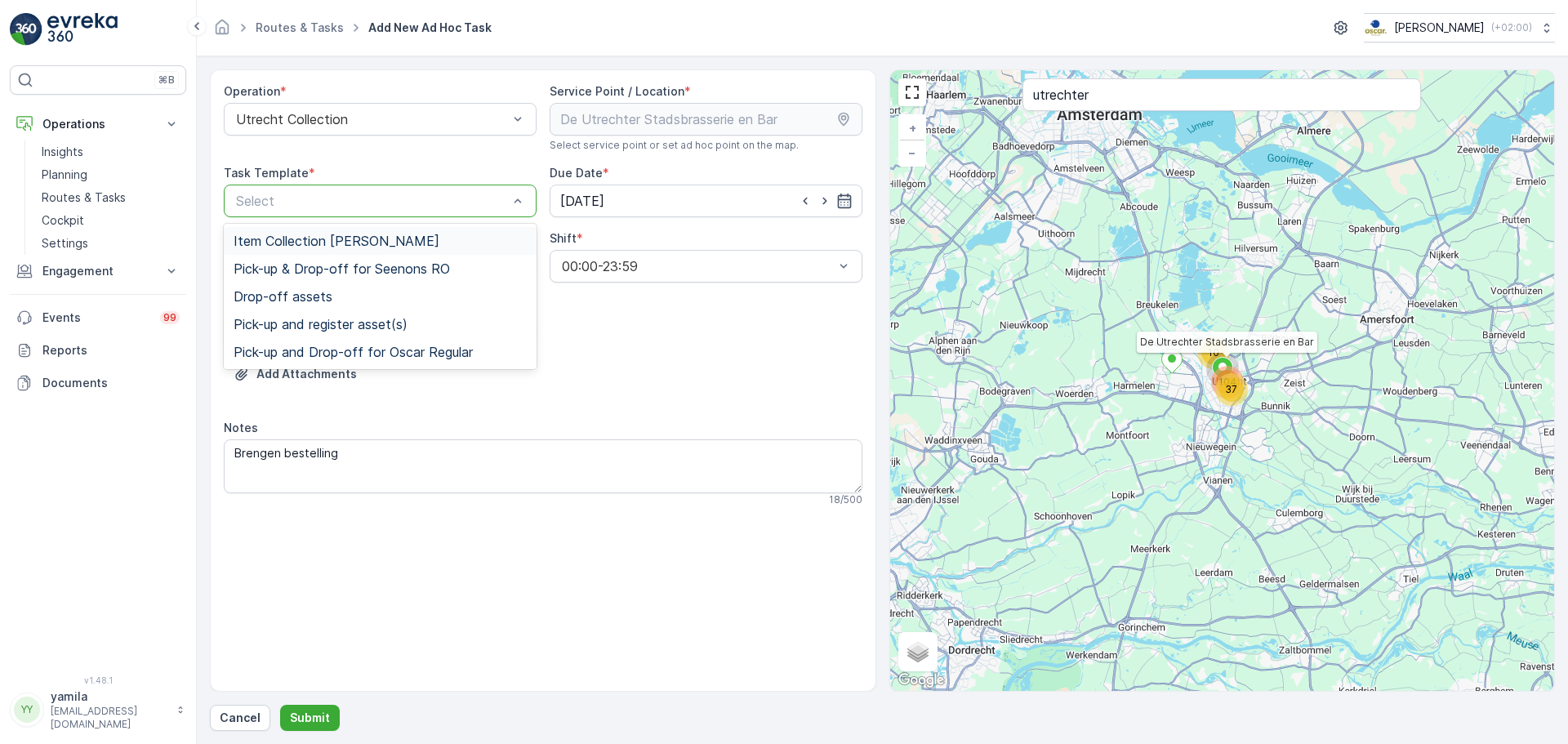
click at [308, 248] on span "Item Collection [PERSON_NAME]" at bounding box center [336, 241] width 206 height 15
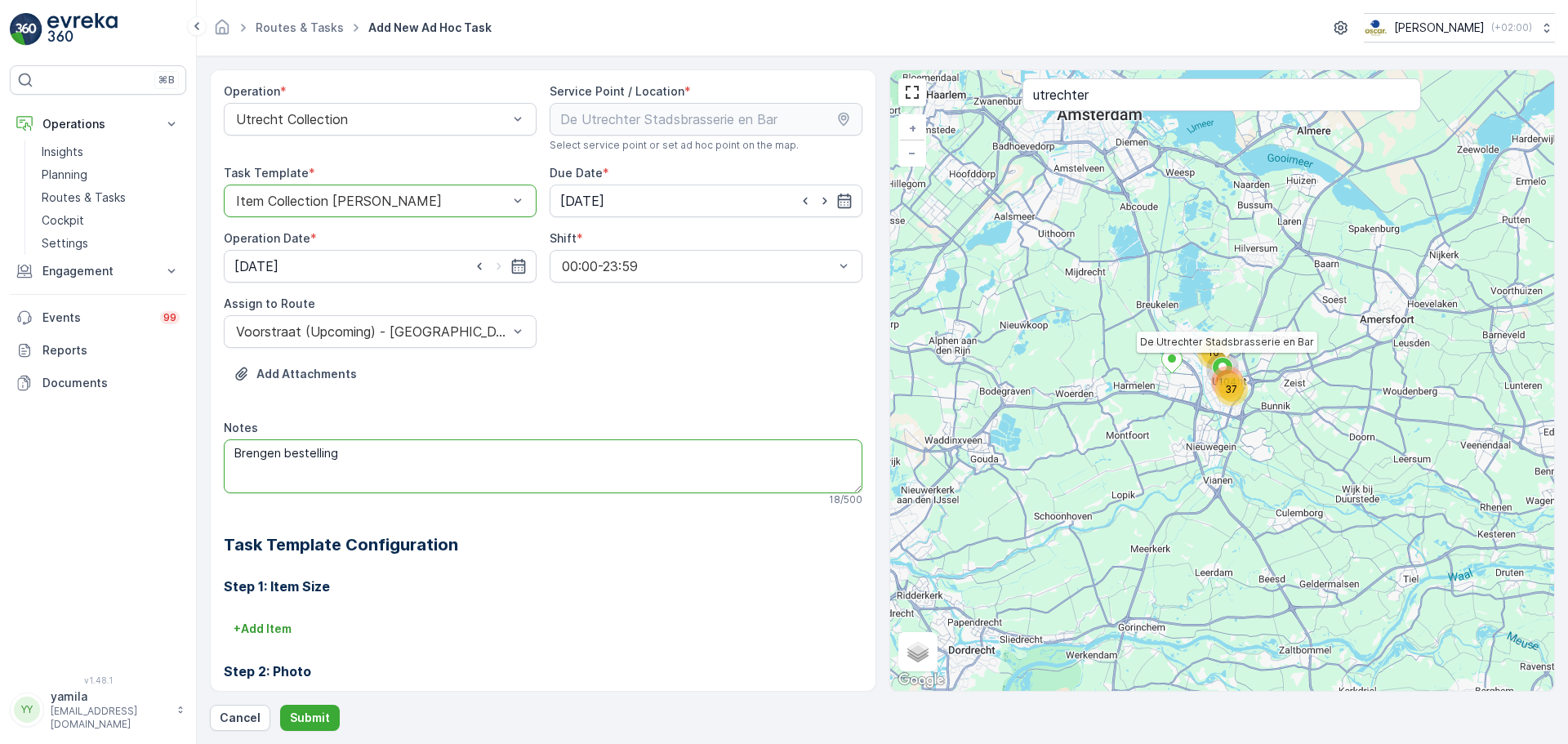
click at [382, 473] on textarea "Brengen bestelling" at bounding box center [543, 466] width 639 height 54
type textarea "Brengen bestelling (20x zwamcijs + 10x bitterbal)"
click at [322, 716] on p "Submit" at bounding box center [310, 718] width 40 height 17
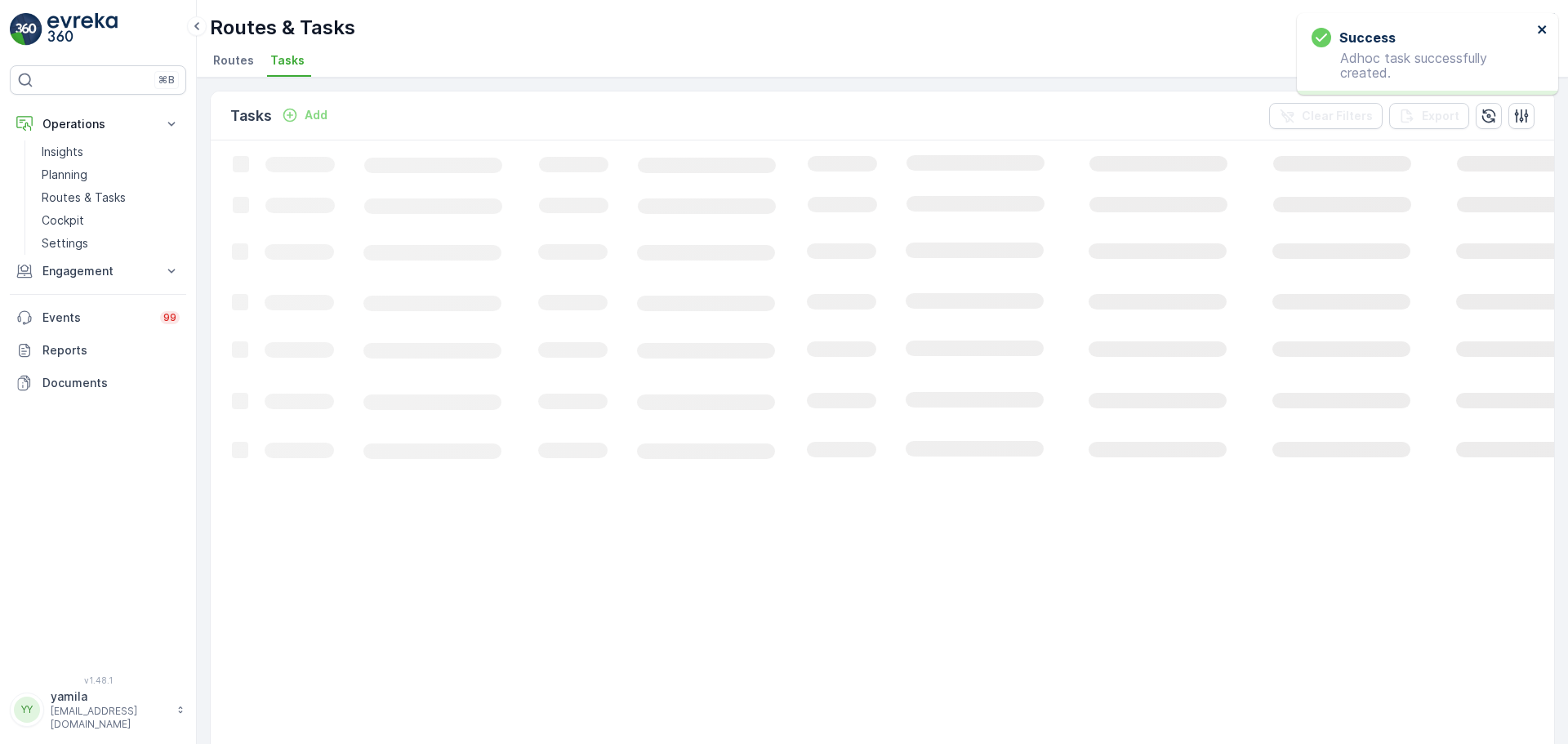
click at [1540, 31] on icon "close" at bounding box center [1542, 29] width 8 height 8
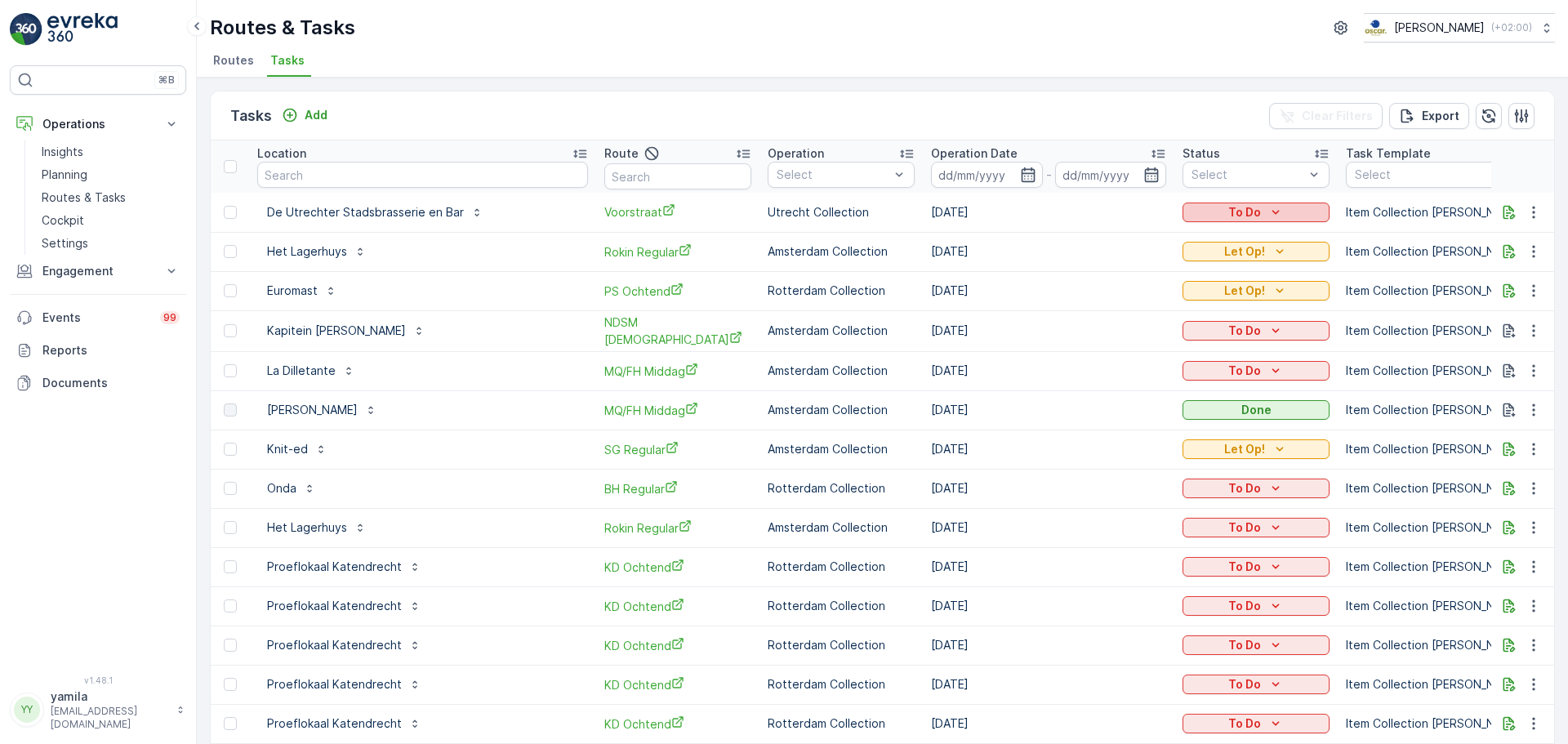
click at [1229, 216] on p "To Do" at bounding box center [1244, 213] width 33 height 17
click at [1149, 277] on span "Let Op!" at bounding box center [1136, 283] width 41 height 17
click at [309, 168] on input "text" at bounding box center [423, 175] width 331 height 26
type input "schedeldoeks"
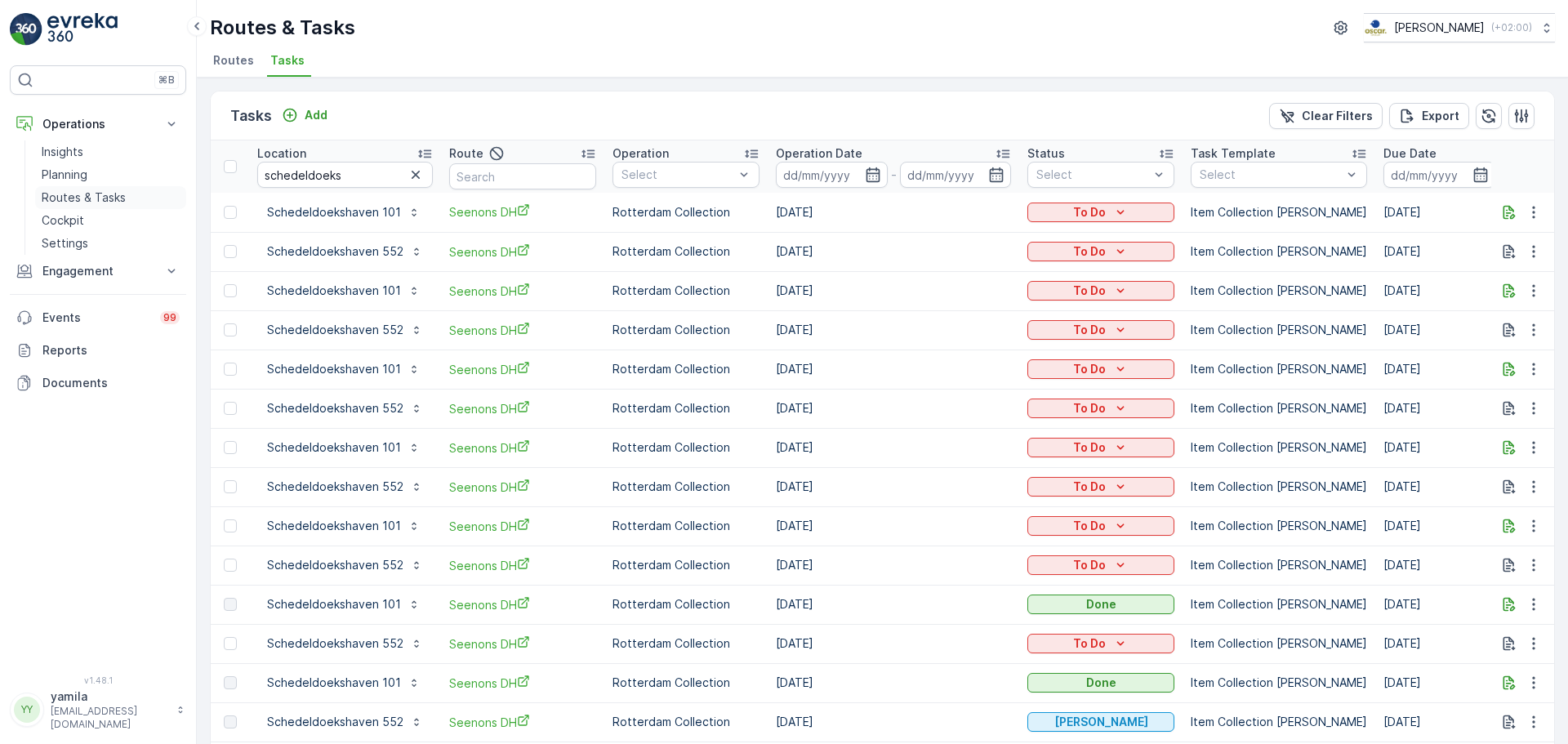
click at [103, 202] on p "Routes & Tasks" at bounding box center [84, 198] width 84 height 17
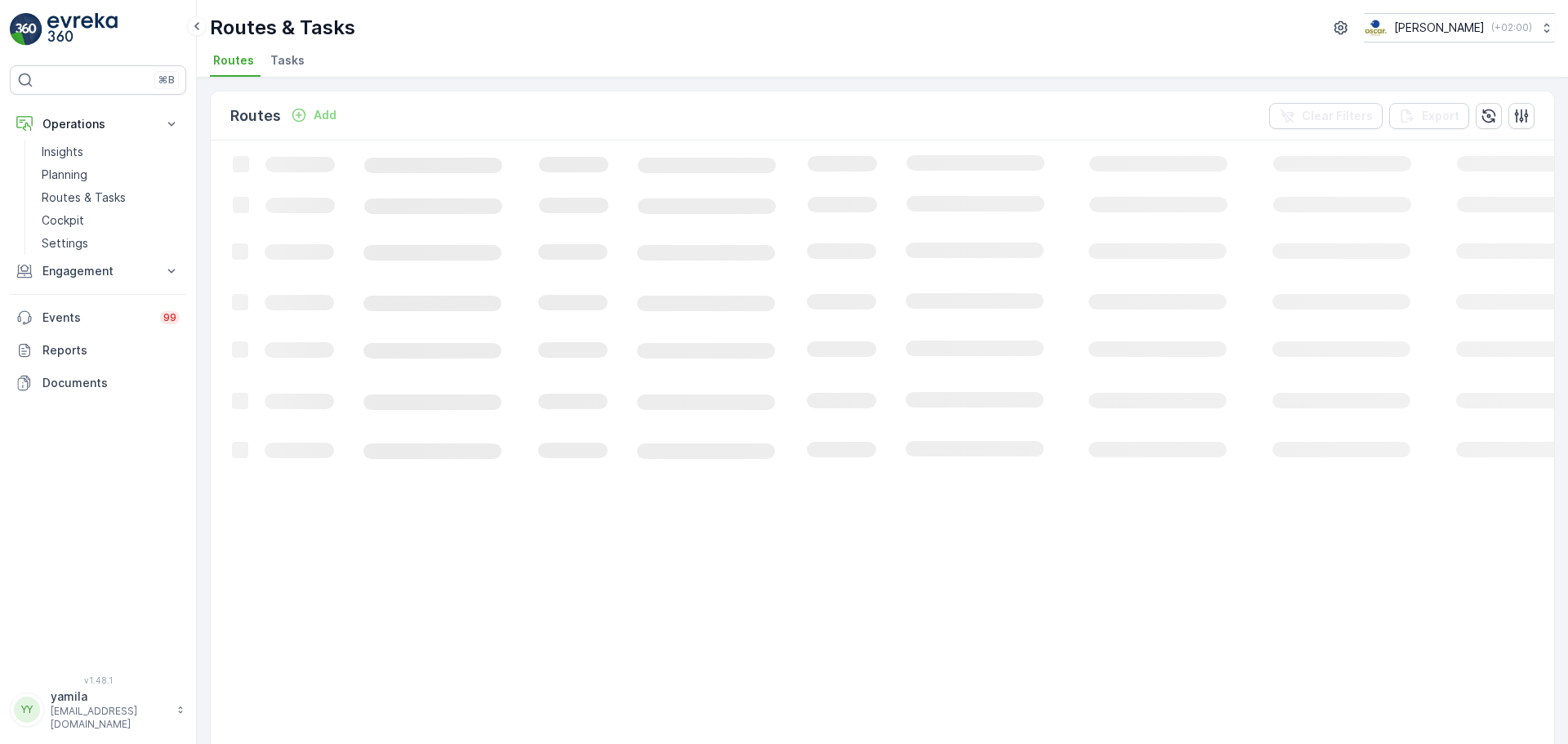
click at [271, 60] on span "Tasks" at bounding box center [287, 60] width 34 height 17
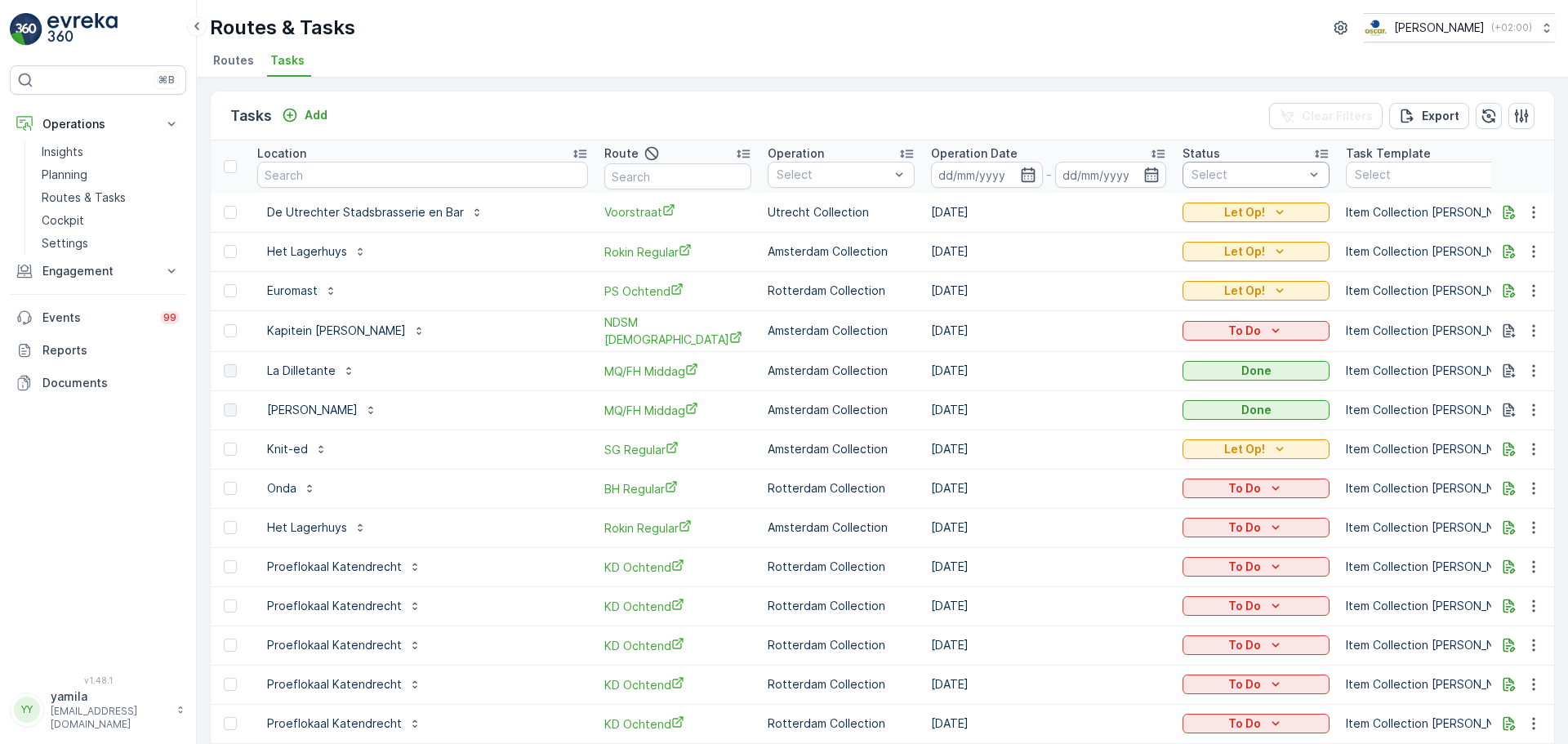
click at [1190, 176] on div at bounding box center [1248, 175] width 116 height 13
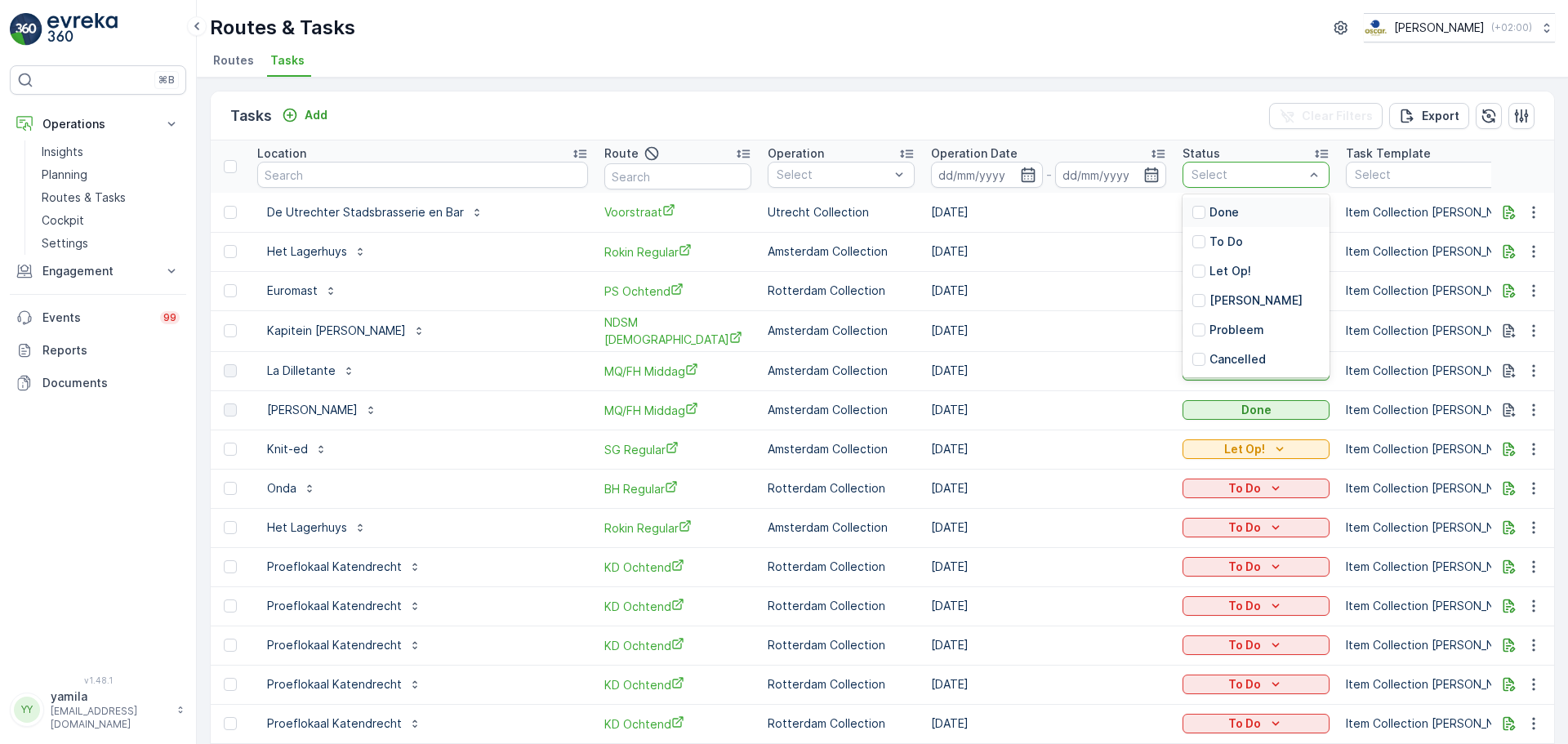
drag, startPoint x: 1151, startPoint y: 241, endPoint x: 1165, endPoint y: 133, distance: 108.9
click at [1192, 270] on div at bounding box center [1199, 272] width 13 height 13
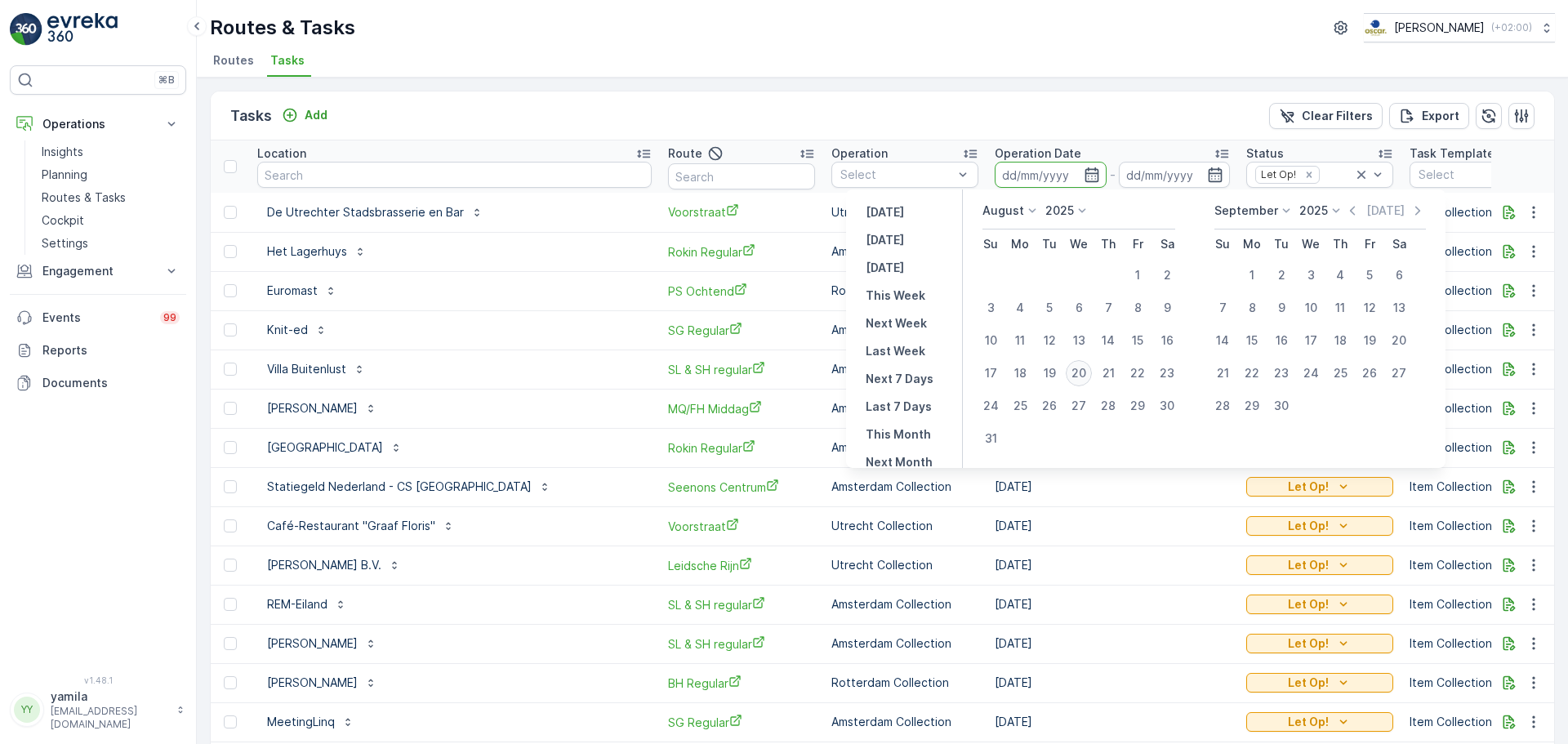
click at [1083, 372] on div "20" at bounding box center [1079, 373] width 26 height 26
type input "[DATE]"
click at [1083, 372] on div "20" at bounding box center [1079, 373] width 26 height 26
type input "[DATE]"
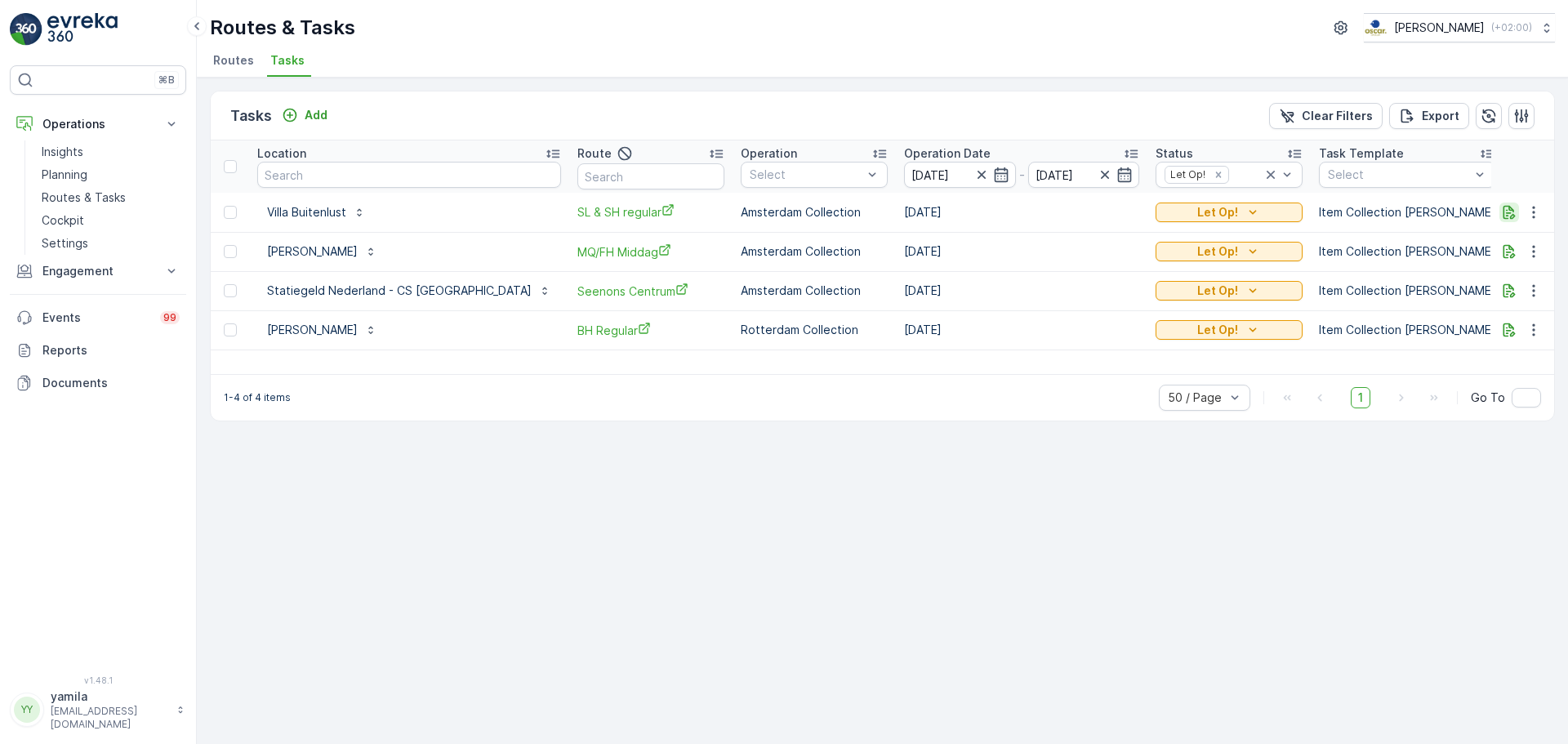
click at [1508, 220] on button "button" at bounding box center [1508, 212] width 20 height 20
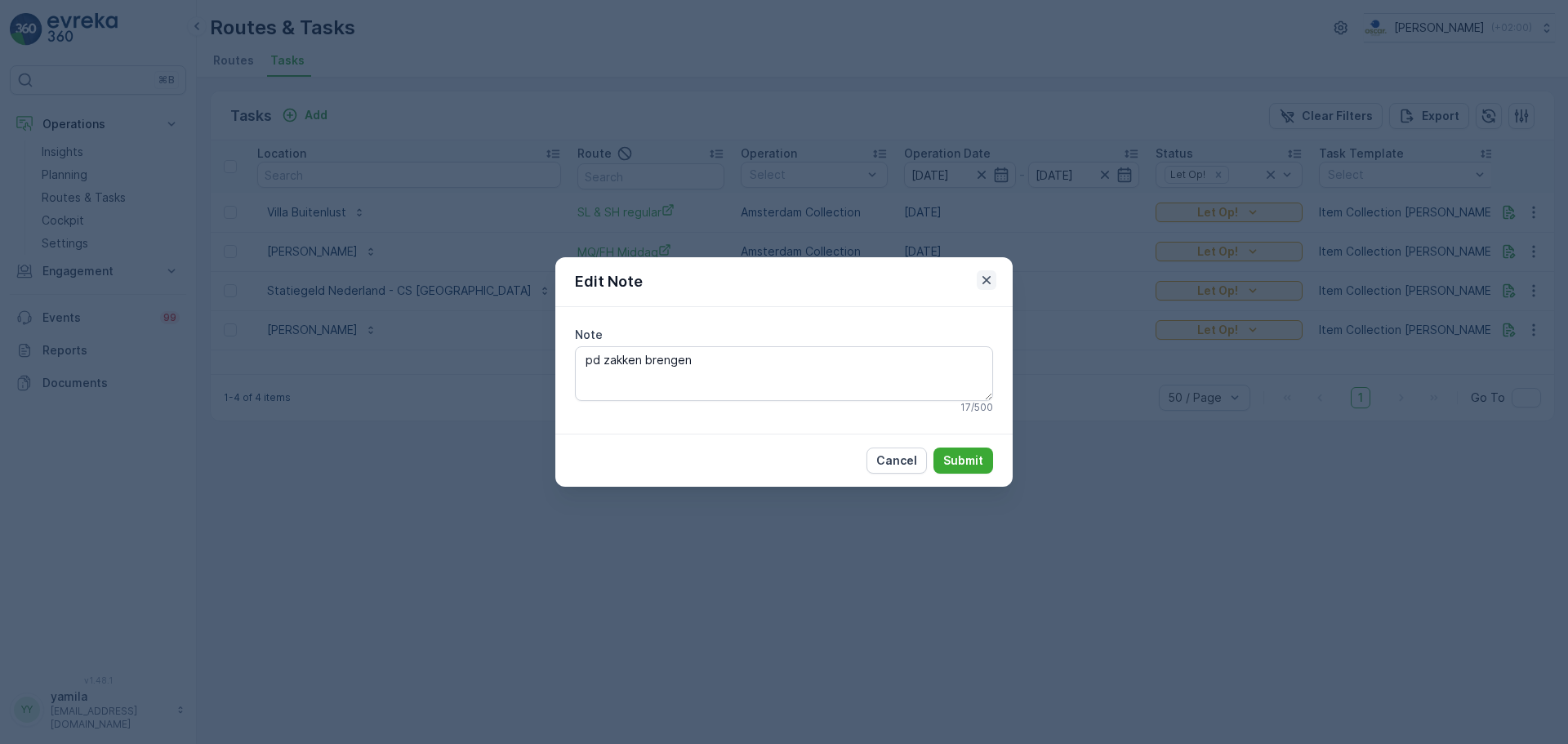
click at [988, 279] on icon "button" at bounding box center [987, 280] width 8 height 8
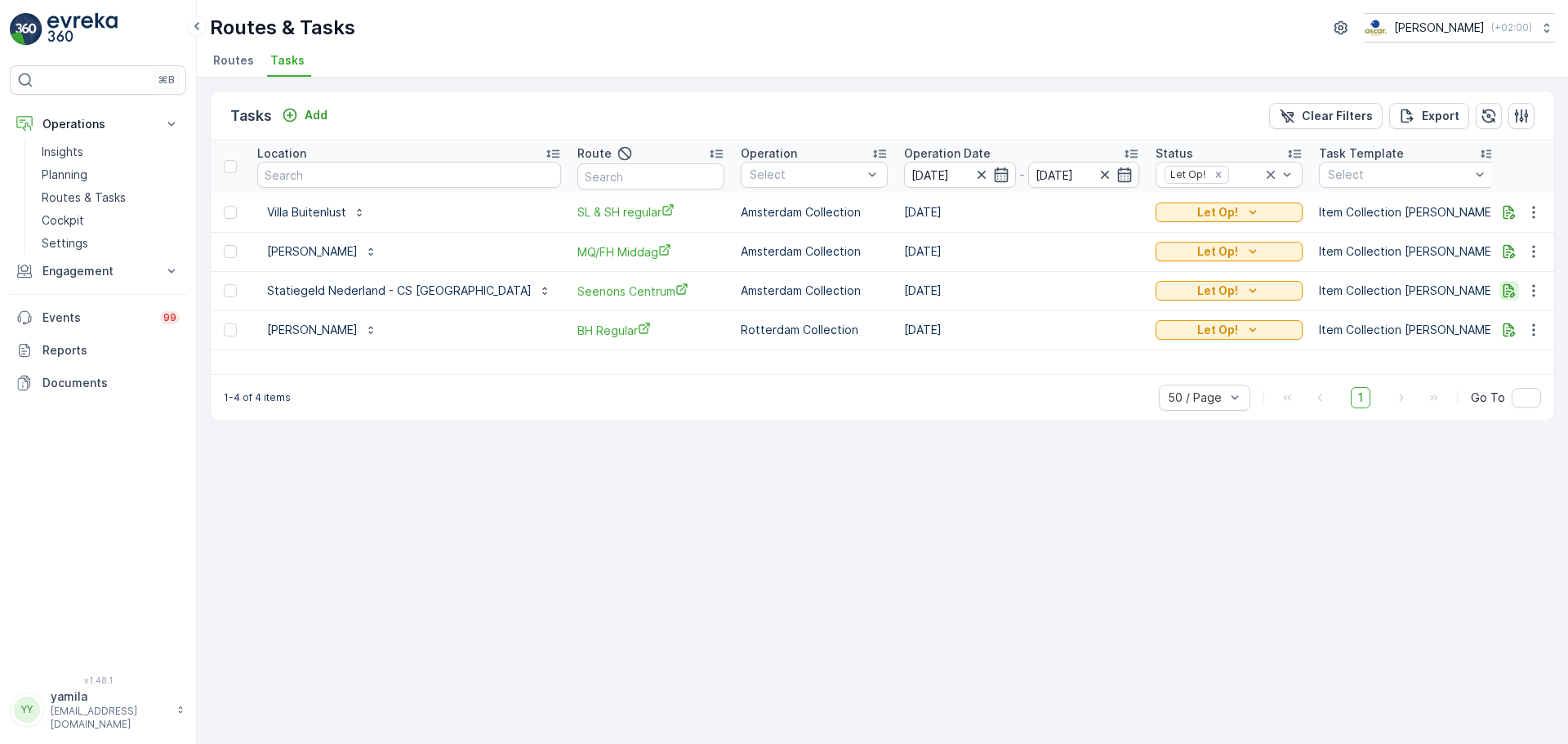
click at [1516, 293] on icon "button" at bounding box center [1509, 291] width 17 height 17
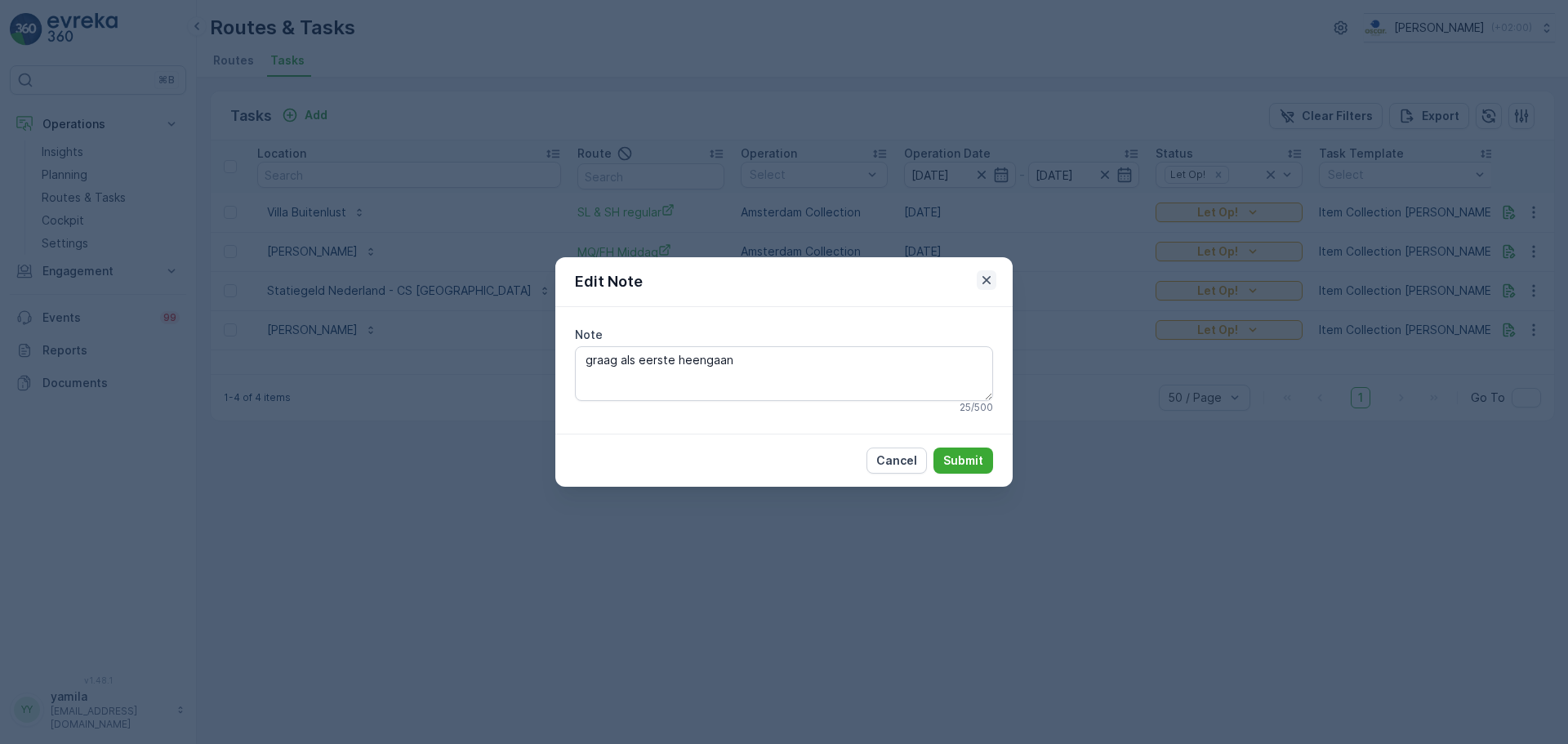
click at [990, 285] on icon "button" at bounding box center [987, 280] width 17 height 17
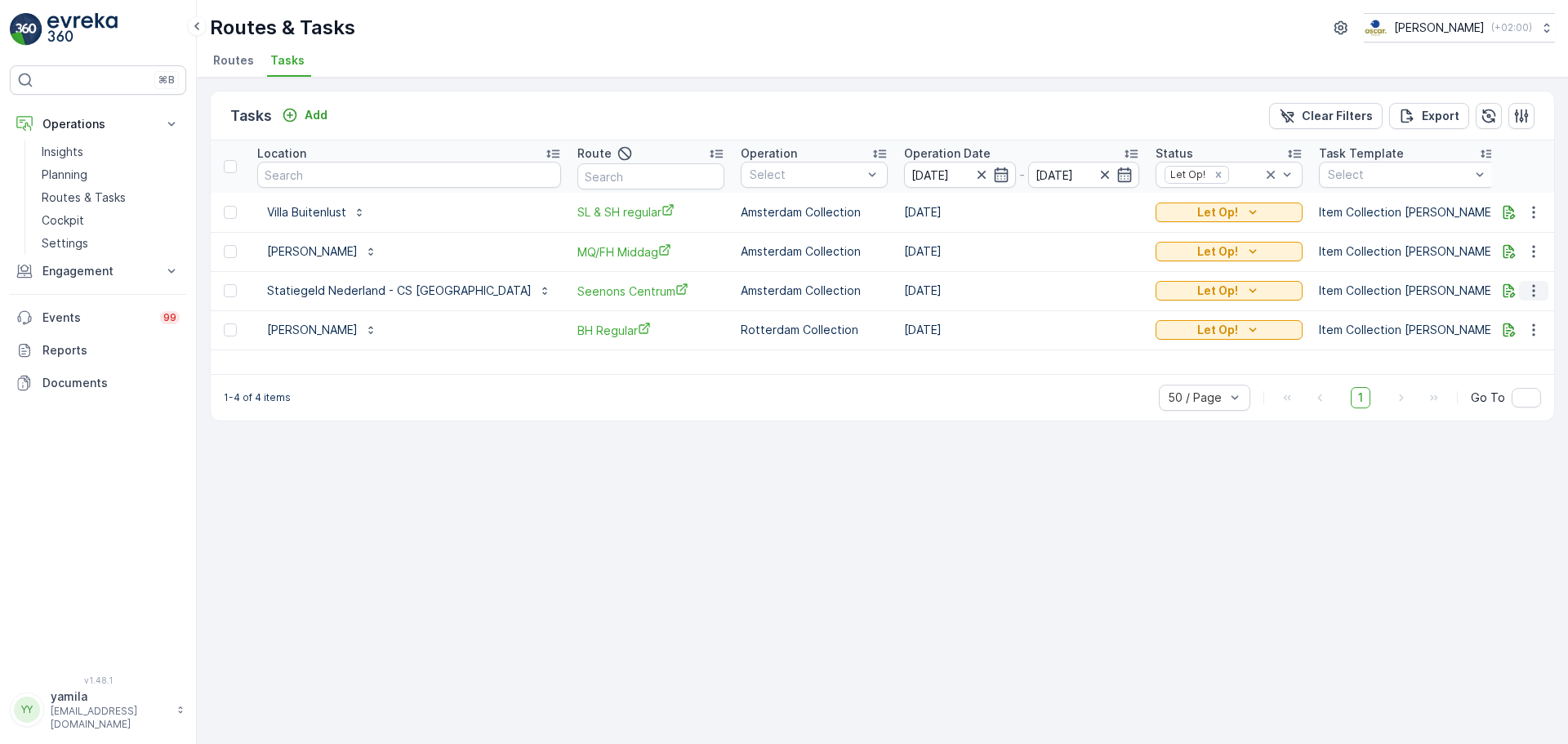
click at [1539, 296] on icon "button" at bounding box center [1535, 291] width 17 height 17
click at [1491, 354] on span "Change Route" at bounding box center [1491, 361] width 79 height 17
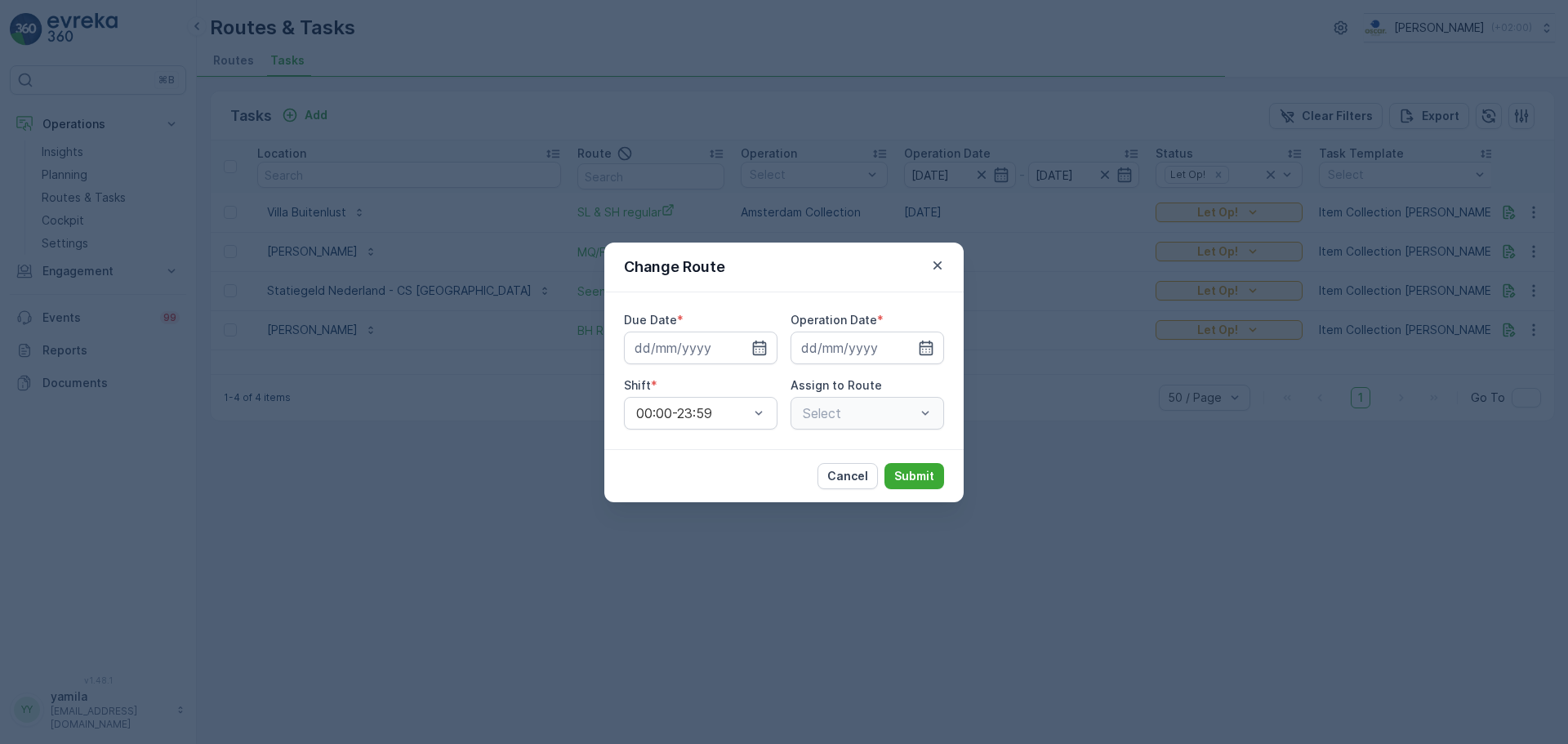
type input "[DATE]"
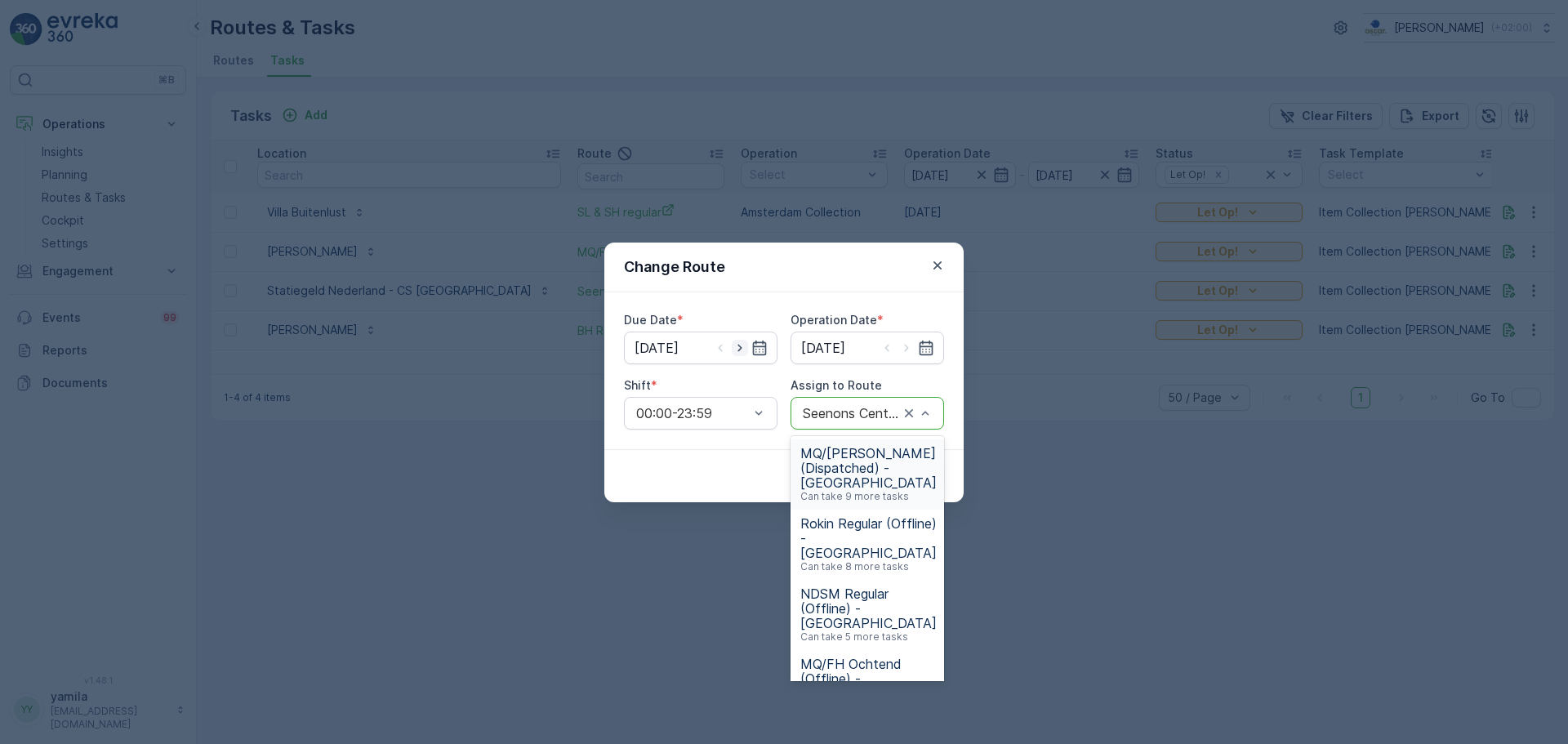
click at [734, 350] on icon "button" at bounding box center [740, 348] width 17 height 17
type input "[DATE]"
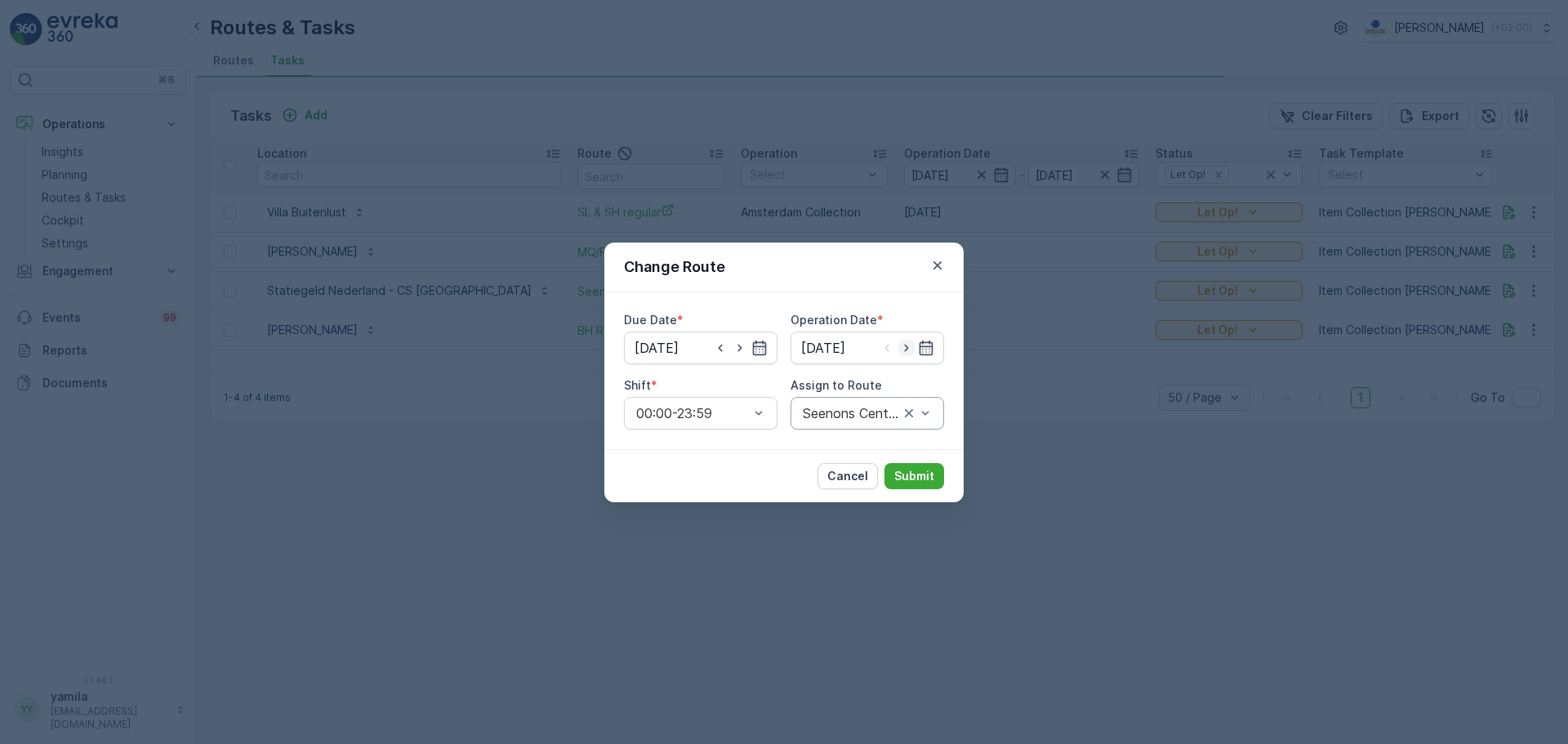
click at [904, 352] on icon "button" at bounding box center [907, 348] width 17 height 17
type input "[DATE]"
click at [920, 425] on div at bounding box center [917, 413] width 33 height 31
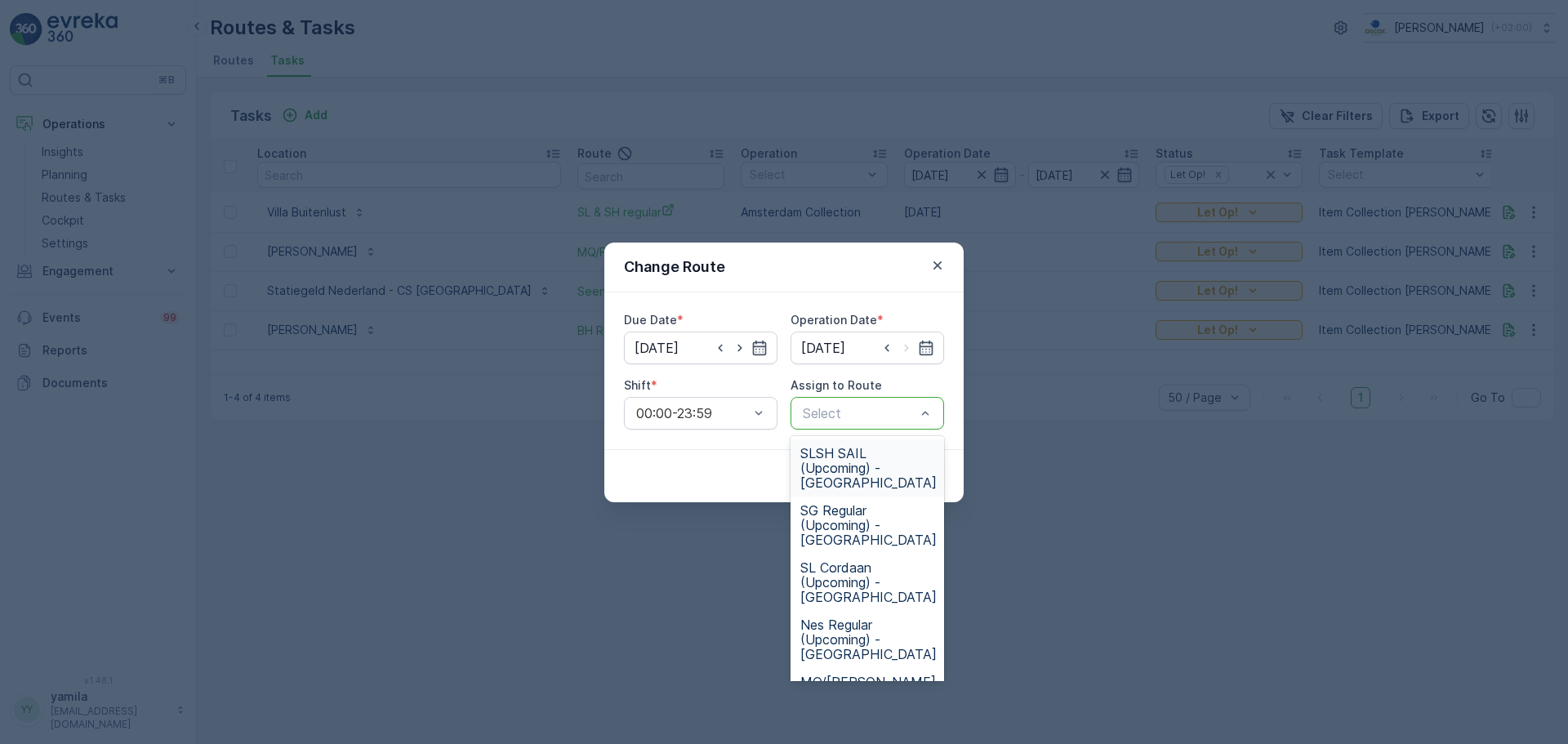
click at [916, 419] on div at bounding box center [859, 413] width 116 height 15
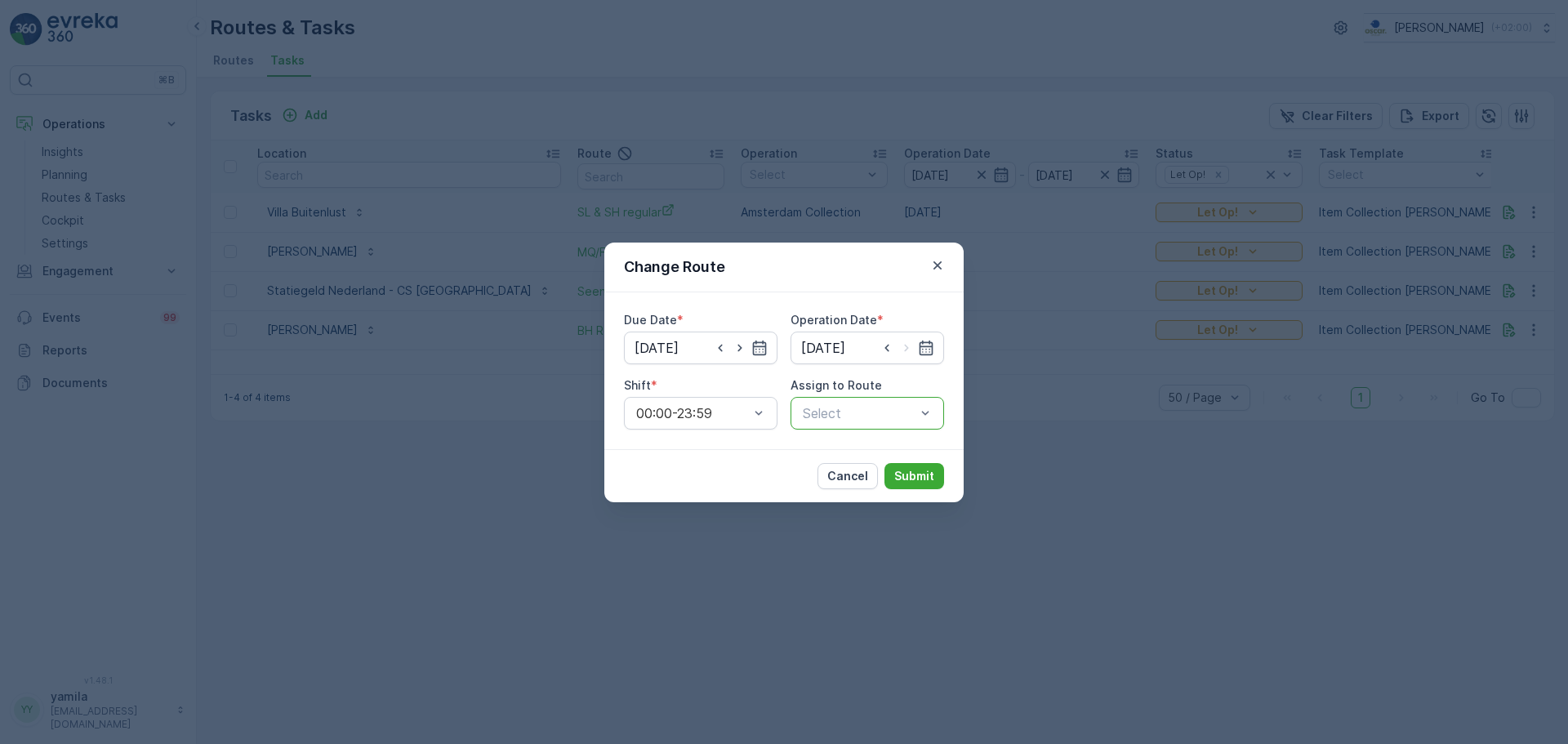
click at [893, 416] on div at bounding box center [859, 413] width 116 height 15
type input "seenon"
click at [887, 461] on span "Seenons Centrum (Upcoming) - [GEOGRAPHIC_DATA]" at bounding box center [869, 468] width 137 height 44
click at [919, 468] on p "Submit" at bounding box center [914, 476] width 40 height 17
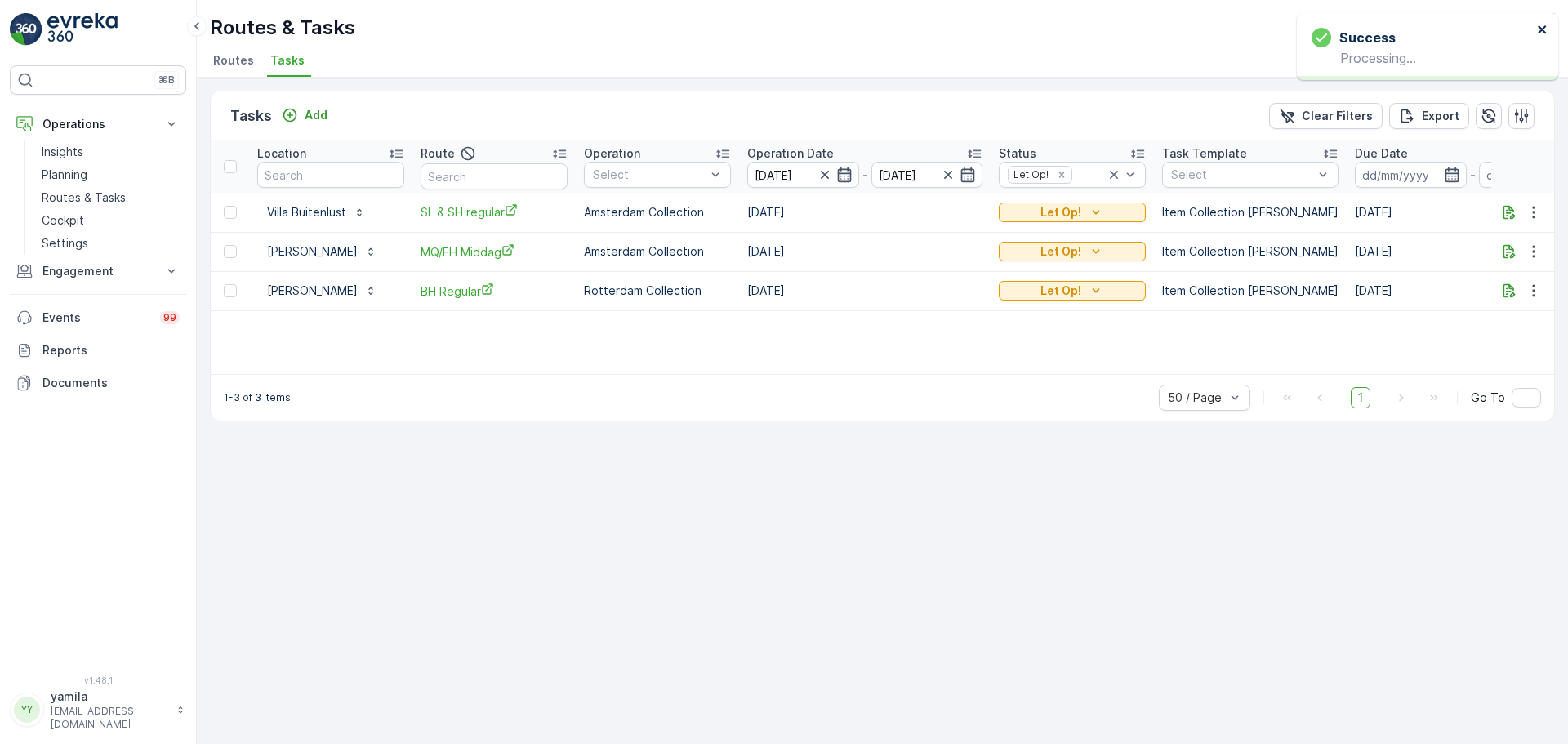
click at [1539, 27] on icon "close" at bounding box center [1542, 29] width 8 height 8
click at [1510, 294] on icon "button" at bounding box center [1509, 291] width 17 height 17
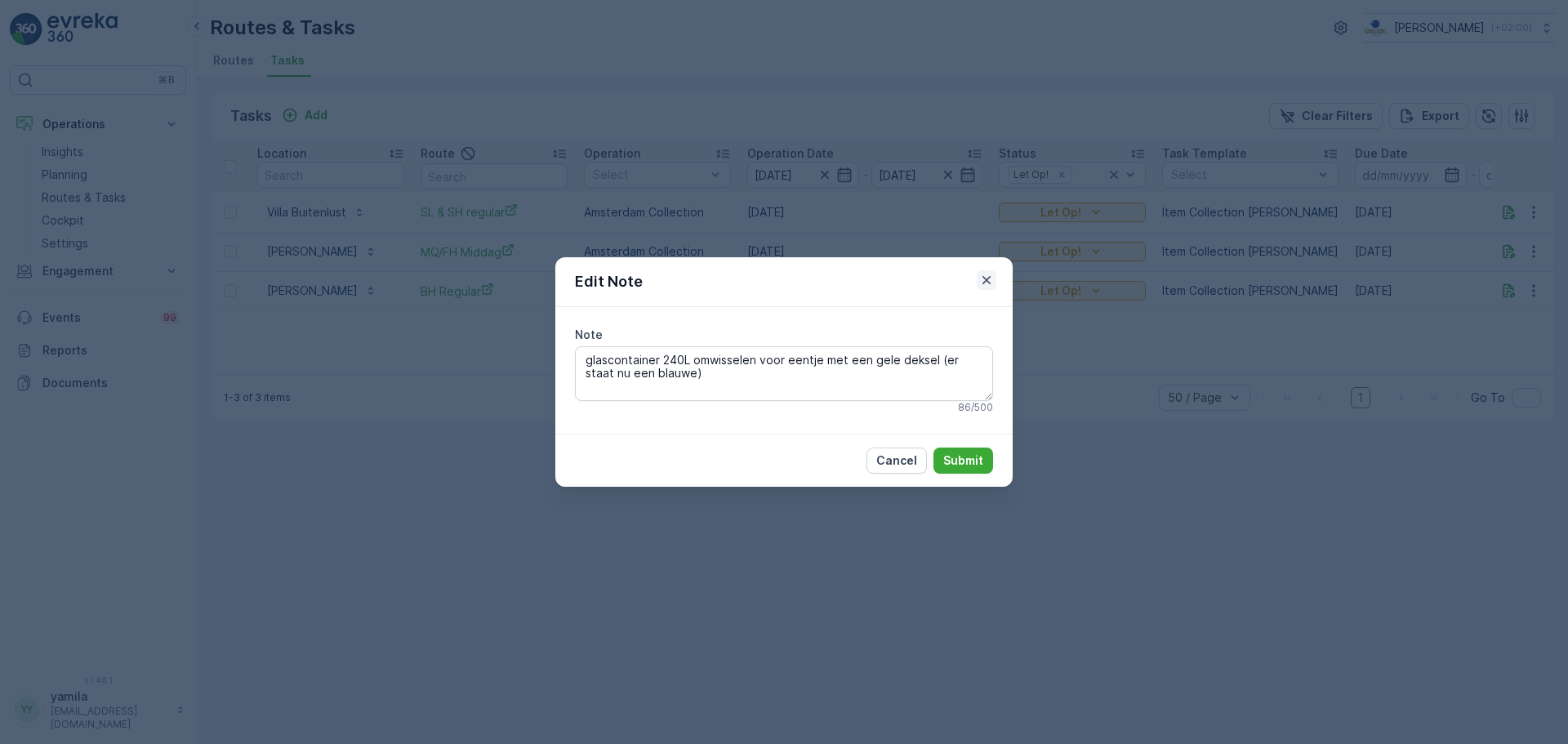
click at [985, 283] on icon "button" at bounding box center [987, 280] width 8 height 8
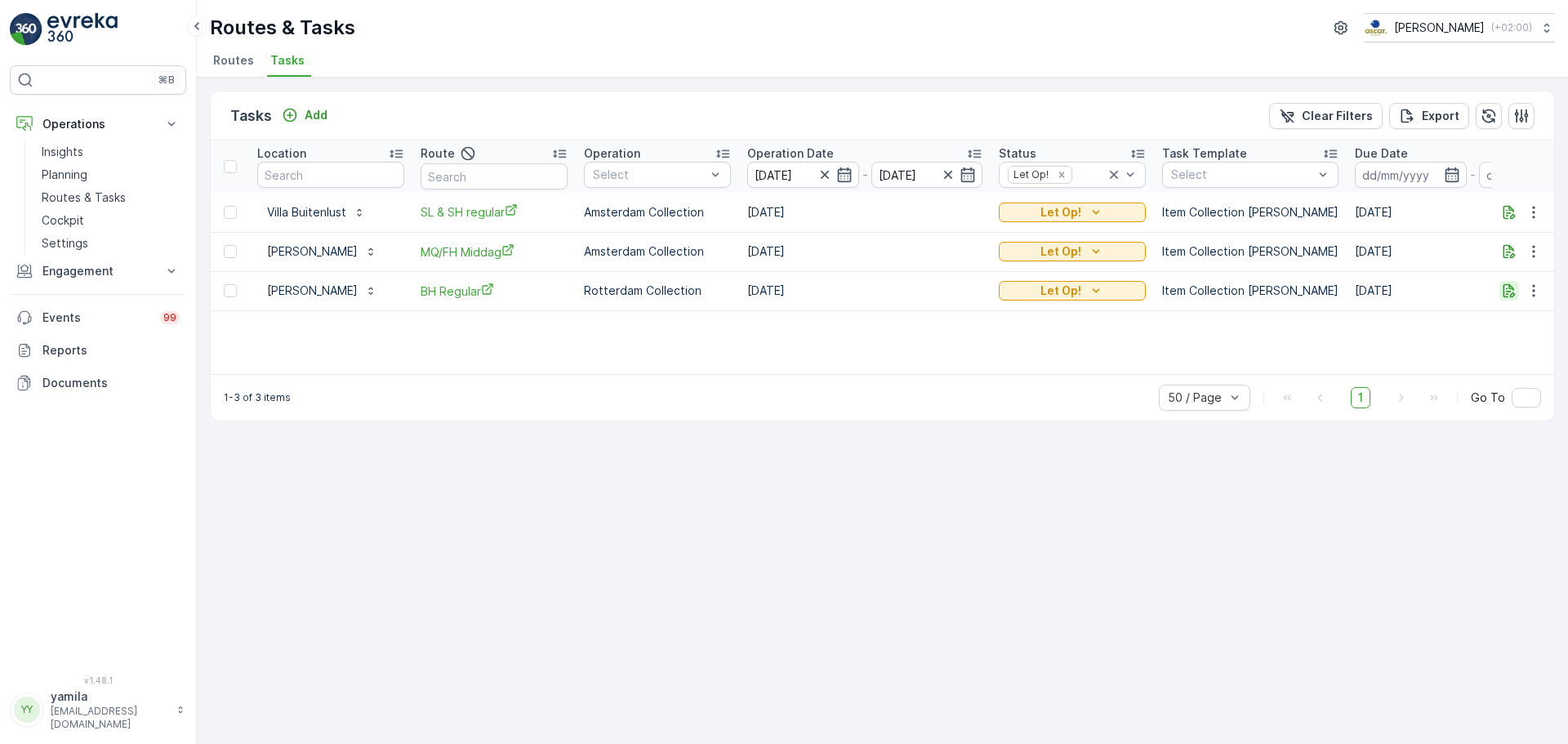
click at [1503, 292] on icon "button" at bounding box center [1509, 291] width 17 height 17
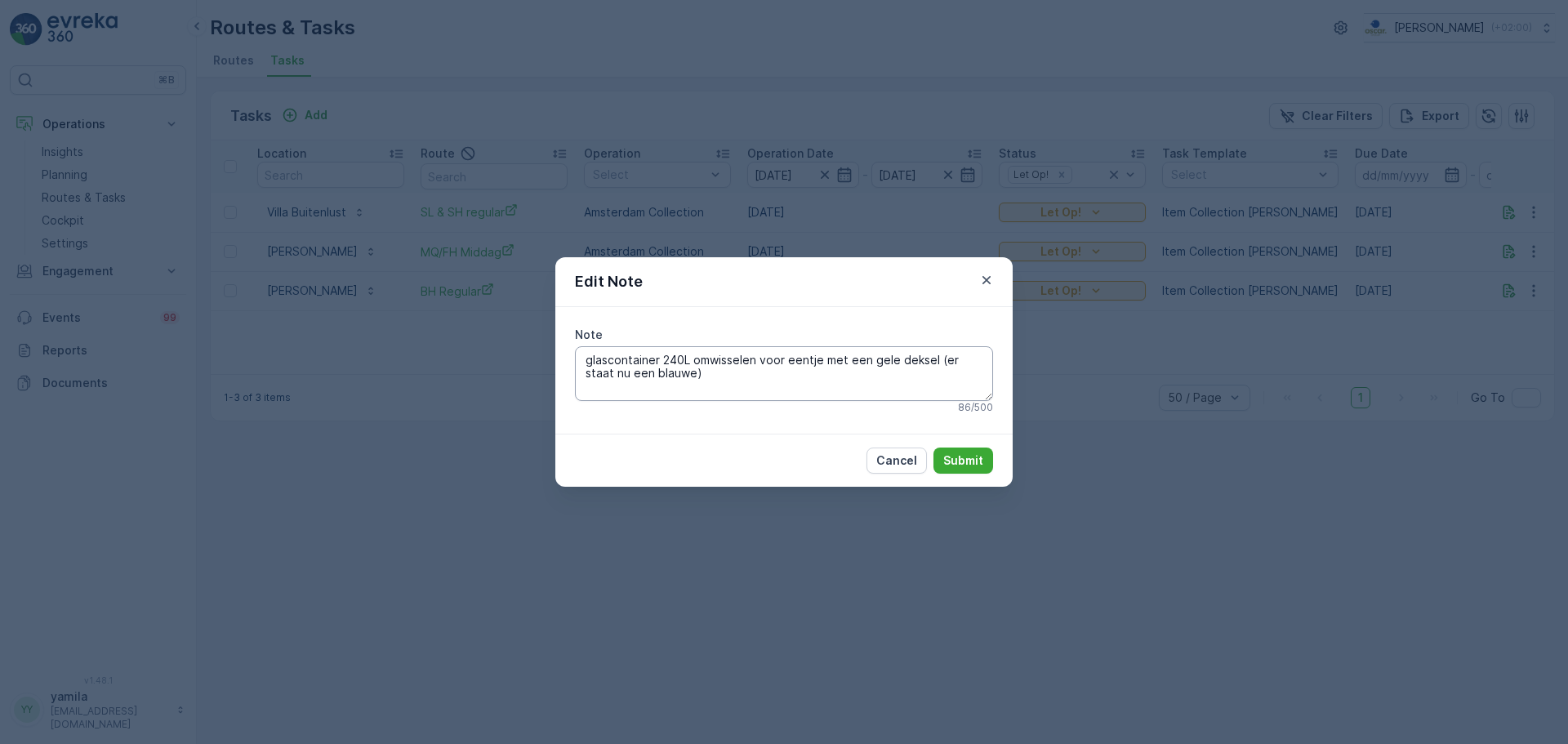
drag, startPoint x: 706, startPoint y: 389, endPoint x: 580, endPoint y: 359, distance: 129.5
click at [580, 359] on textarea "glascontainer 240L omwisselen voor eentje met een gele deksel (er staat nu een …" at bounding box center [784, 373] width 419 height 54
click at [983, 284] on icon "button" at bounding box center [987, 280] width 17 height 17
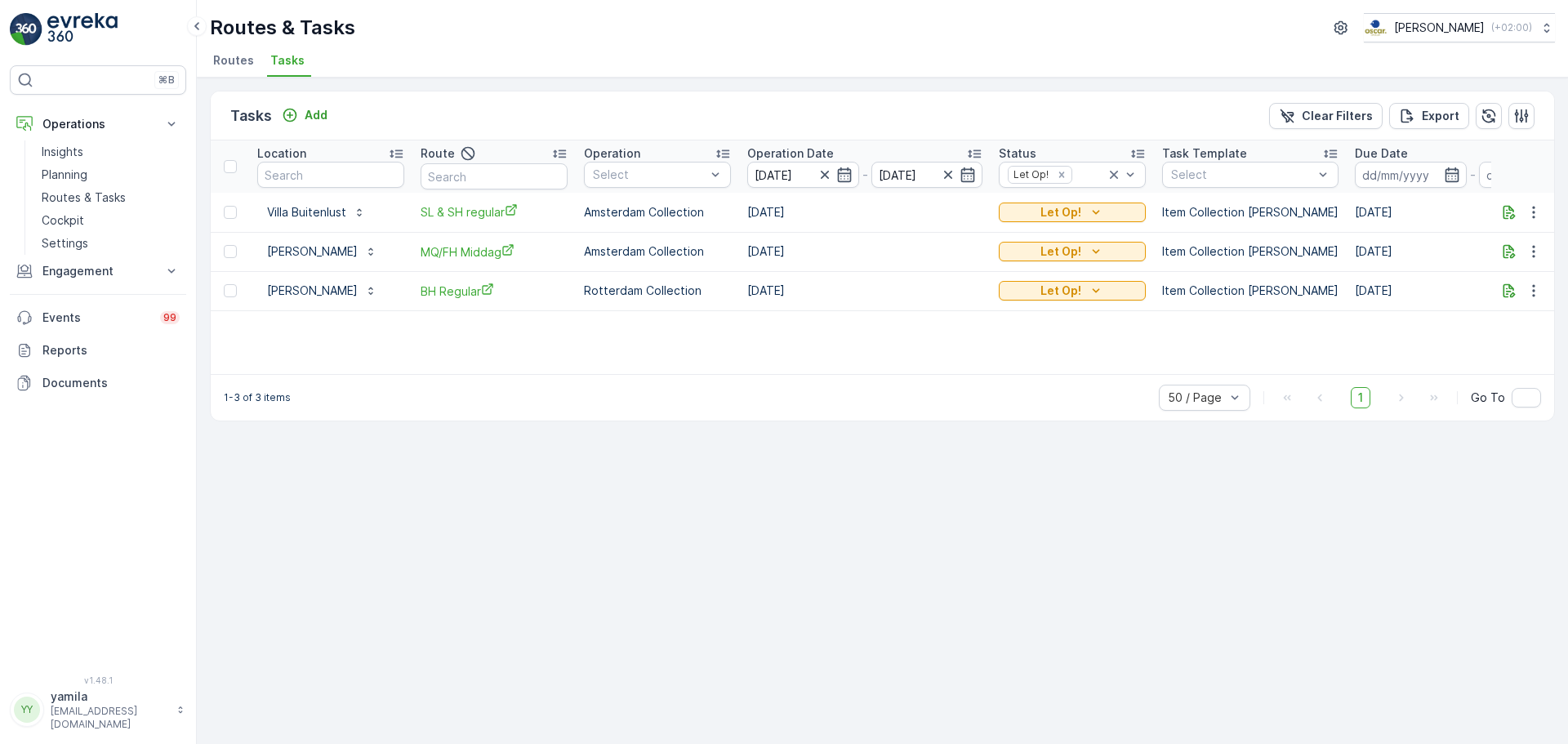
click at [953, 506] on div "Tasks Add Clear Filters Export Location Route Operation Select Operation Date 2…" at bounding box center [883, 410] width 1372 height 667
click at [240, 67] on span "Routes" at bounding box center [233, 60] width 41 height 17
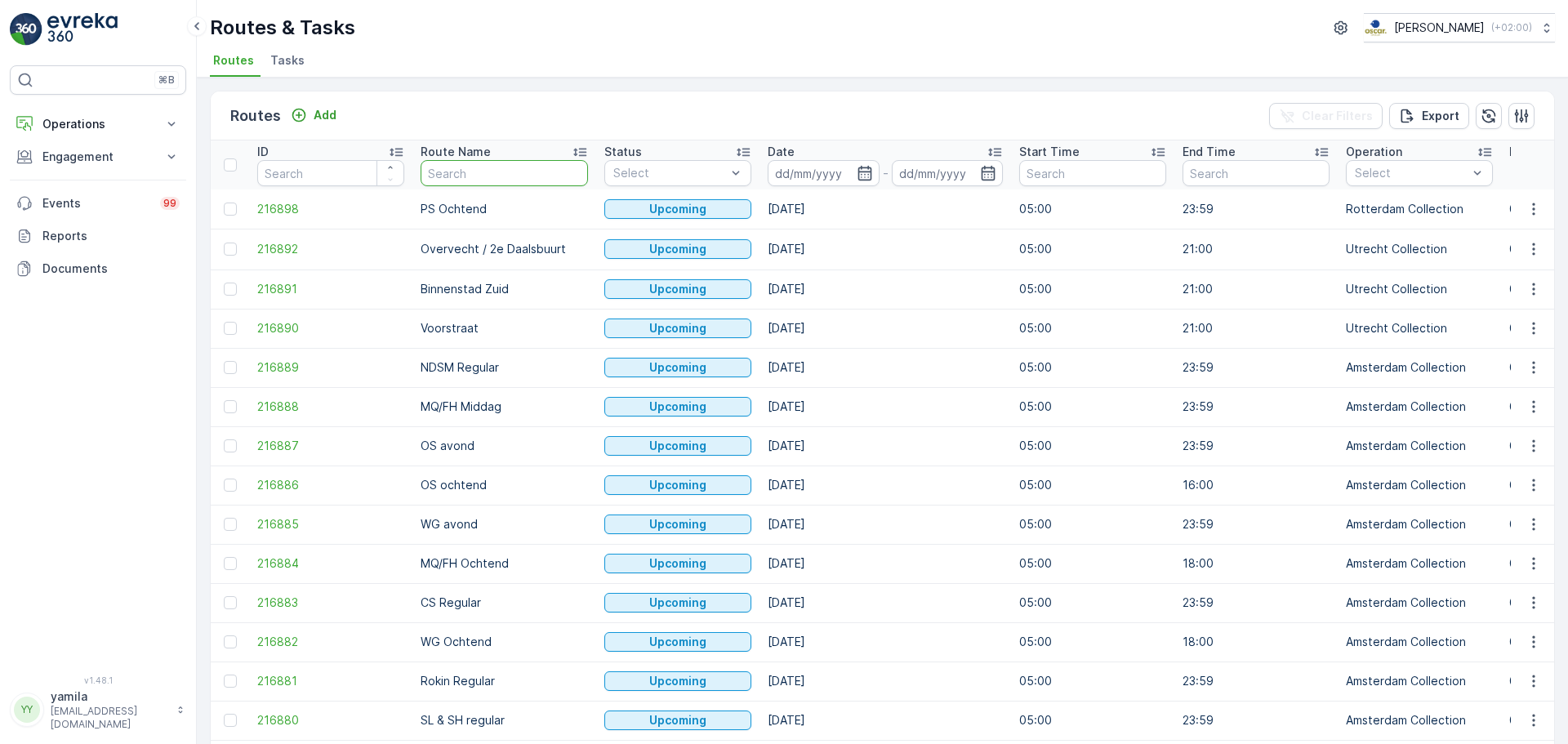
click at [445, 173] on input "text" at bounding box center [504, 173] width 167 height 26
type input "sl"
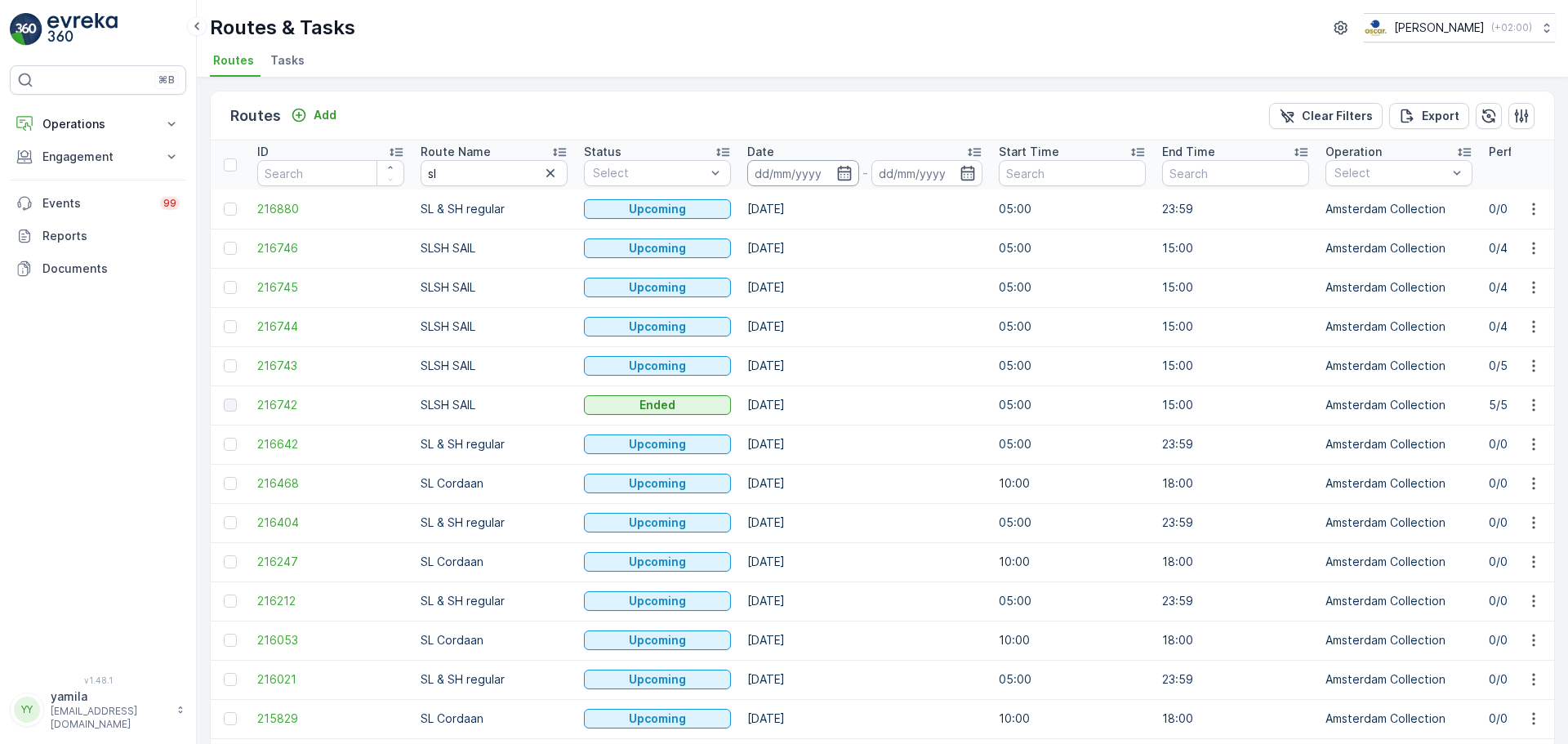
click at [803, 171] on input at bounding box center [804, 173] width 112 height 26
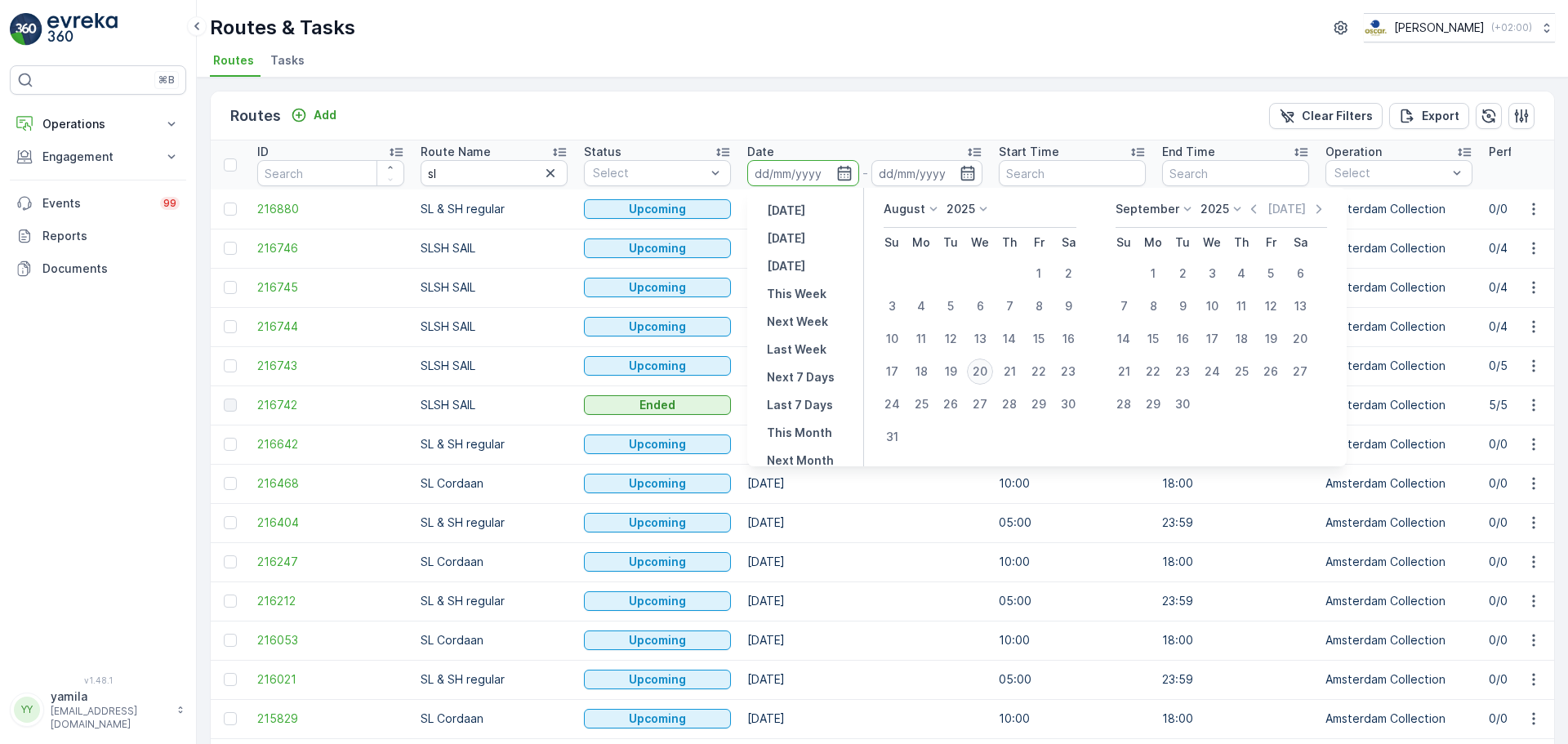
click at [987, 372] on div "20" at bounding box center [980, 372] width 26 height 26
type input "[DATE]"
click at [987, 372] on div "20" at bounding box center [980, 372] width 26 height 26
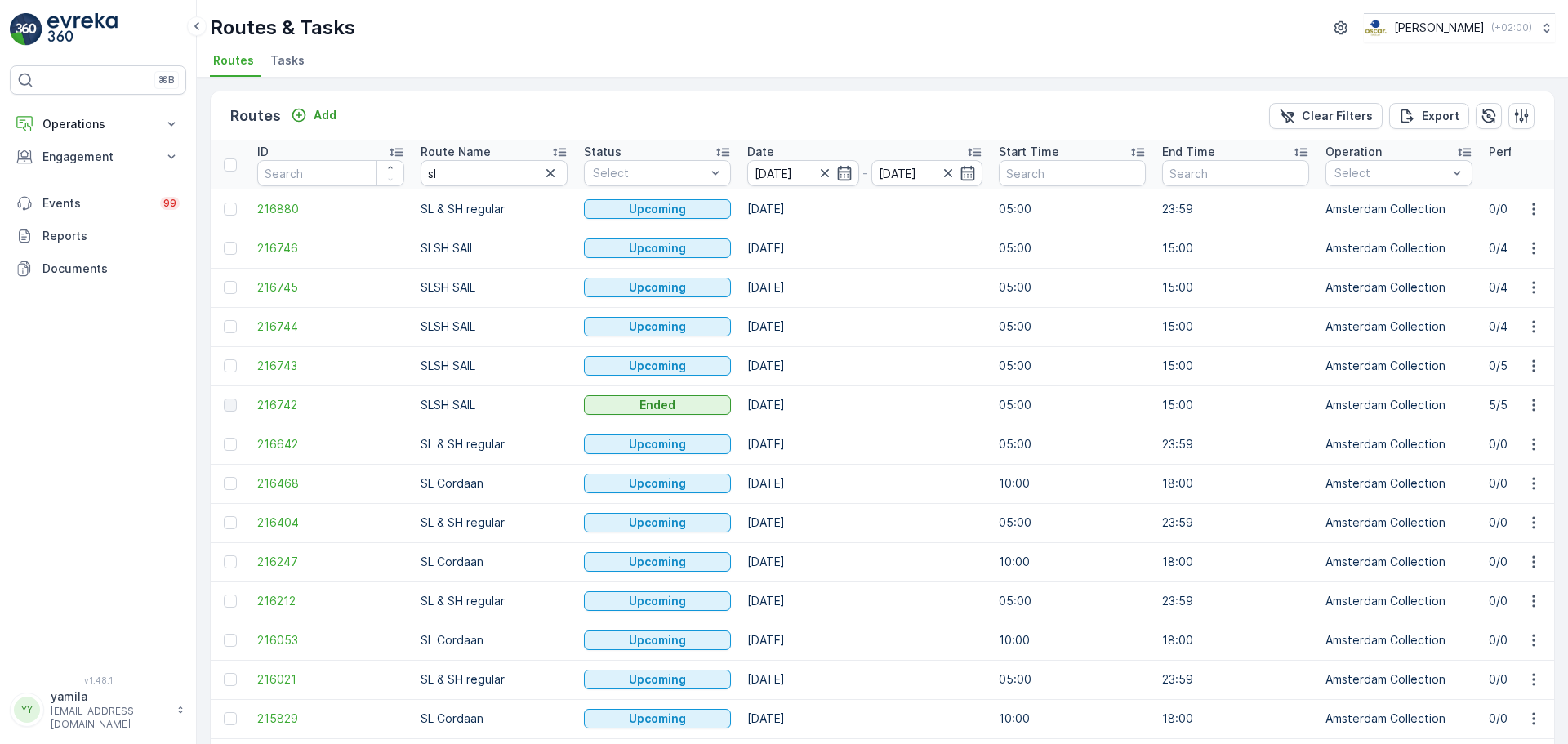
type input "[DATE]"
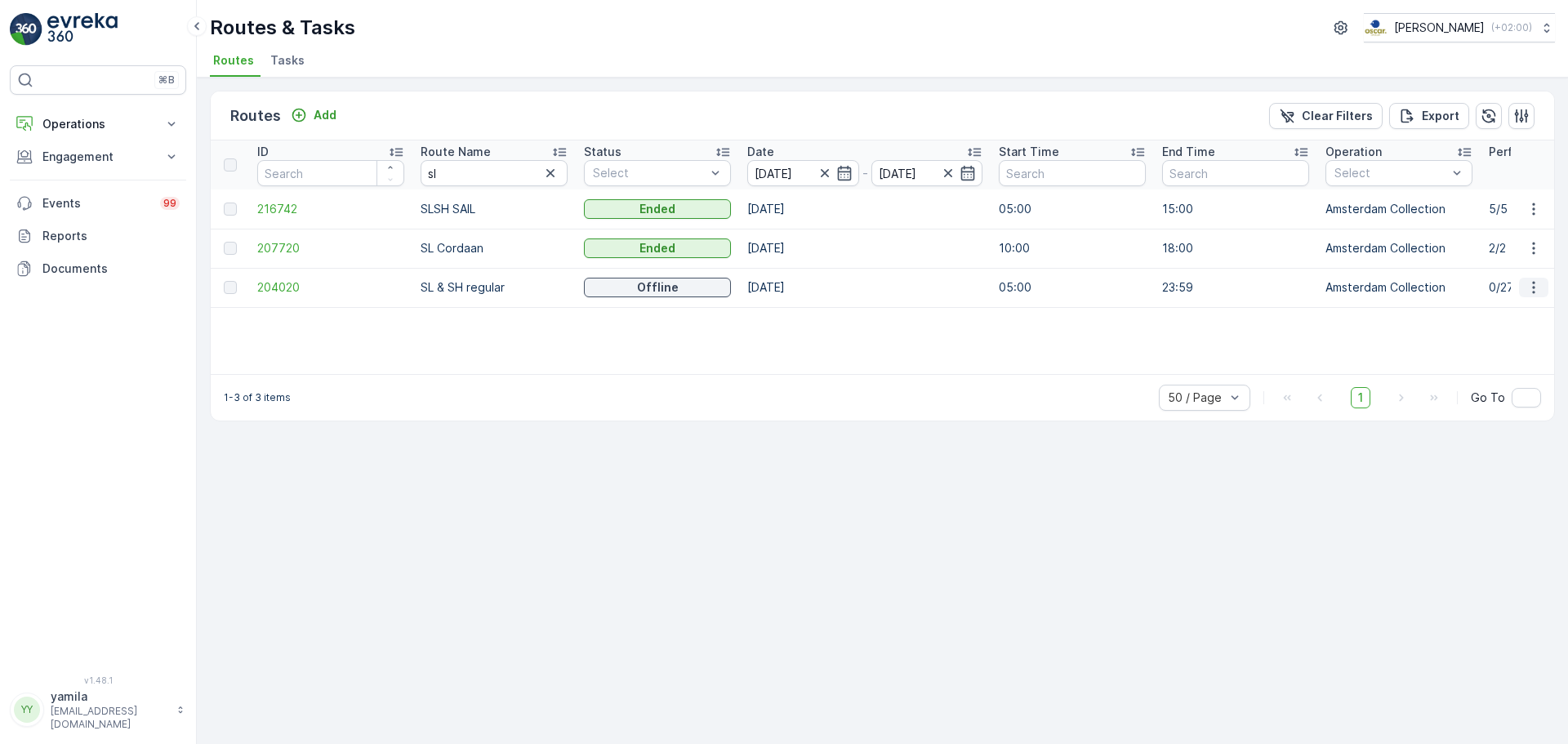
click at [1540, 281] on icon "button" at bounding box center [1535, 287] width 17 height 17
click at [1511, 303] on div "See More Details" at bounding box center [1504, 312] width 126 height 23
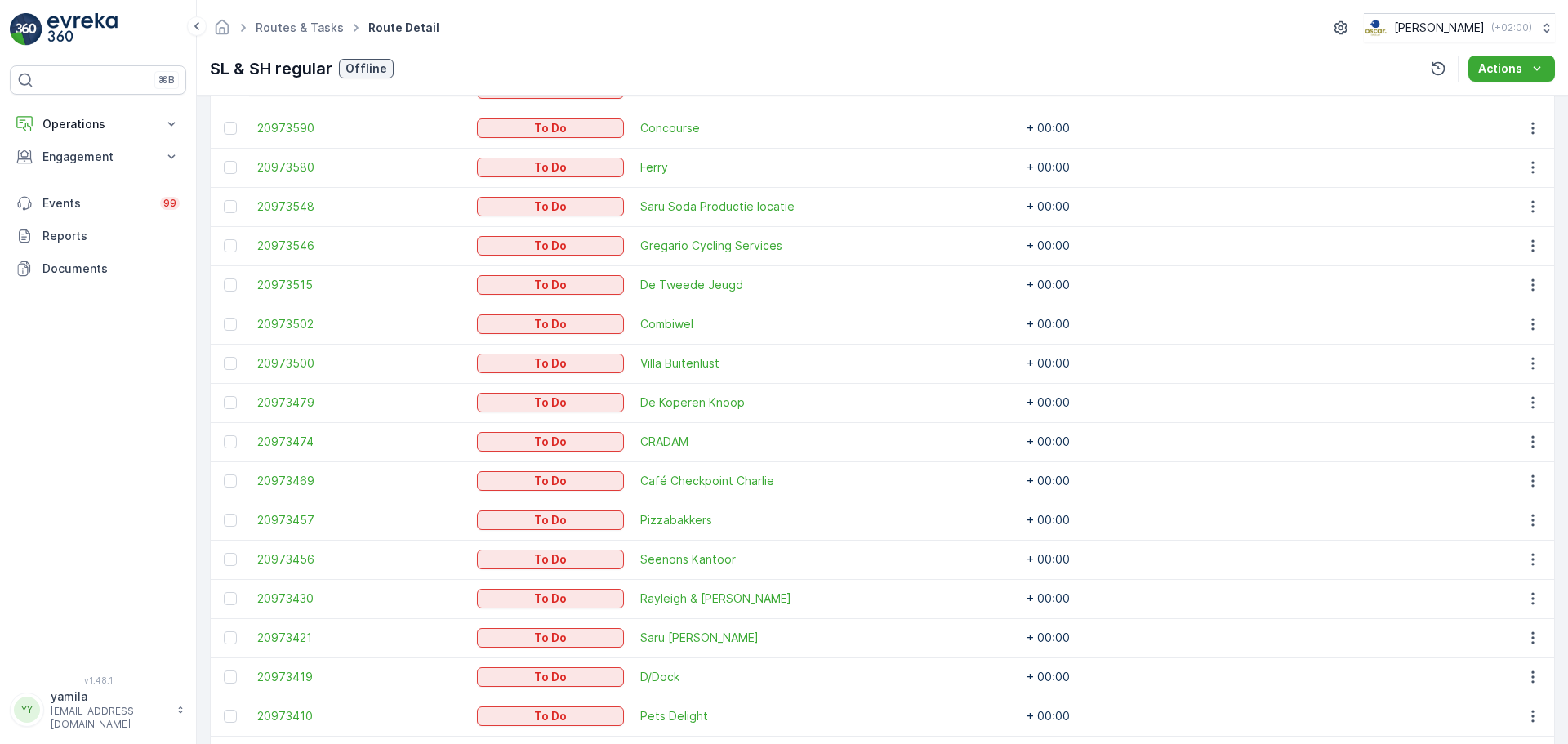
scroll to position [898, 0]
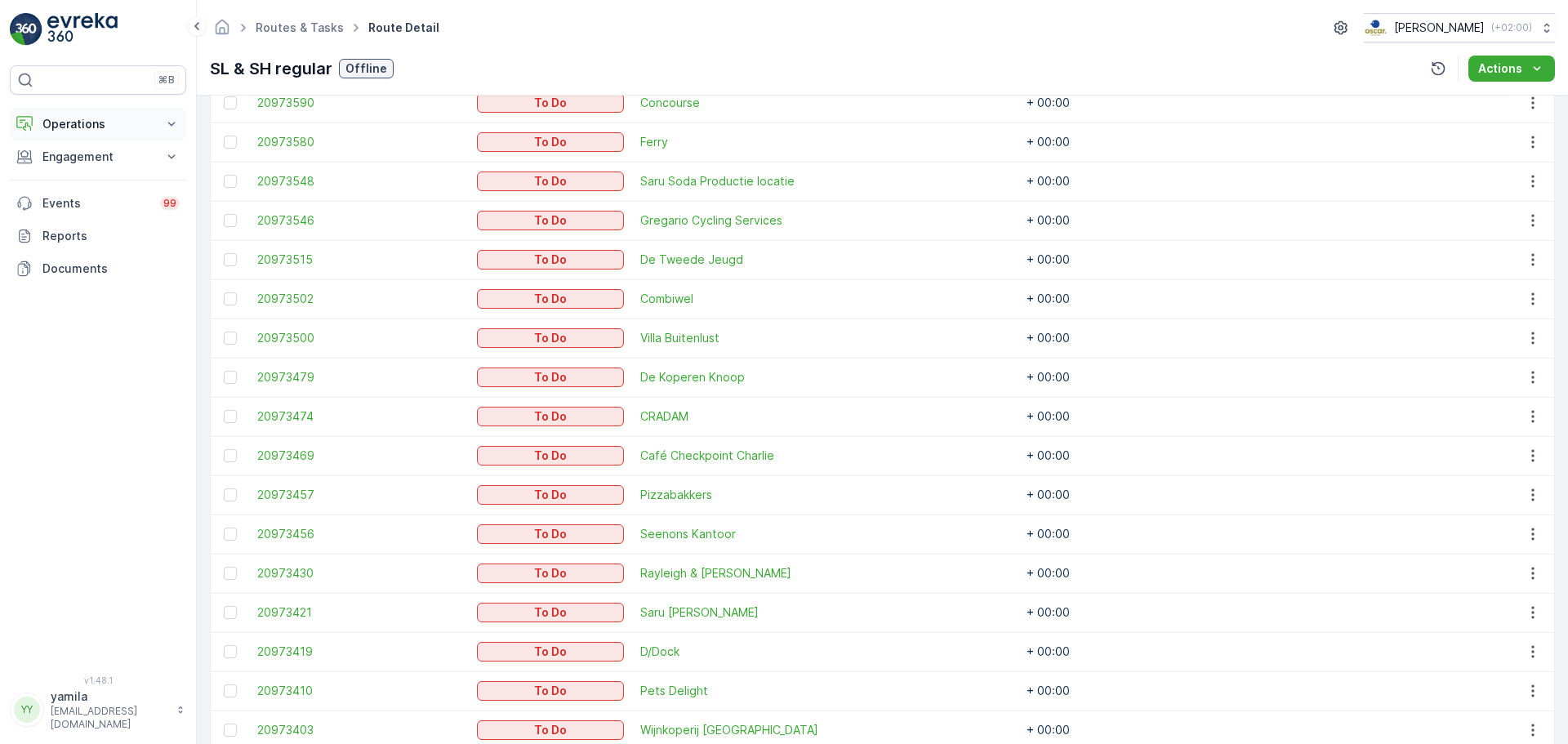
click at [63, 117] on p "Operations" at bounding box center [98, 125] width 111 height 17
click at [114, 197] on p "Routes & Tasks" at bounding box center [84, 198] width 84 height 17
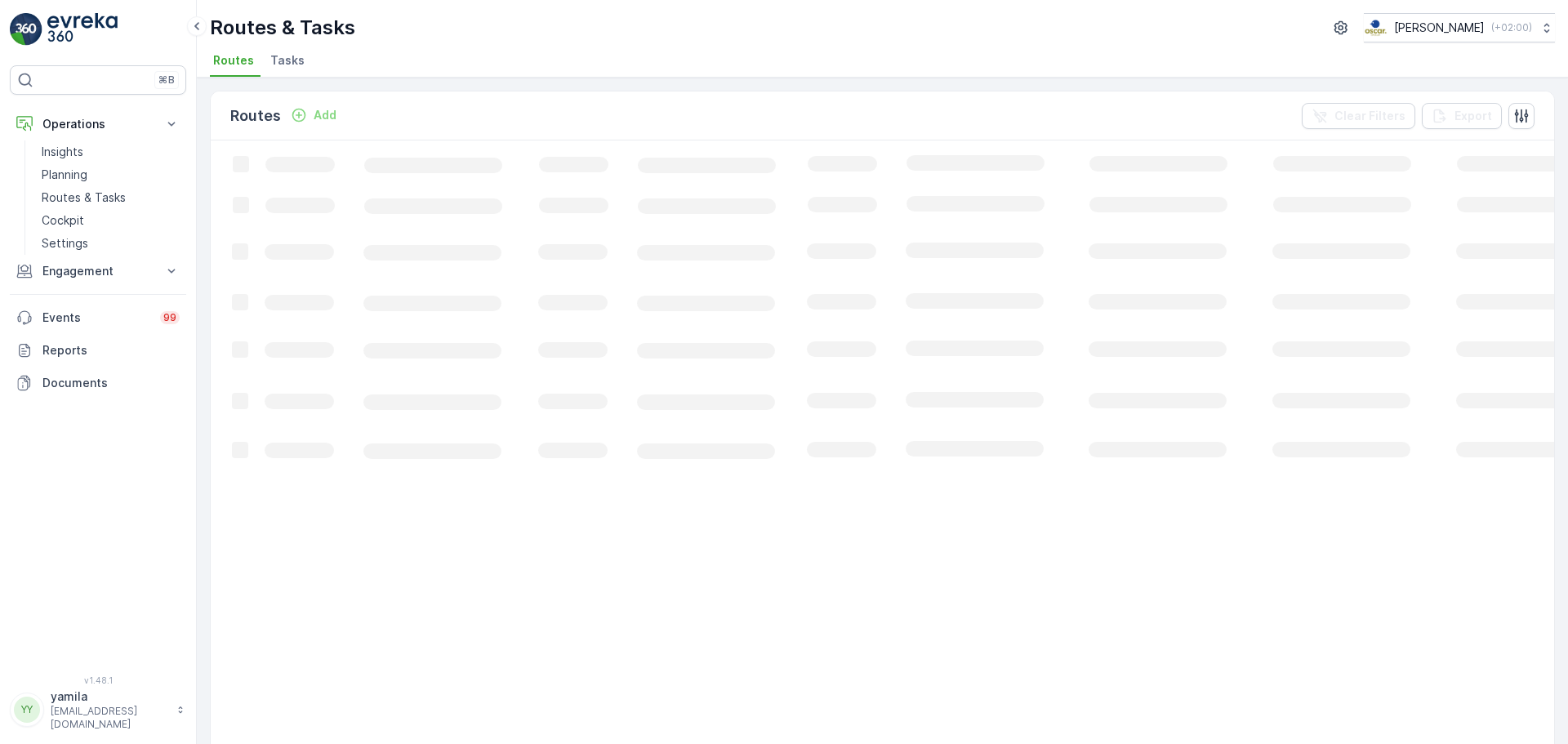
click at [291, 64] on span "Tasks" at bounding box center [287, 60] width 34 height 17
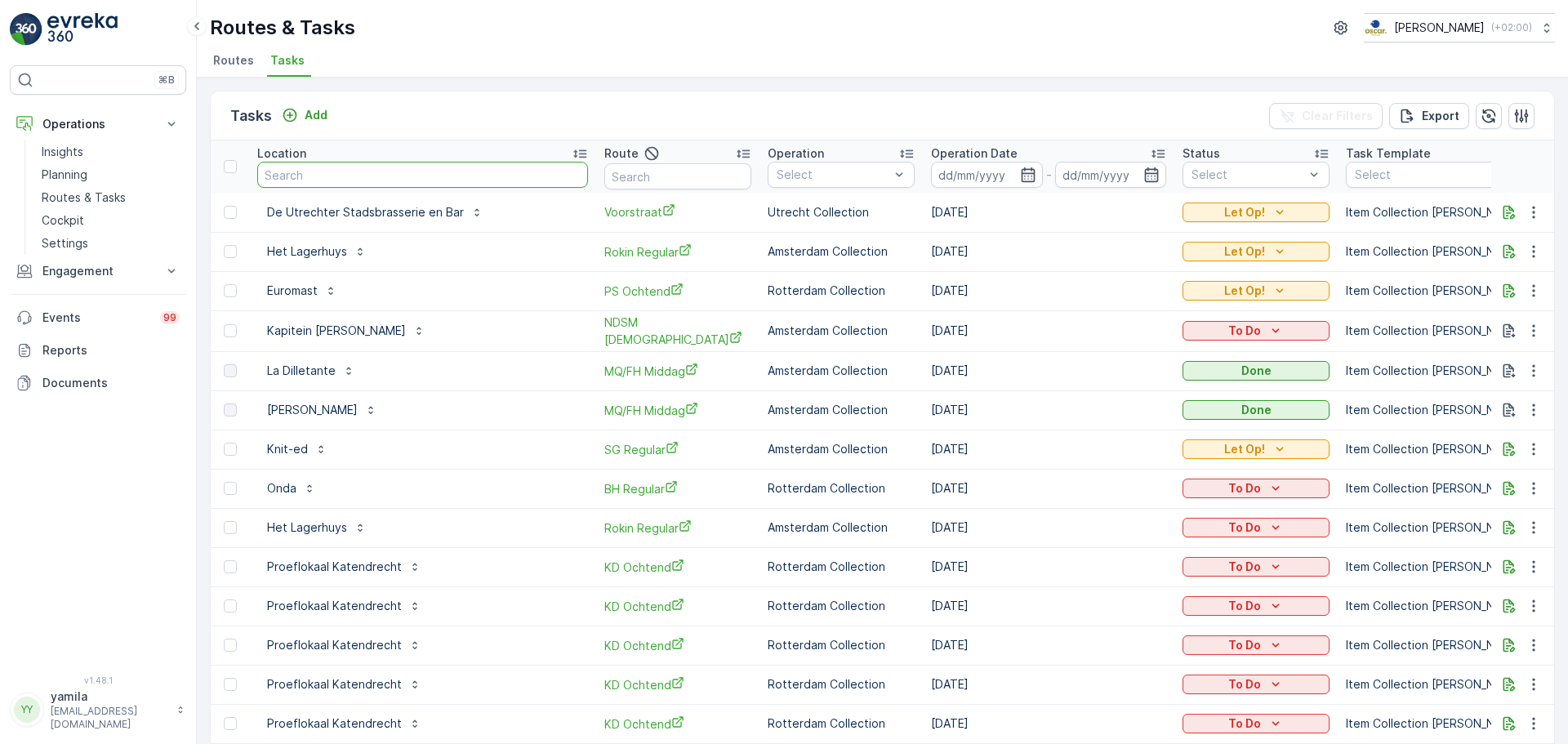
click at [292, 172] on input "text" at bounding box center [423, 175] width 331 height 26
type input "van kerkwijk"
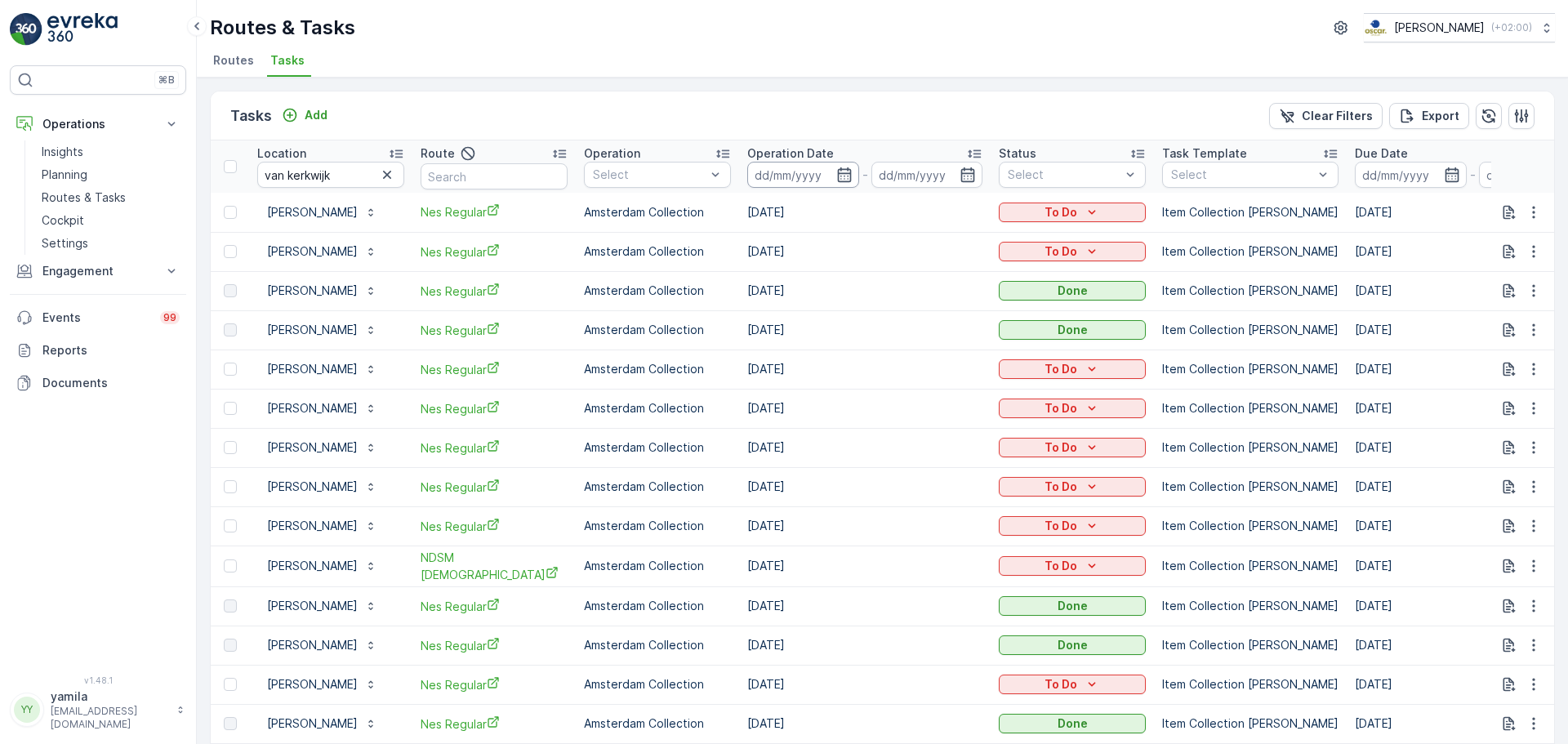
click at [816, 172] on input at bounding box center [804, 175] width 112 height 26
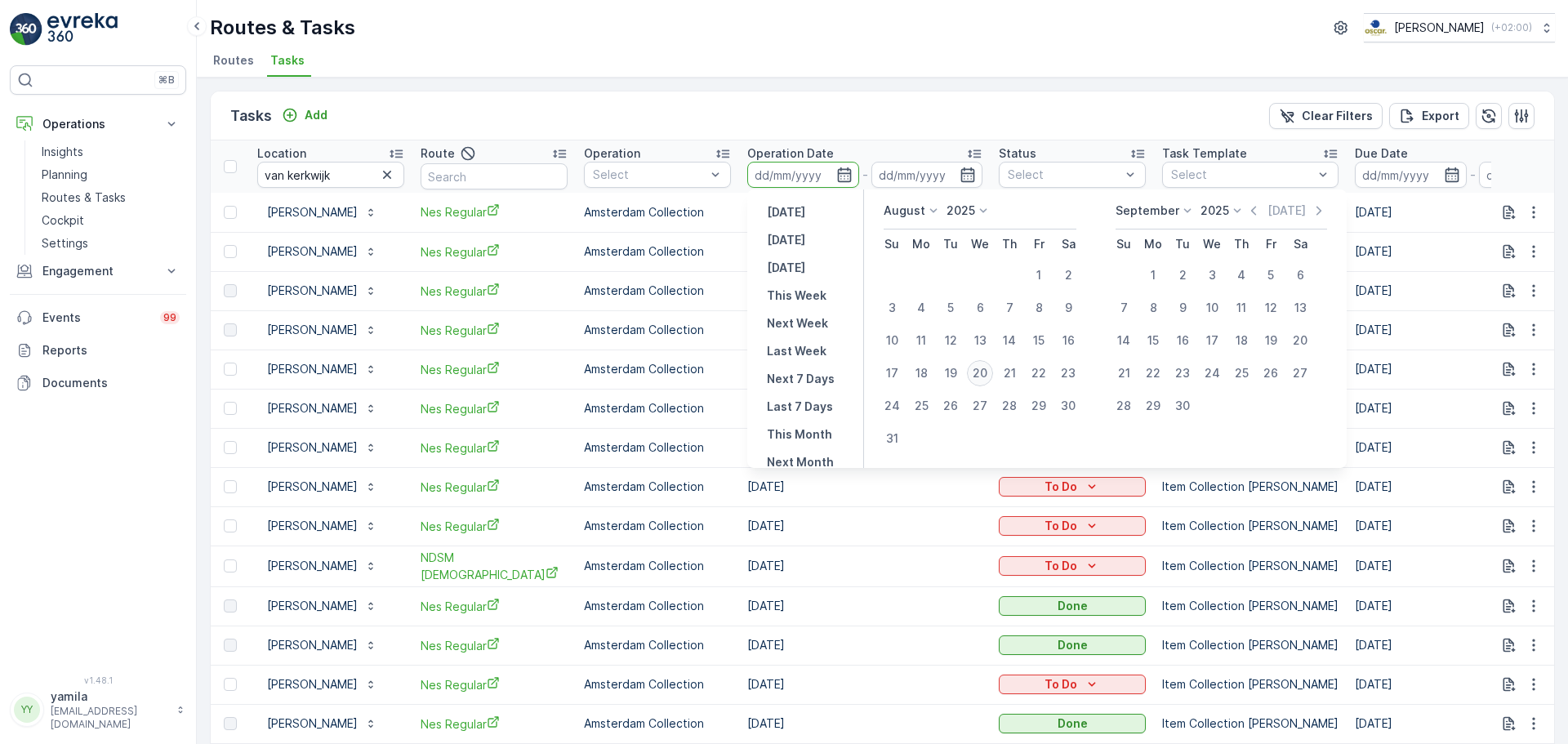
click at [983, 371] on div "20" at bounding box center [980, 373] width 26 height 26
type input "[DATE]"
click at [983, 371] on div "20" at bounding box center [980, 373] width 26 height 26
type input "[DATE]"
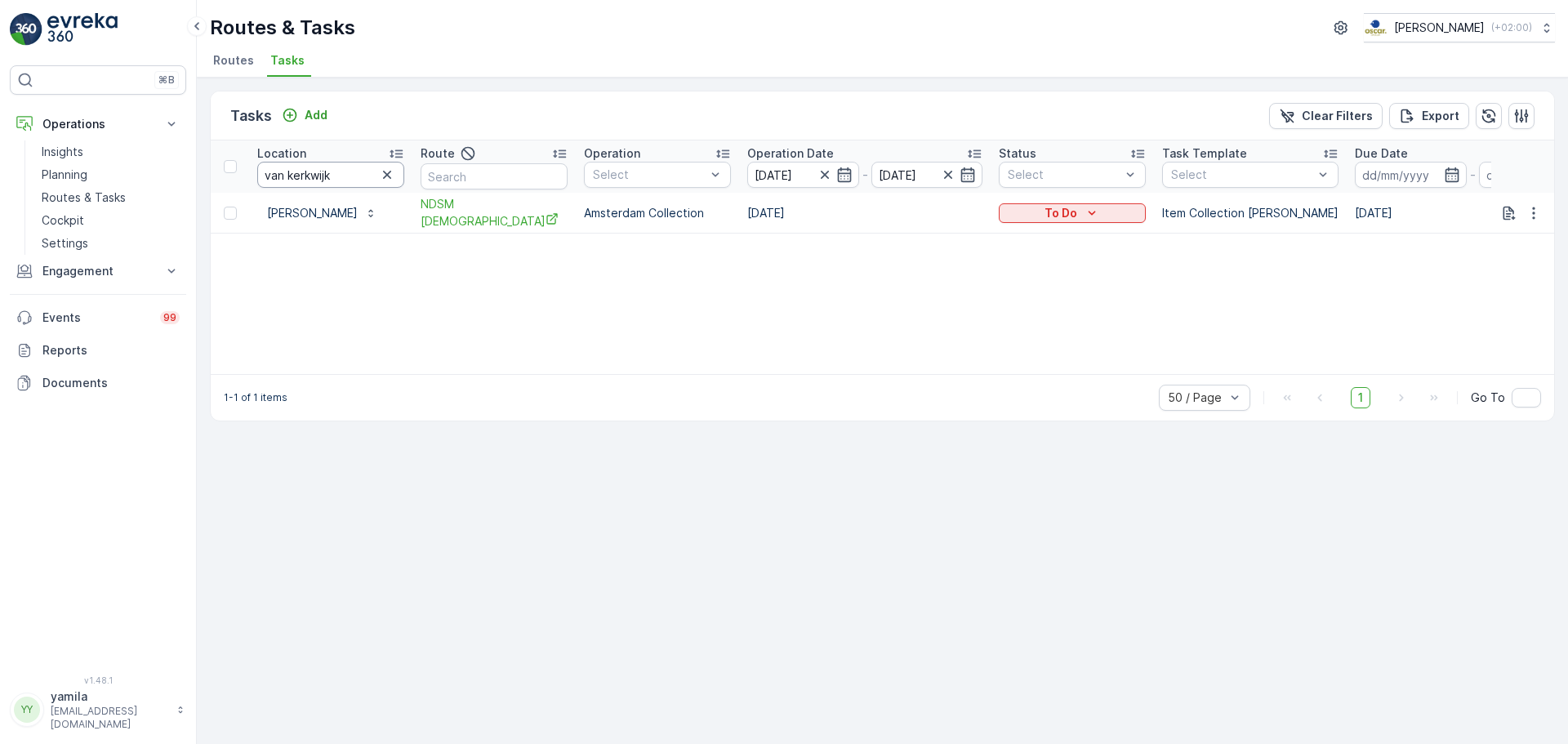
click at [332, 178] on input "van kerkwijk" at bounding box center [331, 175] width 147 height 26
type input "v"
type input "kika"
click at [1539, 214] on icon "button" at bounding box center [1535, 213] width 17 height 17
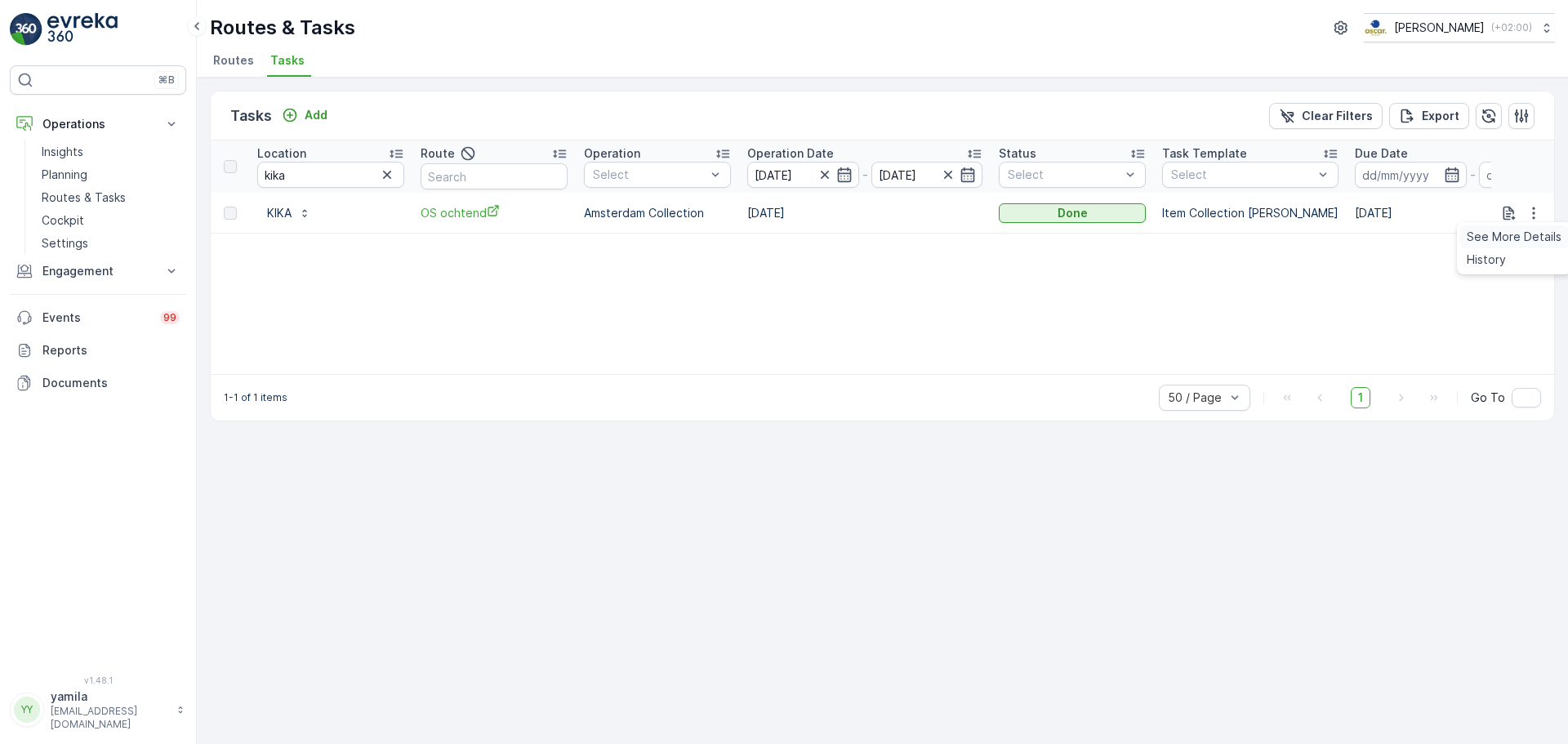
click at [1512, 235] on span "See More Details" at bounding box center [1514, 237] width 95 height 17
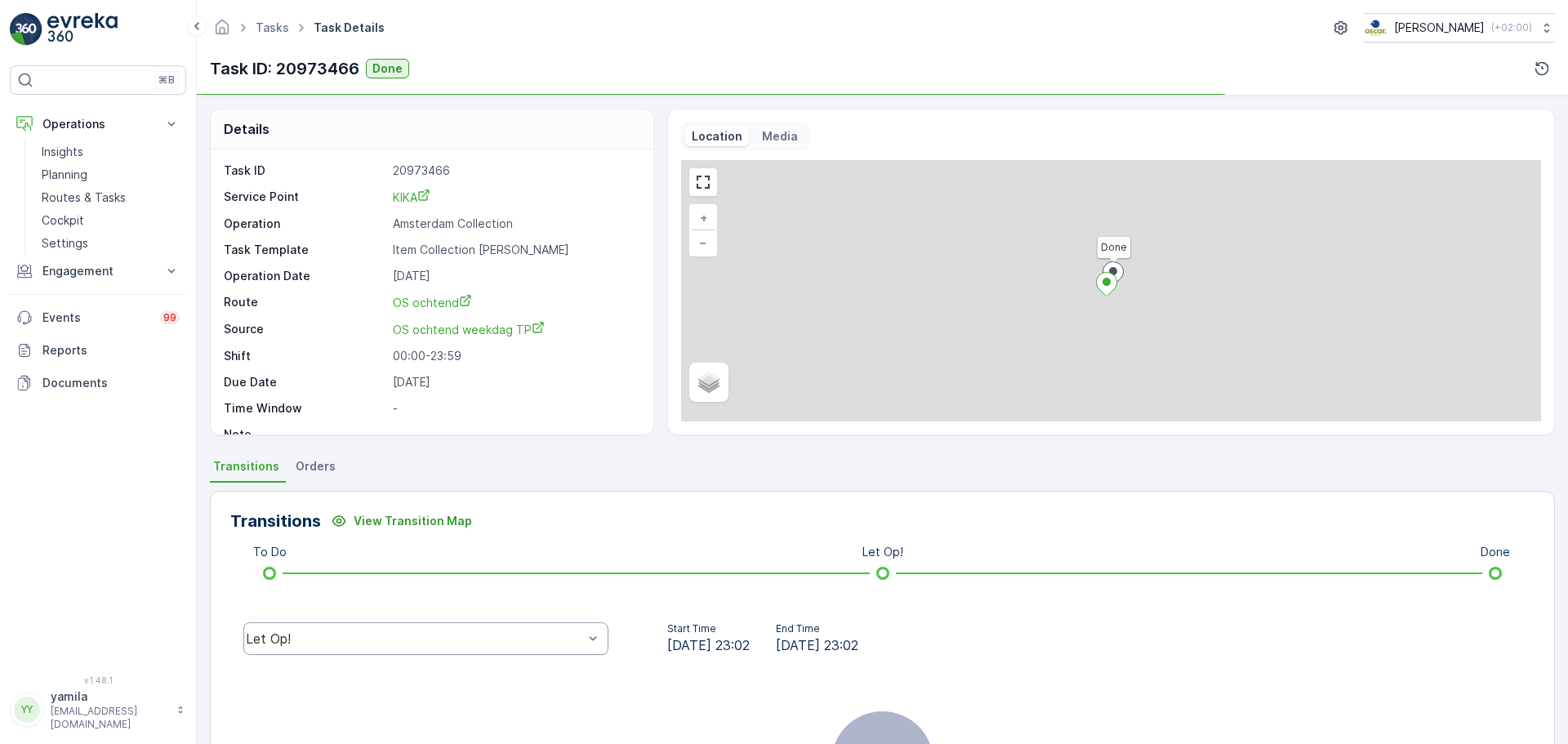
click at [334, 637] on div "Let Op!" at bounding box center [414, 639] width 338 height 15
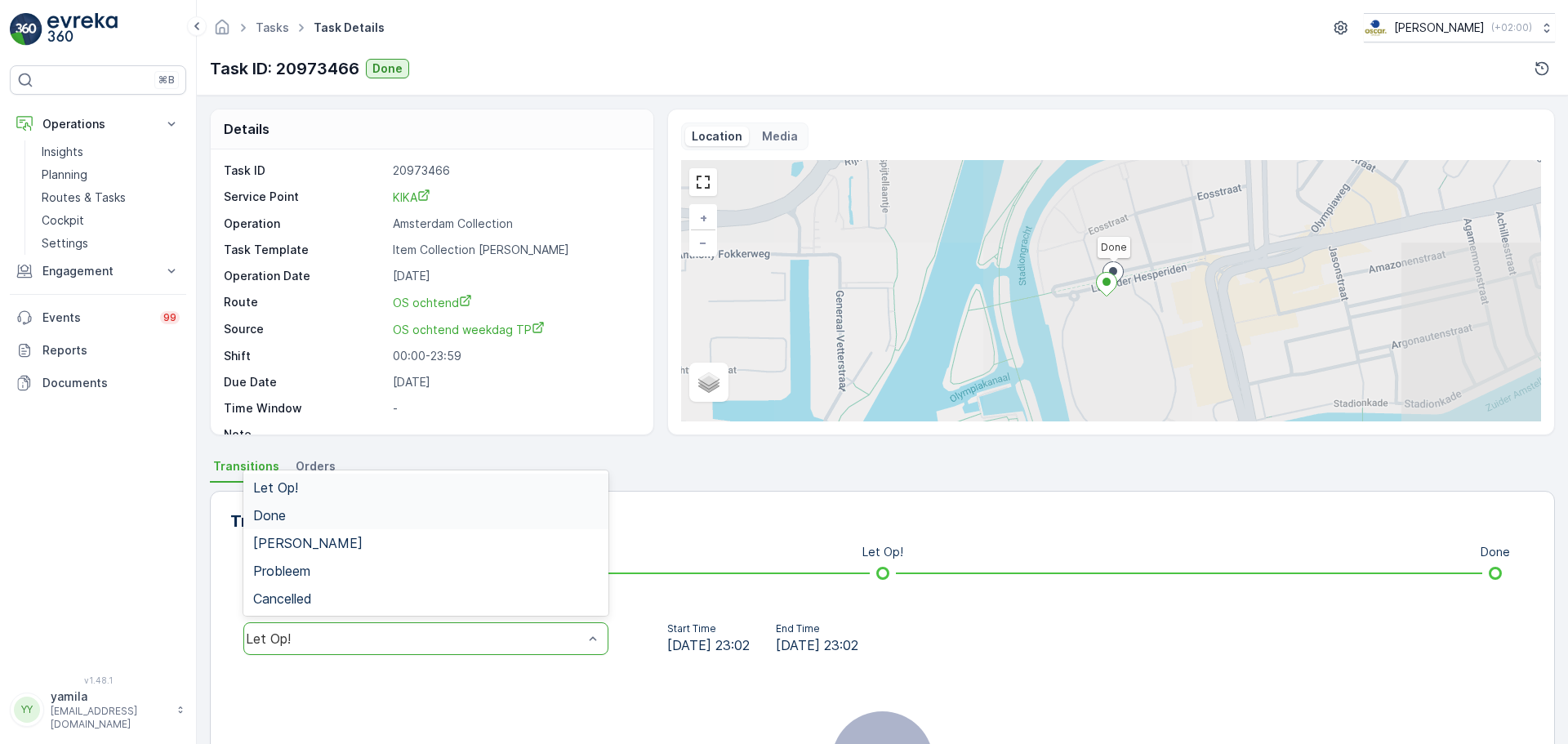
click at [279, 518] on span "Done" at bounding box center [269, 515] width 33 height 15
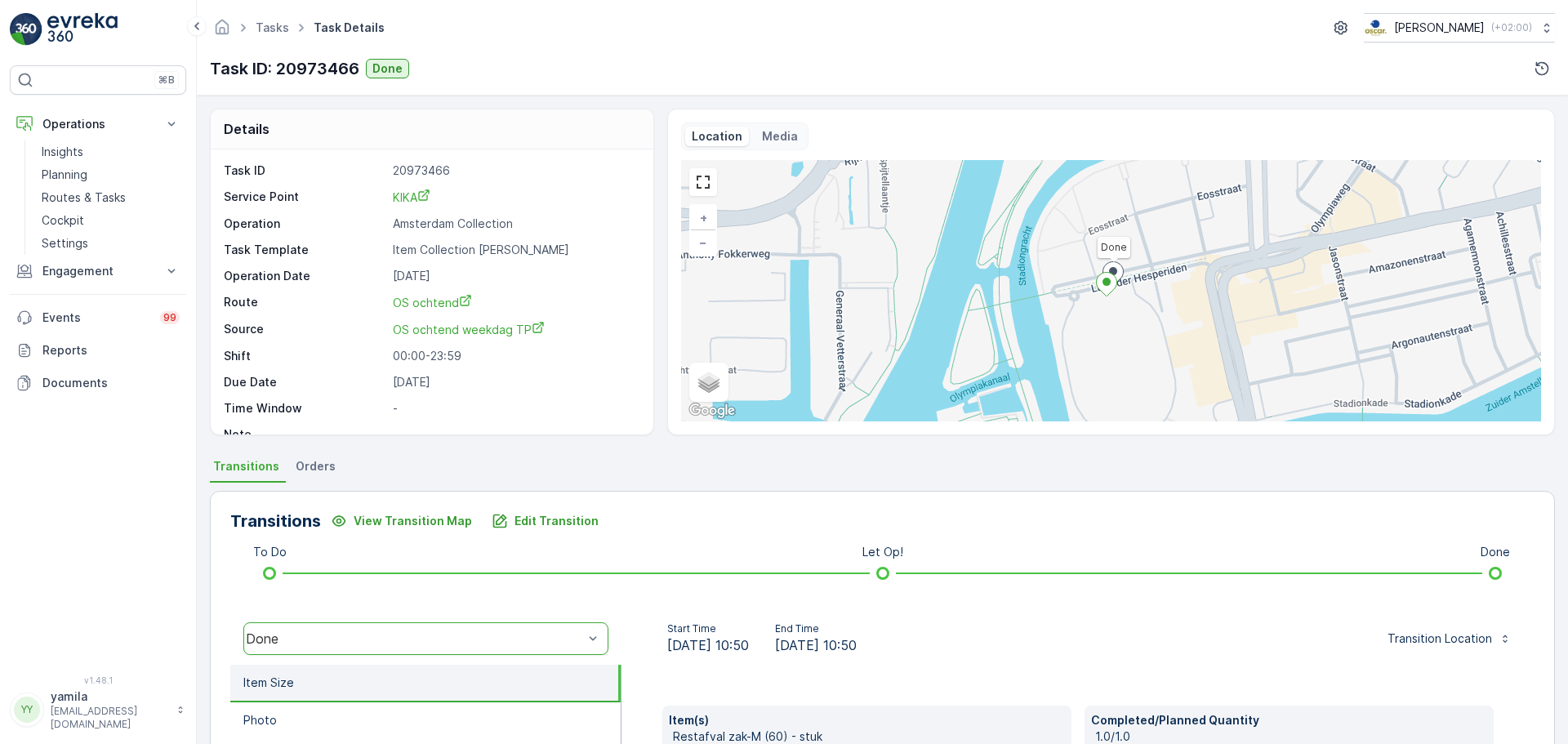
scroll to position [286, 0]
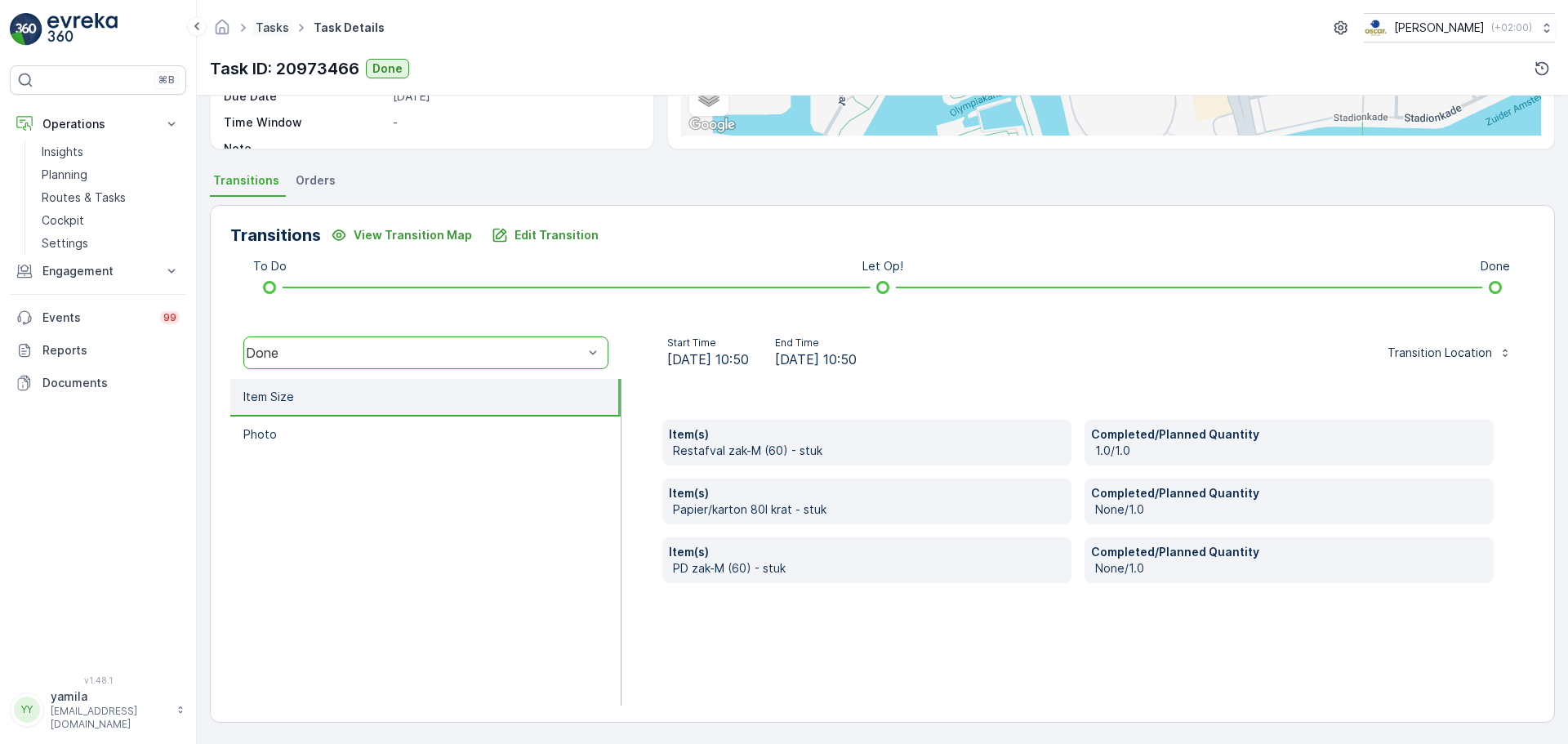
click at [285, 33] on link "Tasks" at bounding box center [272, 27] width 33 height 14
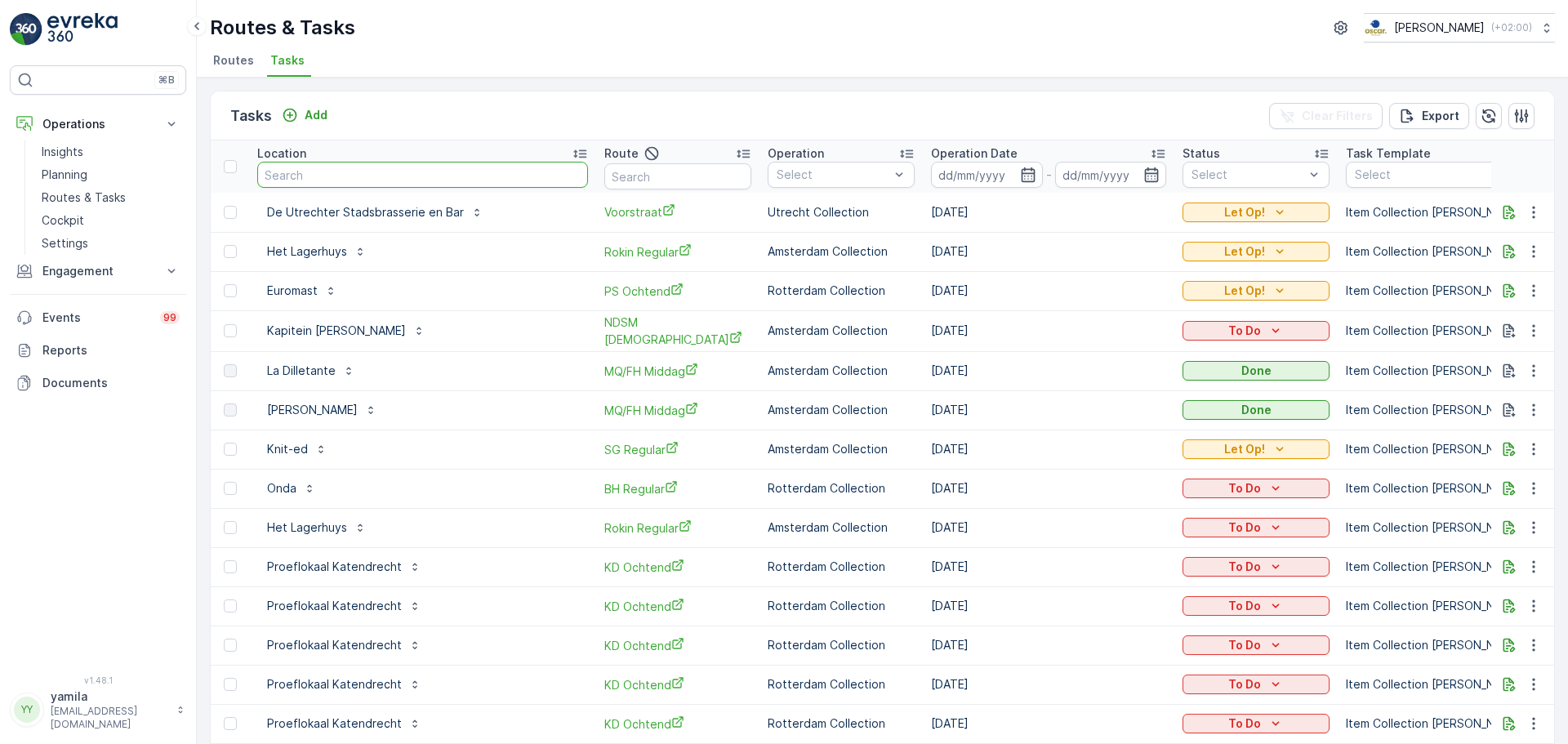
click at [346, 179] on input "text" at bounding box center [423, 175] width 331 height 26
type input "kika"
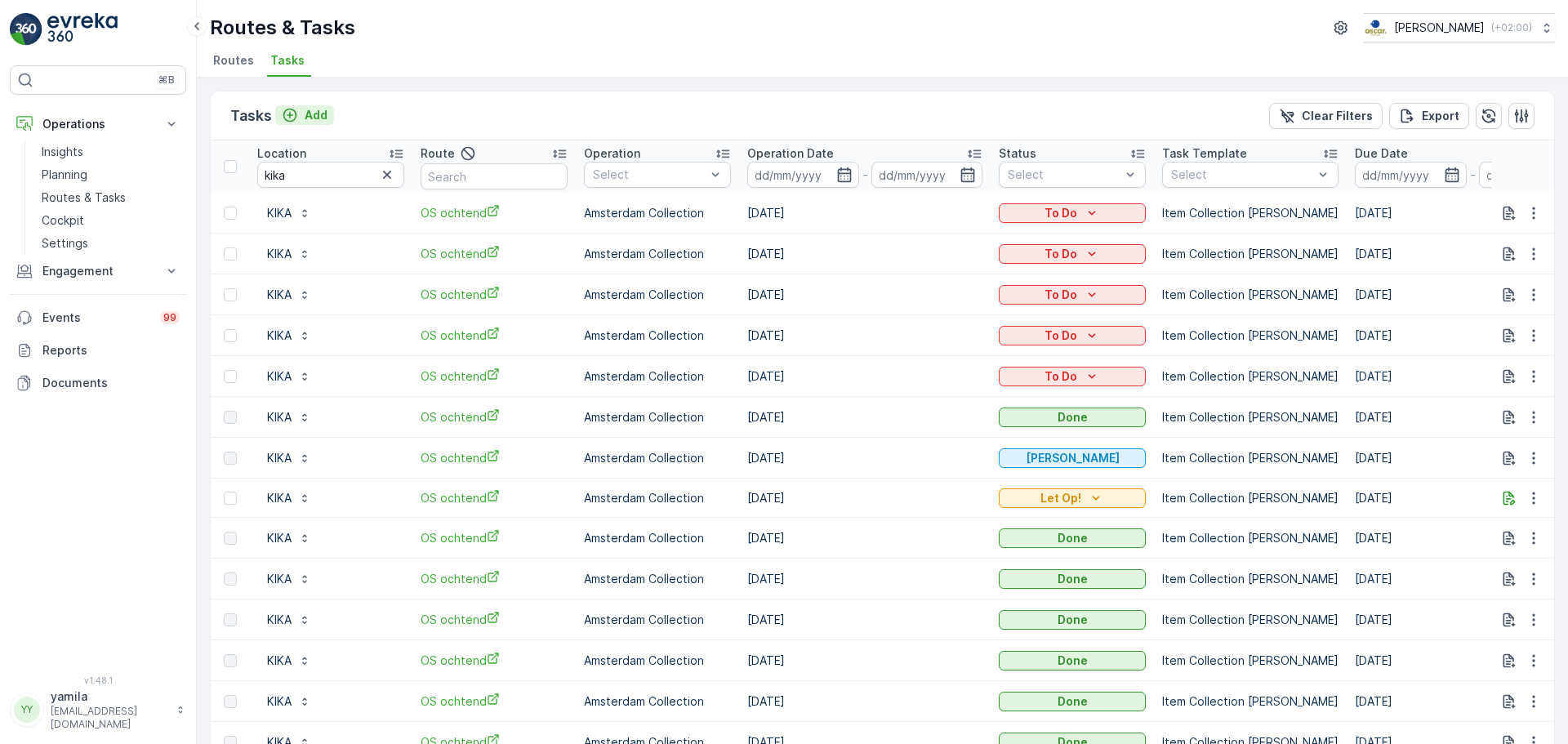
click at [310, 113] on p "Add" at bounding box center [316, 115] width 23 height 17
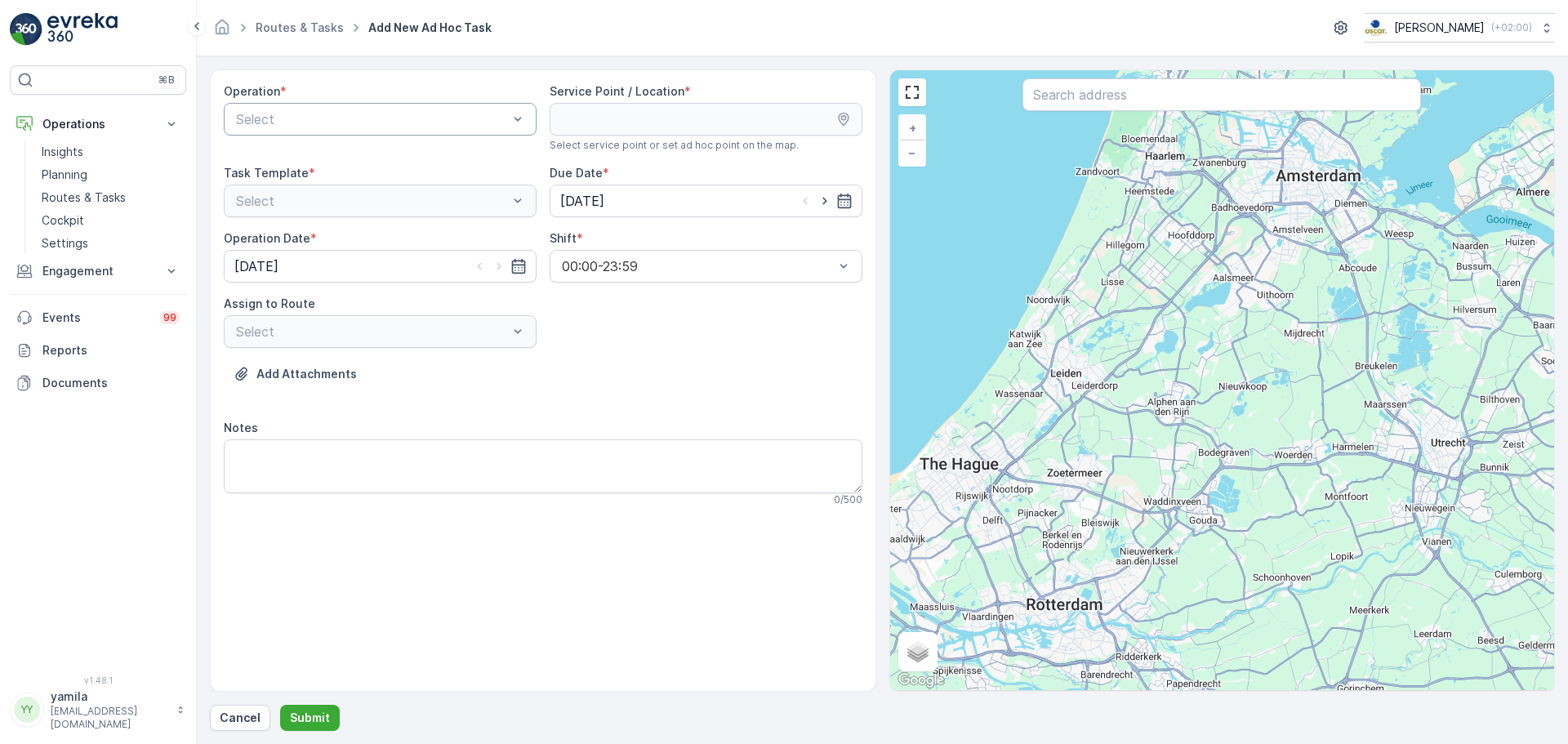
click at [296, 112] on div at bounding box center [372, 119] width 275 height 15
click at [292, 159] on span "Amsterdam Collection" at bounding box center [300, 159] width 134 height 15
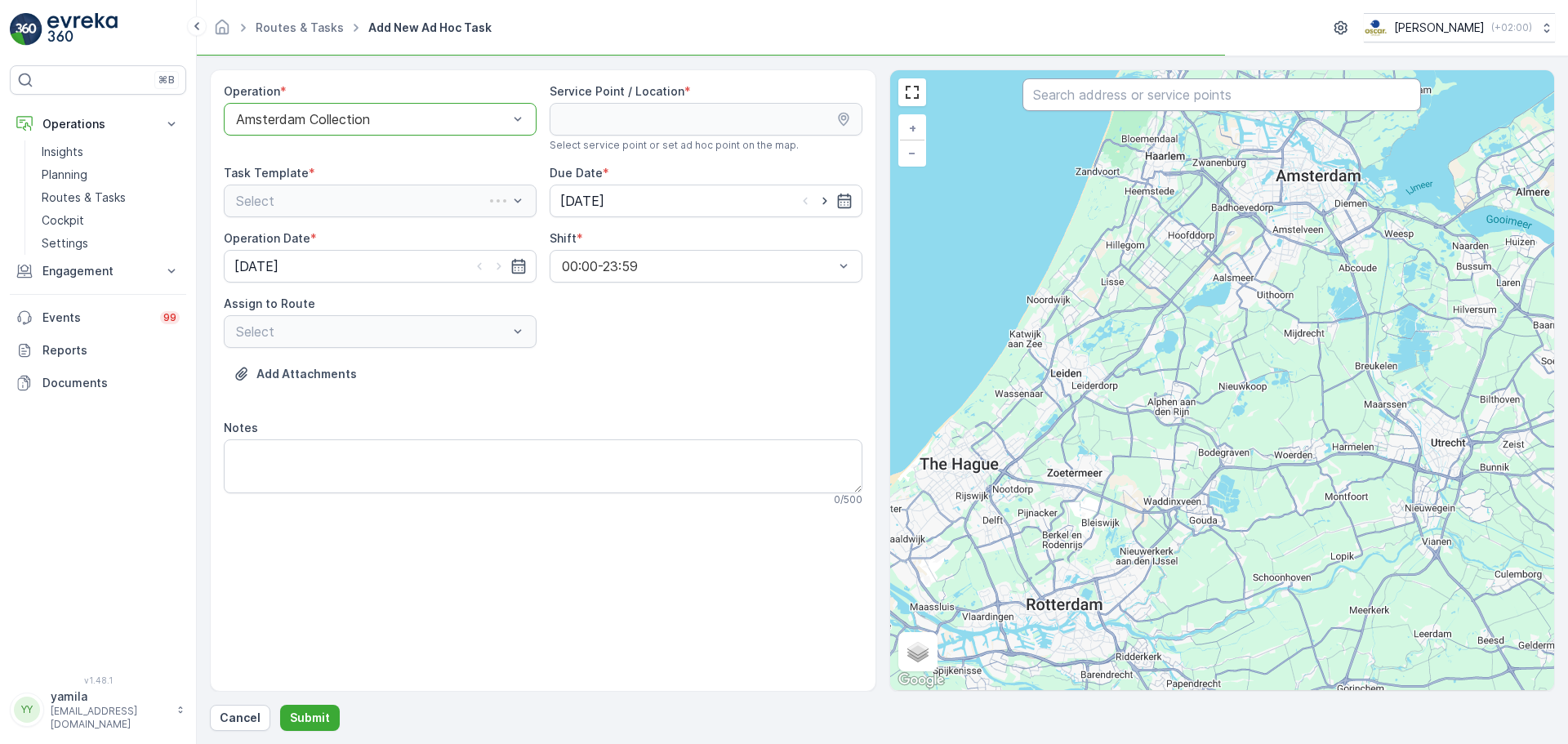
click at [1080, 94] on input "text" at bounding box center [1222, 94] width 399 height 33
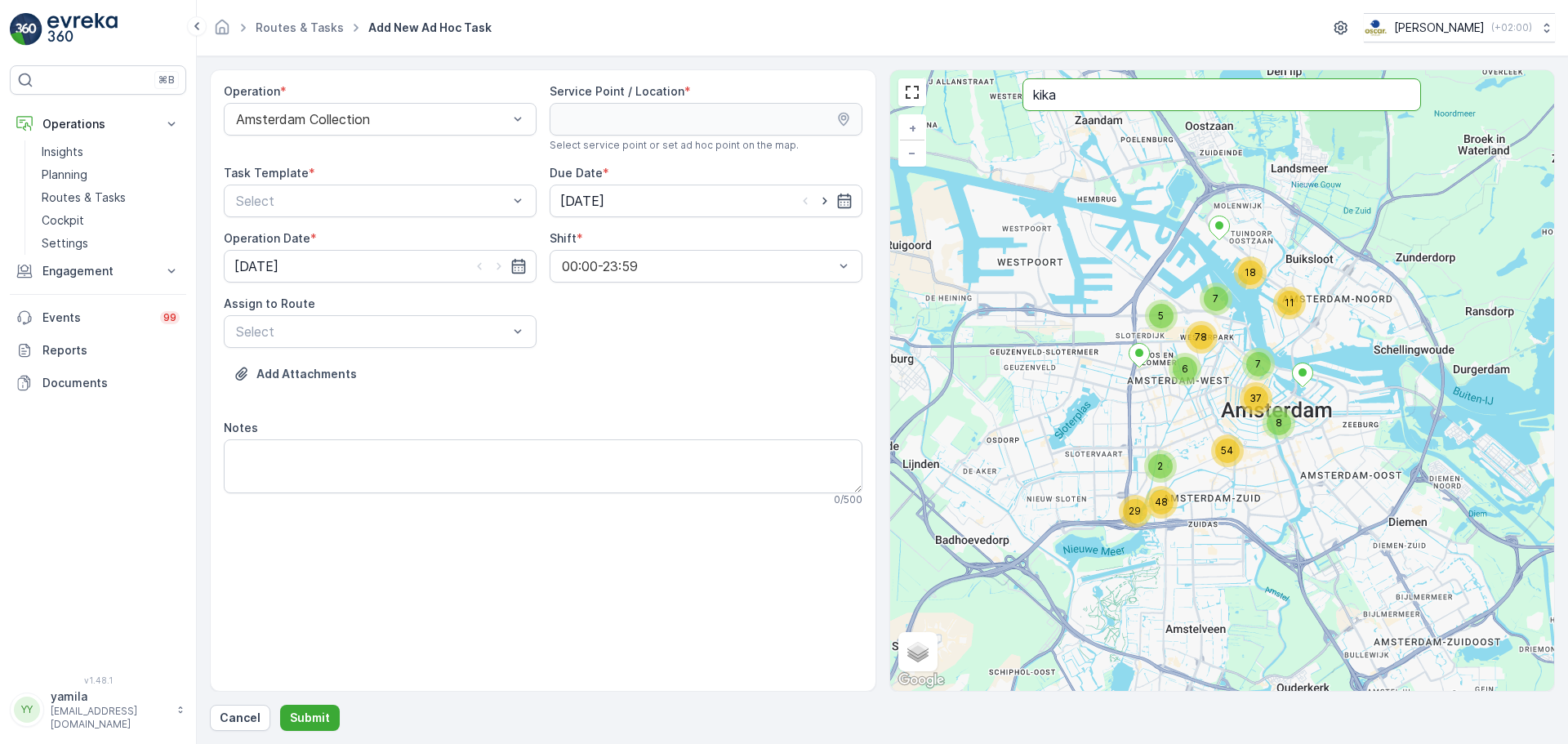
type input "kika"
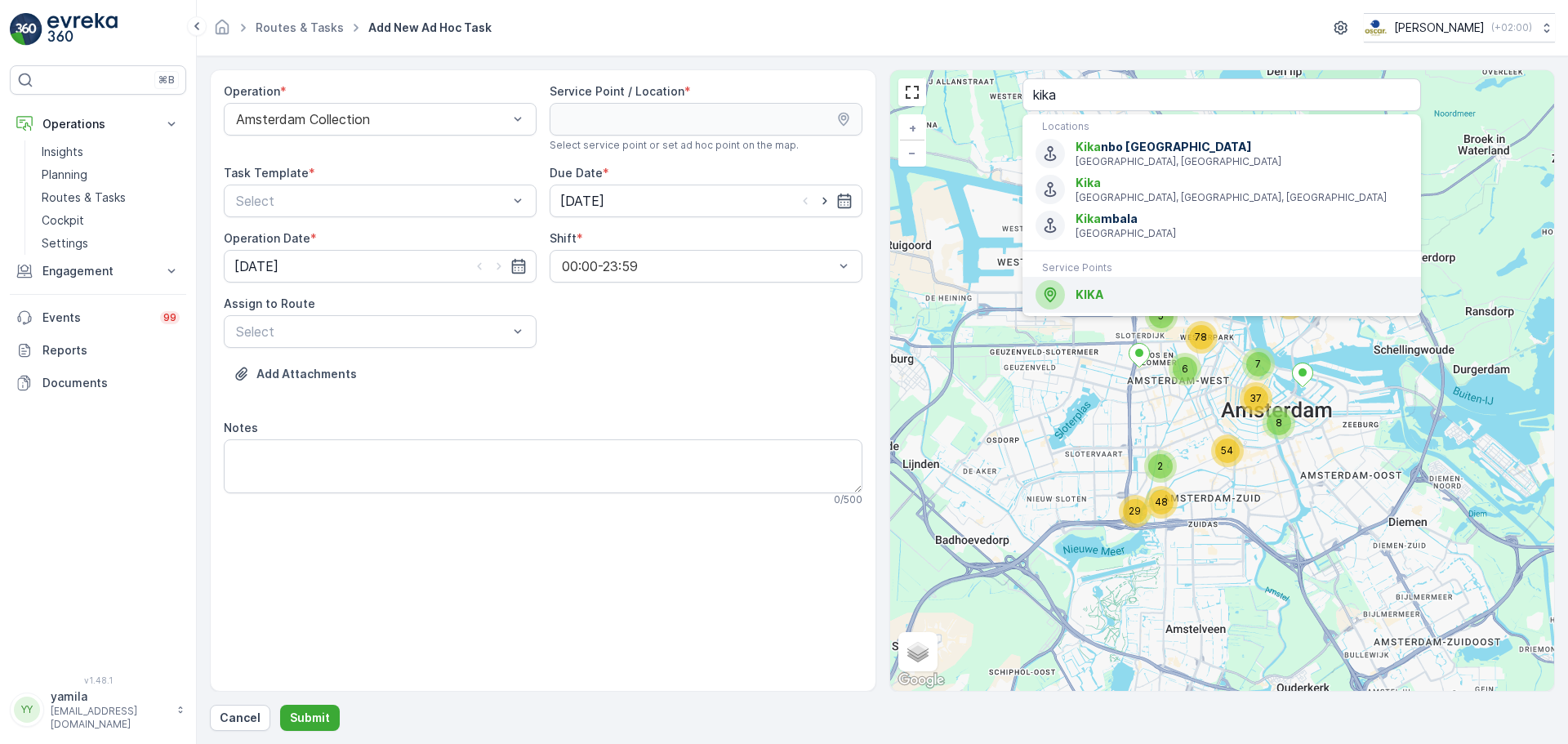
click at [1083, 287] on span "KIKA" at bounding box center [1090, 294] width 28 height 14
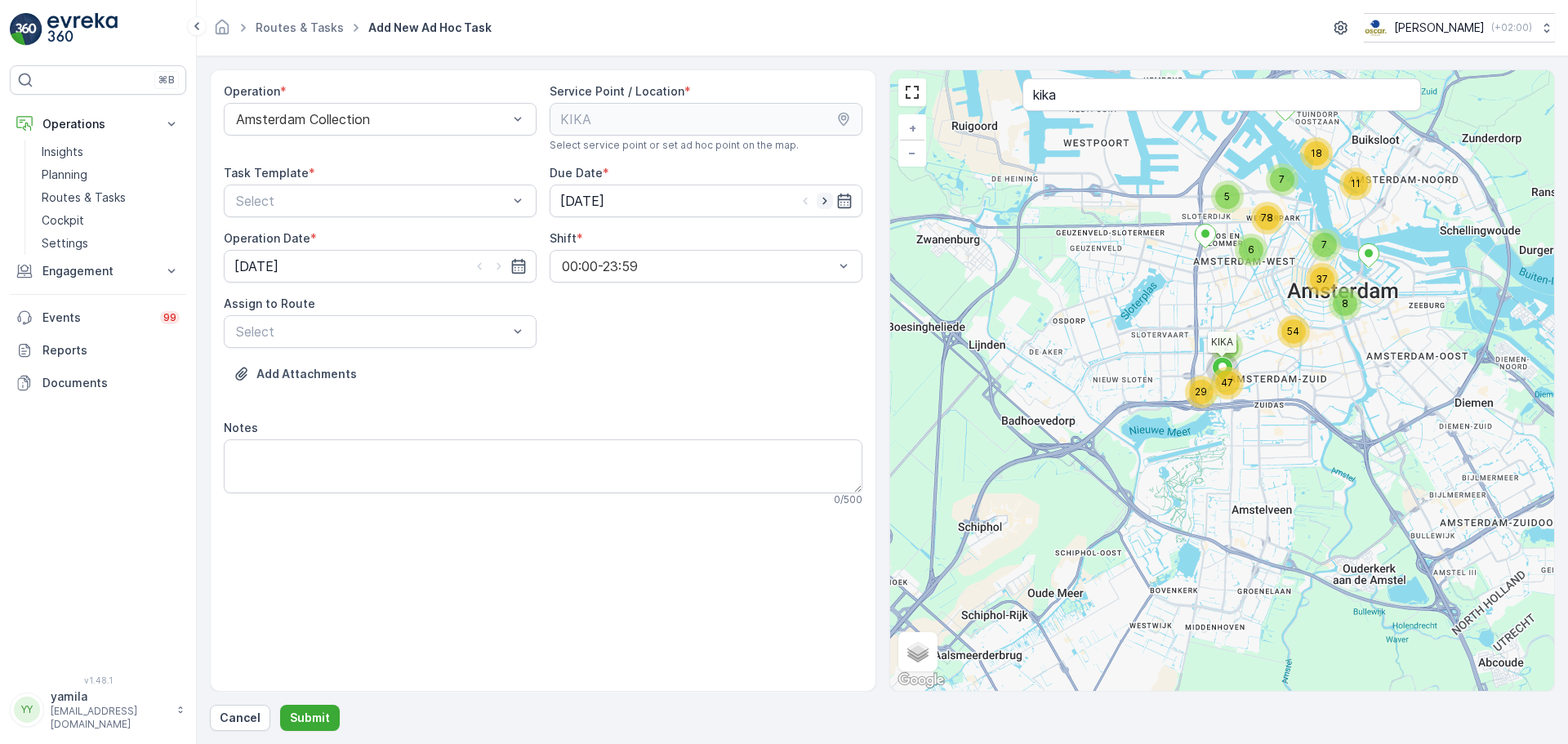
click at [827, 201] on icon "button" at bounding box center [824, 202] width 4 height 7
type input "[DATE]"
click at [500, 263] on icon "button" at bounding box center [499, 267] width 17 height 17
type input "[DATE]"
click at [425, 204] on div at bounding box center [372, 201] width 275 height 15
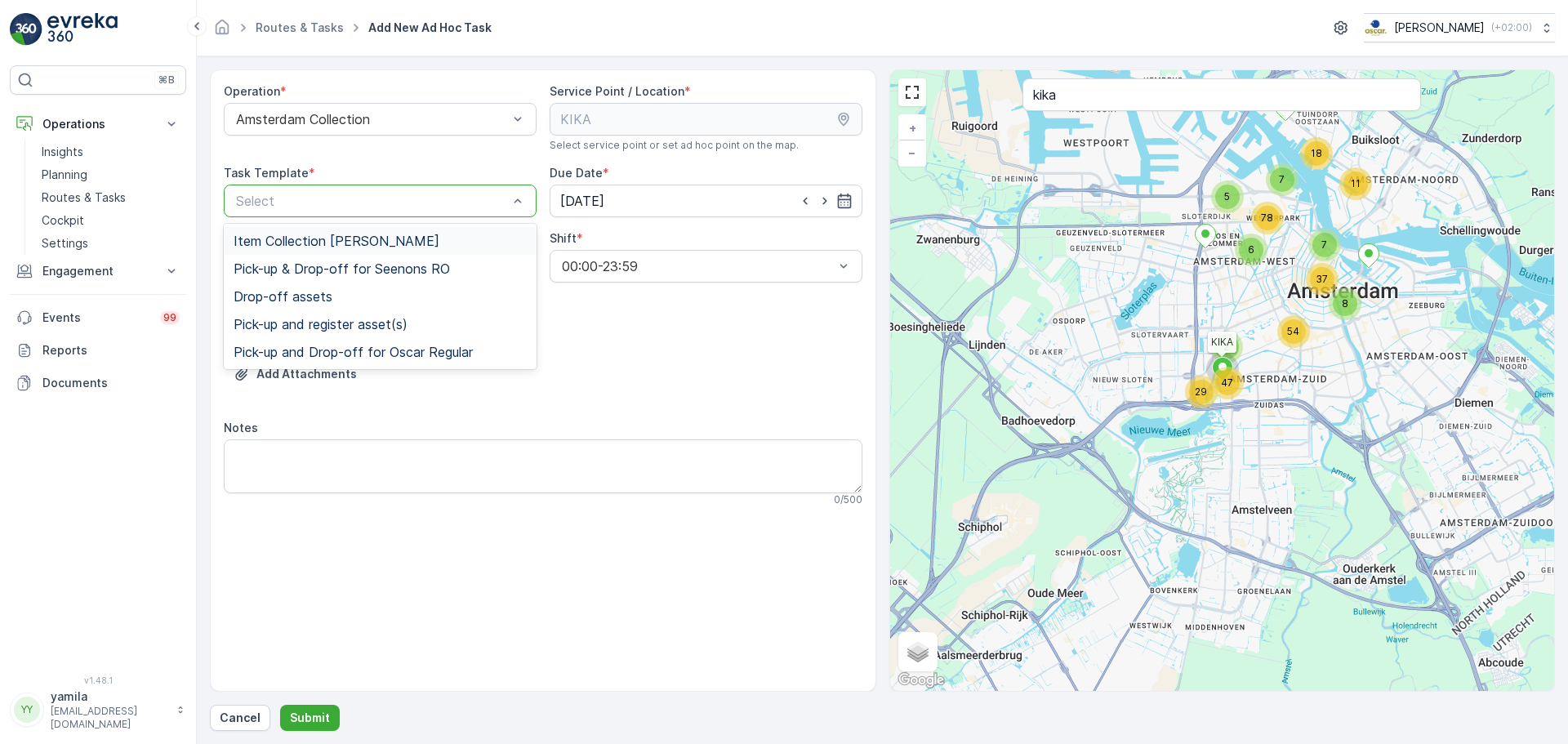
click at [316, 245] on span "Item Collection [PERSON_NAME]" at bounding box center [336, 241] width 206 height 15
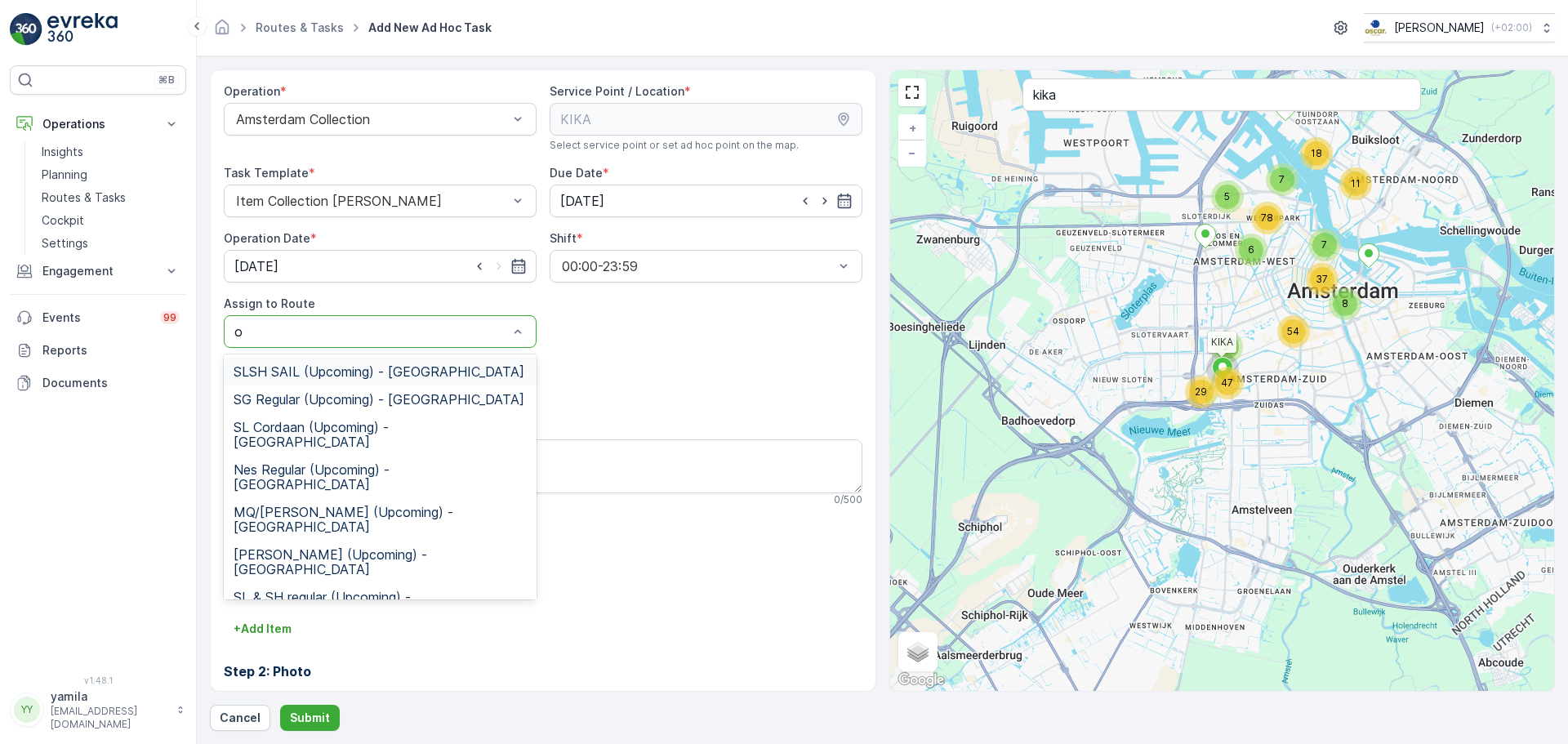
type input "os"
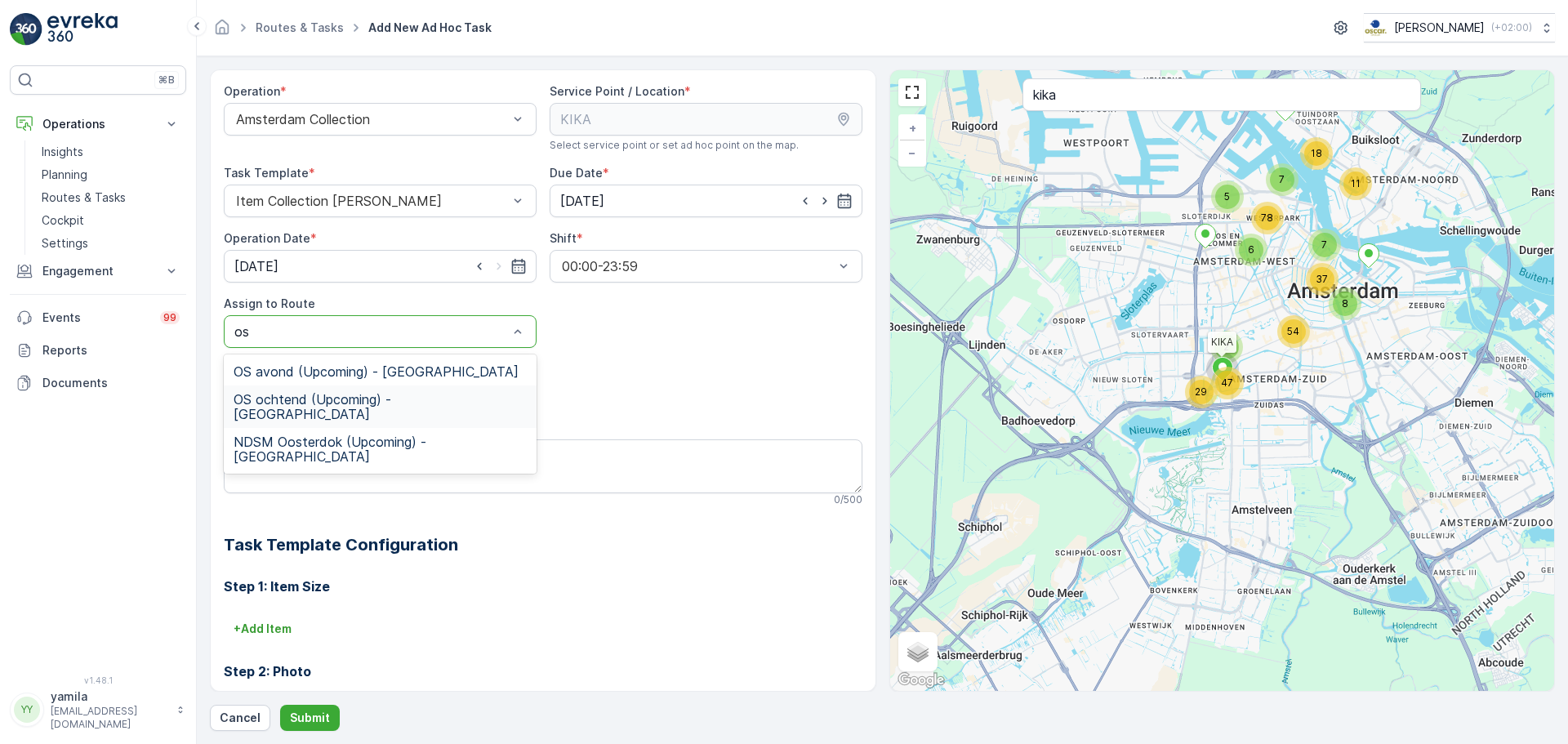
click at [377, 393] on span "OS ochtend (Upcoming) - [GEOGRAPHIC_DATA]" at bounding box center [379, 407] width 293 height 30
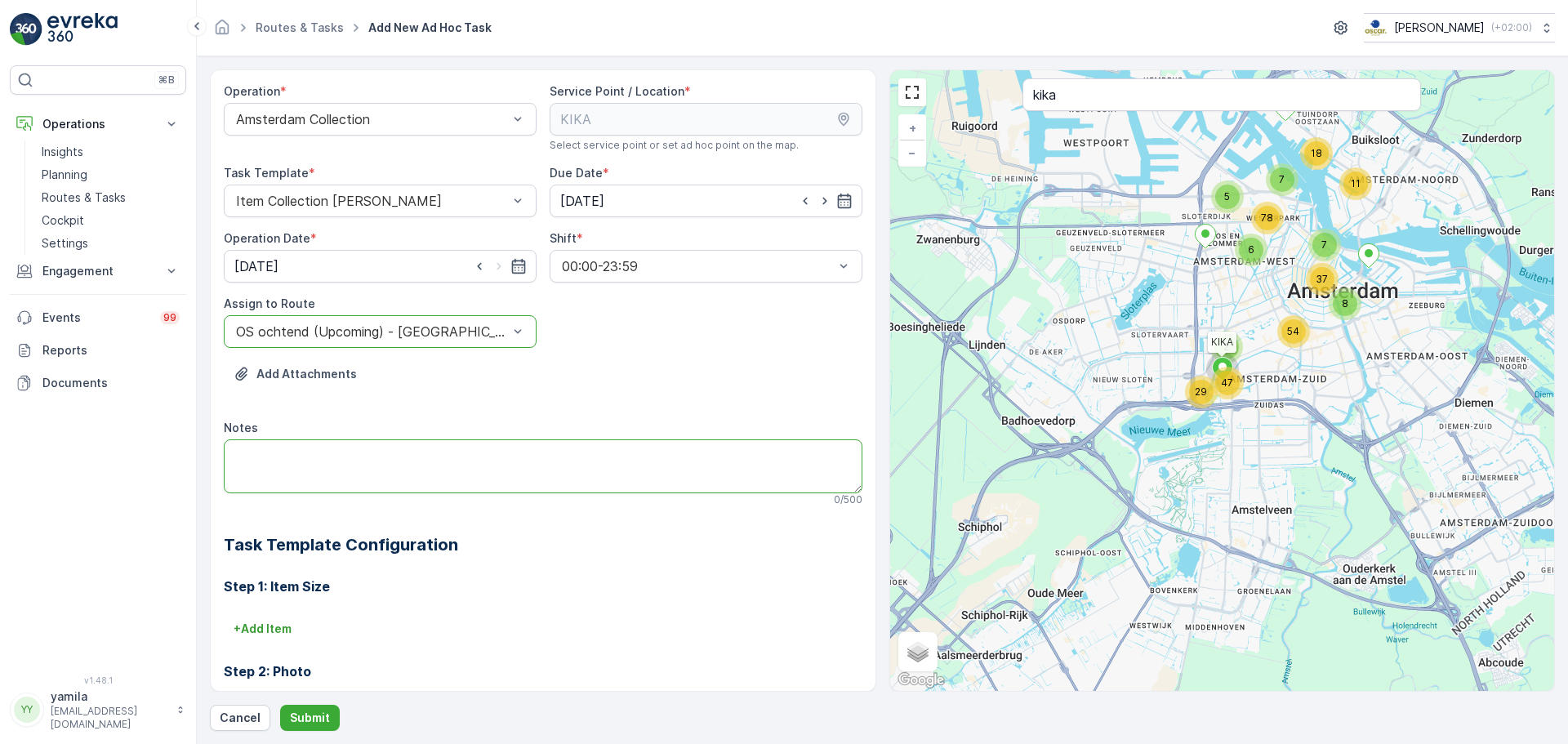
click at [366, 453] on textarea "Notes" at bounding box center [543, 466] width 639 height 54
click at [321, 459] on textarea "Notes" at bounding box center [543, 466] width 639 height 54
click at [351, 467] on textarea "Notes" at bounding box center [543, 466] width 639 height 54
type textarea "Brengen zakken rest en pd (60)"
click at [310, 721] on p "Submit" at bounding box center [310, 718] width 40 height 17
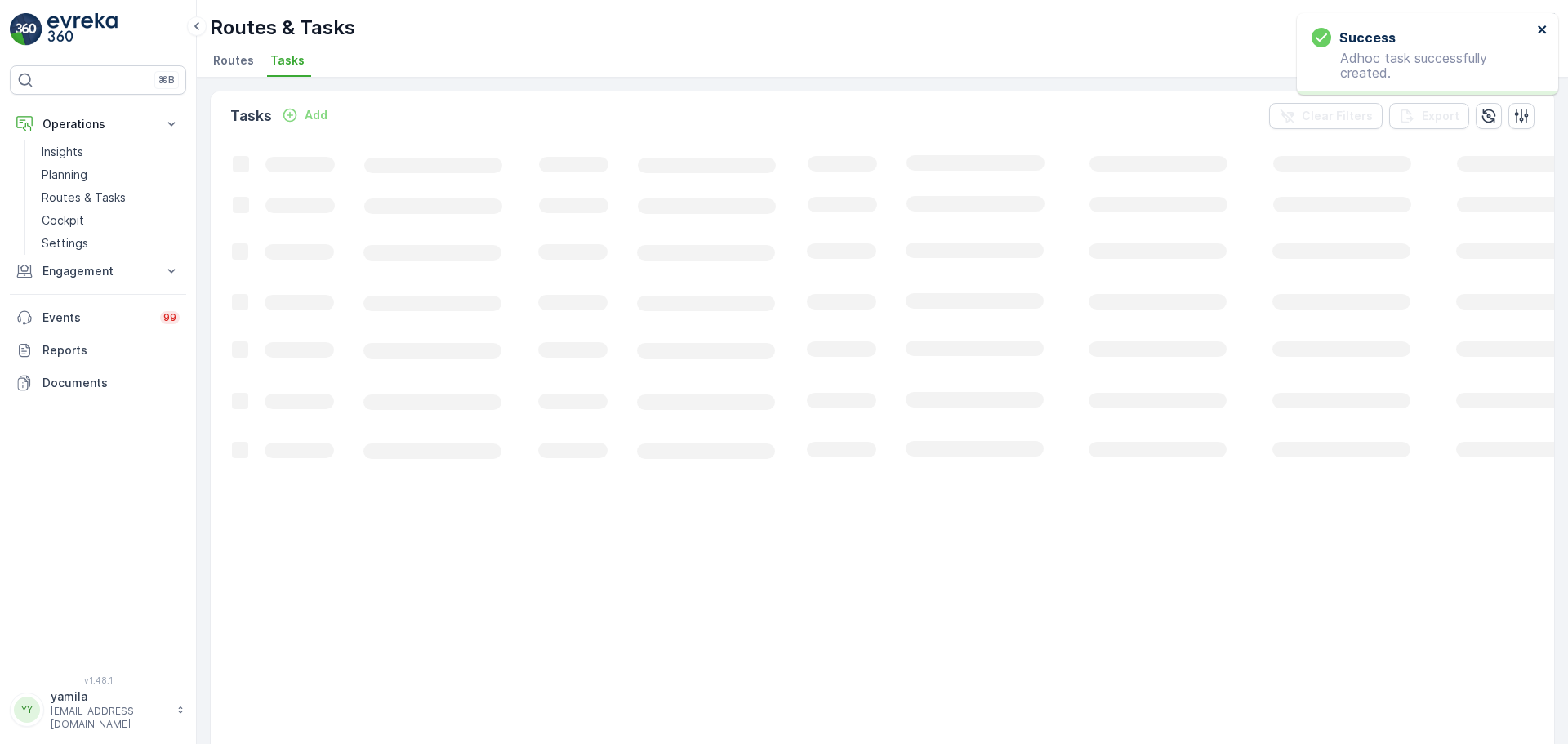
click at [1546, 25] on icon "close" at bounding box center [1543, 30] width 11 height 13
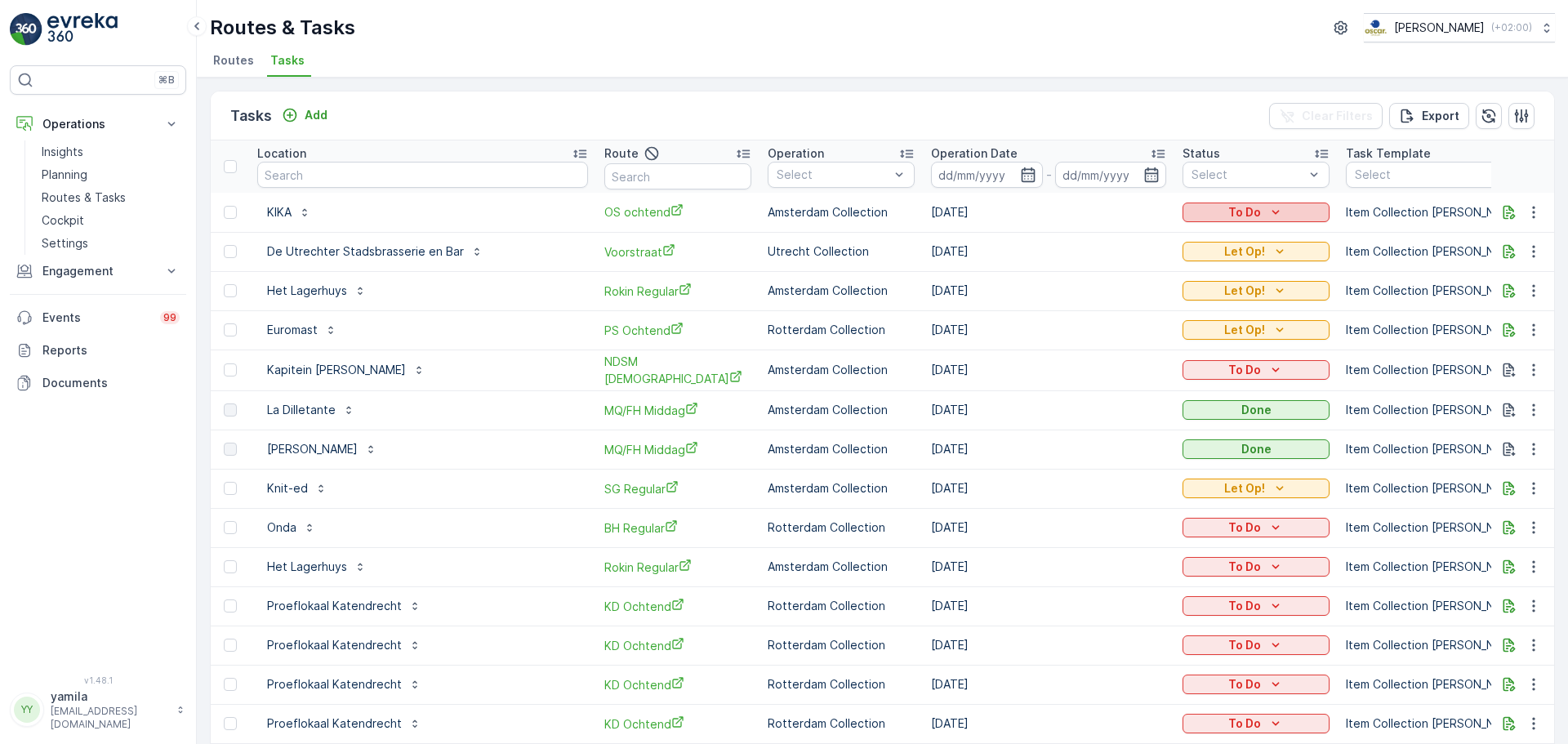
click at [1268, 218] on icon "To Do" at bounding box center [1276, 213] width 17 height 17
click at [1166, 236] on div "Let Op!" at bounding box center [1161, 236] width 104 height 23
